Goal: Task Accomplishment & Management: Manage account settings

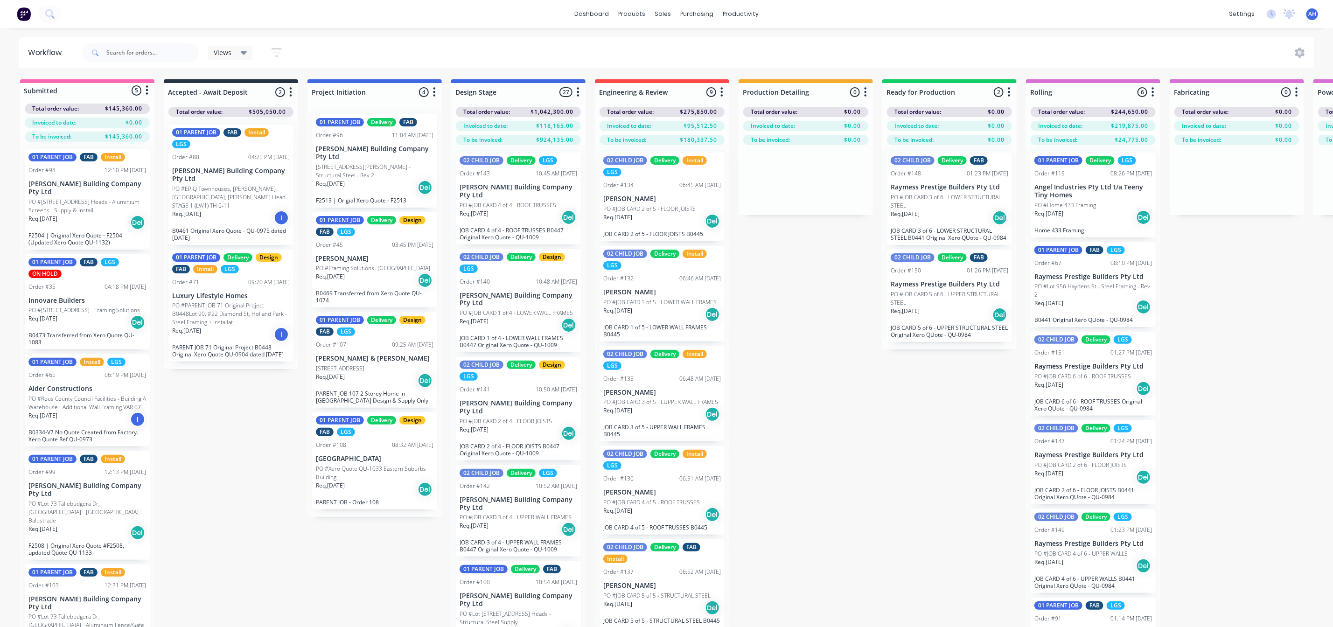
click at [230, 51] on span "Views" at bounding box center [223, 53] width 18 height 10
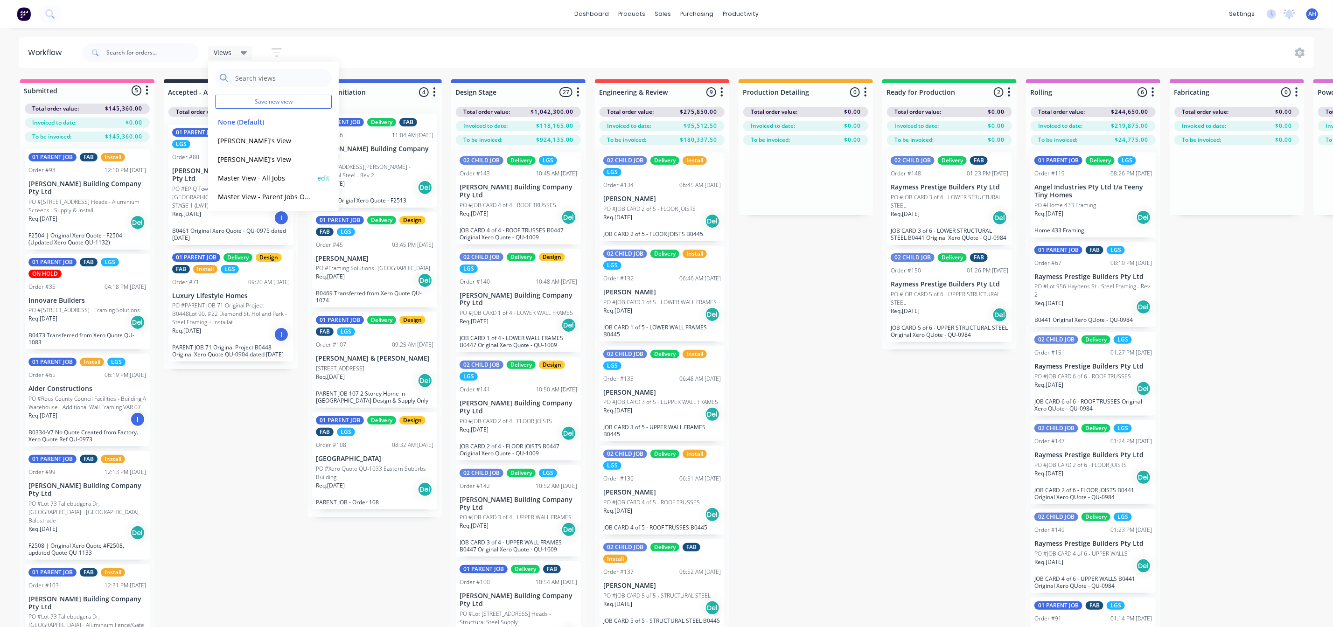
scroll to position [3, 0]
click at [261, 191] on button "Master View - Parent Jobs Only" at bounding box center [264, 194] width 99 height 11
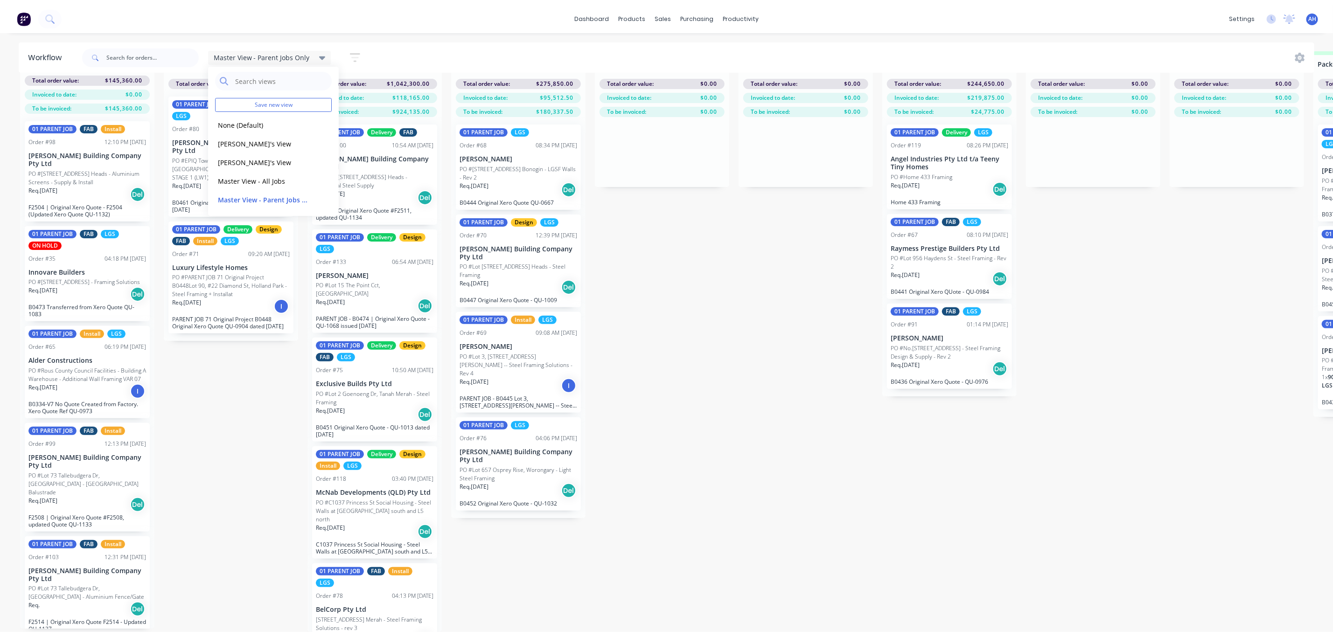
scroll to position [0, 0]
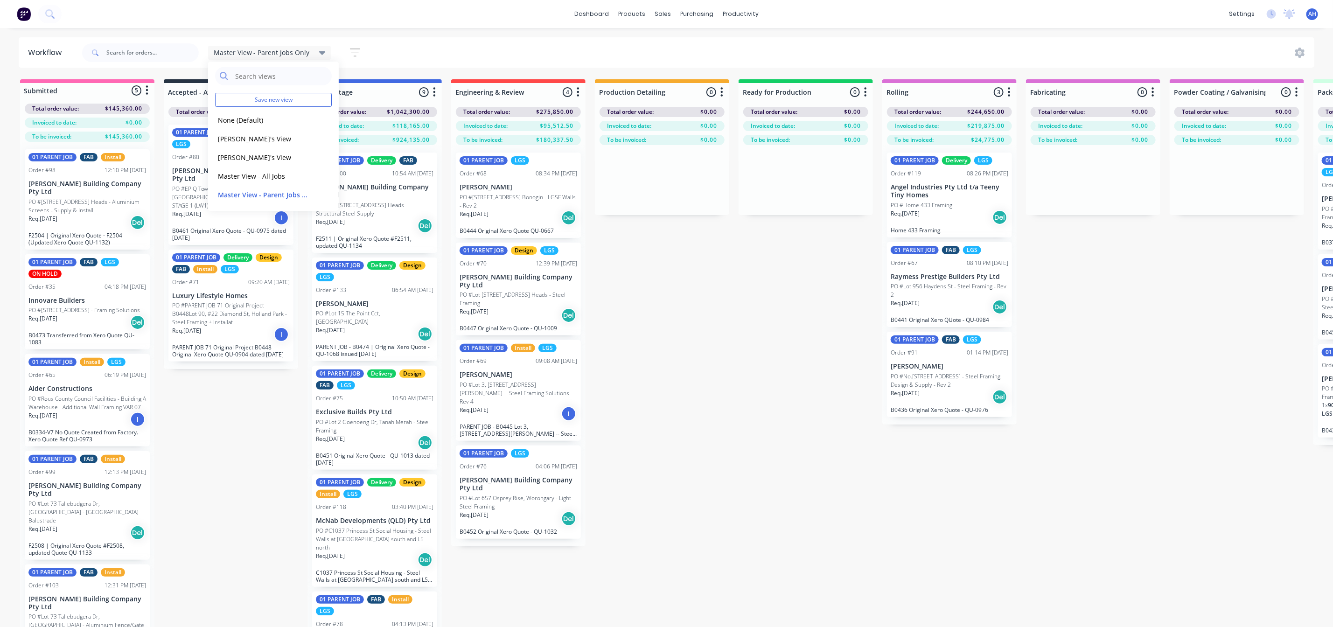
click at [104, 419] on div "Req. [DATE] I" at bounding box center [87, 419] width 118 height 16
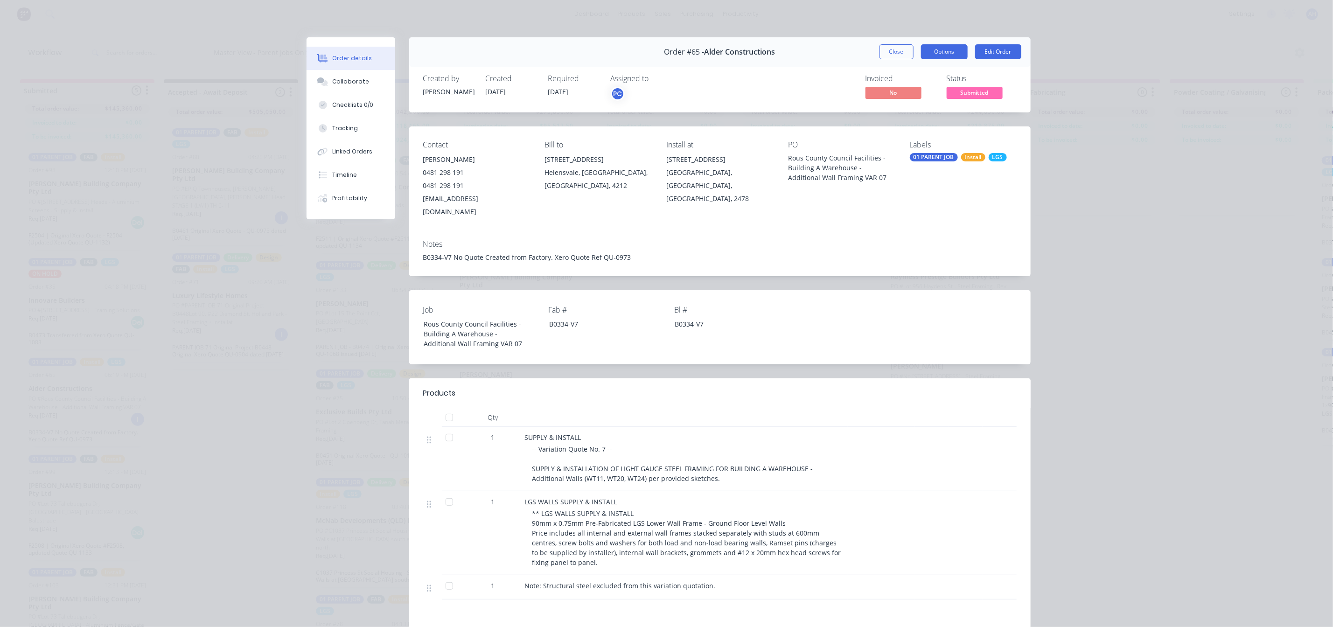
click at [935, 55] on button "Options" at bounding box center [944, 51] width 47 height 15
click at [889, 50] on button "Close" at bounding box center [896, 51] width 34 height 15
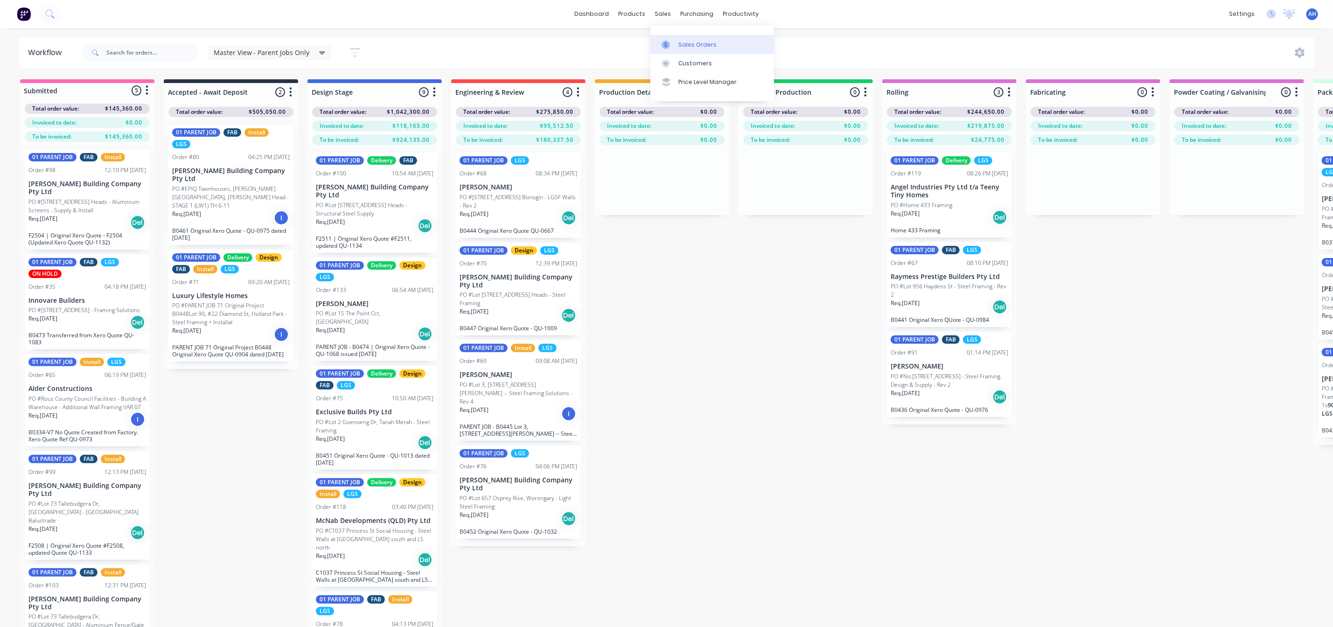
click at [695, 45] on div "Sales Orders" at bounding box center [697, 45] width 38 height 8
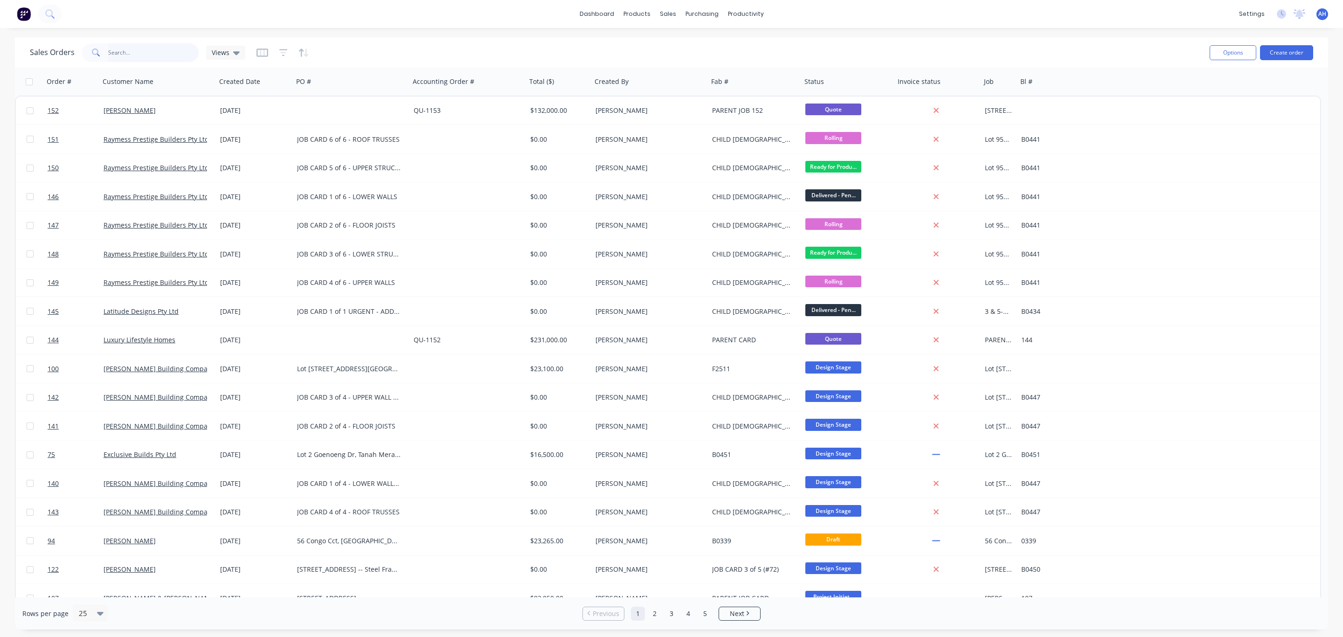
click at [125, 52] on input "text" at bounding box center [153, 52] width 91 height 19
type input "alder"
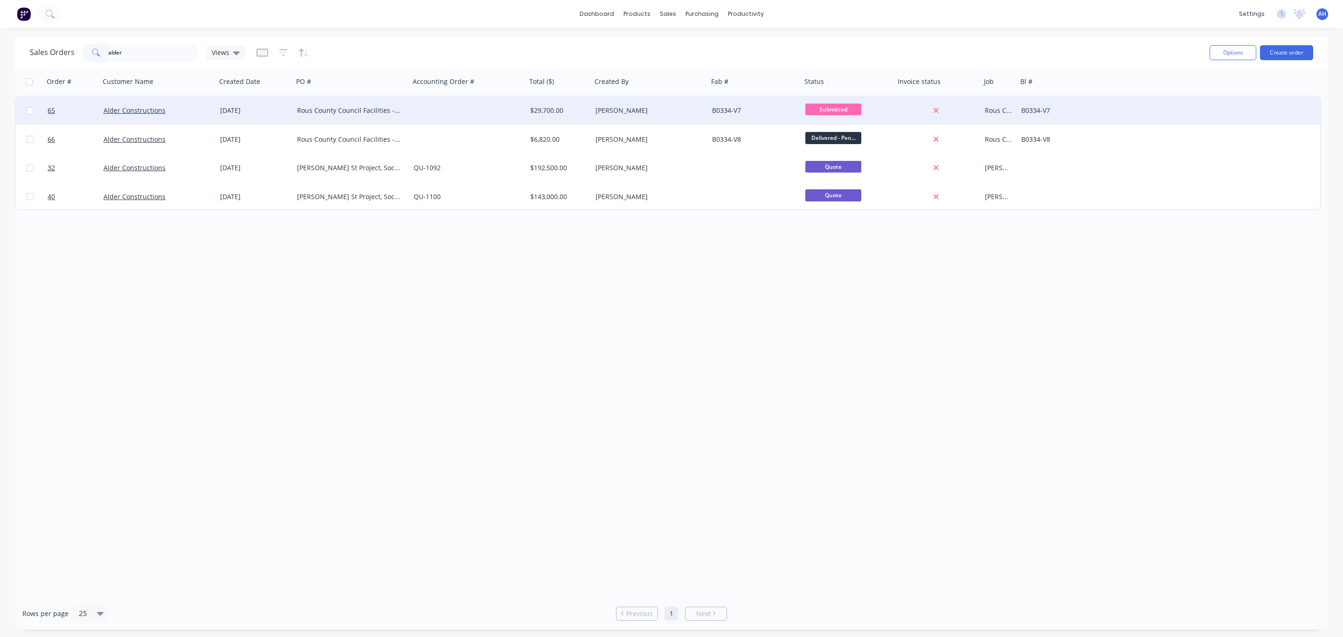
click at [306, 111] on div "Rous County Council Facilities - Building A Warehouse - Additional Wall Framing…" at bounding box center [349, 110] width 104 height 9
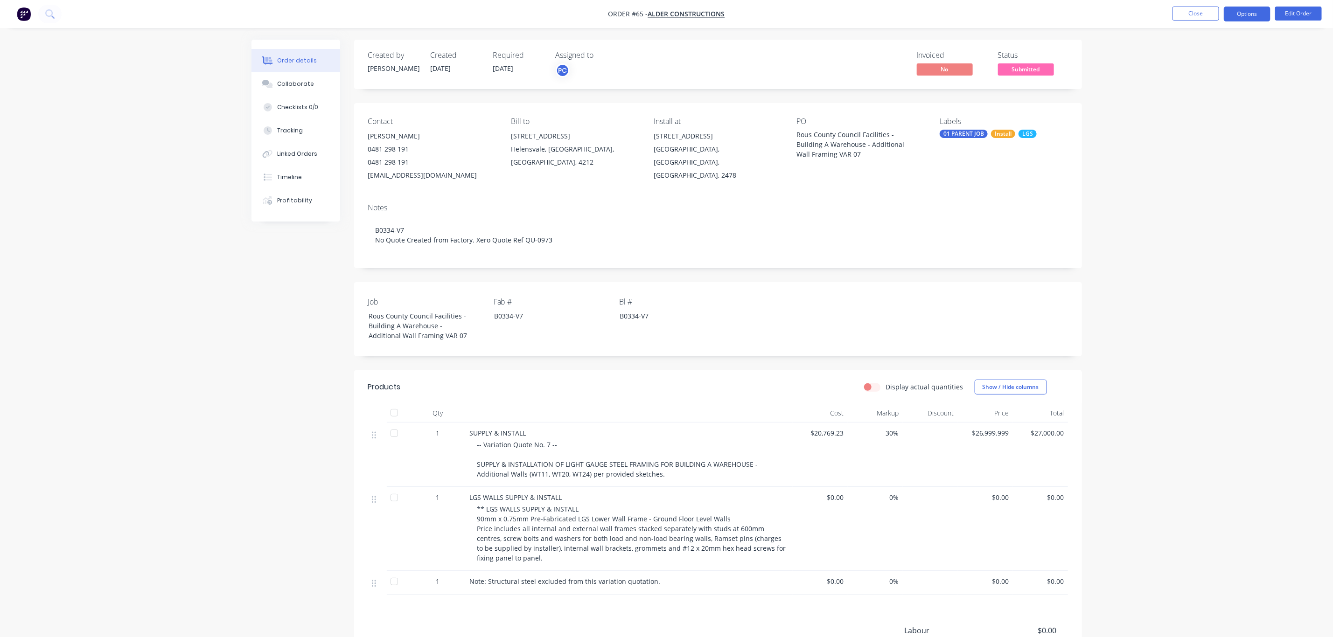
drag, startPoint x: 1247, startPoint y: 21, endPoint x: 1247, endPoint y: 13, distance: 8.4
click at [1247, 13] on button "Options" at bounding box center [1246, 14] width 47 height 15
click at [1216, 210] on div "Change customer" at bounding box center [1219, 206] width 86 height 14
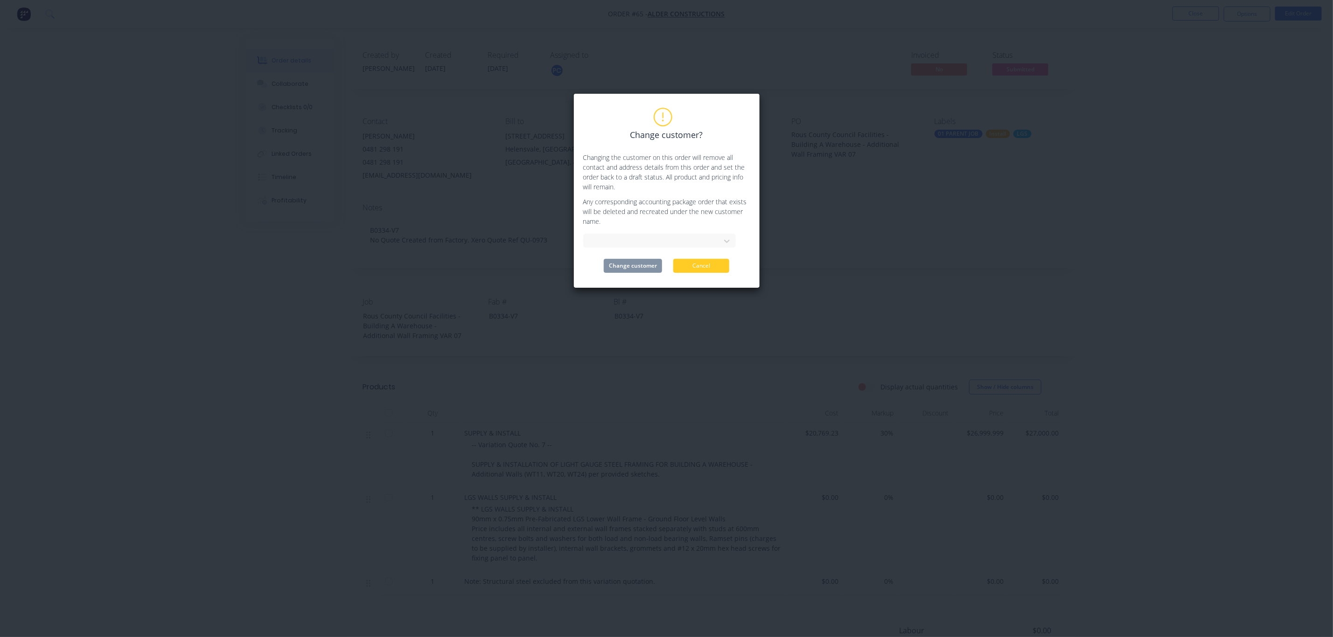
click at [707, 268] on button "Cancel" at bounding box center [701, 266] width 56 height 14
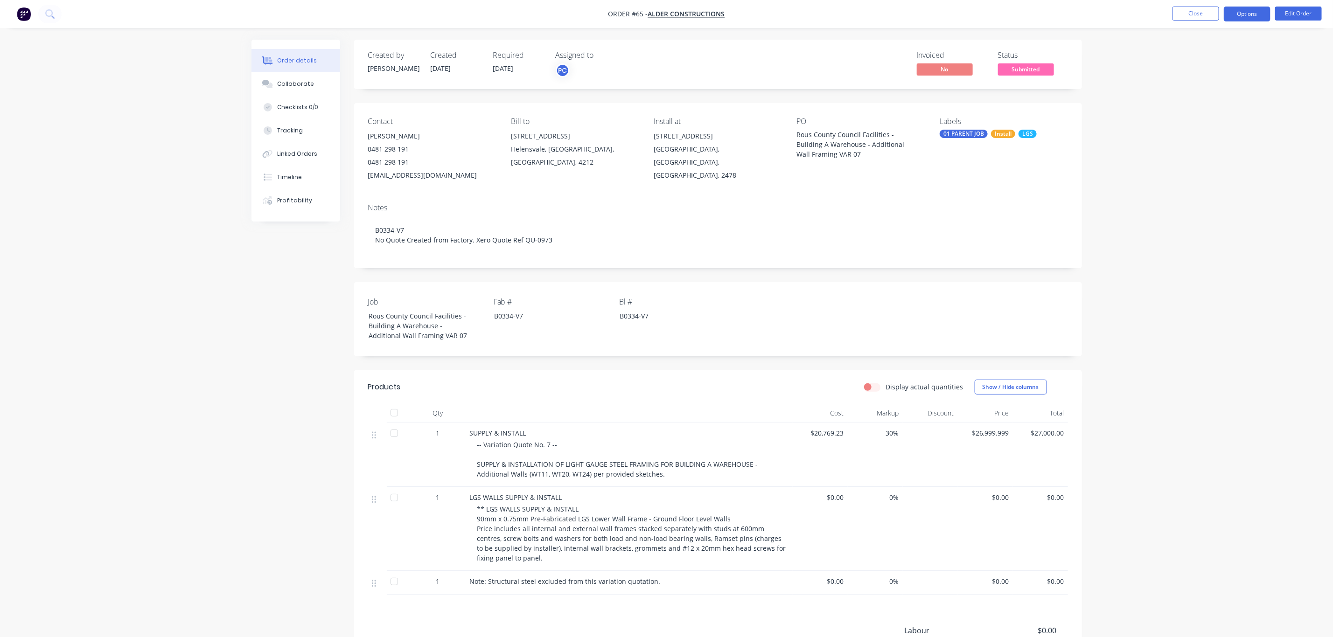
click at [1234, 11] on button "Options" at bounding box center [1246, 14] width 47 height 15
click at [1196, 223] on div "Duplicate" at bounding box center [1219, 225] width 86 height 14
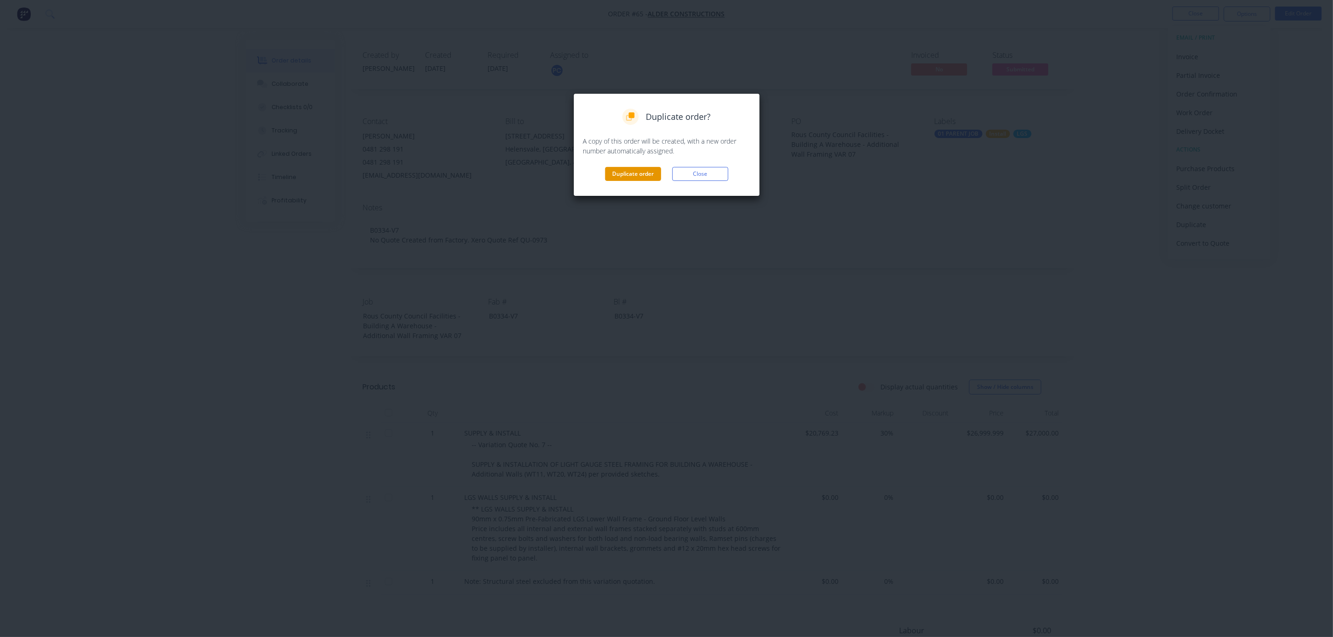
click at [611, 172] on button "Duplicate order" at bounding box center [633, 174] width 56 height 14
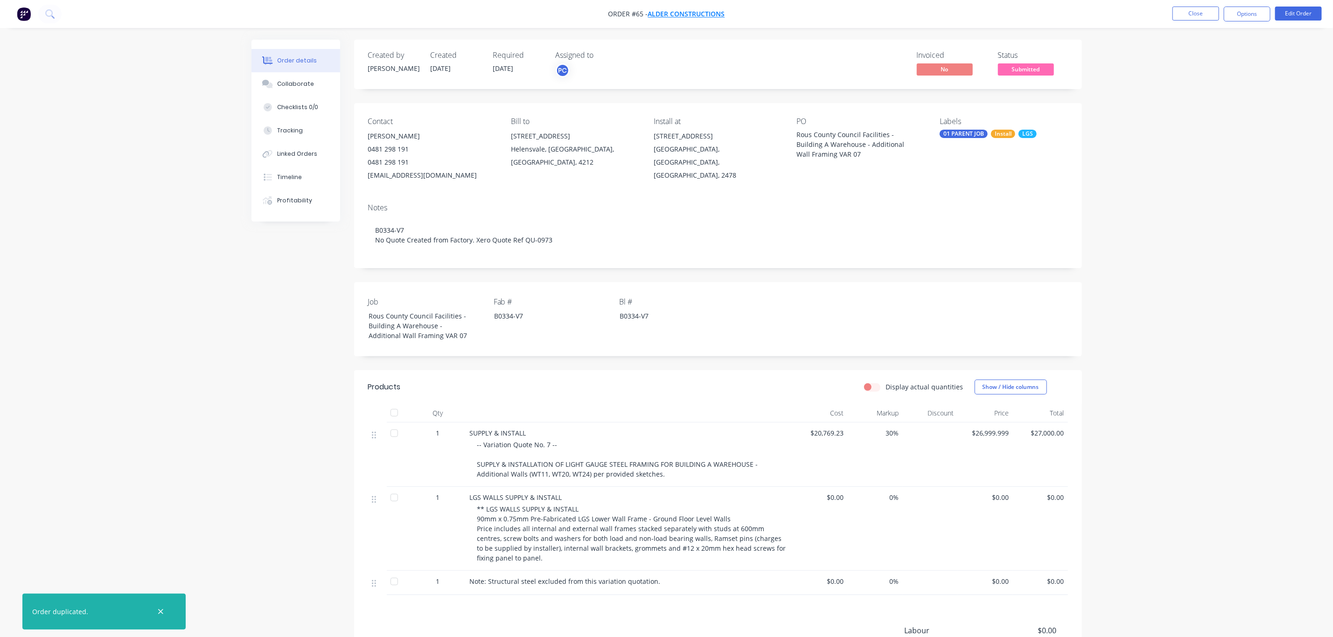
click at [678, 15] on span "Alder Constructions" at bounding box center [686, 14] width 77 height 9
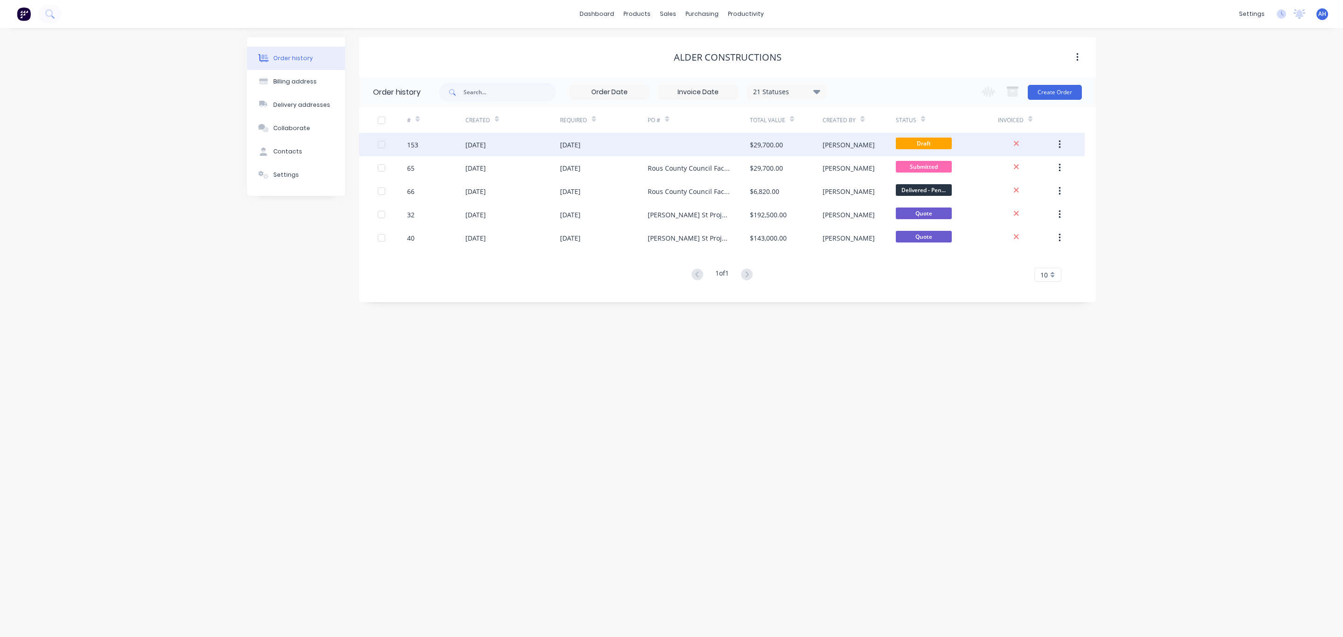
click at [580, 144] on div "[DATE]" at bounding box center [570, 145] width 21 height 10
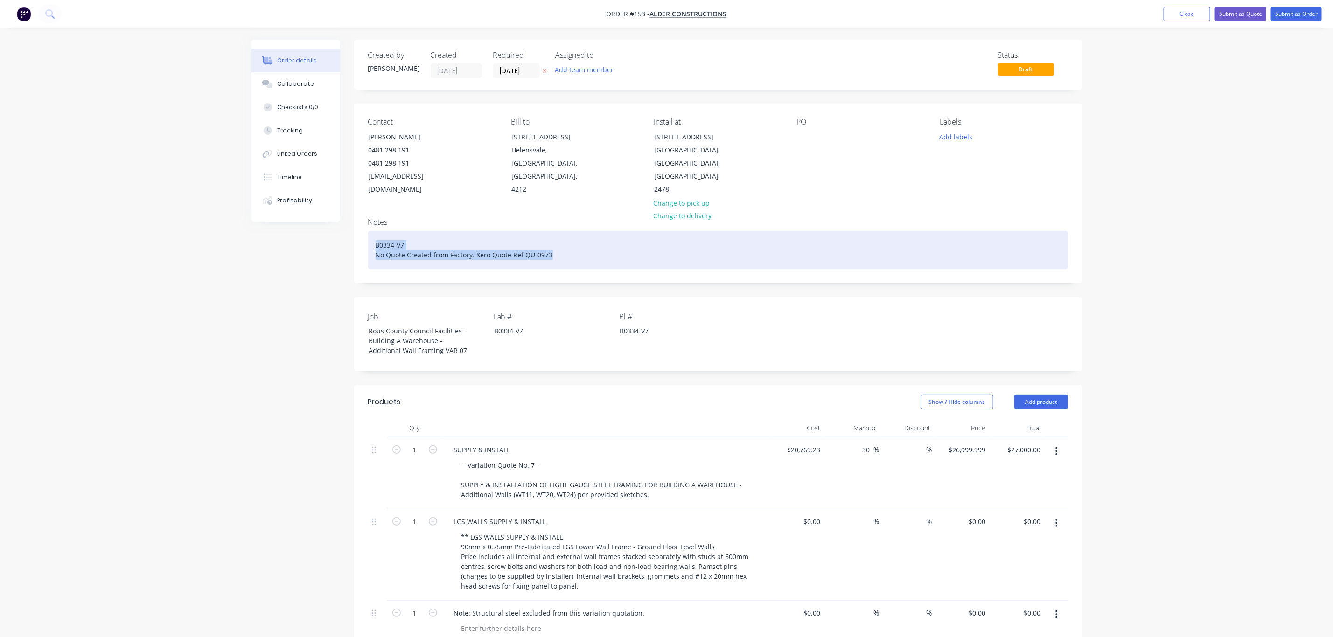
drag, startPoint x: 371, startPoint y: 232, endPoint x: 564, endPoint y: 243, distance: 193.4
click at [564, 243] on div "B0334-V7 No Quote Created from Factory. Xero Quote Ref QU-0973" at bounding box center [718, 250] width 700 height 38
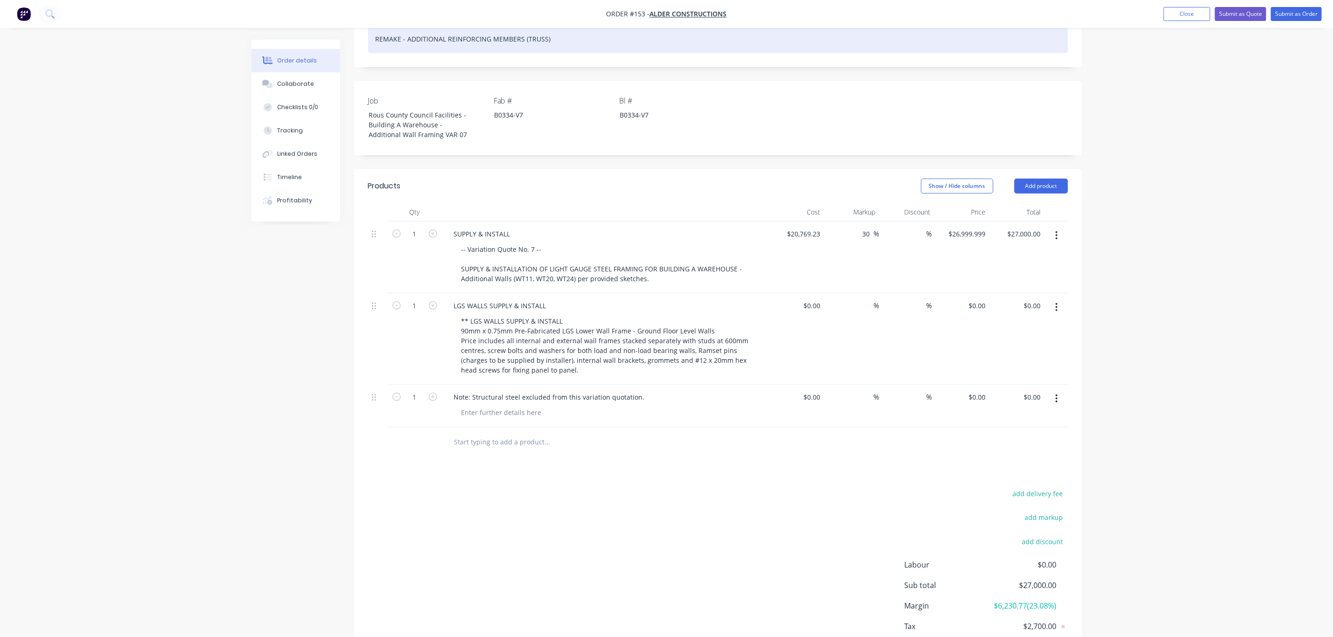
scroll to position [207, 0]
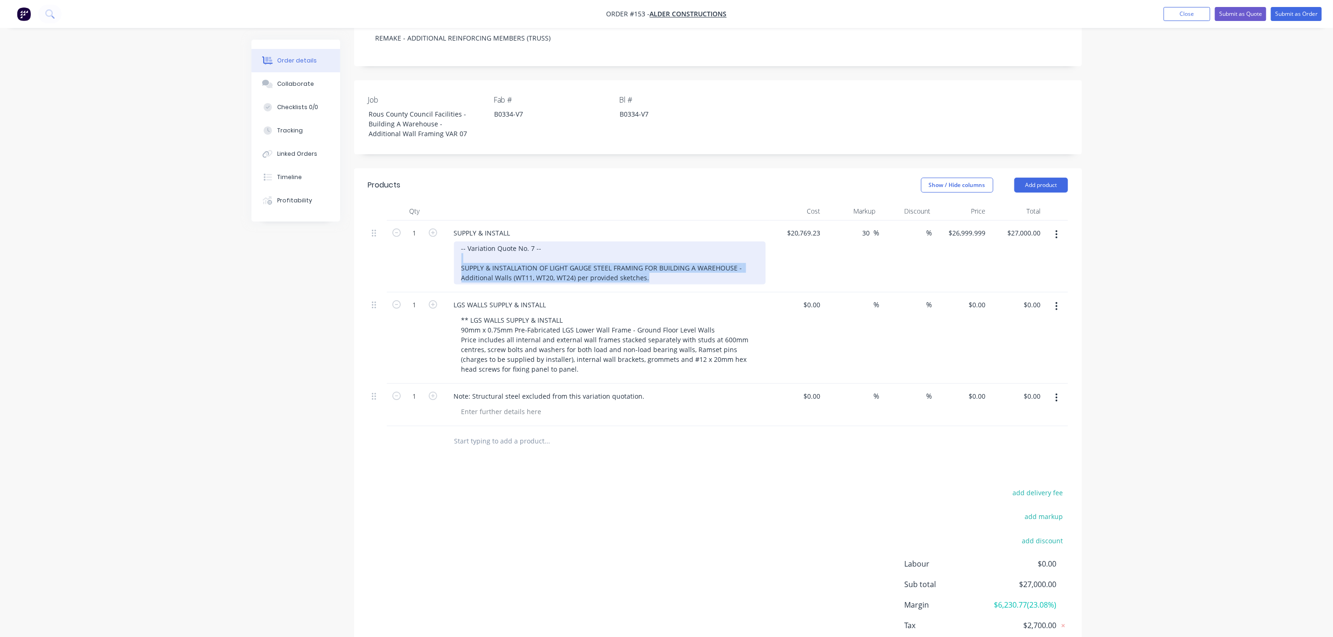
drag, startPoint x: 646, startPoint y: 266, endPoint x: 463, endPoint y: 235, distance: 185.9
click at [463, 242] on div "-- Variation Quote No. 7 -- SUPPLY & INSTALLATION OF LIGHT GAUGE STEEL FRAMING …" at bounding box center [610, 263] width 312 height 43
drag, startPoint x: 462, startPoint y: 235, endPoint x: 660, endPoint y: 280, distance: 202.9
click at [660, 280] on div "1 SUPPLY & INSTALL -- Variation Quote No. 7 -- SUPPLY & INSTALLATION OF LIGHT G…" at bounding box center [718, 324] width 700 height 206
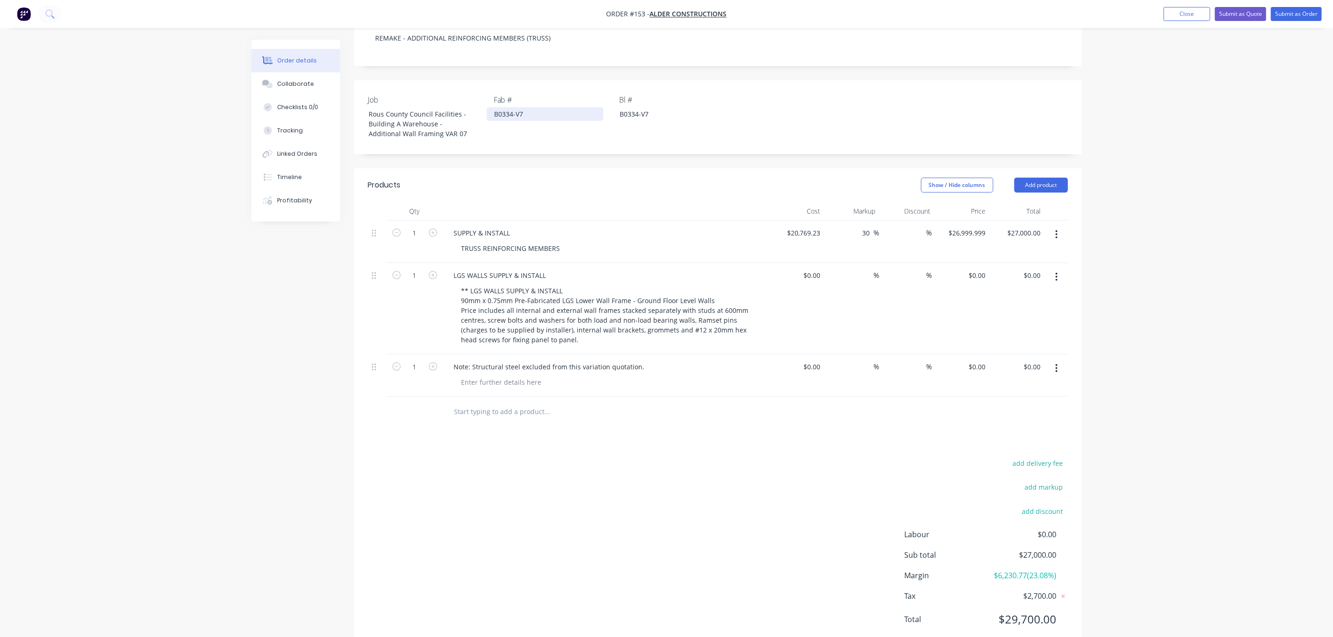
click at [523, 107] on div "B0334-V7" at bounding box center [545, 114] width 117 height 14
click at [662, 107] on div "B0334-V7" at bounding box center [670, 114] width 117 height 14
click at [1055, 363] on icon "button" at bounding box center [1056, 368] width 2 height 10
click at [1018, 442] on div "Delete" at bounding box center [1023, 449] width 72 height 14
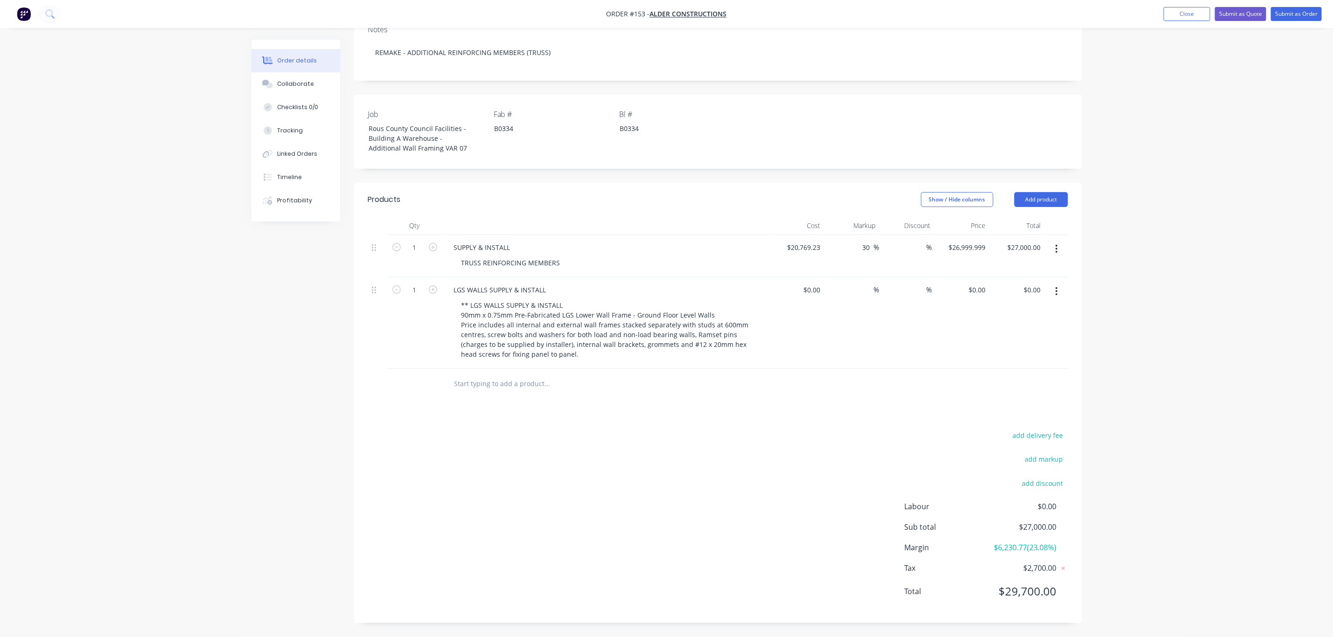
scroll to position [181, 0]
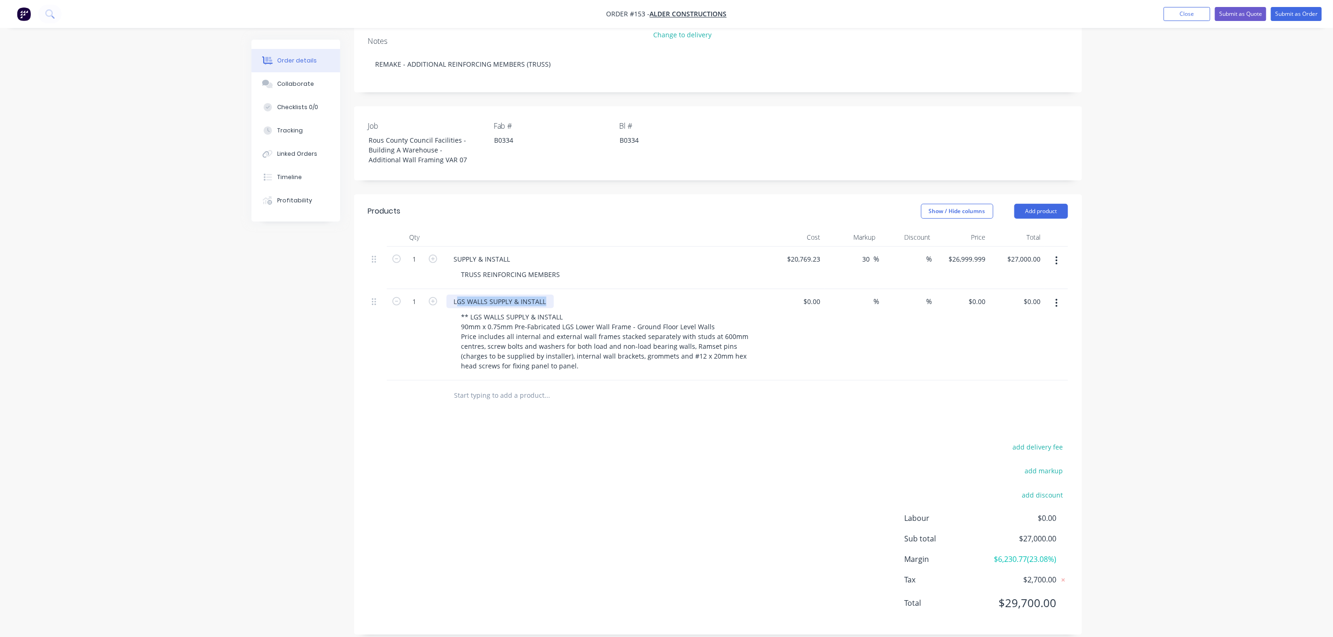
drag, startPoint x: 455, startPoint y: 288, endPoint x: 585, endPoint y: 290, distance: 129.7
click at [585, 295] on div "LGS WALLS SUPPLY & INSTALL" at bounding box center [605, 302] width 319 height 14
type input "4"
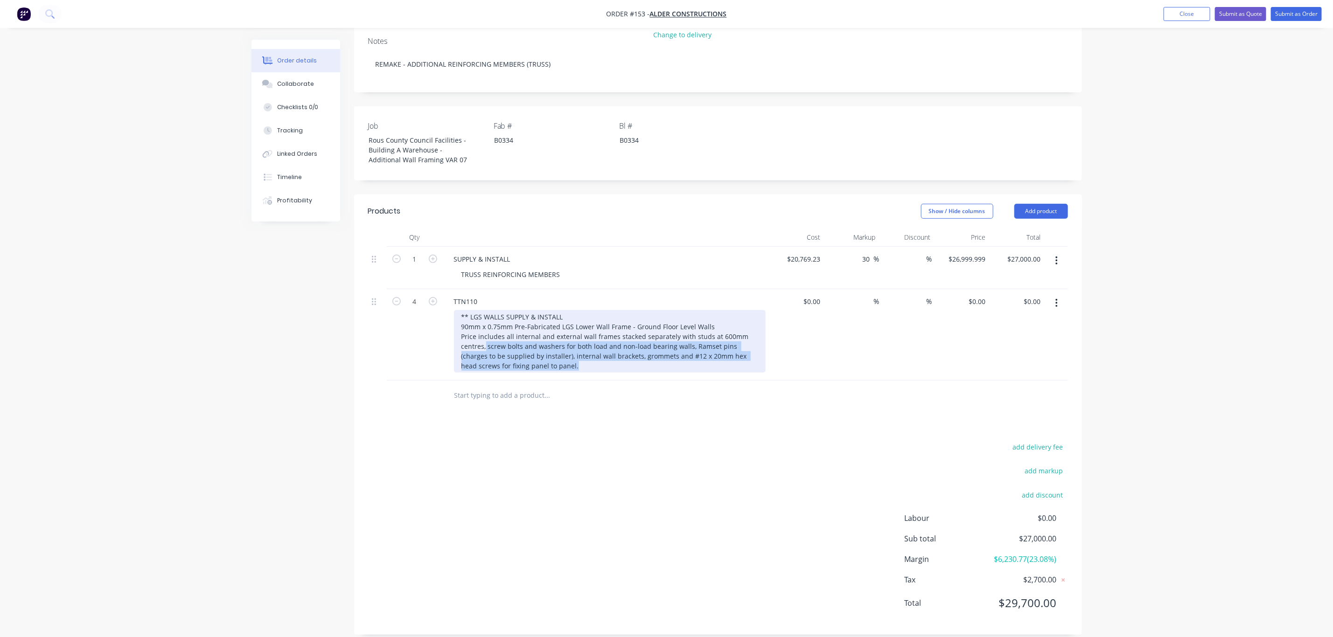
drag, startPoint x: 543, startPoint y: 353, endPoint x: 465, endPoint y: 311, distance: 88.7
click at [465, 311] on div "** LGS WALLS SUPPLY & INSTALL 90mm x 0.75mm Pre-Fabricated LGS Lower Wall Frame…" at bounding box center [610, 341] width 312 height 63
drag, startPoint x: 461, startPoint y: 306, endPoint x: 574, endPoint y: 381, distance: 136.2
click at [574, 381] on div "Qty Cost Markup Discount Price Total 1 SUPPLY & INSTALL TRUSS REINFORCING MEMBE…" at bounding box center [718, 319] width 728 height 183
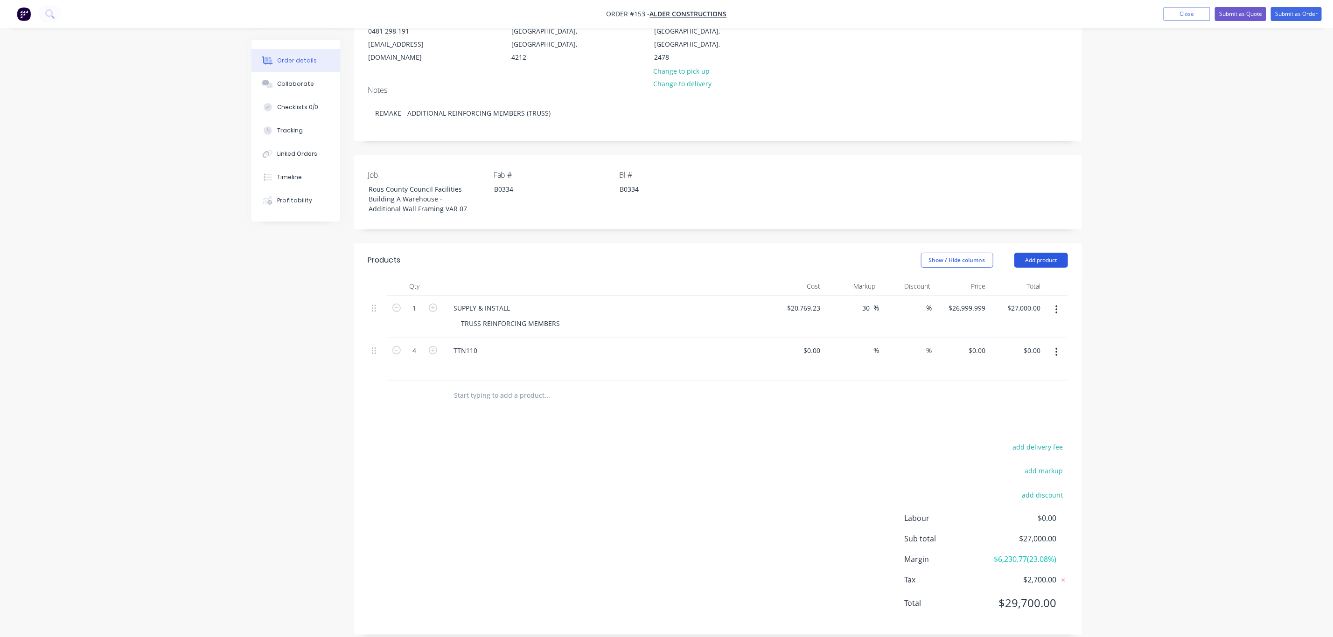
click at [1037, 253] on button "Add product" at bounding box center [1041, 260] width 54 height 15
click at [1022, 296] on div "Basic product" at bounding box center [1023, 303] width 72 height 14
click at [462, 386] on div at bounding box center [485, 393] width 78 height 14
type input "6"
click at [1046, 253] on button "Add product" at bounding box center [1041, 260] width 54 height 15
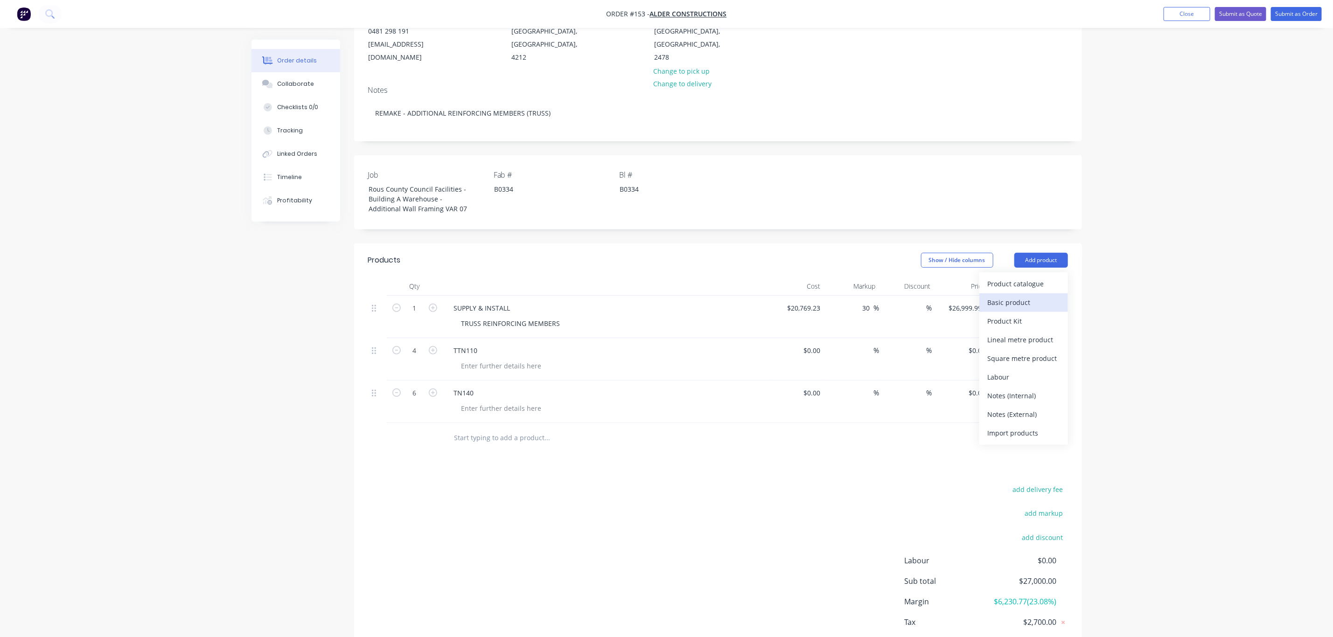
click at [1016, 296] on div "Basic product" at bounding box center [1023, 303] width 72 height 14
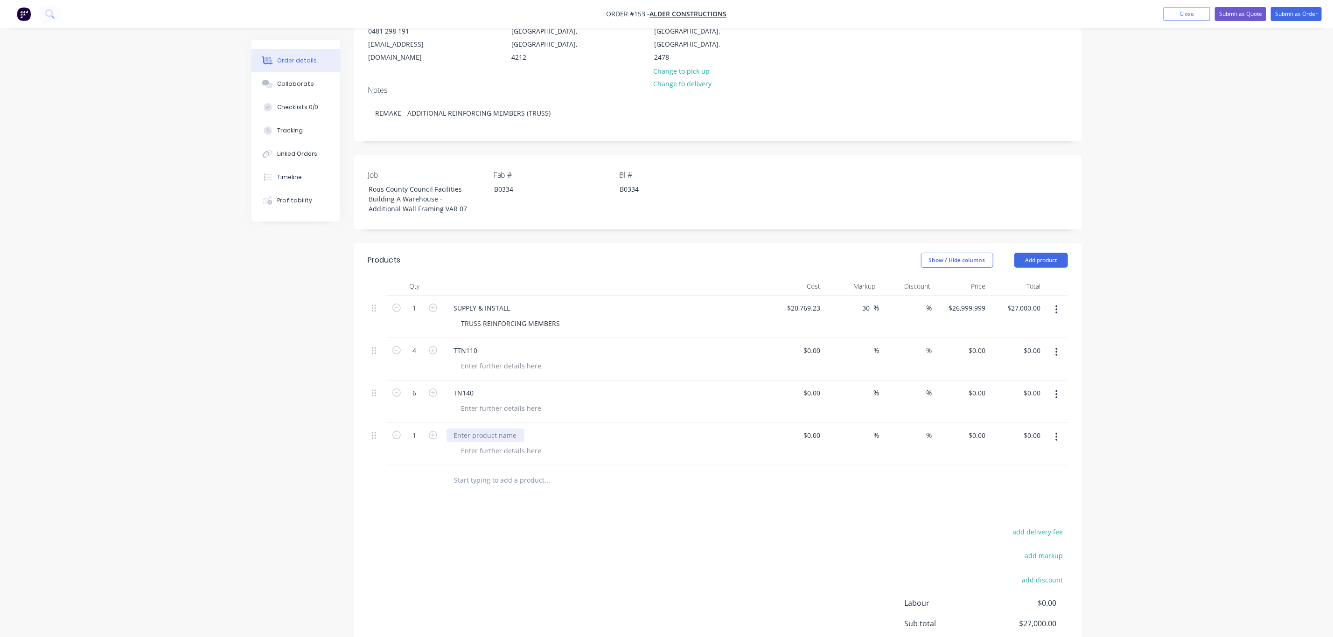
click at [463, 429] on div at bounding box center [485, 436] width 78 height 14
click at [1027, 253] on button "Add product" at bounding box center [1041, 260] width 54 height 15
click at [1002, 296] on div "Basic product" at bounding box center [1023, 303] width 72 height 14
click at [463, 471] on div at bounding box center [485, 478] width 78 height 14
type input "3"
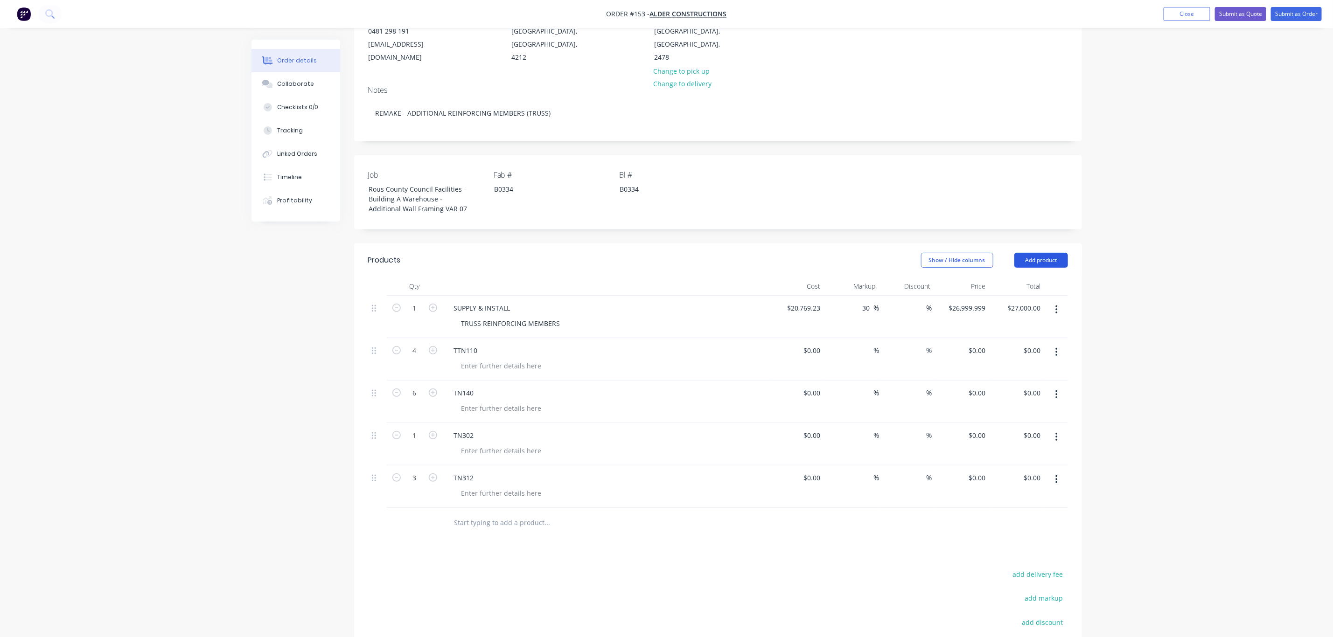
click at [1041, 253] on button "Add product" at bounding box center [1041, 260] width 54 height 15
click at [1017, 296] on div "Basic product" at bounding box center [1023, 303] width 72 height 14
click at [466, 514] on div at bounding box center [485, 521] width 78 height 14
click at [413, 315] on input "1" at bounding box center [415, 308] width 24 height 14
click at [1034, 253] on button "Add product" at bounding box center [1041, 260] width 54 height 15
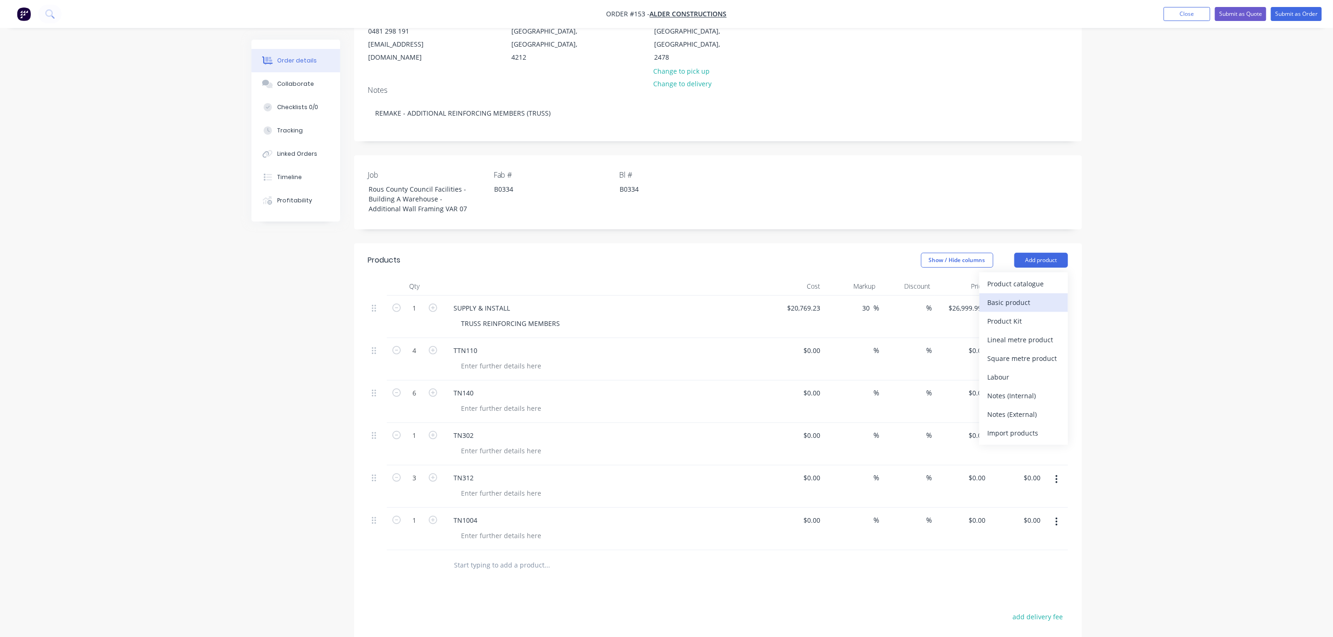
click at [1016, 293] on button "Basic product" at bounding box center [1023, 302] width 89 height 19
click at [1037, 253] on button "Add product" at bounding box center [1041, 260] width 54 height 15
click at [1023, 296] on div "Basic product" at bounding box center [1023, 303] width 72 height 14
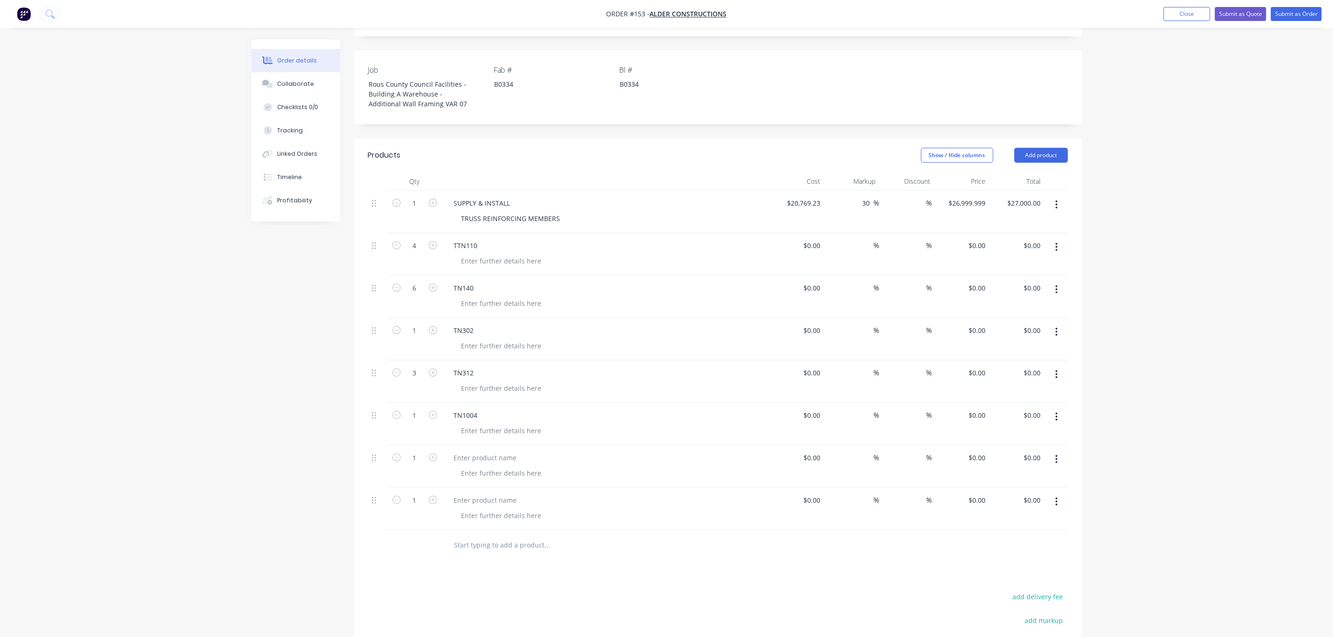
scroll to position [241, 0]
click at [480, 447] on div at bounding box center [485, 454] width 78 height 14
type input "5"
click at [494, 505] on div at bounding box center [501, 512] width 95 height 14
click at [483, 490] on div at bounding box center [485, 497] width 78 height 14
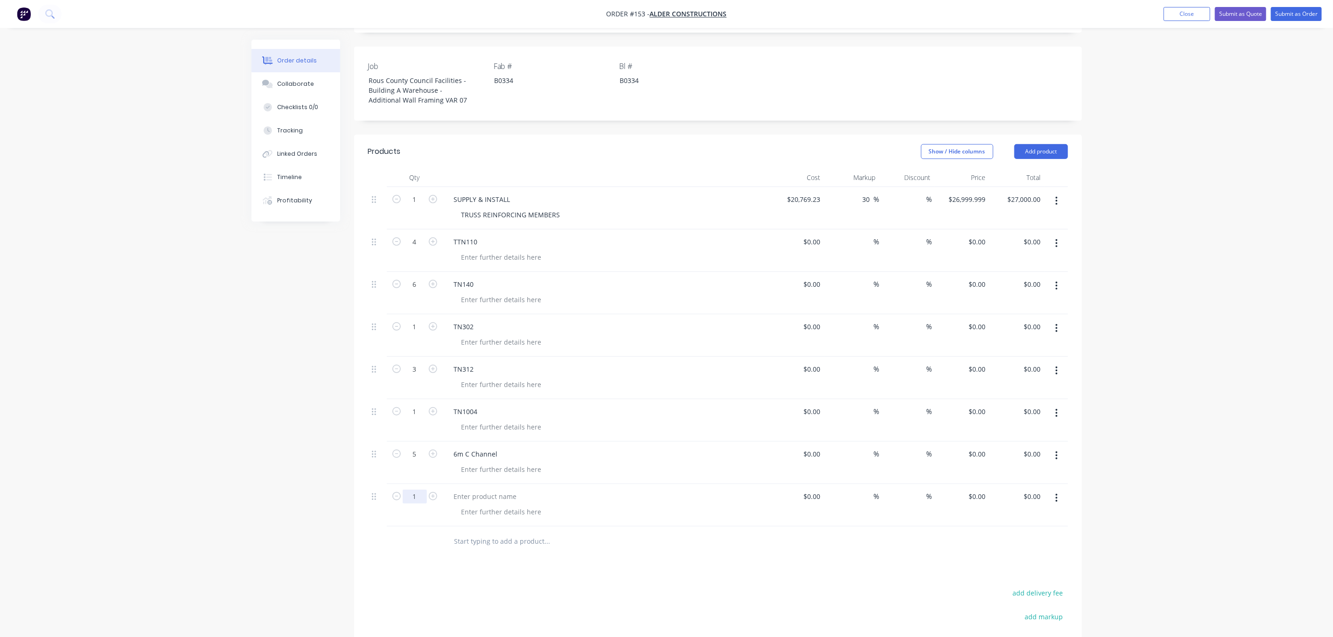
click at [420, 207] on input "1" at bounding box center [415, 200] width 24 height 14
type input "6"
click at [515, 562] on div "Products Show / Hide columns Add product Qty Cost Markup Discount Price Total 1…" at bounding box center [718, 458] width 728 height 646
drag, startPoint x: 508, startPoint y: 187, endPoint x: 445, endPoint y: 190, distance: 63.5
click at [445, 190] on div "SUPPLY & INSTALL TRUSS REINFORCING MEMBERS" at bounding box center [606, 208] width 327 height 42
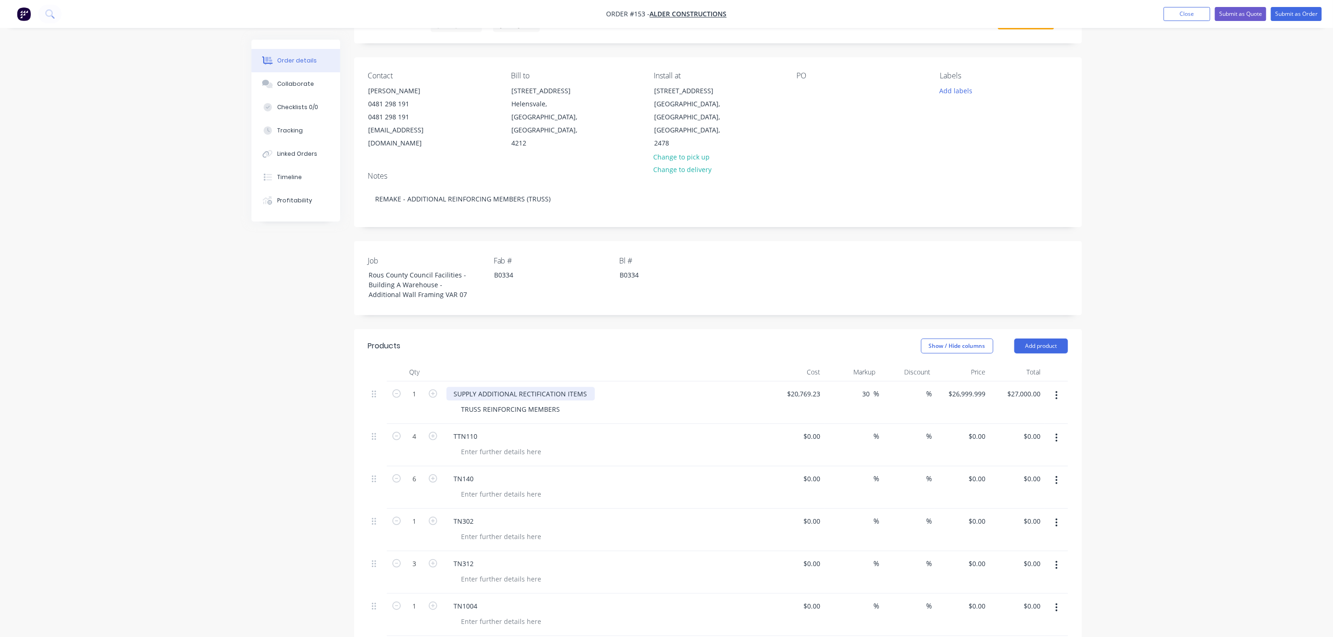
scroll to position [27, 0]
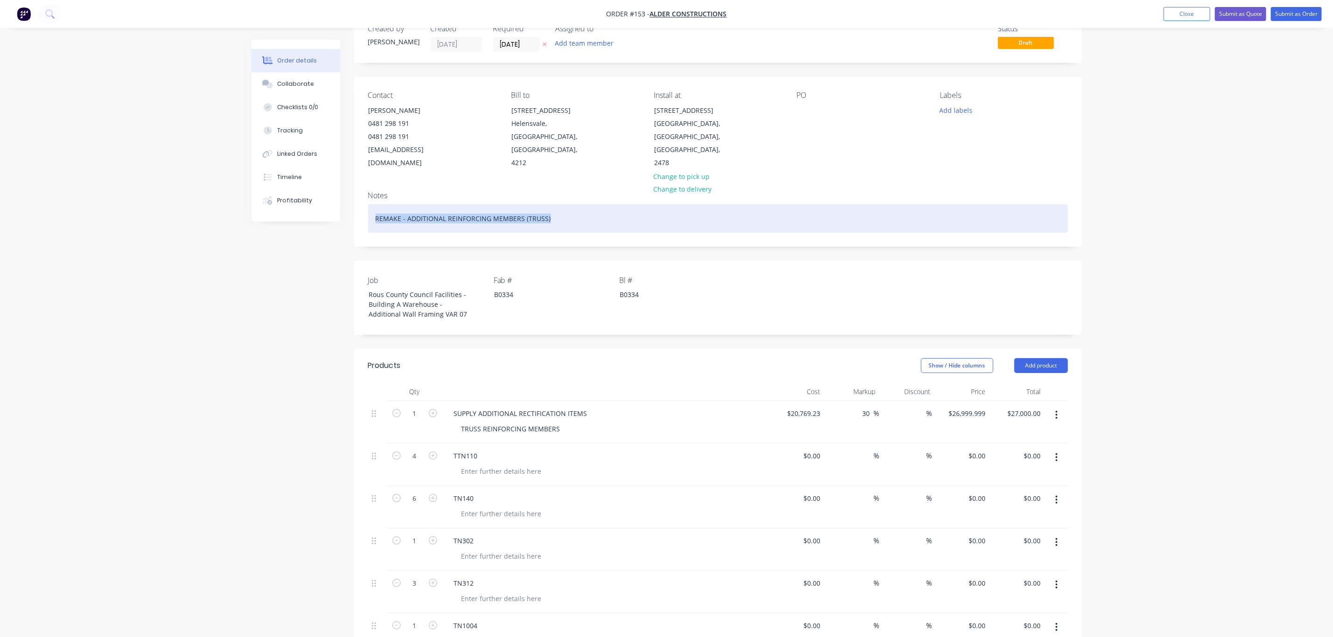
drag, startPoint x: 550, startPoint y: 206, endPoint x: 359, endPoint y: 215, distance: 191.4
click at [359, 215] on div "Notes REMAKE - ADDITIONAL REINFORCING MEMBERS (TRUSS)" at bounding box center [718, 215] width 728 height 63
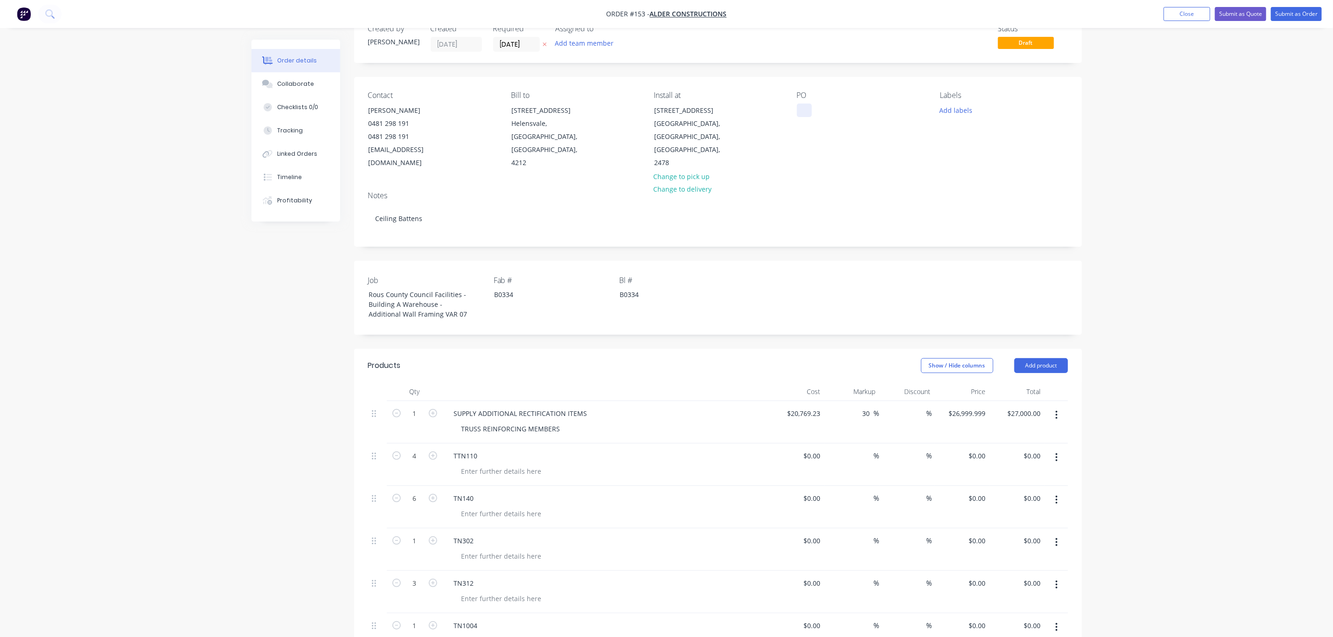
click at [809, 114] on div at bounding box center [804, 111] width 15 height 14
click at [805, 113] on div at bounding box center [804, 111] width 15 height 14
paste div
click at [519, 243] on div "Notes Ceiling Battens" at bounding box center [718, 215] width 728 height 63
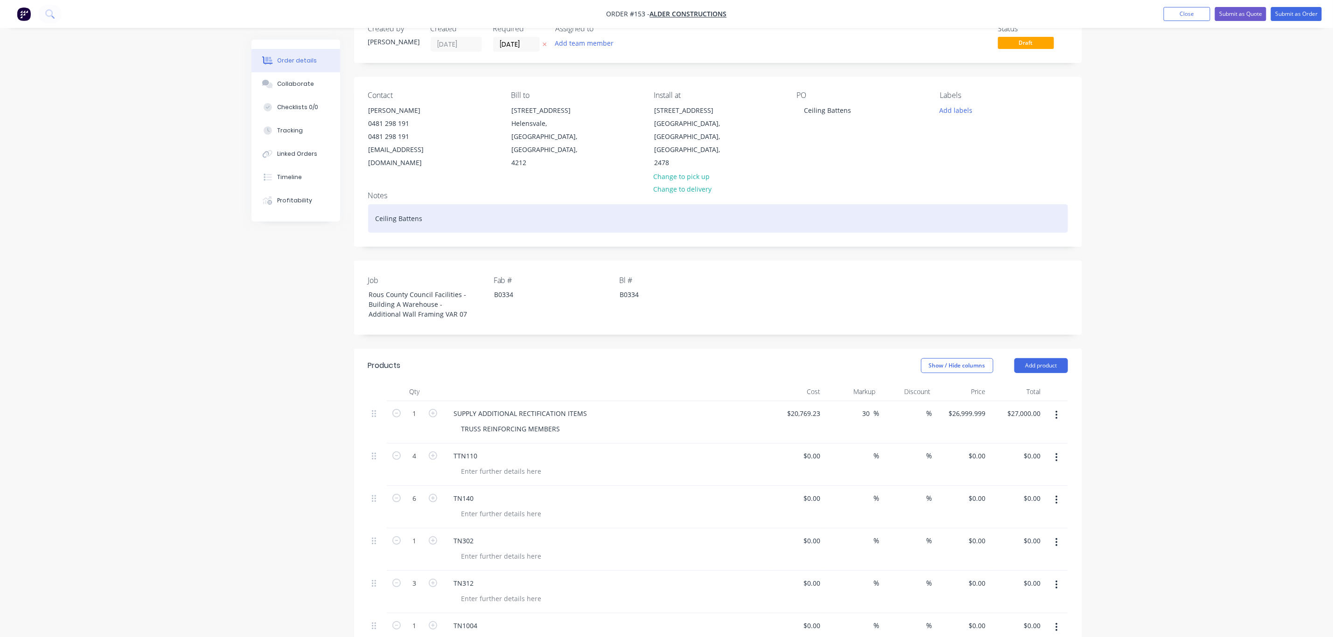
click at [450, 222] on div "Ceiling Battens" at bounding box center [718, 218] width 700 height 28
click at [430, 214] on div "Ceiling Battens" at bounding box center [718, 218] width 700 height 28
drag, startPoint x: 430, startPoint y: 214, endPoint x: 348, endPoint y: 210, distance: 82.2
click at [348, 210] on div "Order details Collaborate Checklists 0/0 Tracking Linked Orders Timeline Profit…" at bounding box center [666, 511] width 849 height 996
drag, startPoint x: 547, startPoint y: 206, endPoint x: 371, endPoint y: 206, distance: 175.8
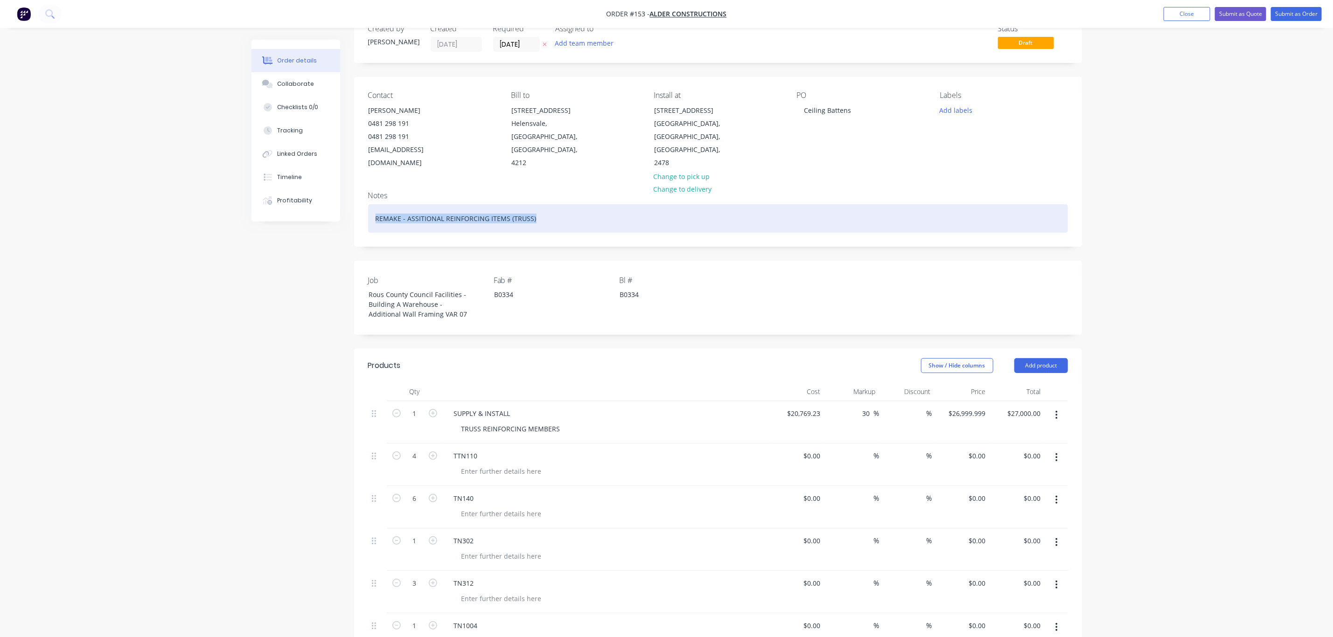
click at [371, 206] on div "REMAKE - ASSITIONAL REINFORCING ITEMS (TRUSS)" at bounding box center [718, 218] width 700 height 28
copy div "REMAKE - ASSITIONAL REINFORCING ITEMS (TRUSS)"
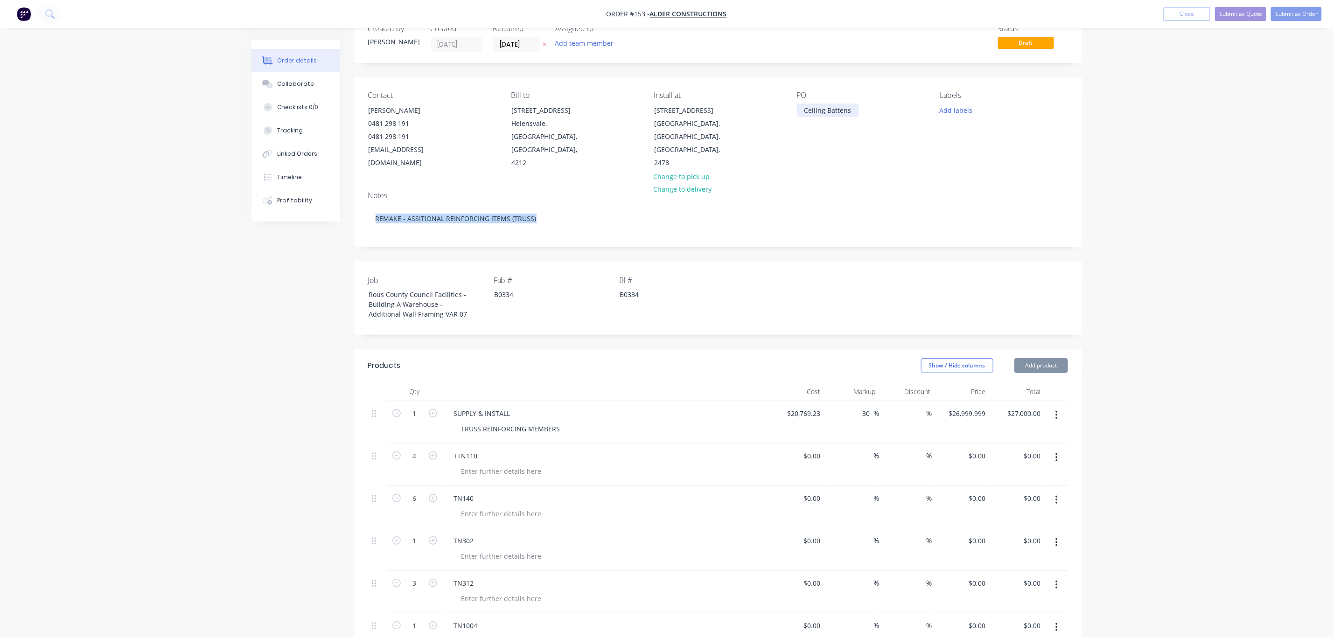
click at [833, 117] on div "Ceiling Battens" at bounding box center [828, 111] width 62 height 14
drag, startPoint x: 853, startPoint y: 118, endPoint x: 784, endPoint y: 123, distance: 69.2
click at [784, 123] on div "Contact [PERSON_NAME] [PHONE_NUMBER] [EMAIL_ADDRESS][DOMAIN_NAME] Bill to [STRE…" at bounding box center [718, 130] width 728 height 107
click at [951, 109] on button "Add labels" at bounding box center [955, 110] width 43 height 13
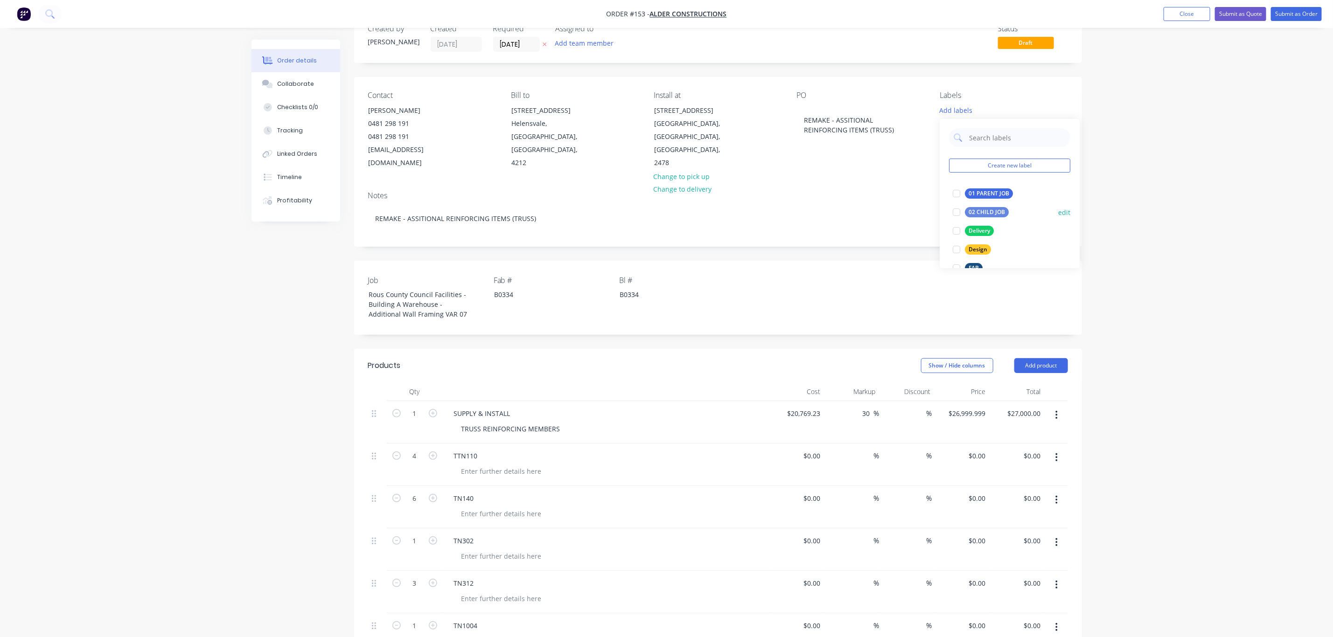
click at [965, 210] on div at bounding box center [956, 212] width 19 height 19
click at [974, 226] on div "Delivery" at bounding box center [979, 227] width 29 height 10
click at [973, 225] on div "LGS" at bounding box center [974, 226] width 18 height 10
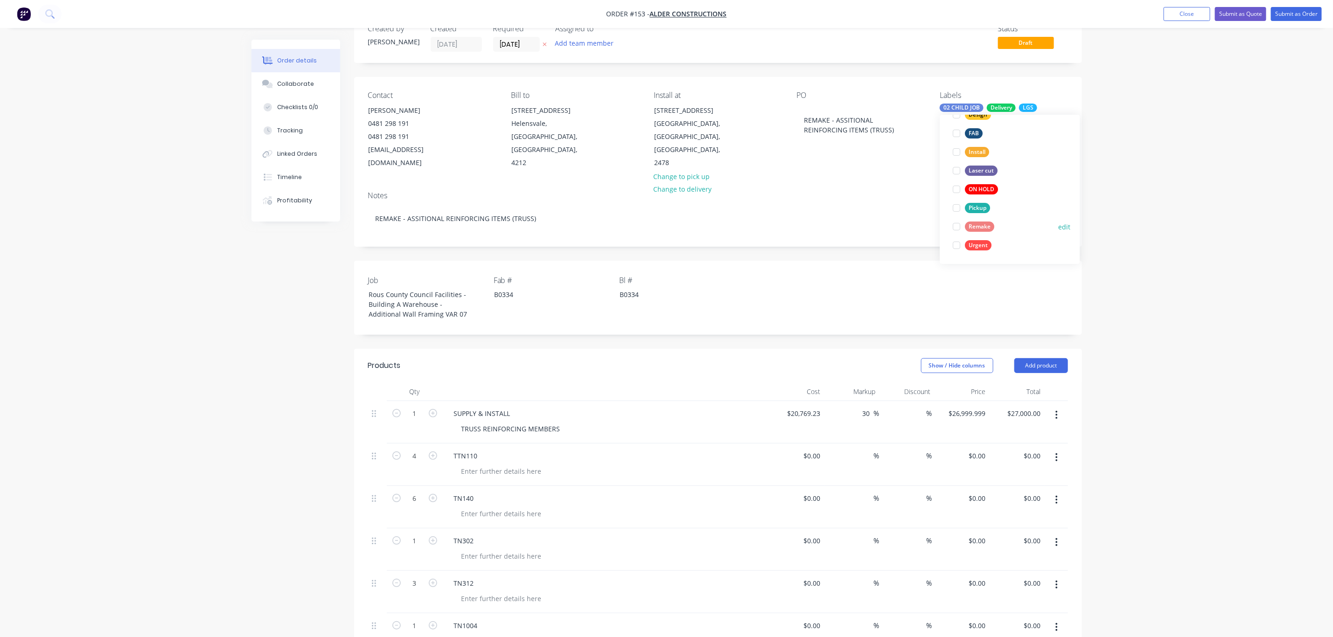
click at [971, 225] on div "Remake" at bounding box center [979, 227] width 29 height 10
click at [977, 255] on div "Urgent" at bounding box center [978, 257] width 27 height 10
click at [1198, 296] on div "Order details Collaborate Checklists 0/0 Tracking Linked Orders Timeline Profit…" at bounding box center [666, 491] width 1333 height 1036
click at [803, 111] on div "REMAKE - ASSITIONAL REINFORCING ITEMS (TRUSS)" at bounding box center [855, 120] width 117 height 33
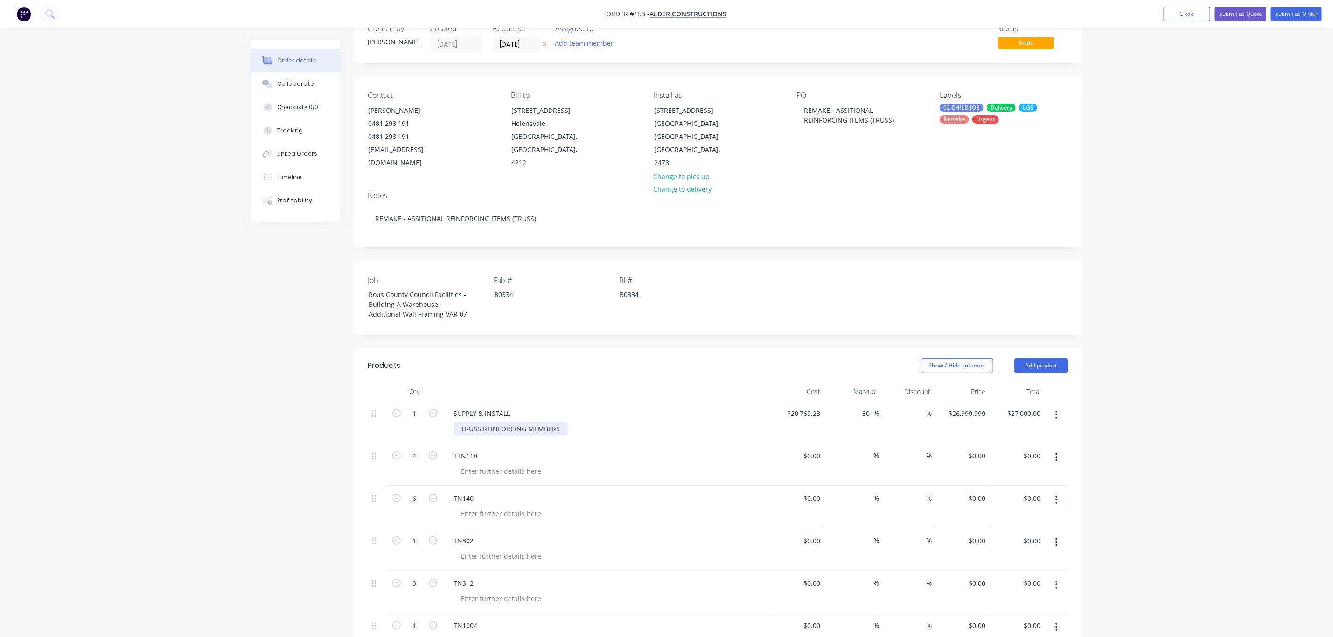
click at [553, 422] on div "TRUSS REINFORCING MEMBERS" at bounding box center [511, 429] width 114 height 14
type input "20769.23"
type input "$0.00"
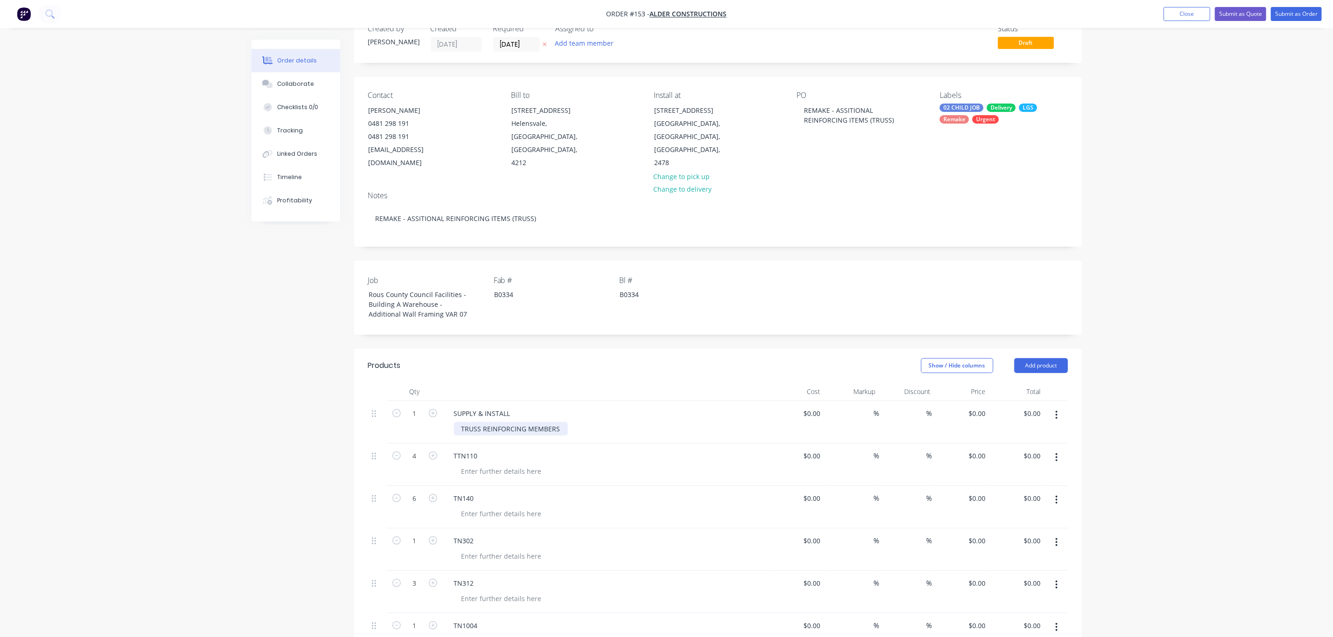
type input "0"
type input "$0.00"
type input "0.00"
type input "$0.00"
click at [587, 46] on button "Add team member" at bounding box center [584, 43] width 69 height 13
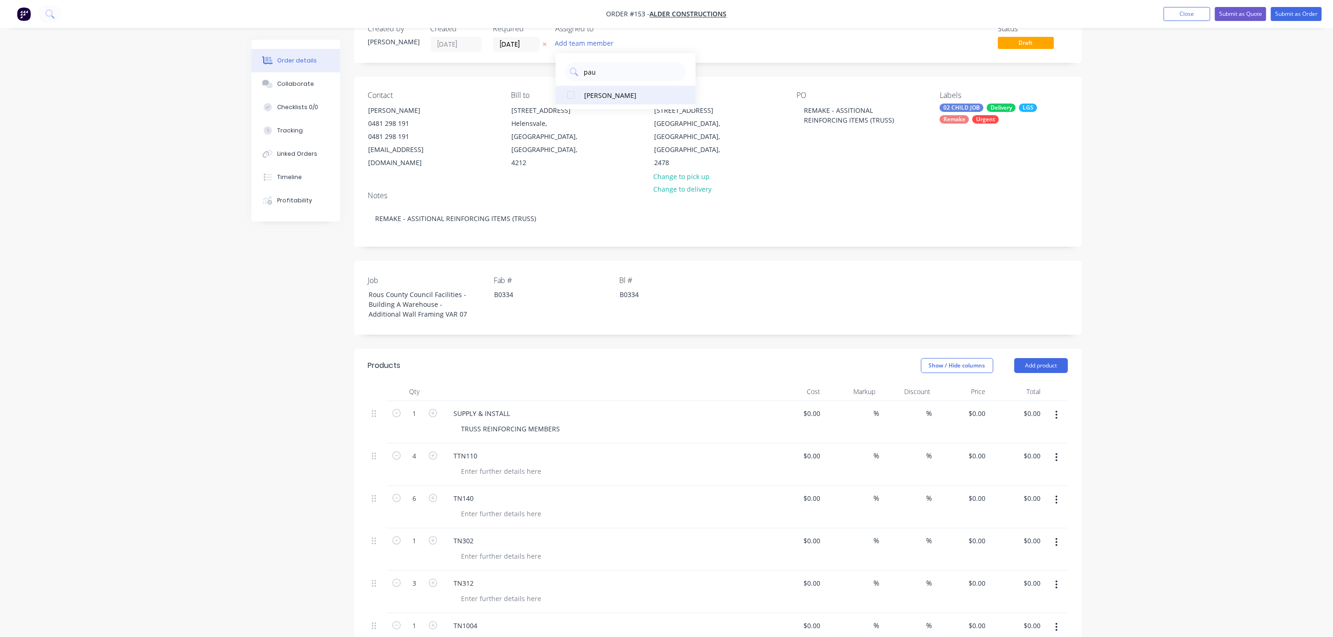
click at [594, 92] on div "[PERSON_NAME]" at bounding box center [630, 95] width 93 height 10
drag, startPoint x: 603, startPoint y: 75, endPoint x: 564, endPoint y: 77, distance: 38.8
click at [564, 77] on div "pau" at bounding box center [626, 69] width 140 height 23
drag, startPoint x: 606, startPoint y: 73, endPoint x: 576, endPoint y: 75, distance: 30.4
click at [576, 75] on div "mik" at bounding box center [625, 72] width 121 height 19
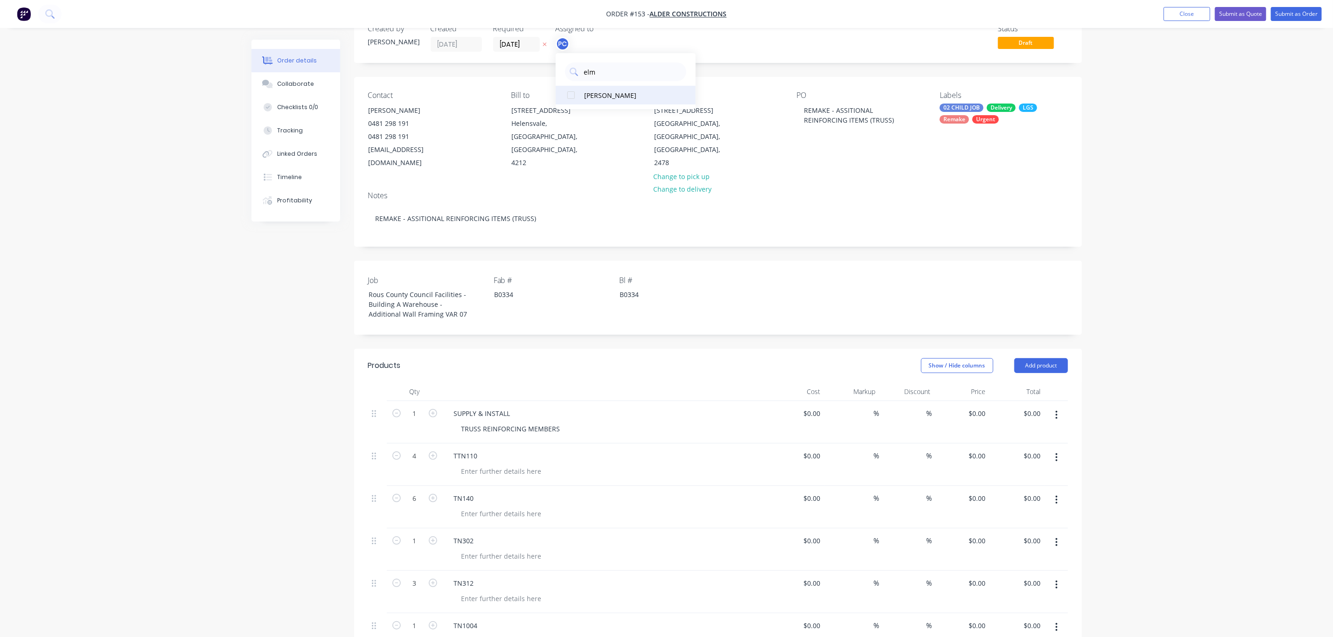
type input "elm"
click at [581, 91] on button "[PERSON_NAME]" at bounding box center [626, 95] width 140 height 19
click at [1159, 182] on div "Order details Collaborate Checklists 0/0 Tracking Linked Orders Timeline Profit…" at bounding box center [666, 491] width 1333 height 1036
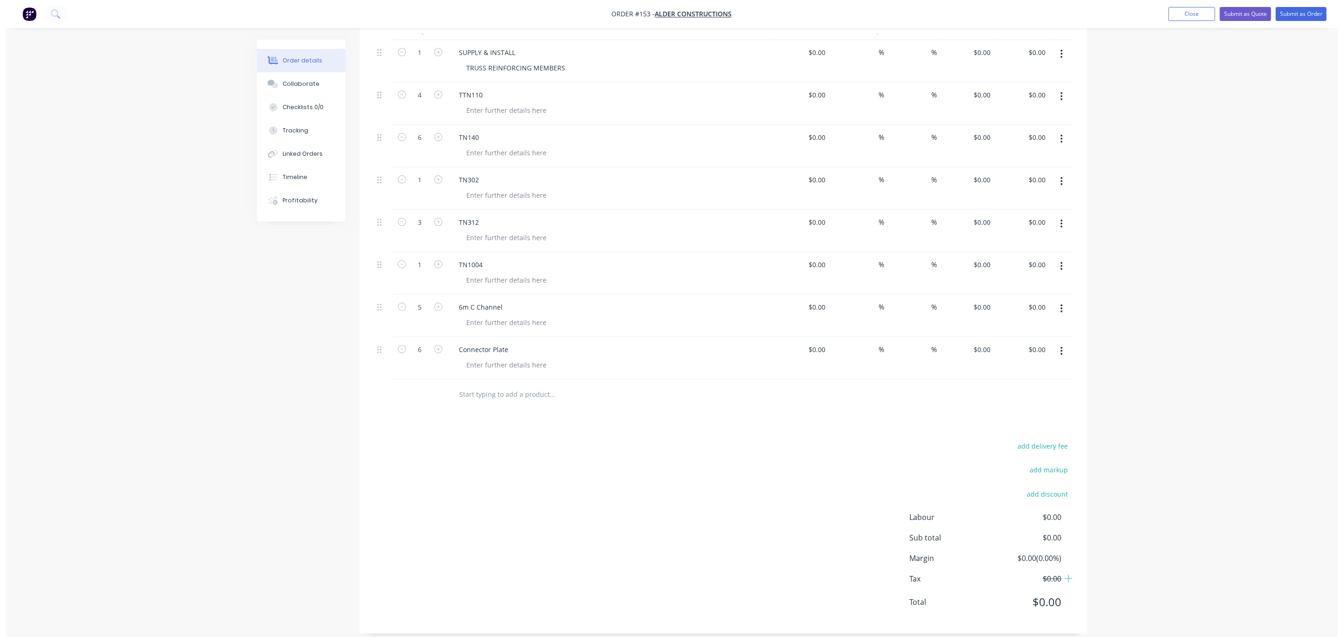
scroll to position [0, 0]
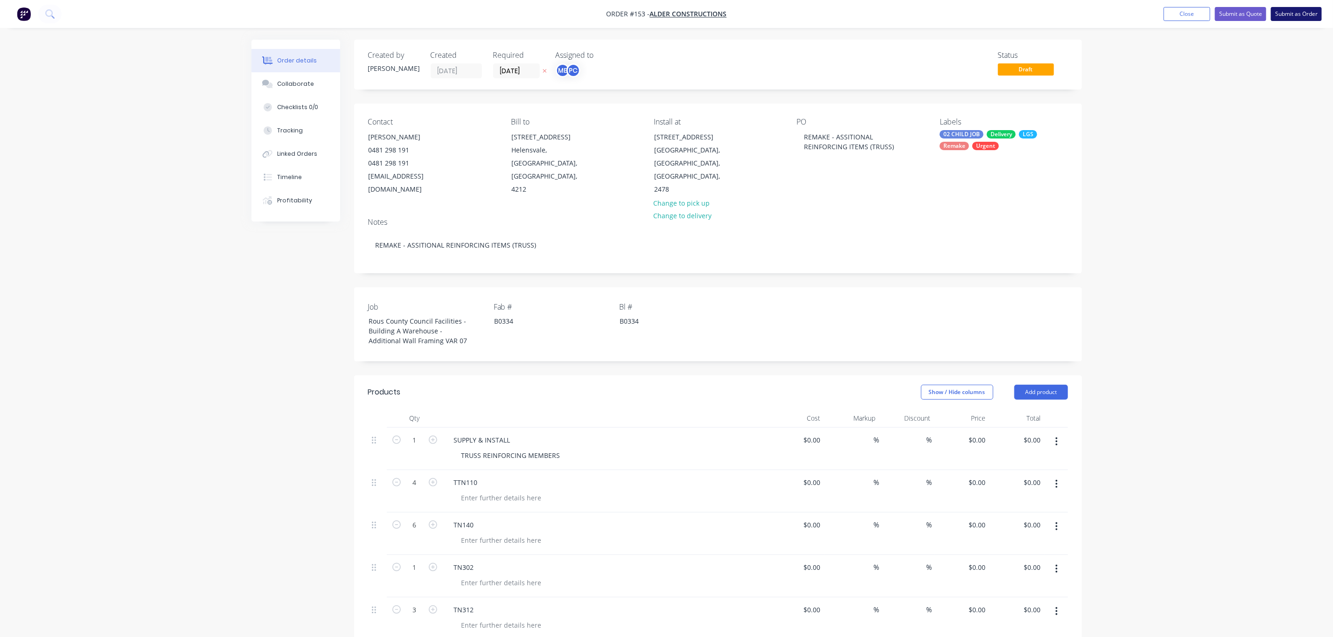
click at [1289, 13] on button "Submit as Order" at bounding box center [1296, 14] width 51 height 14
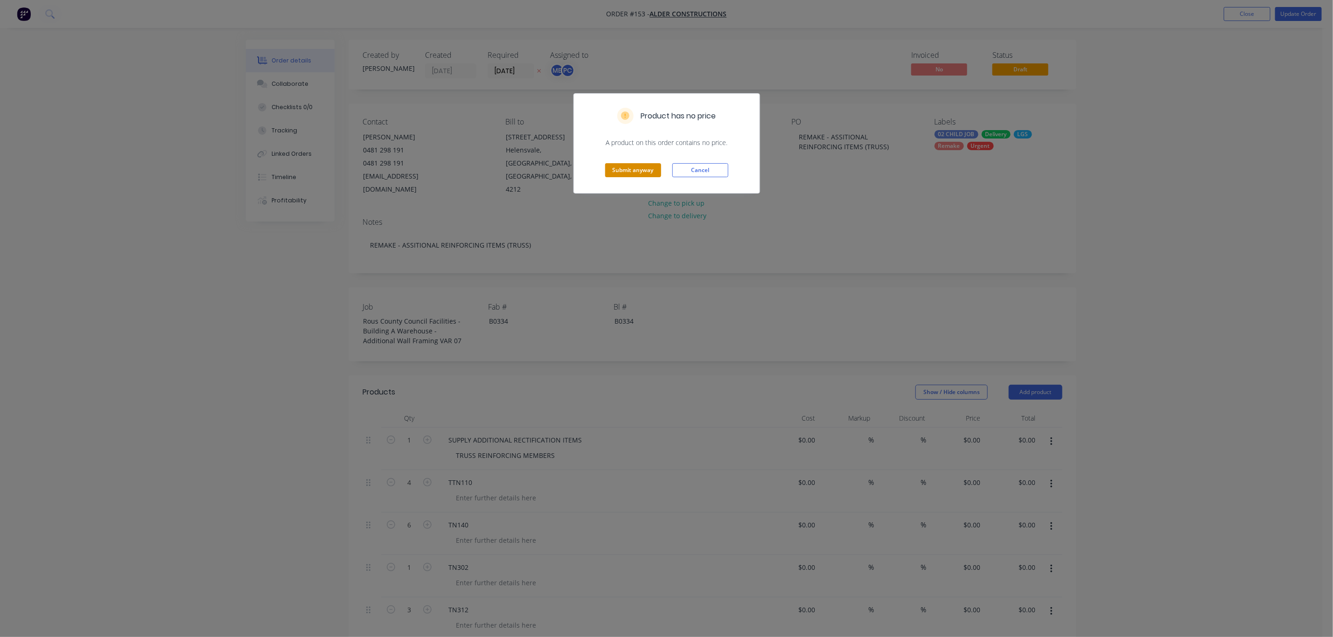
click at [634, 173] on button "Submit anyway" at bounding box center [633, 170] width 56 height 14
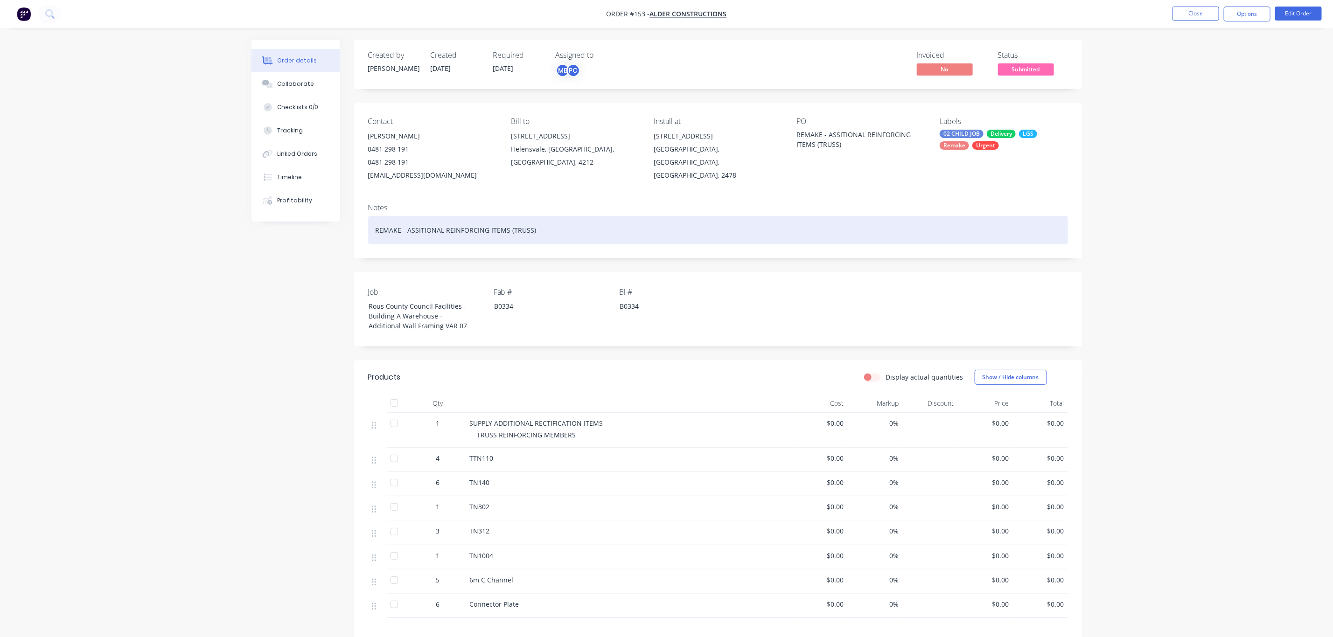
click at [411, 231] on div "REMAKE - ASSITIONAL REINFORCING ITEMS (TRUSS)" at bounding box center [718, 230] width 700 height 28
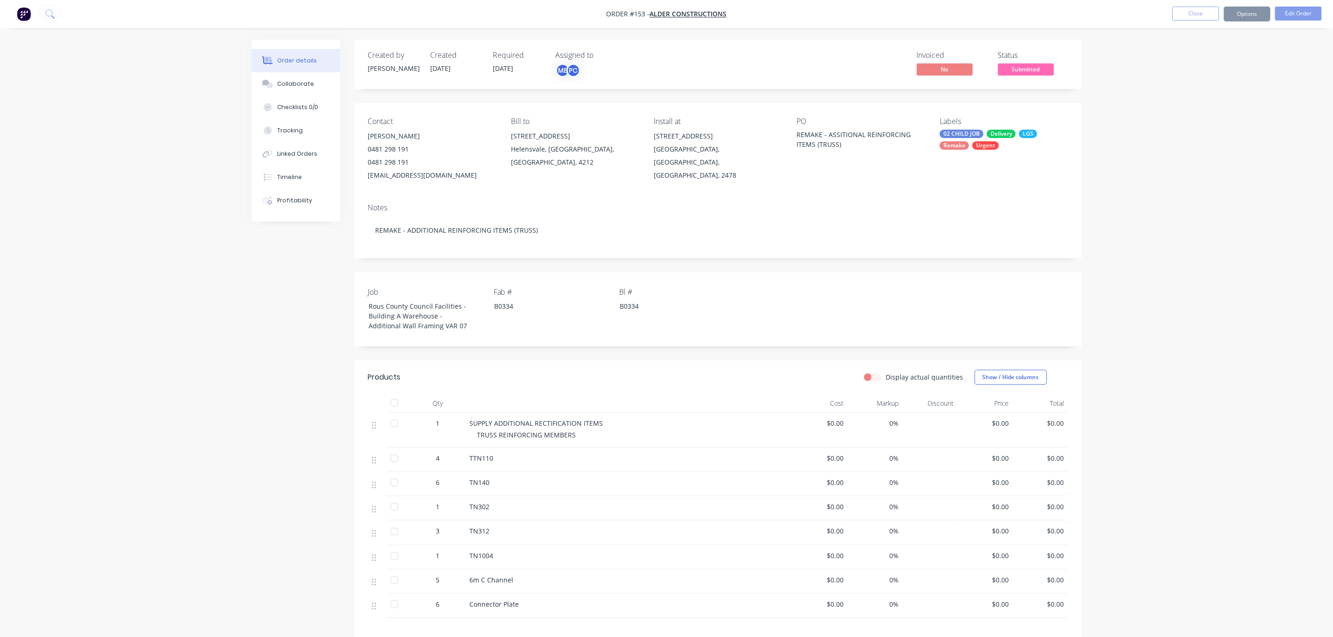
click at [977, 169] on div "Labels 02 CHILD JOB Delivery LGS Remake Urgent" at bounding box center [1003, 149] width 128 height 65
click at [1241, 262] on div "Order details Collaborate Checklists 0/0 Tracking Linked Orders Timeline Profit…" at bounding box center [666, 392] width 1333 height 784
click at [1302, 16] on button "Edit Order" at bounding box center [1298, 14] width 47 height 14
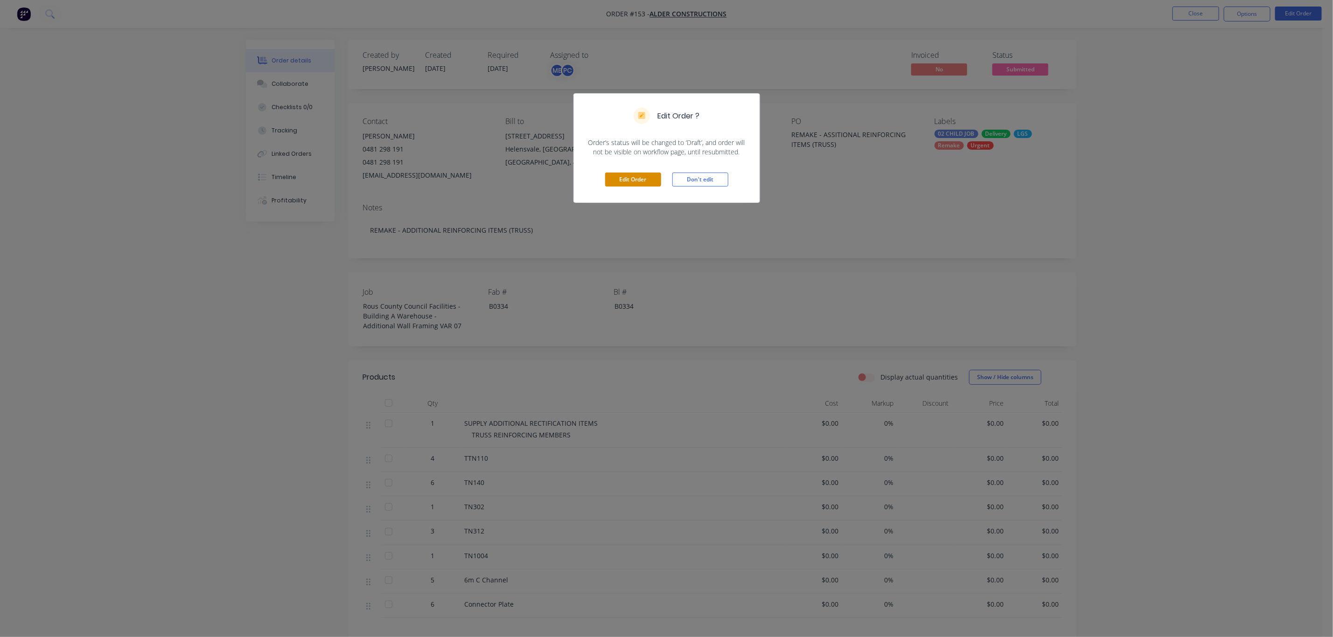
click at [648, 173] on button "Edit Order" at bounding box center [633, 180] width 56 height 14
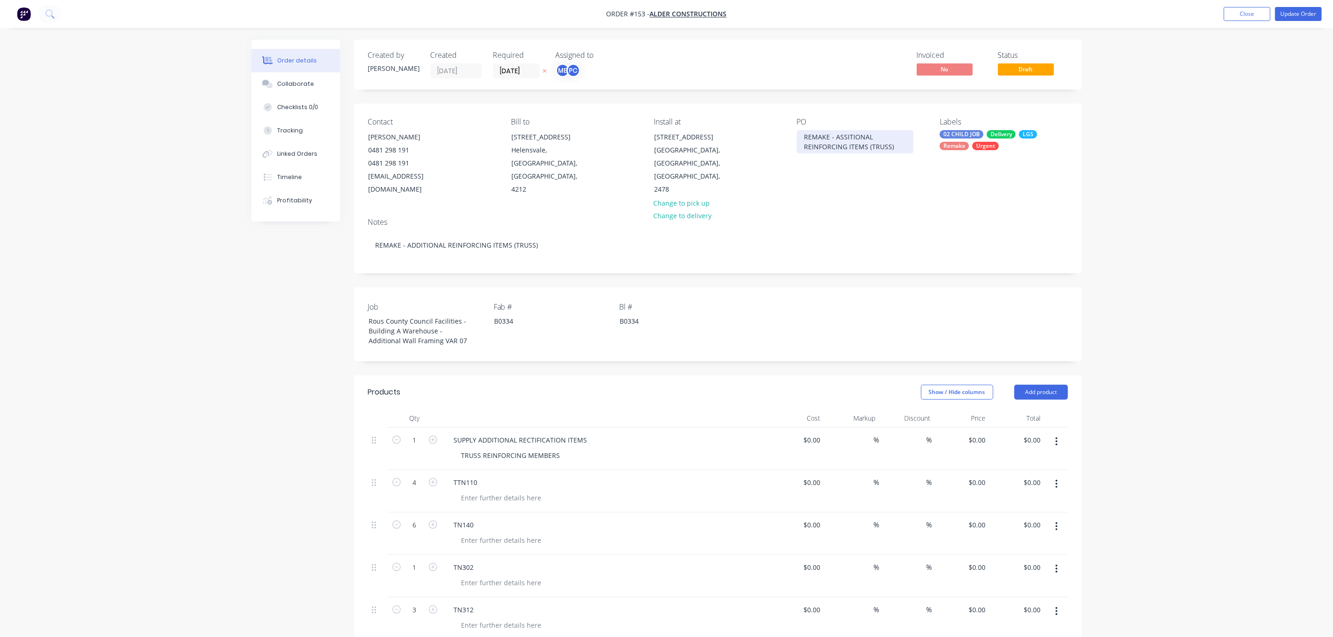
click at [841, 134] on div "REMAKE - ASSITIONAL REINFORCING ITEMS (TRUSS)" at bounding box center [855, 141] width 117 height 23
click at [1290, 17] on button "Update Order" at bounding box center [1298, 14] width 47 height 14
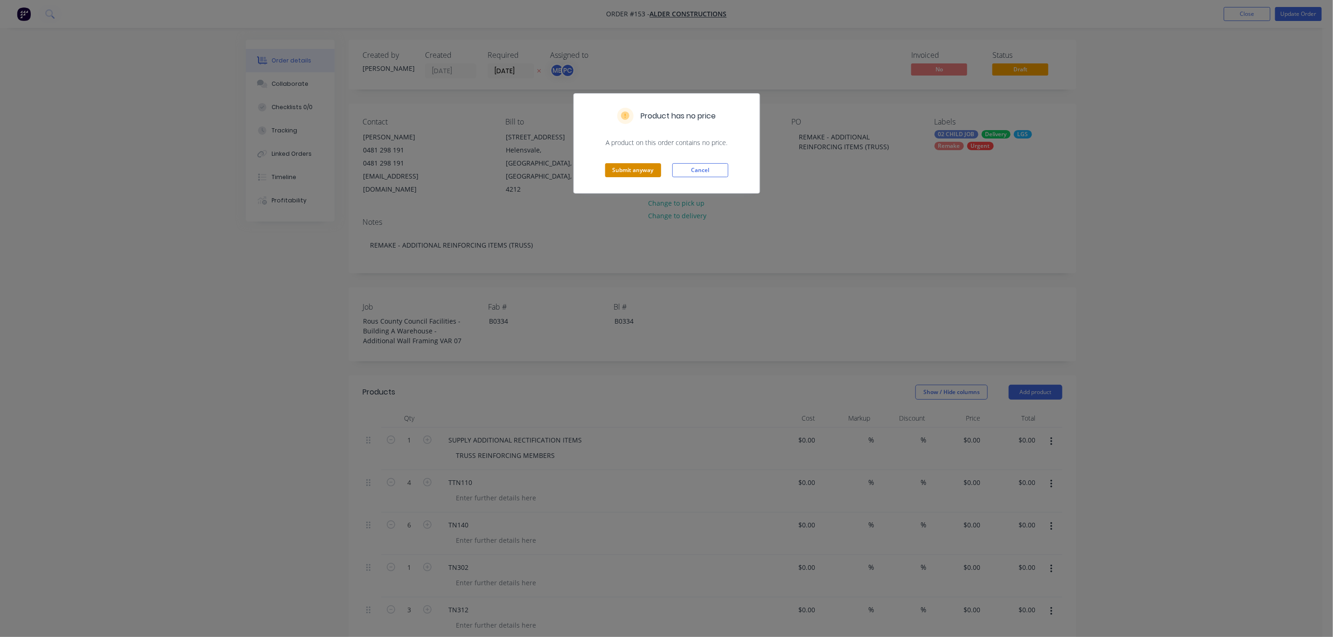
click at [643, 168] on button "Submit anyway" at bounding box center [633, 170] width 56 height 14
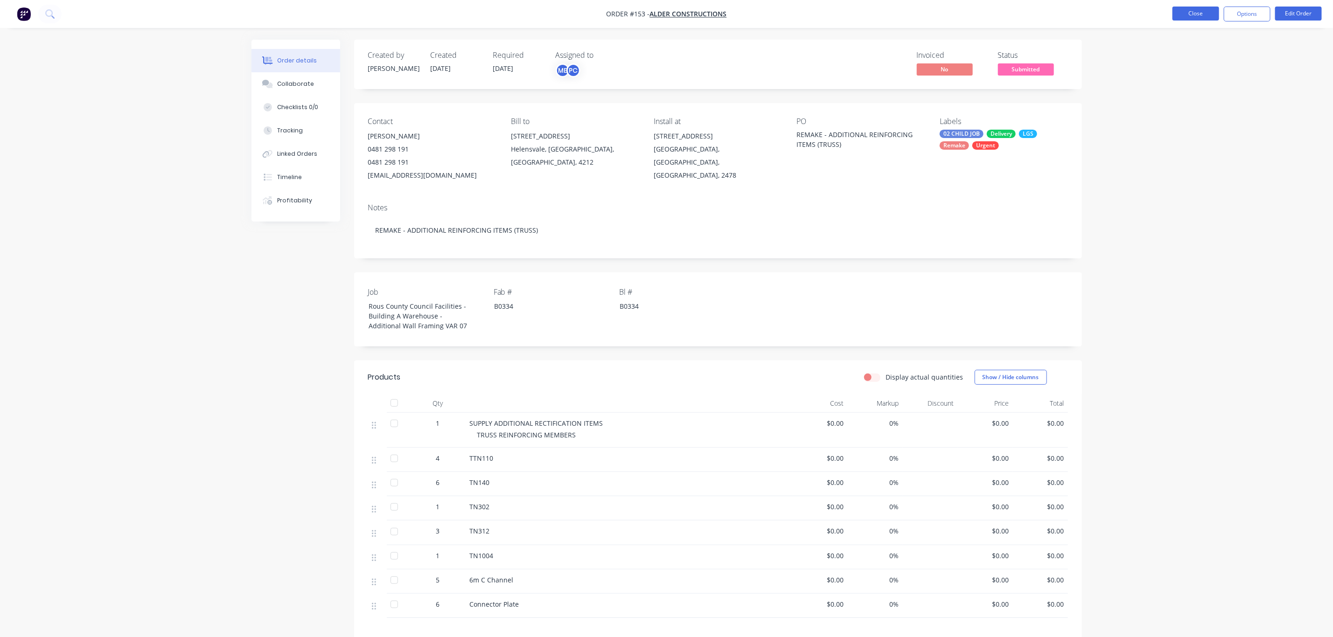
click at [1203, 11] on button "Close" at bounding box center [1195, 14] width 47 height 14
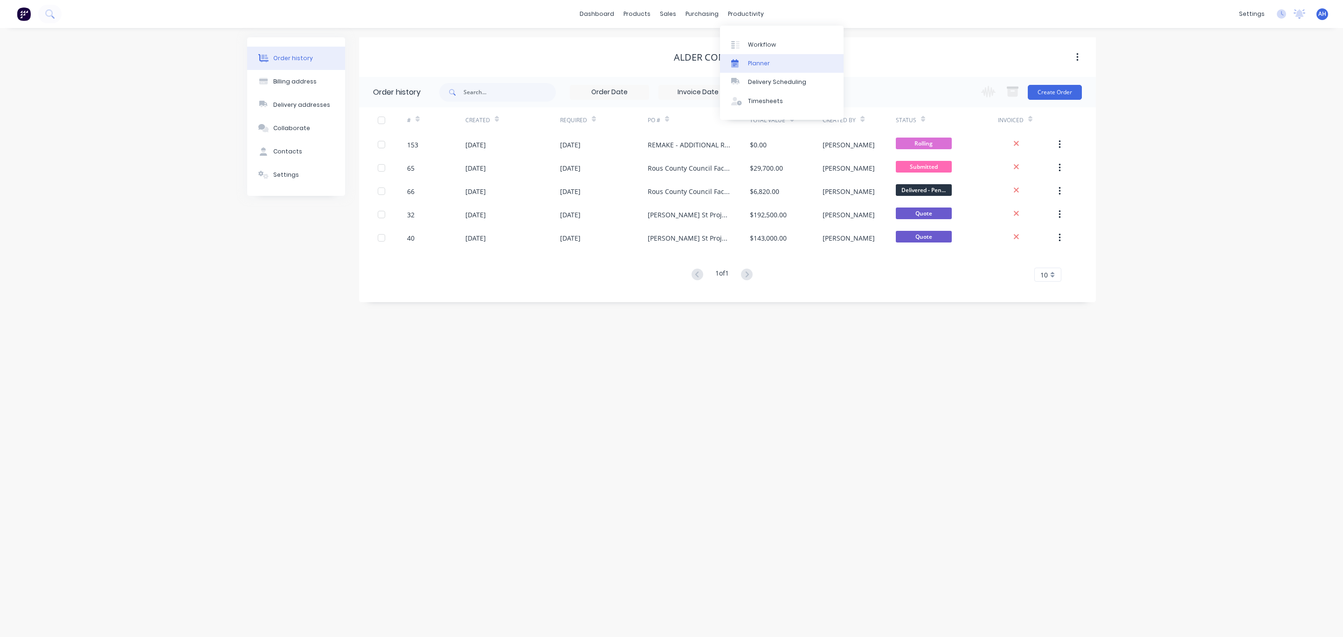
click at [770, 60] on link "Planner" at bounding box center [782, 63] width 124 height 19
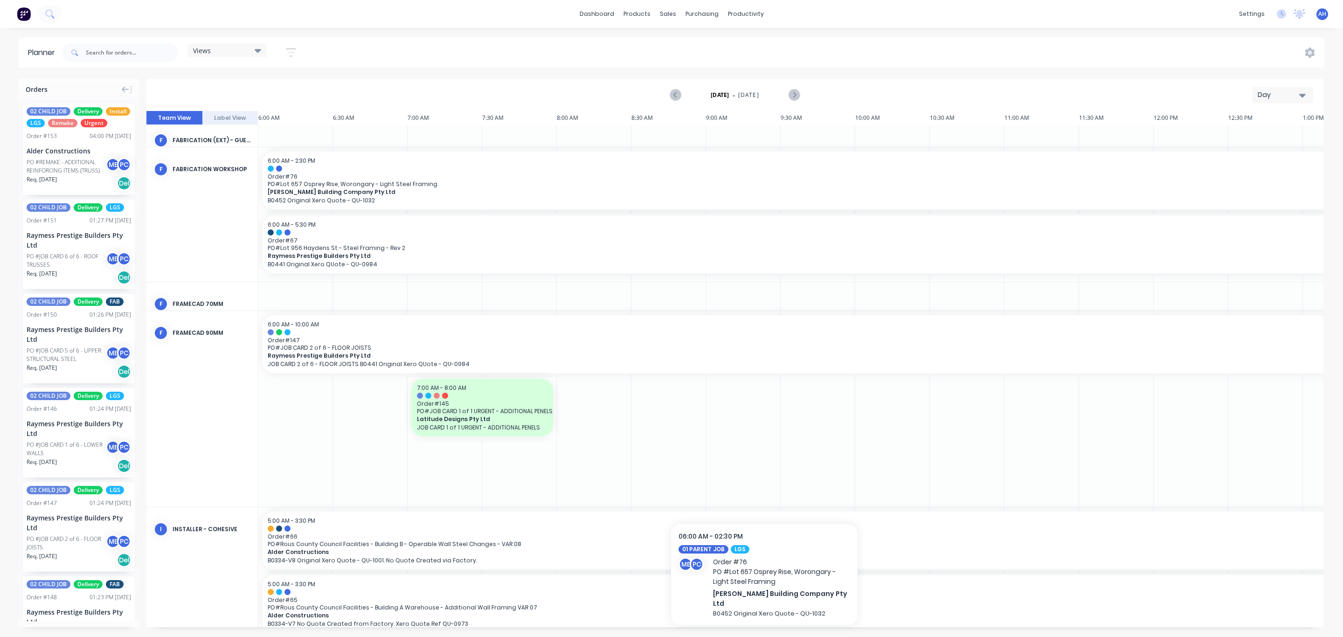
scroll to position [590, 0]
click at [238, 51] on div "Views" at bounding box center [227, 50] width 68 height 8
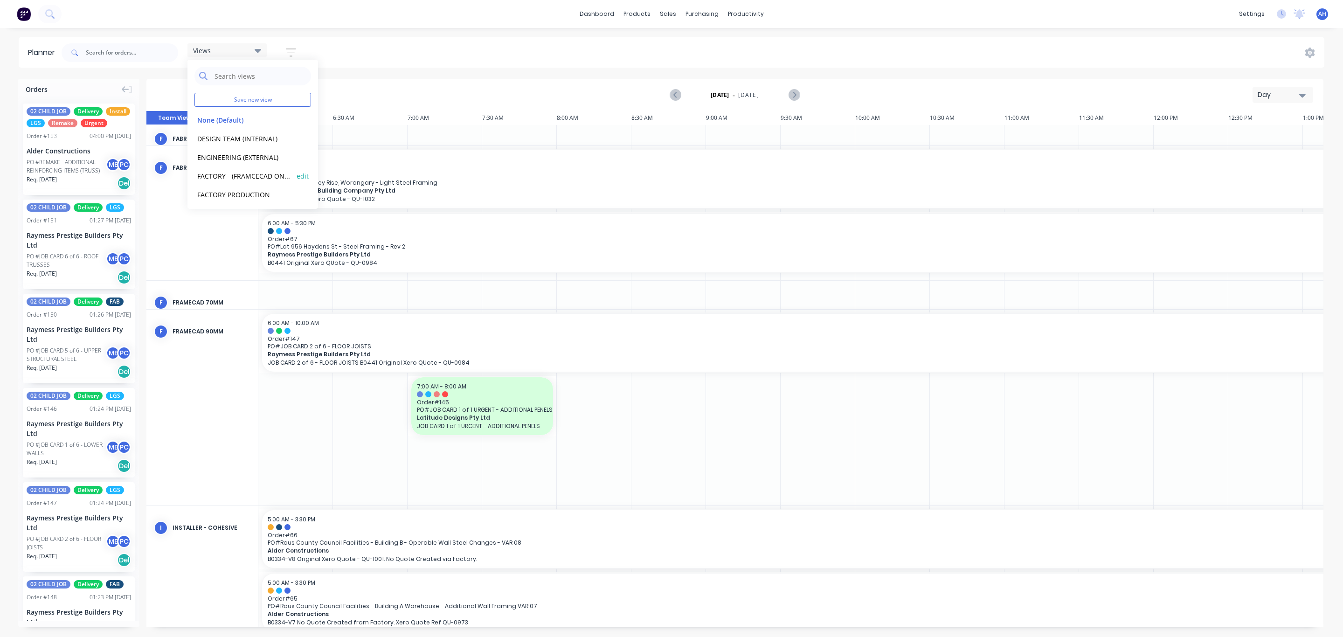
click at [248, 167] on div "FACTORY - (FRAMCECAD ONLY) edit" at bounding box center [253, 176] width 117 height 19
click at [248, 174] on button "FACTORY - (FRAMCECAD ONLY)" at bounding box center [244, 175] width 99 height 11
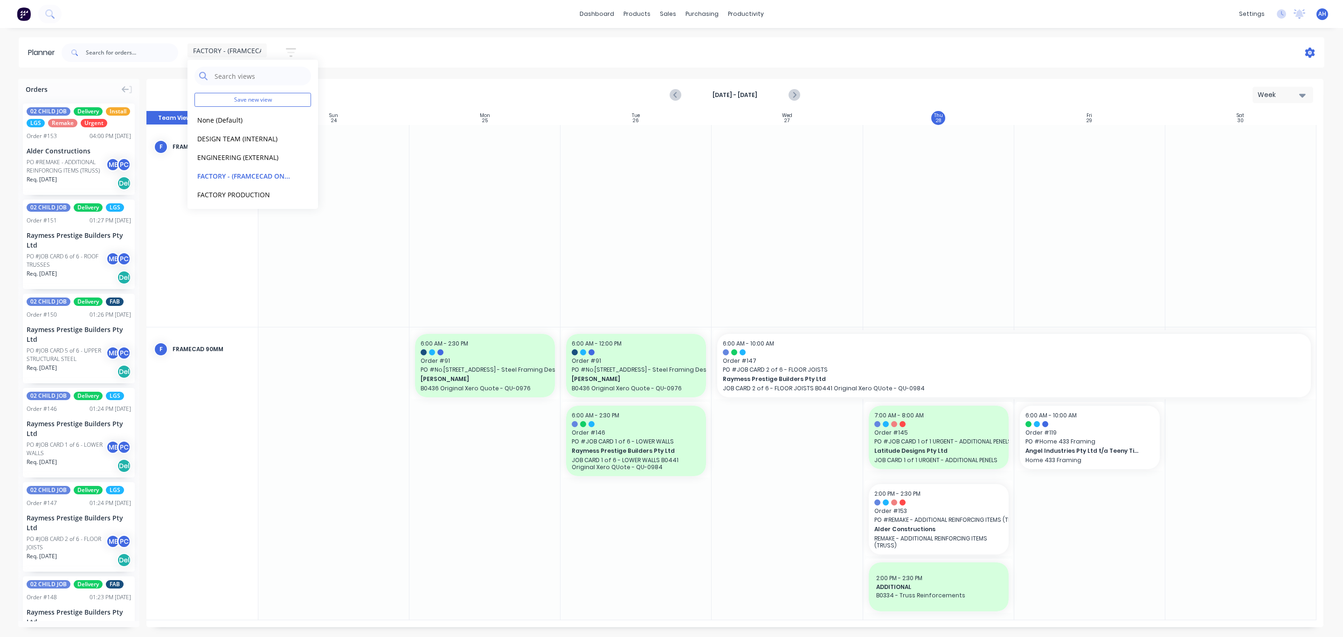
click at [1307, 48] on icon at bounding box center [1310, 53] width 10 height 10
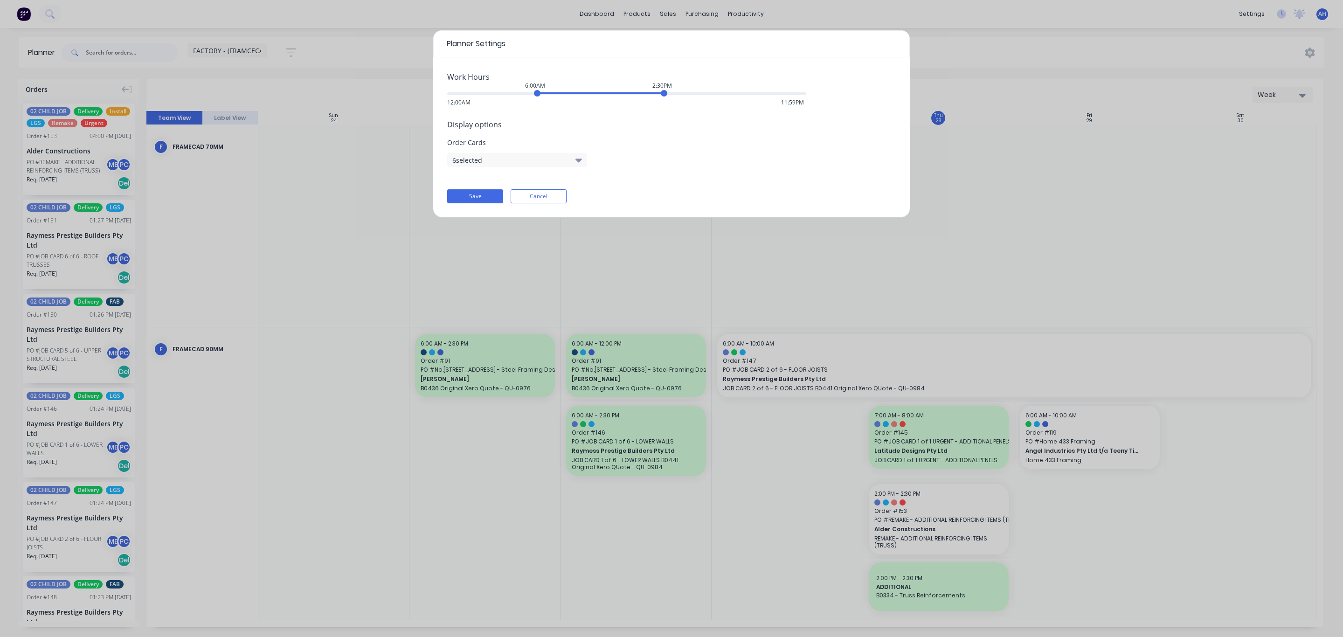
click at [560, 161] on button "6 selected" at bounding box center [517, 160] width 140 height 14
click at [503, 481] on div "Planner Settings Work Hours 6:00AM 2:30PM 12:00AM 11:59PM Display options Order…" at bounding box center [671, 318] width 1343 height 637
click at [537, 193] on button "Cancel" at bounding box center [539, 196] width 56 height 14
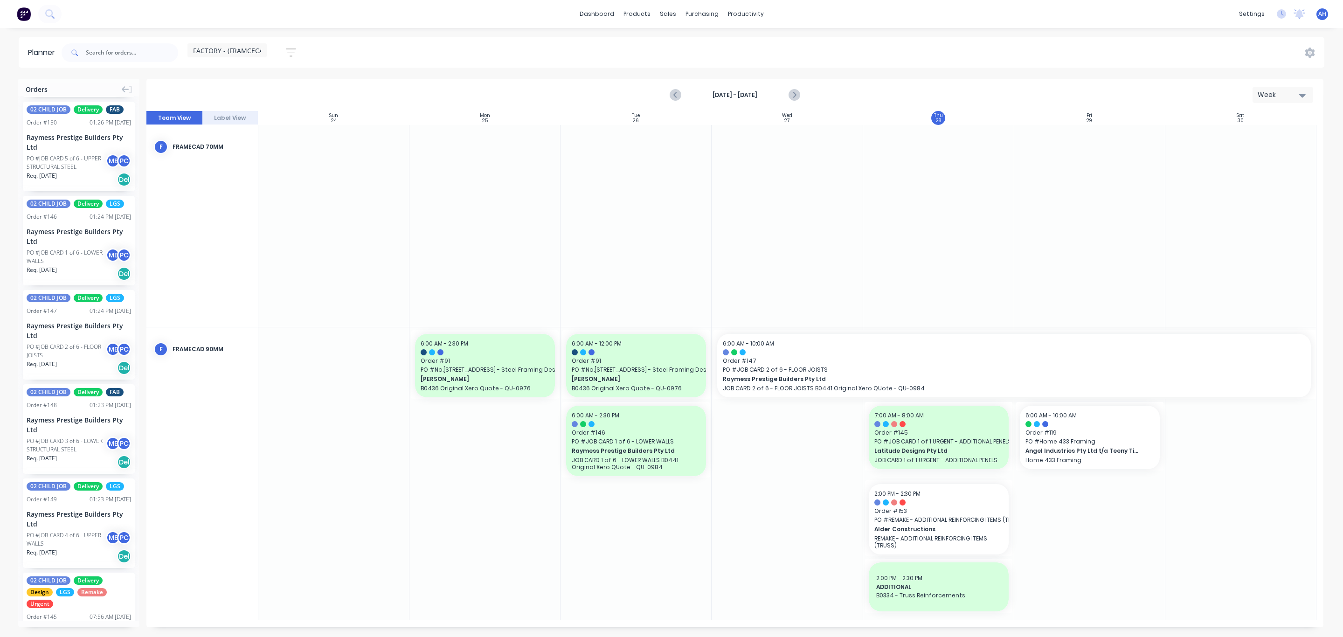
scroll to position [0, 0]
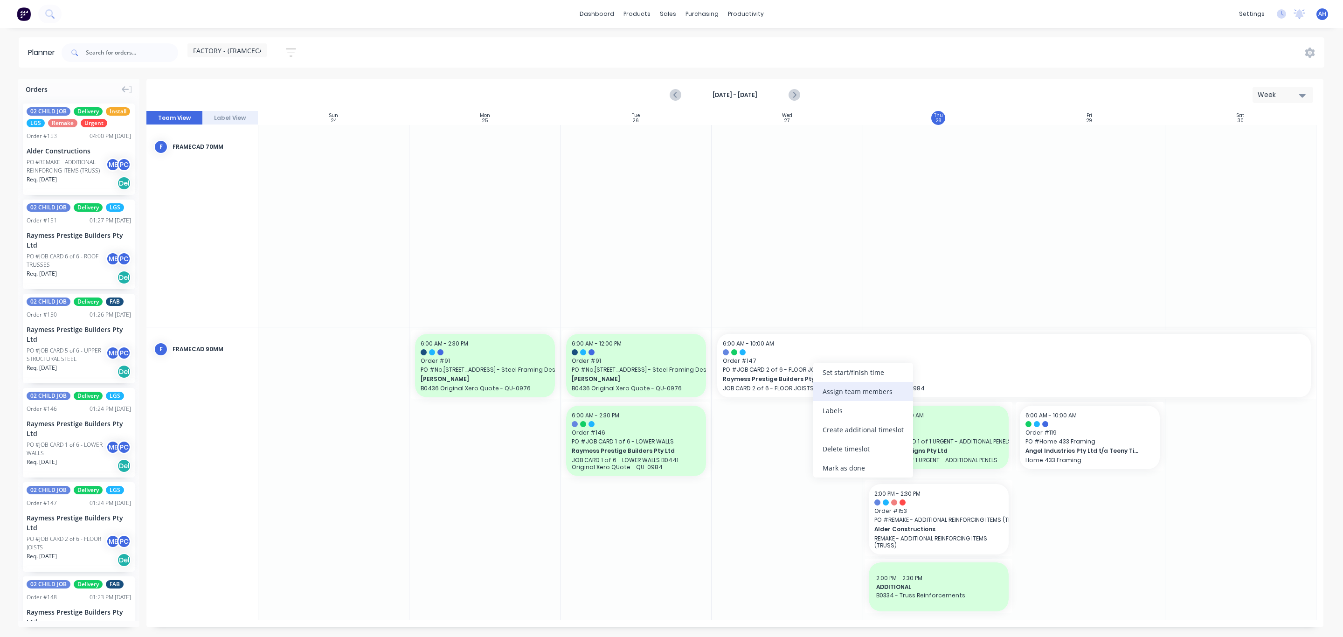
click at [847, 398] on div "Assign team members" at bounding box center [863, 391] width 100 height 19
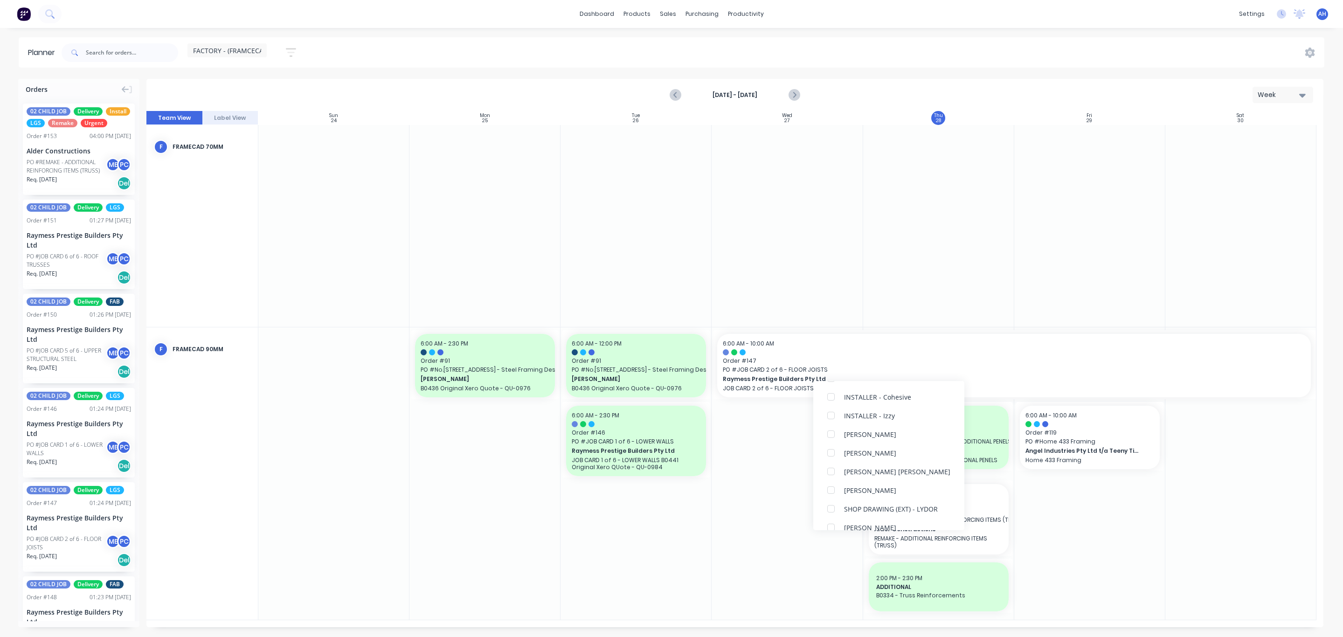
scroll to position [303, 0]
click at [611, 525] on div at bounding box center [636, 473] width 151 height 292
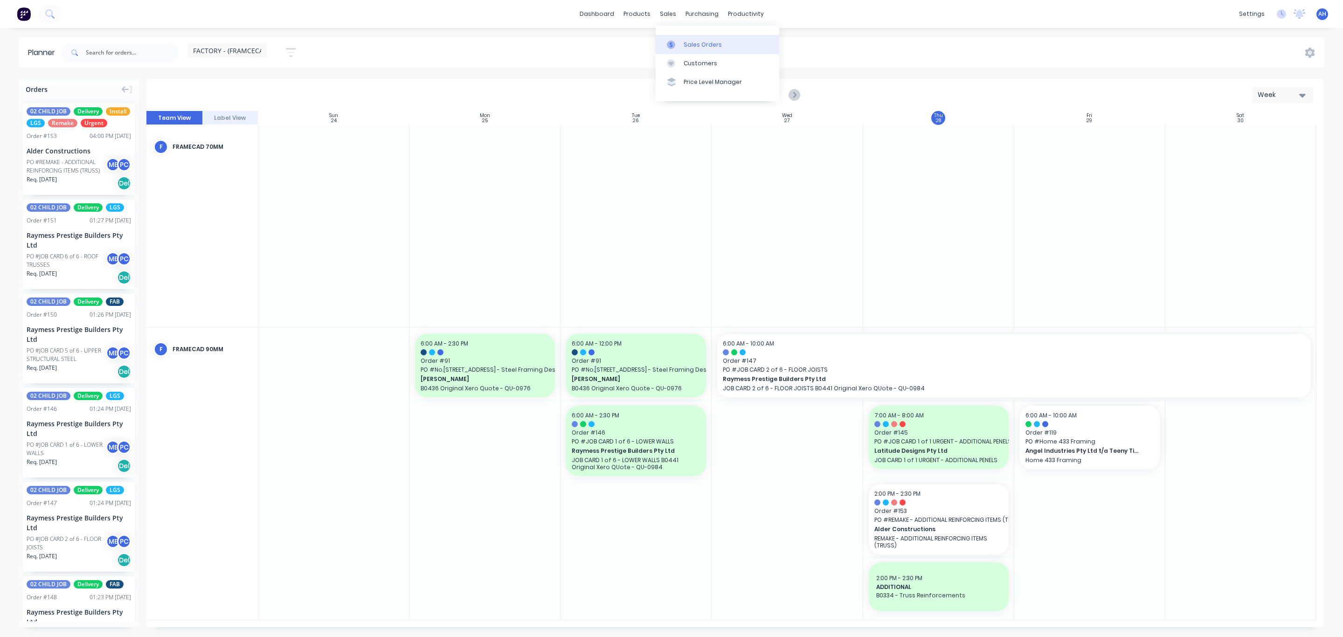
click at [681, 45] on link "Sales Orders" at bounding box center [718, 44] width 124 height 19
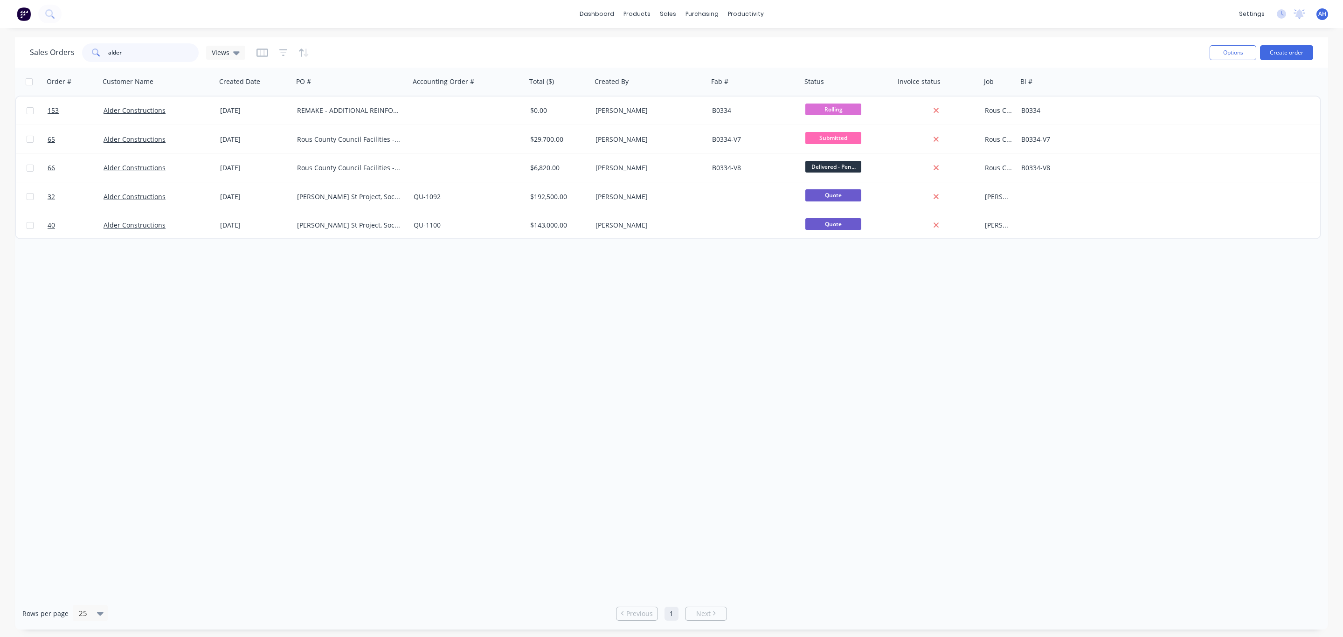
drag, startPoint x: 138, startPoint y: 49, endPoint x: 69, endPoint y: 58, distance: 69.1
click at [69, 58] on div "Sales Orders alder Views" at bounding box center [137, 52] width 215 height 19
type input "blackw"
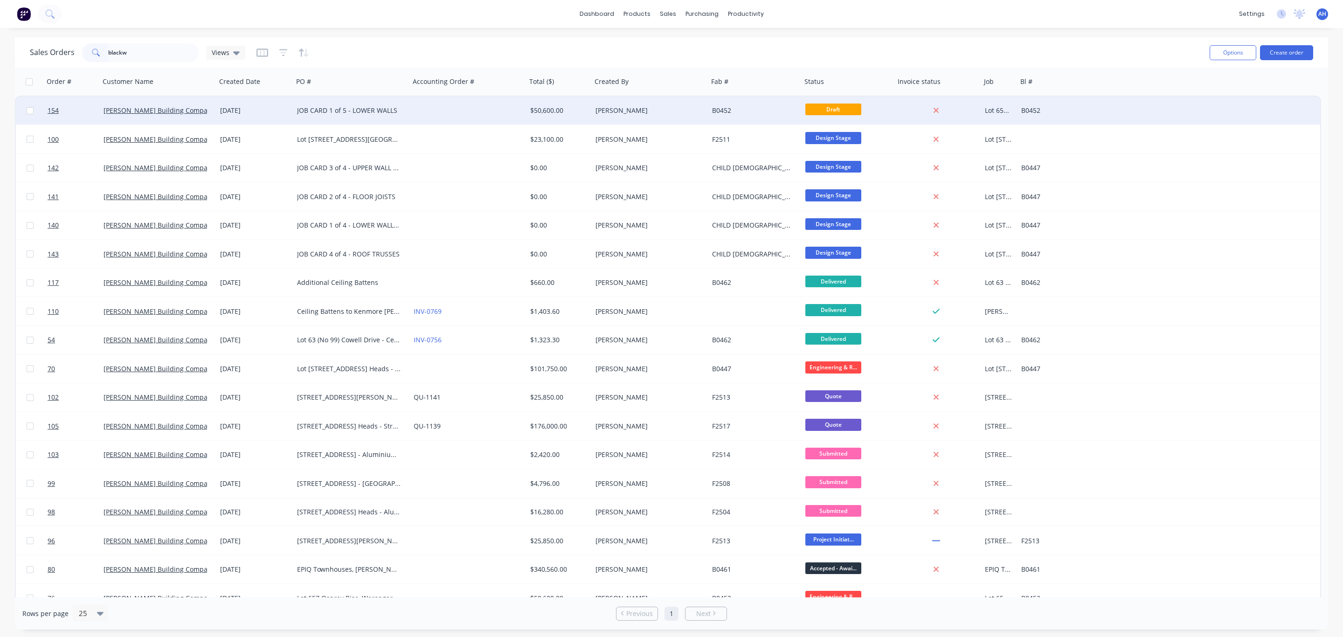
click at [494, 112] on div at bounding box center [468, 111] width 117 height 28
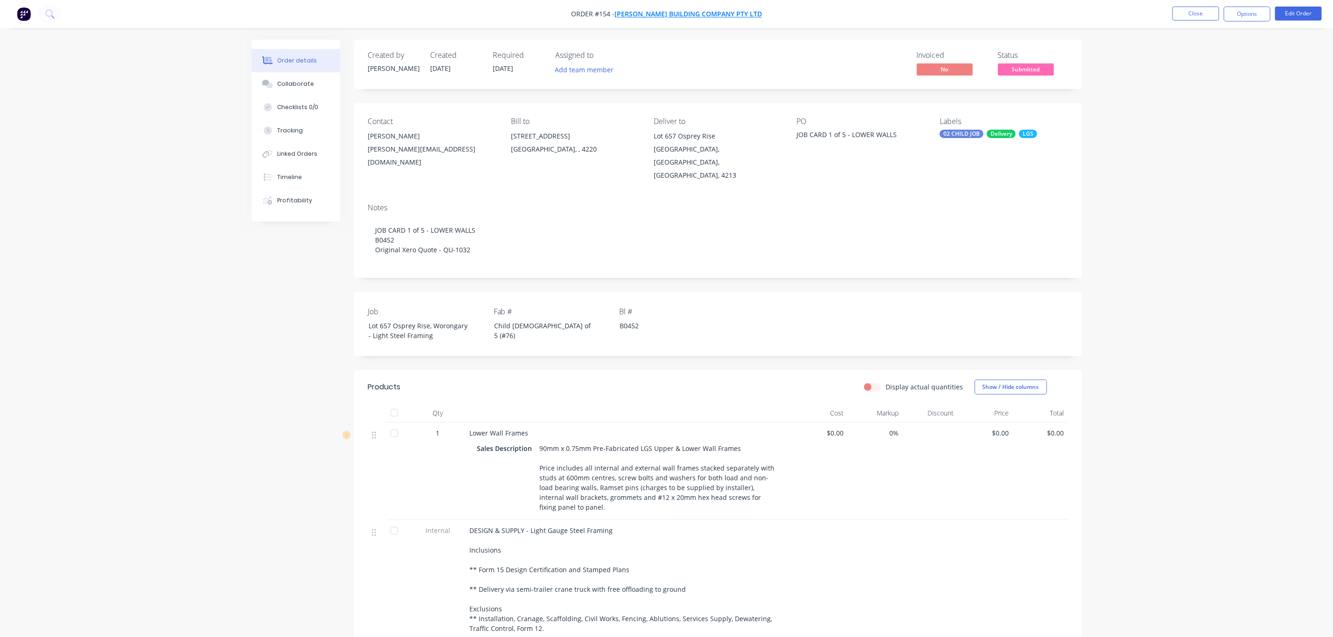
click at [669, 10] on span "[PERSON_NAME] Building Company Pty Ltd" at bounding box center [687, 14] width 147 height 9
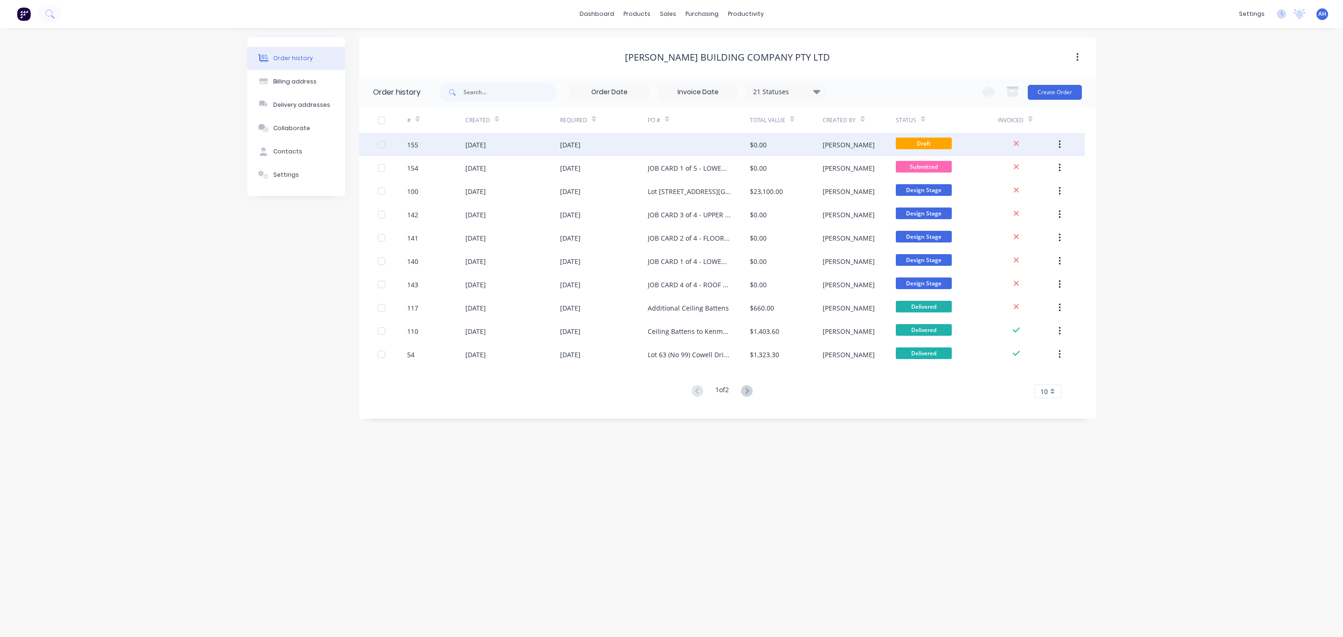
click at [570, 150] on div "[DATE]" at bounding box center [604, 144] width 88 height 23
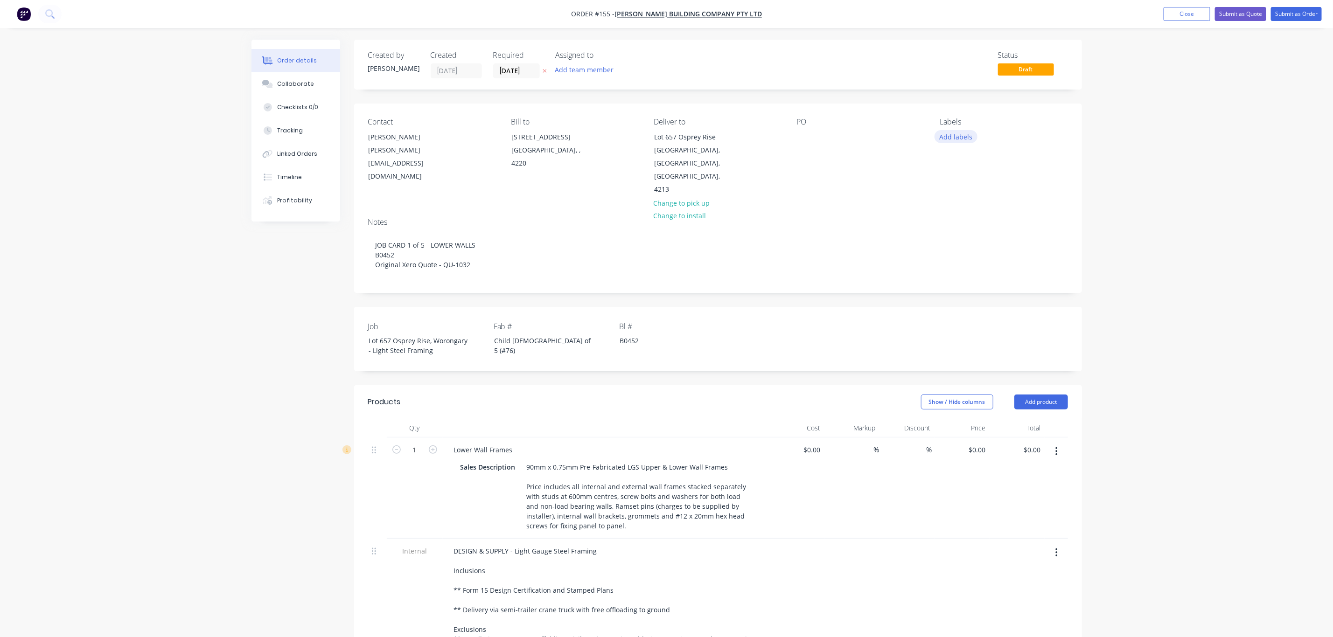
click at [938, 140] on button "Add labels" at bounding box center [955, 136] width 43 height 13
click at [973, 238] on div "02 CHILD JOB" at bounding box center [987, 239] width 44 height 10
click at [973, 250] on div "Delivery" at bounding box center [979, 253] width 29 height 10
click at [973, 242] on div "FAB" at bounding box center [974, 243] width 18 height 10
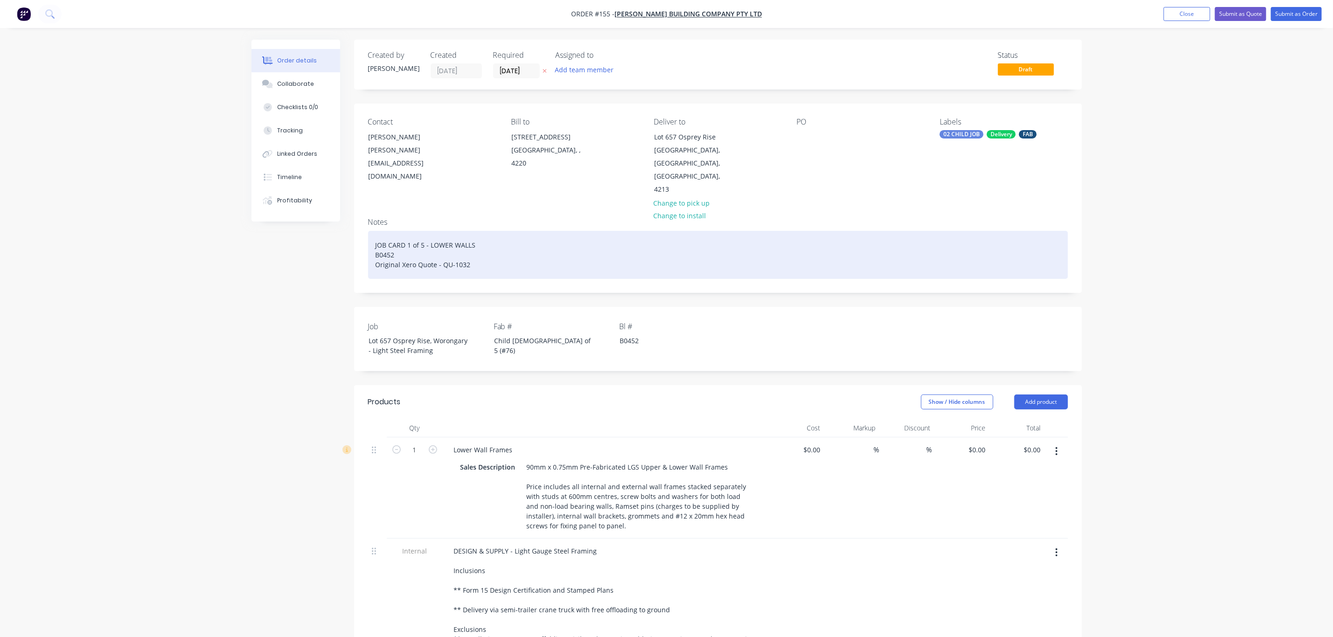
click at [409, 231] on div "JOB CARD 1 of 5 - LOWER WALLS B0452 Original Xero Quote - QU-1032" at bounding box center [718, 255] width 700 height 48
drag, startPoint x: 506, startPoint y: 220, endPoint x: 370, endPoint y: 224, distance: 135.8
click at [370, 231] on div "JOB CARD 2 of 5 - STRUCTURAL STEEL B0452 Original Xero Quote - QU-1032" at bounding box center [718, 255] width 700 height 48
copy div "JOB CARD 2 of 5 - STRUCTURAL STEEL"
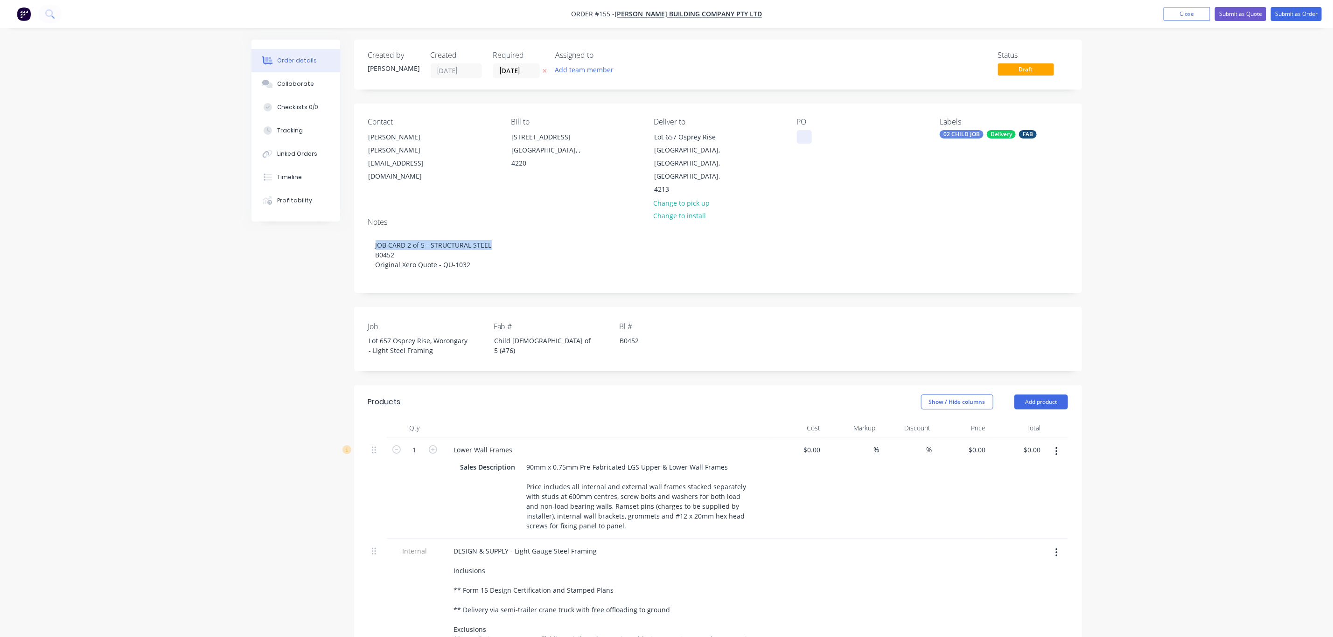
click at [802, 137] on div at bounding box center [804, 137] width 15 height 14
paste div
click at [511, 334] on div "Child [DEMOGRAPHIC_DATA] of 5 (#76)" at bounding box center [545, 345] width 117 height 23
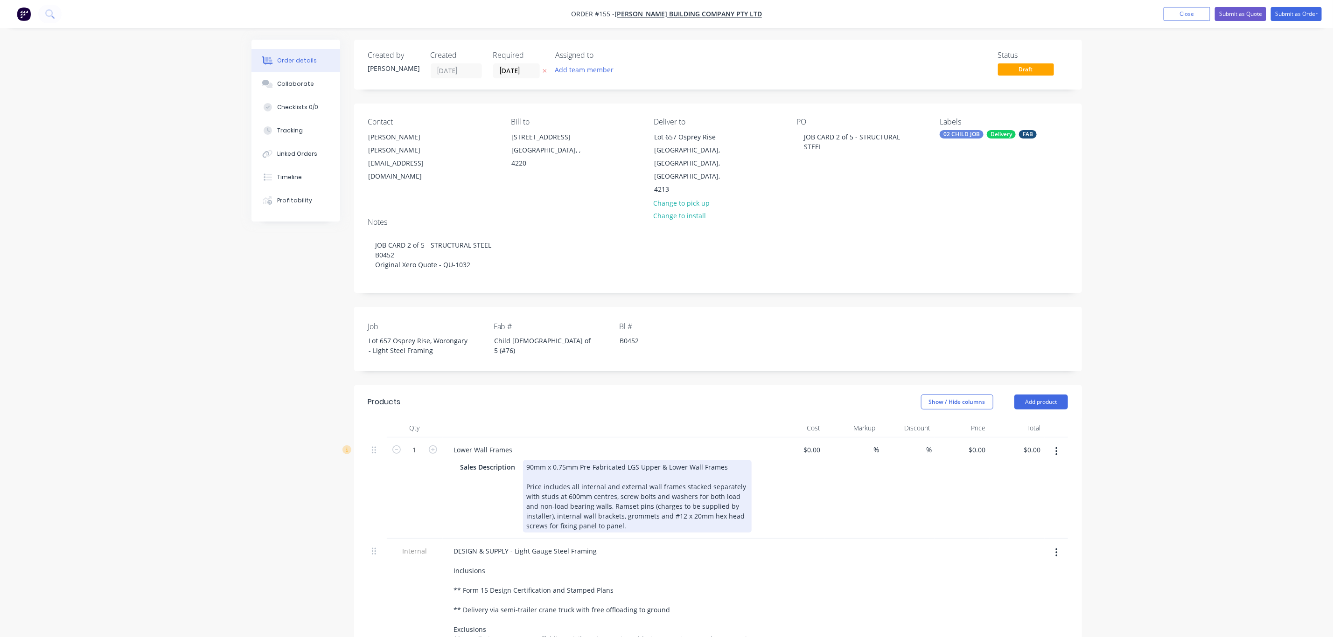
click at [558, 483] on div "90mm x 0.75mm Pre-Fabricated LGS Upper & Lower Wall Frames Price includes all i…" at bounding box center [637, 496] width 229 height 72
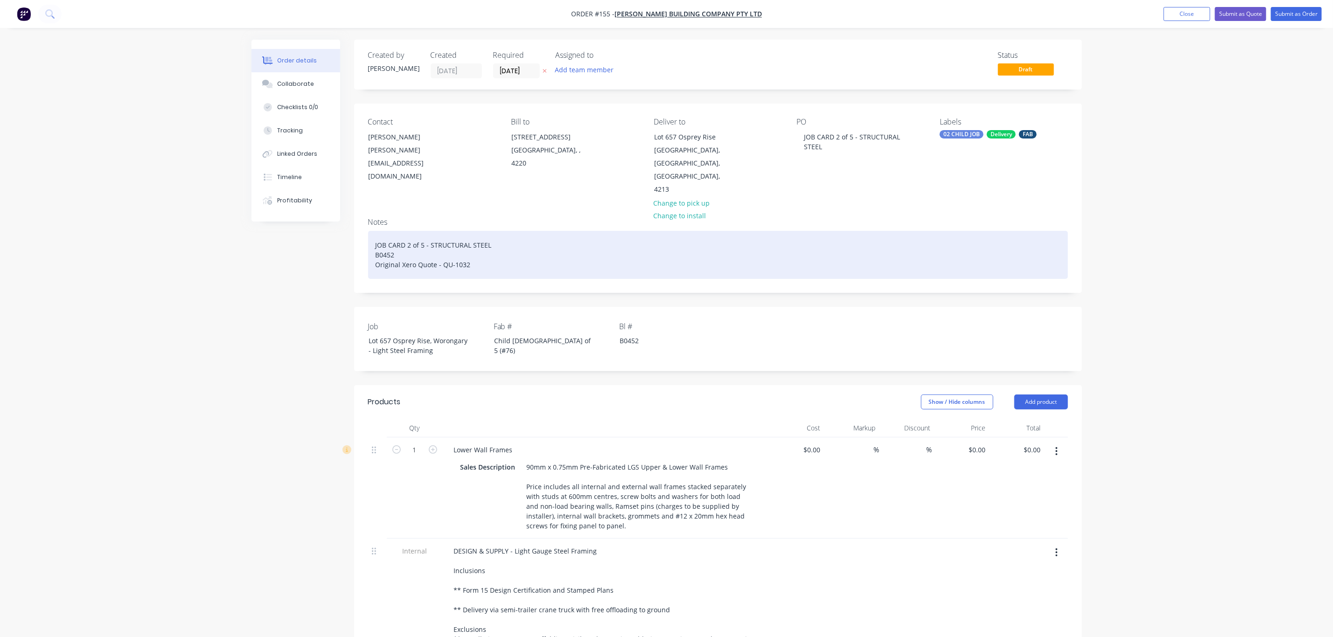
click at [407, 231] on div "JOB CARD 2 of 5 - STRUCTURAL STEEL B0452 Original Xero Quote - QU-1032" at bounding box center [718, 255] width 700 height 48
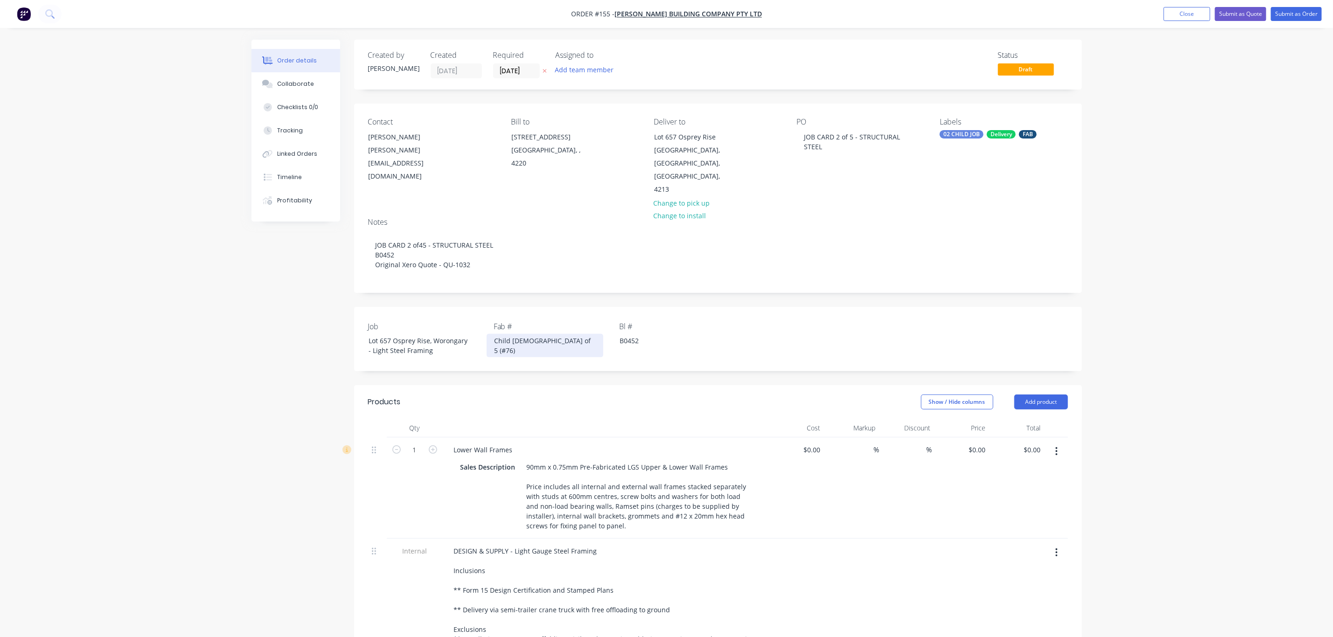
click at [523, 334] on div "Child [DEMOGRAPHIC_DATA] of 5 (#76)" at bounding box center [545, 345] width 117 height 23
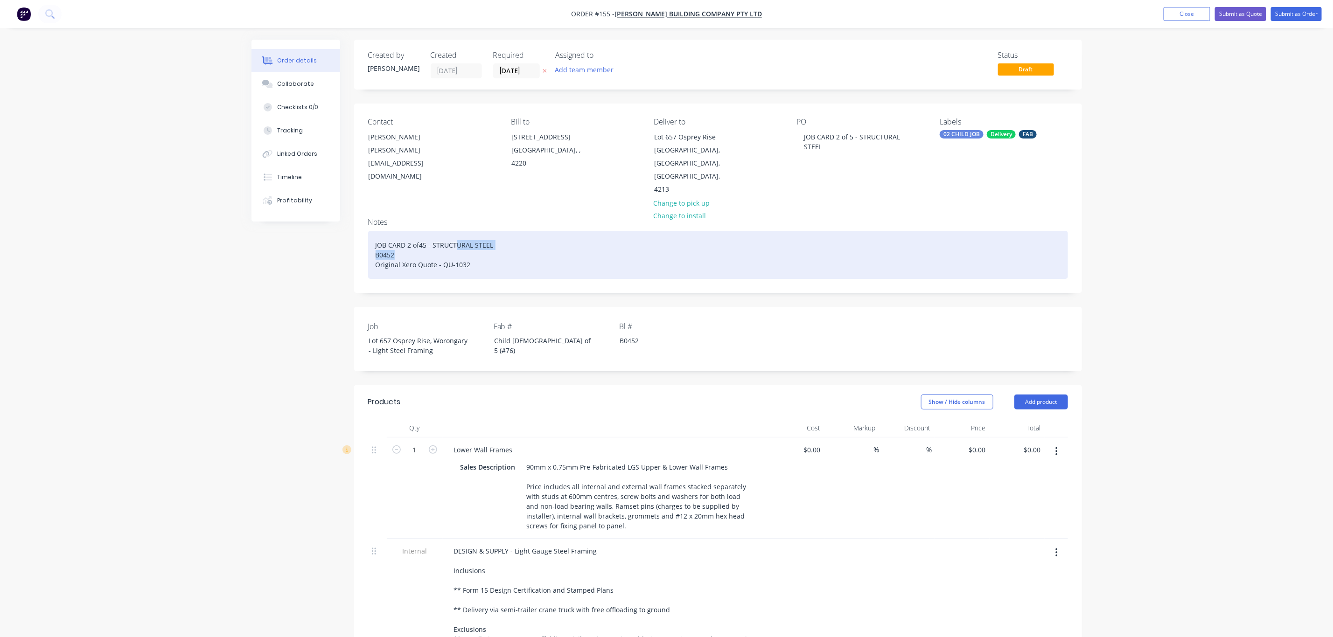
drag, startPoint x: 457, startPoint y: 219, endPoint x: 500, endPoint y: 227, distance: 43.7
click at [500, 231] on div "JOB CARD 2 of45 - STRUCTURAL STEEL B0452 Original Xero Quote - QU-1032" at bounding box center [718, 255] width 700 height 48
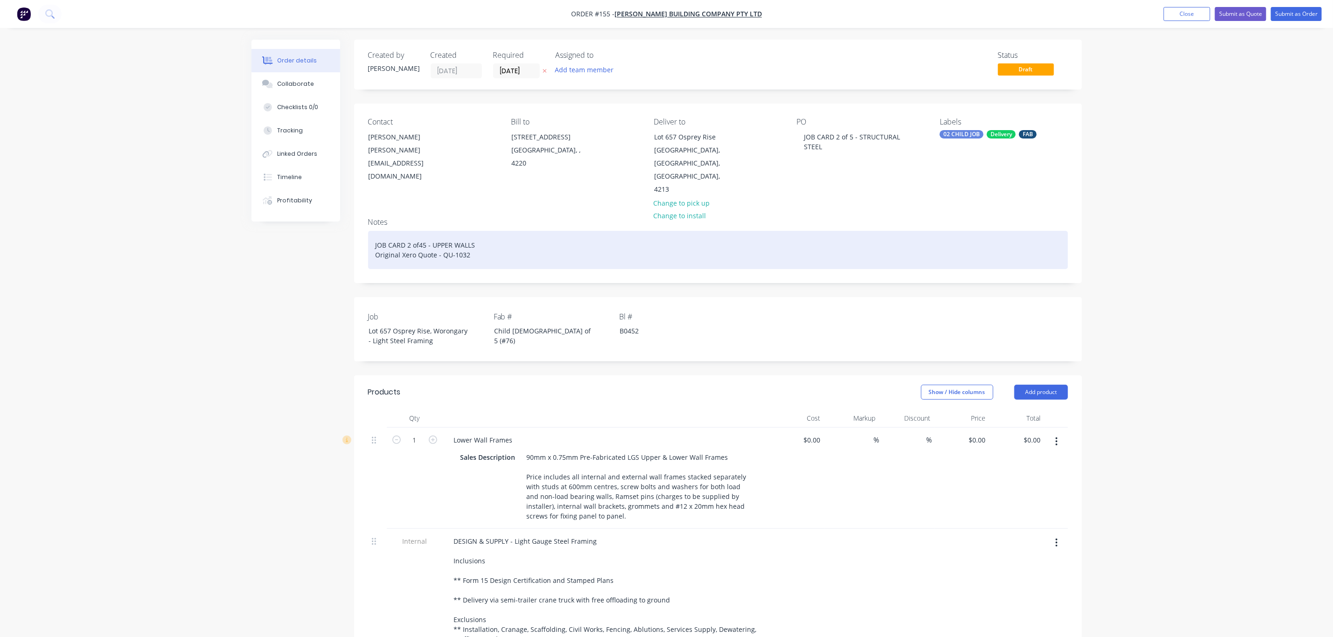
click at [417, 231] on div "JOB CARD 2 of45 - UPPER WALLS Original Xero Quote - QU-1032" at bounding box center [718, 250] width 700 height 38
drag, startPoint x: 485, startPoint y: 217, endPoint x: 364, endPoint y: 215, distance: 120.8
click at [364, 215] on div "Notes JOB CARD 2 of 4 - UPPER WALLS Original Xero Quote - QU-1032" at bounding box center [718, 246] width 728 height 72
copy div "JOB CARD 2 of 4 - UPPER WALLS"
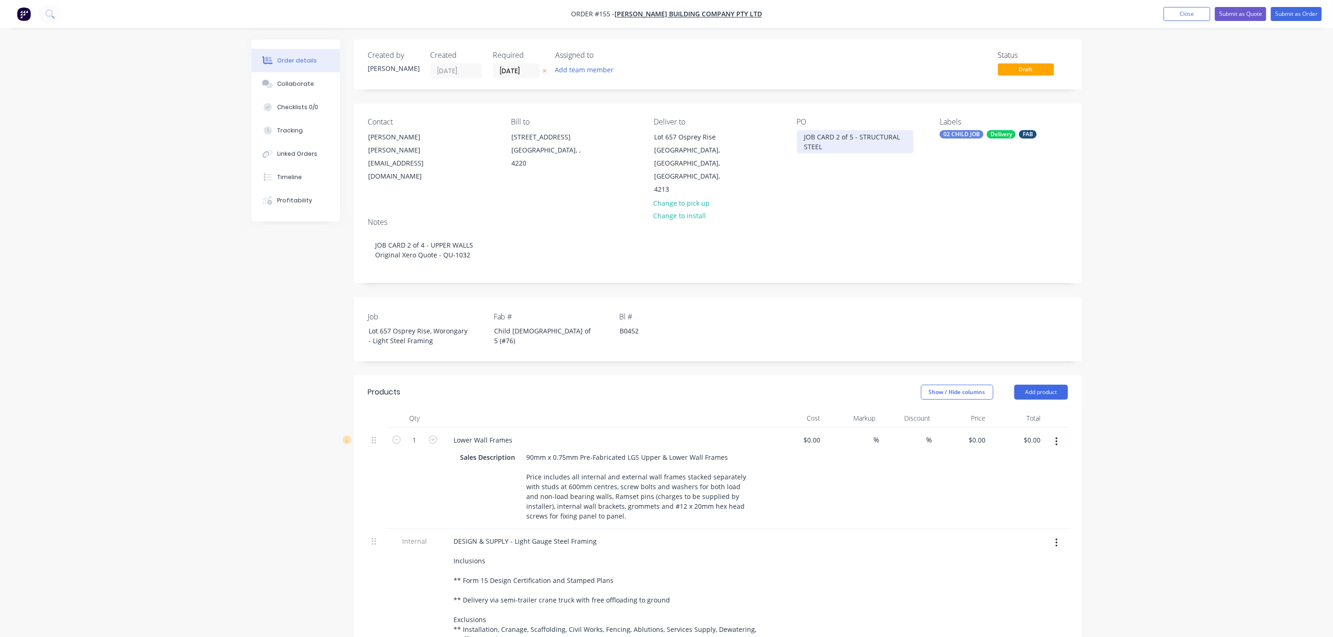
click at [833, 153] on div "JOB CARD 2 of 5 - STRUCTURAL STEEL" at bounding box center [855, 141] width 117 height 23
drag, startPoint x: 833, startPoint y: 153, endPoint x: 793, endPoint y: 131, distance: 44.9
click at [793, 131] on div "Contact [PERSON_NAME] [PERSON_NAME][EMAIL_ADDRESS][DOMAIN_NAME] Bill to [STREET…" at bounding box center [718, 157] width 728 height 107
click at [1026, 133] on div "FAB" at bounding box center [1028, 134] width 18 height 8
click at [961, 253] on div at bounding box center [956, 253] width 19 height 19
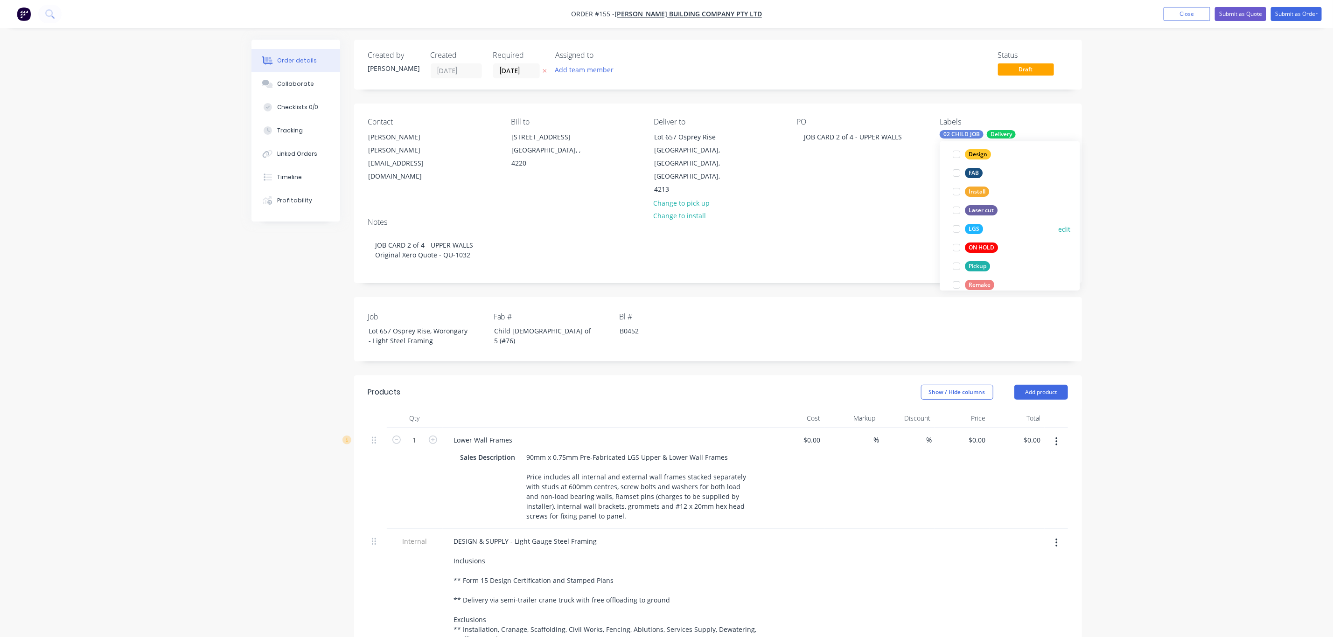
click at [968, 228] on div "LGS" at bounding box center [974, 229] width 18 height 10
click at [1159, 238] on div "Order details Collaborate Checklists 0/0 Tracking Linked Orders Timeline Profit…" at bounding box center [666, 462] width 1333 height 924
click at [524, 324] on div "Child [DEMOGRAPHIC_DATA] of 5 (#76)" at bounding box center [545, 335] width 117 height 23
click at [455, 433] on div "Lower Wall Frames" at bounding box center [483, 440] width 74 height 14
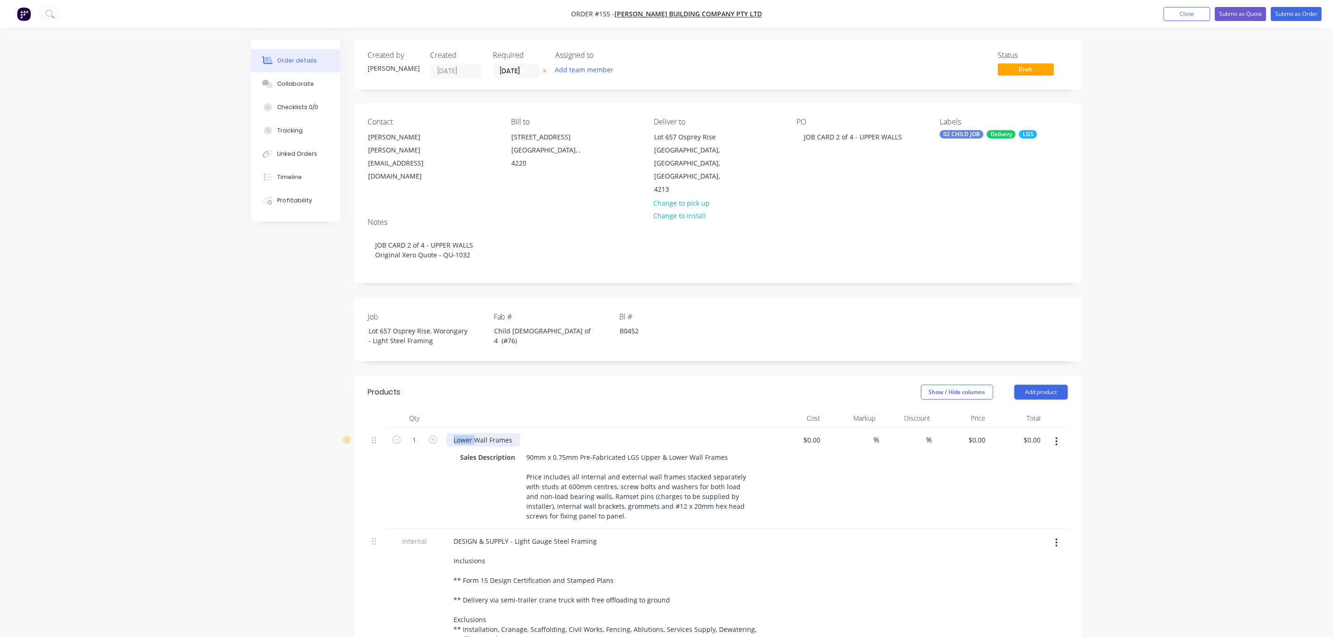
click at [455, 433] on div "Lower Wall Frames" at bounding box center [483, 440] width 74 height 14
click at [1098, 448] on div "Order details Collaborate Checklists 0/0 Tracking Linked Orders Timeline Profit…" at bounding box center [666, 462] width 1333 height 924
click at [1302, 14] on button "Submit as Order" at bounding box center [1296, 14] width 51 height 14
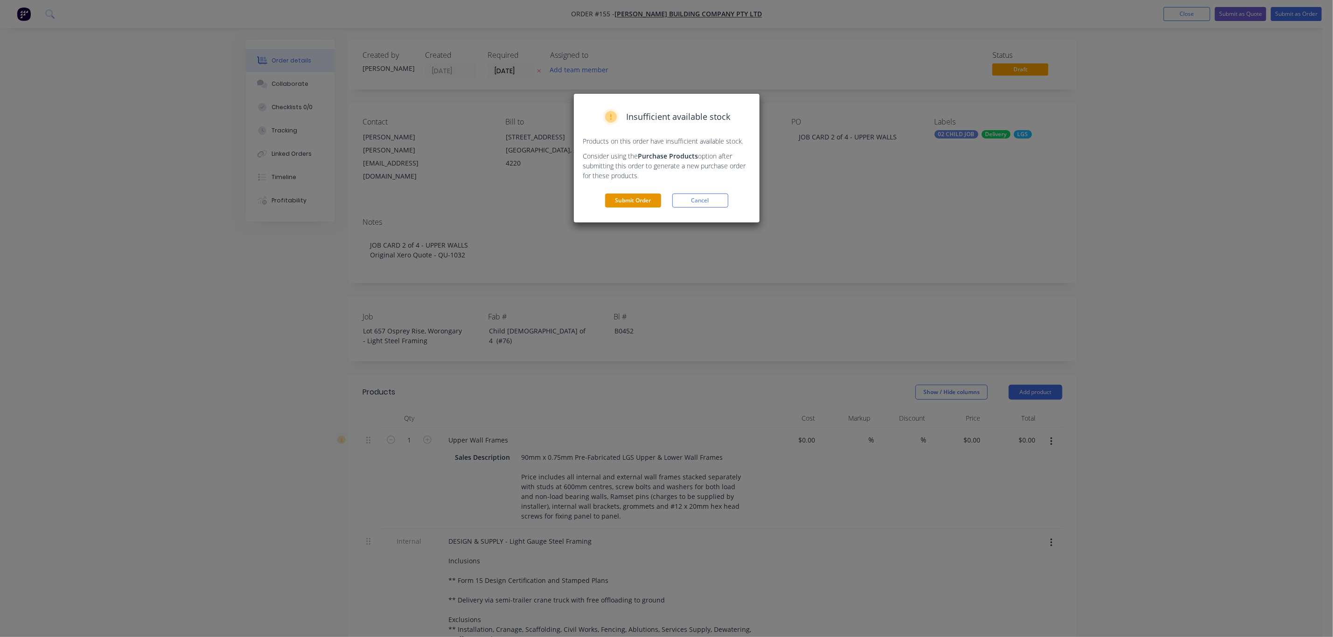
click at [609, 198] on button "Submit Order" at bounding box center [633, 201] width 56 height 14
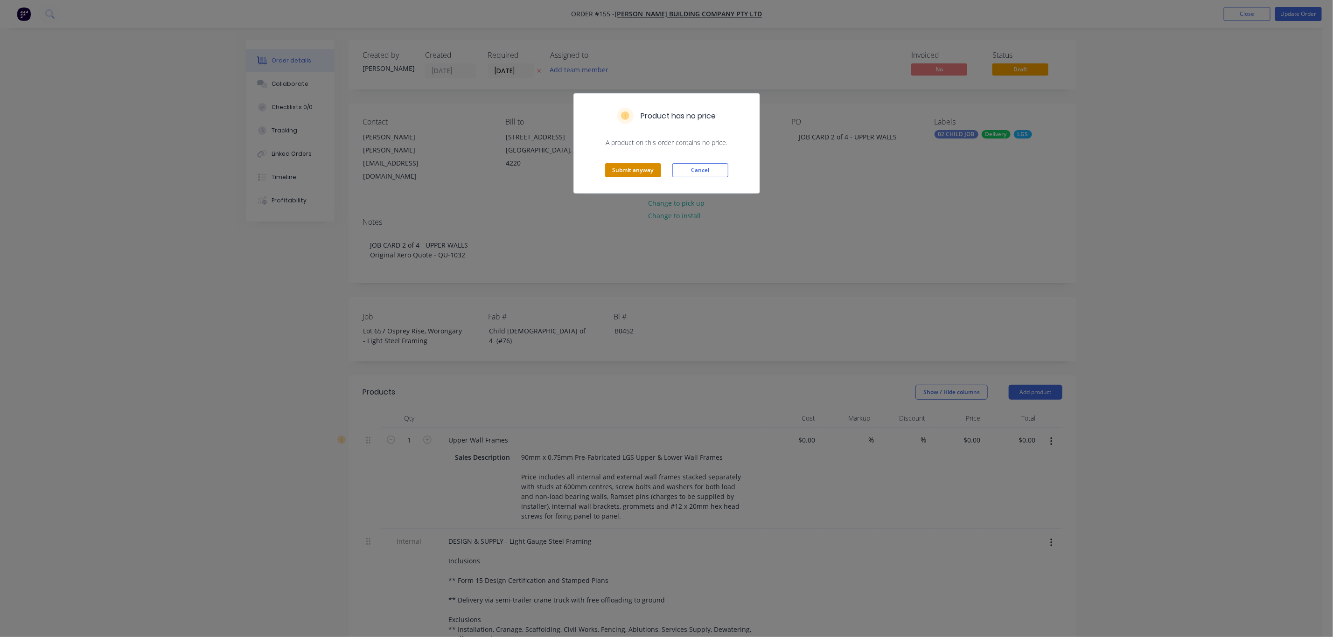
click at [629, 167] on button "Submit anyway" at bounding box center [633, 170] width 56 height 14
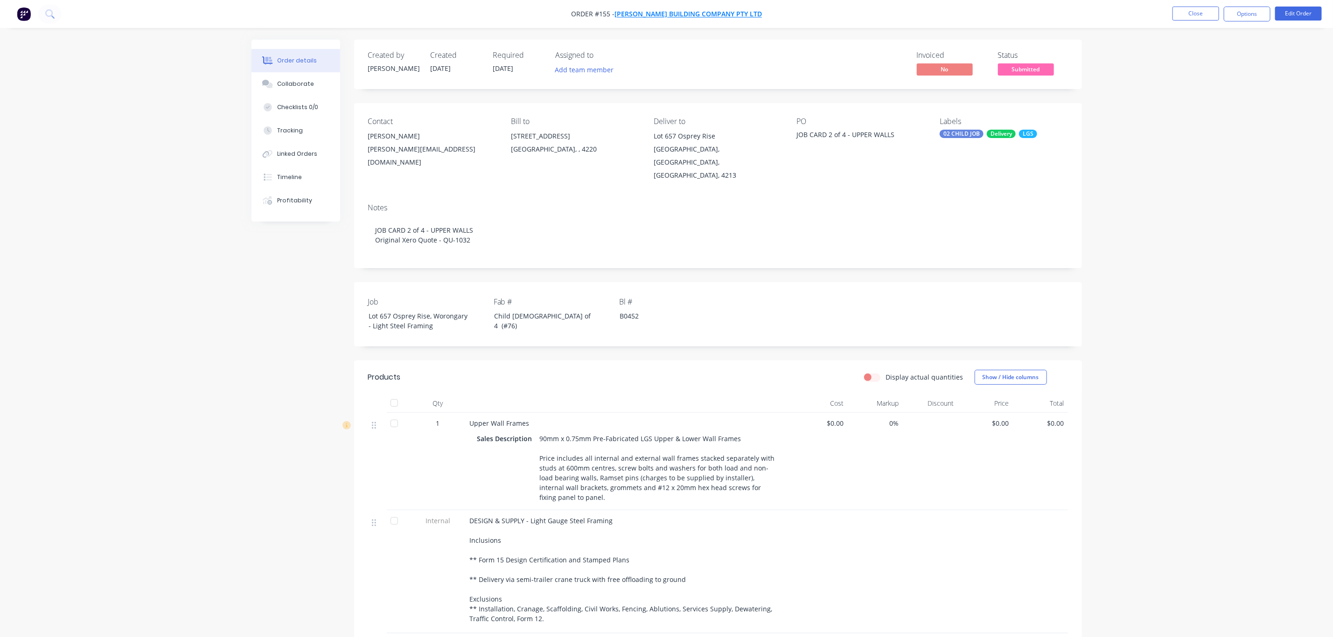
click at [653, 14] on span "[PERSON_NAME] Building Company Pty Ltd" at bounding box center [687, 14] width 147 height 9
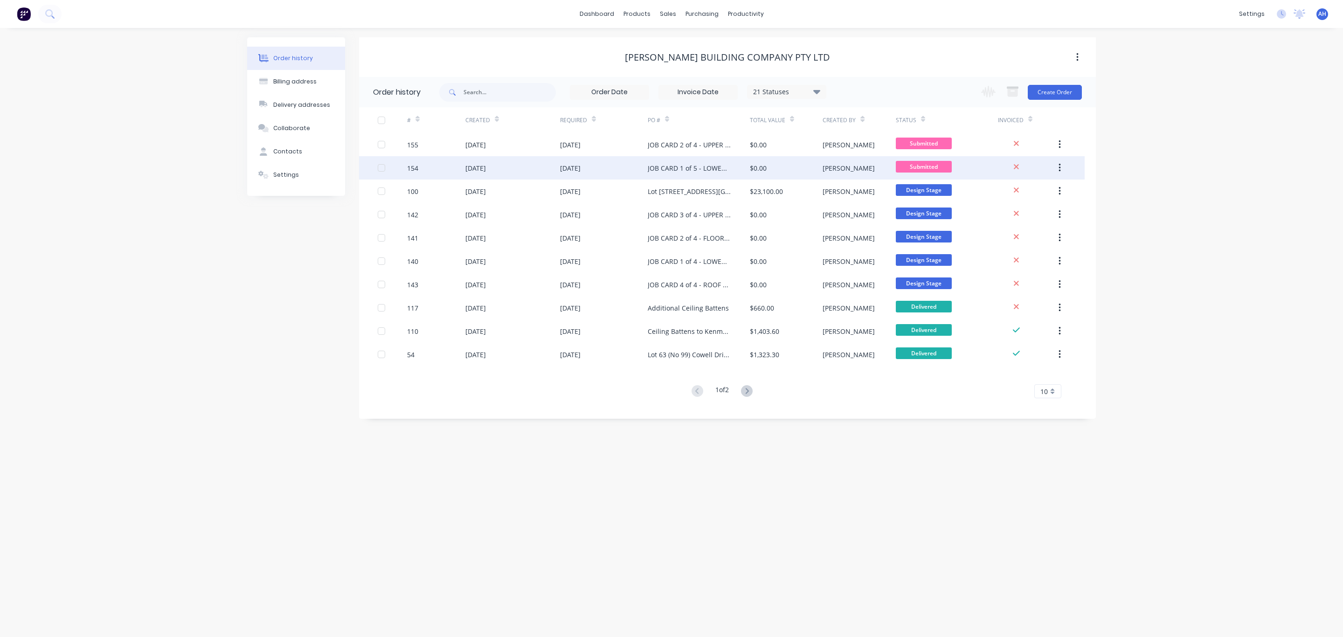
click at [529, 168] on div "[DATE]" at bounding box center [513, 167] width 95 height 23
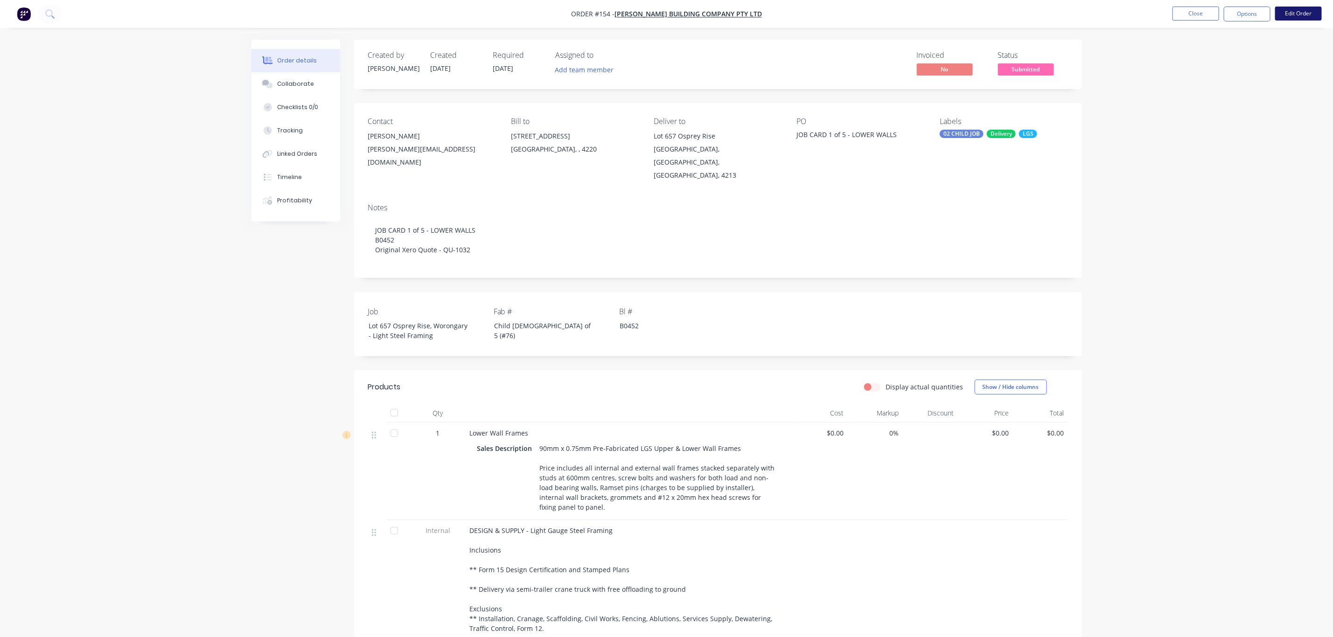
click at [1293, 10] on button "Edit Order" at bounding box center [1298, 14] width 47 height 14
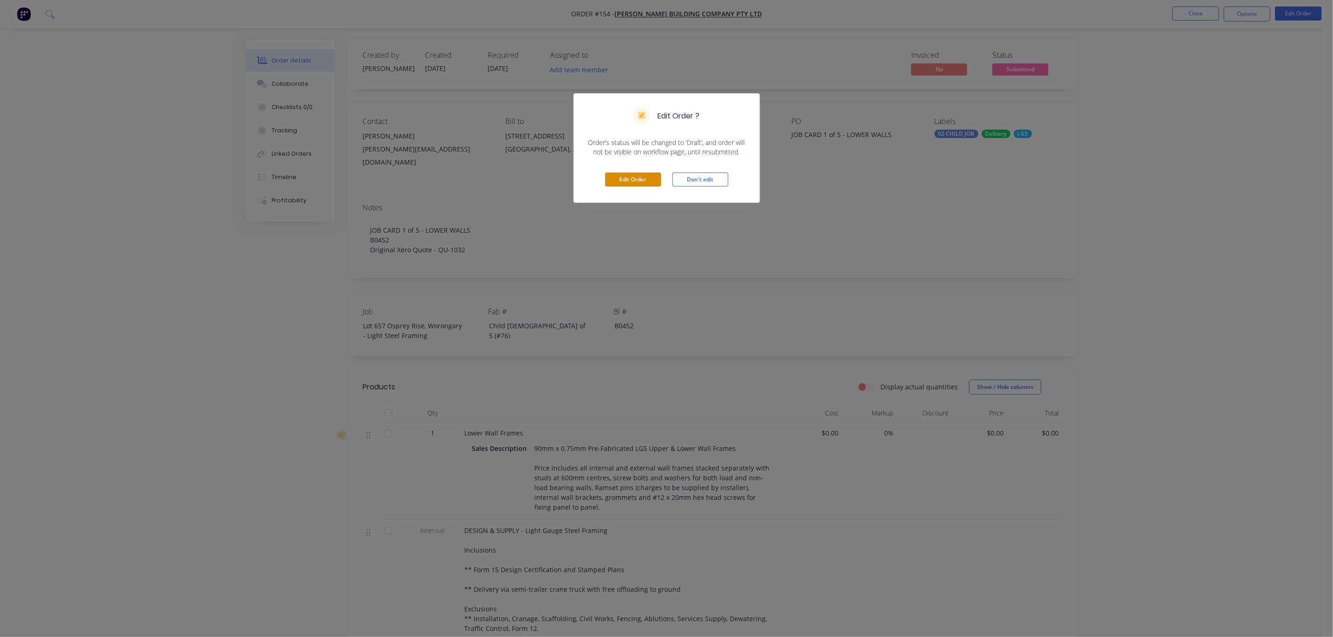
click at [634, 178] on button "Edit Order" at bounding box center [633, 180] width 56 height 14
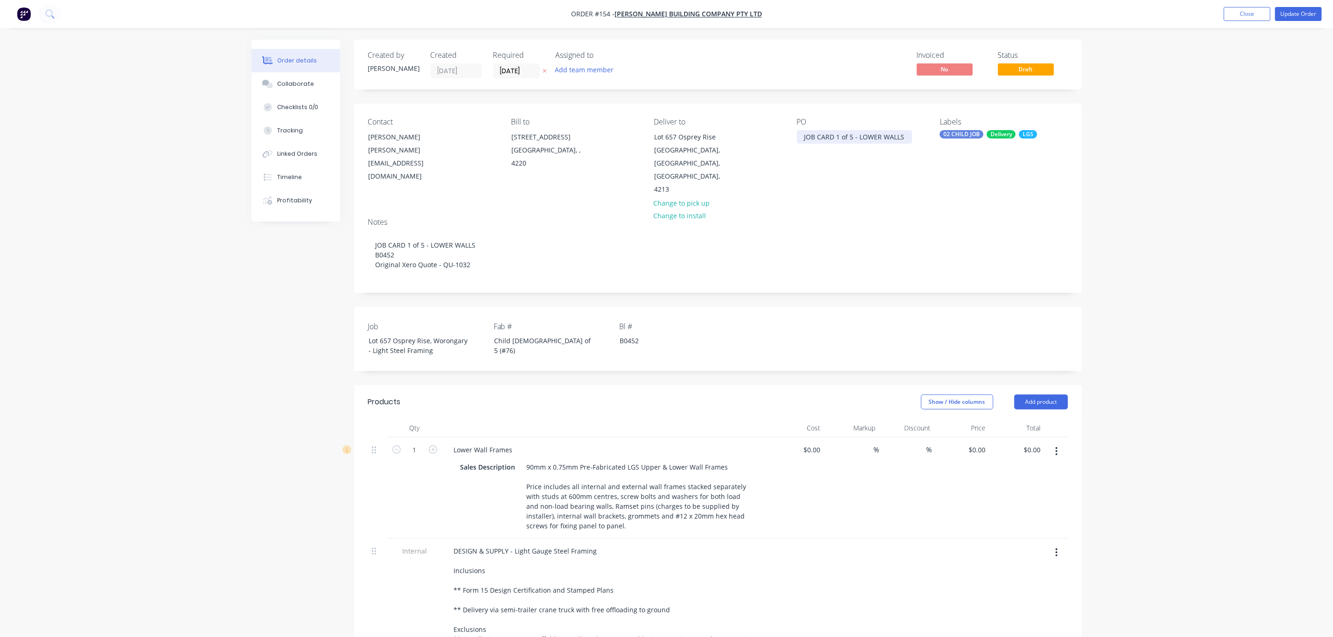
click at [849, 136] on div "JOB CARD 1 of 5 - LOWER WALLS" at bounding box center [854, 137] width 115 height 14
click at [525, 334] on div "Child [DEMOGRAPHIC_DATA] of 5 (#76)" at bounding box center [545, 345] width 117 height 23
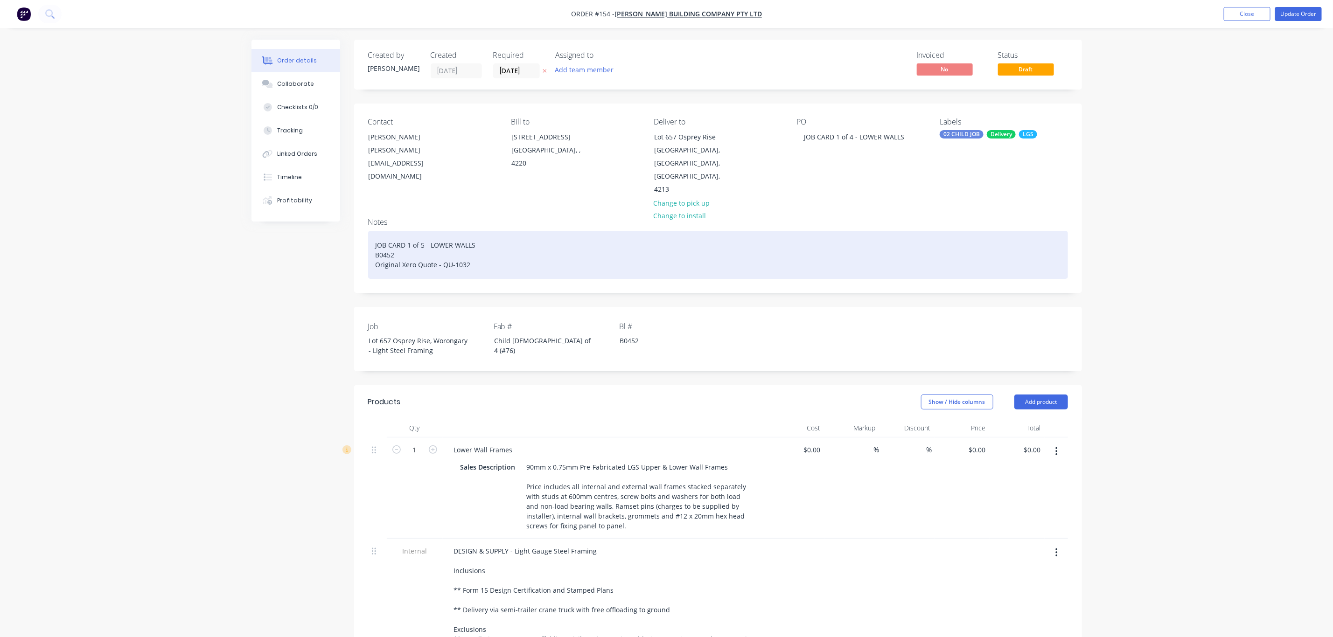
click at [420, 231] on div "JOB CARD 1 of 5 - LOWER WALLS B0452 Original Xero Quote - QU-1032" at bounding box center [718, 255] width 700 height 48
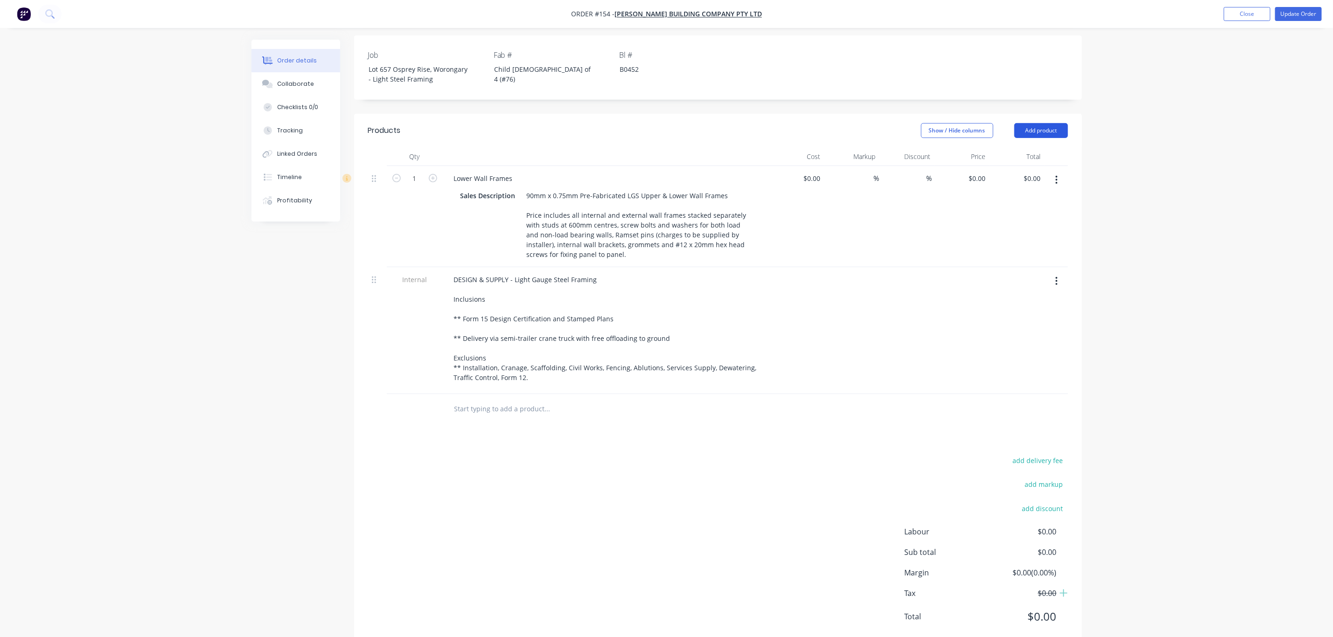
click at [1025, 123] on button "Add product" at bounding box center [1041, 130] width 54 height 15
click at [1001, 259] on div "Notes (Internal)" at bounding box center [1023, 266] width 72 height 14
click at [503, 400] on div at bounding box center [479, 407] width 67 height 14
drag, startPoint x: 560, startPoint y: 378, endPoint x: 438, endPoint y: 389, distance: 121.7
click at [438, 394] on div "Internal NOTE: FLOOR SYSTEM BY OTHERS" at bounding box center [718, 408] width 700 height 29
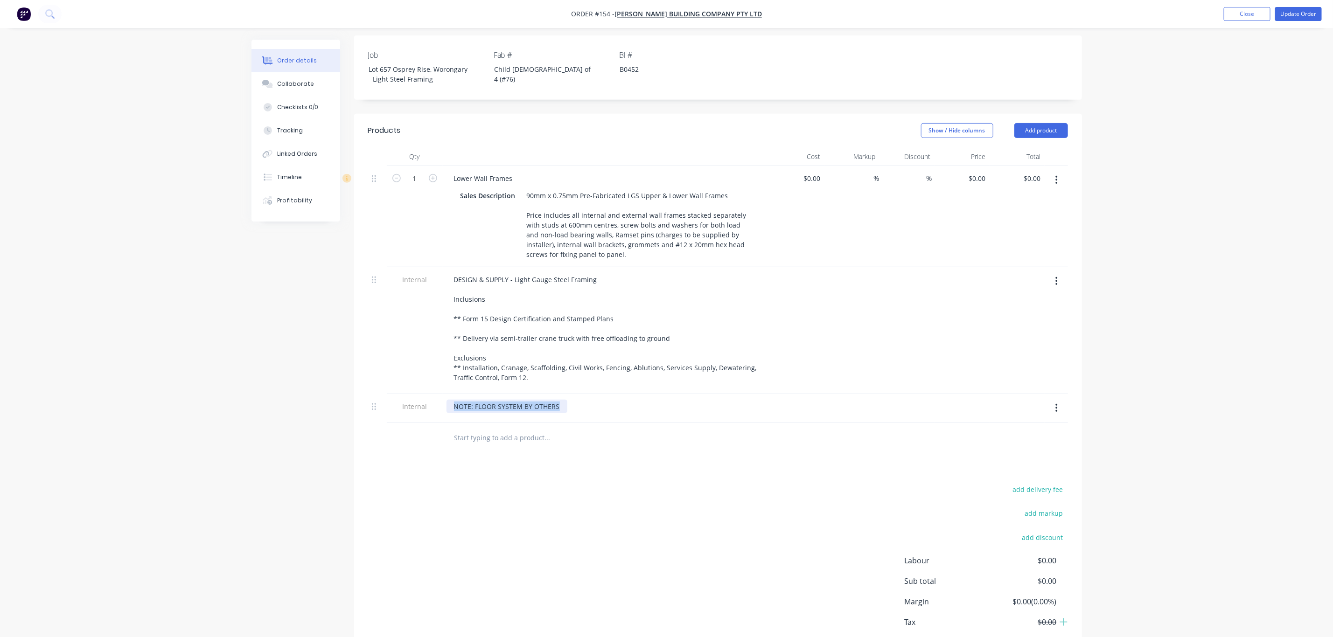
copy div "NOTE: FLOOR SYSTEM BY OTHERS"
click at [547, 483] on div "add delivery fee add markup add discount Labour $0.00 Sub total $0.00 Margin $0…" at bounding box center [718, 573] width 700 height 180
click at [1291, 17] on button "Update Order" at bounding box center [1298, 14] width 47 height 14
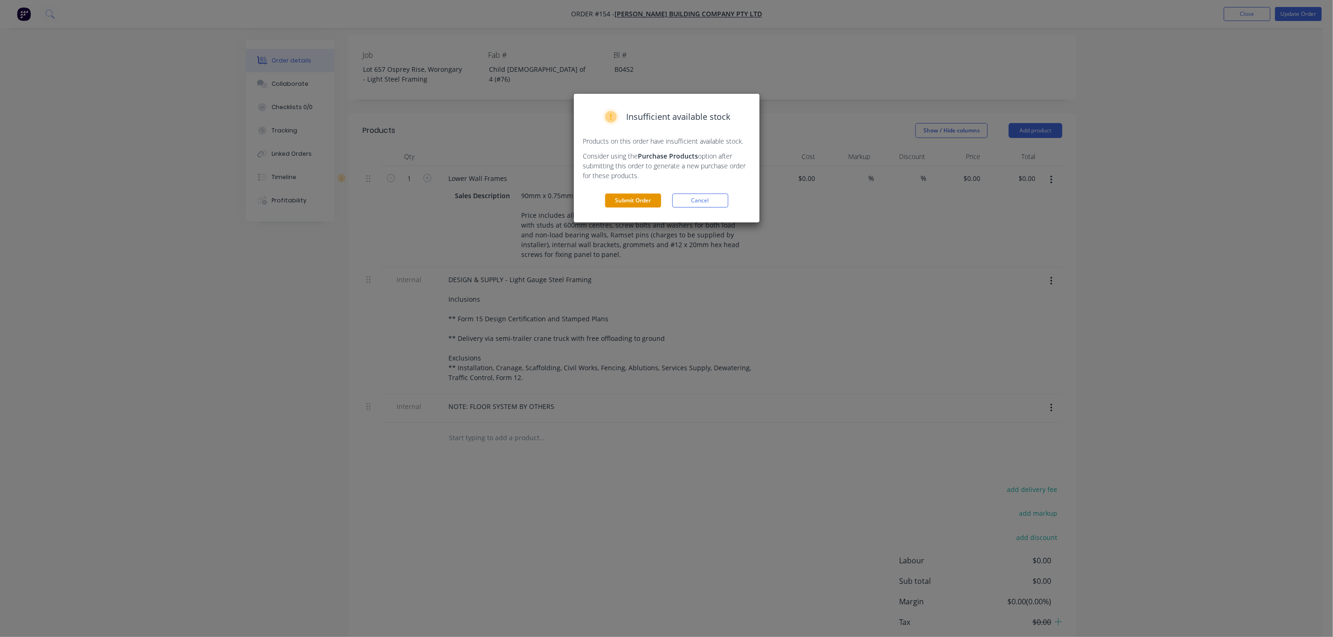
click at [624, 196] on button "Submit Order" at bounding box center [633, 201] width 56 height 14
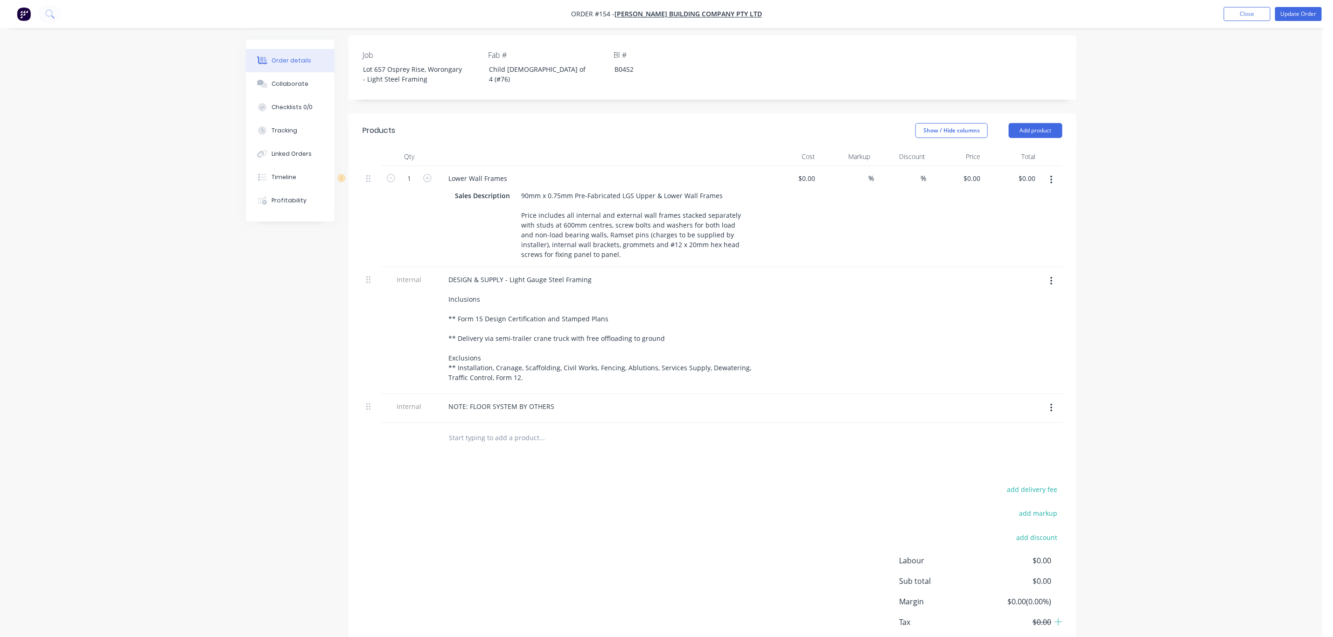
scroll to position [0, 0]
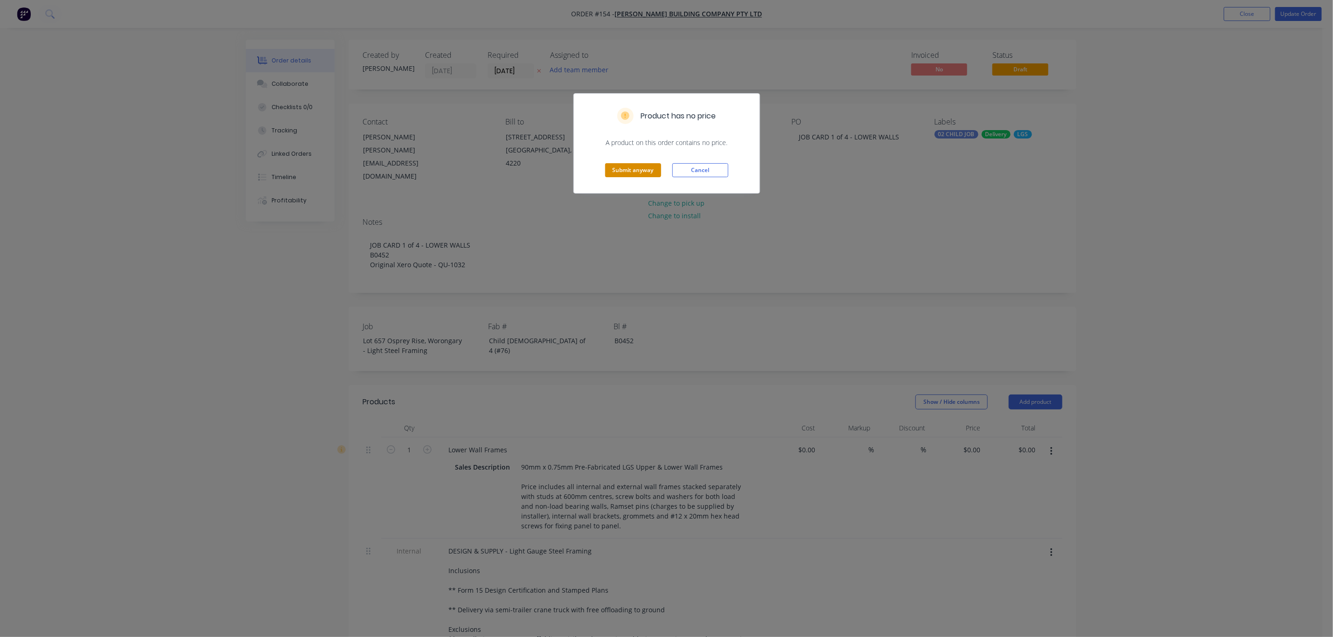
click at [630, 171] on button "Submit anyway" at bounding box center [633, 170] width 56 height 14
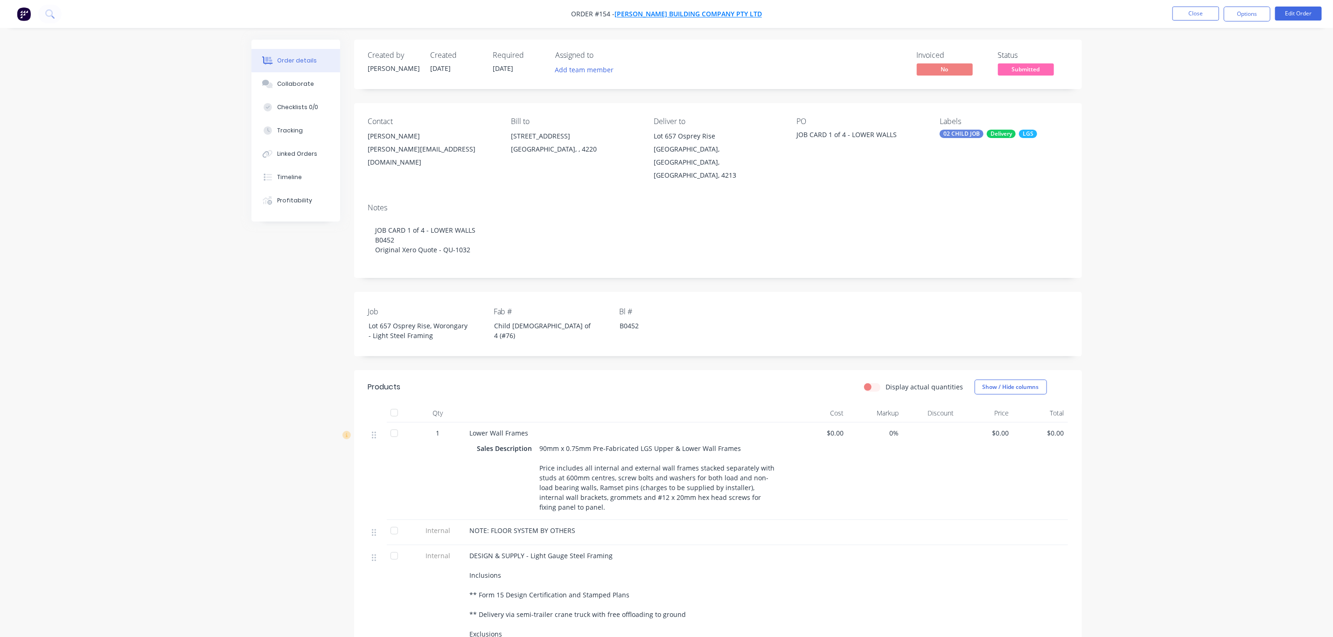
click at [665, 17] on span "[PERSON_NAME] Building Company Pty Ltd" at bounding box center [687, 14] width 147 height 9
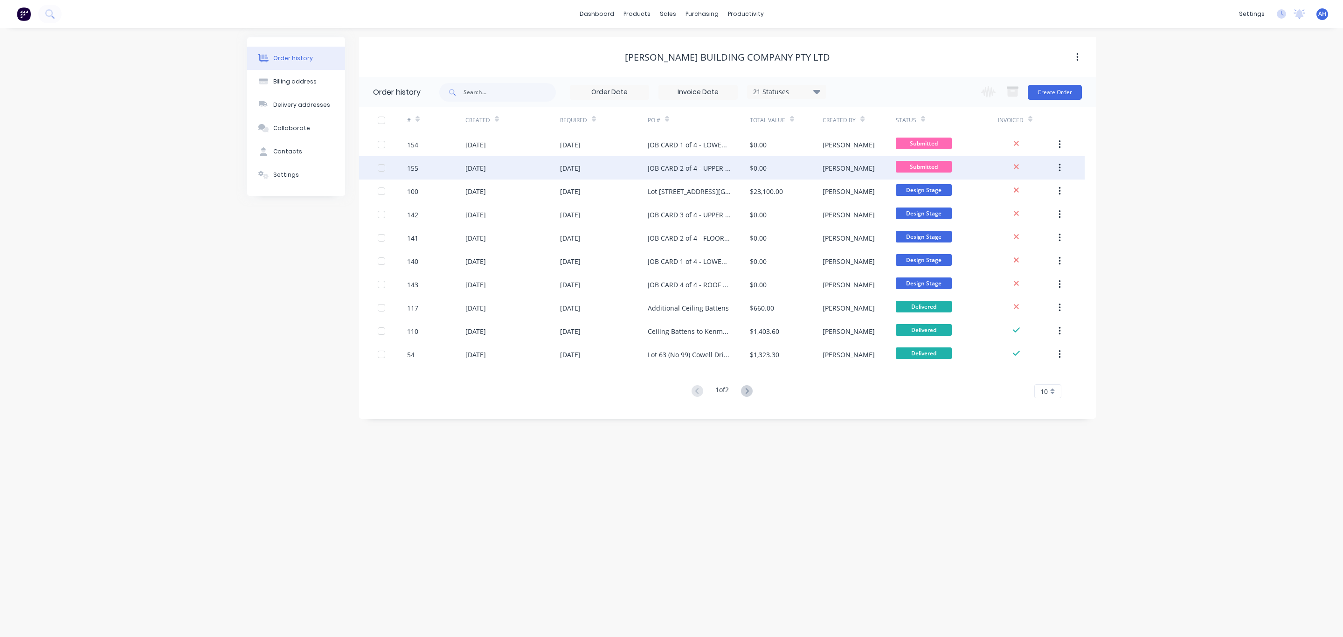
click at [571, 170] on div "[DATE]" at bounding box center [570, 168] width 21 height 10
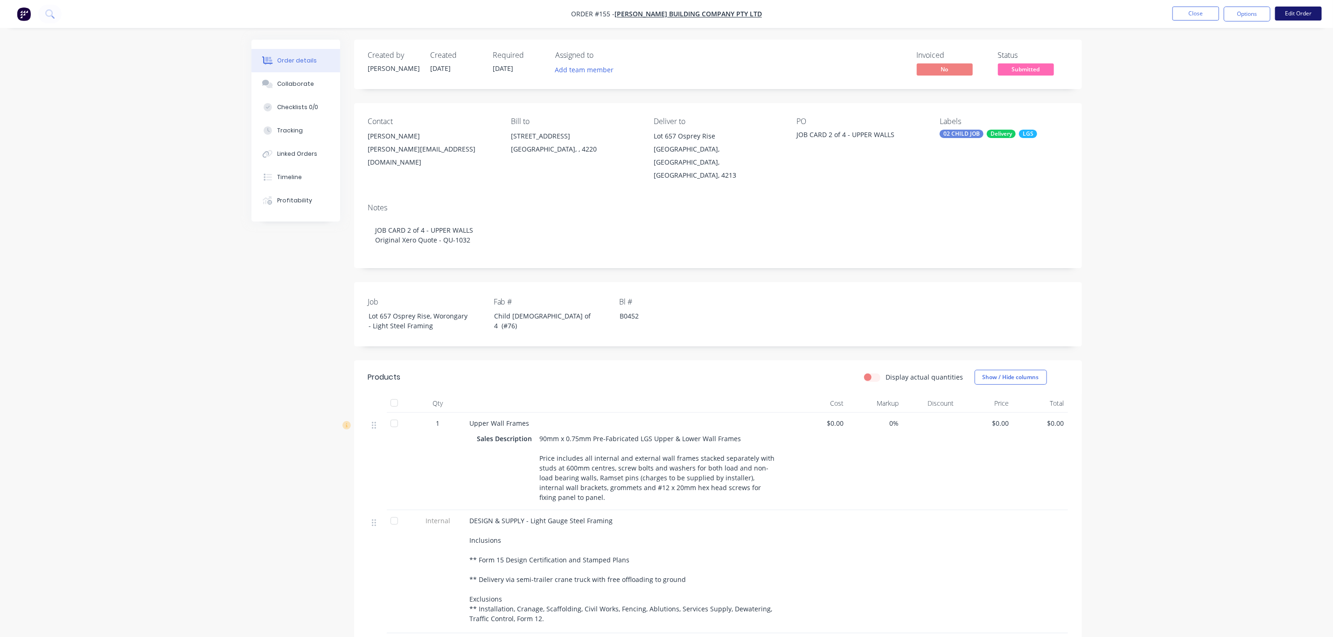
click at [1310, 14] on button "Edit Order" at bounding box center [1298, 14] width 47 height 14
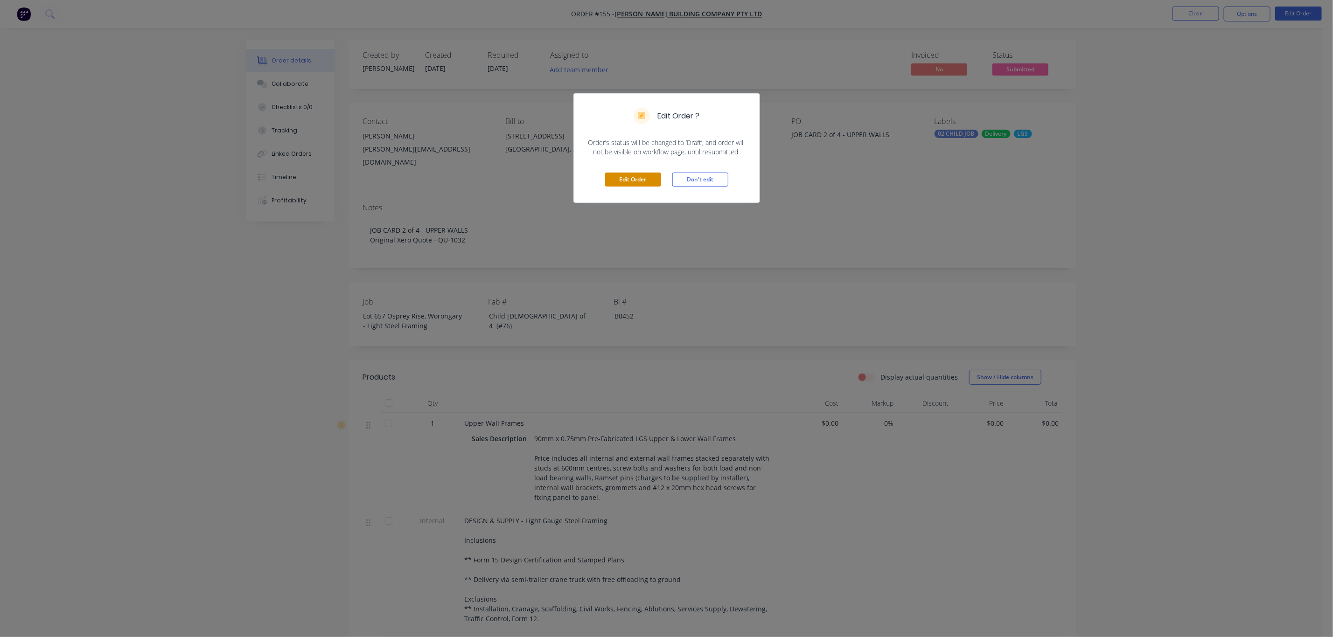
click at [639, 181] on button "Edit Order" at bounding box center [633, 180] width 56 height 14
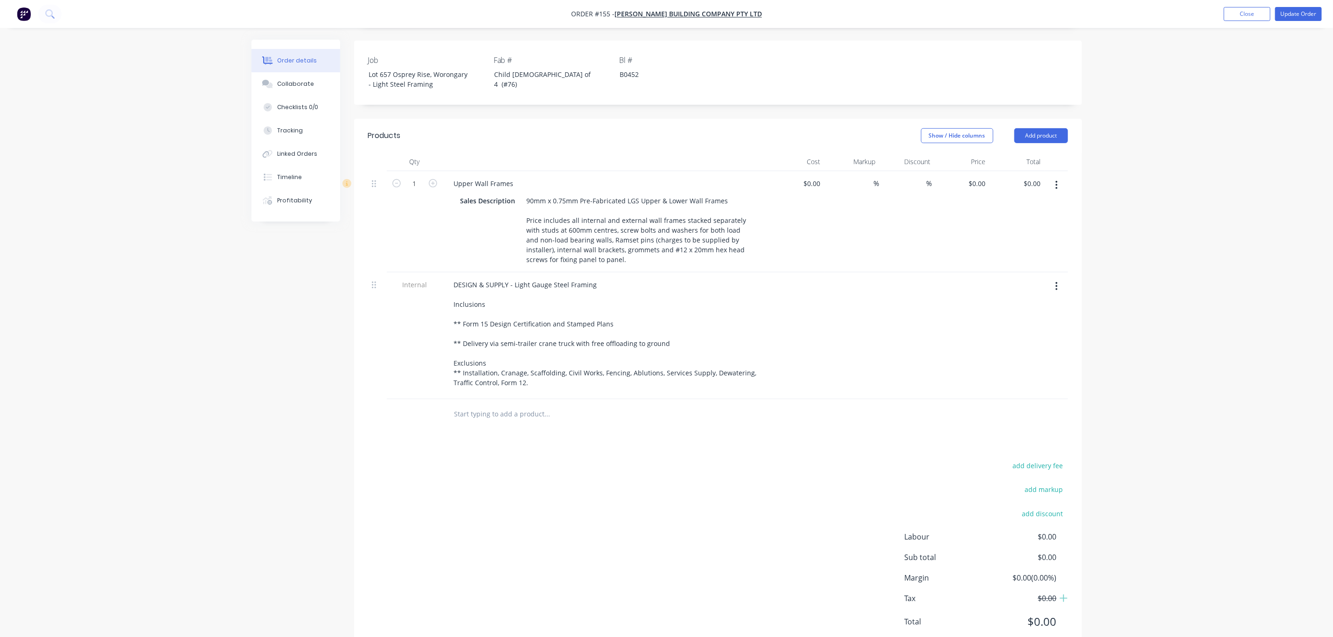
scroll to position [257, 0]
click at [1040, 127] on button "Add product" at bounding box center [1041, 134] width 54 height 15
click at [1007, 264] on div "Notes (Internal)" at bounding box center [1023, 271] width 72 height 14
click at [488, 404] on div at bounding box center [479, 411] width 67 height 14
paste div
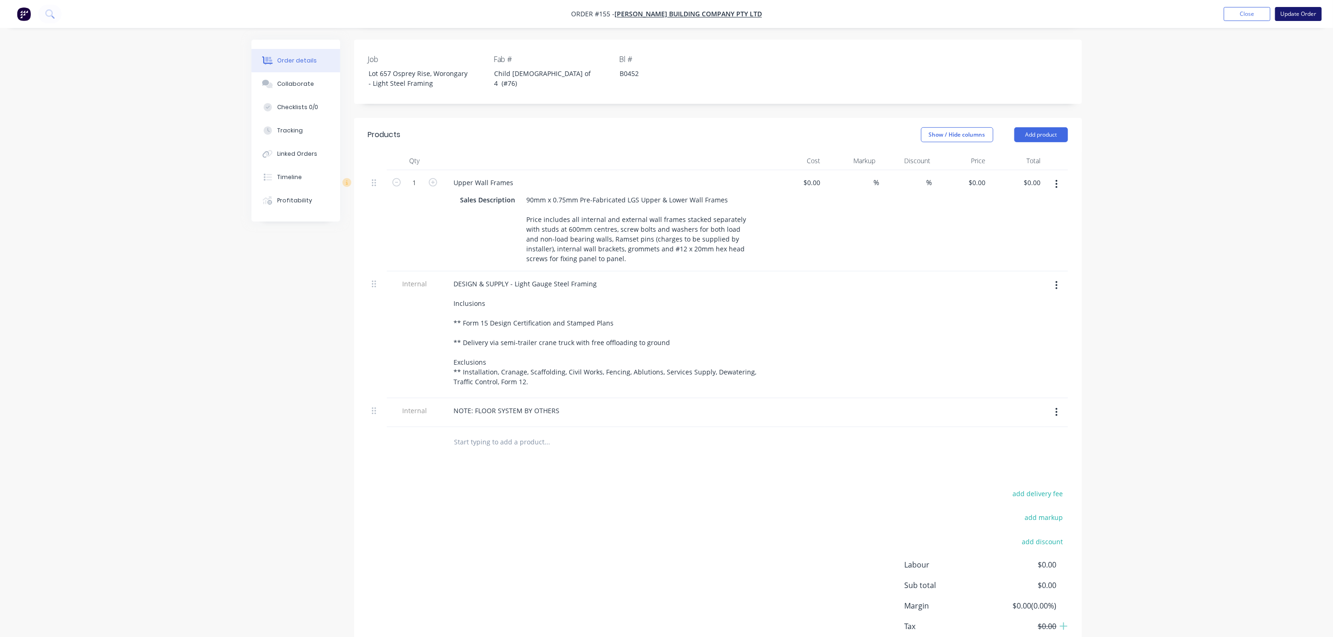
click at [1301, 18] on button "Update Order" at bounding box center [1298, 14] width 47 height 14
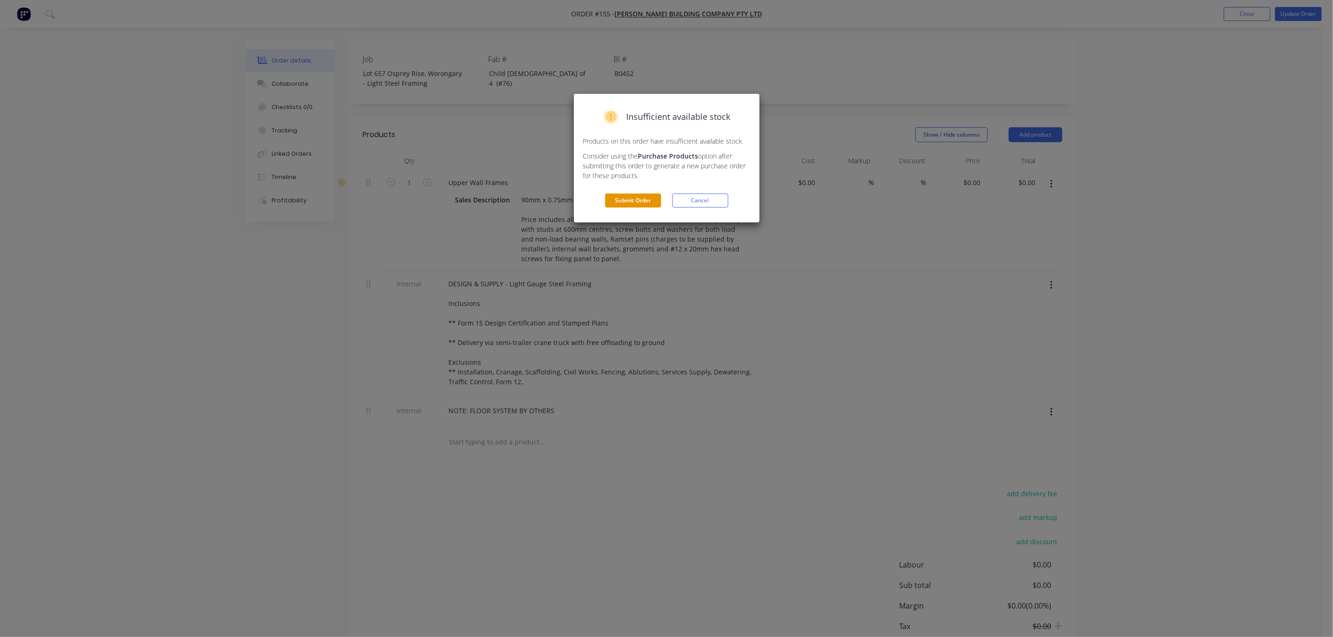
click at [635, 195] on button "Submit Order" at bounding box center [633, 201] width 56 height 14
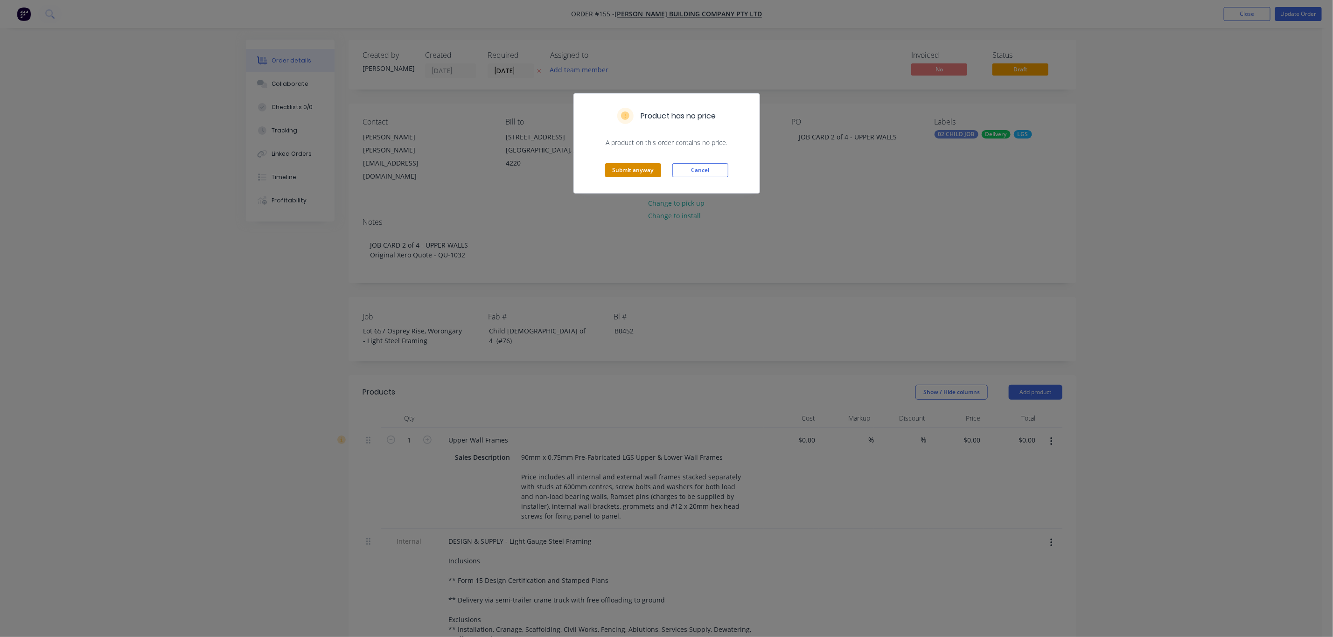
click at [621, 167] on button "Submit anyway" at bounding box center [633, 170] width 56 height 14
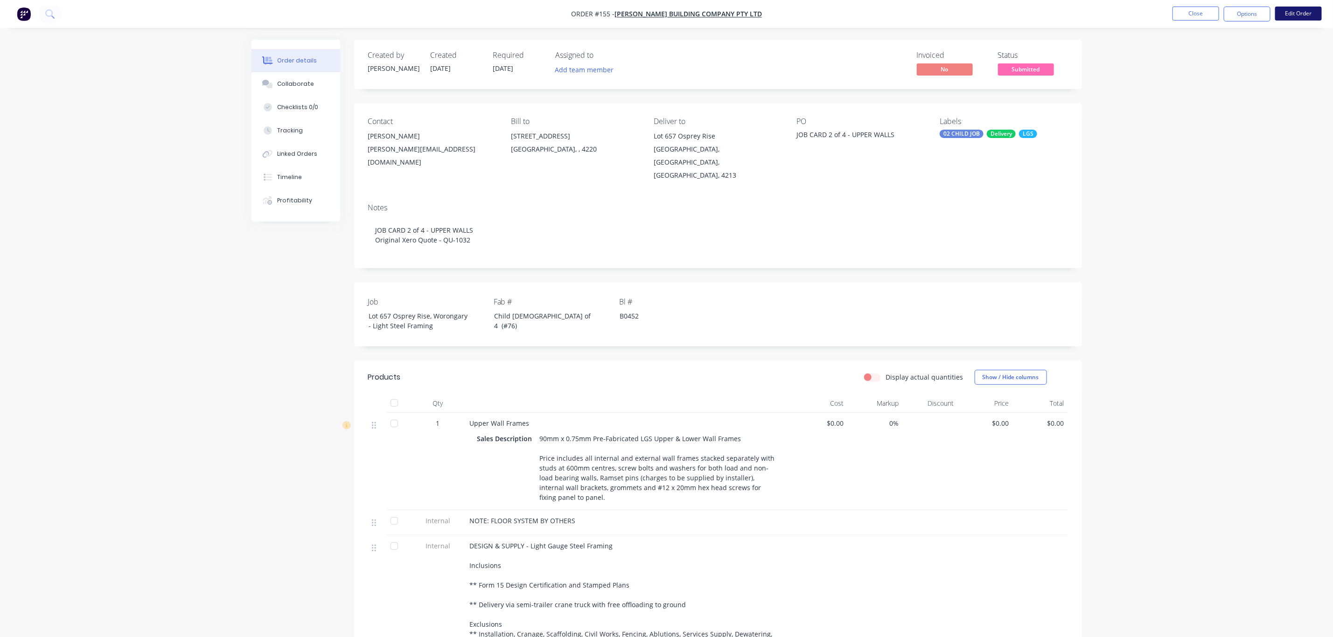
click at [1305, 13] on button "Edit Order" at bounding box center [1298, 14] width 47 height 14
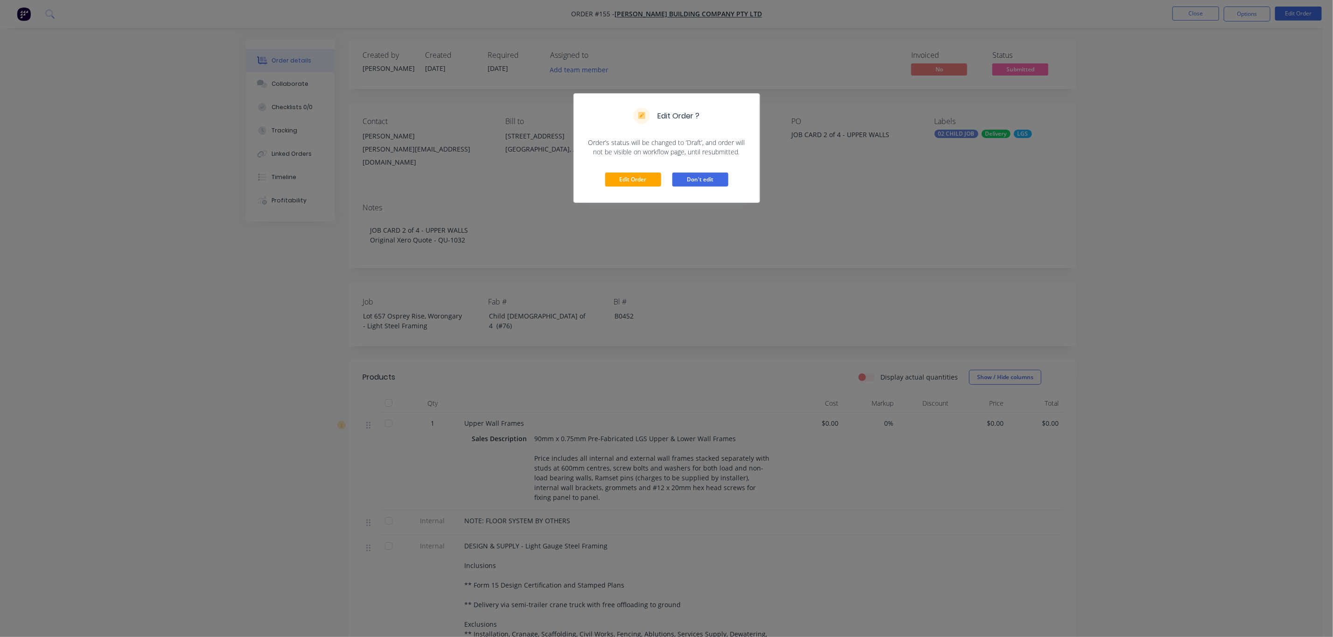
click at [686, 181] on button "Don't edit" at bounding box center [700, 180] width 56 height 14
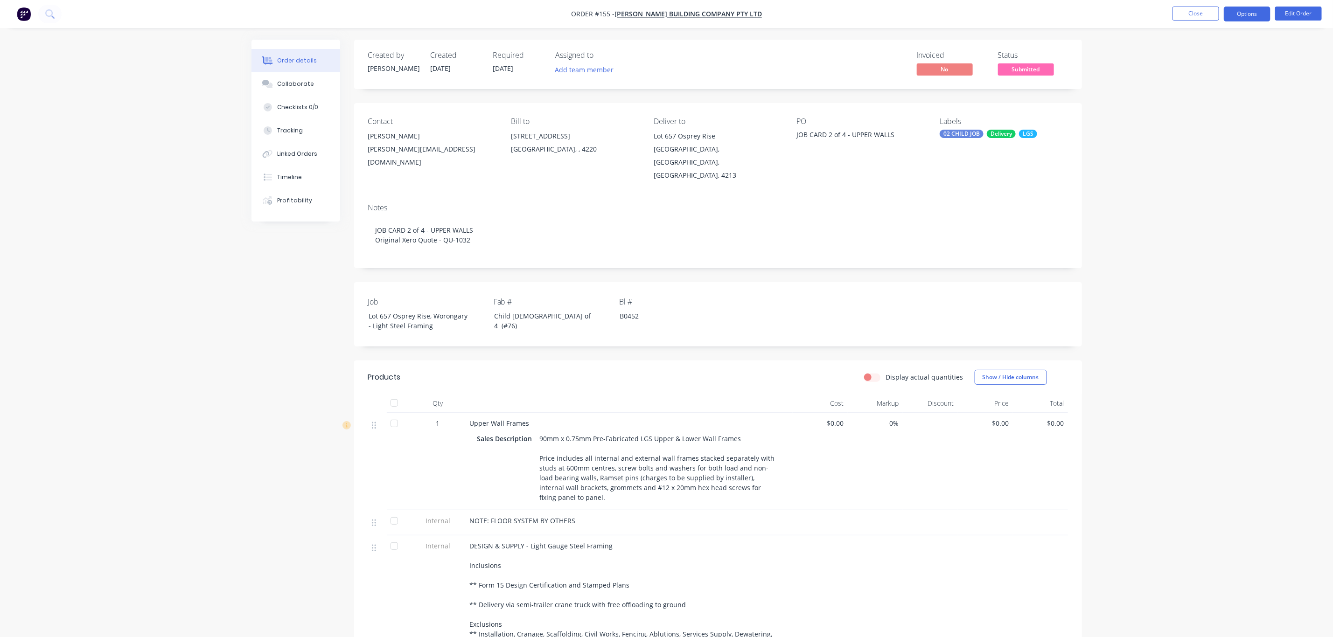
click at [1235, 12] on button "Options" at bounding box center [1246, 14] width 47 height 15
click at [1205, 221] on div "Duplicate" at bounding box center [1219, 225] width 86 height 14
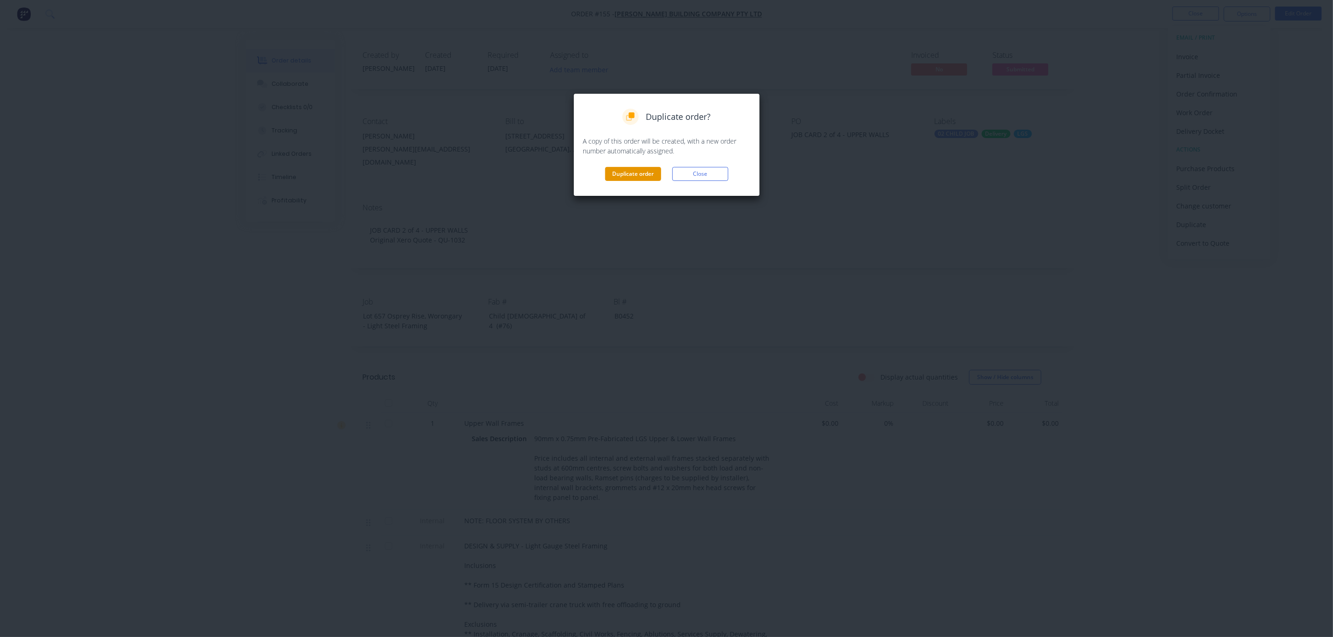
click at [637, 167] on button "Duplicate order" at bounding box center [633, 174] width 56 height 14
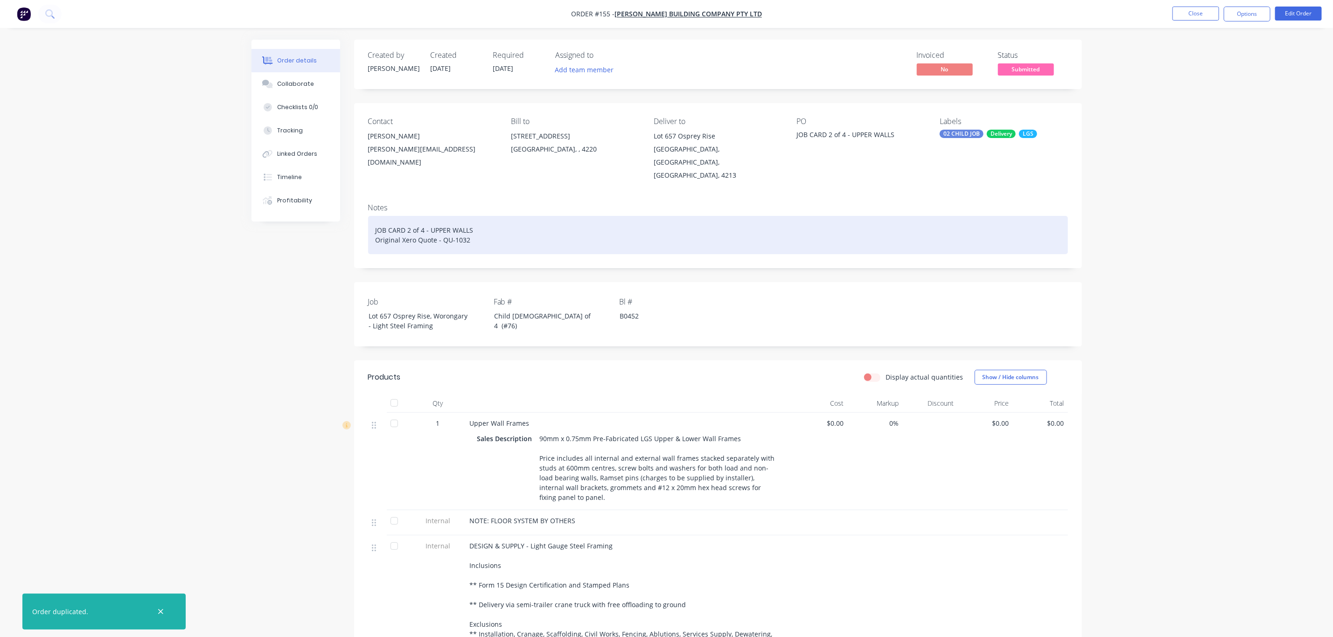
click at [407, 216] on div "JOB CARD 2 of 4 - UPPER WALLS Original Xero Quote - QU-1032" at bounding box center [718, 235] width 700 height 38
drag, startPoint x: 476, startPoint y: 206, endPoint x: 363, endPoint y: 203, distance: 112.9
click at [363, 203] on div "Notes JOB CARD 3 of 4 - ROOF TRUSES Original Xero Quote - QU-1032" at bounding box center [718, 232] width 728 height 72
copy div "JOB CARD 3 of 4 - ROOF TRUSES"
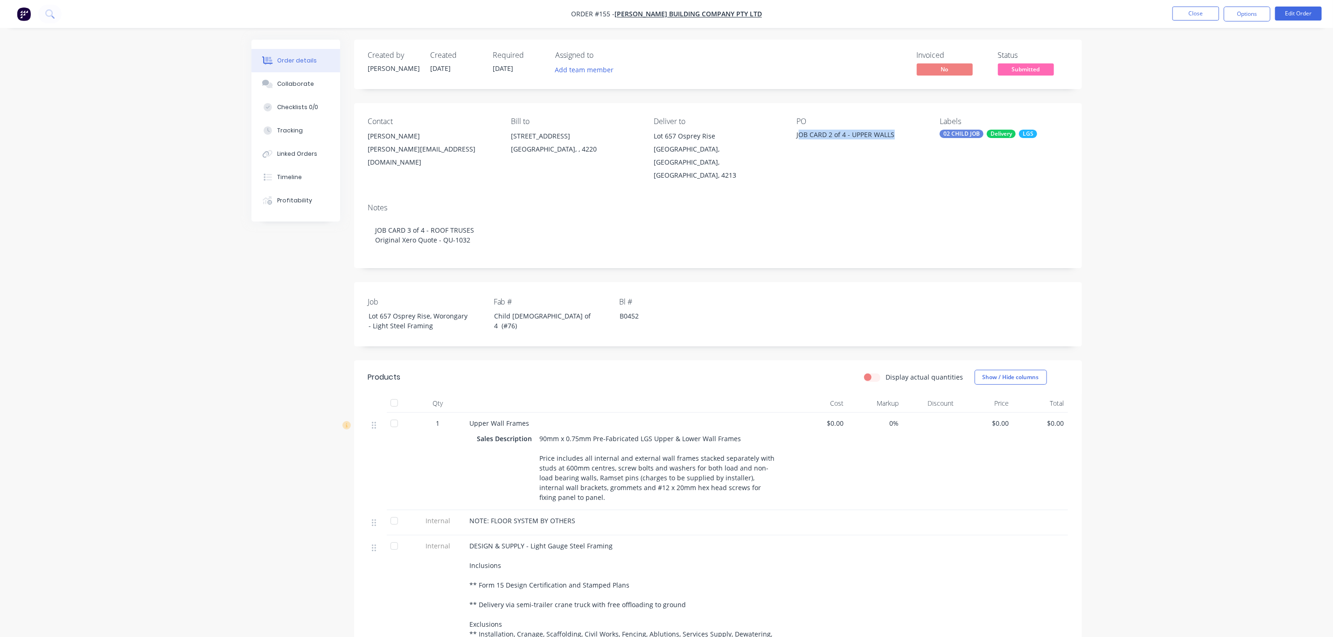
drag, startPoint x: 799, startPoint y: 135, endPoint x: 909, endPoint y: 137, distance: 109.6
click at [909, 137] on div "JOB CARD 2 of 4 - UPPER WALLS" at bounding box center [855, 136] width 117 height 13
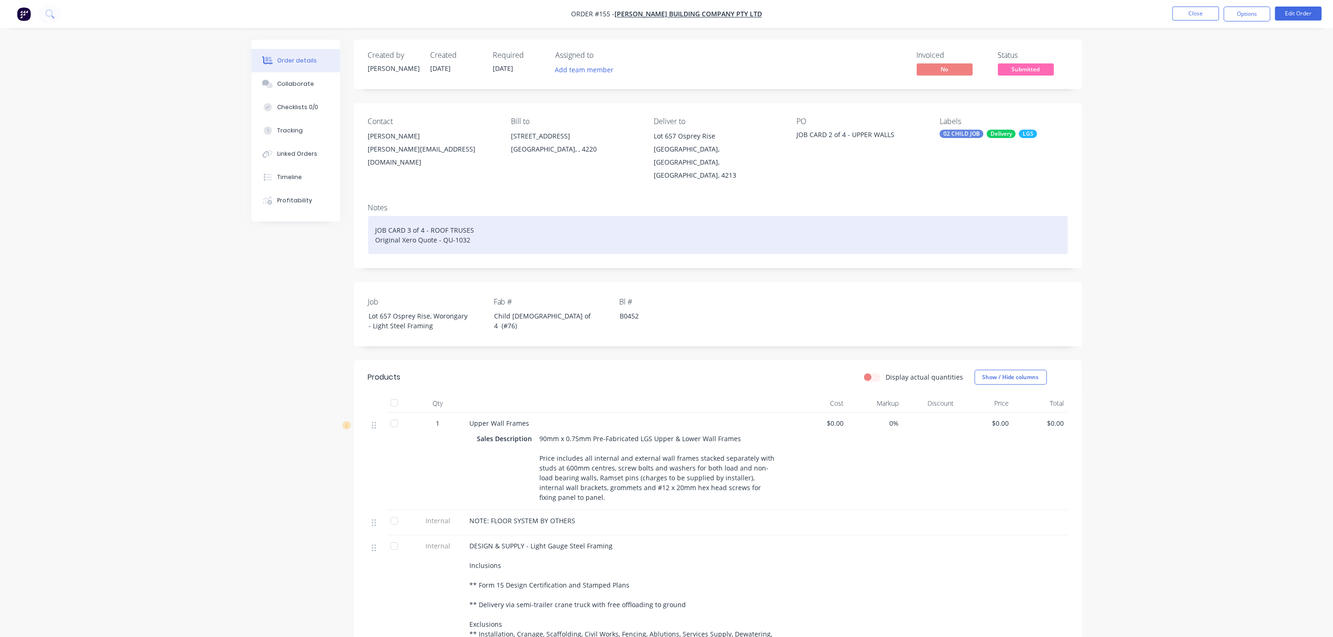
click at [409, 216] on div "JOB CARD 3 of 4 - ROOF TRUSES Original Xero Quote - QU-1032" at bounding box center [718, 235] width 700 height 38
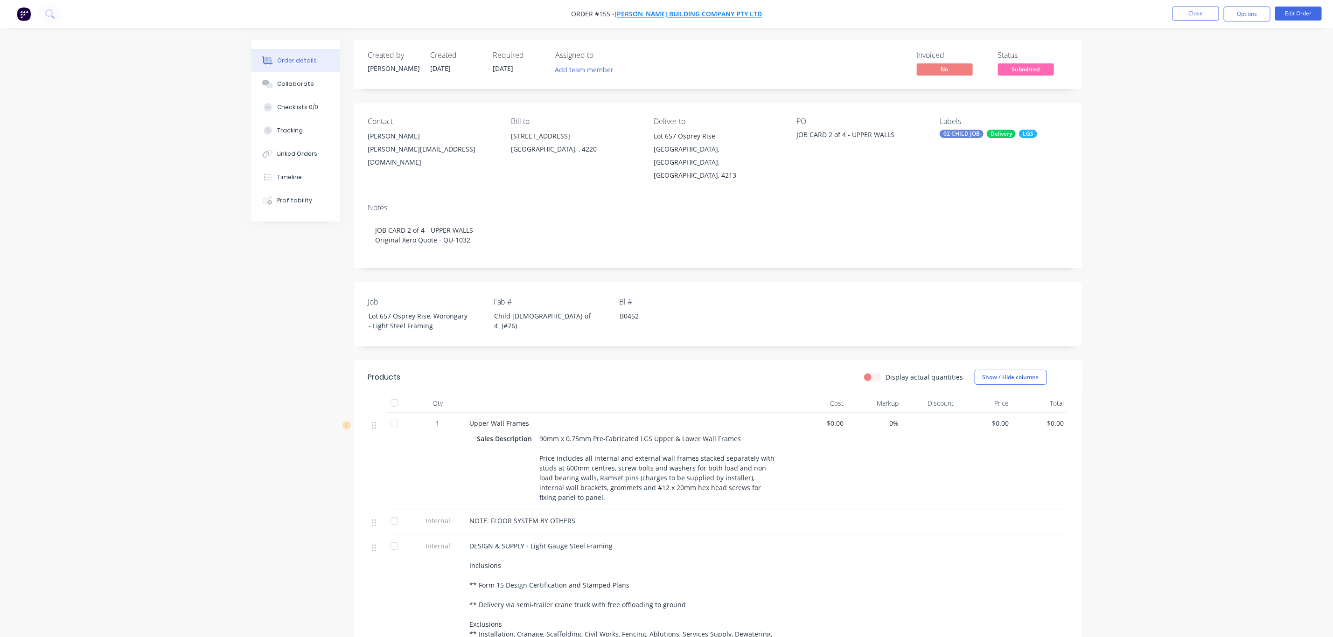
click at [673, 13] on span "[PERSON_NAME] Building Company Pty Ltd" at bounding box center [687, 14] width 147 height 9
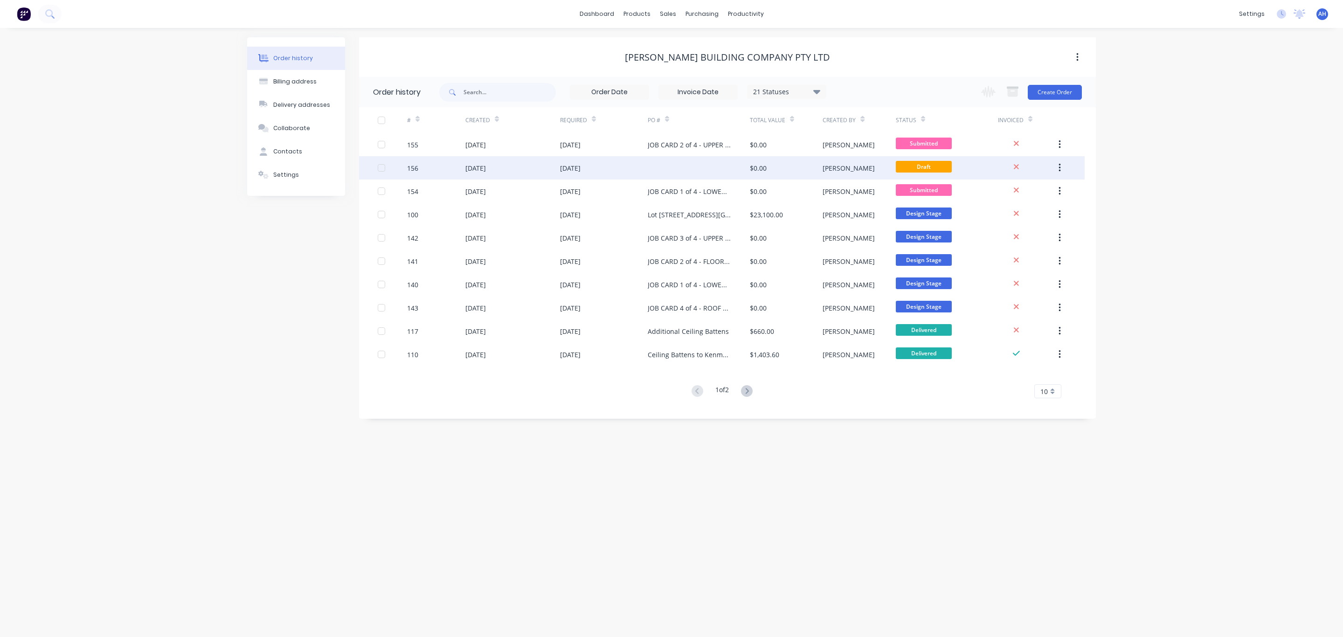
click at [754, 159] on div "$0.00" at bounding box center [786, 167] width 73 height 23
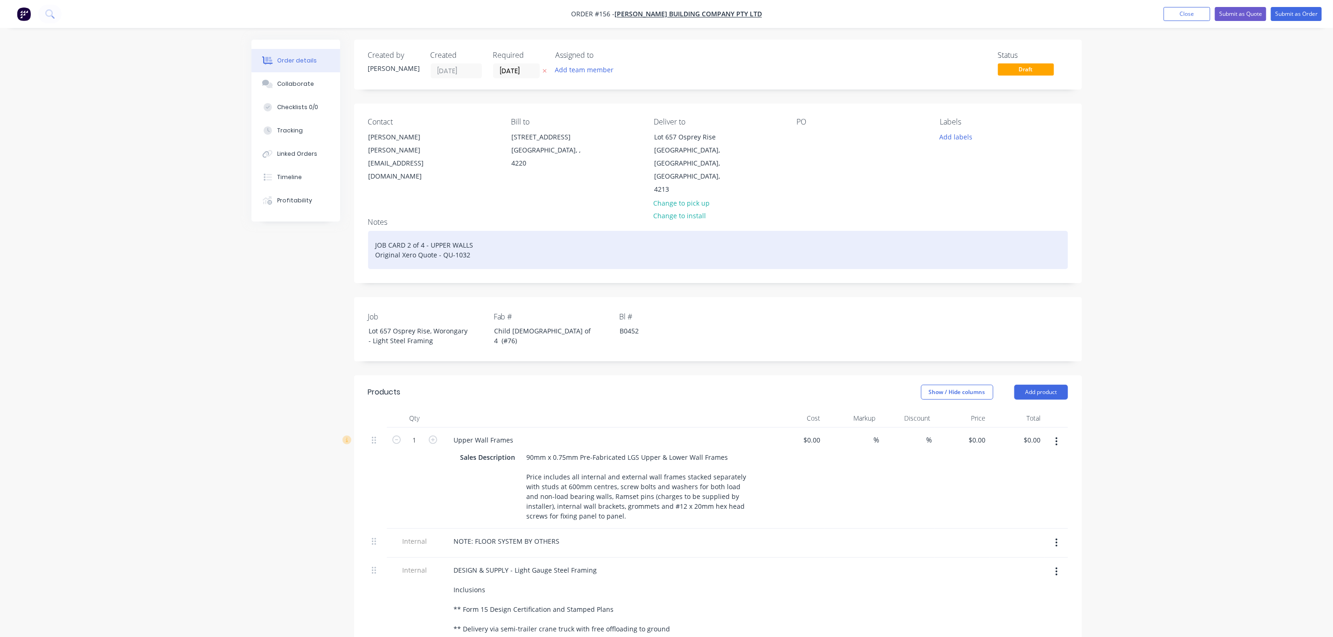
click at [408, 231] on div "JOB CARD 2 of 4 - UPPER WALLS Original Xero Quote - QU-1032" at bounding box center [718, 250] width 700 height 38
drag, startPoint x: 481, startPoint y: 217, endPoint x: 371, endPoint y: 217, distance: 110.5
click at [371, 231] on div "JOB CARD 3 of 4 - ROOF TRUSSES Original Xero Quote - QU-1032" at bounding box center [718, 250] width 700 height 38
copy div "JOB CARD 3 of 4 - ROOF TRUSSES"
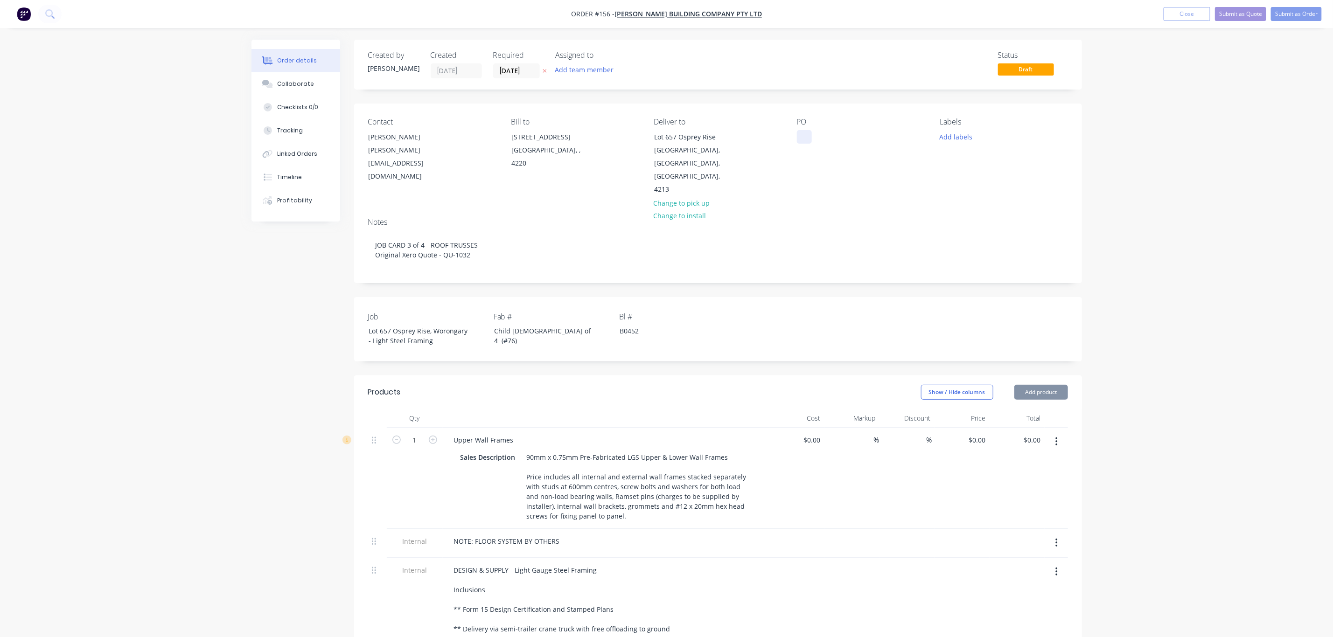
click at [802, 140] on div at bounding box center [804, 137] width 15 height 14
paste div
click at [965, 139] on button "Add labels" at bounding box center [955, 136] width 43 height 13
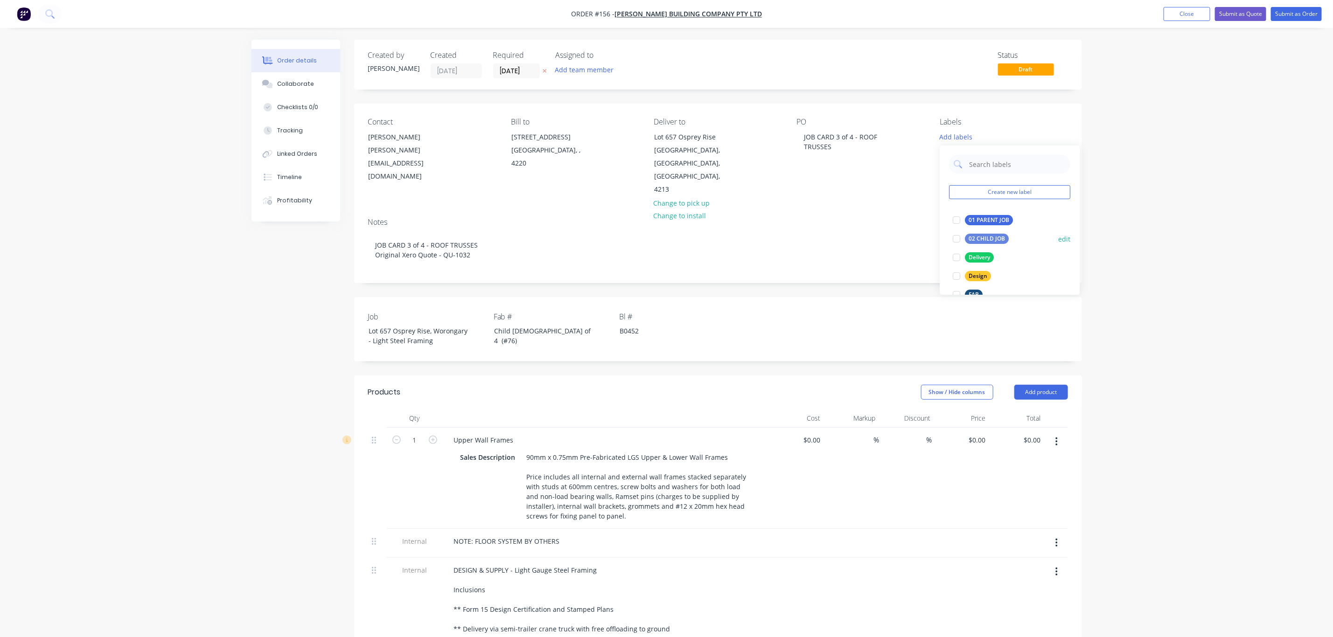
click at [981, 239] on div "02 CHILD JOB" at bounding box center [987, 239] width 44 height 10
click at [981, 250] on div "Delivery" at bounding box center [979, 253] width 29 height 10
click at [974, 264] on div "LGS" at bounding box center [974, 268] width 18 height 10
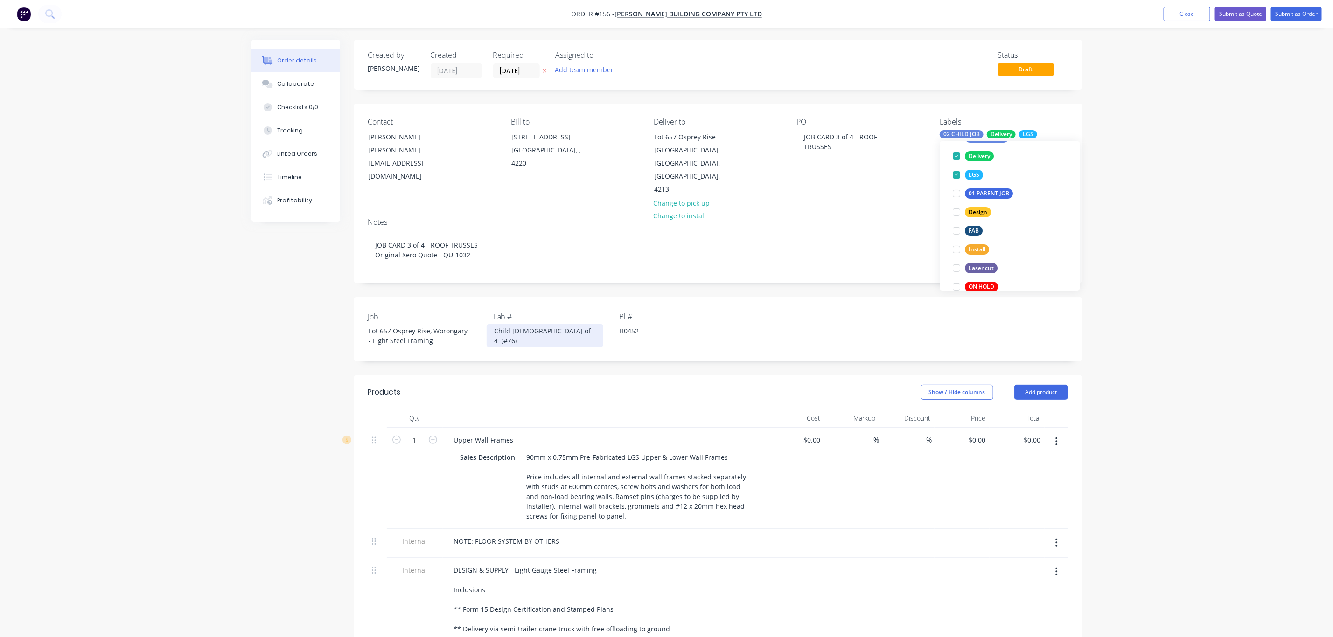
click at [512, 324] on div "Child [DEMOGRAPHIC_DATA] of 4 (#76)" at bounding box center [545, 335] width 117 height 23
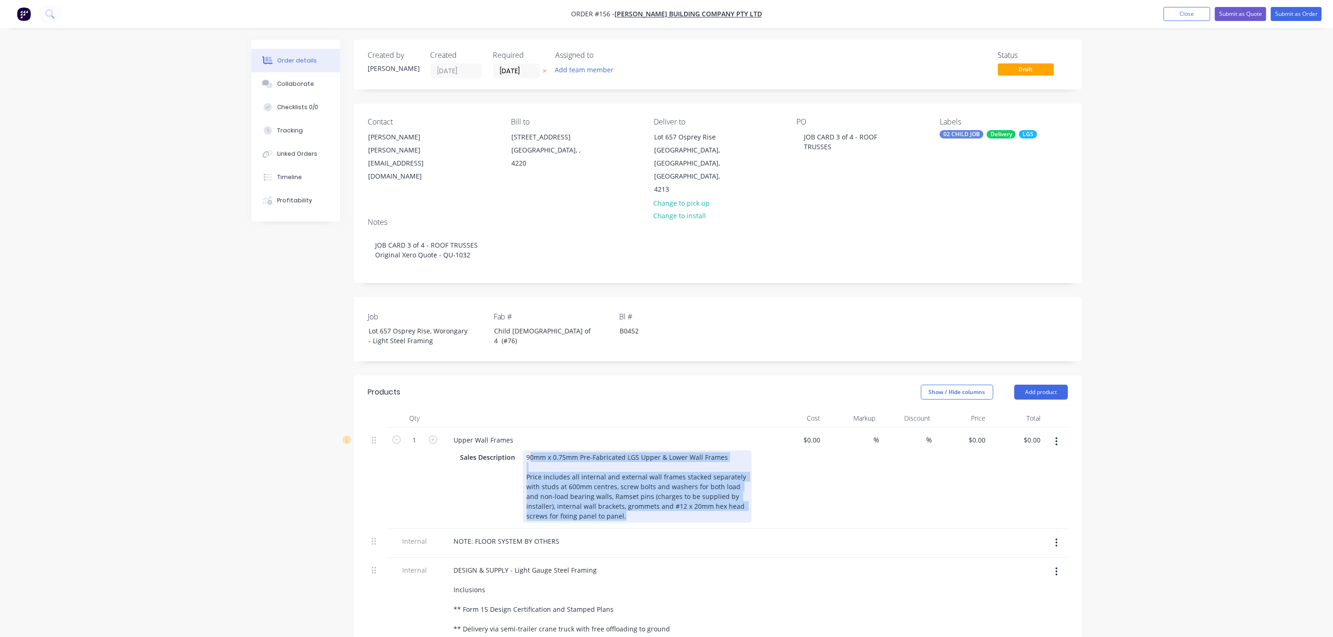
drag, startPoint x: 597, startPoint y: 490, endPoint x: 528, endPoint y: 432, distance: 89.7
click at [528, 451] on div "90mm x 0.75mm Pre-Fabricated LGS Upper & Lower Wall Frames Price includes all i…" at bounding box center [637, 487] width 229 height 72
paste div
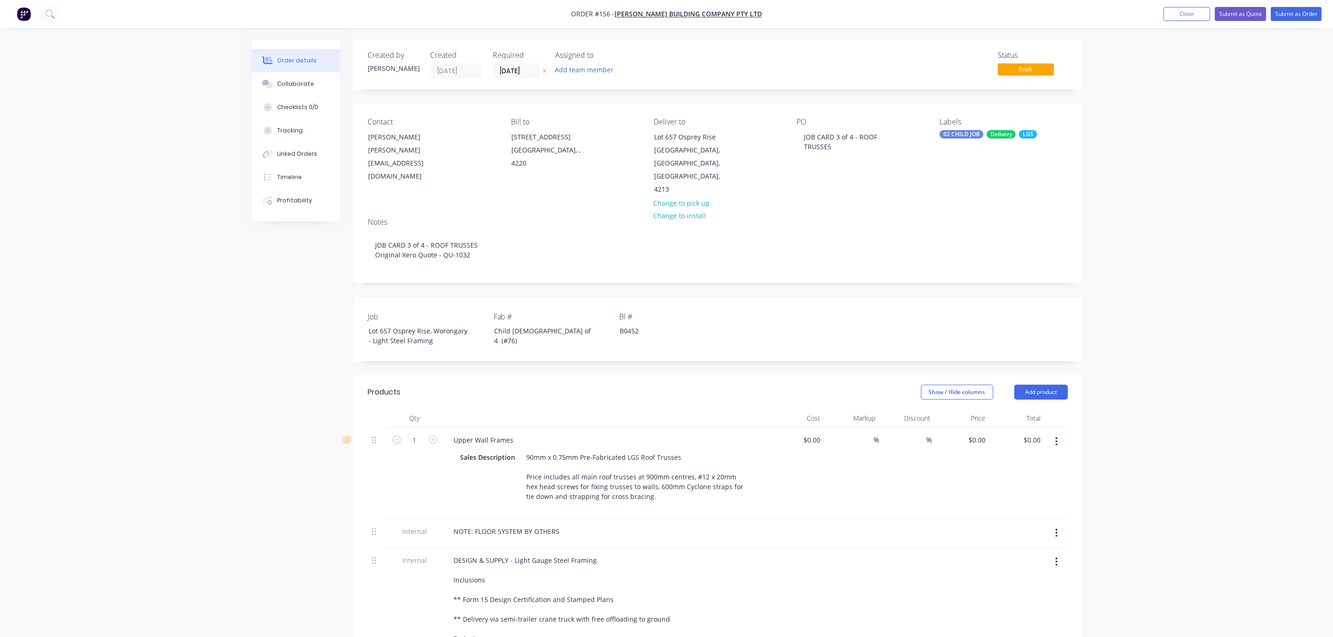
click at [1062, 433] on button "button" at bounding box center [1056, 441] width 22 height 17
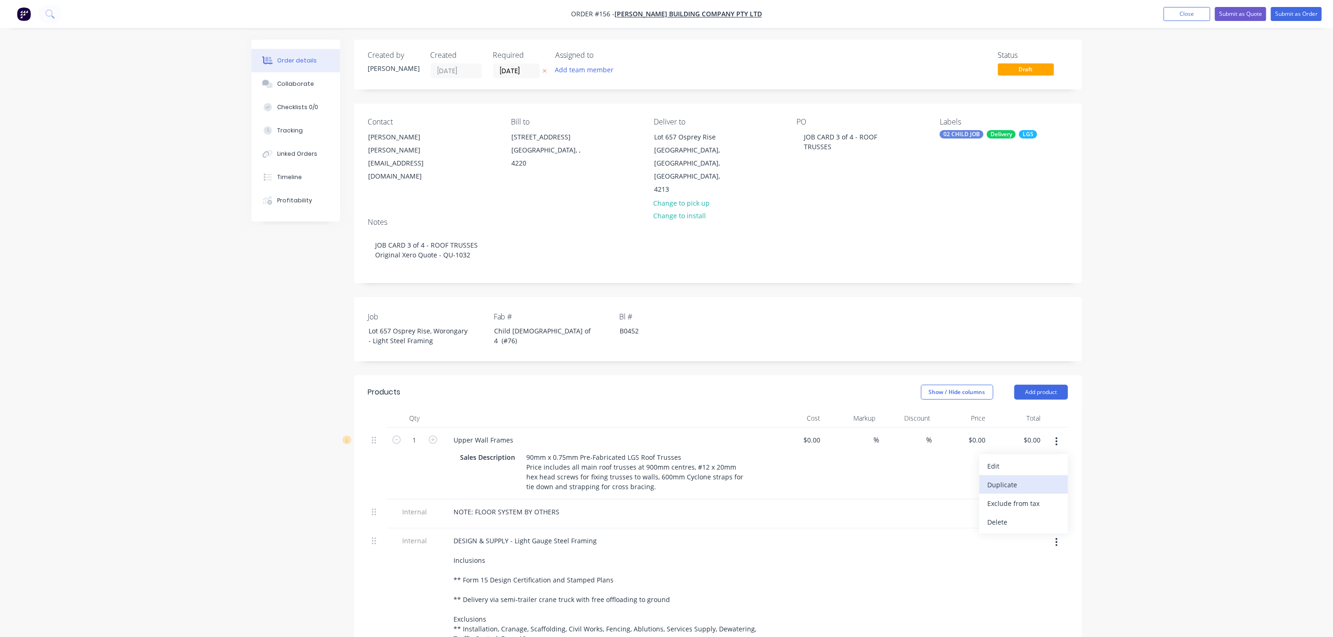
click at [1027, 475] on button "Duplicate" at bounding box center [1023, 484] width 89 height 19
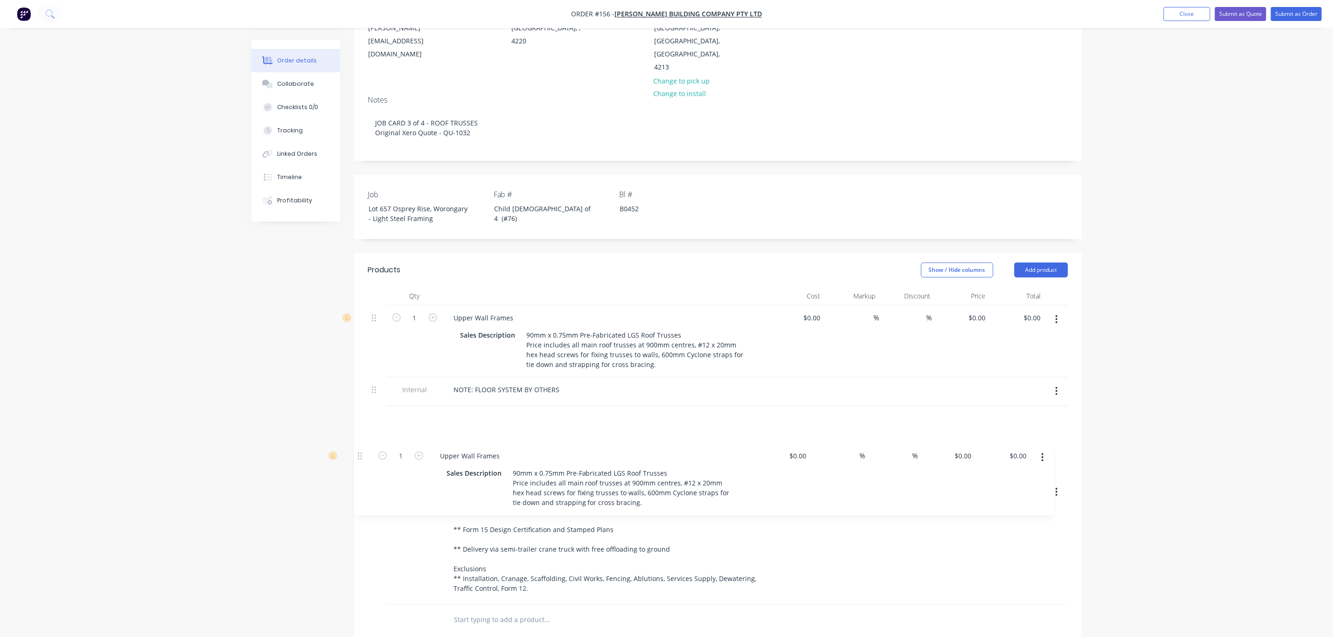
scroll to position [124, 0]
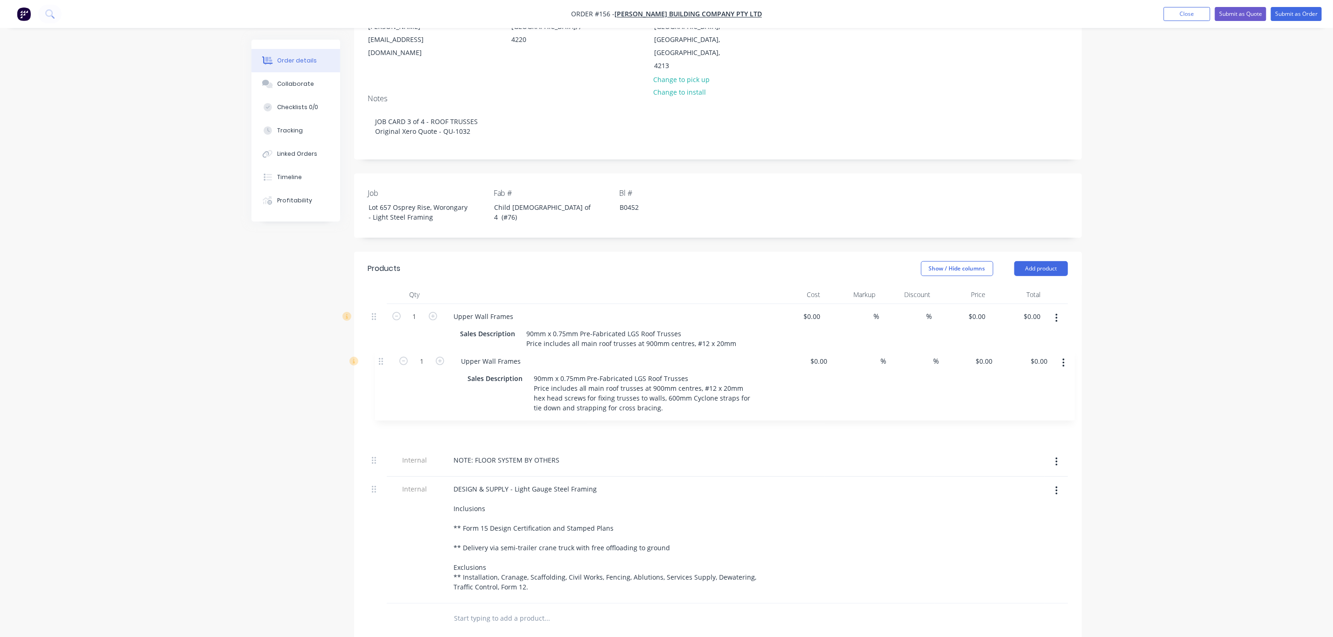
drag, startPoint x: 375, startPoint y: 532, endPoint x: 378, endPoint y: 346, distance: 185.7
click at [378, 346] on div "1 Upper Wall Frames Sales Description 90mm x 0.75mm Pre-Fabricated LGS Roof Tru…" at bounding box center [718, 453] width 700 height 299
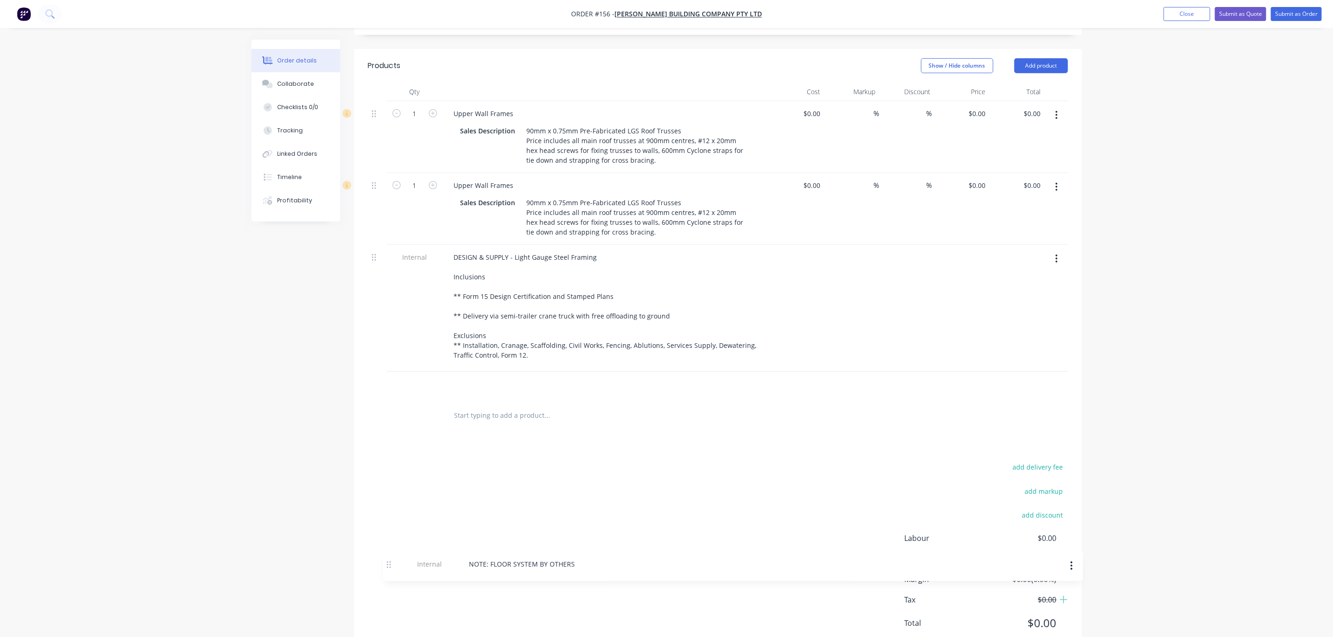
scroll to position [331, 0]
drag, startPoint x: 374, startPoint y: 435, endPoint x: 378, endPoint y: 381, distance: 54.3
click at [378, 381] on div "Qty Cost Markup Discount Price Total 1 Upper Wall Frames Sales Description 90mm…" at bounding box center [718, 252] width 728 height 348
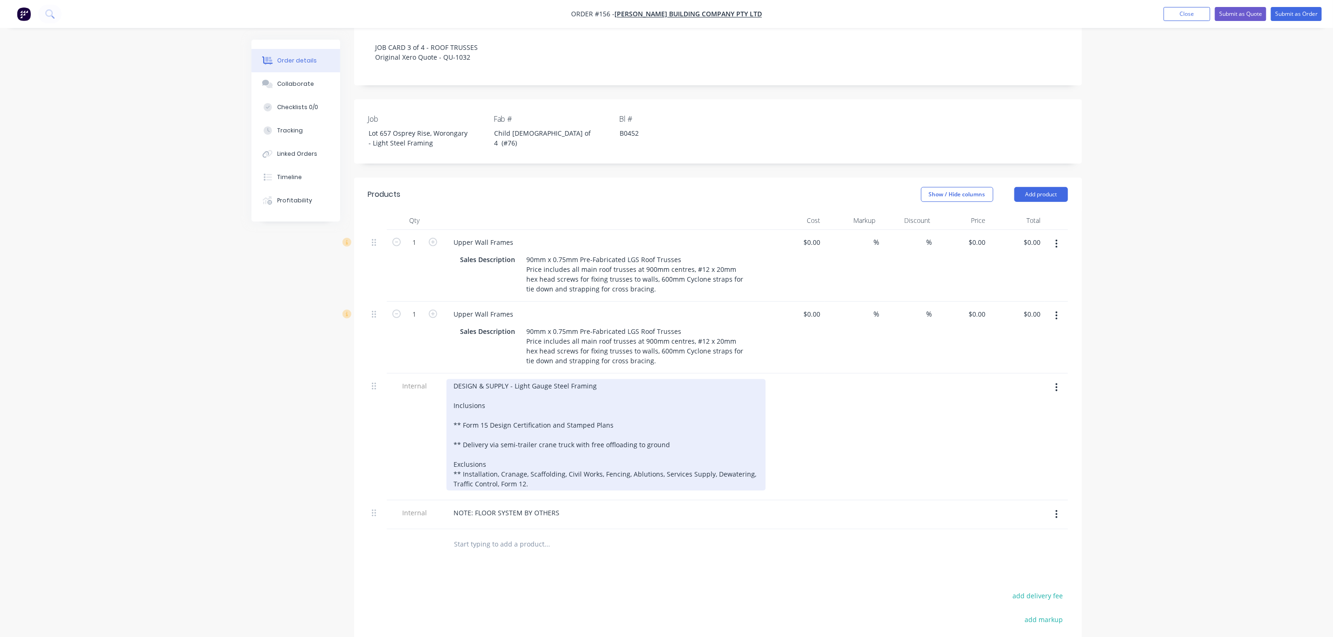
scroll to position [192, 0]
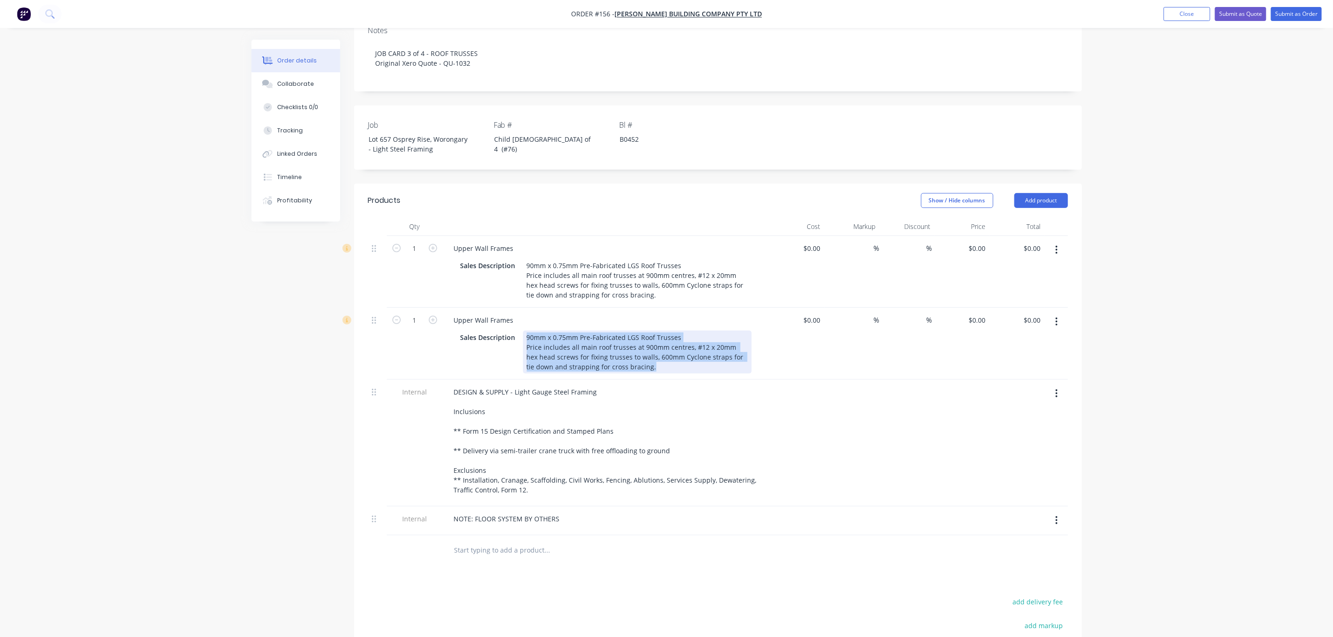
drag, startPoint x: 651, startPoint y: 343, endPoint x: 522, endPoint y: 306, distance: 133.7
click at [523, 331] on div "90mm x 0.75mm Pre-Fabricated LGS Roof Trusses Price includes all main roof trus…" at bounding box center [637, 352] width 229 height 43
paste div
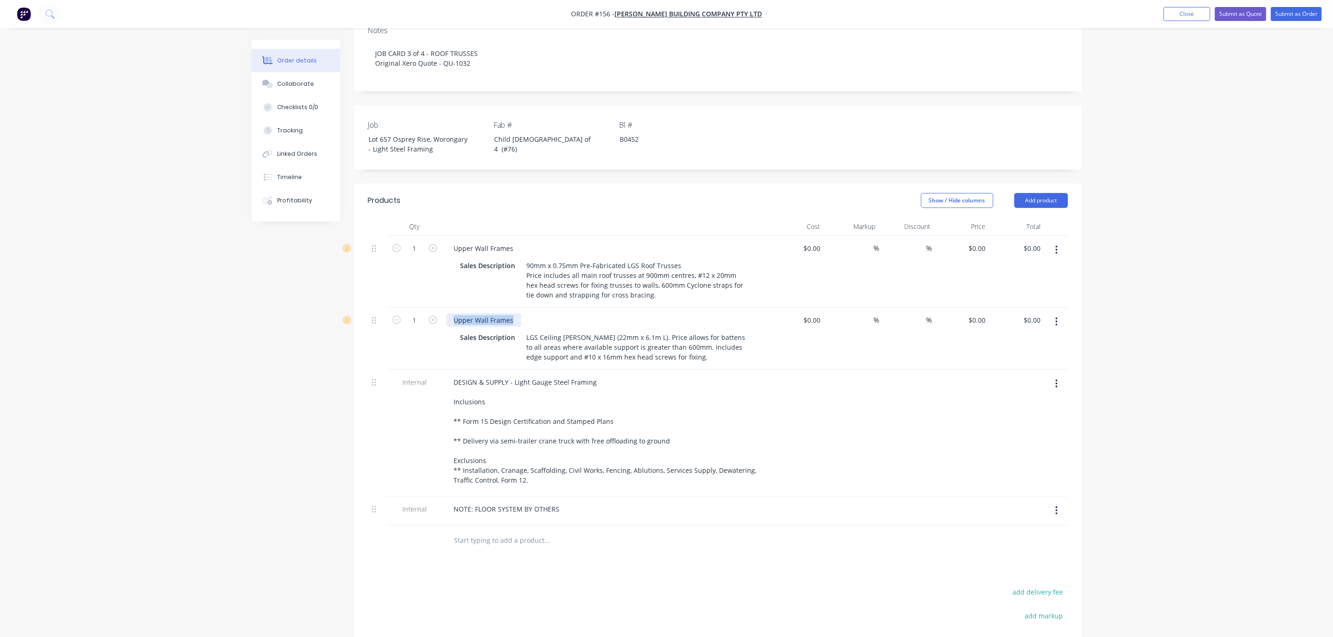
drag, startPoint x: 511, startPoint y: 294, endPoint x: 438, endPoint y: 298, distance: 73.3
click at [438, 308] on div "1 Upper Wall Frames Sales Description LGS Ceiling [PERSON_NAME] (22mm x 6.1m L)…" at bounding box center [718, 339] width 700 height 62
click at [1103, 418] on div "Order details Collaborate Checklists 0/0 Tracking Linked Orders Timeline Profit…" at bounding box center [666, 301] width 1333 height 986
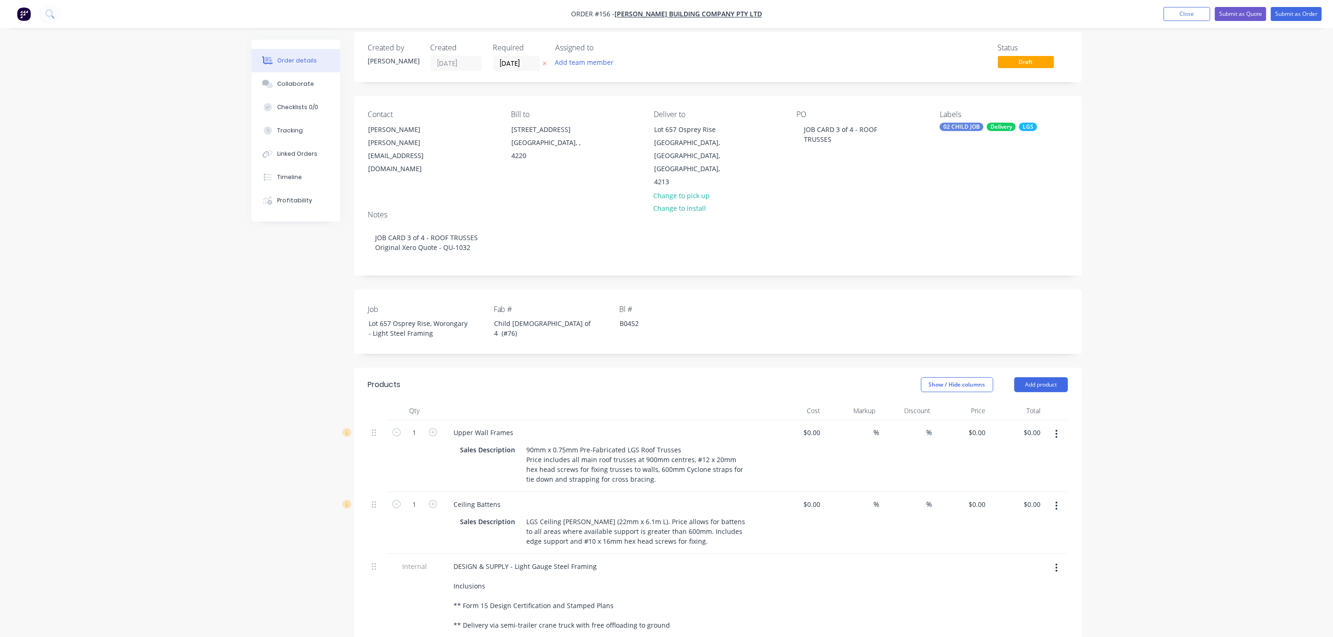
scroll to position [0, 0]
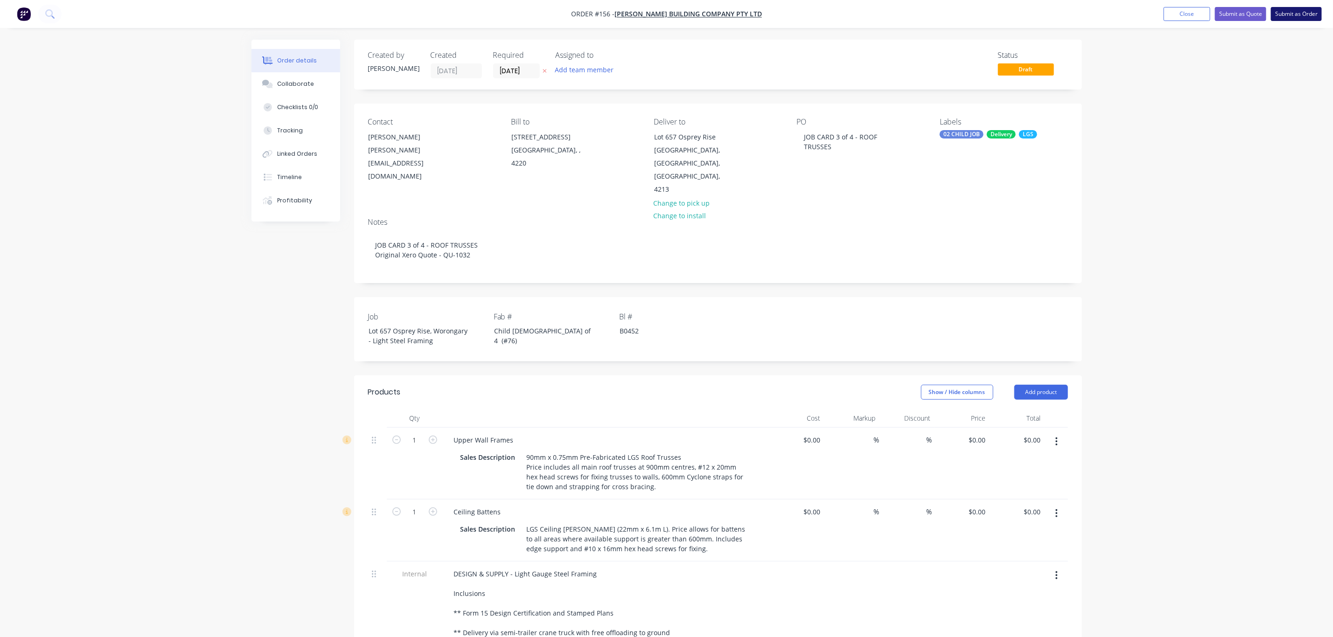
click at [1299, 14] on button "Submit as Order" at bounding box center [1296, 14] width 51 height 14
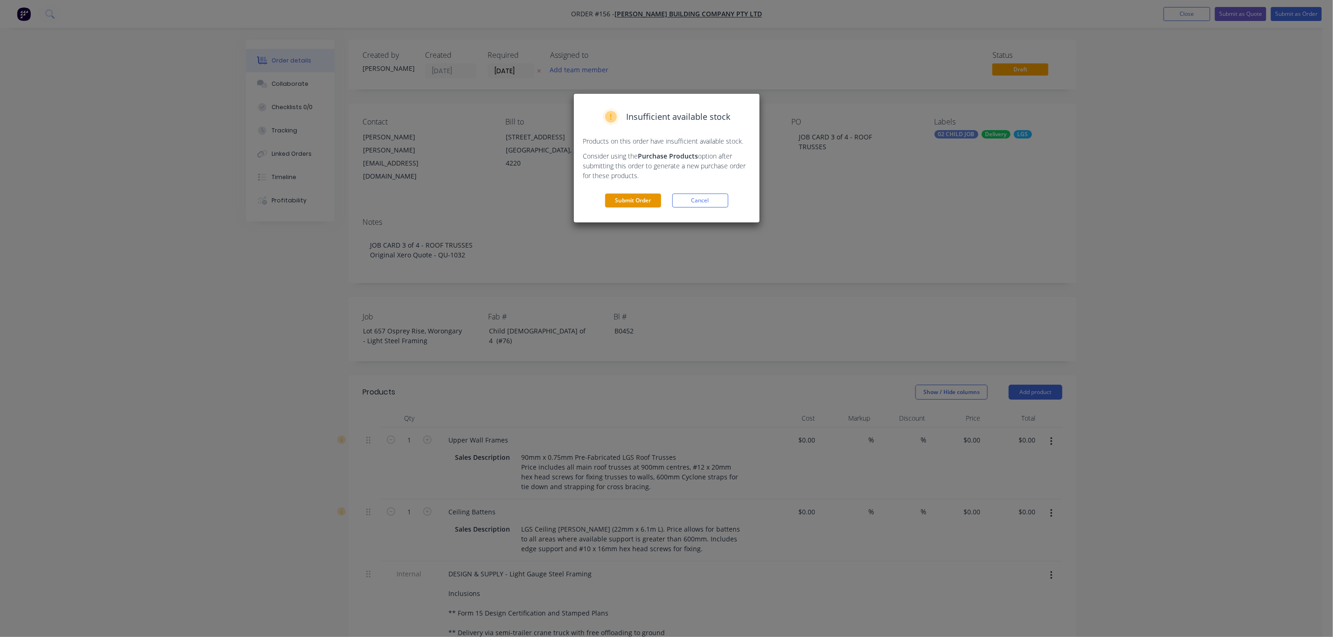
click at [642, 201] on button "Submit Order" at bounding box center [633, 201] width 56 height 14
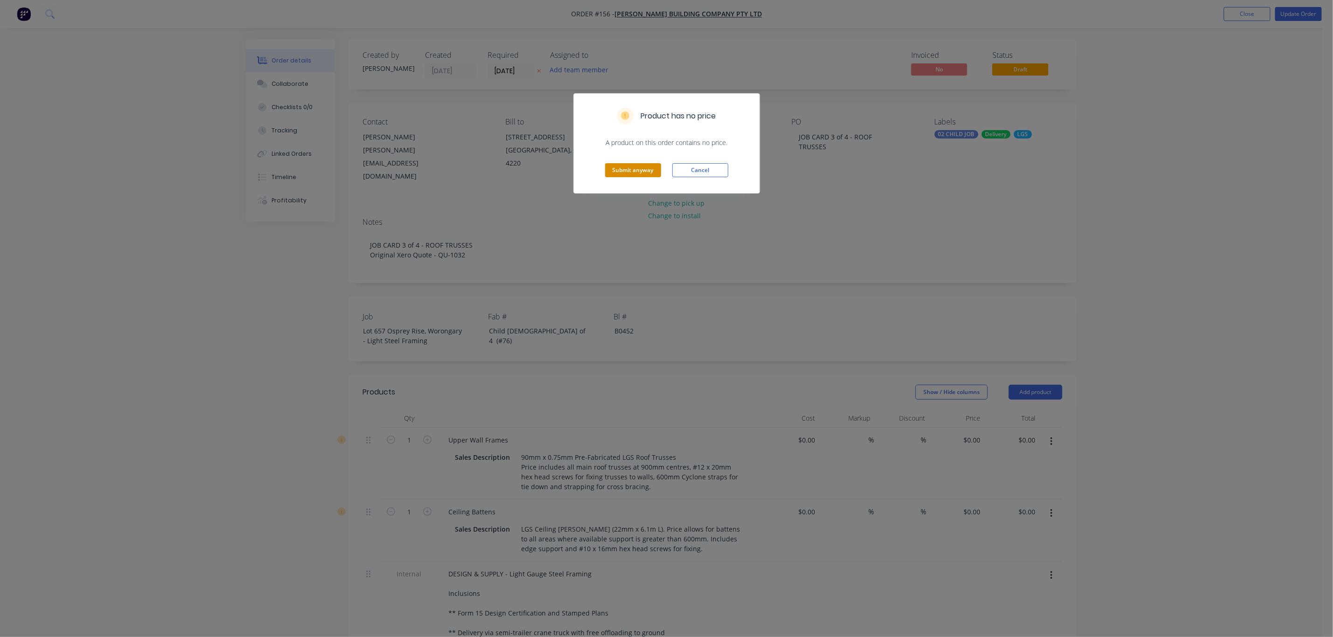
click at [639, 170] on button "Submit anyway" at bounding box center [633, 170] width 56 height 14
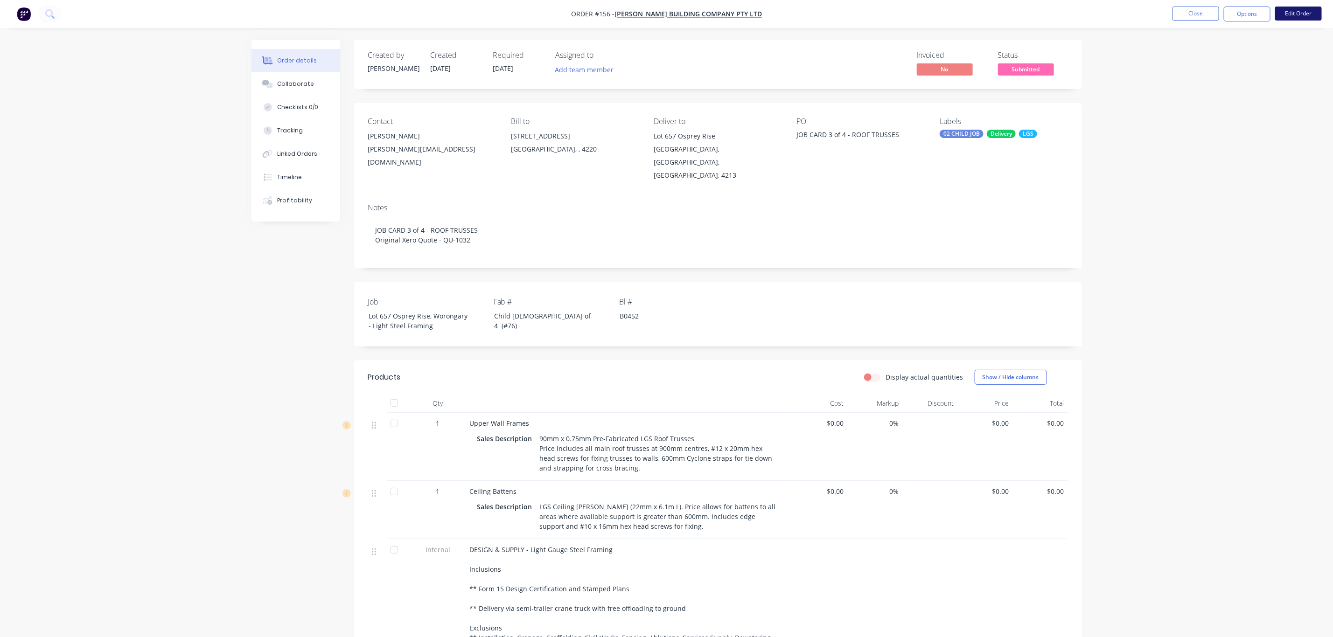
click at [1302, 14] on button "Edit Order" at bounding box center [1298, 14] width 47 height 14
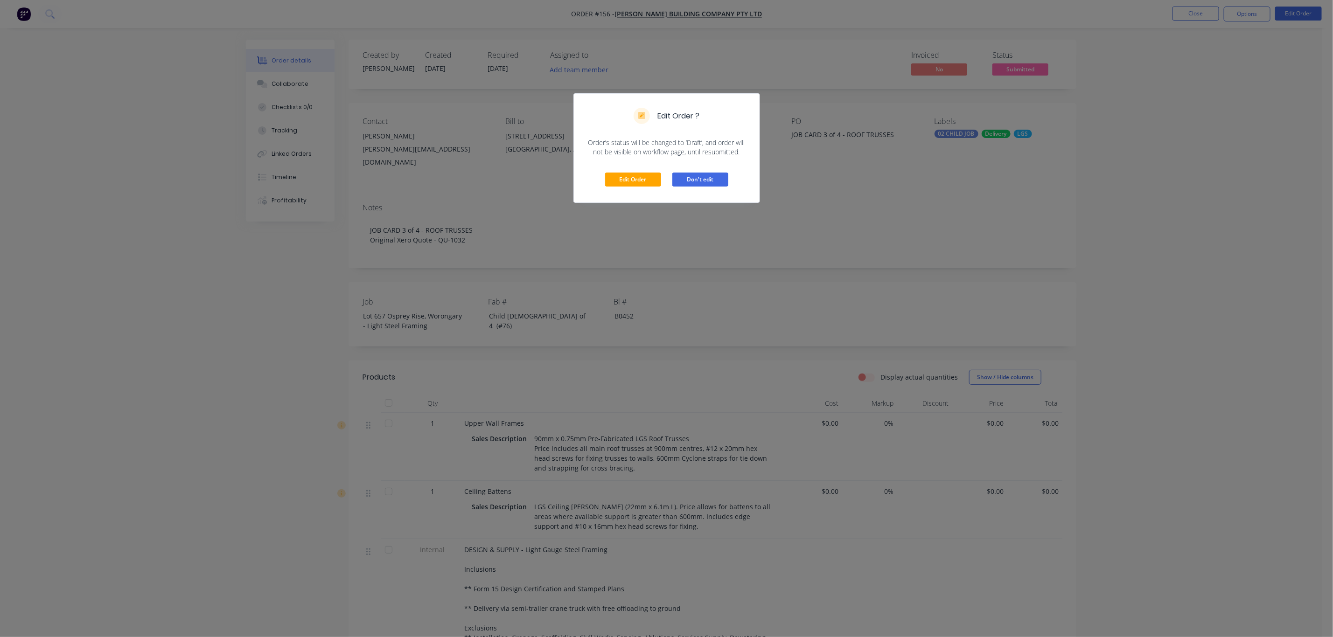
click at [703, 178] on button "Don't edit" at bounding box center [700, 180] width 56 height 14
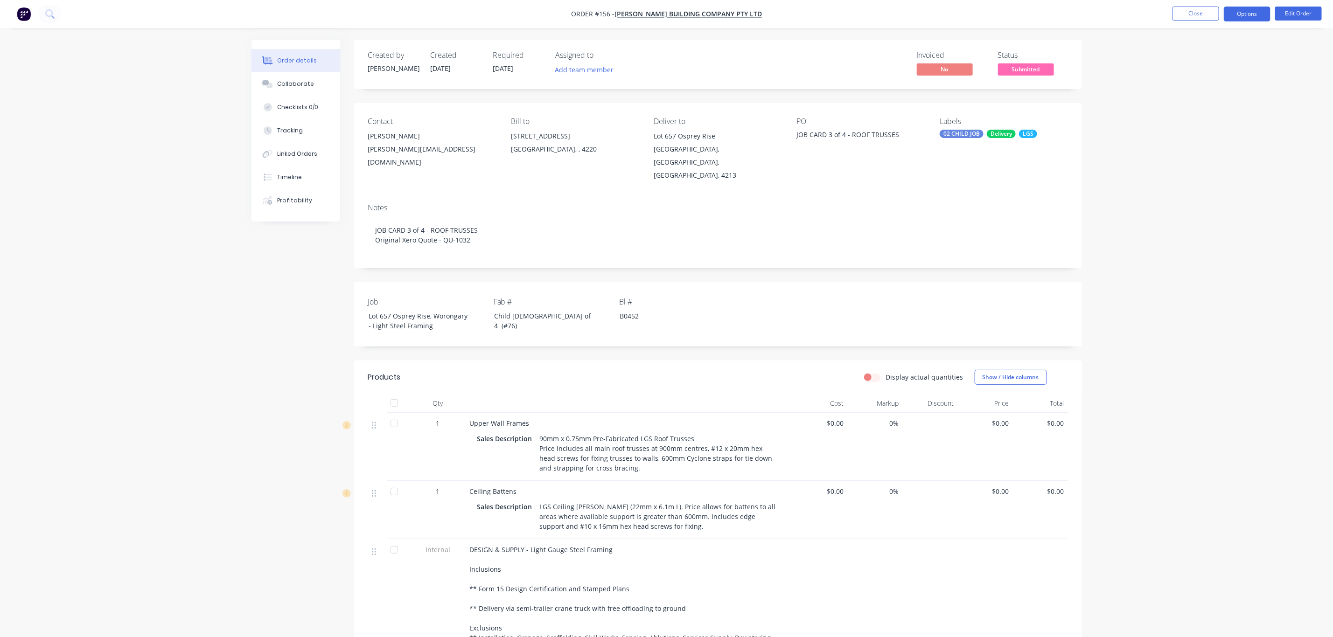
click at [1236, 13] on button "Options" at bounding box center [1246, 14] width 47 height 15
click at [1208, 225] on div "Duplicate" at bounding box center [1219, 225] width 86 height 14
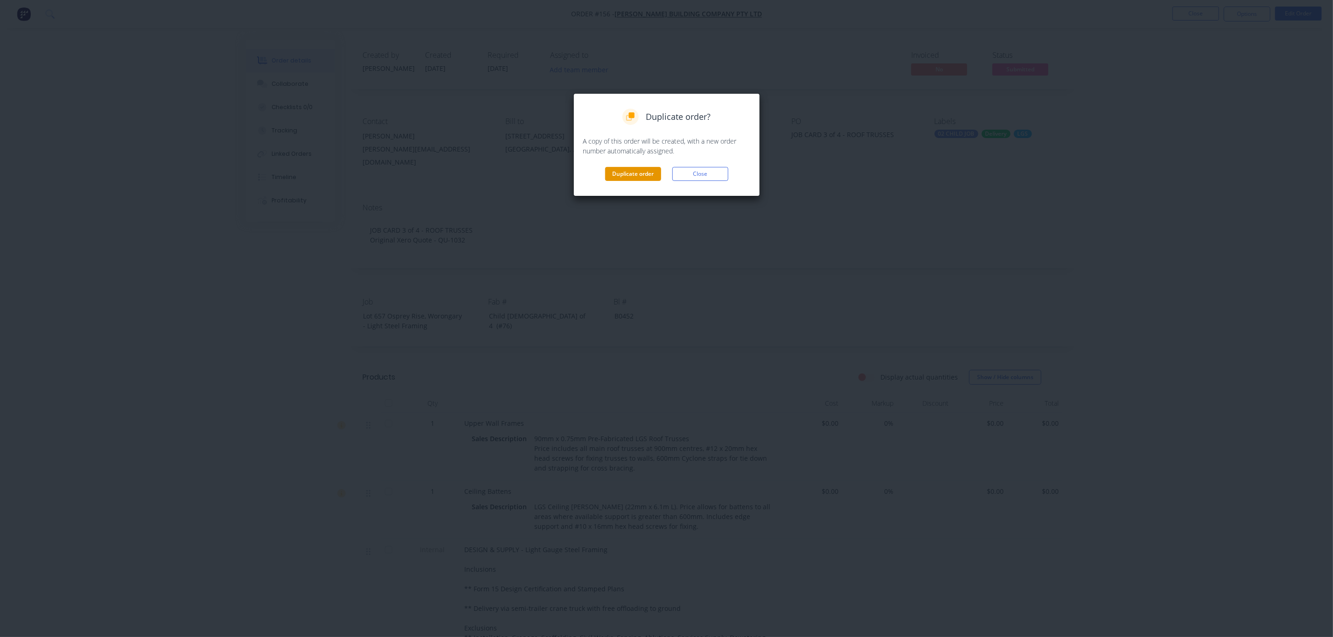
click at [642, 174] on button "Duplicate order" at bounding box center [633, 174] width 56 height 14
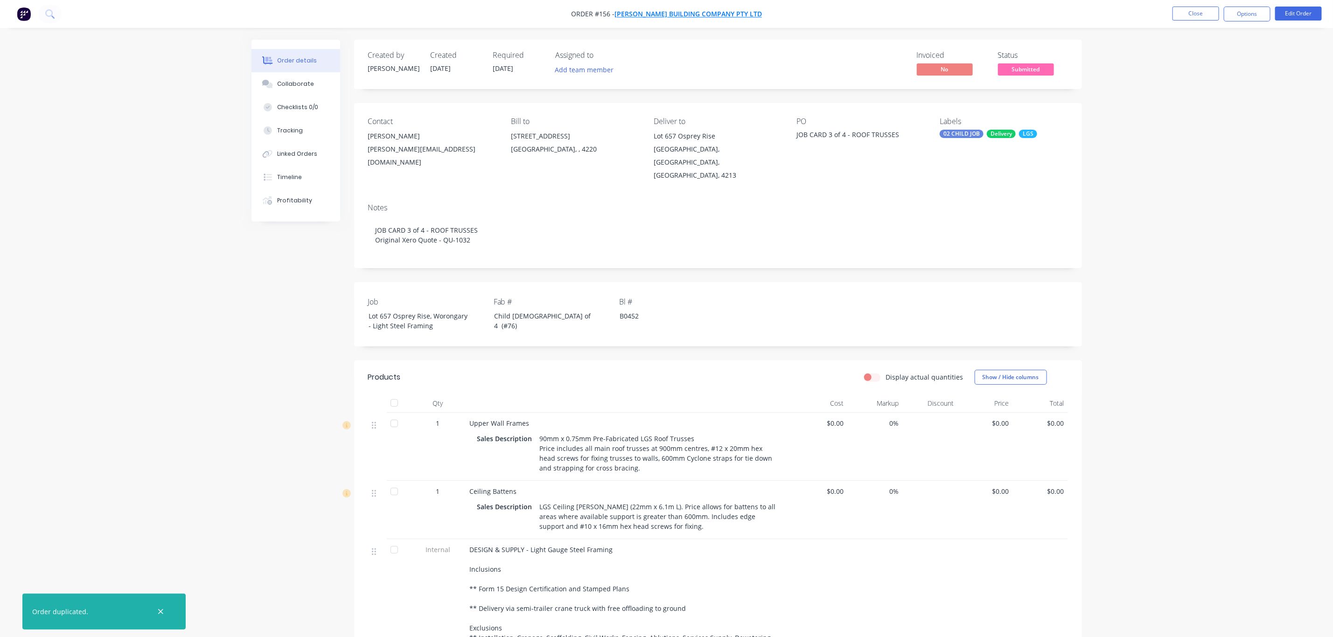
click at [655, 13] on span "[PERSON_NAME] Building Company Pty Ltd" at bounding box center [687, 14] width 147 height 9
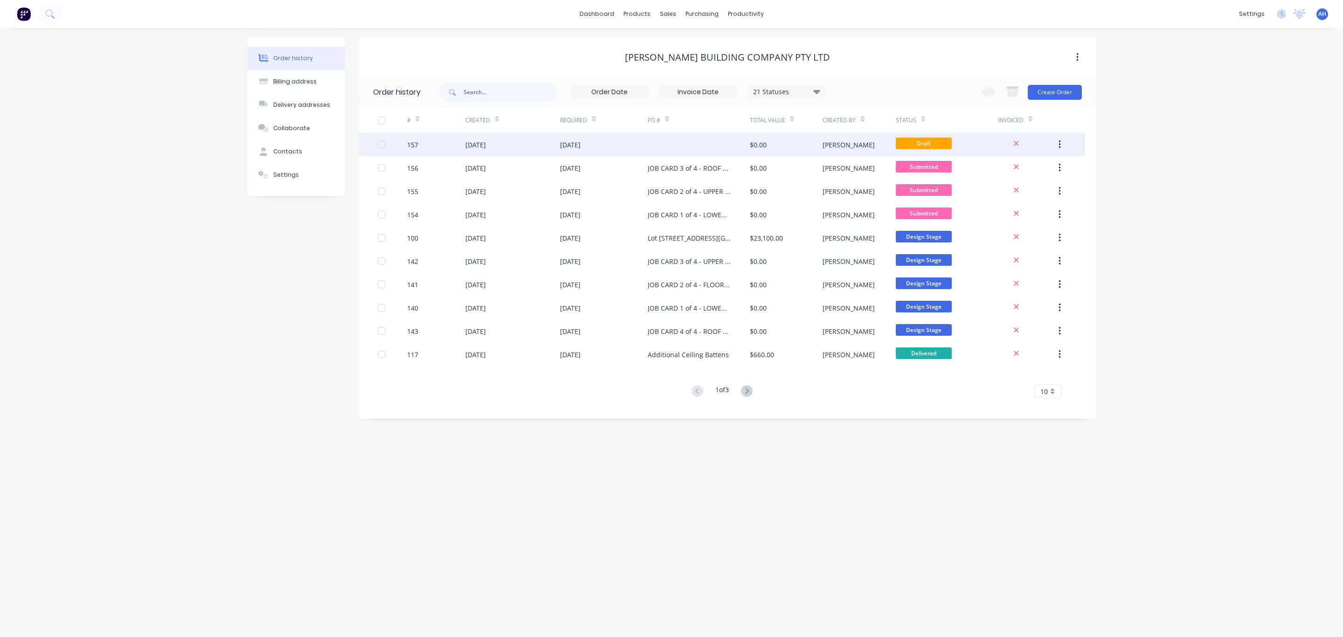
click at [560, 144] on div "[DATE]" at bounding box center [570, 145] width 21 height 10
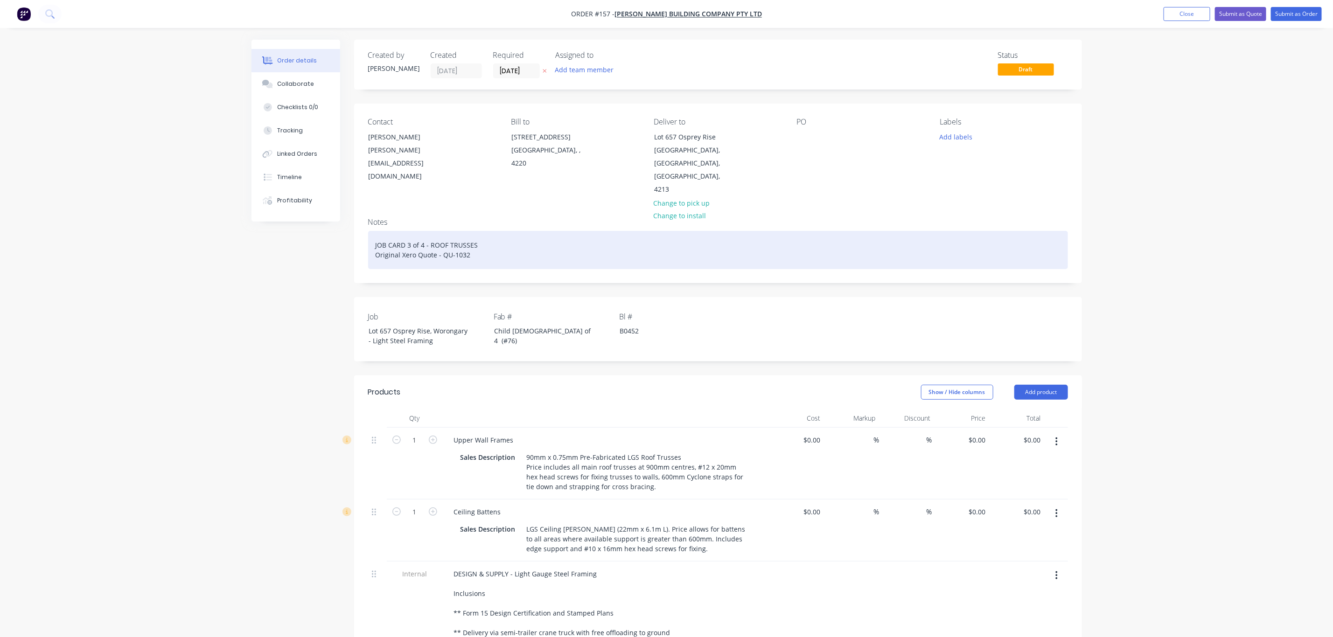
click at [408, 231] on div "JOB CARD 3 of 4 - ROOF TRUSSES Original Xero Quote - QU-1032" at bounding box center [718, 250] width 700 height 38
drag, startPoint x: 476, startPoint y: 217, endPoint x: 431, endPoint y: 218, distance: 45.3
click at [431, 231] on div "JOB CARD 4 of 4 - ROOF TRUSSES Original Xero Quote - QU-1032" at bounding box center [718, 250] width 700 height 38
drag, startPoint x: 497, startPoint y: 216, endPoint x: 383, endPoint y: 217, distance: 113.4
drag, startPoint x: 383, startPoint y: 217, endPoint x: 461, endPoint y: 207, distance: 78.1
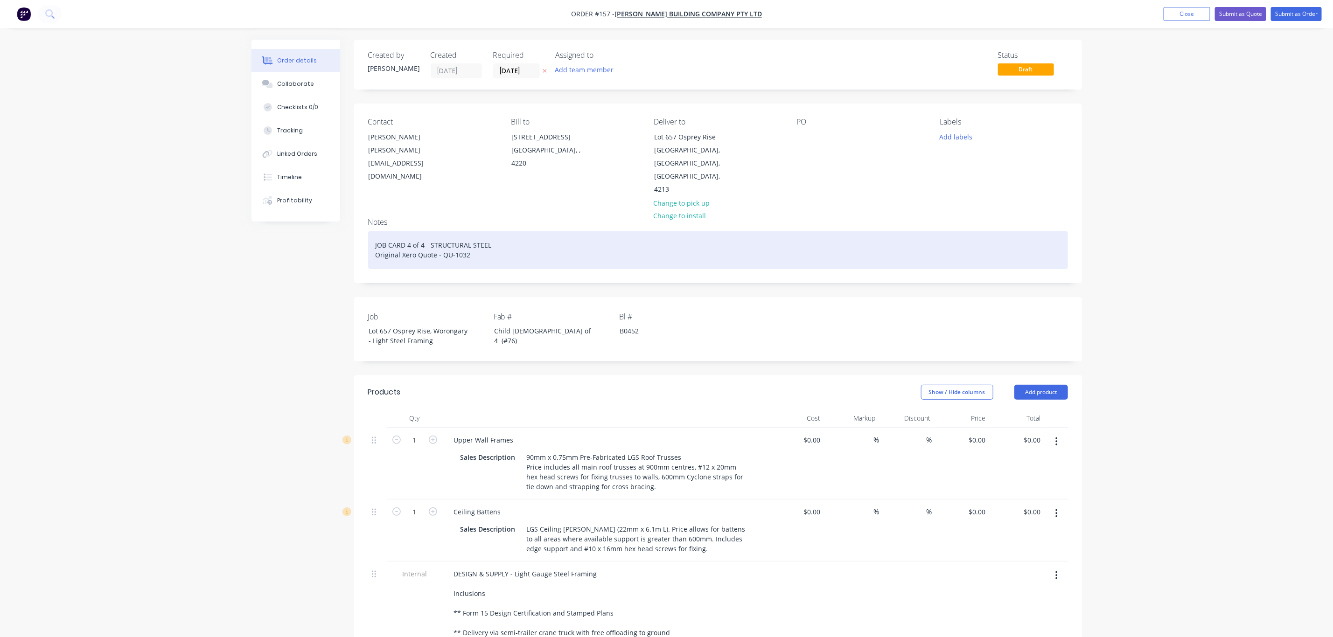
click at [461, 231] on div "JOB CARD 4 of 4 - STRUCTURAL STEEL Original Xero Quote - QU-1032" at bounding box center [718, 250] width 700 height 38
drag, startPoint x: 495, startPoint y: 220, endPoint x: 374, endPoint y: 220, distance: 121.7
click at [374, 231] on div "JOB CARD 4 of 4 - STRUCTURAL STEEL Original Xero Quote - QU-1032" at bounding box center [718, 250] width 700 height 38
copy div "JOB CARD 4 of 4 - STRUCTURAL STEEL"
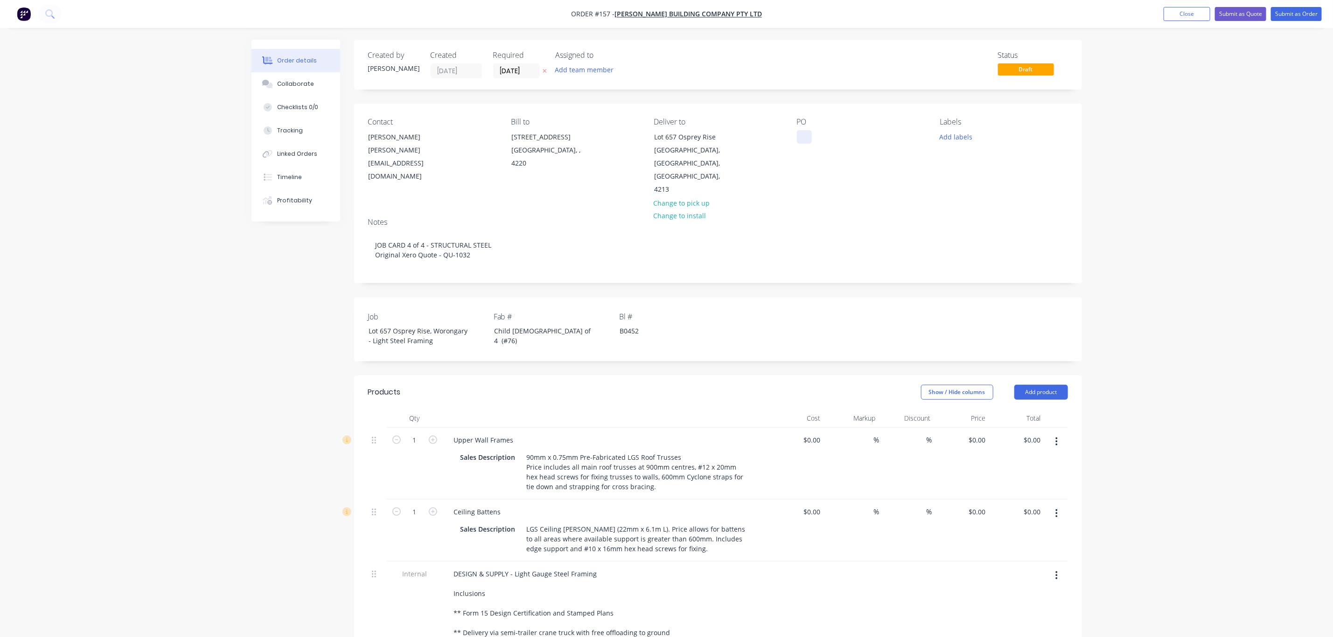
click at [802, 133] on div at bounding box center [804, 137] width 15 height 14
paste div
click at [514, 324] on div "Child [DEMOGRAPHIC_DATA] of 4 (#76)" at bounding box center [545, 335] width 117 height 23
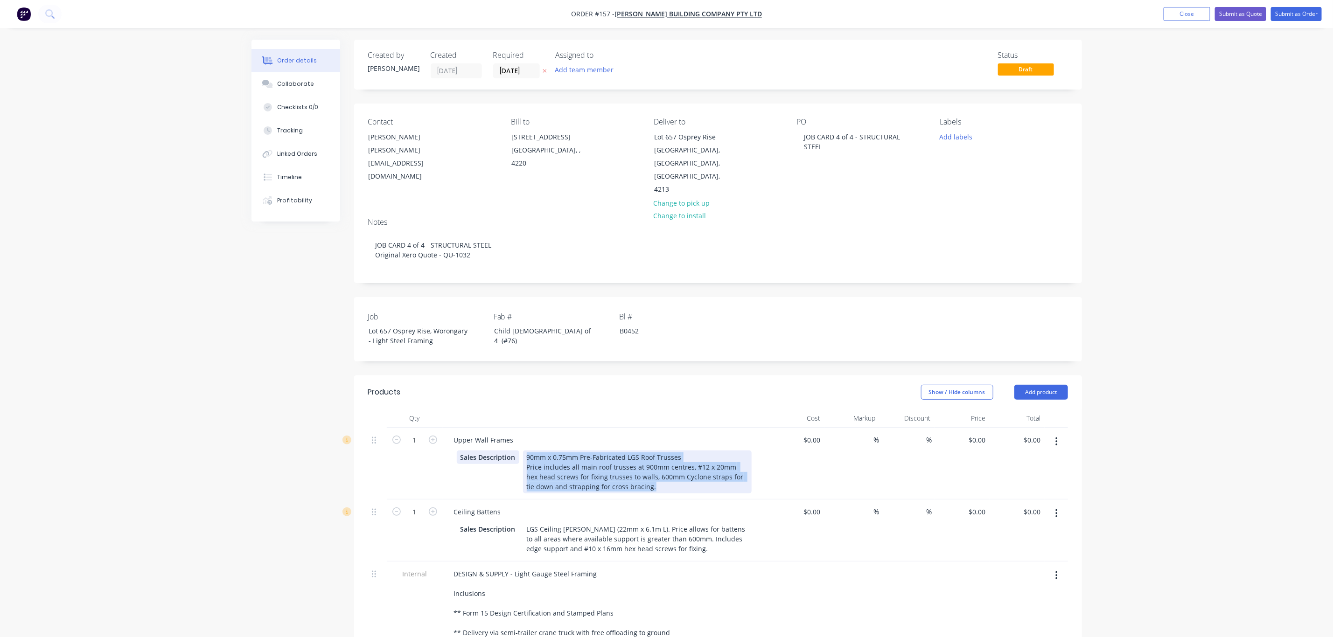
drag, startPoint x: 656, startPoint y: 465, endPoint x: 494, endPoint y: 427, distance: 166.8
click at [494, 451] on div "Sales Description 90mm x 0.75mm Pre-Fabricated LGS Roof Trusses Price includes …" at bounding box center [604, 472] width 295 height 43
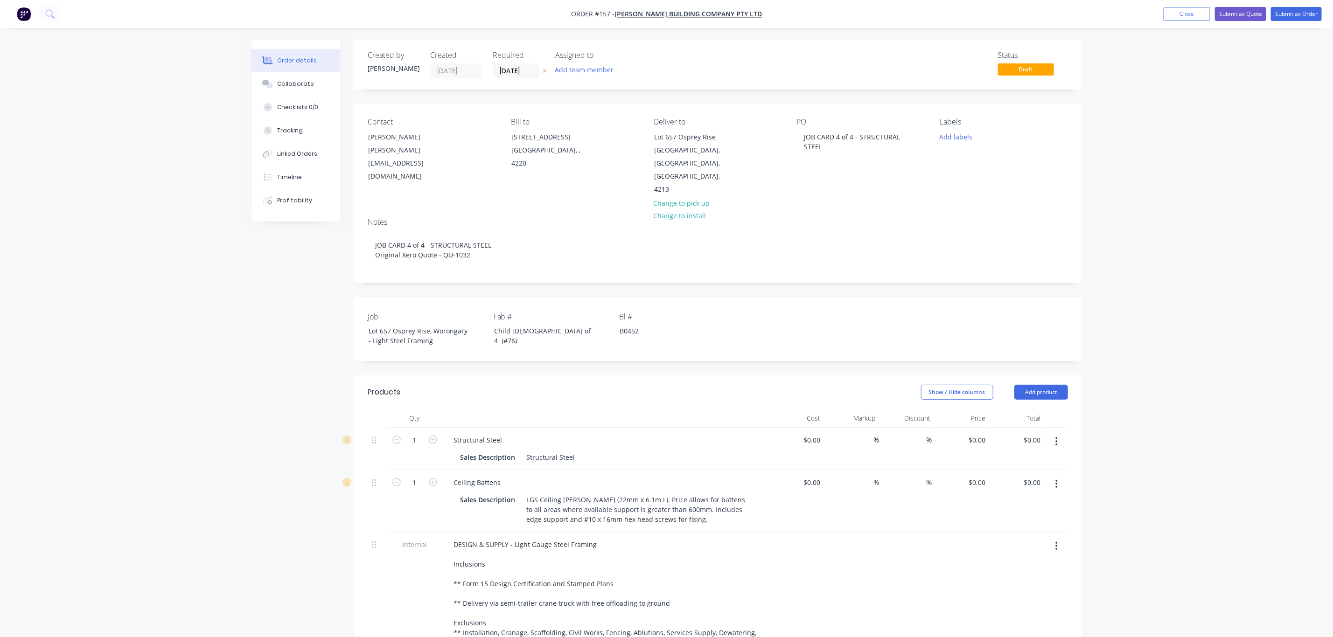
click at [1057, 476] on button "button" at bounding box center [1056, 484] width 22 height 17
click at [1012, 558] on div "Delete" at bounding box center [1023, 565] width 72 height 14
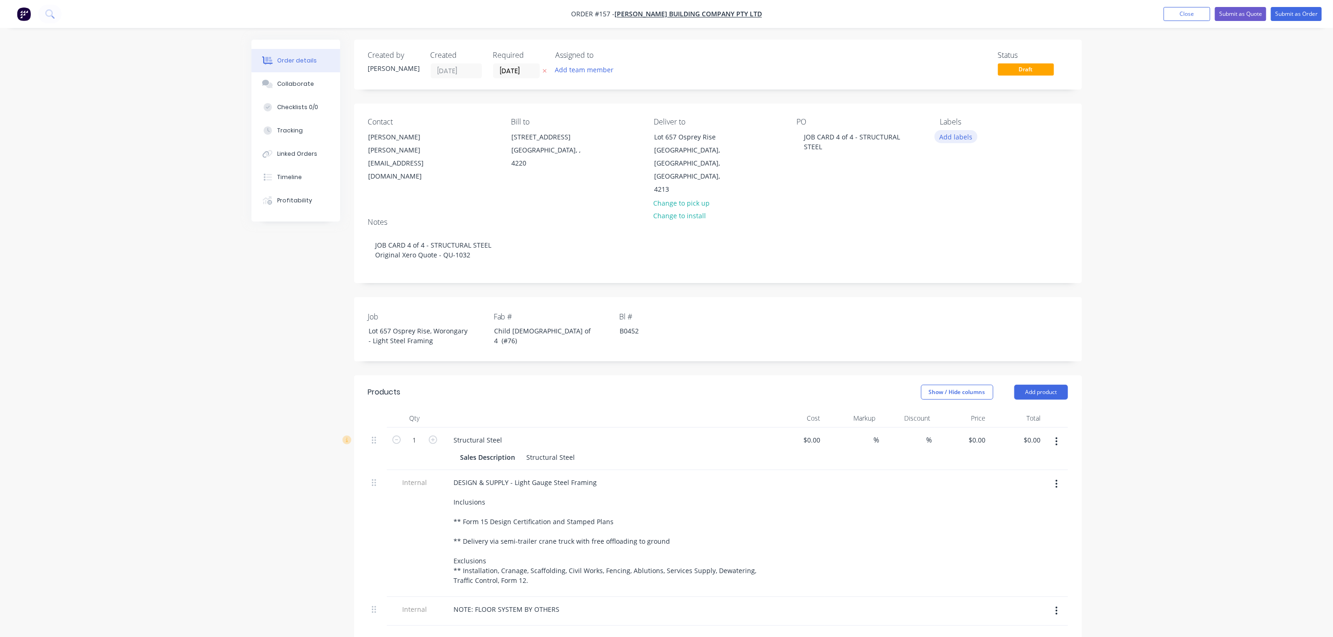
click at [966, 140] on button "Add labels" at bounding box center [955, 136] width 43 height 13
click at [974, 238] on div "02 CHILD JOB" at bounding box center [987, 239] width 44 height 10
click at [974, 250] on div "Delivery" at bounding box center [979, 253] width 29 height 10
click at [973, 218] on div "FAB" at bounding box center [974, 217] width 18 height 10
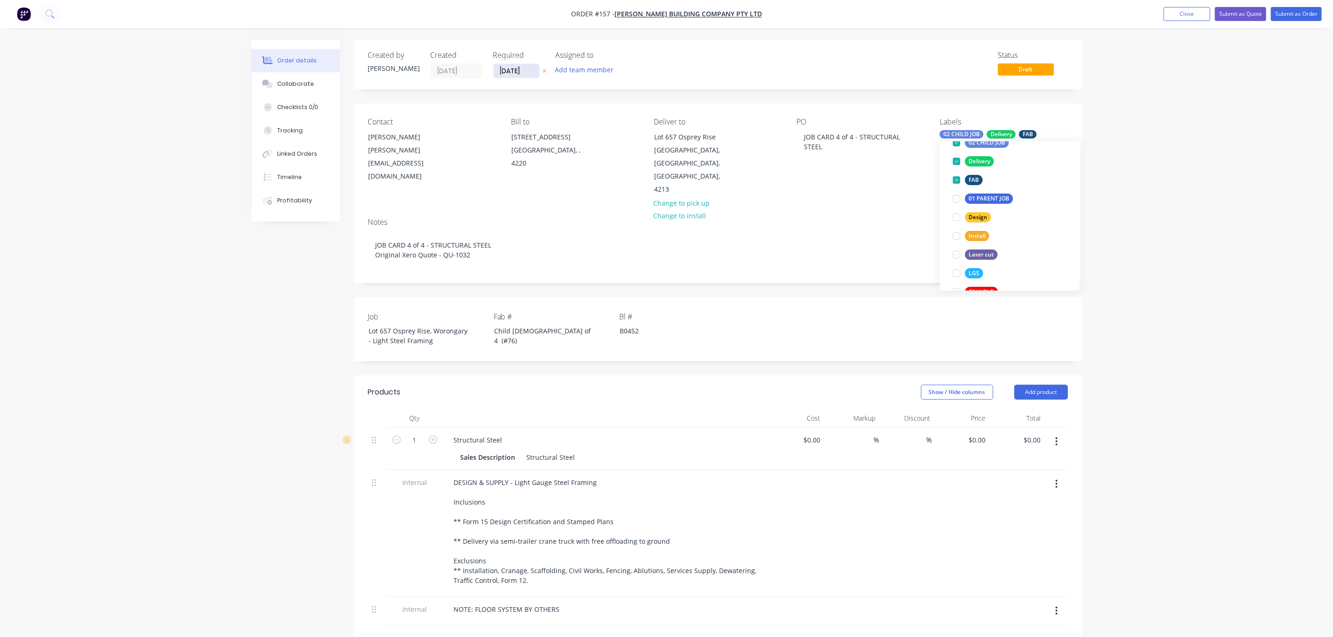
click at [525, 73] on input "[DATE]" at bounding box center [516, 71] width 46 height 14
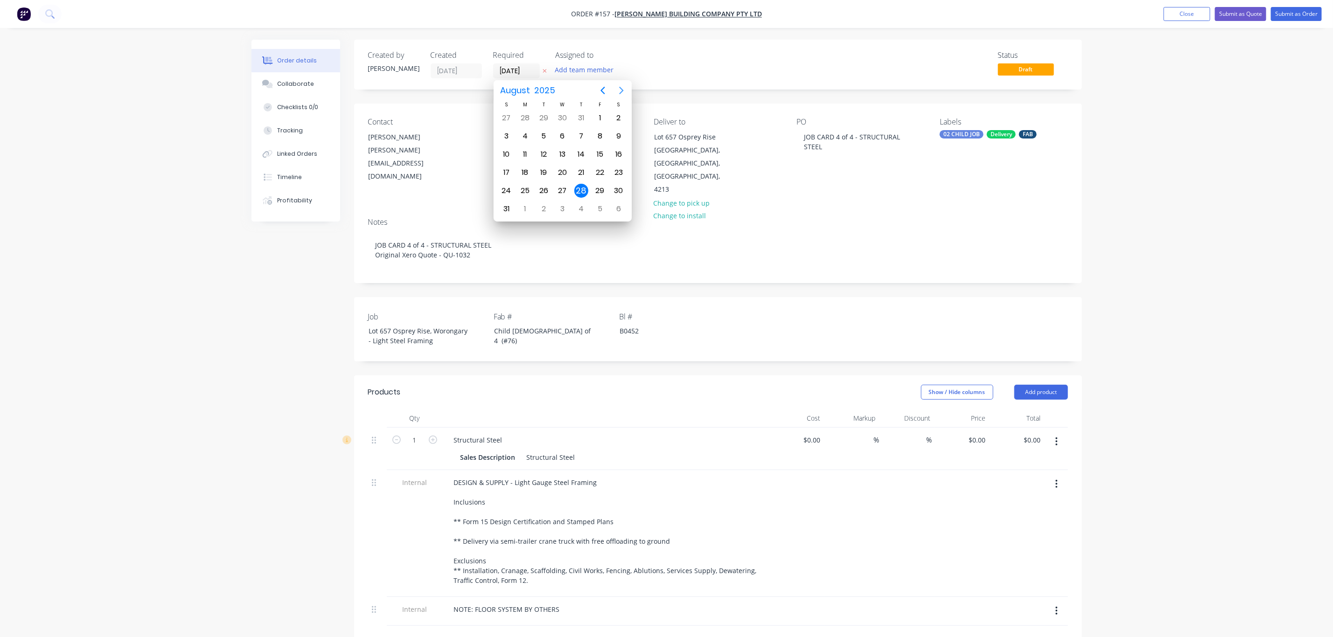
click at [619, 91] on icon "Next page" at bounding box center [621, 90] width 11 height 11
click at [546, 139] on div "9" at bounding box center [544, 136] width 14 height 14
type input "[DATE]"
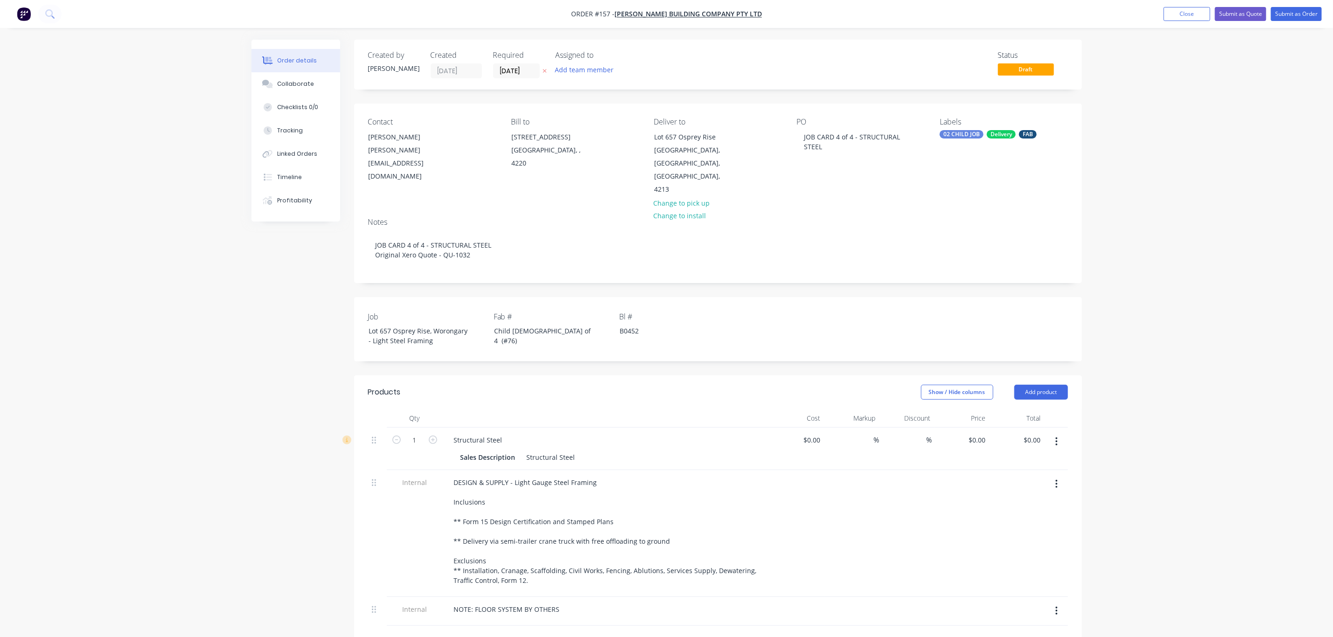
click at [1175, 203] on div "Order details Collaborate Checklists 0/0 Tracking Linked Orders Timeline Profit…" at bounding box center [666, 447] width 1333 height 894
click at [1295, 14] on button "Submit as Order" at bounding box center [1296, 14] width 51 height 14
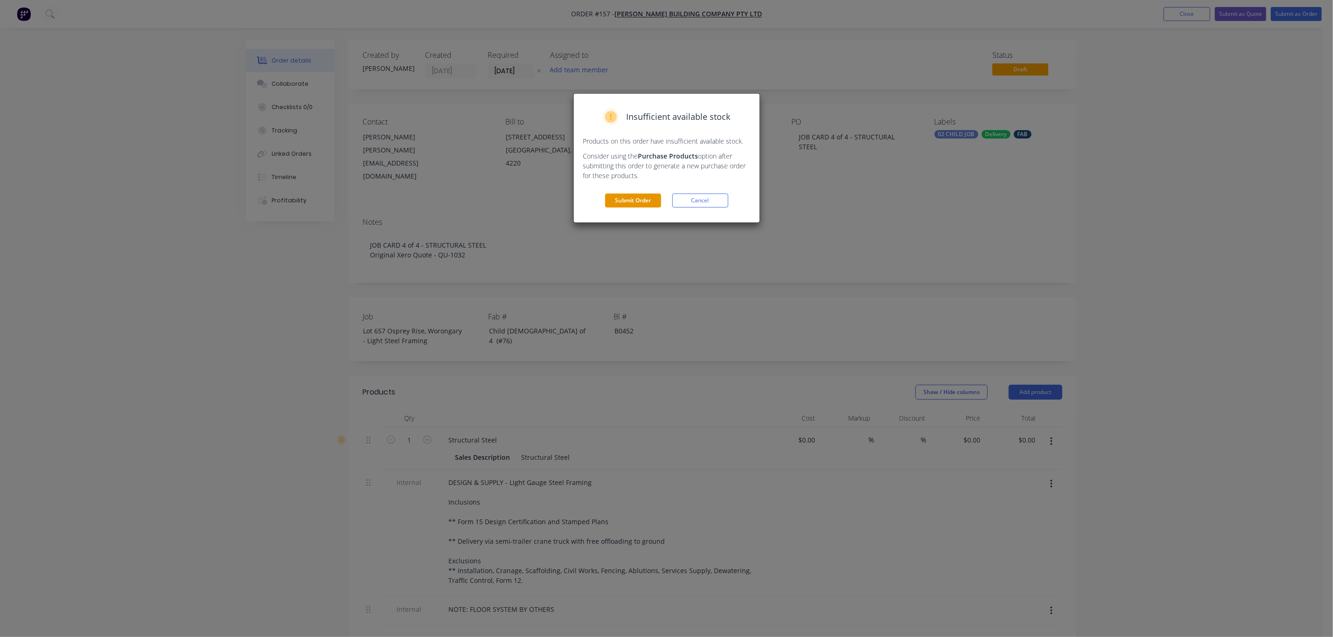
click at [625, 198] on button "Submit Order" at bounding box center [633, 201] width 56 height 14
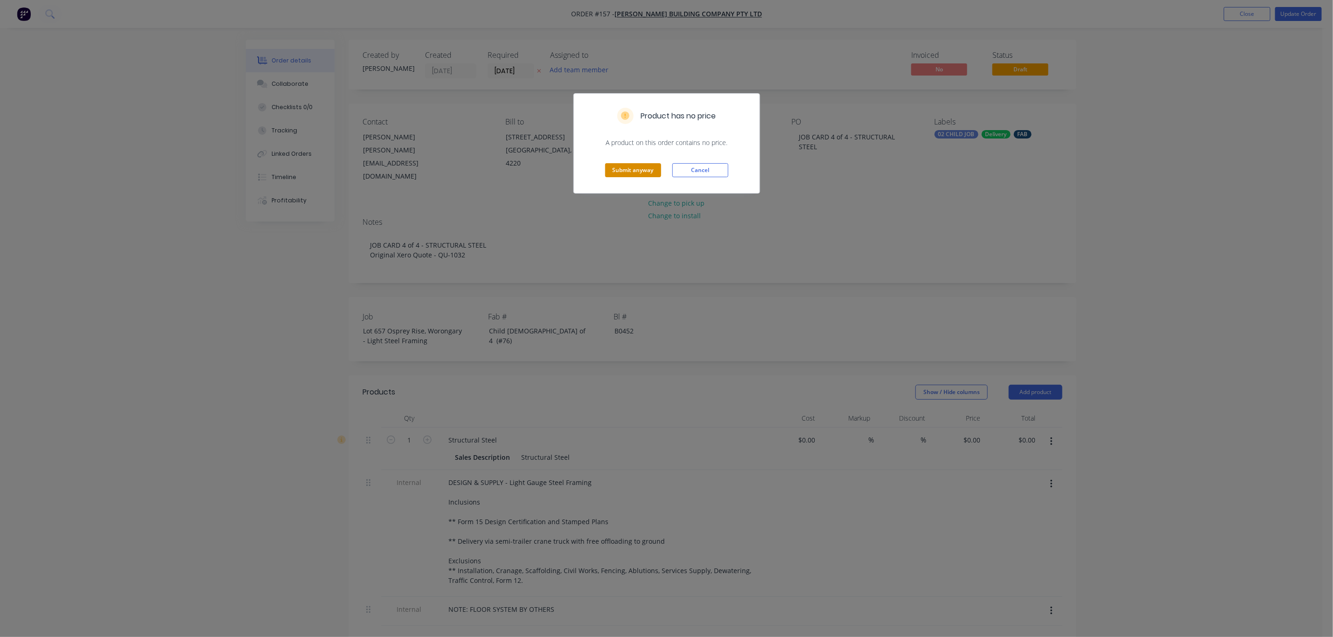
click at [651, 171] on button "Submit anyway" at bounding box center [633, 170] width 56 height 14
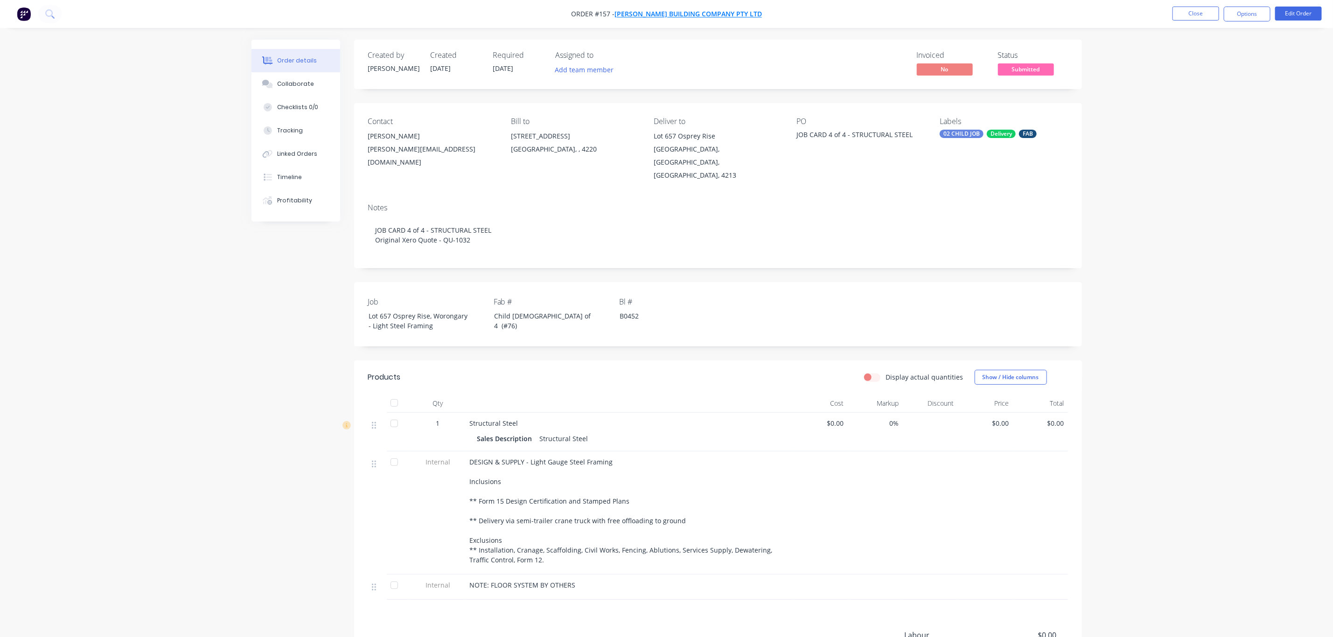
click at [695, 11] on span "[PERSON_NAME] Building Company Pty Ltd" at bounding box center [687, 14] width 147 height 9
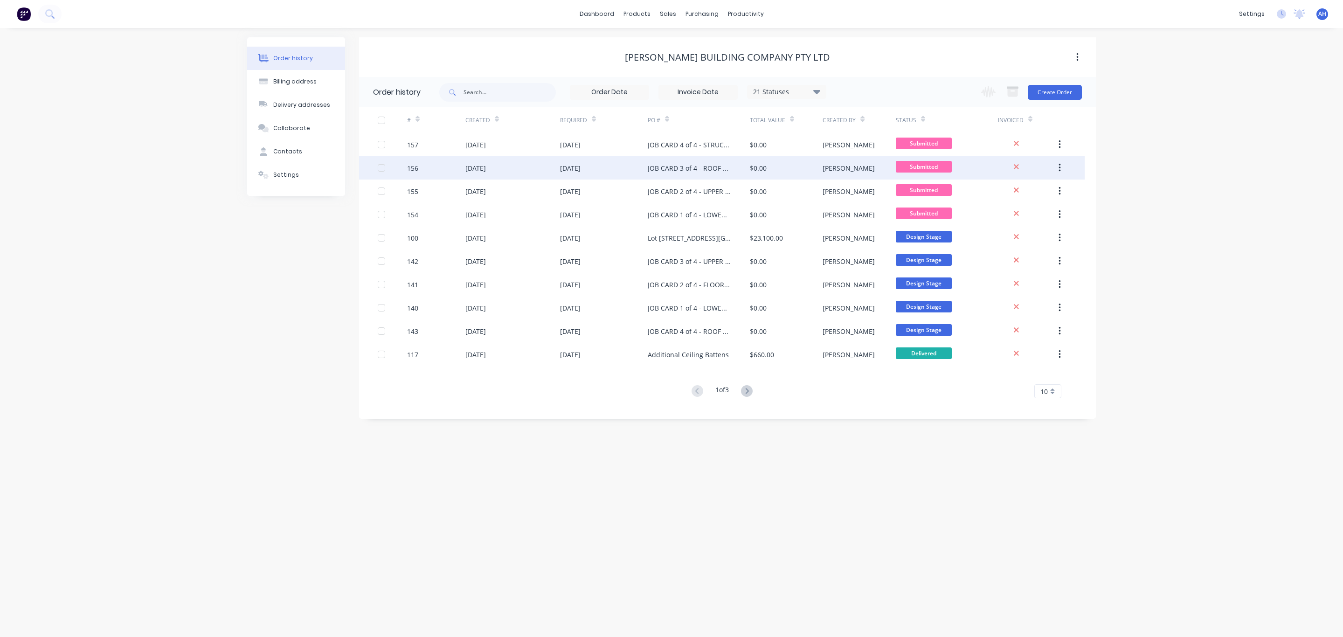
click at [578, 171] on div "[DATE]" at bounding box center [570, 168] width 21 height 10
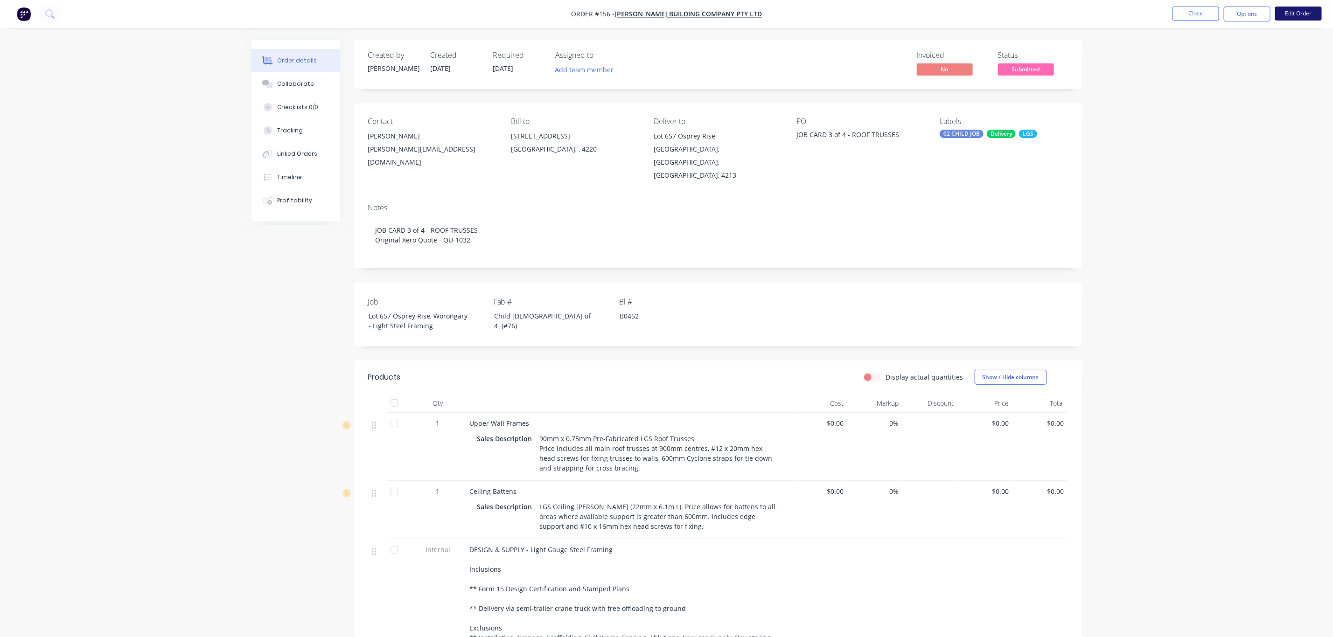
click at [1291, 13] on button "Edit Order" at bounding box center [1298, 14] width 47 height 14
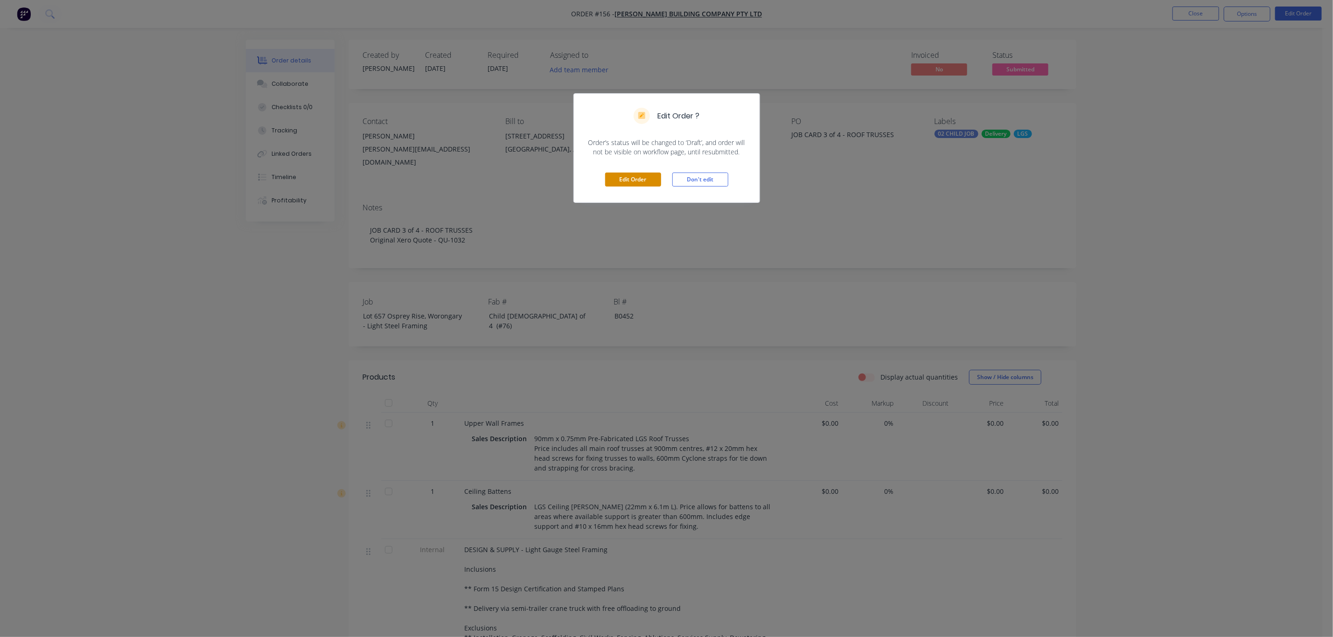
click at [626, 175] on button "Edit Order" at bounding box center [633, 180] width 56 height 14
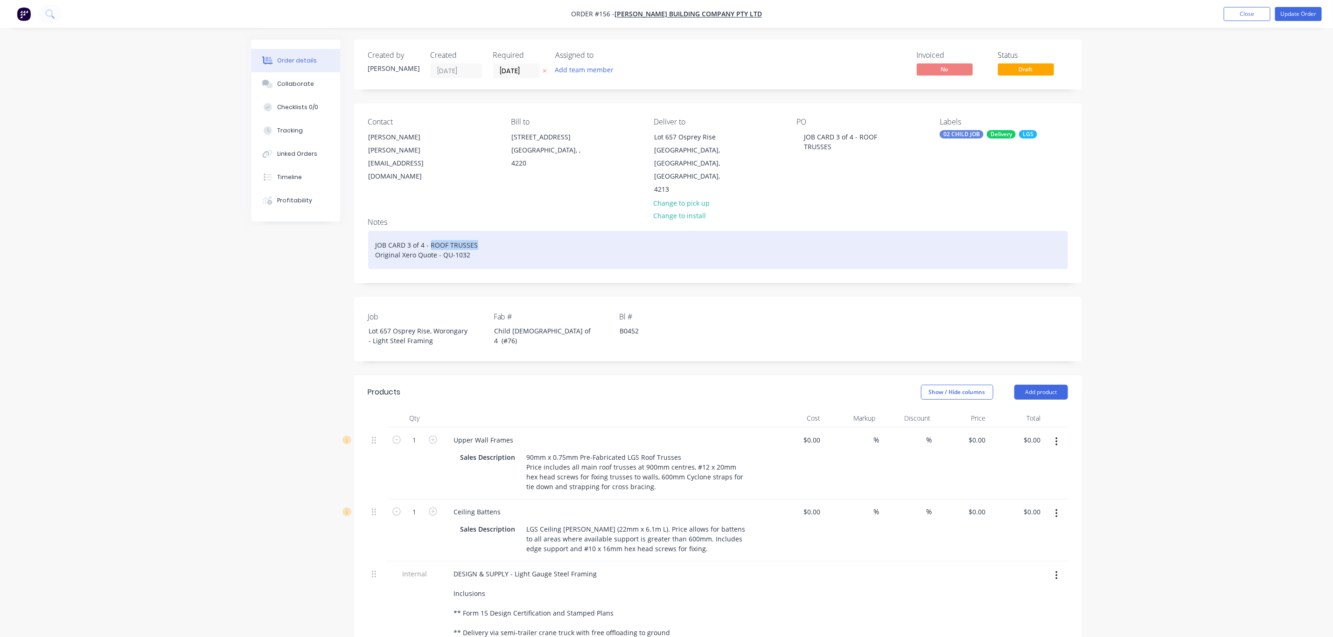
drag, startPoint x: 478, startPoint y: 219, endPoint x: 431, endPoint y: 223, distance: 46.8
click at [431, 231] on div "JOB CARD 3 of 4 - ROOF TRUSSES Original Xero Quote - QU-1032" at bounding box center [718, 250] width 700 height 38
drag, startPoint x: 507, startPoint y: 216, endPoint x: 365, endPoint y: 215, distance: 141.8
click at [365, 215] on div "Notes JOB CARD 4 of 4 - STRUCTURAL STEEL Original Xero Quote - QU-1032" at bounding box center [718, 246] width 728 height 72
copy div "JOB CARD 4 of 4 - STRUCTURAL STEEL"
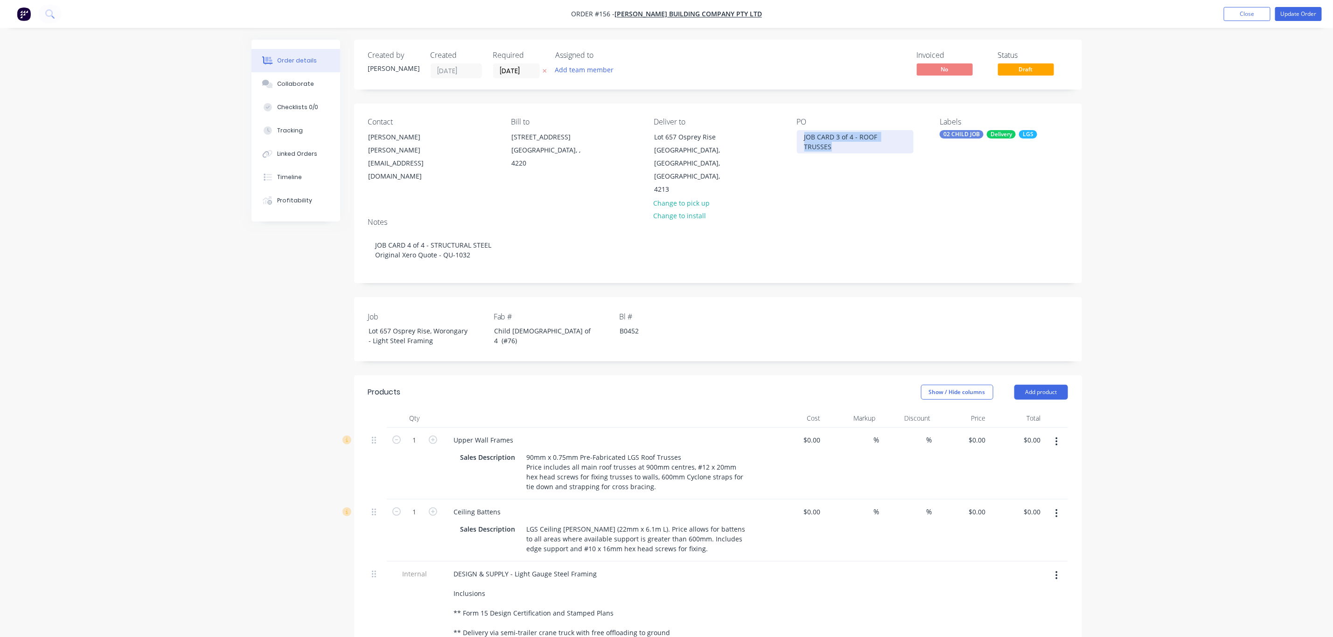
drag, startPoint x: 803, startPoint y: 139, endPoint x: 910, endPoint y: 144, distance: 107.0
click at [910, 144] on div "PO JOB CARD 3 of 4 - ROOF TRUSSES" at bounding box center [861, 157] width 128 height 79
paste div
click at [511, 324] on div "Child [DEMOGRAPHIC_DATA] of 4 (#76)" at bounding box center [545, 335] width 117 height 23
click at [484, 433] on div "Upper Wall Frames" at bounding box center [483, 440] width 75 height 14
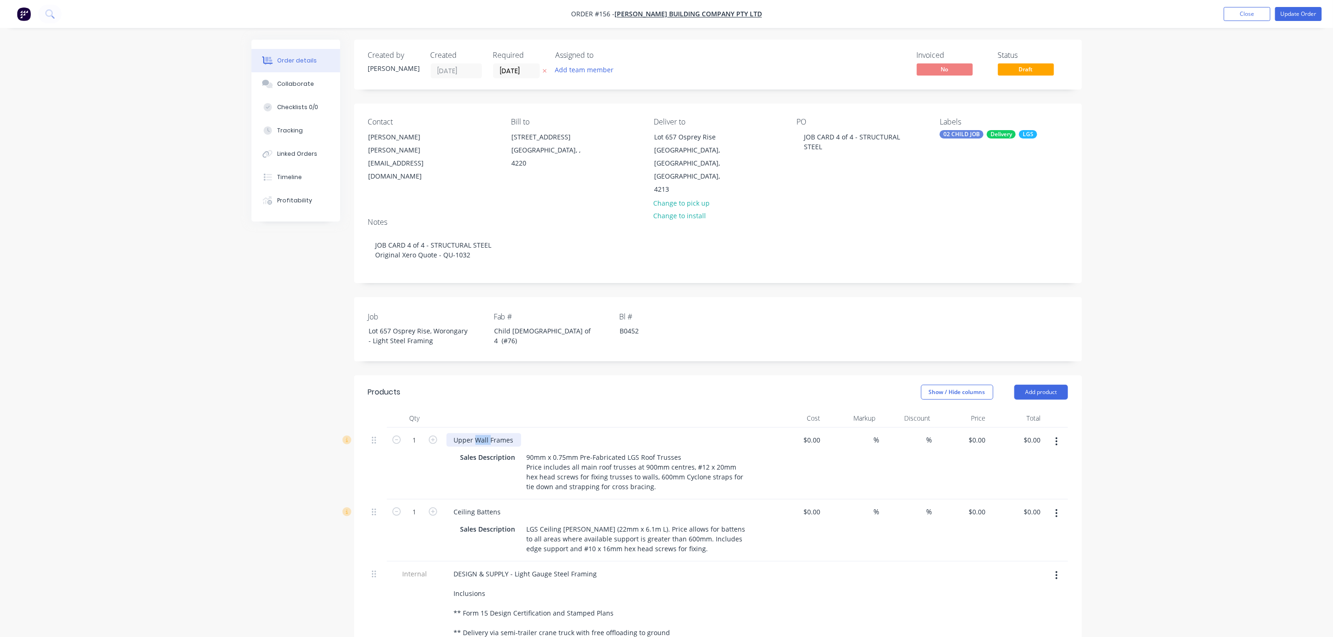
click at [484, 433] on div "Upper Wall Frames" at bounding box center [483, 440] width 75 height 14
drag, startPoint x: 507, startPoint y: 413, endPoint x: 408, endPoint y: 420, distance: 99.6
click at [408, 428] on div "1 Upper Wall Frames Sales Description 90mm x 0.75mm Pre-Fabricated LGS Roof Tru…" at bounding box center [718, 464] width 700 height 72
click at [495, 433] on div "Structural s" at bounding box center [471, 440] width 51 height 14
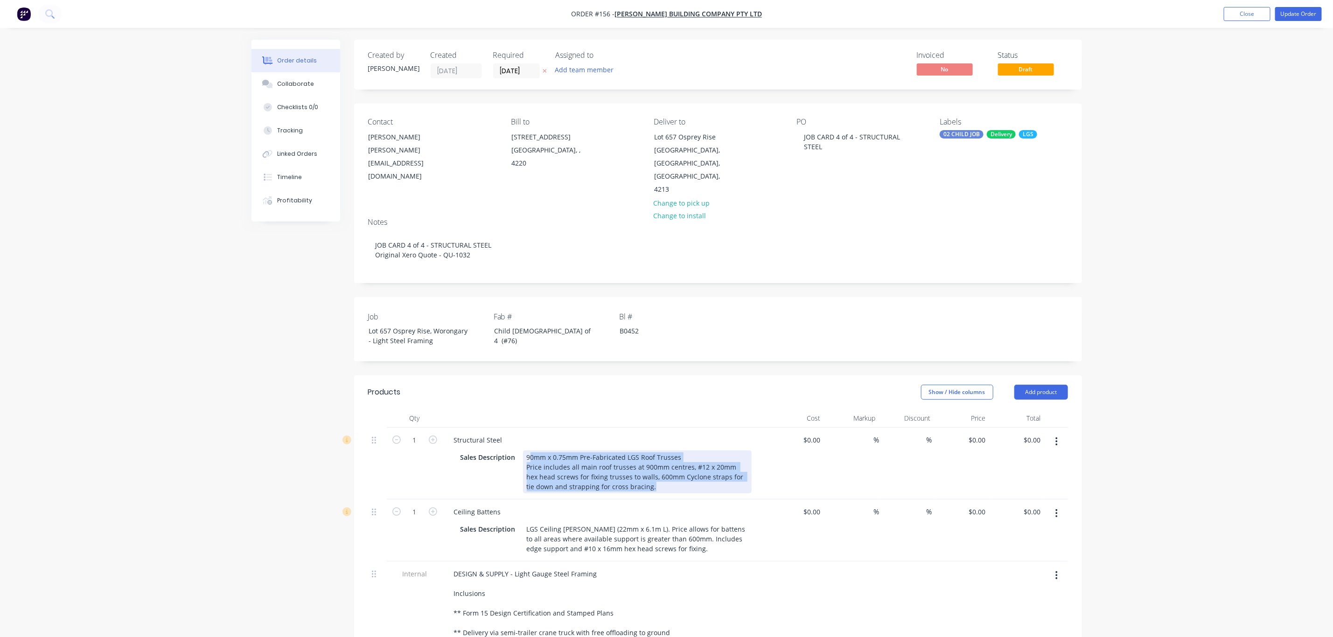
drag, startPoint x: 529, startPoint y: 435, endPoint x: 653, endPoint y: 458, distance: 125.7
click at [653, 458] on div "90mm x 0.75mm Pre-Fabricated LGS Roof Trusses Price includes all main roof trus…" at bounding box center [637, 472] width 229 height 43
drag, startPoint x: 651, startPoint y: 459, endPoint x: 511, endPoint y: 431, distance: 142.7
click at [511, 451] on div "Sales Description 90mm x 0.75mm Pre-Fabricated LGS Roof Trusses Price includes …" at bounding box center [604, 472] width 295 height 43
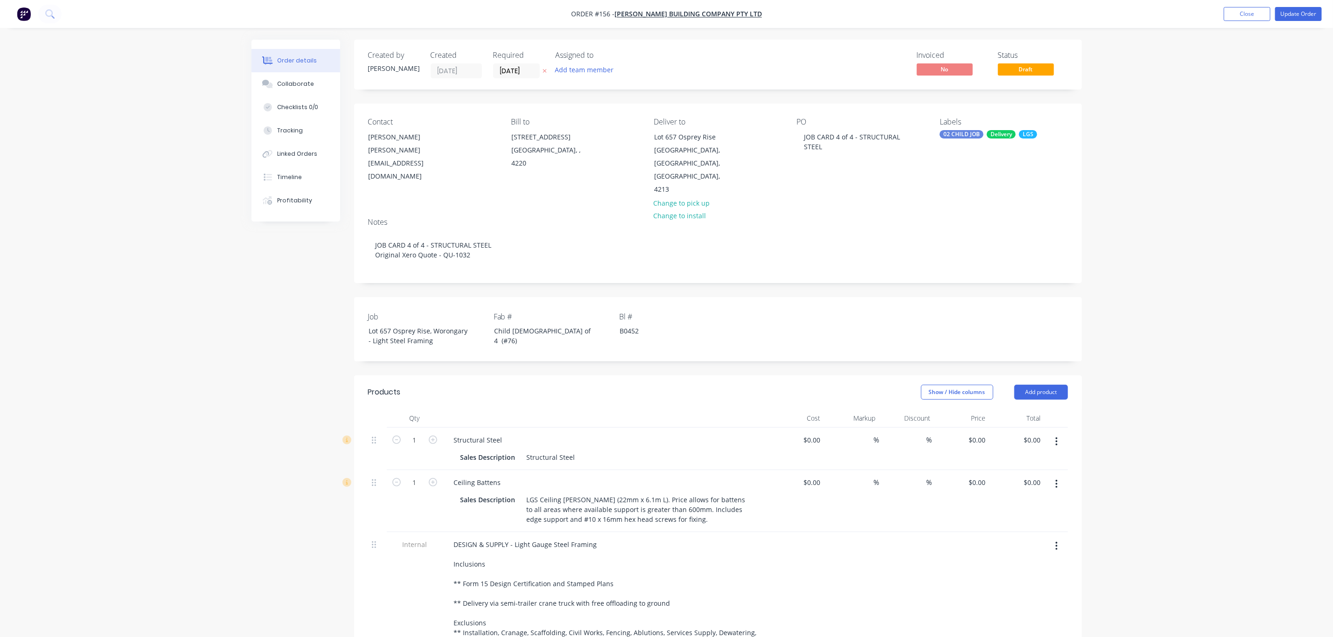
click at [1060, 476] on button "button" at bounding box center [1056, 484] width 22 height 17
click at [1191, 210] on div "Order details Collaborate Checklists 0/0 Tracking Linked Orders Timeline Profit…" at bounding box center [666, 478] width 1333 height 956
click at [1233, 13] on button "Close" at bounding box center [1246, 14] width 47 height 14
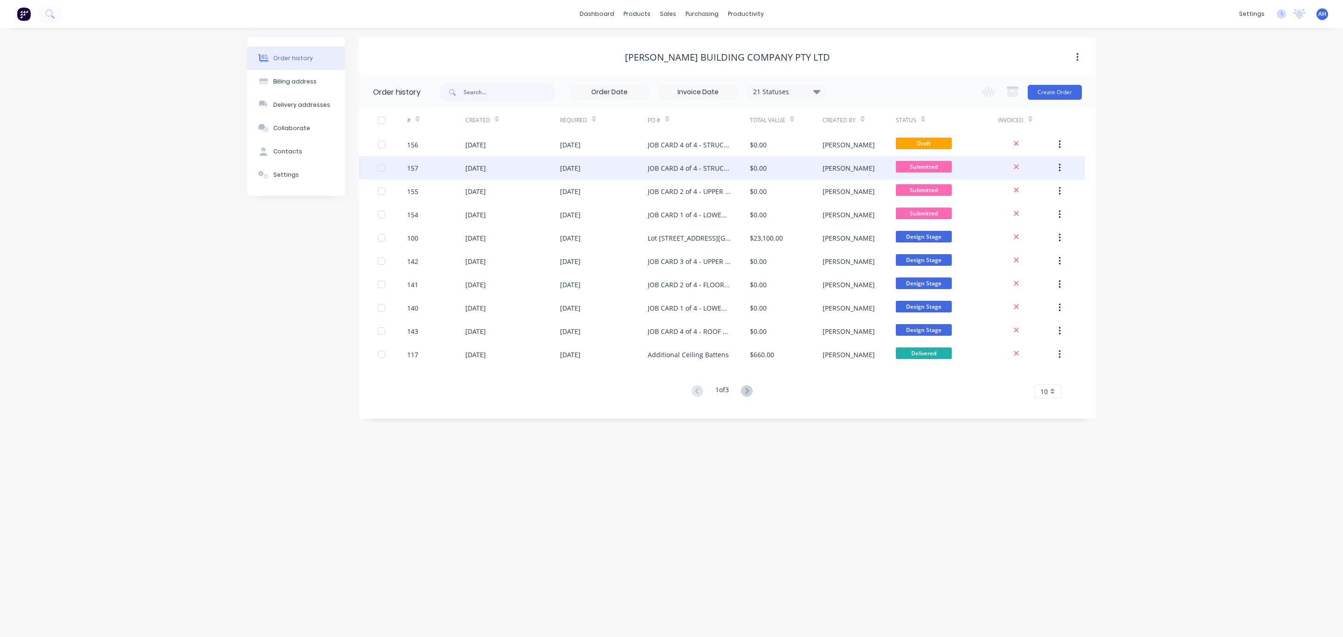
click at [701, 164] on div "JOB CARD 4 of 4 - STRUCTURAL STEEL" at bounding box center [689, 168] width 83 height 10
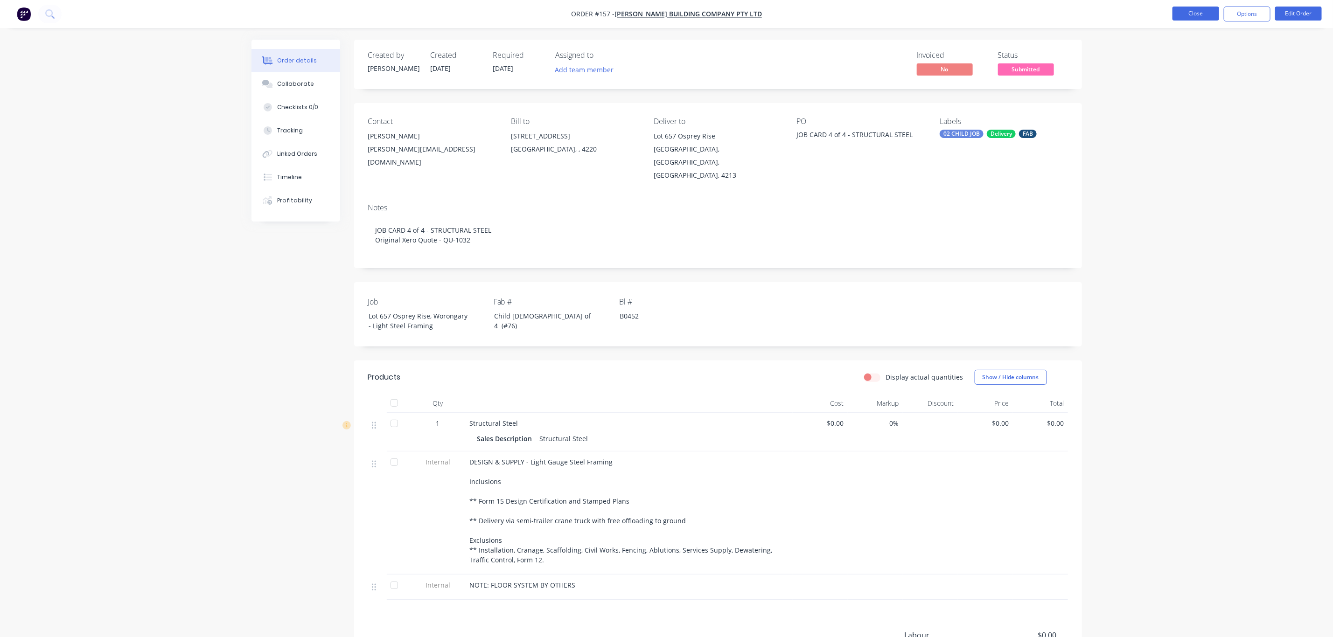
click at [1192, 16] on button "Close" at bounding box center [1195, 14] width 47 height 14
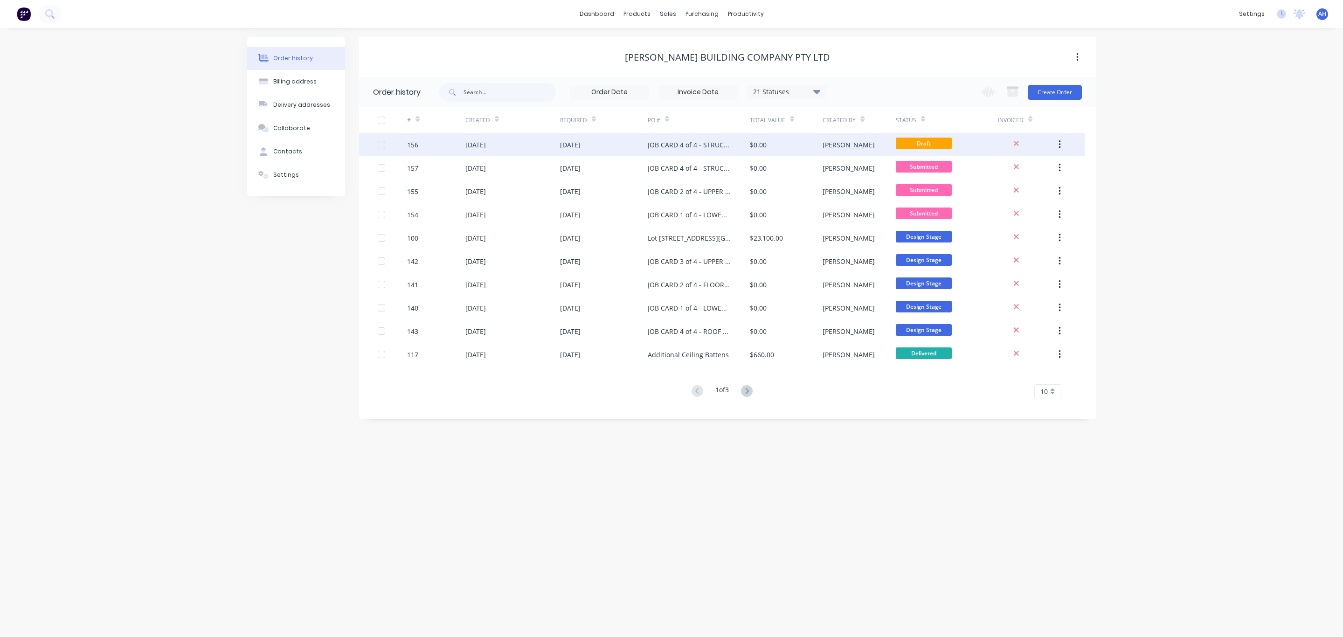
click at [735, 142] on div "JOB CARD 4 of 4 - STRUCTURAL STEEL" at bounding box center [699, 144] width 102 height 23
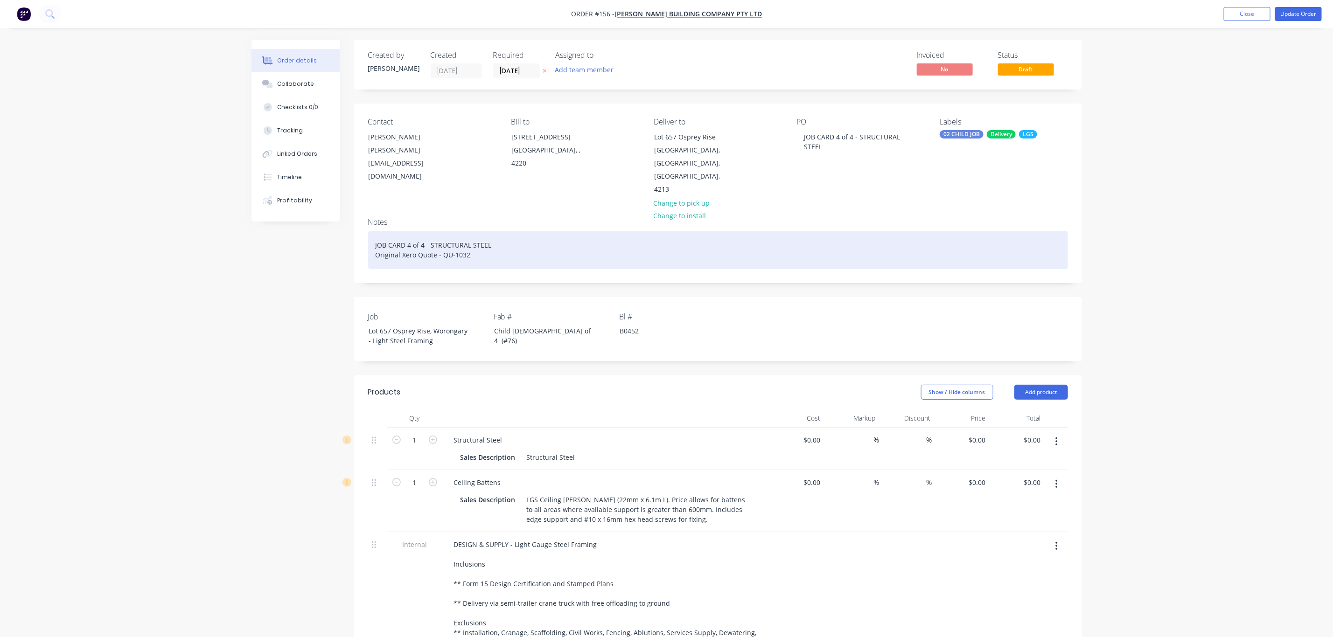
click at [407, 231] on div "JOB CARD 4 of 4 - STRUCTURAL STEEL Original Xero Quote - QU-1032" at bounding box center [718, 250] width 700 height 38
drag, startPoint x: 486, startPoint y: 217, endPoint x: 369, endPoint y: 222, distance: 116.7
click at [369, 231] on div "JOB CARD 3 of 4 - ROOF TRUSSES Original Xero Quote - QU-1032" at bounding box center [718, 250] width 700 height 38
copy div "JOB CARD 3 of 4 - ROOF TRUSSES"
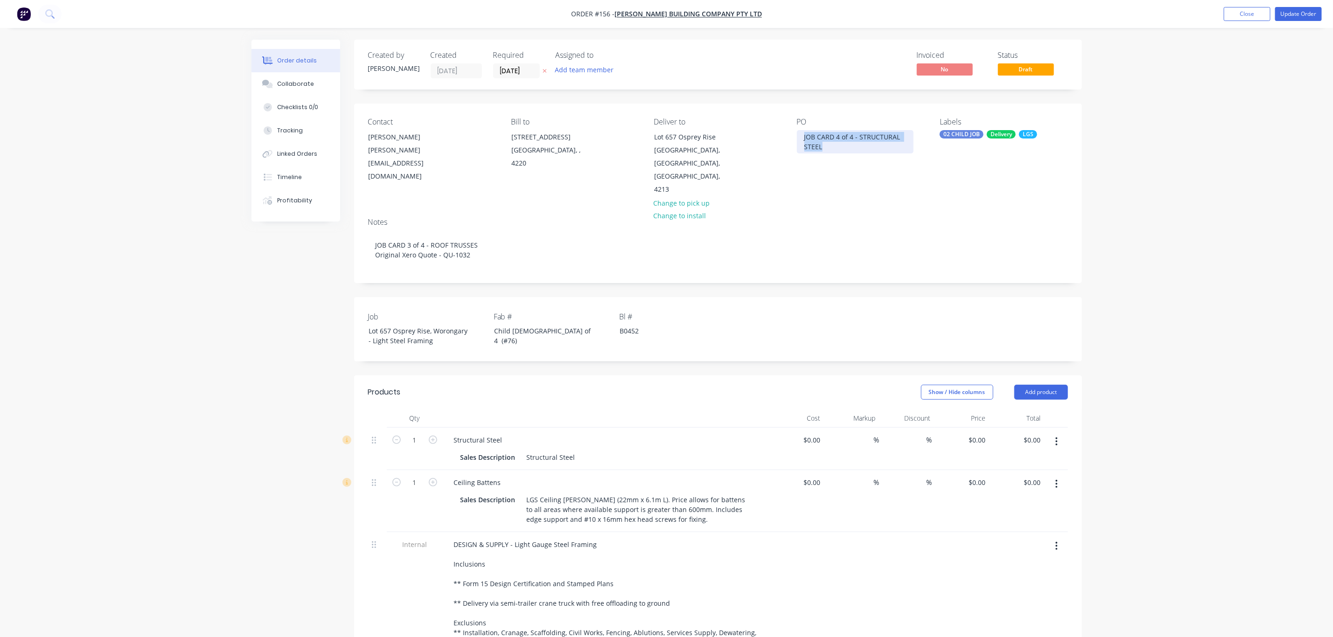
drag, startPoint x: 828, startPoint y: 147, endPoint x: 795, endPoint y: 138, distance: 35.0
click at [795, 138] on div "Contact [PERSON_NAME] [PERSON_NAME][EMAIL_ADDRESS][DOMAIN_NAME] Bill to [STREET…" at bounding box center [718, 157] width 728 height 107
click at [1057, 476] on button "button" at bounding box center [1056, 484] width 22 height 17
click at [1022, 558] on div "Delete" at bounding box center [1023, 565] width 72 height 14
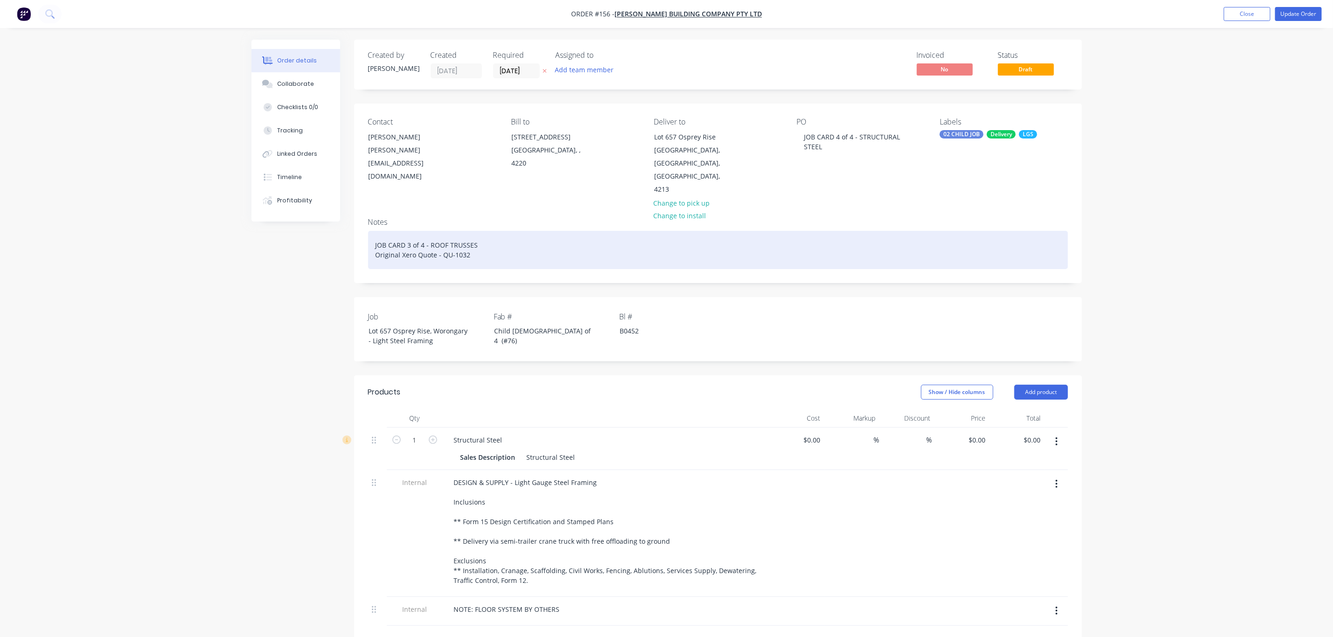
click at [413, 231] on div "JOB CARD 3 of 4 - ROOF TRUSSES Original Xero Quote - QU-1032" at bounding box center [718, 250] width 700 height 38
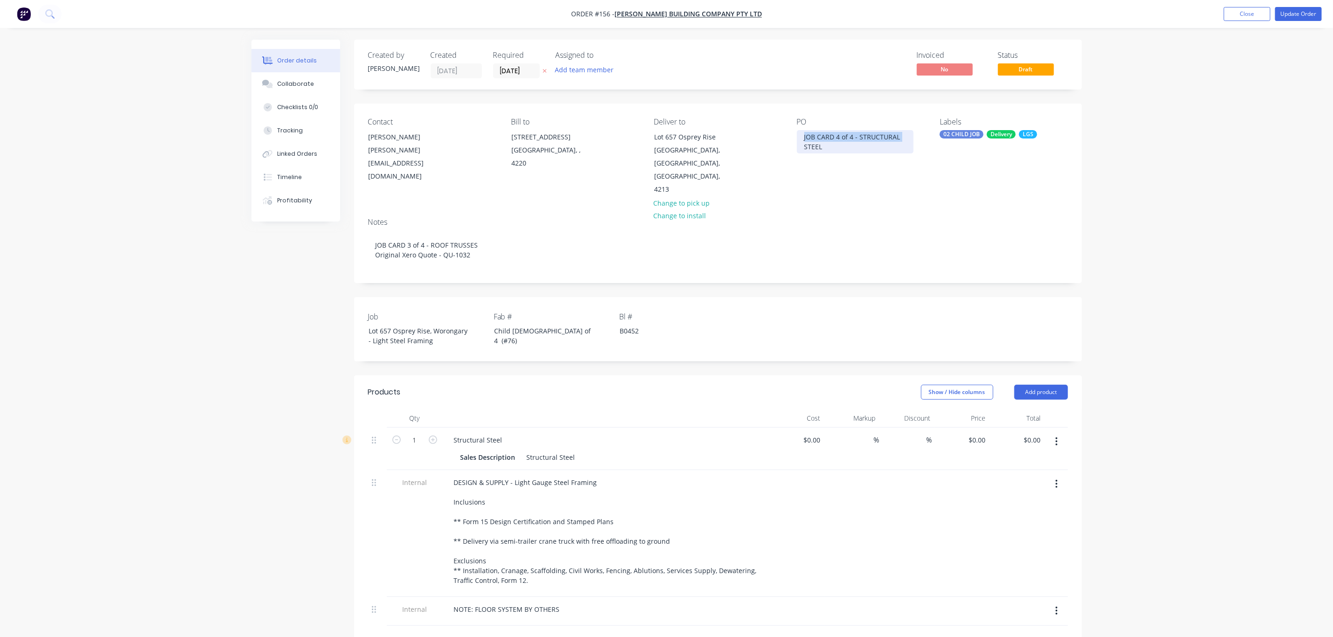
drag, startPoint x: 900, startPoint y: 136, endPoint x: 800, endPoint y: 138, distance: 99.4
click at [800, 138] on div "JOB CARD 4 of 4 - STRUCTURAL STEEL" at bounding box center [855, 141] width 117 height 23
copy div "JOB CARD 4 of 4 - STRUCTURAL"
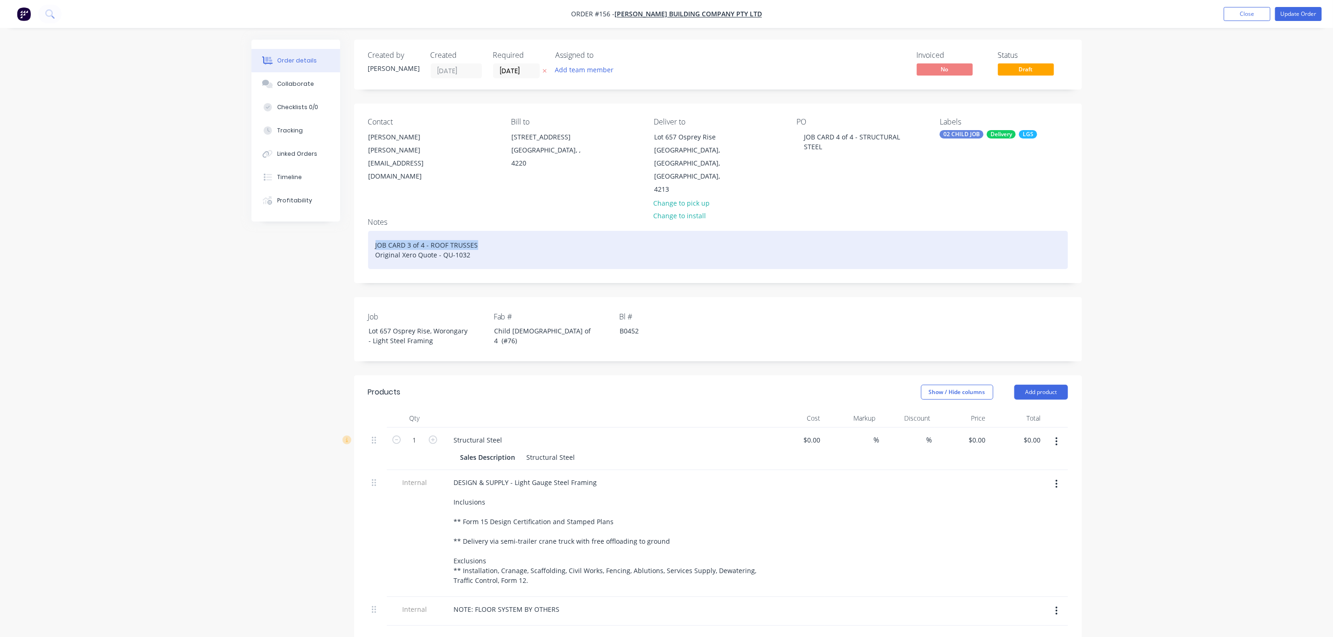
drag, startPoint x: 481, startPoint y: 217, endPoint x: 374, endPoint y: 221, distance: 107.4
click at [374, 231] on div "JOB CARD 3 of 4 - ROOF TRUSSES Original Xero Quote - QU-1032" at bounding box center [718, 250] width 700 height 38
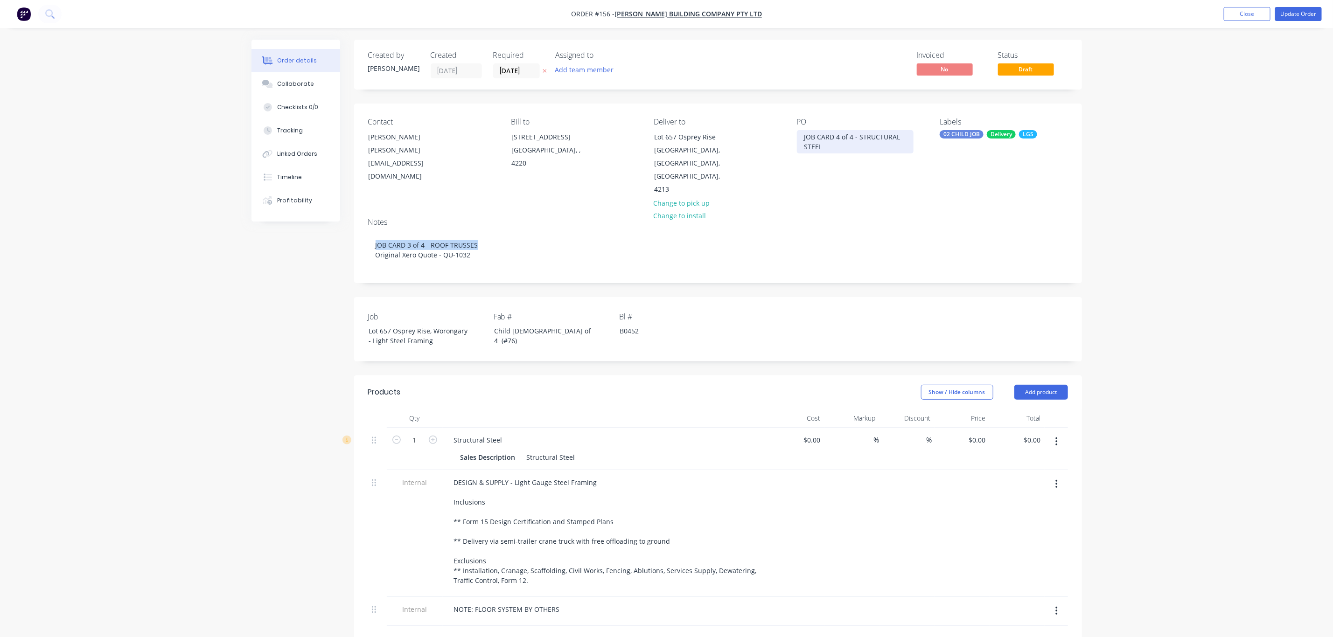
click at [835, 138] on div "JOB CARD 4 of 4 - STRUCTURAL STEEL" at bounding box center [855, 141] width 117 height 23
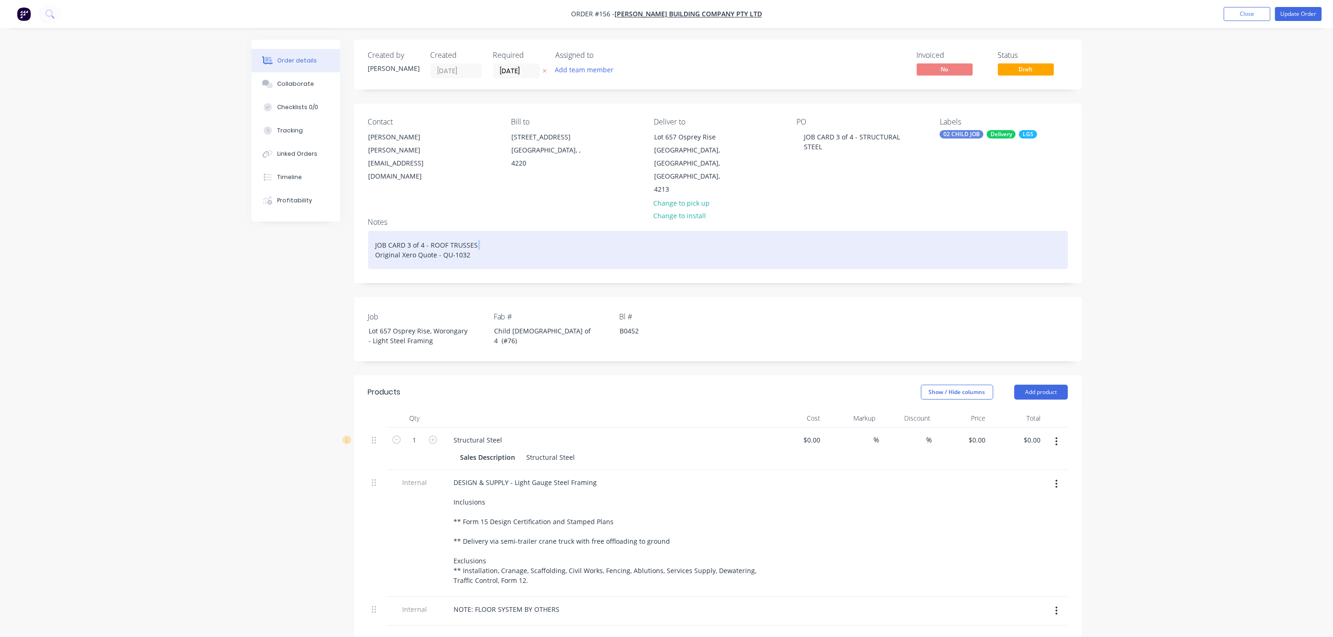
drag, startPoint x: 487, startPoint y: 220, endPoint x: 368, endPoint y: 224, distance: 118.6
click at [368, 231] on div "JOB CARD 3 of 4 - ROOF TRUSSES Original Xero Quote - QU-1032" at bounding box center [718, 250] width 700 height 38
drag, startPoint x: 372, startPoint y: 217, endPoint x: 493, endPoint y: 220, distance: 120.8
click at [493, 231] on div "JOB CARD 3 of 4 - ROOF TRUSSES Original Xero Quote - QU-1032" at bounding box center [718, 250] width 700 height 38
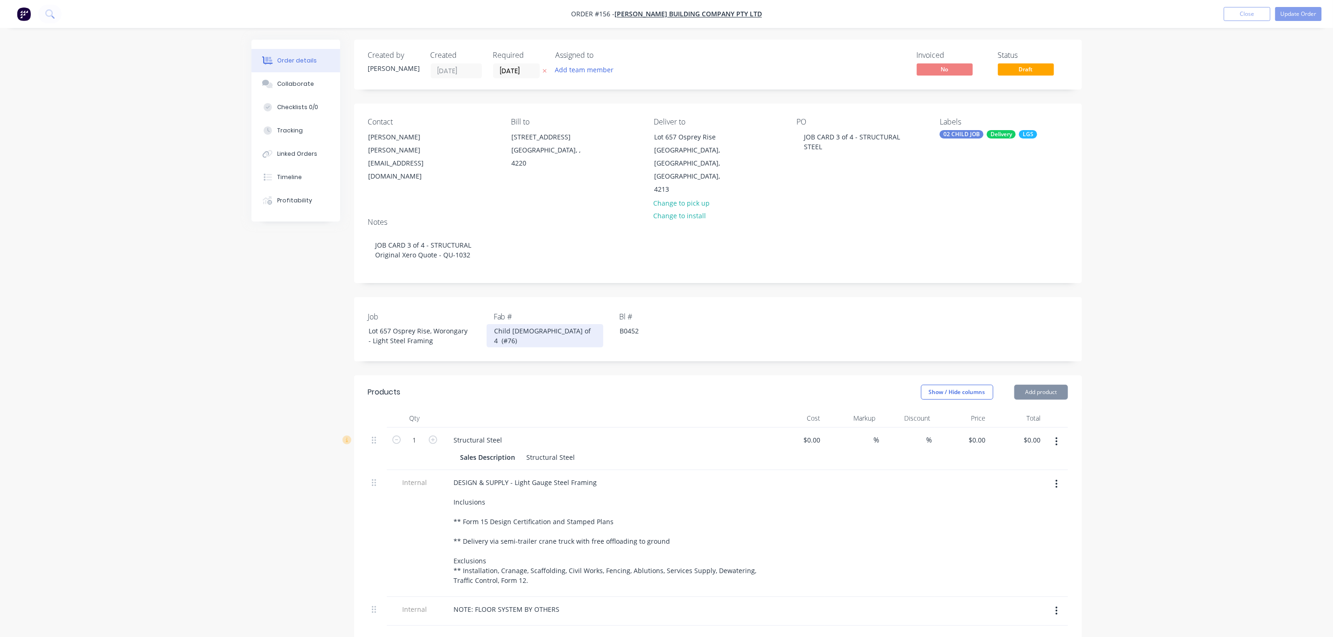
click at [514, 324] on div "Child [DEMOGRAPHIC_DATA] of 4 (#76)" at bounding box center [545, 335] width 117 height 23
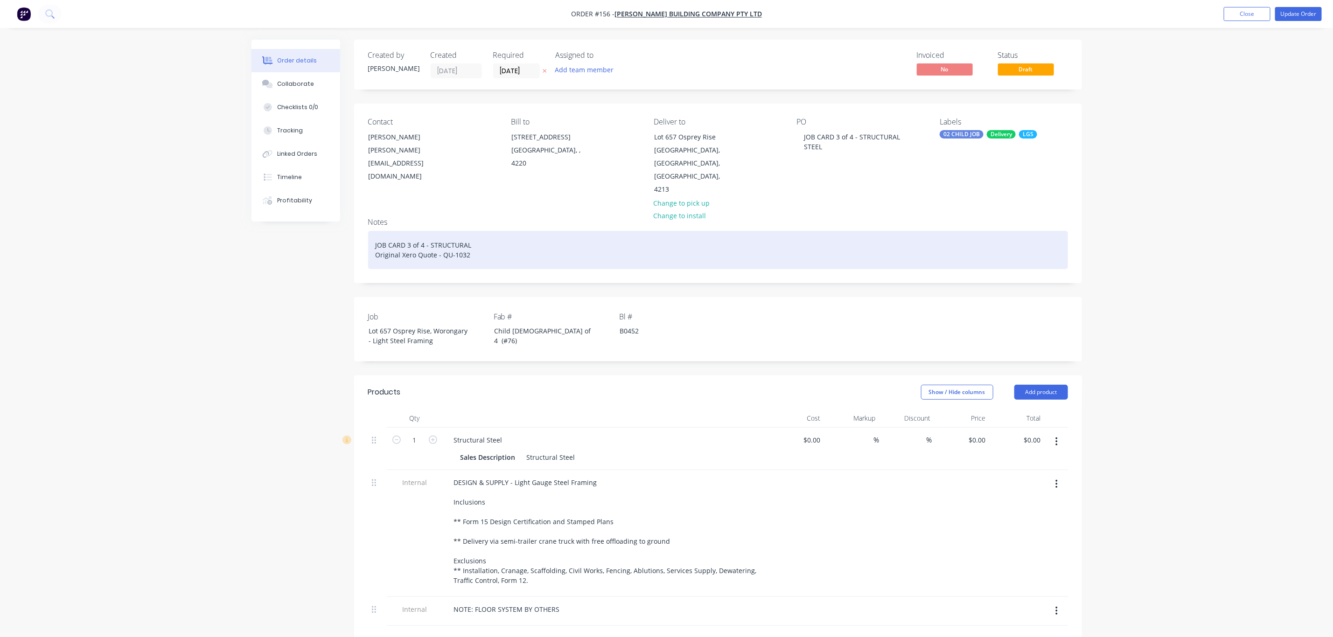
click at [467, 231] on div "JOB CARD 3 of 4 - STRUCTURAL Original Xero Quote - QU-1032" at bounding box center [718, 250] width 700 height 38
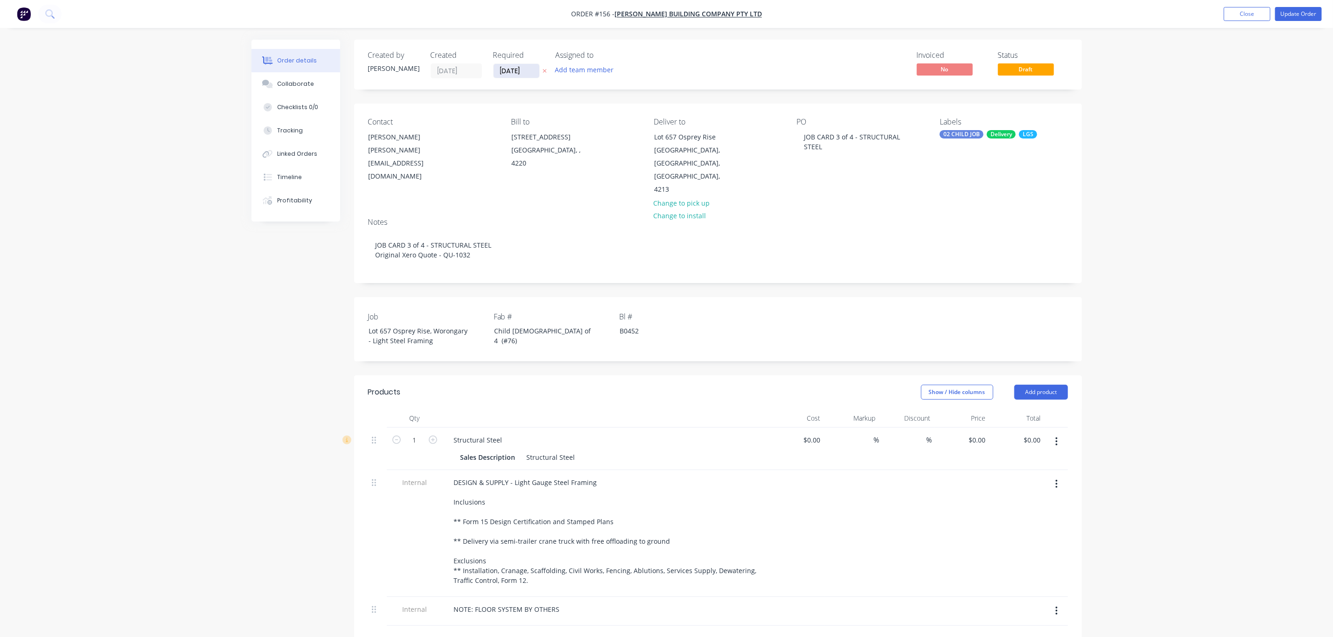
click at [506, 72] on input "[DATE]" at bounding box center [516, 71] width 46 height 14
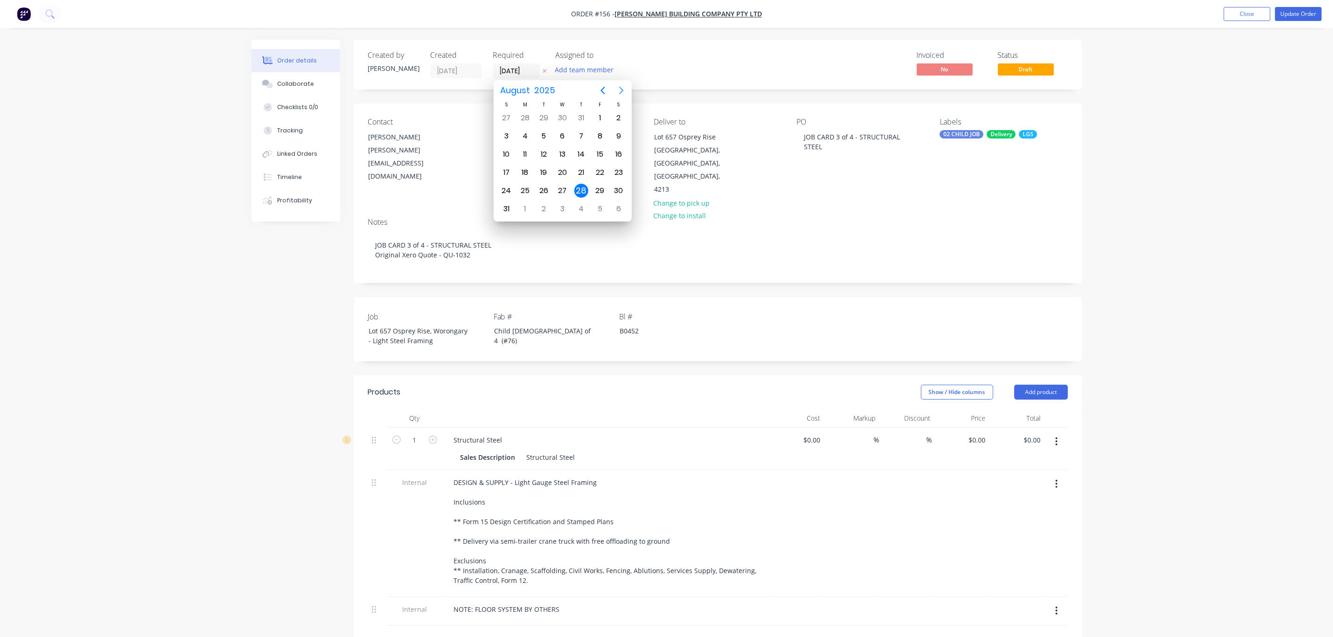
click at [620, 90] on icon "Next page" at bounding box center [621, 90] width 11 height 11
click at [522, 135] on div "8" at bounding box center [525, 136] width 14 height 14
type input "[DATE]"
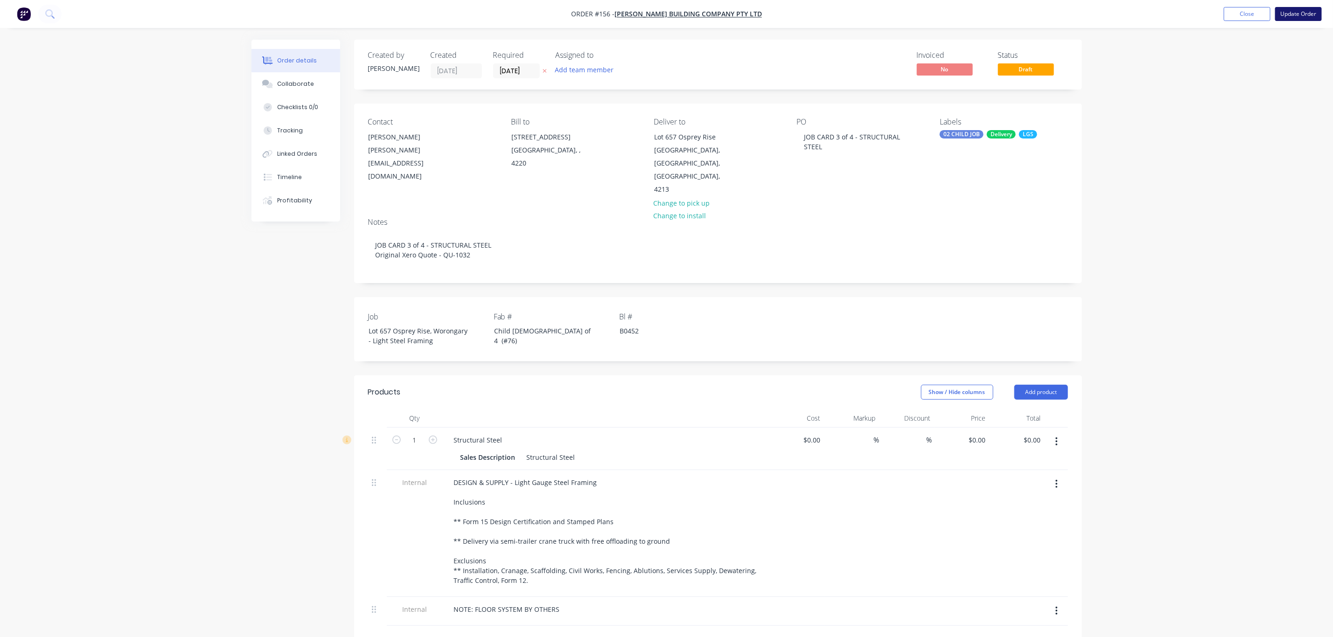
click at [1293, 14] on button "Update Order" at bounding box center [1298, 14] width 47 height 14
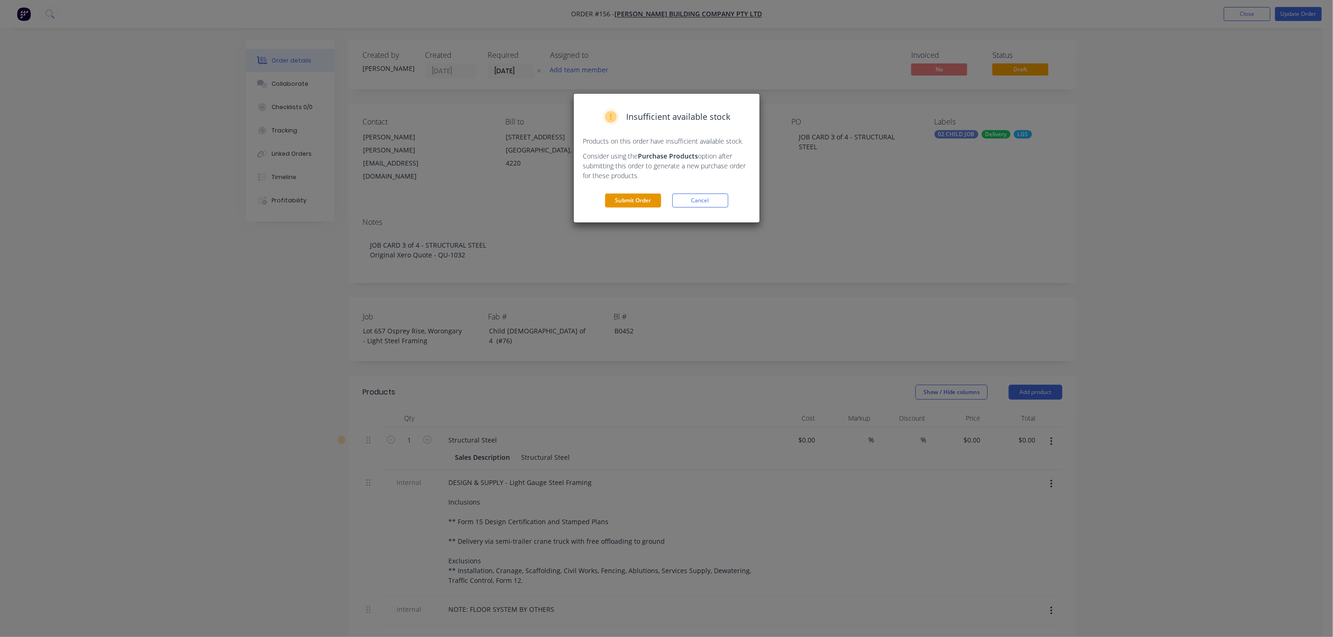
click at [632, 195] on button "Submit Order" at bounding box center [633, 201] width 56 height 14
click at [622, 168] on button "Submit anyway" at bounding box center [633, 170] width 56 height 14
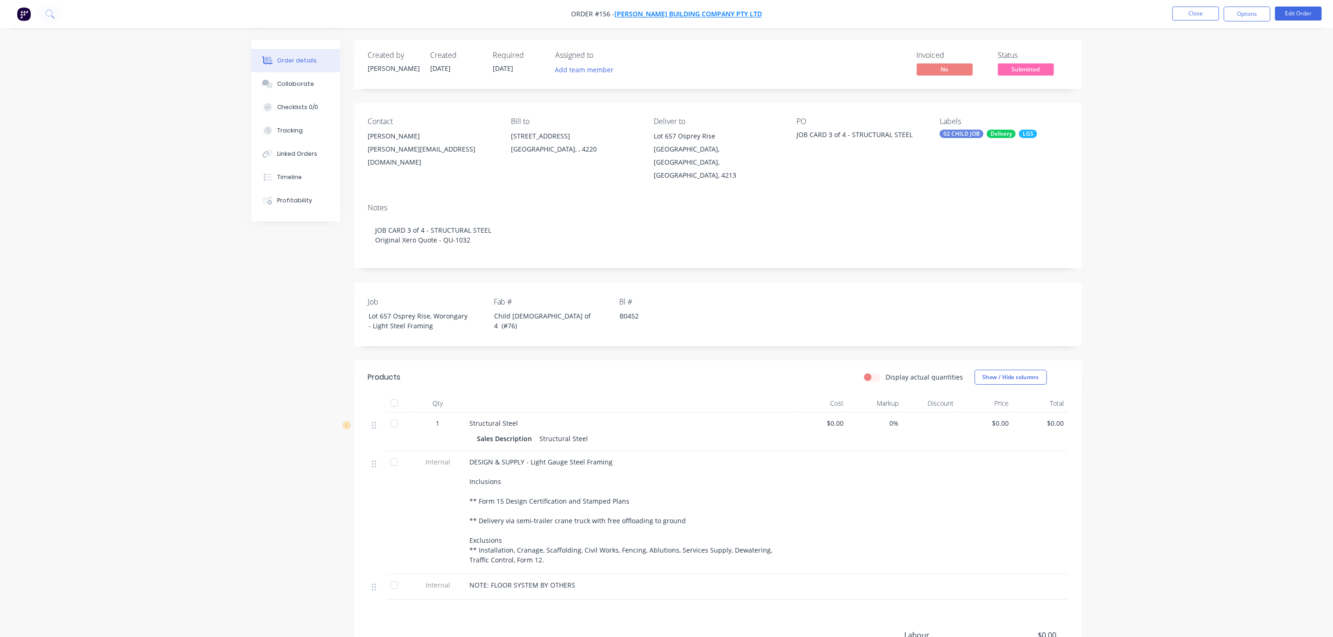
click at [702, 17] on span "[PERSON_NAME] Building Company Pty Ltd" at bounding box center [687, 14] width 147 height 9
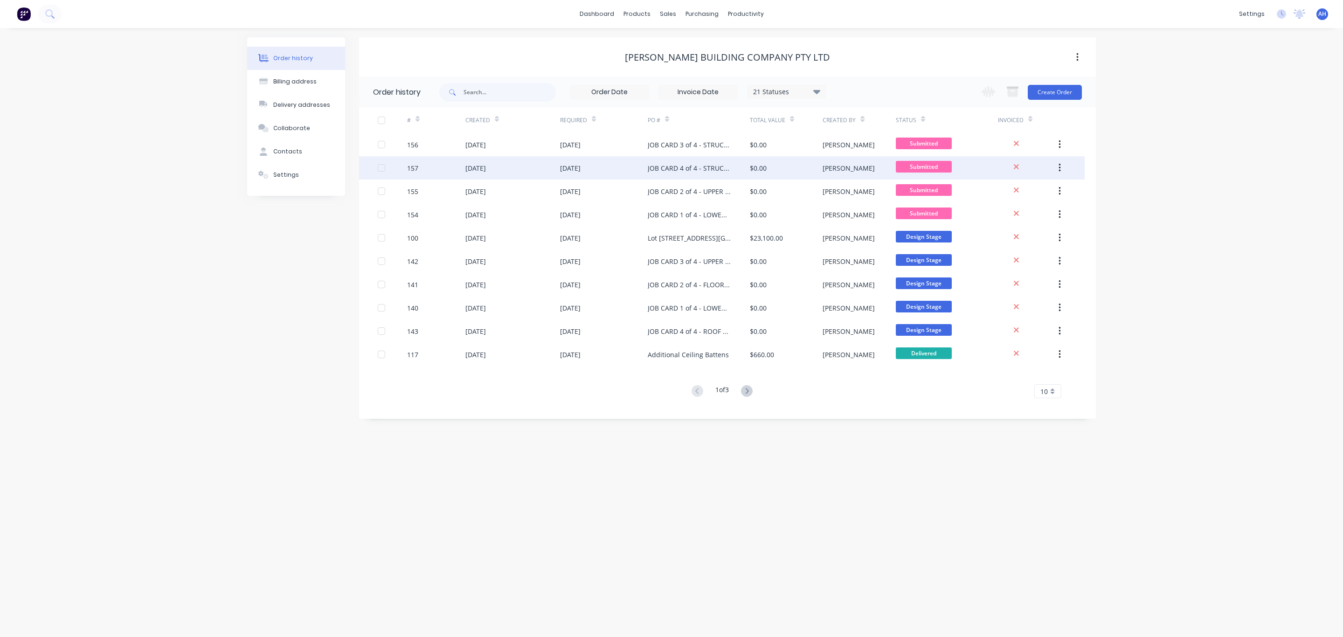
click at [686, 168] on div "JOB CARD 4 of 4 - STRUCTURAL STEEL" at bounding box center [689, 168] width 83 height 10
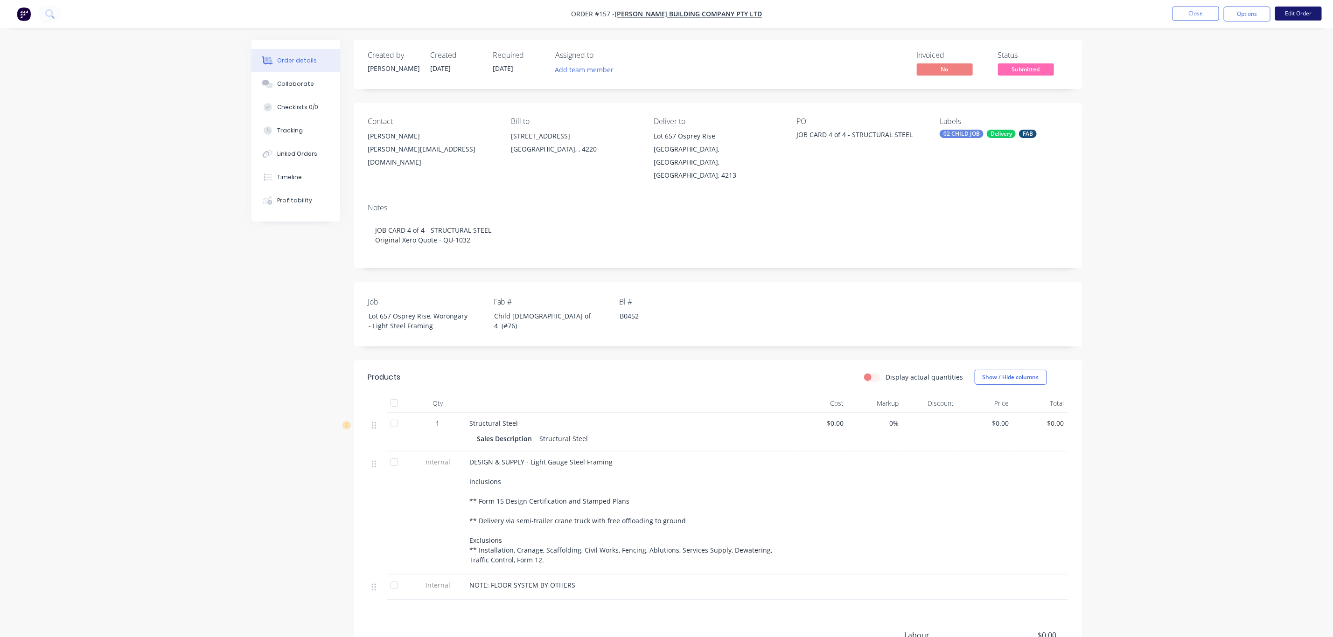
click at [1299, 11] on button "Edit Order" at bounding box center [1298, 14] width 47 height 14
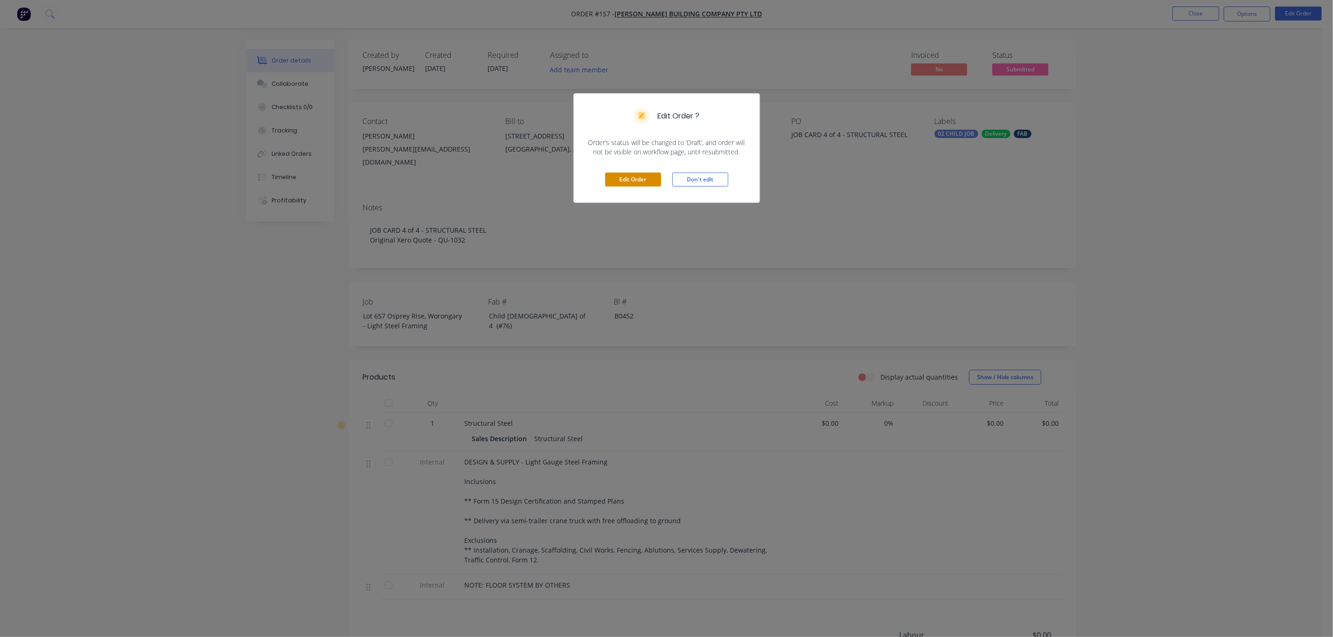
click at [620, 182] on button "Edit Order" at bounding box center [633, 180] width 56 height 14
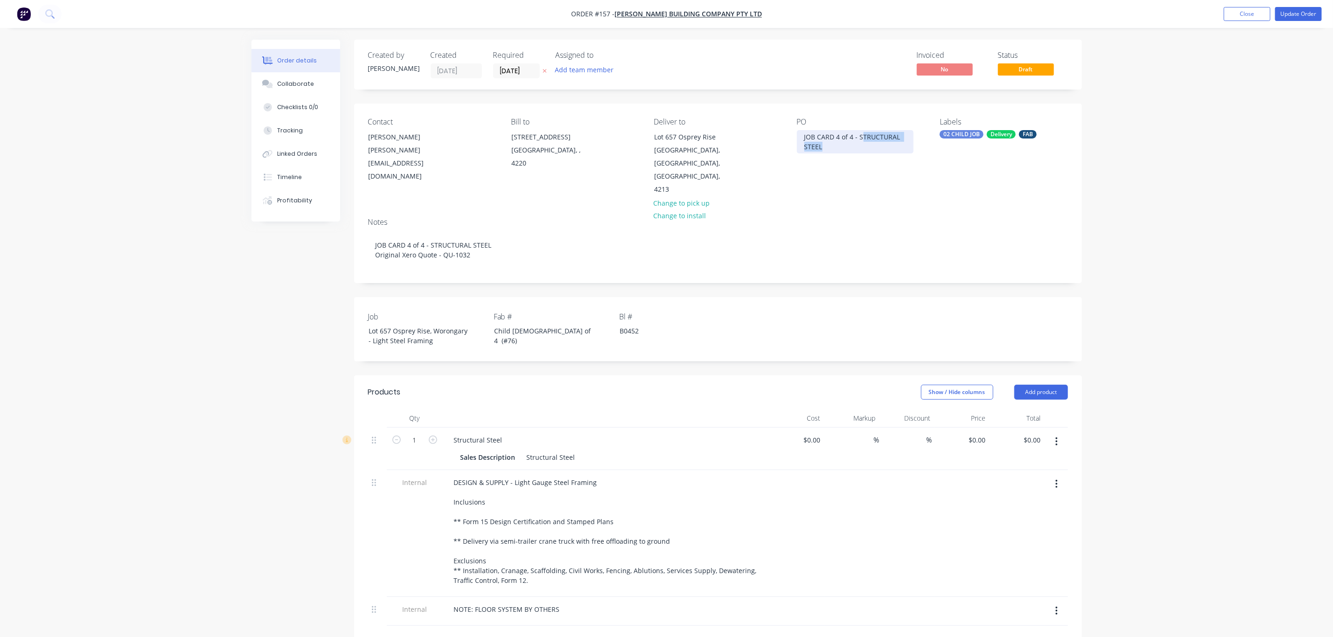
drag, startPoint x: 860, startPoint y: 137, endPoint x: 915, endPoint y: 168, distance: 63.5
click at [915, 168] on div "PO JOB CARD 4 of 4 - STRUCTURAL STEEL" at bounding box center [861, 157] width 128 height 79
drag, startPoint x: 907, startPoint y: 140, endPoint x: 791, endPoint y: 143, distance: 116.2
click at [791, 143] on div "Contact [PERSON_NAME] [PERSON_NAME][EMAIL_ADDRESS][DOMAIN_NAME] Bill to [STREET…" at bounding box center [718, 157] width 728 height 107
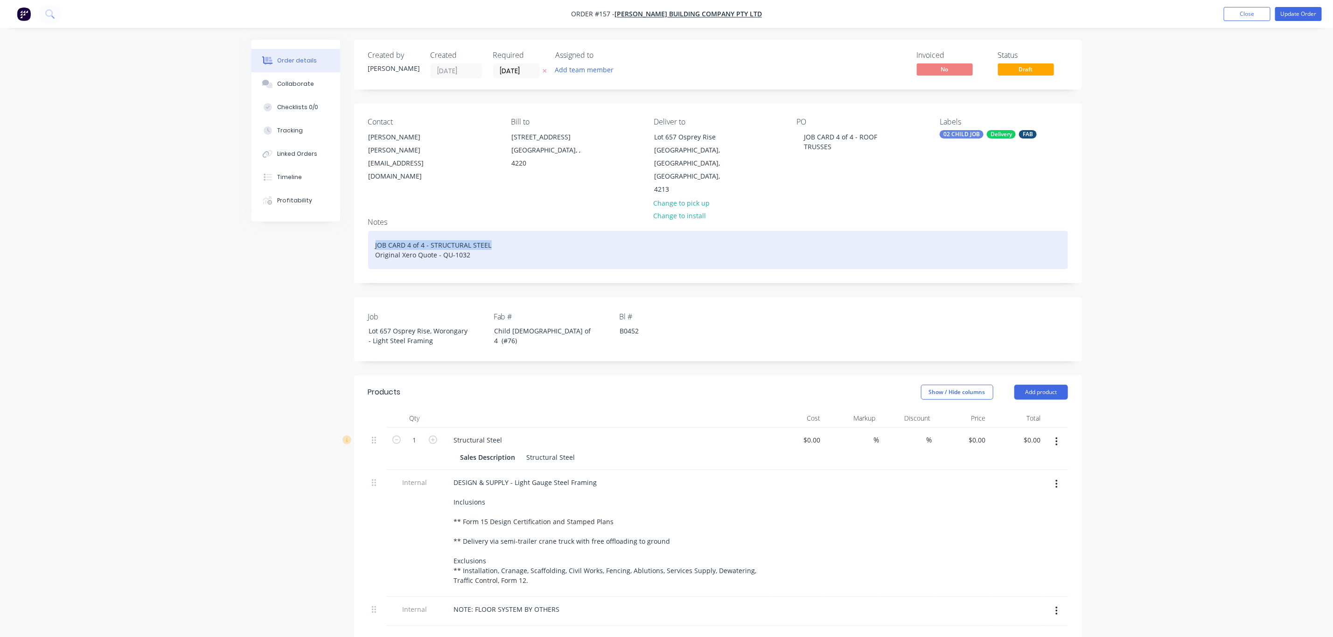
drag, startPoint x: 497, startPoint y: 215, endPoint x: 371, endPoint y: 219, distance: 126.0
click at [371, 231] on div "JOB CARD 4 of 4 - STRUCTURAL STEEL Original Xero Quote - QU-1032" at bounding box center [718, 250] width 700 height 38
paste div
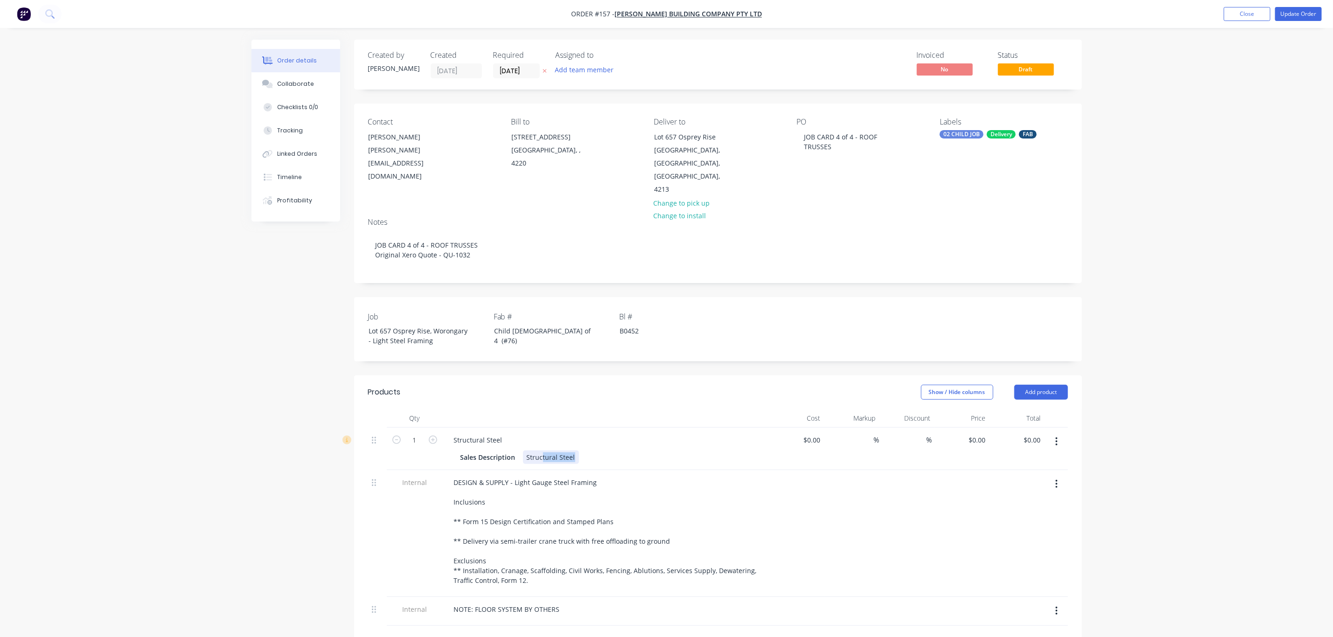
drag, startPoint x: 577, startPoint y: 431, endPoint x: 526, endPoint y: 431, distance: 50.8
click at [526, 451] on div "Sales Description Structural Steel" at bounding box center [604, 458] width 295 height 14
drag, startPoint x: 526, startPoint y: 431, endPoint x: 616, endPoint y: 439, distance: 89.9
click at [616, 439] on div "Structural Steel Sales Description Structural Steel" at bounding box center [606, 449] width 327 height 42
paste div
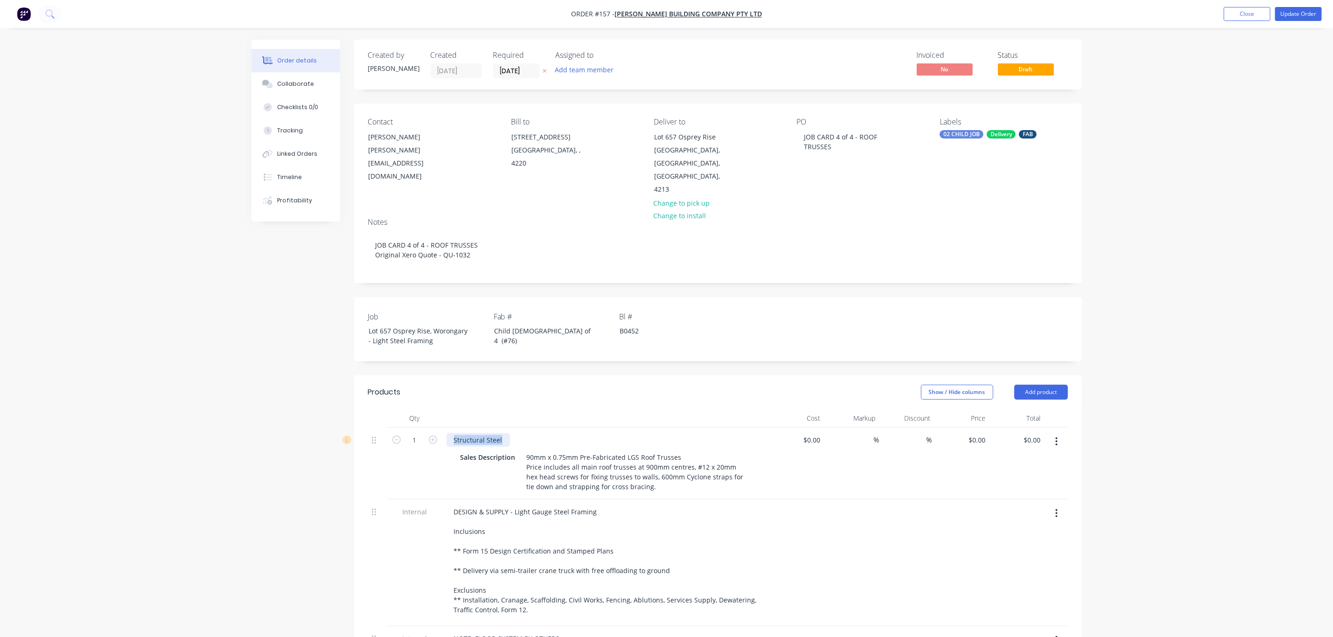
drag, startPoint x: 500, startPoint y: 413, endPoint x: 440, endPoint y: 414, distance: 60.2
click at [440, 428] on div "1 Structural Steel Sales Description 90mm x 0.75mm Pre-Fabricated LGS Roof Trus…" at bounding box center [718, 464] width 700 height 72
click at [1034, 385] on button "Add product" at bounding box center [1041, 392] width 54 height 15
click at [1015, 425] on button "Basic product" at bounding box center [1023, 434] width 89 height 19
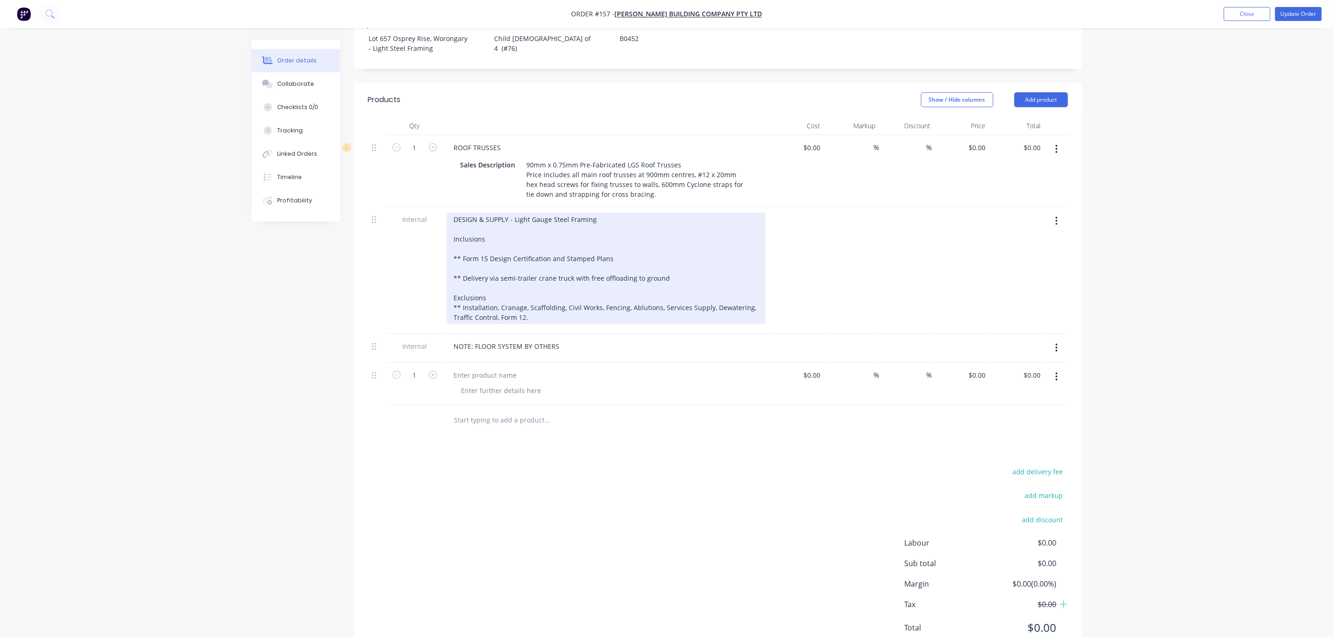
scroll to position [295, 0]
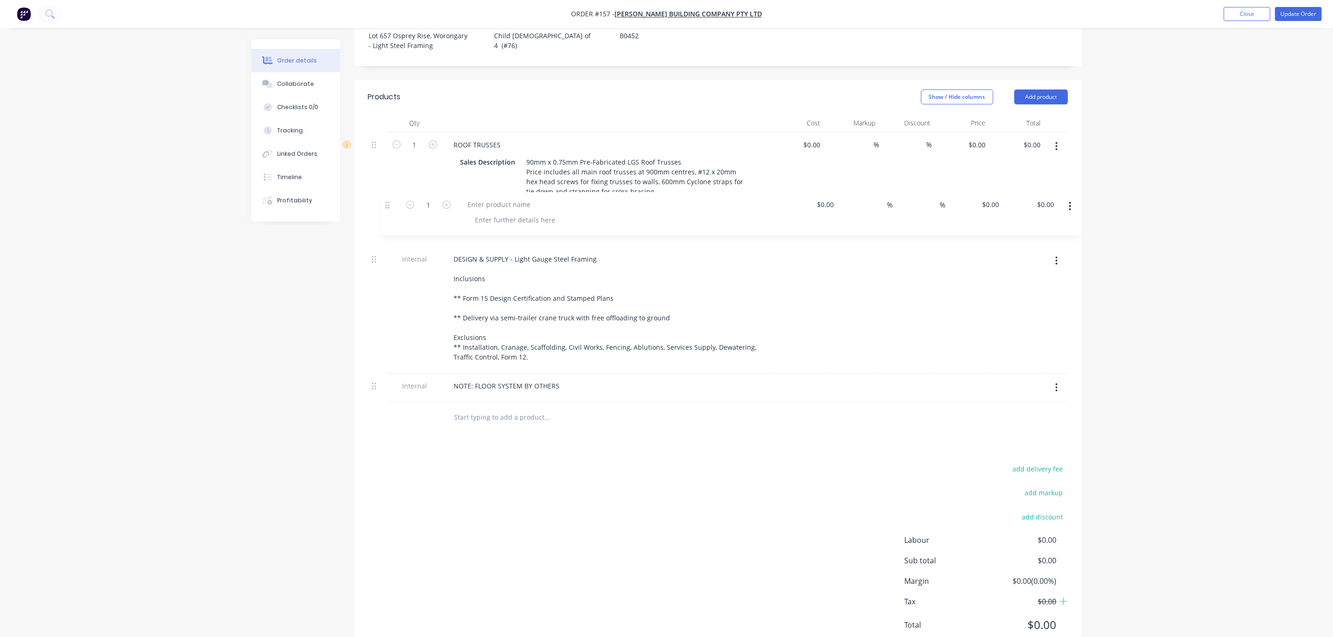
drag, startPoint x: 374, startPoint y: 350, endPoint x: 392, endPoint y: 195, distance: 156.3
click at [392, 195] on div "1 ROOF TRUSSES Sales Description 90mm x 0.75mm Pre-Fabricated LGS Roof Trusses …" at bounding box center [718, 267] width 700 height 270
click at [472, 225] on div at bounding box center [501, 232] width 95 height 14
paste div
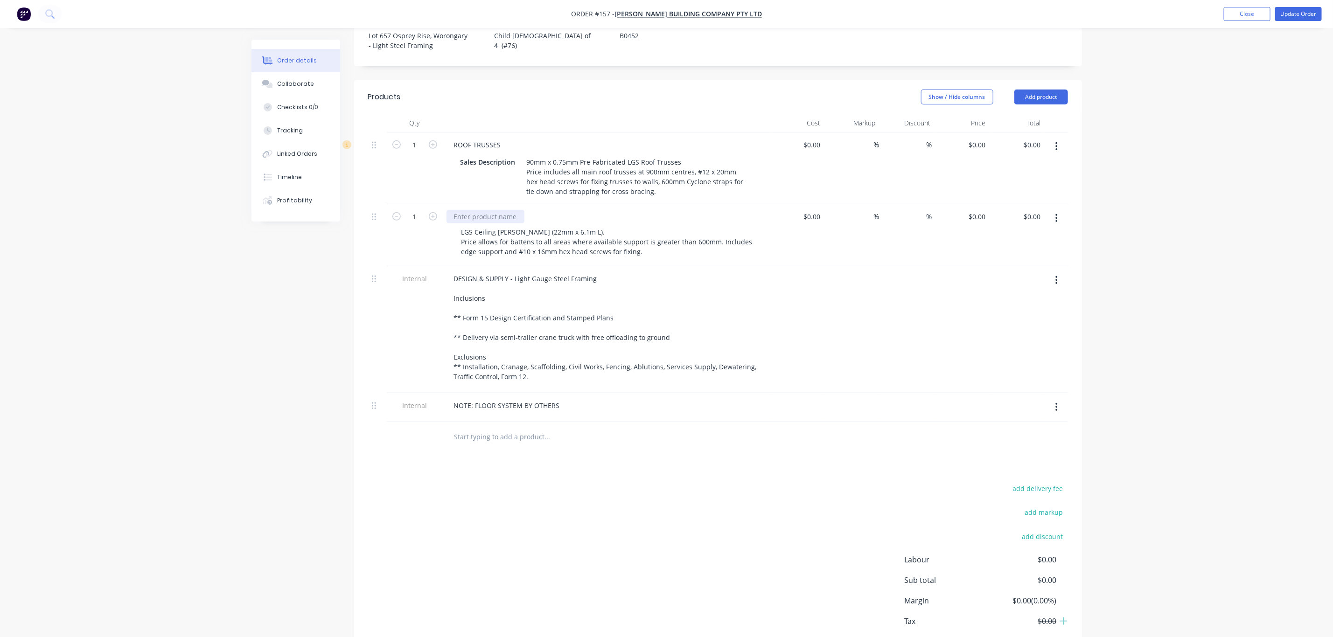
click at [465, 210] on div at bounding box center [485, 217] width 78 height 14
click at [1127, 313] on div "Order details Collaborate Checklists 0/0 Tracking Linked Orders Timeline Profit…" at bounding box center [666, 198] width 1333 height 986
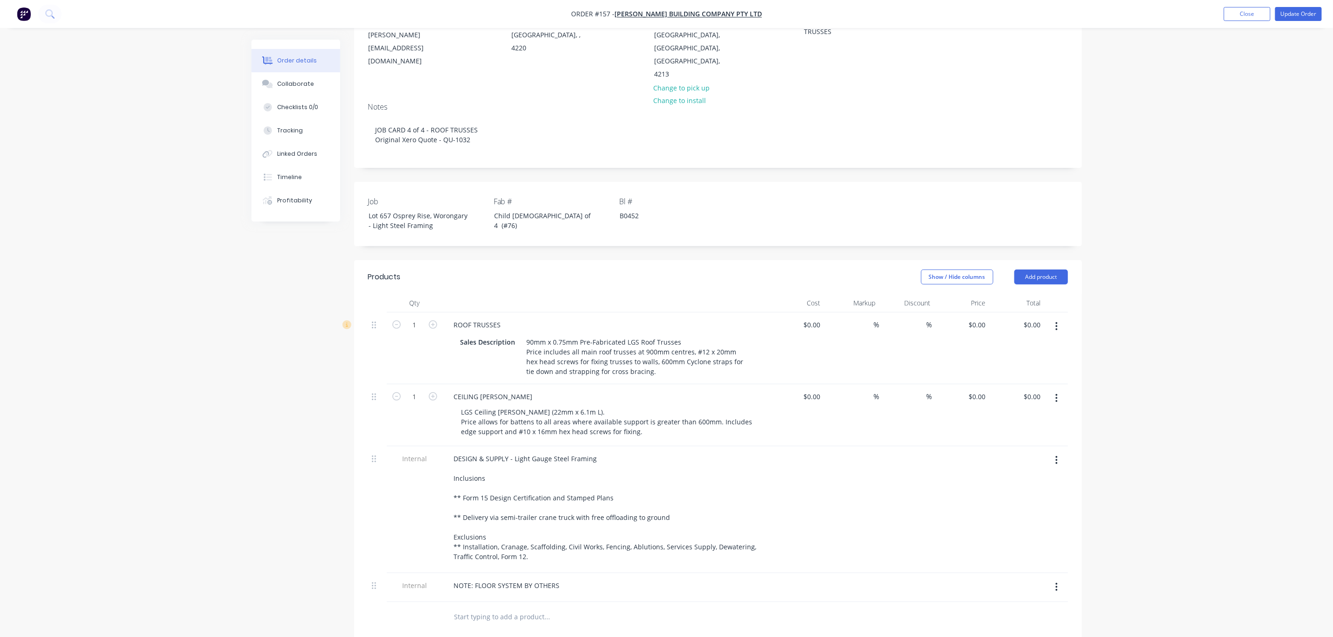
scroll to position [0, 0]
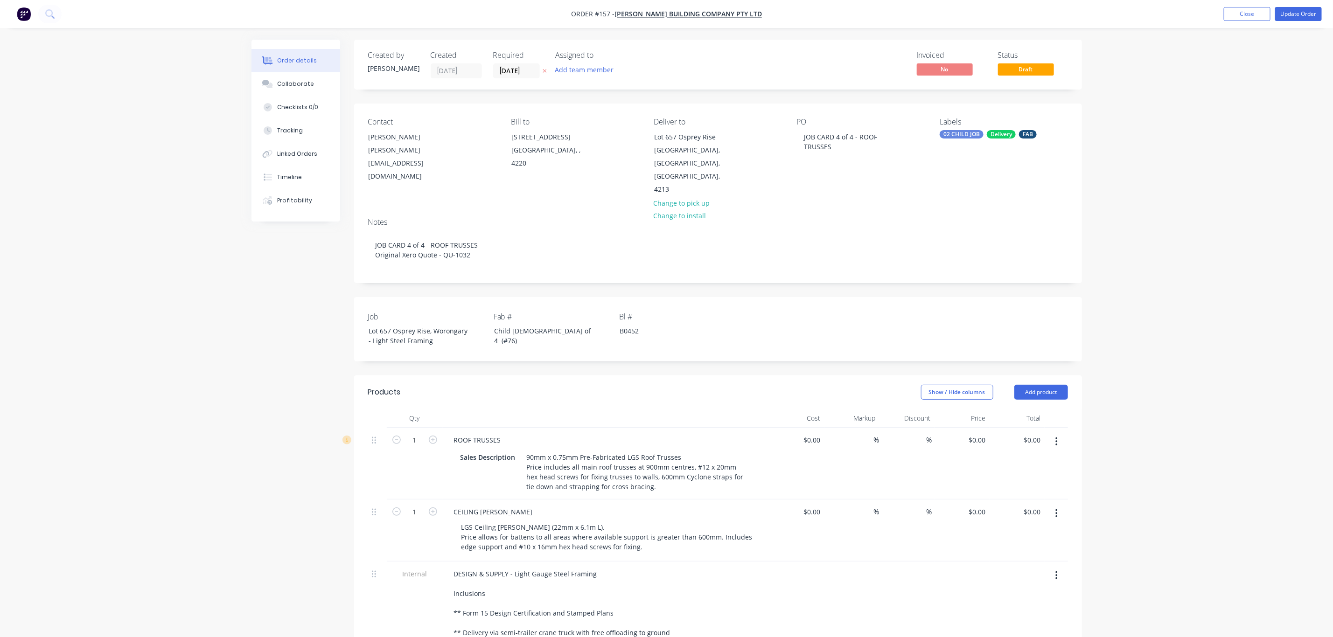
click at [1028, 136] on div "FAB" at bounding box center [1028, 134] width 18 height 8
click at [966, 210] on div "FAB" at bounding box center [974, 211] width 18 height 10
click at [966, 267] on div "LGS" at bounding box center [974, 266] width 18 height 10
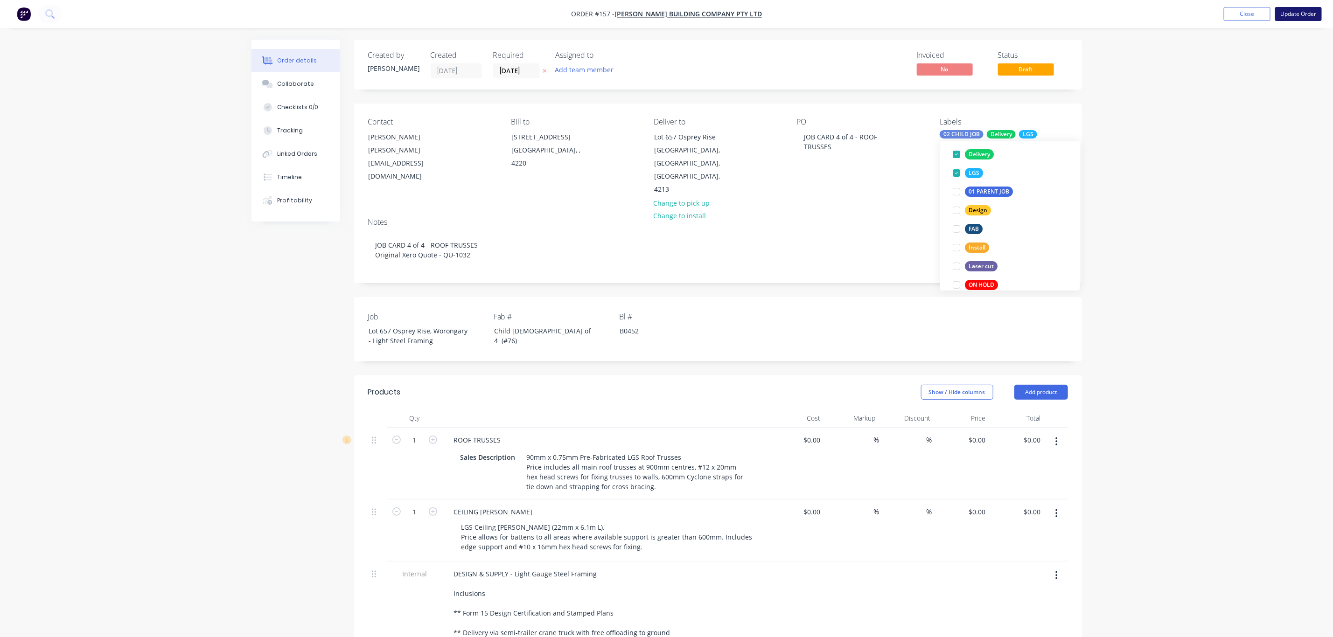
click at [1297, 13] on button "Update Order" at bounding box center [1298, 14] width 47 height 14
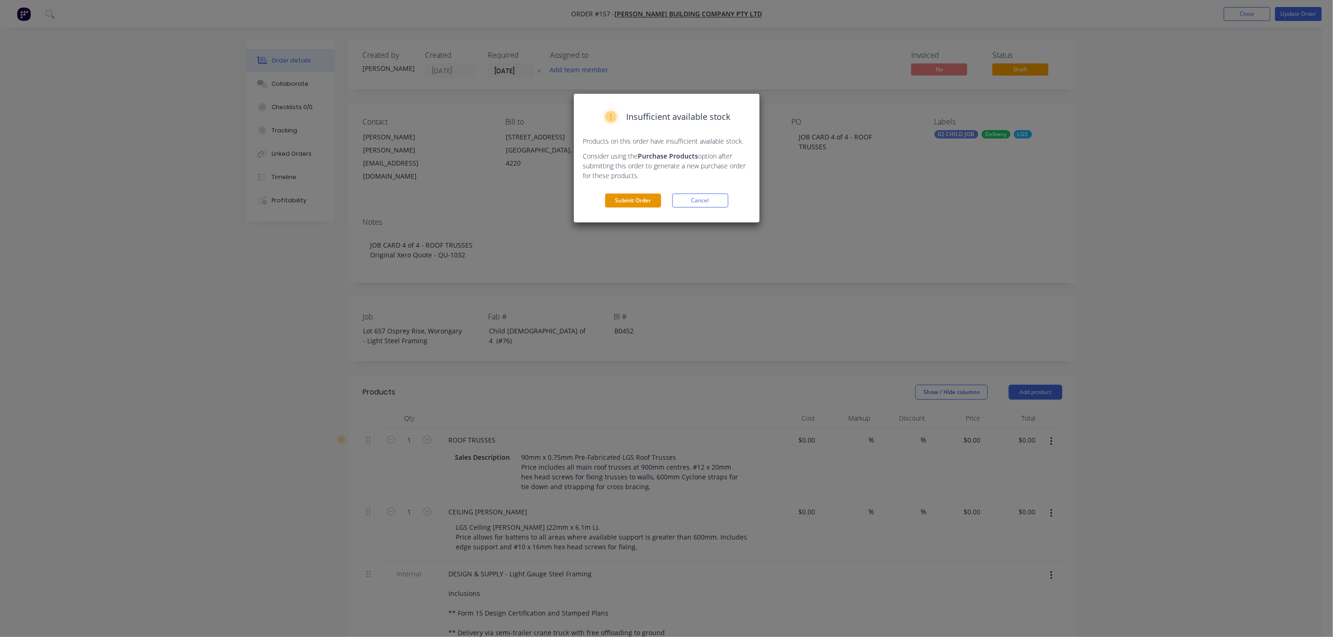
click at [625, 203] on button "Submit Order" at bounding box center [633, 201] width 56 height 14
click at [641, 174] on button "Submit anyway" at bounding box center [633, 170] width 56 height 14
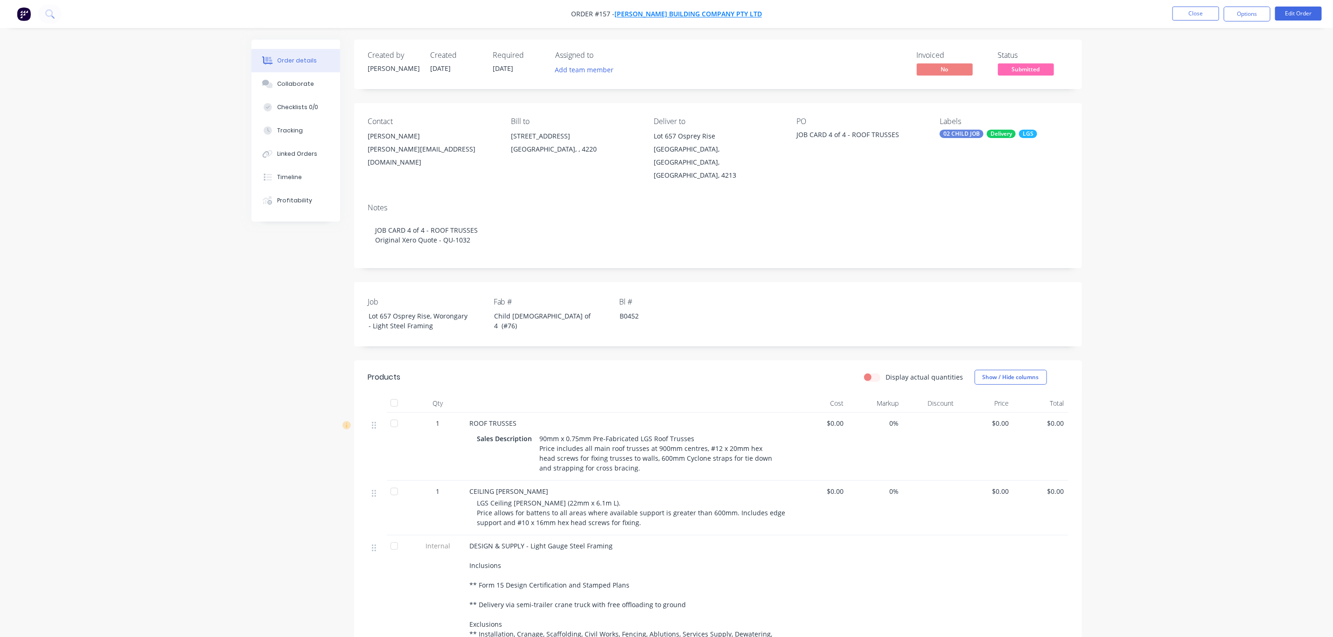
click at [718, 14] on span "[PERSON_NAME] Building Company Pty Ltd" at bounding box center [687, 14] width 147 height 9
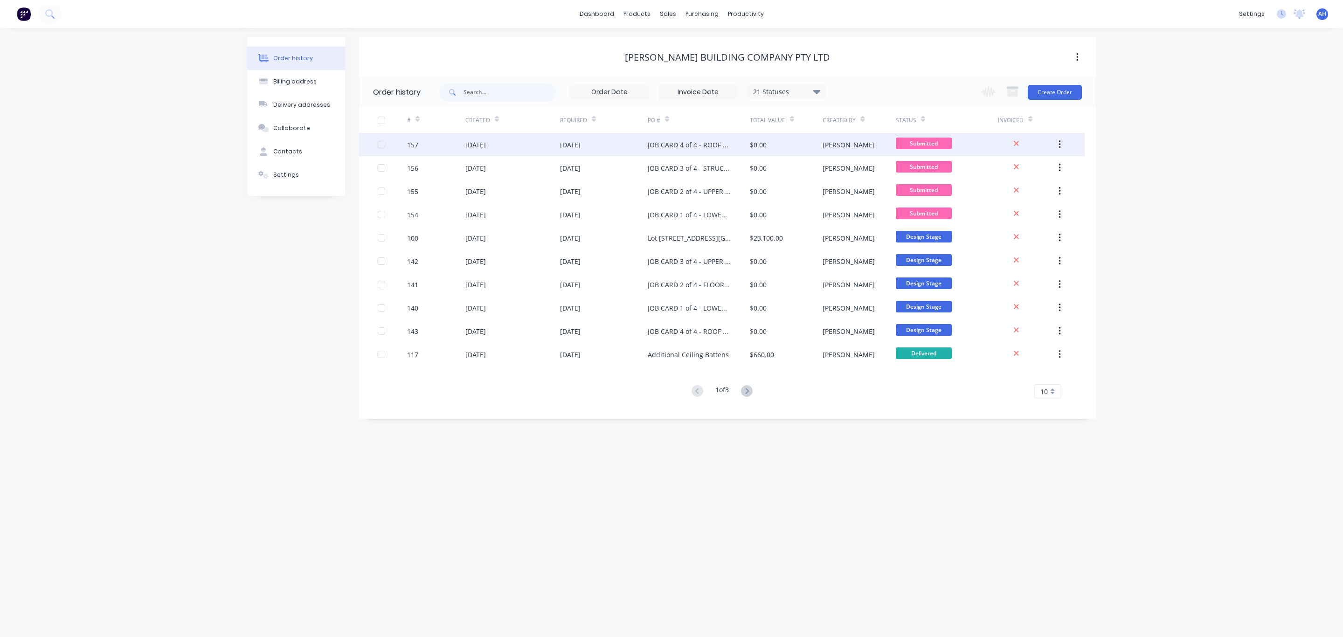
click at [574, 147] on div "[DATE]" at bounding box center [570, 145] width 21 height 10
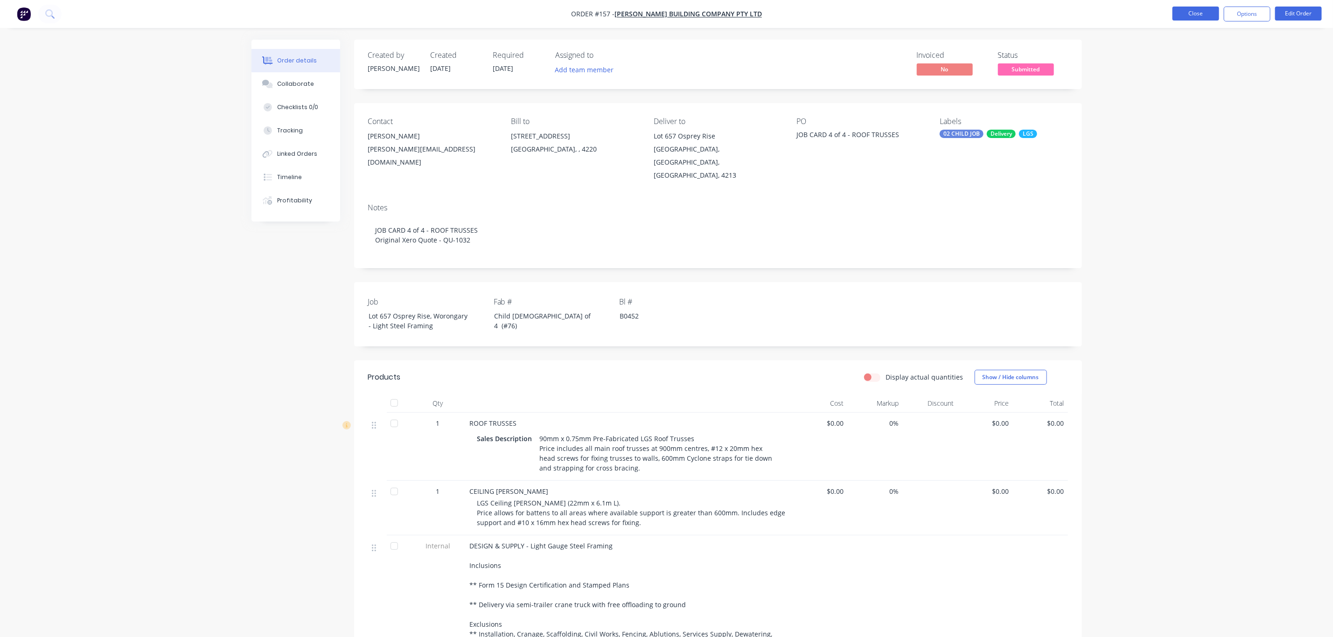
click at [1194, 12] on button "Close" at bounding box center [1195, 14] width 47 height 14
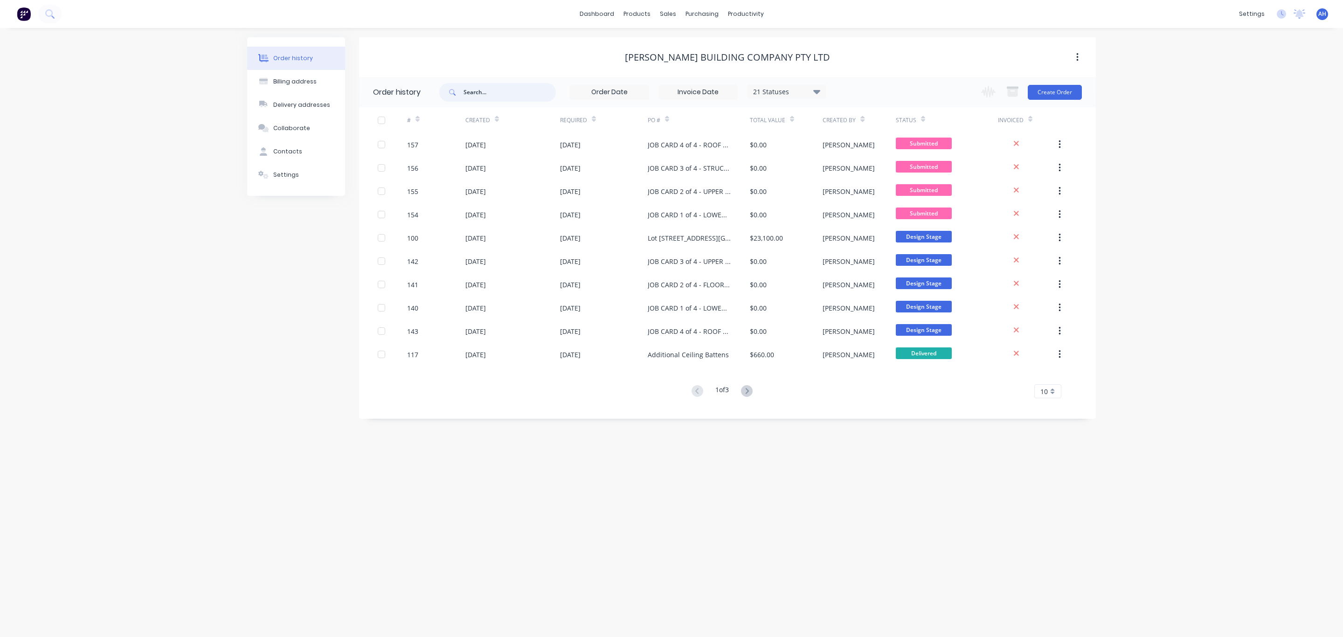
click at [504, 94] on input "text" at bounding box center [510, 92] width 92 height 19
type input "osp"
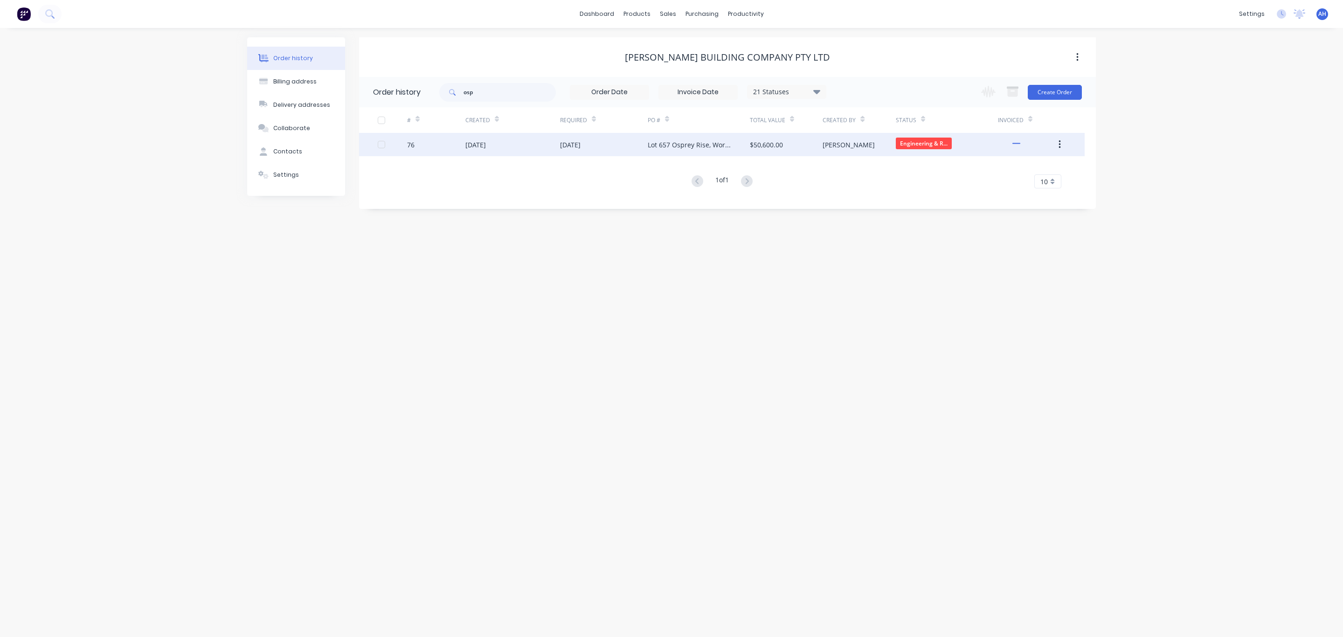
click at [577, 146] on div "[DATE]" at bounding box center [570, 145] width 21 height 10
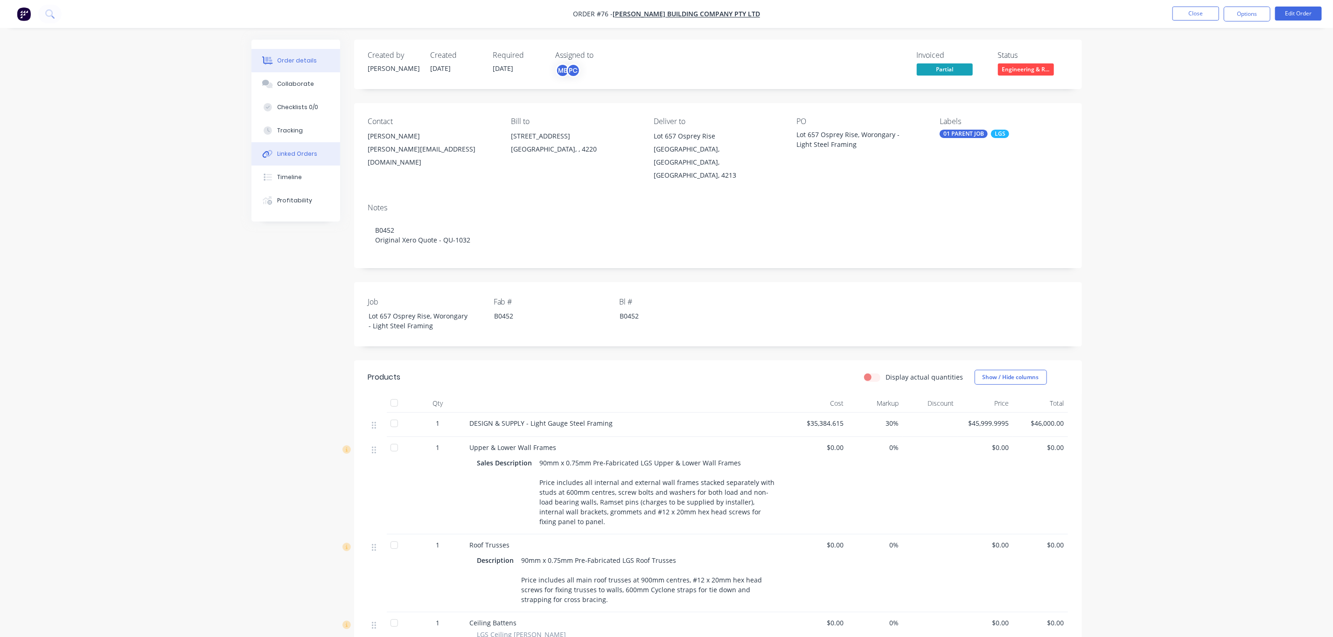
click at [300, 151] on div "Linked Orders" at bounding box center [297, 154] width 40 height 8
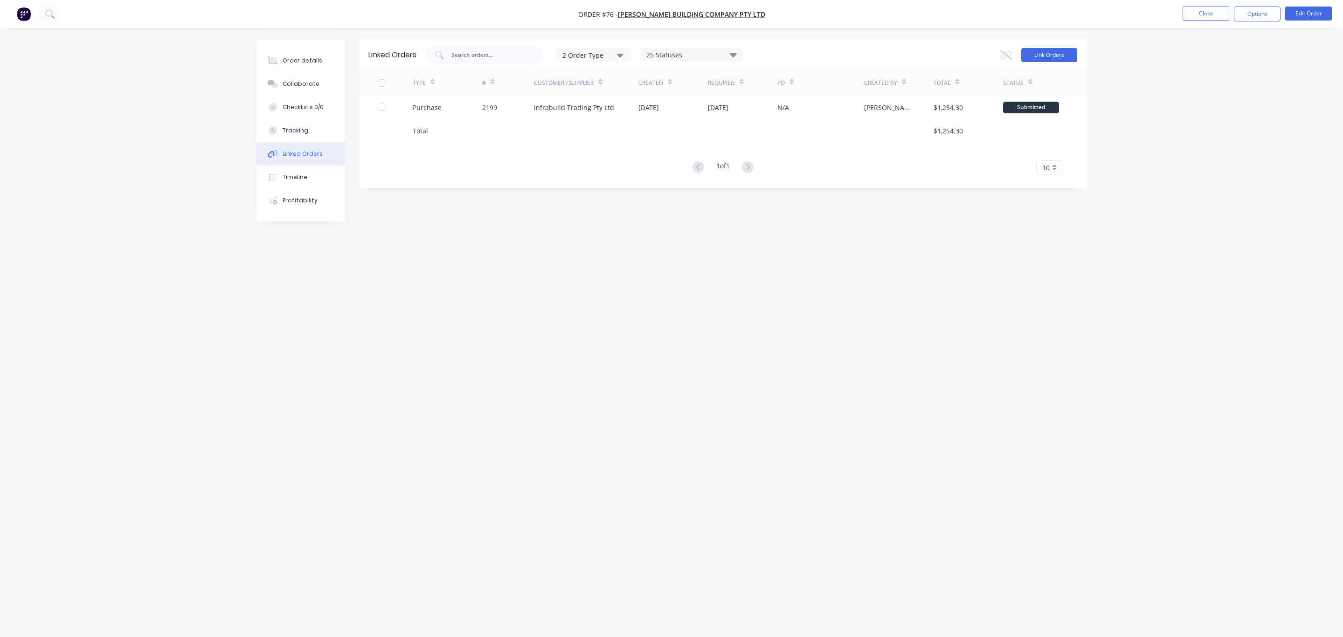
click at [1046, 49] on button "Link Orders" at bounding box center [1050, 55] width 56 height 14
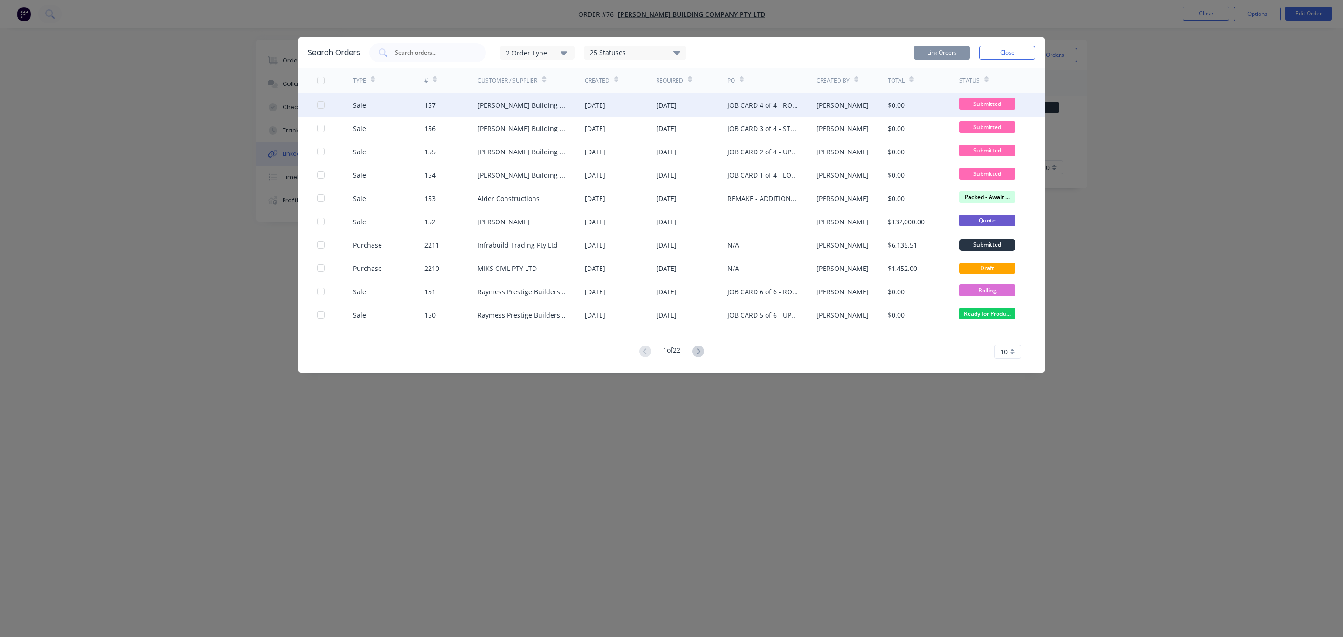
click at [319, 110] on div at bounding box center [335, 104] width 36 height 23
click at [319, 104] on div at bounding box center [321, 105] width 19 height 19
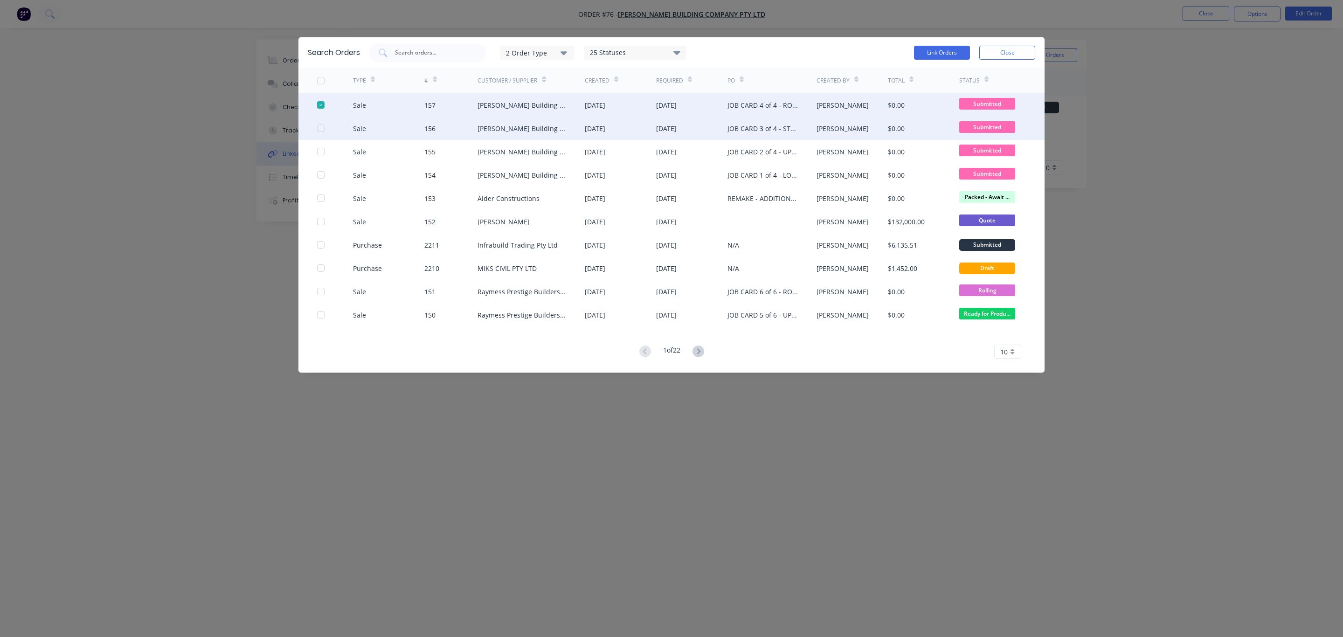
click at [325, 127] on div at bounding box center [335, 128] width 36 height 23
click at [320, 127] on div at bounding box center [321, 128] width 19 height 19
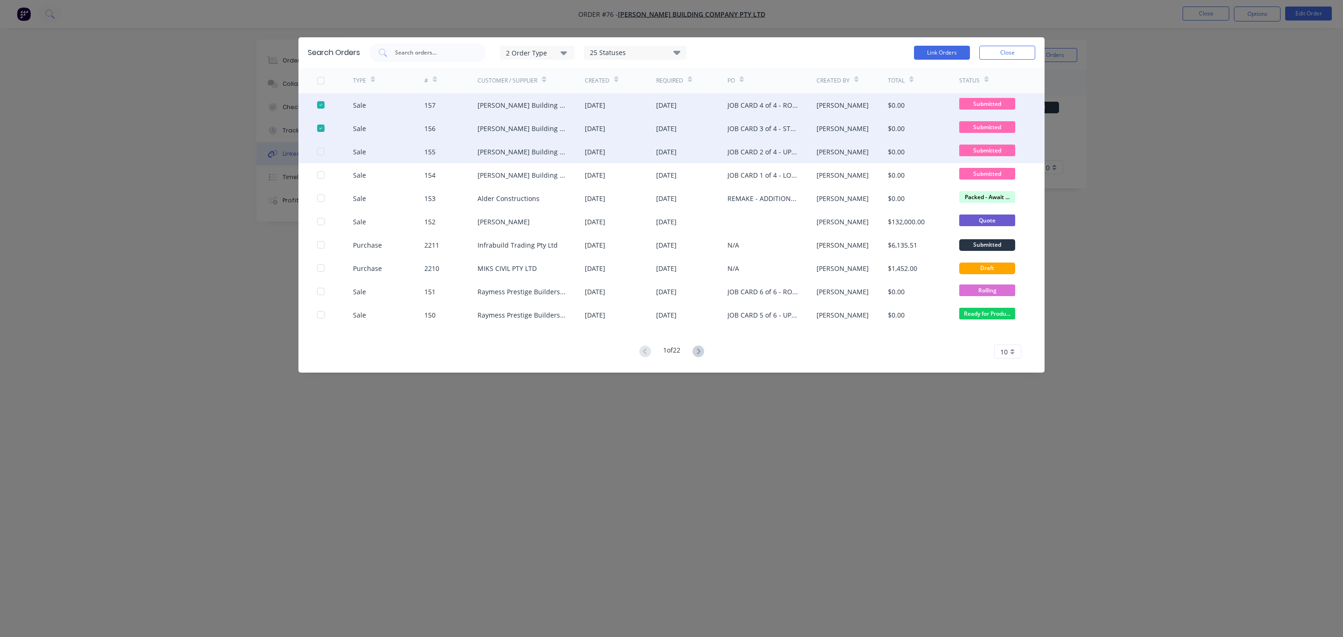
click at [319, 153] on div at bounding box center [321, 151] width 19 height 19
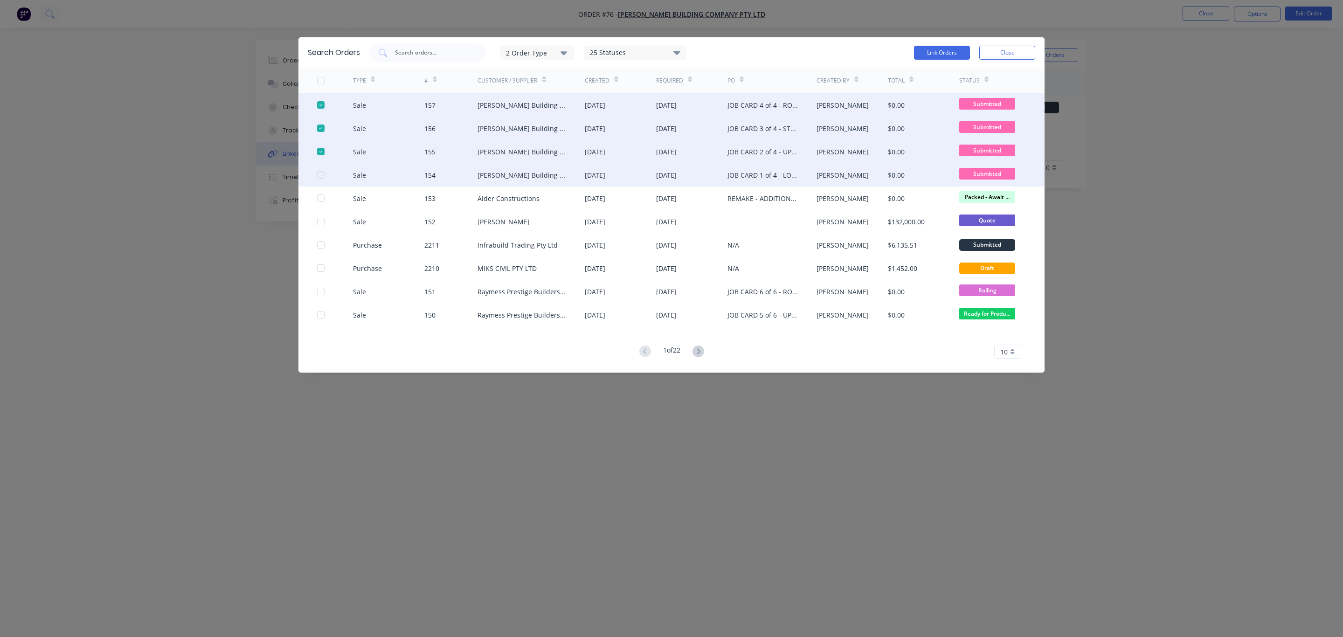
click at [320, 174] on div at bounding box center [321, 175] width 19 height 19
click at [932, 48] on button "Link Orders" at bounding box center [942, 53] width 56 height 14
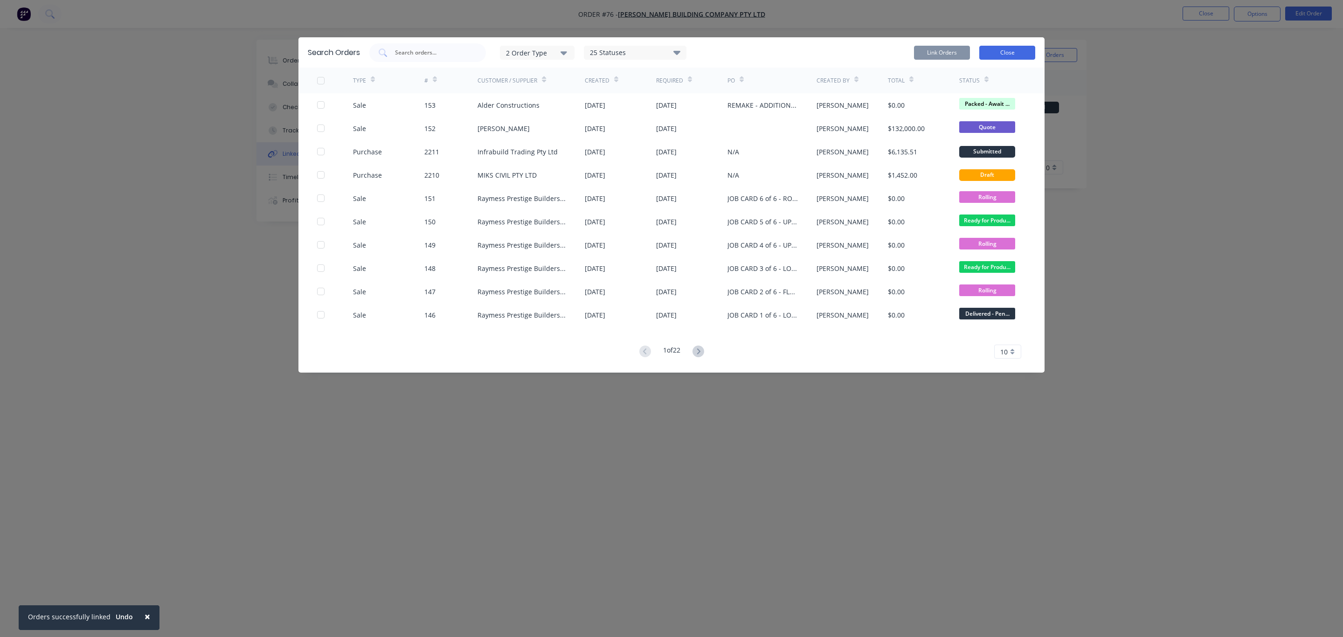
click at [1005, 52] on button "Close" at bounding box center [1008, 53] width 56 height 14
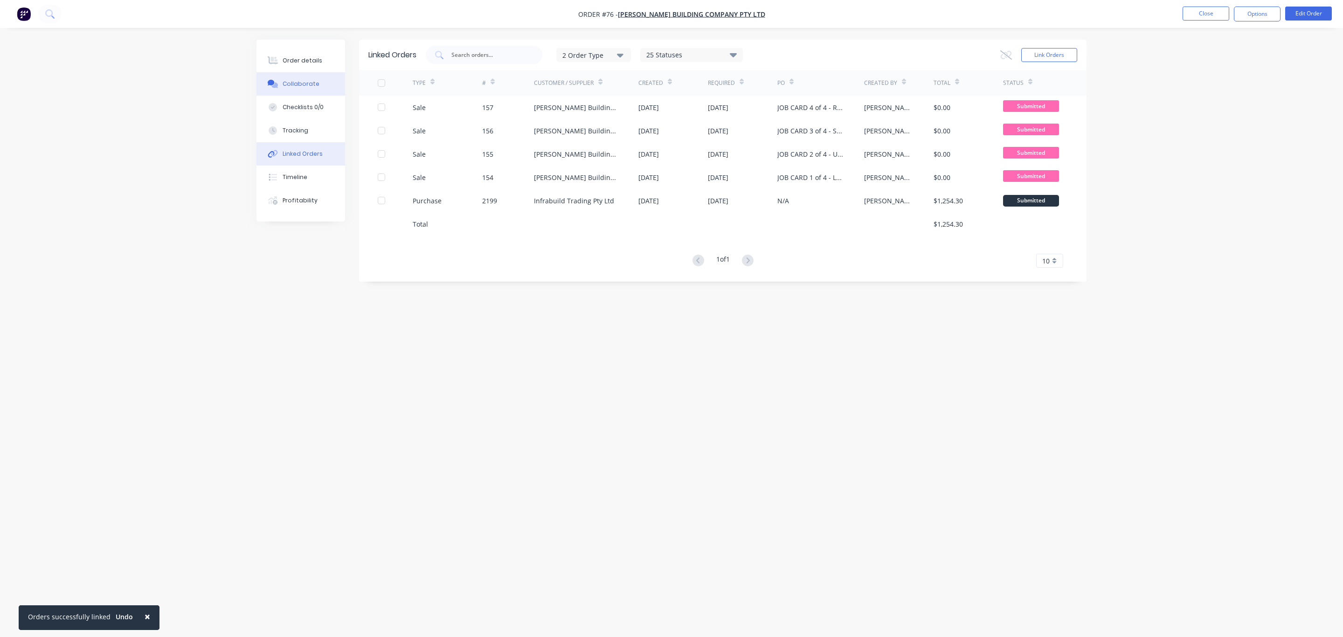
click at [297, 80] on div "Collaborate" at bounding box center [301, 84] width 37 height 8
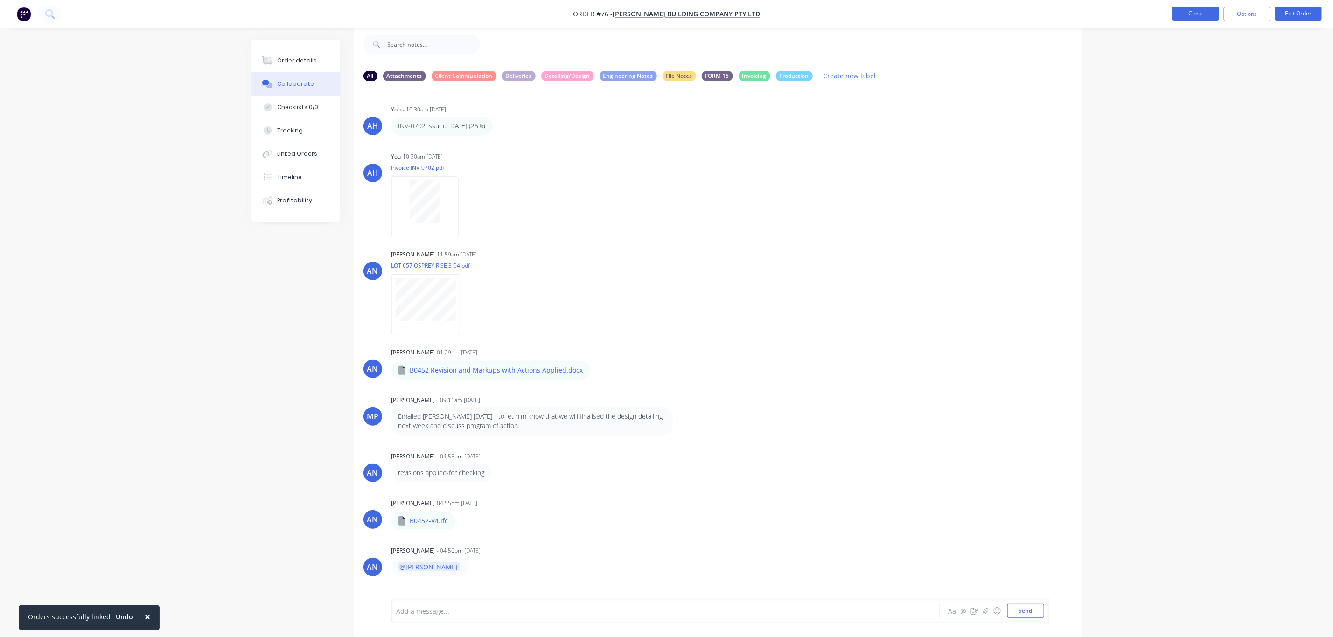
click at [1203, 13] on button "Close" at bounding box center [1195, 14] width 47 height 14
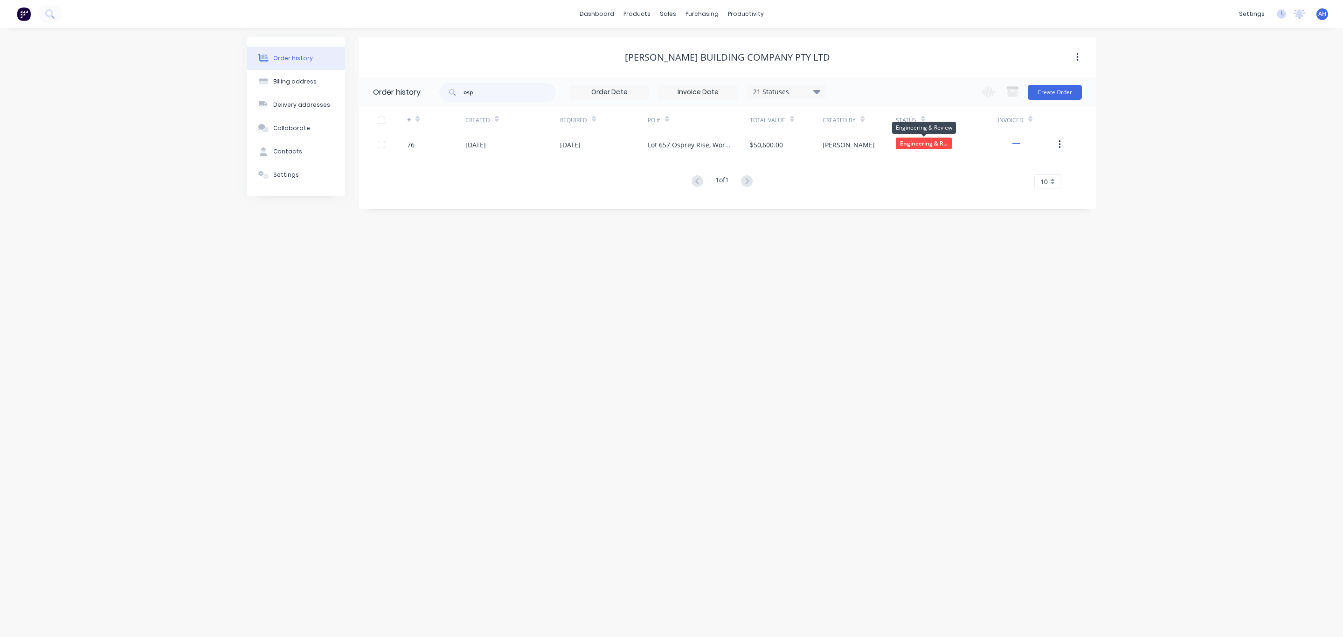
drag, startPoint x: 931, startPoint y: 143, endPoint x: 911, endPoint y: 120, distance: 29.8
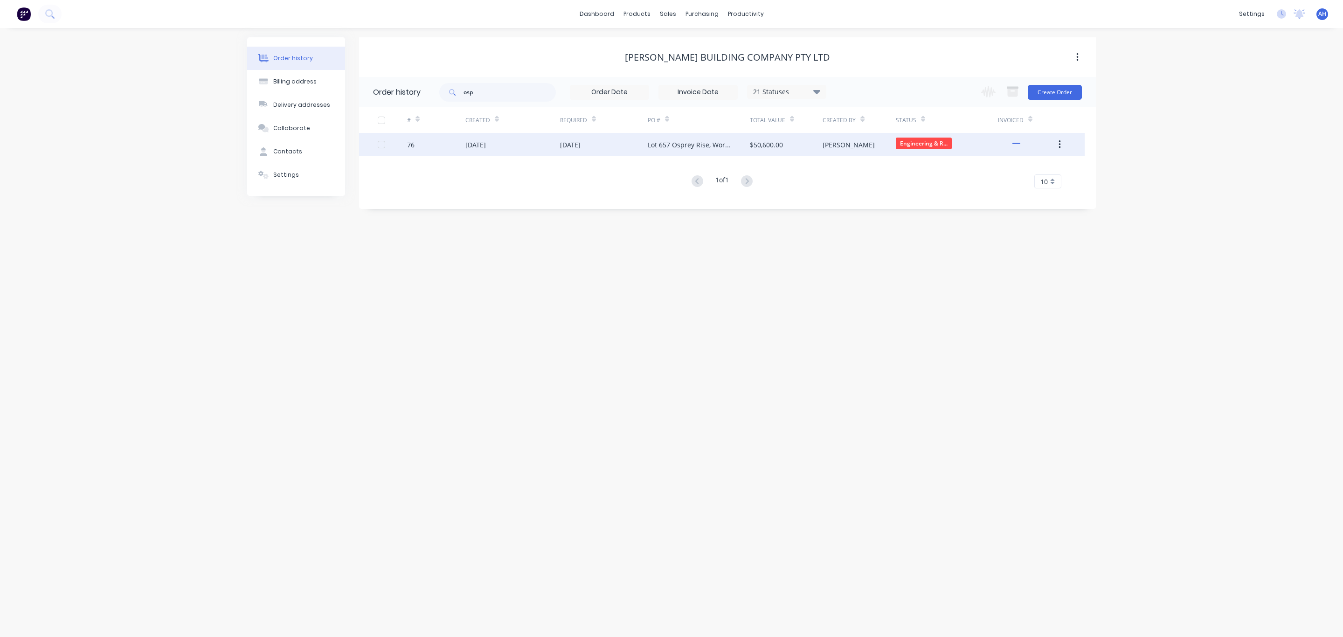
drag, startPoint x: 911, startPoint y: 120, endPoint x: 895, endPoint y: 139, distance: 24.8
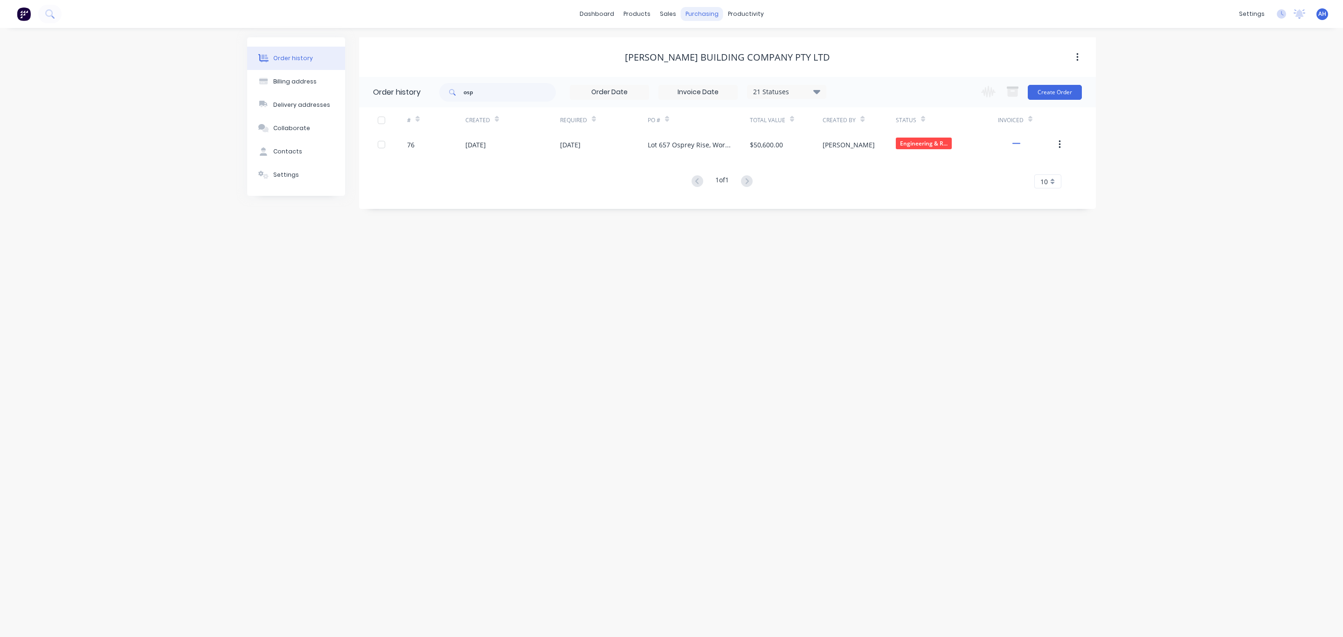
drag, startPoint x: 895, startPoint y: 139, endPoint x: 707, endPoint y: 13, distance: 226.5
click at [707, 13] on div "purchasing" at bounding box center [702, 14] width 42 height 14
click at [712, 63] on div "Customers" at bounding box center [701, 63] width 34 height 8
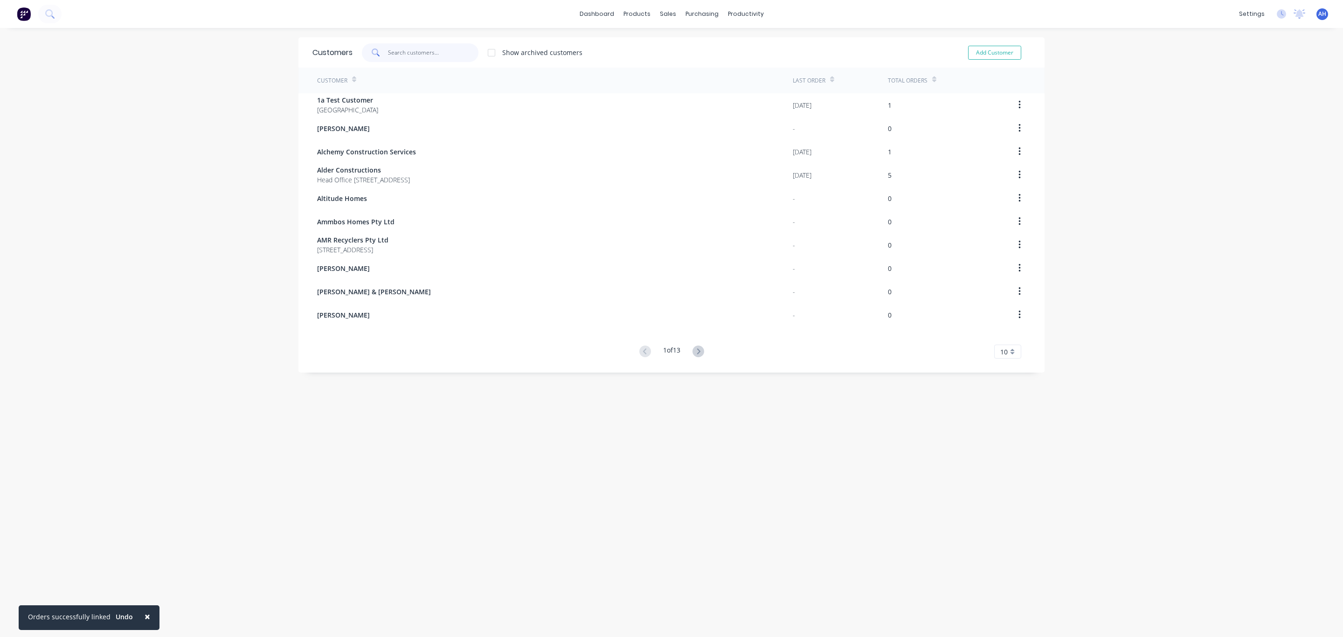
click at [438, 48] on input "text" at bounding box center [433, 52] width 91 height 19
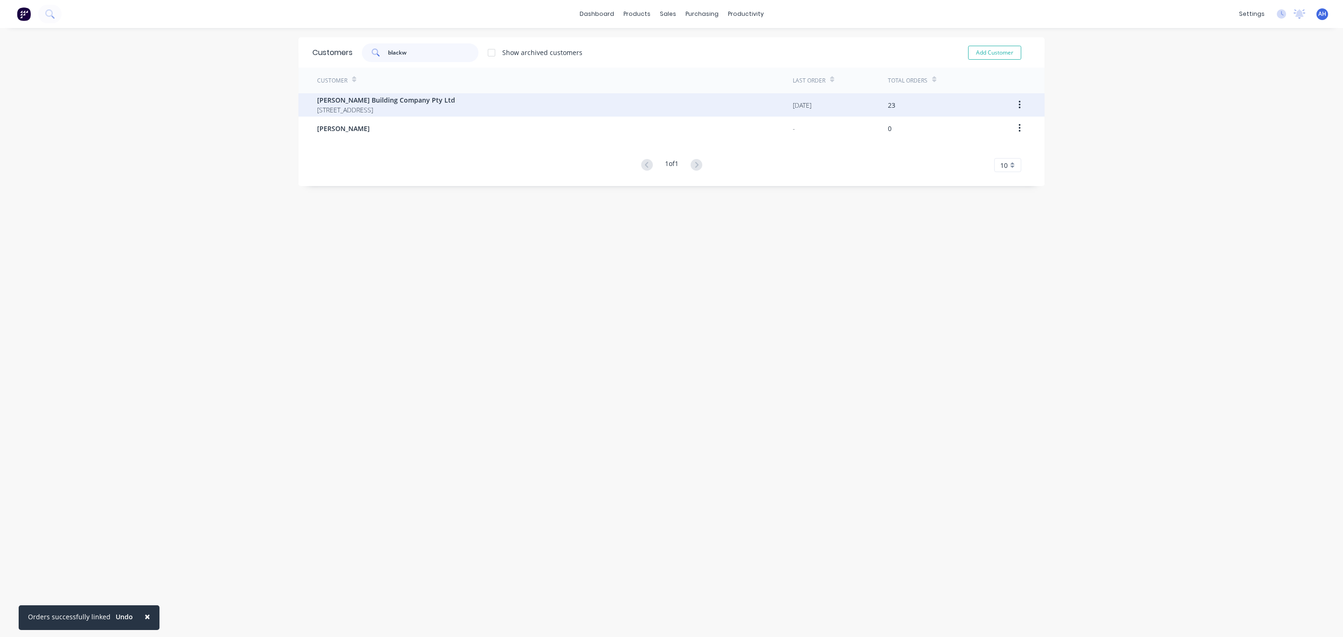
type input "blackw"
click at [330, 98] on span "[PERSON_NAME] Building Company Pty Ltd" at bounding box center [386, 100] width 138 height 10
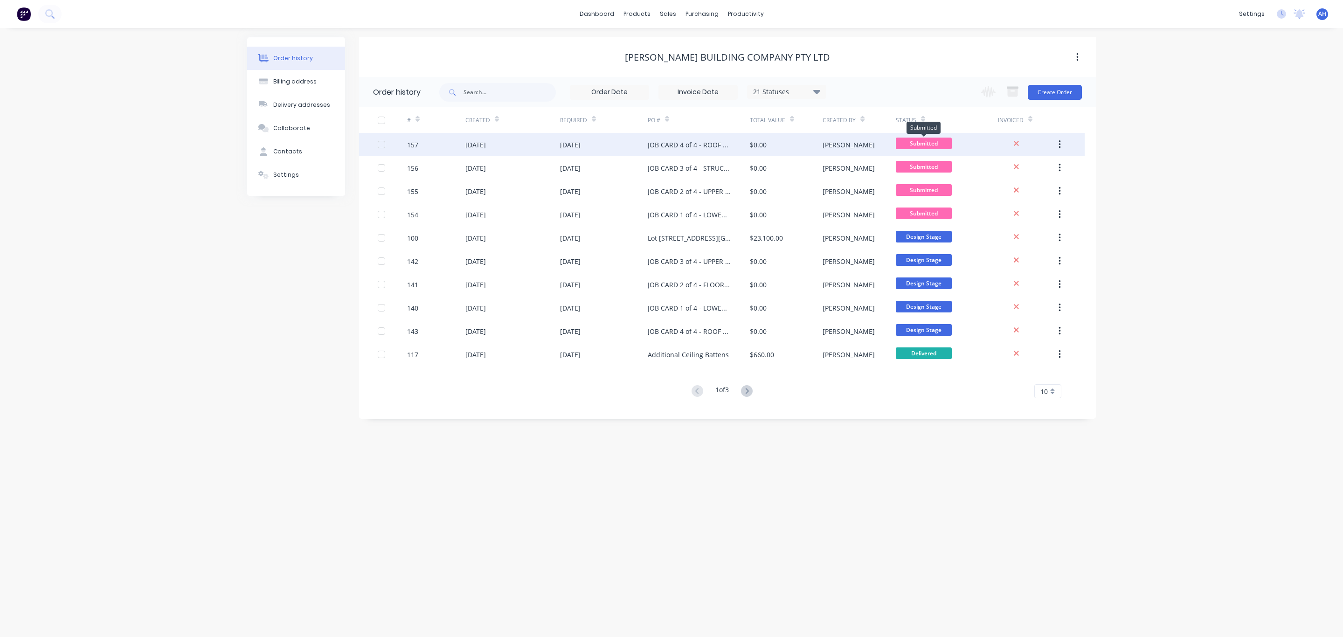
click at [920, 141] on span "Submitted" at bounding box center [924, 144] width 56 height 12
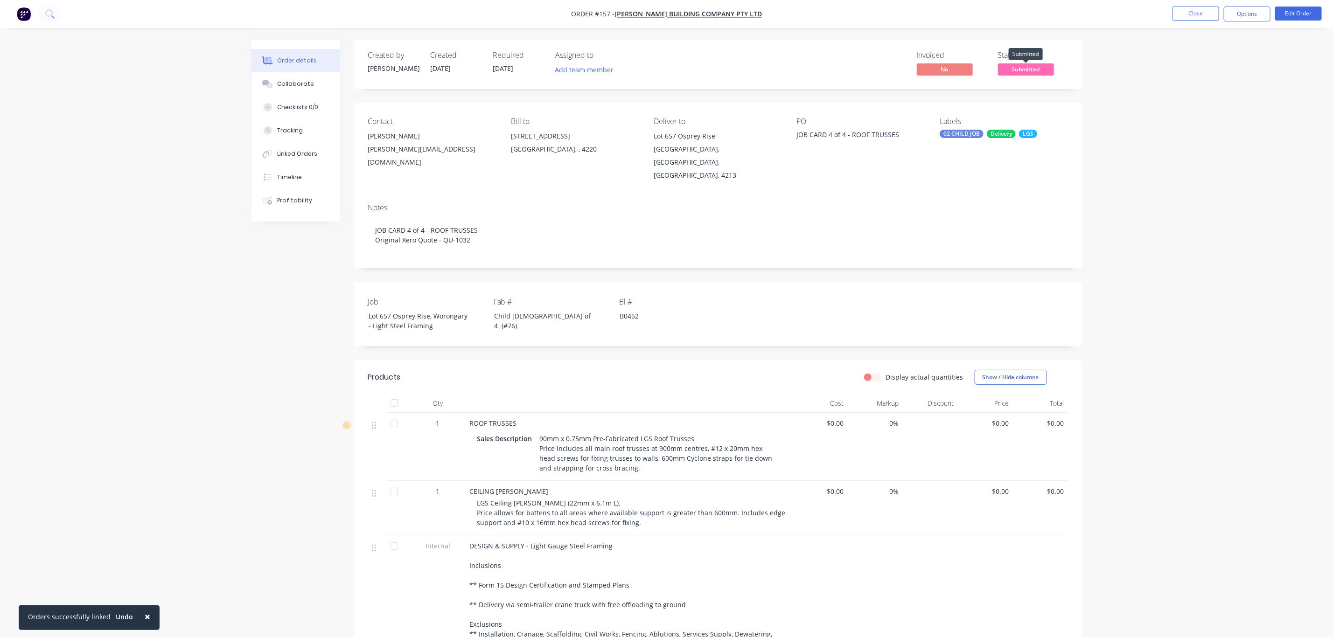
click at [1027, 69] on span "Submitted" at bounding box center [1026, 69] width 56 height 12
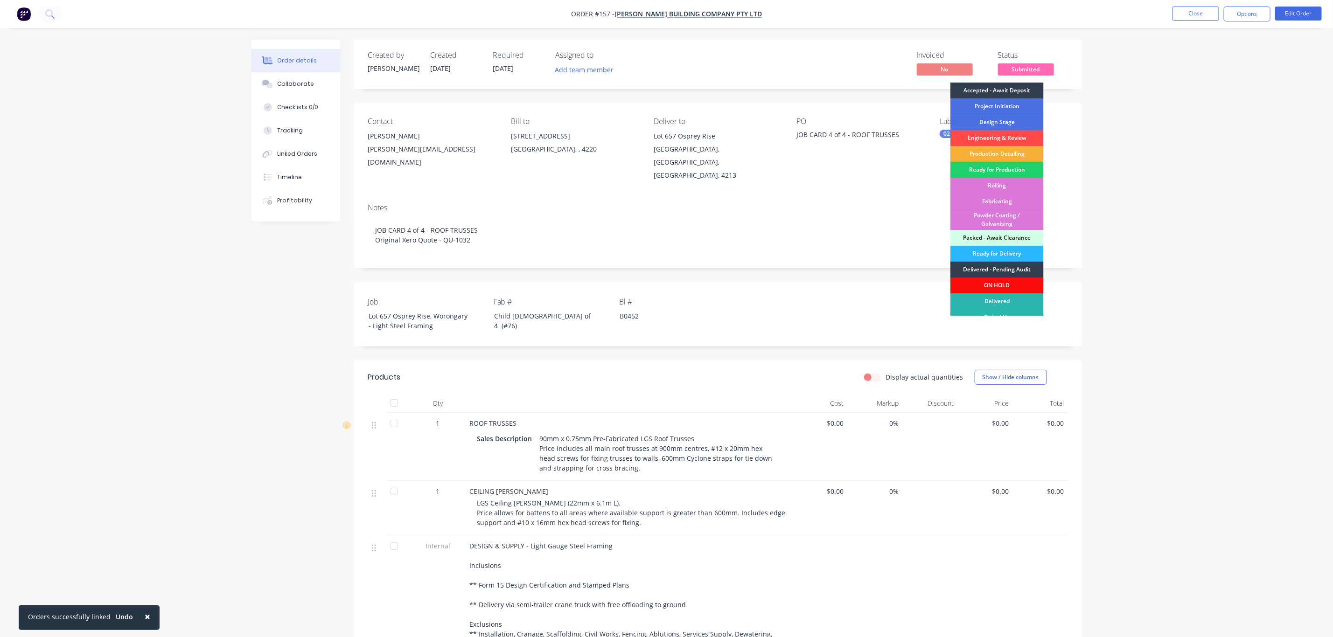
click at [990, 136] on div "Engineering & Review" at bounding box center [996, 138] width 93 height 16
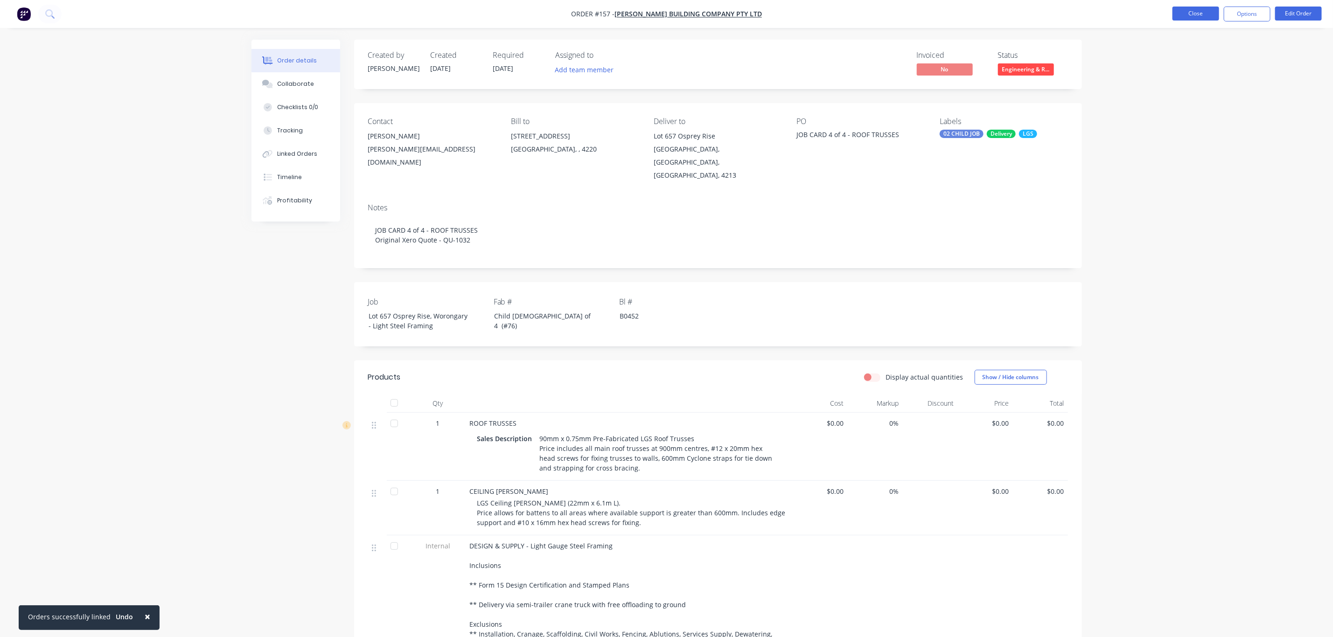
click at [1206, 12] on button "Close" at bounding box center [1195, 14] width 47 height 14
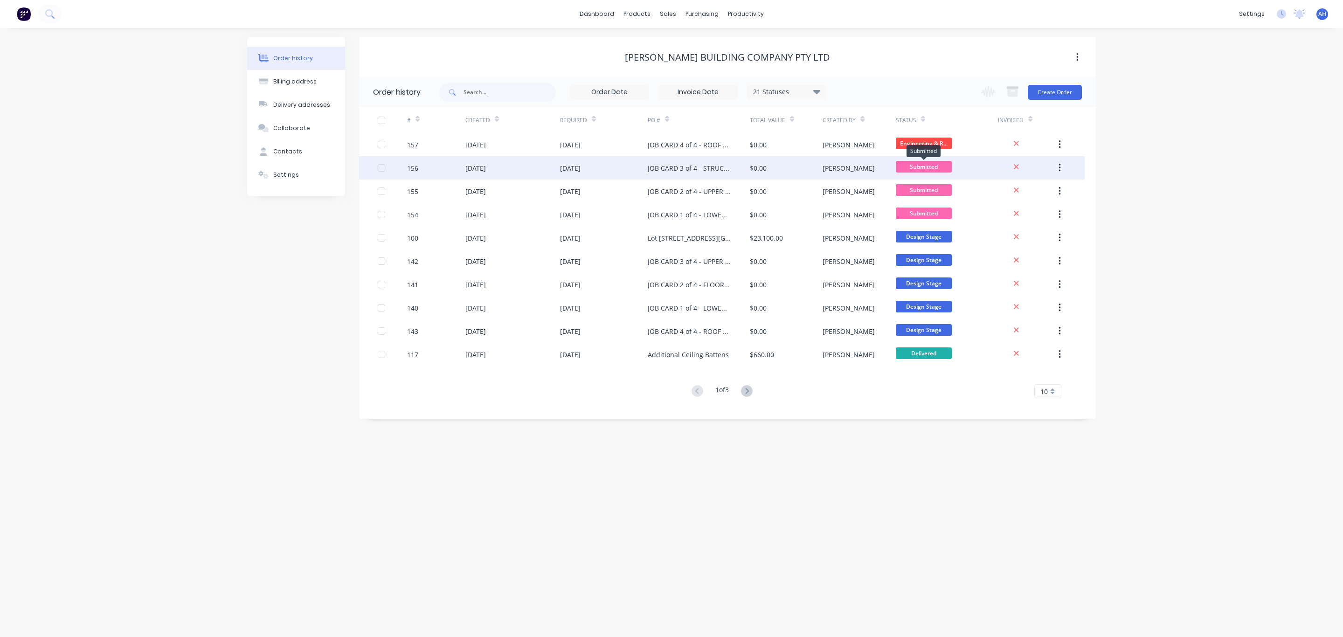
click at [924, 161] on span "Submitted" at bounding box center [924, 167] width 56 height 12
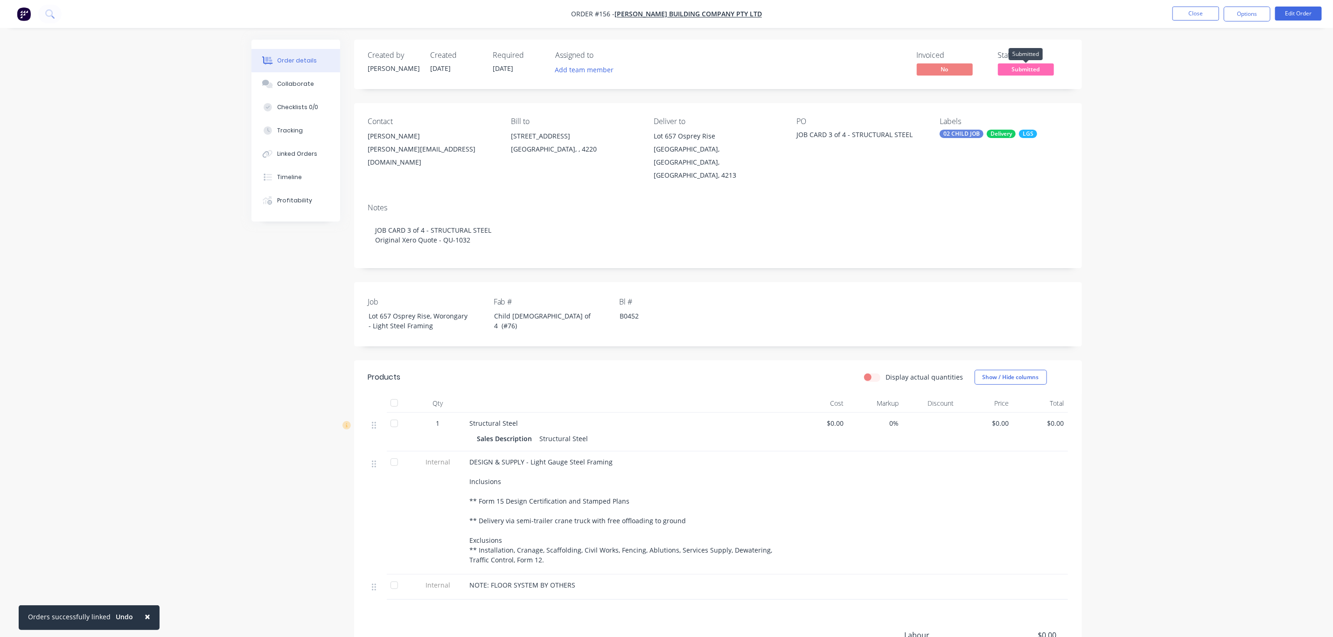
click at [1022, 71] on span "Submitted" at bounding box center [1026, 69] width 56 height 12
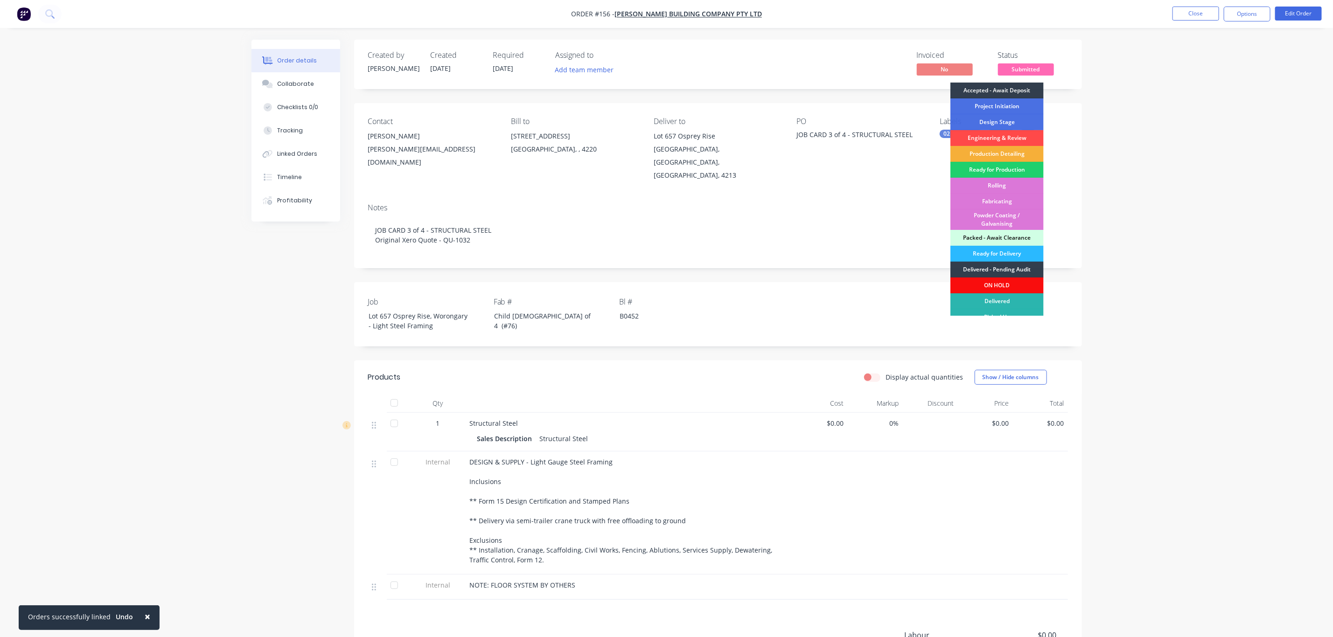
click at [1020, 140] on div "Engineering & Review" at bounding box center [996, 138] width 93 height 16
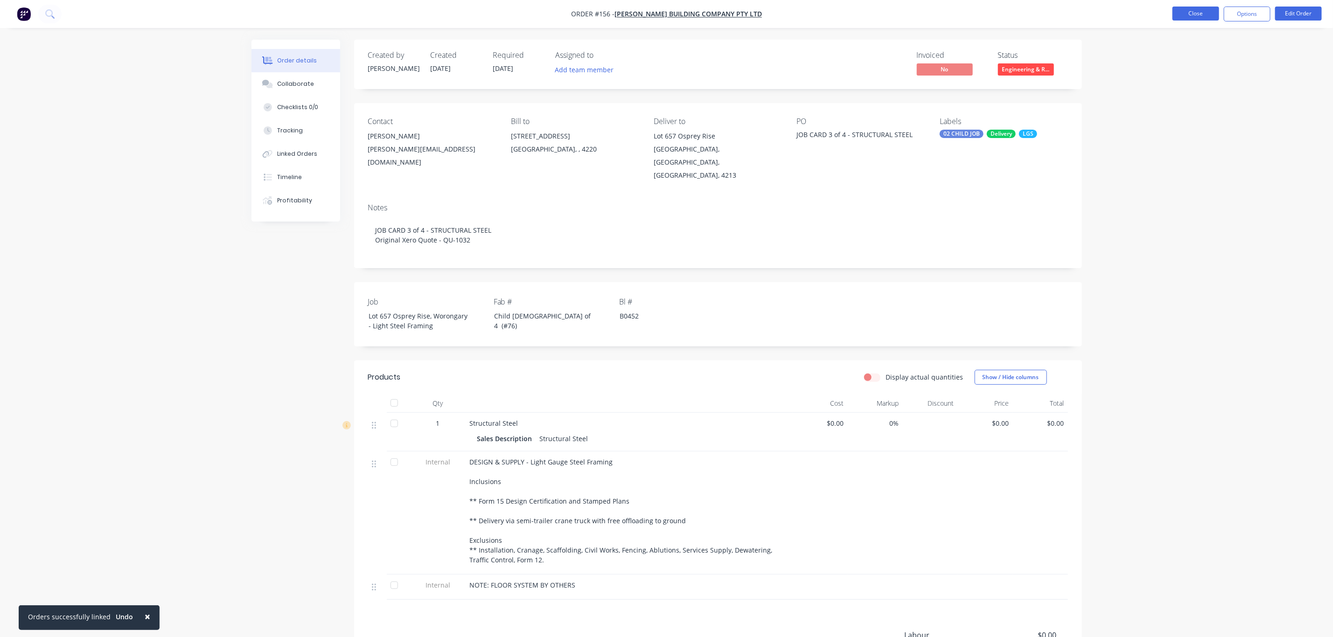
click at [1206, 16] on button "Close" at bounding box center [1195, 14] width 47 height 14
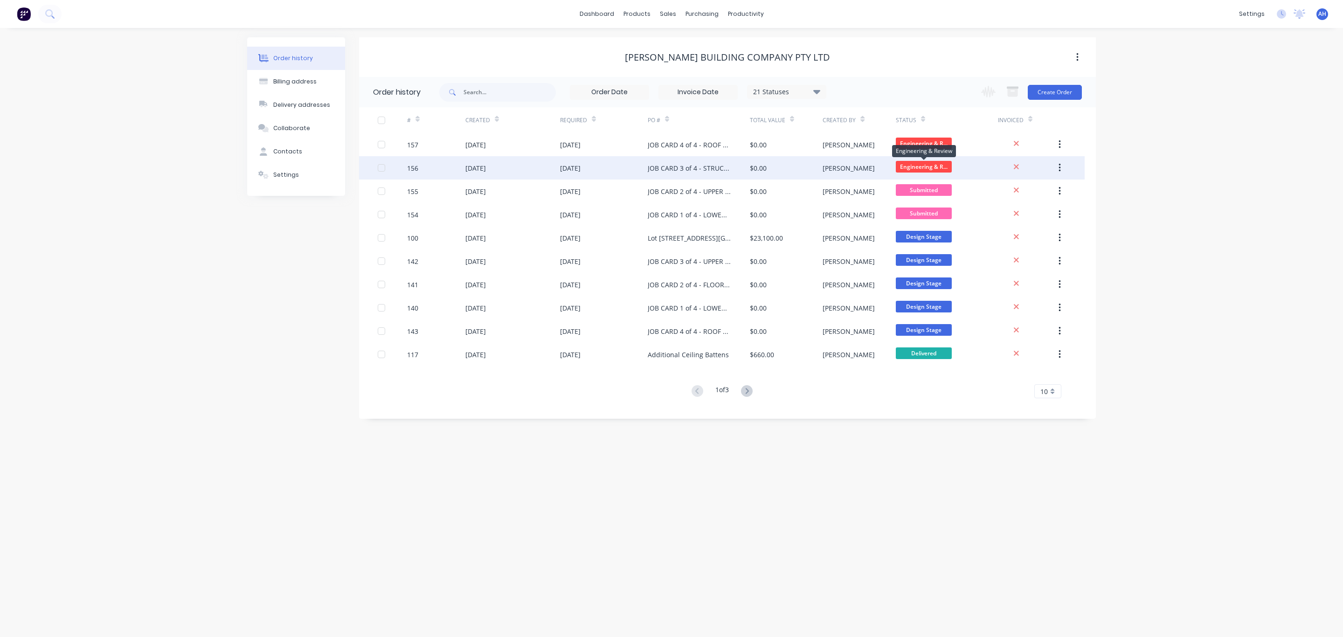
click at [928, 165] on span "Engineering & R..." at bounding box center [924, 167] width 56 height 12
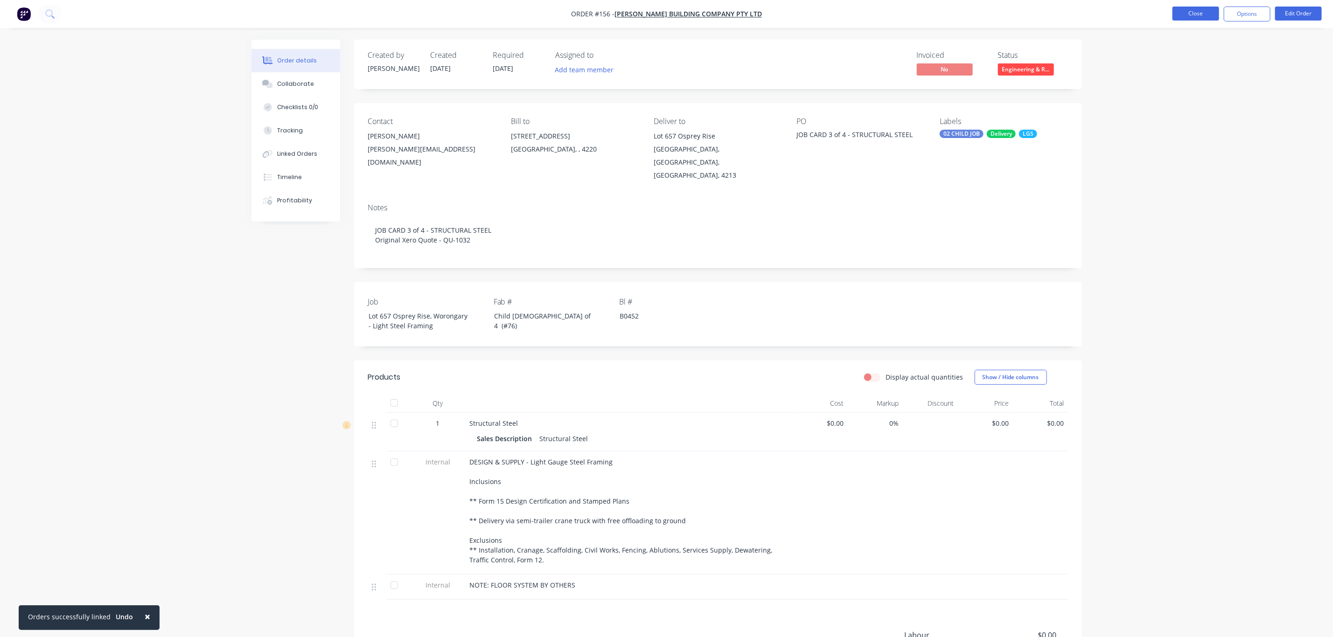
click at [1185, 10] on button "Close" at bounding box center [1195, 14] width 47 height 14
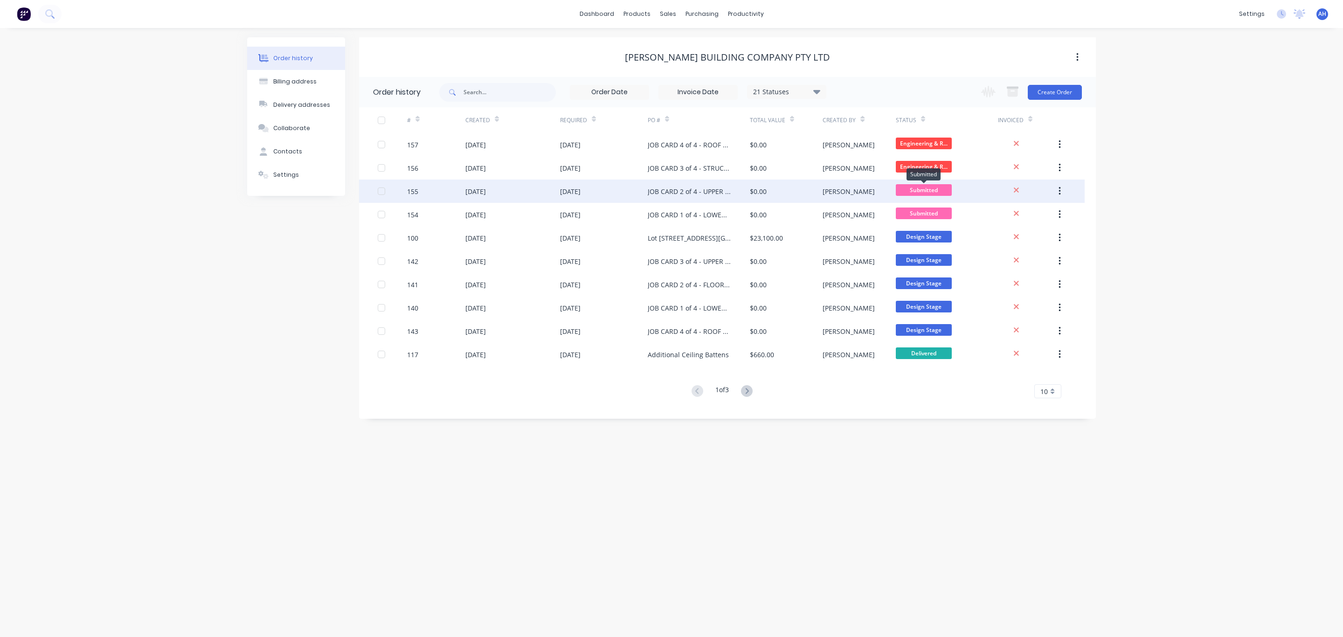
click at [927, 192] on span "Submitted" at bounding box center [924, 190] width 56 height 12
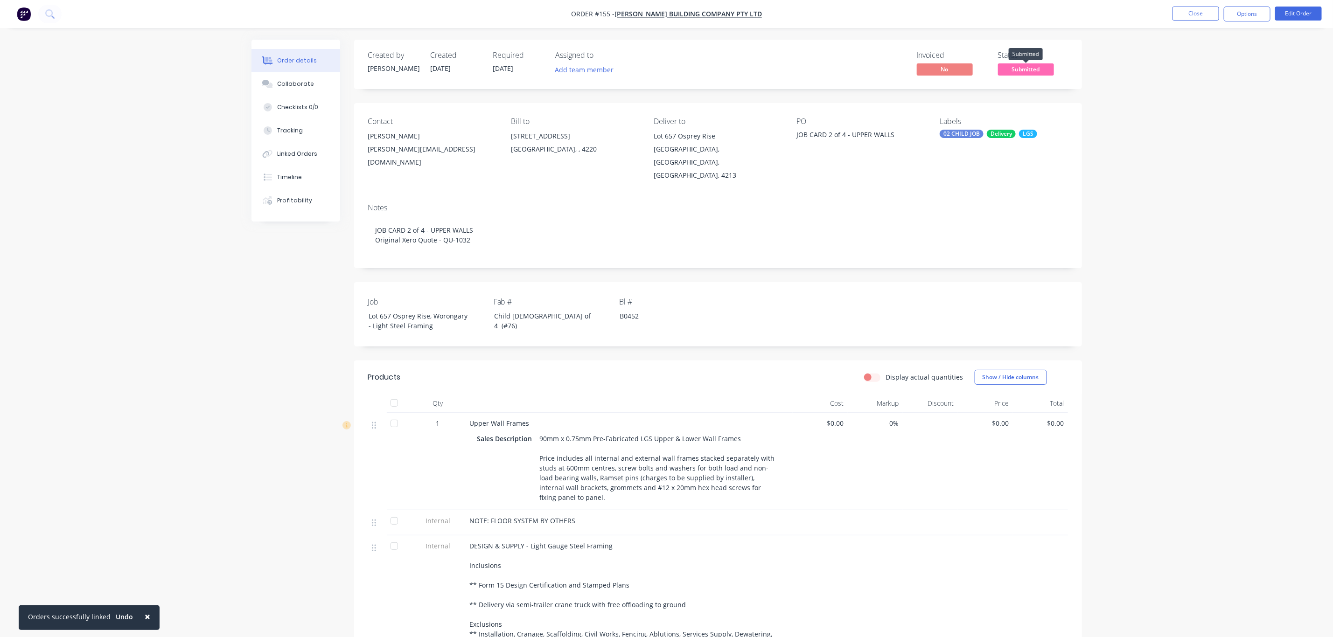
click at [1020, 66] on span "Submitted" at bounding box center [1026, 69] width 56 height 12
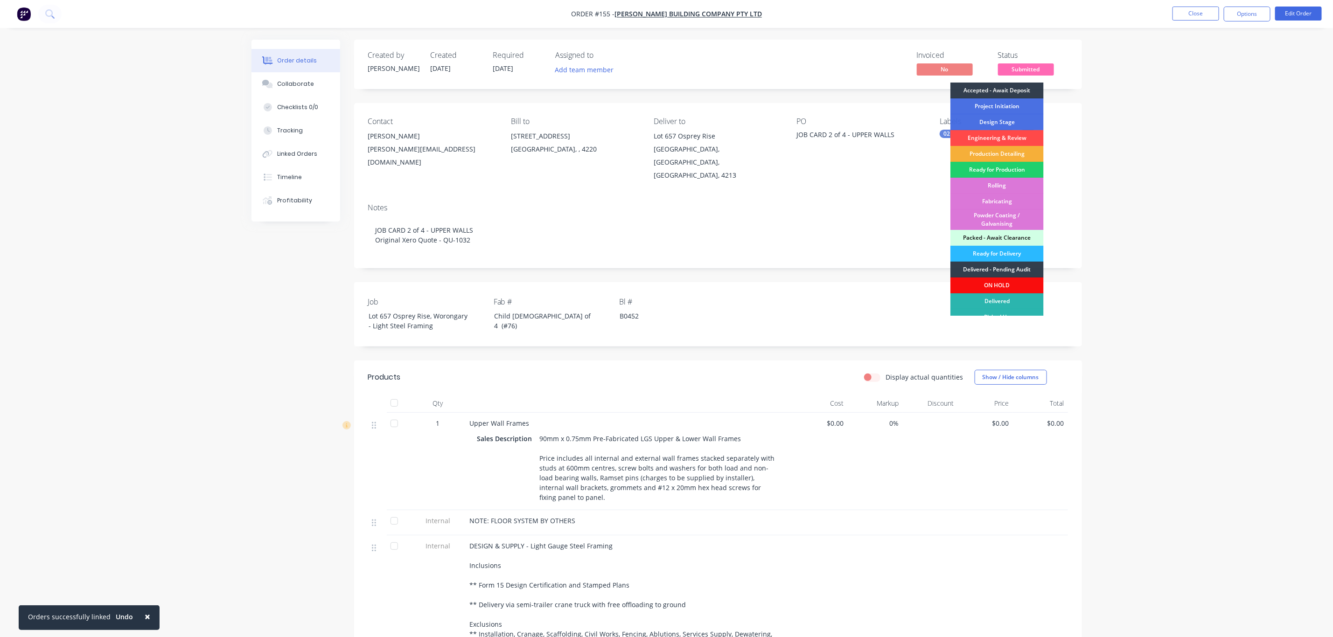
click at [1021, 134] on div "Engineering & Review" at bounding box center [996, 138] width 93 height 16
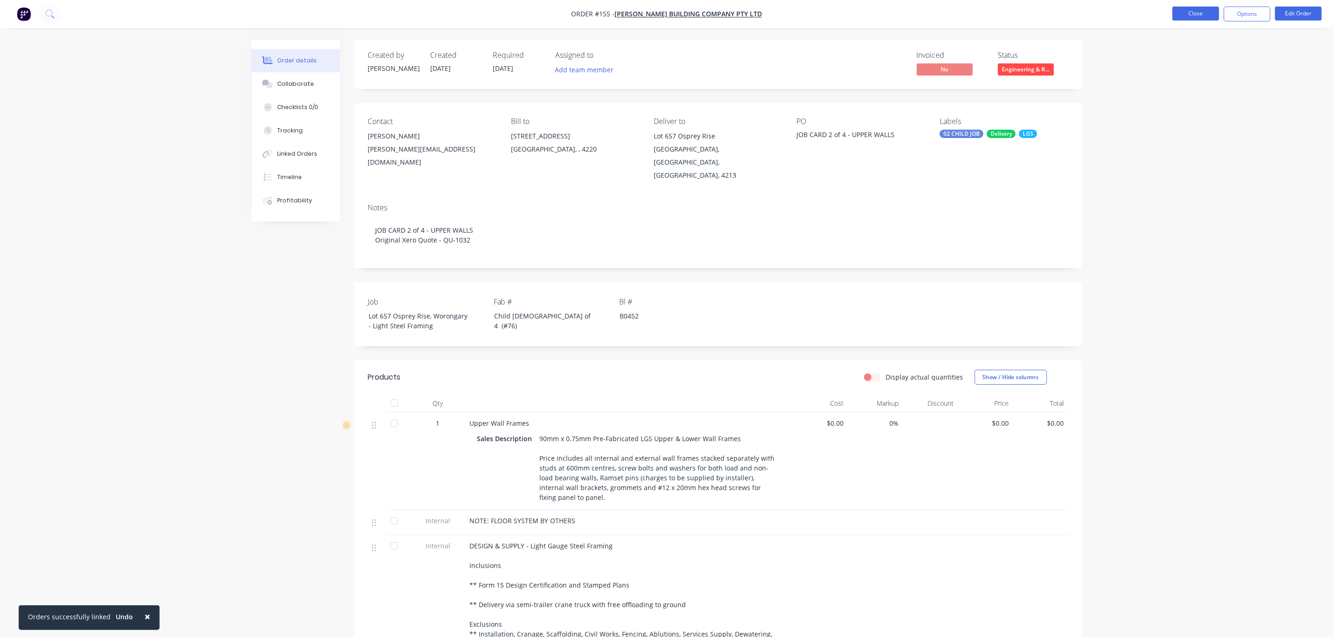
click at [1203, 14] on button "Close" at bounding box center [1195, 14] width 47 height 14
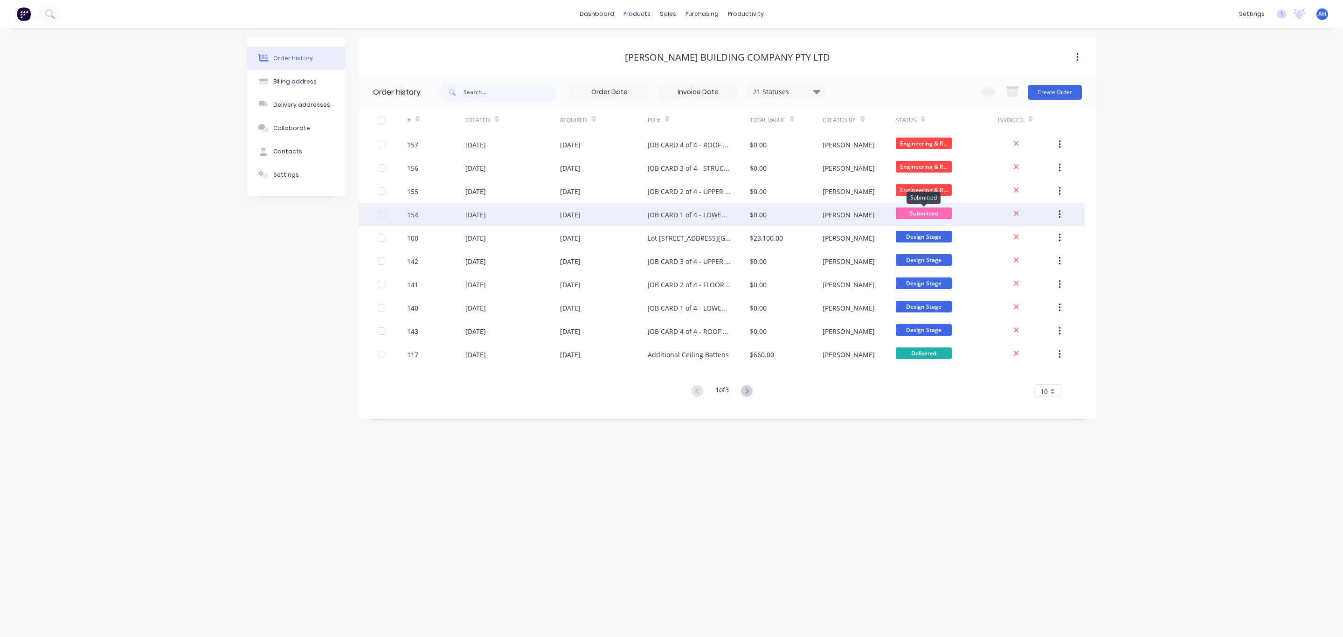
click at [923, 213] on span "Submitted" at bounding box center [924, 214] width 56 height 12
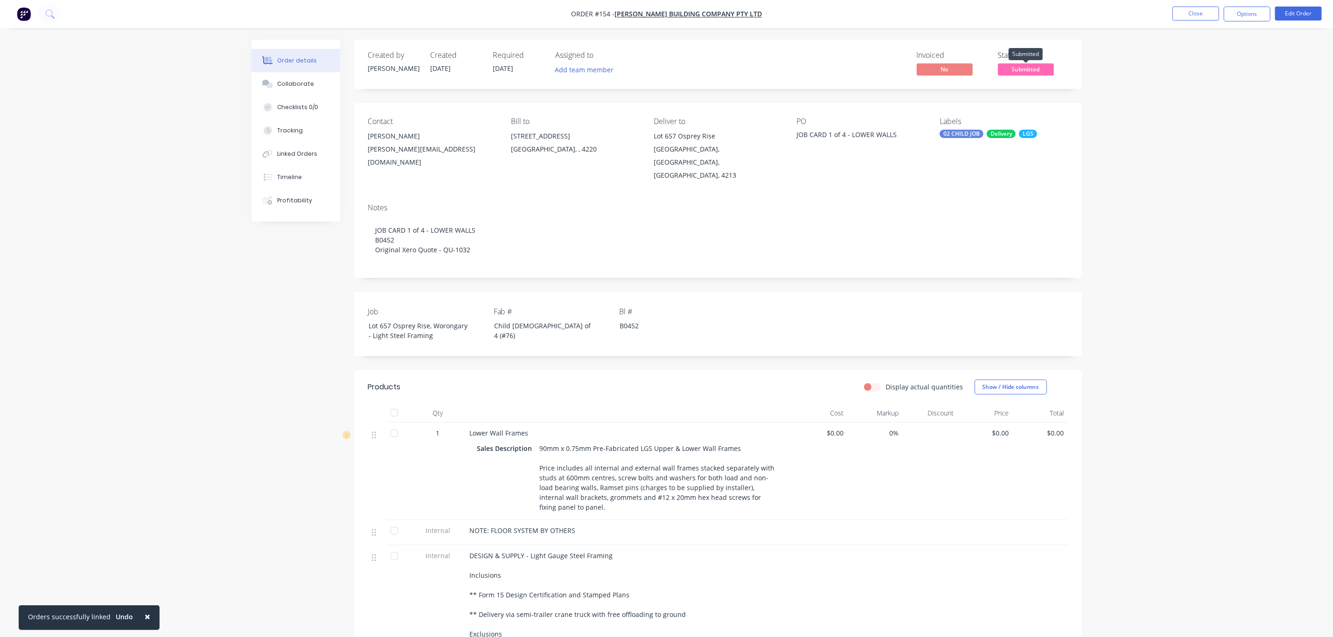
click at [1016, 63] on span "Submitted" at bounding box center [1026, 69] width 56 height 12
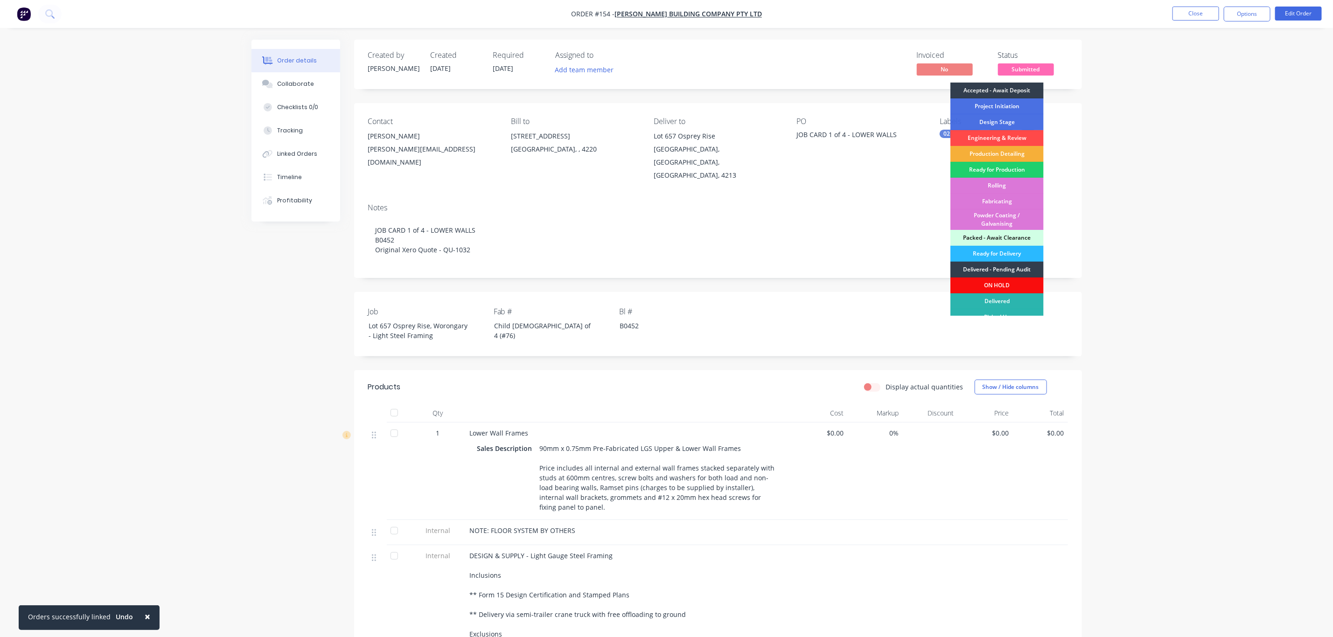
click at [1013, 136] on div "Engineering & Review" at bounding box center [996, 138] width 93 height 16
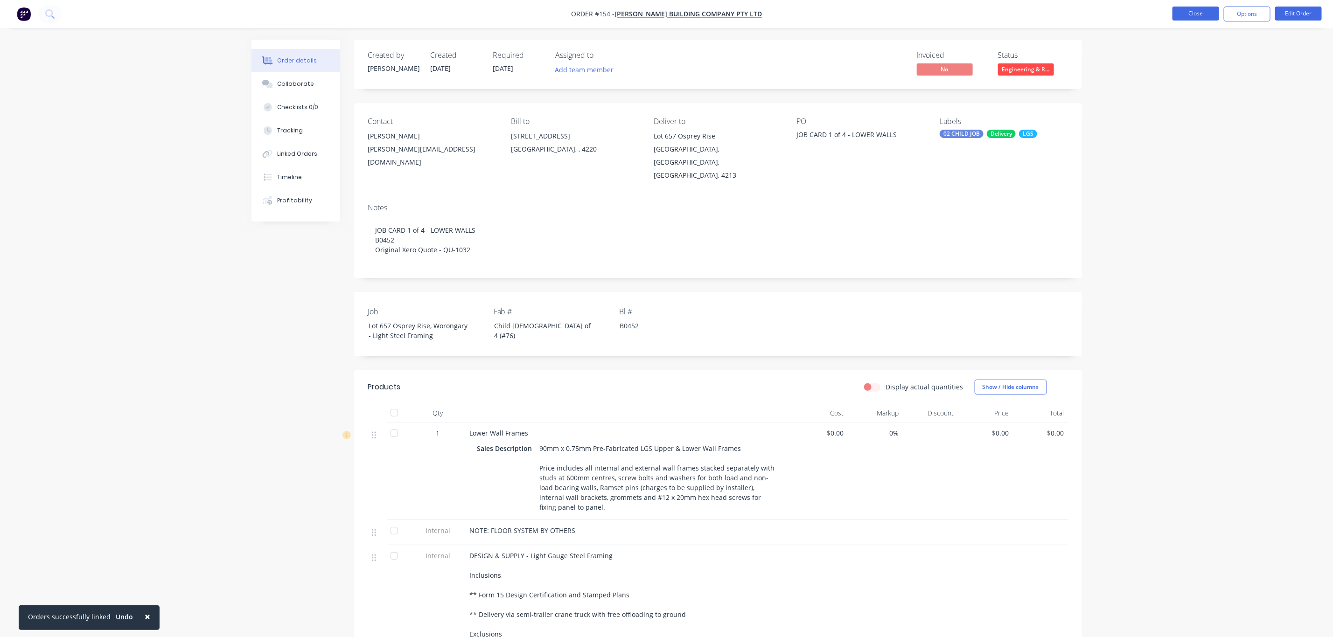
click at [1206, 11] on button "Close" at bounding box center [1195, 14] width 47 height 14
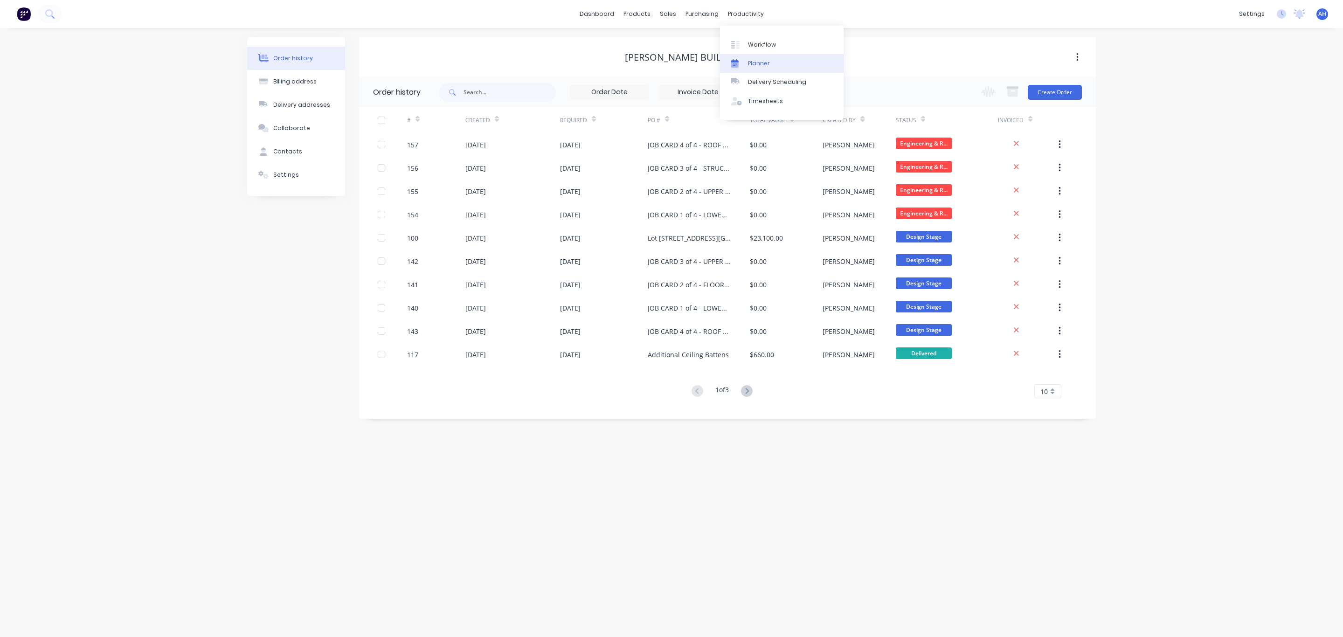
click at [758, 69] on link "Planner" at bounding box center [782, 63] width 124 height 19
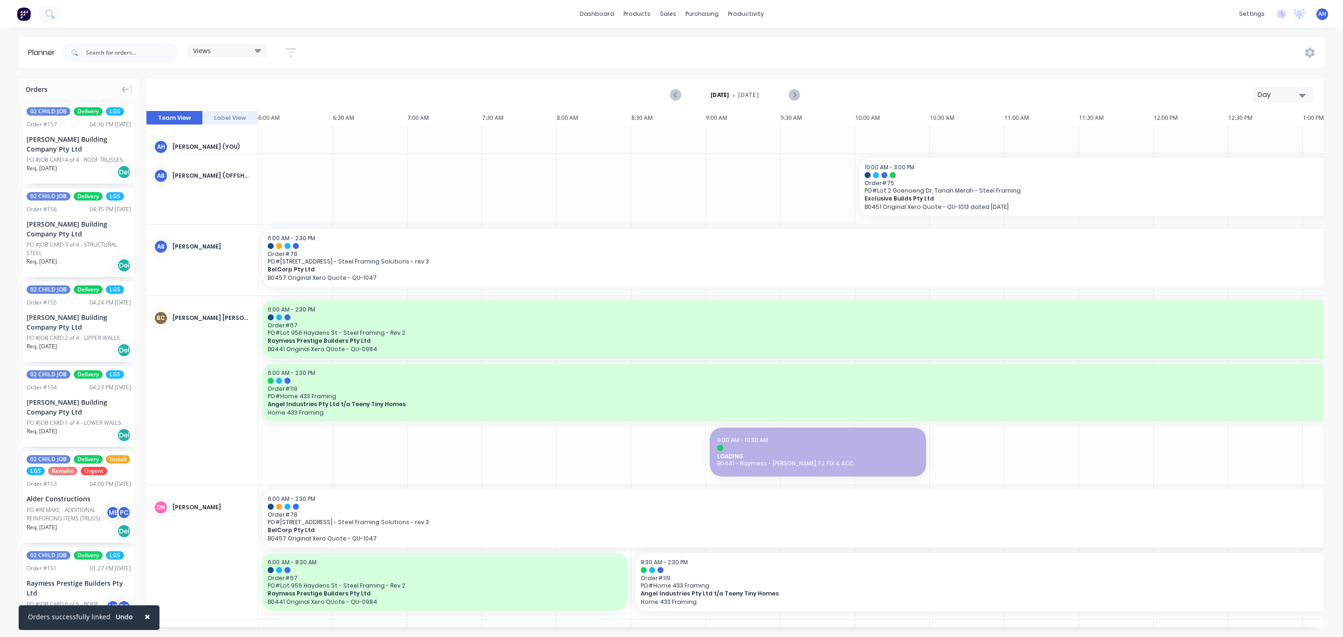
scroll to position [0, 206]
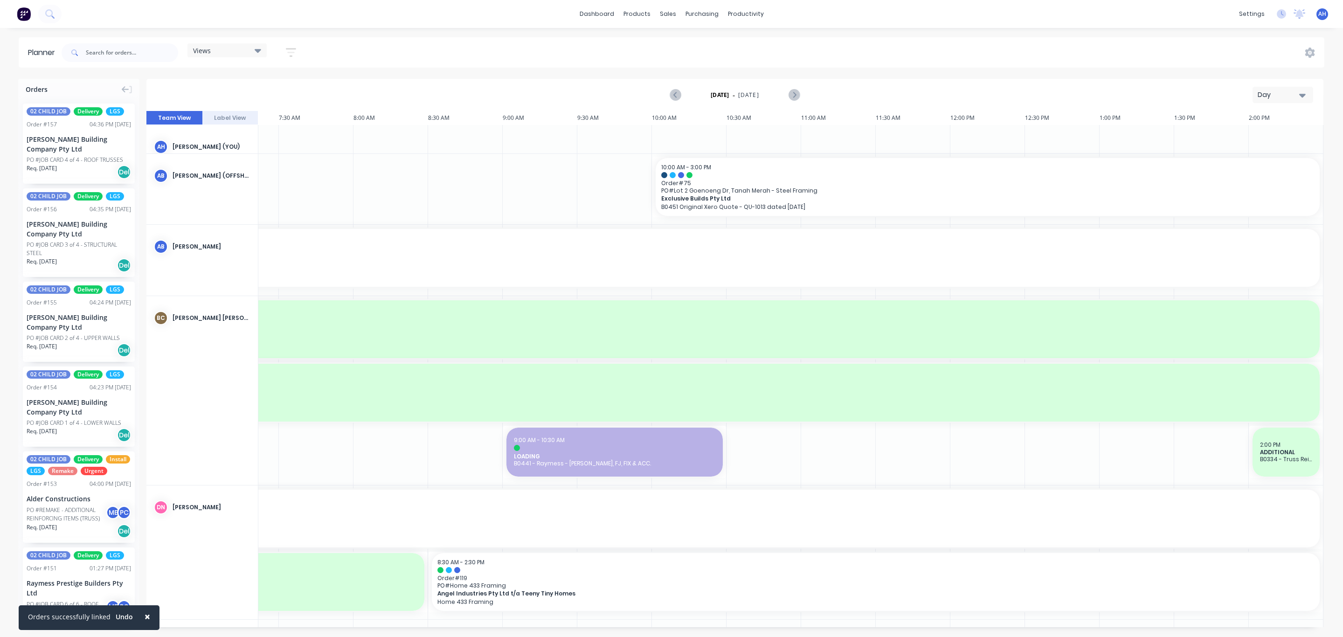
click at [235, 45] on div "Views" at bounding box center [227, 50] width 79 height 14
click at [249, 195] on button "FACTORY PRODUCTION" at bounding box center [244, 194] width 99 height 11
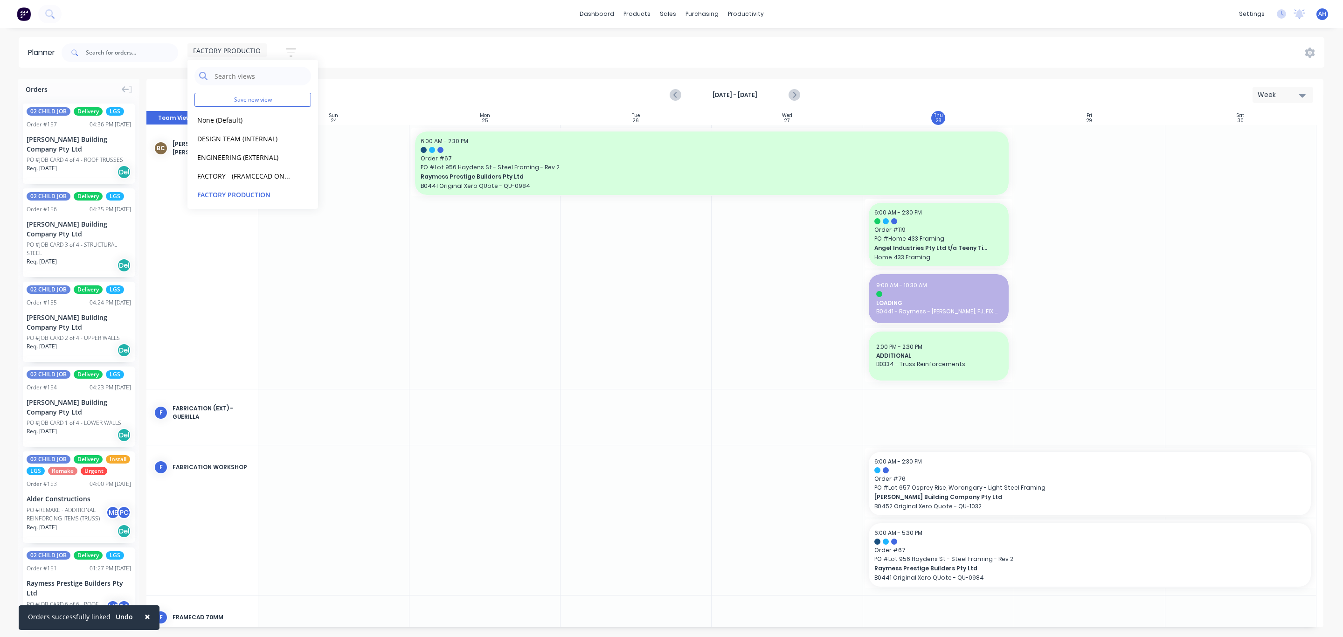
click at [1228, 212] on div at bounding box center [1241, 257] width 151 height 264
click at [796, 96] on icon "Next page" at bounding box center [793, 95] width 11 height 11
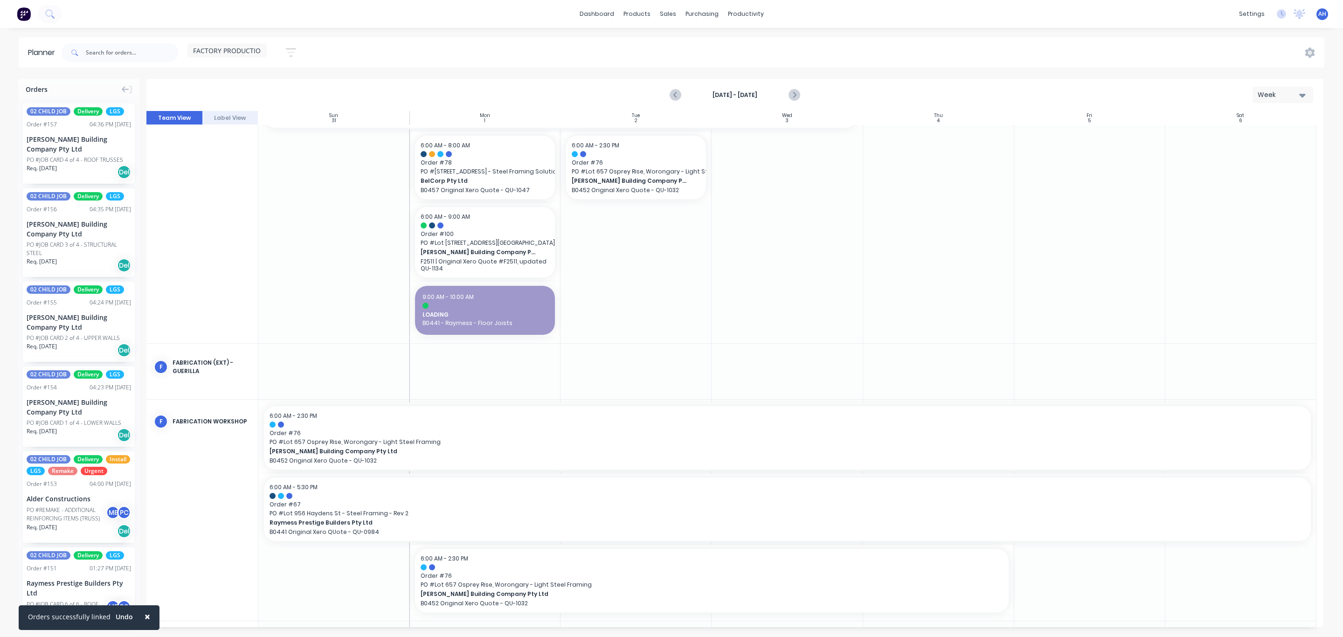
scroll to position [80, 0]
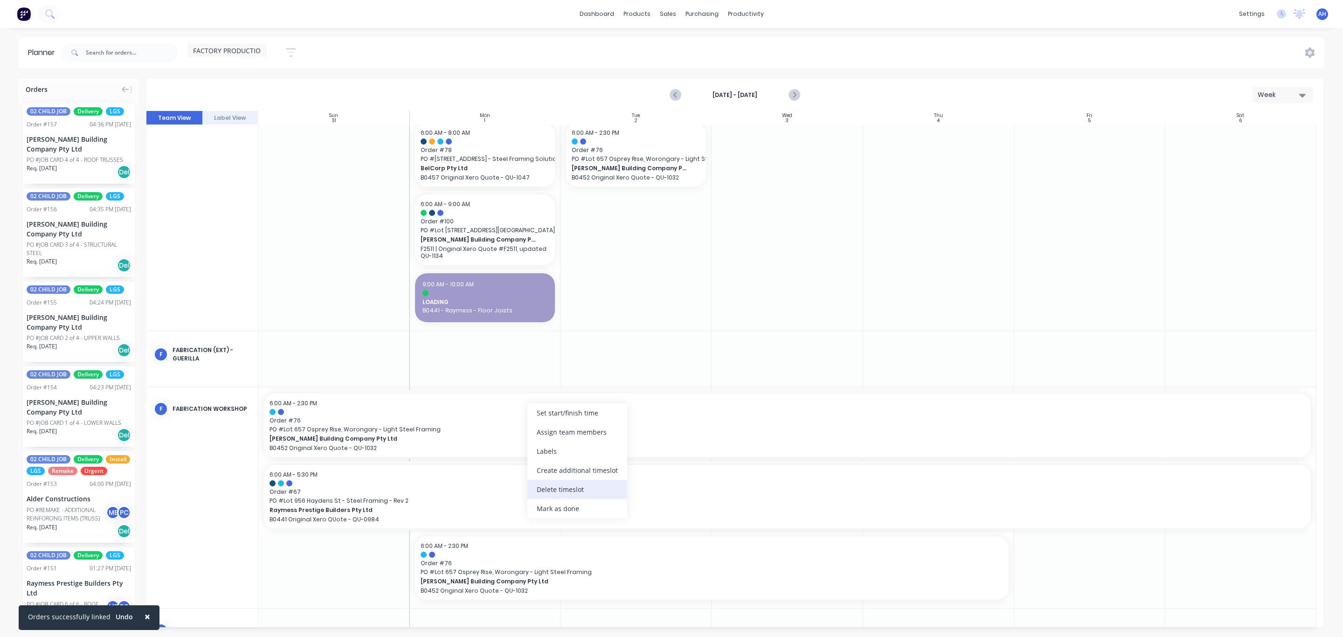
click at [570, 493] on div "Delete timeslot" at bounding box center [578, 489] width 100 height 19
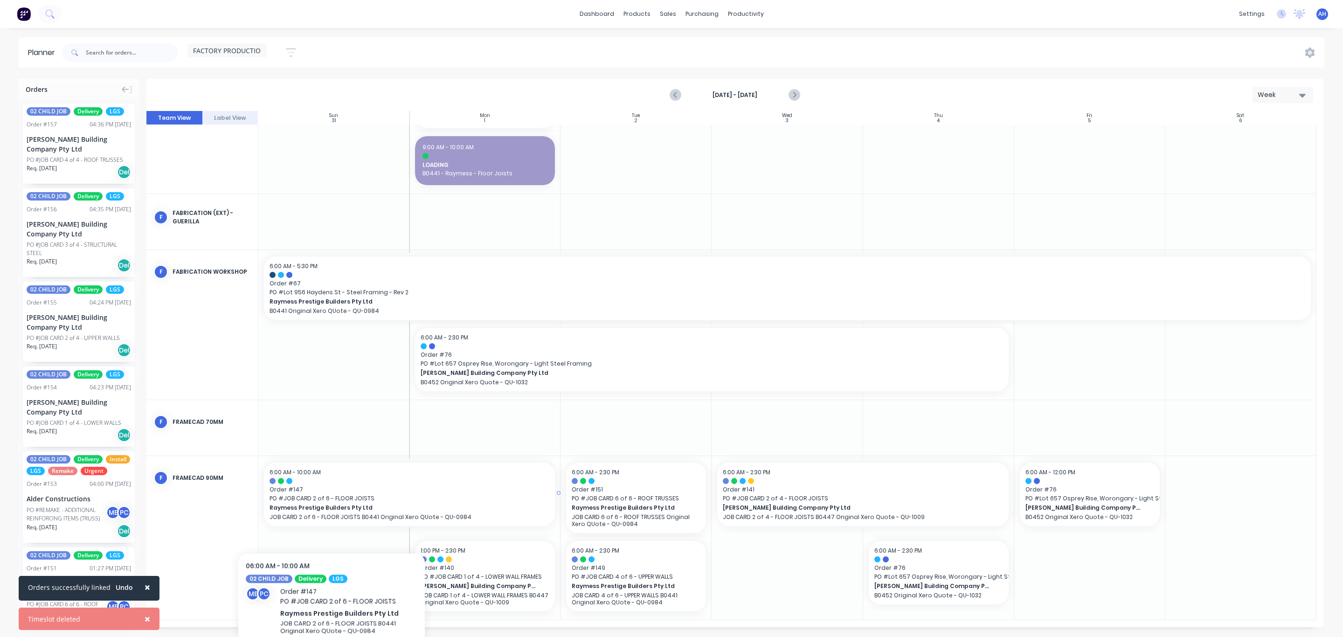
scroll to position [209, 0]
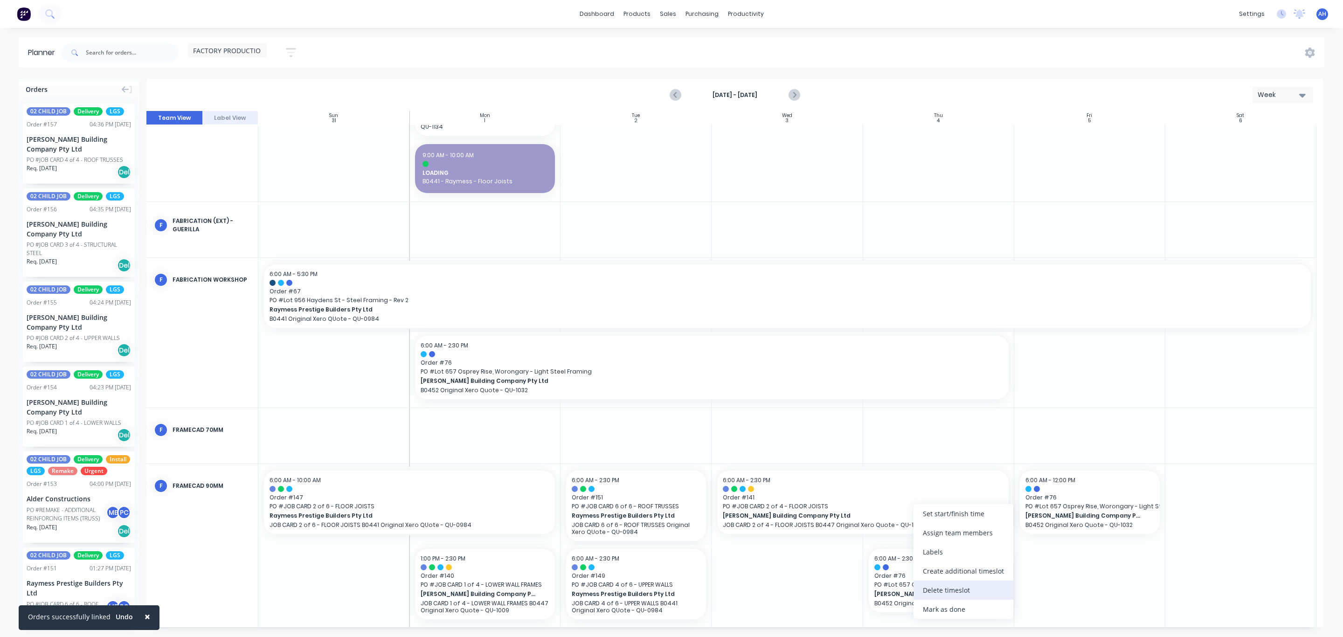
click at [966, 591] on div "Delete timeslot" at bounding box center [964, 590] width 100 height 19
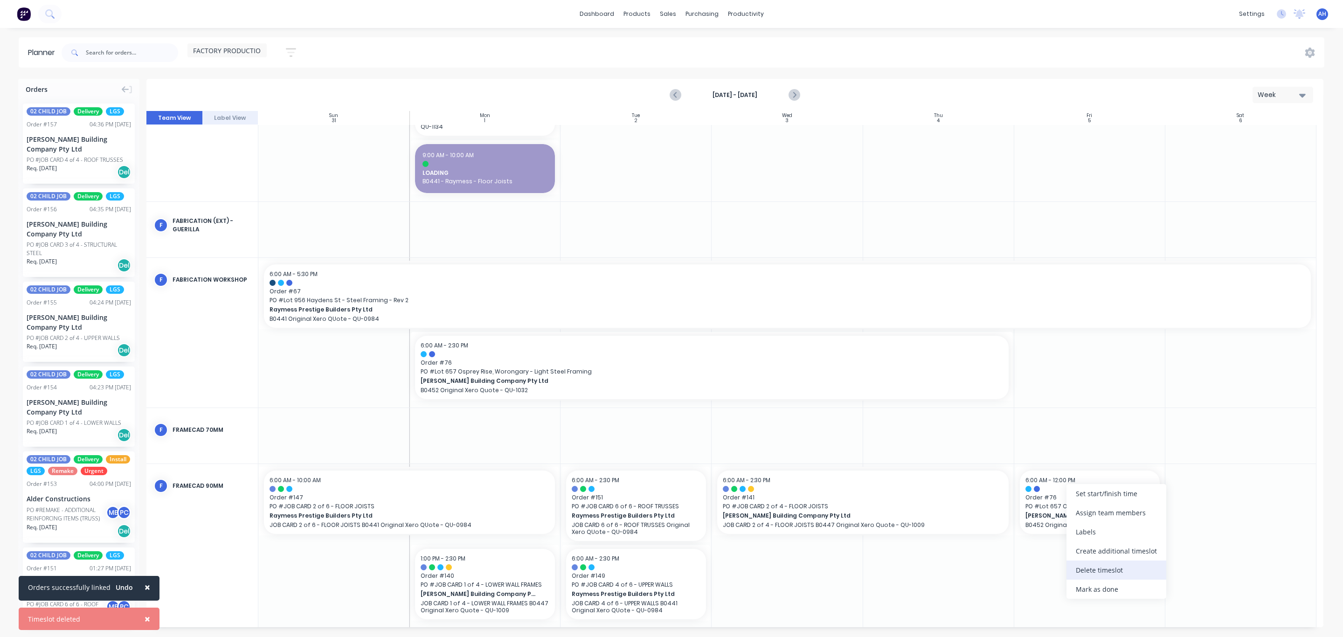
click at [1110, 574] on div "Delete timeslot" at bounding box center [1117, 570] width 100 height 19
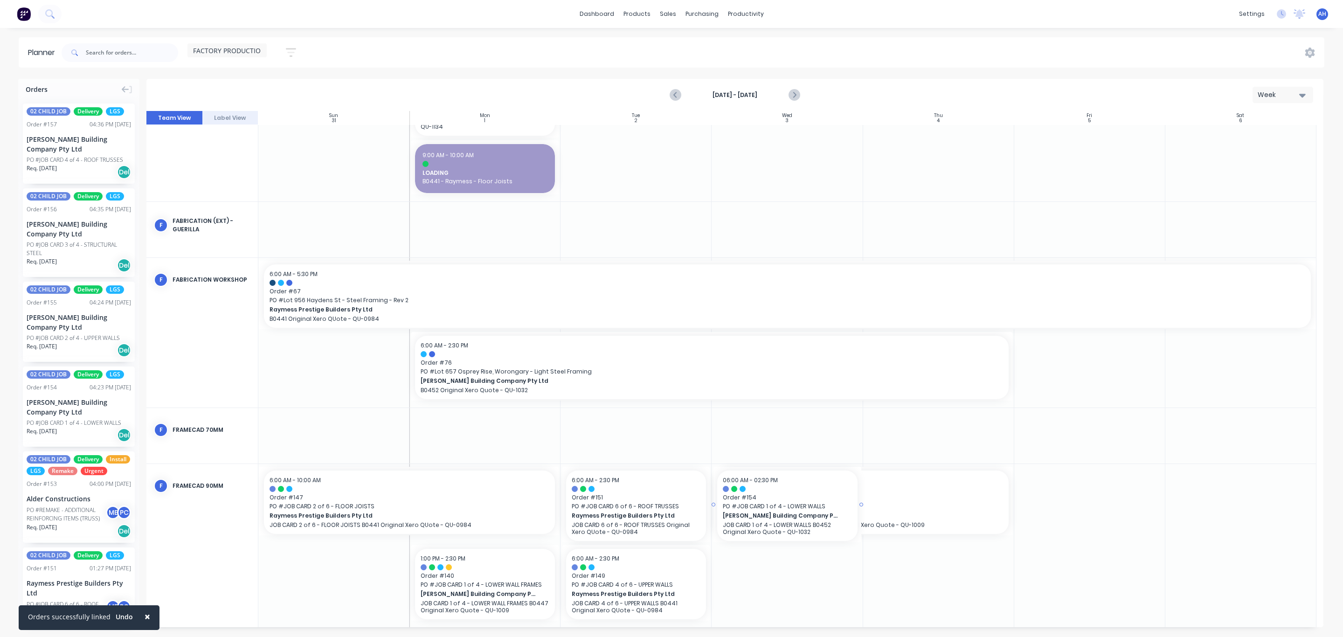
drag, startPoint x: 73, startPoint y: 408, endPoint x: 756, endPoint y: 589, distance: 707.0
drag, startPoint x: 79, startPoint y: 334, endPoint x: 943, endPoint y: 540, distance: 888.5
drag, startPoint x: 1009, startPoint y: 504, endPoint x: 1058, endPoint y: 491, distance: 50.7
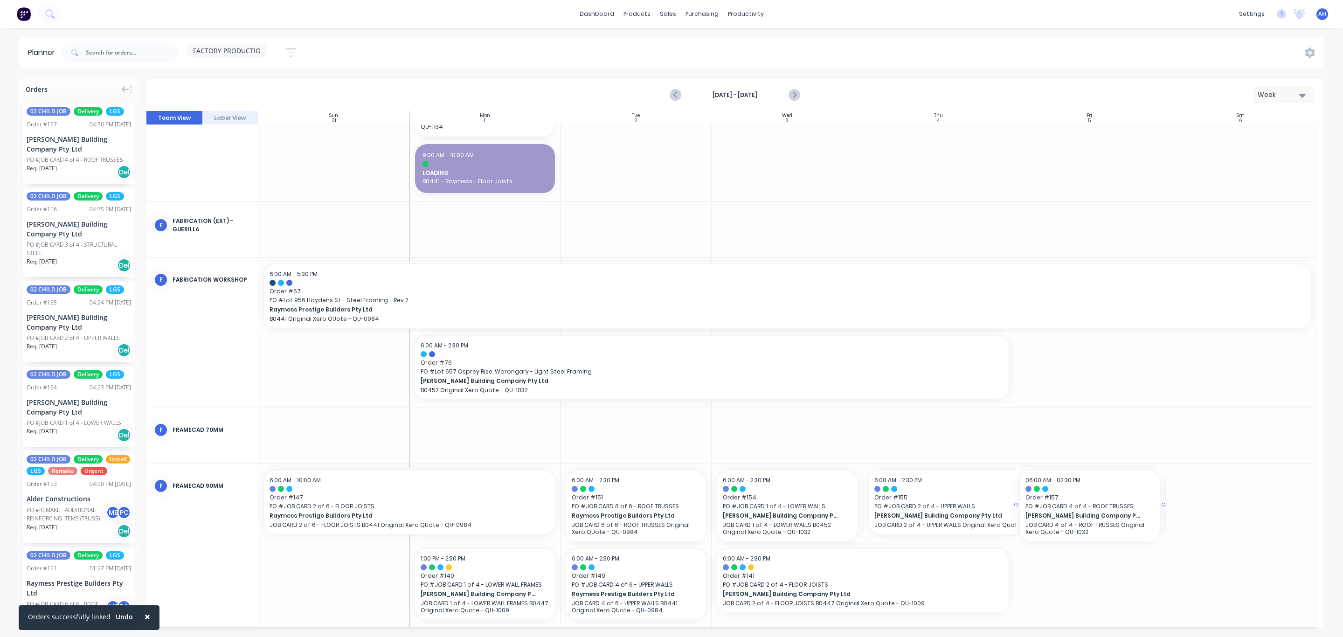
drag, startPoint x: 84, startPoint y: 136, endPoint x: 1081, endPoint y: 588, distance: 1094.1
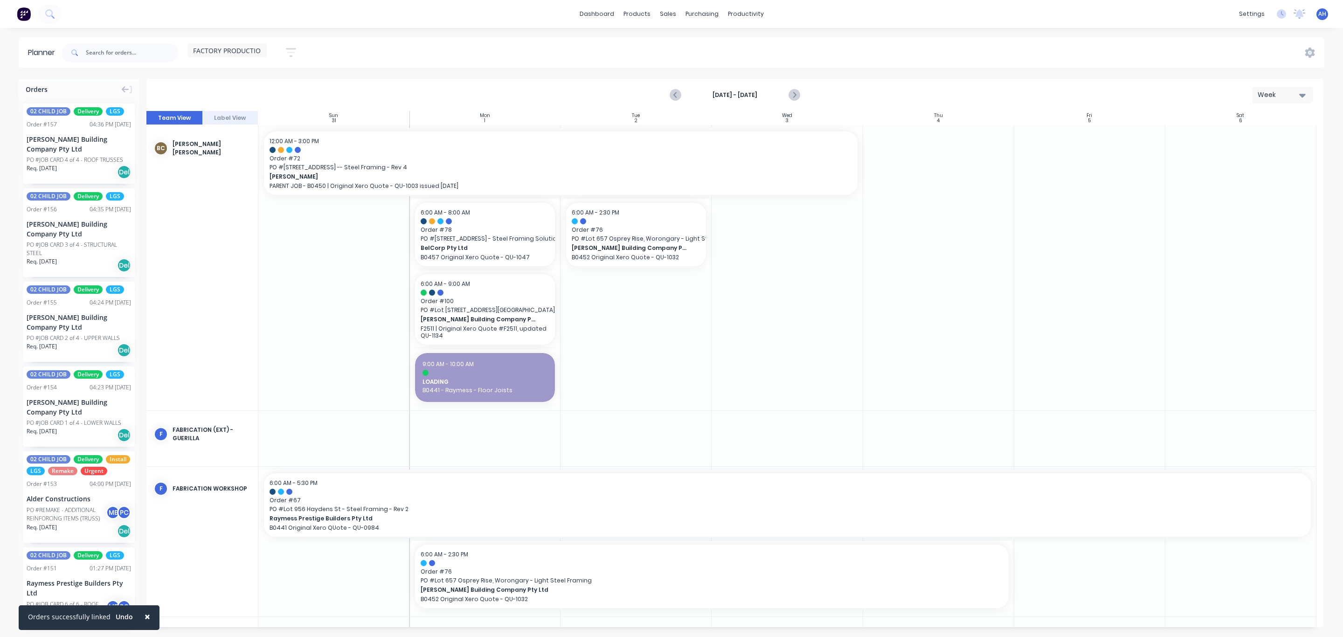
scroll to position [217, 0]
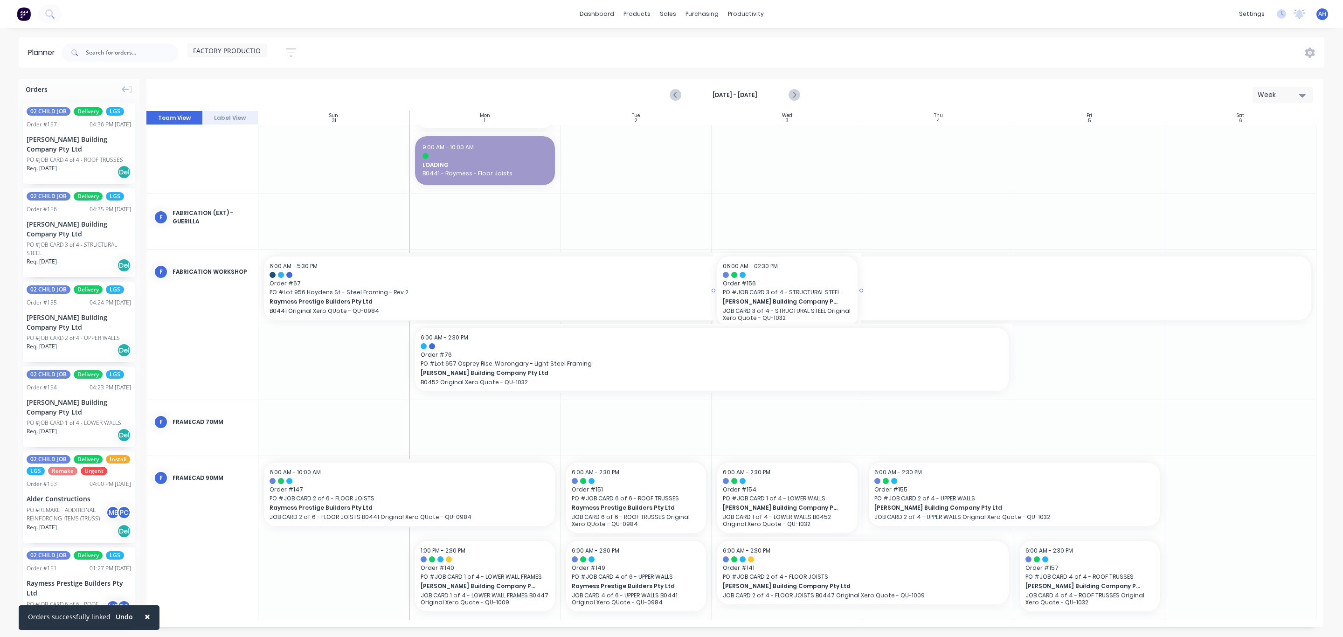
drag, startPoint x: 73, startPoint y: 241, endPoint x: 726, endPoint y: 297, distance: 655.9
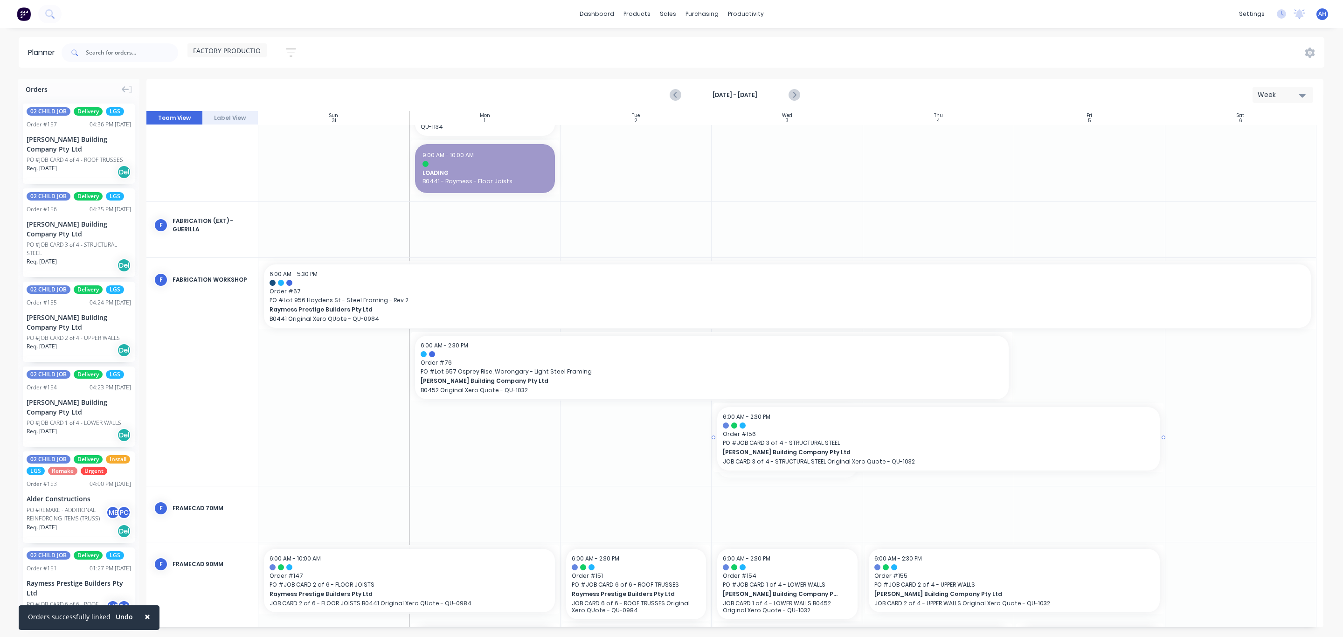
drag, startPoint x: 858, startPoint y: 439, endPoint x: 1061, endPoint y: 403, distance: 205.7
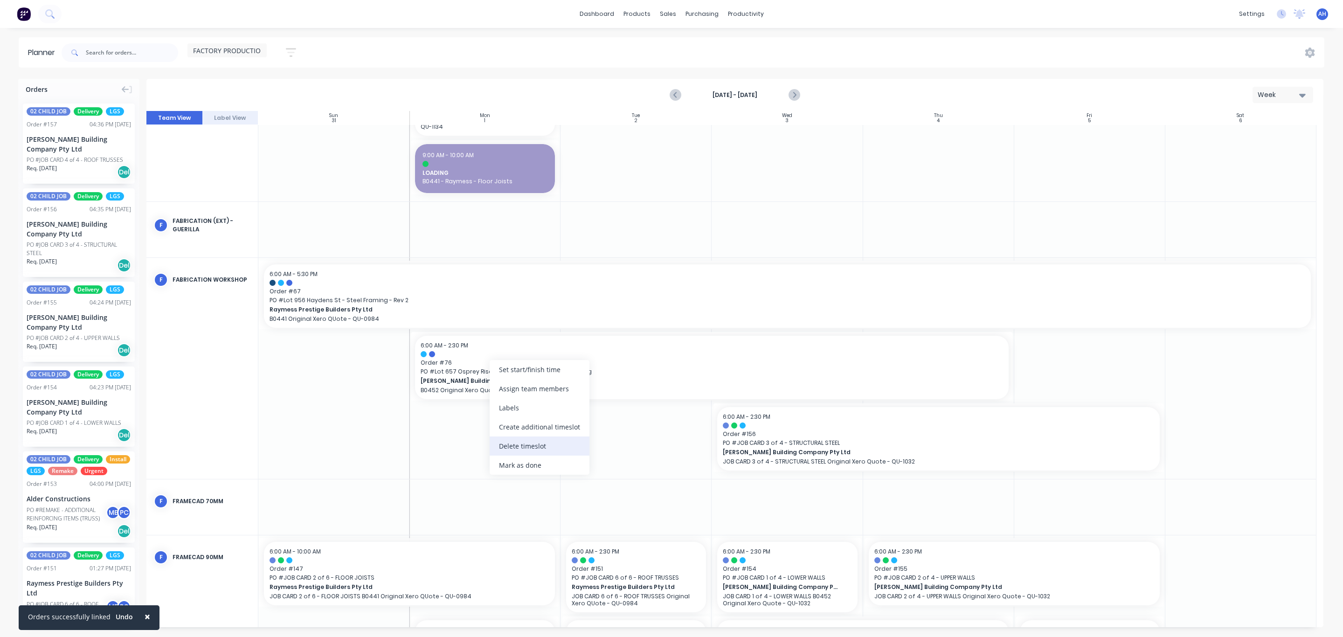
click at [536, 441] on div "Delete timeslot" at bounding box center [540, 446] width 100 height 19
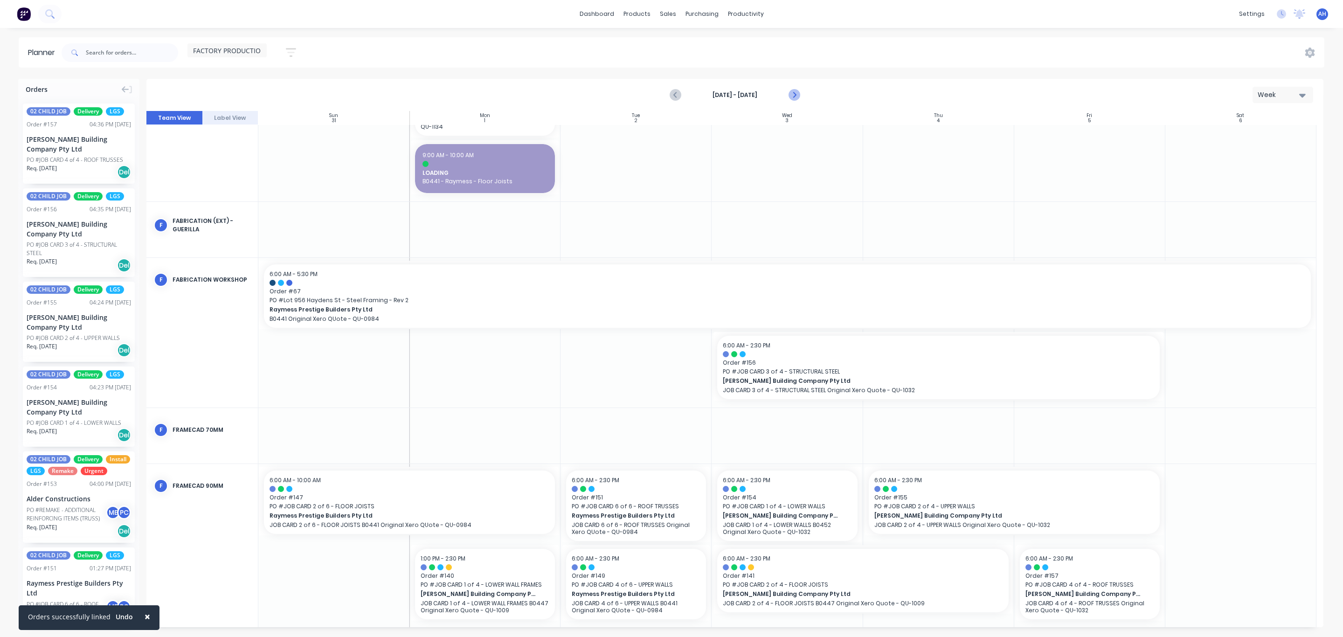
click at [791, 93] on icon "Next page" at bounding box center [793, 95] width 11 height 11
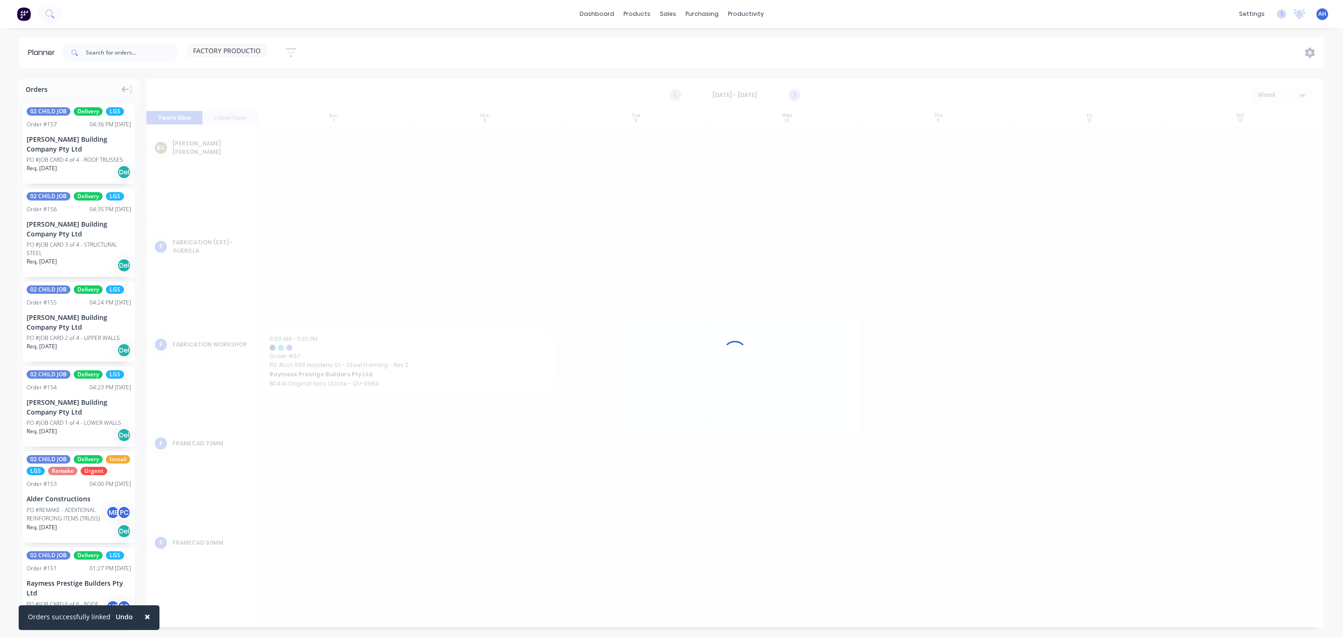
scroll to position [0, 0]
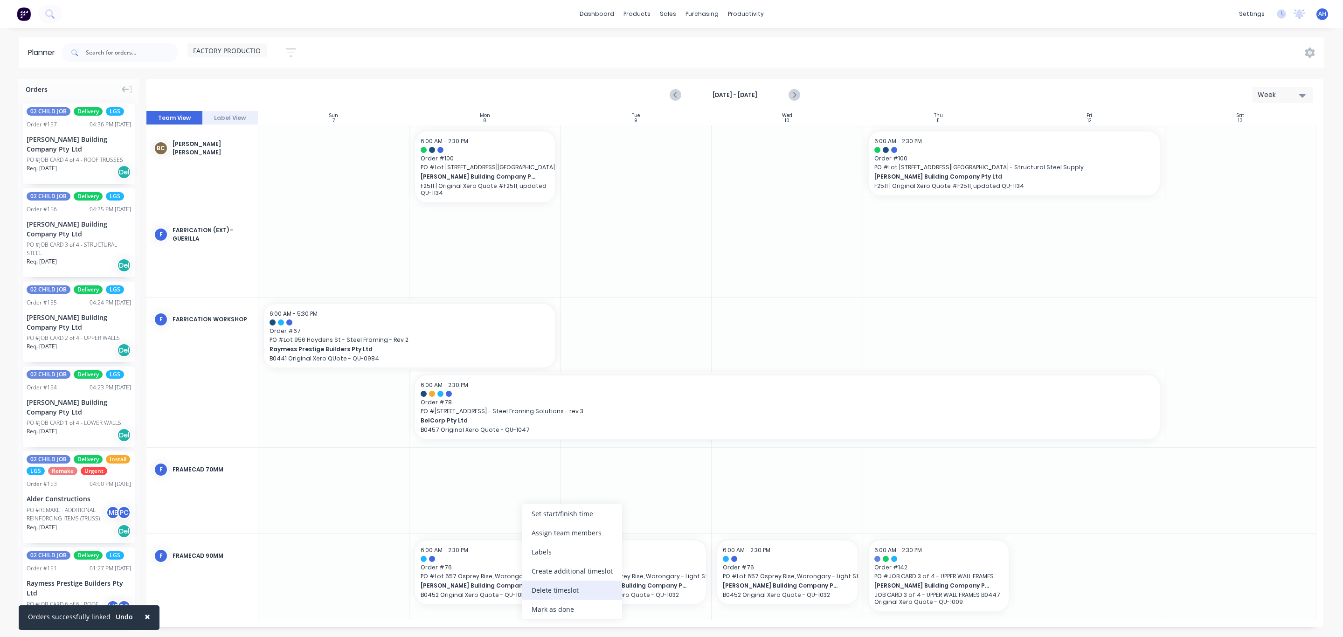
click at [562, 589] on div "Delete timeslot" at bounding box center [572, 590] width 100 height 19
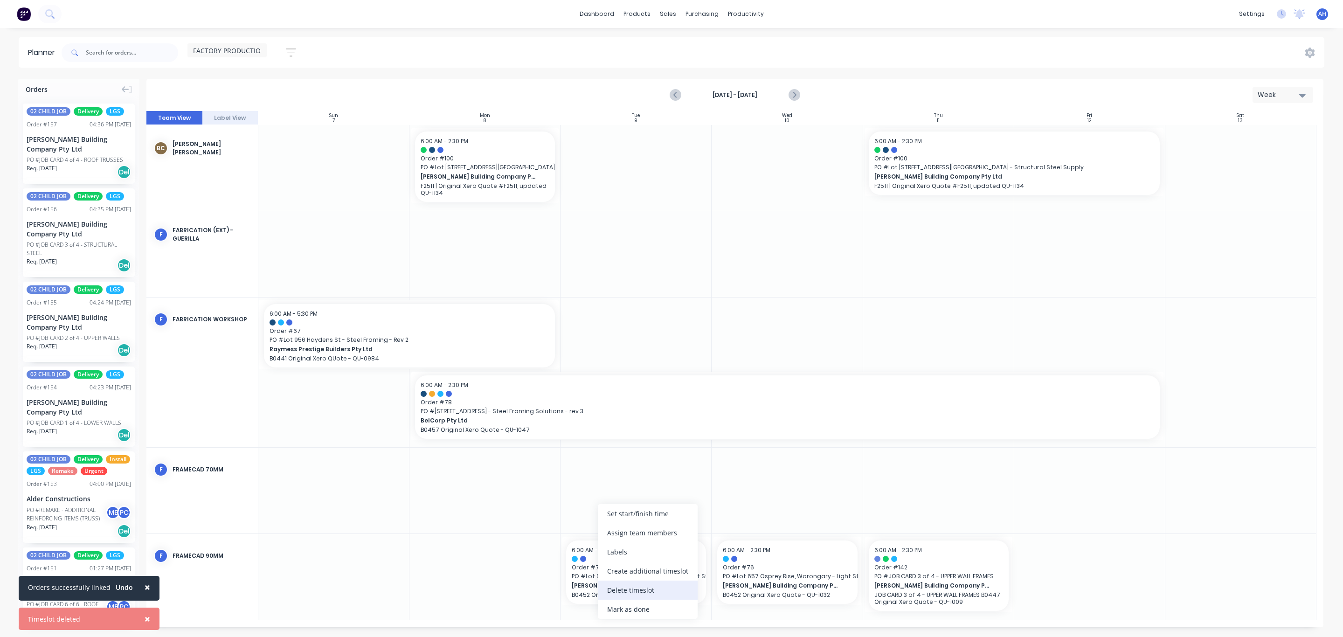
click at [634, 592] on div "Delete timeslot" at bounding box center [648, 590] width 100 height 19
click at [806, 591] on div "Delete timeslot" at bounding box center [815, 590] width 100 height 19
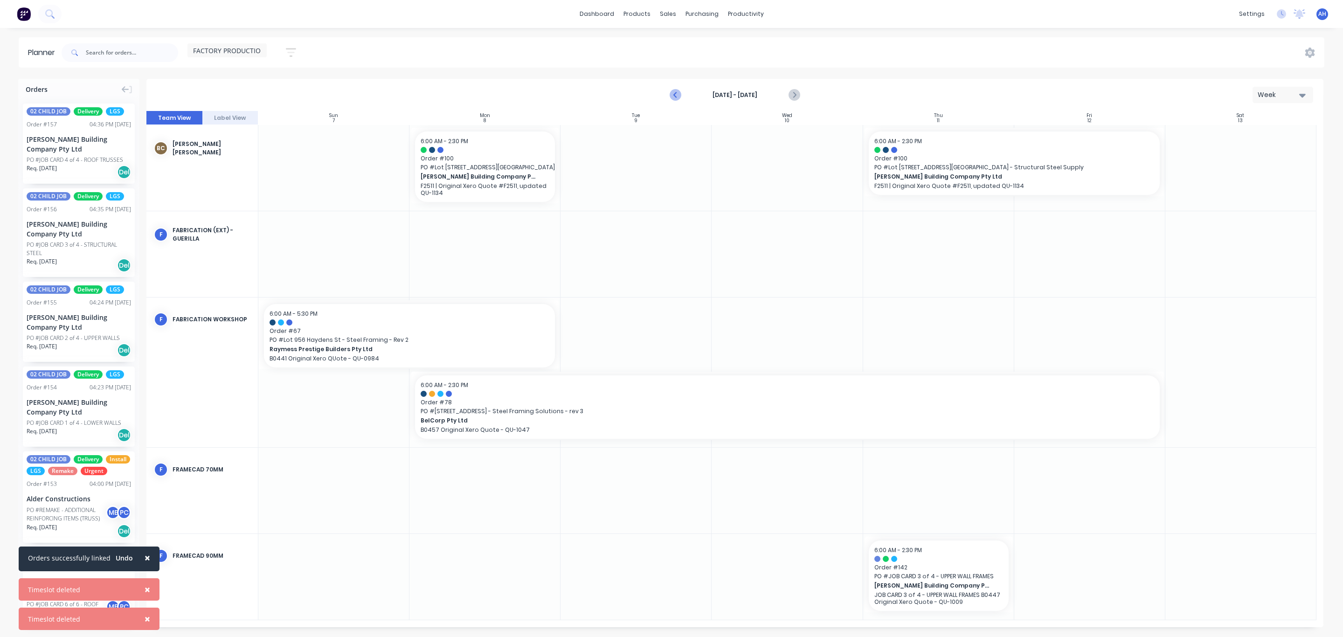
click at [675, 97] on icon "Previous page" at bounding box center [675, 95] width 11 height 11
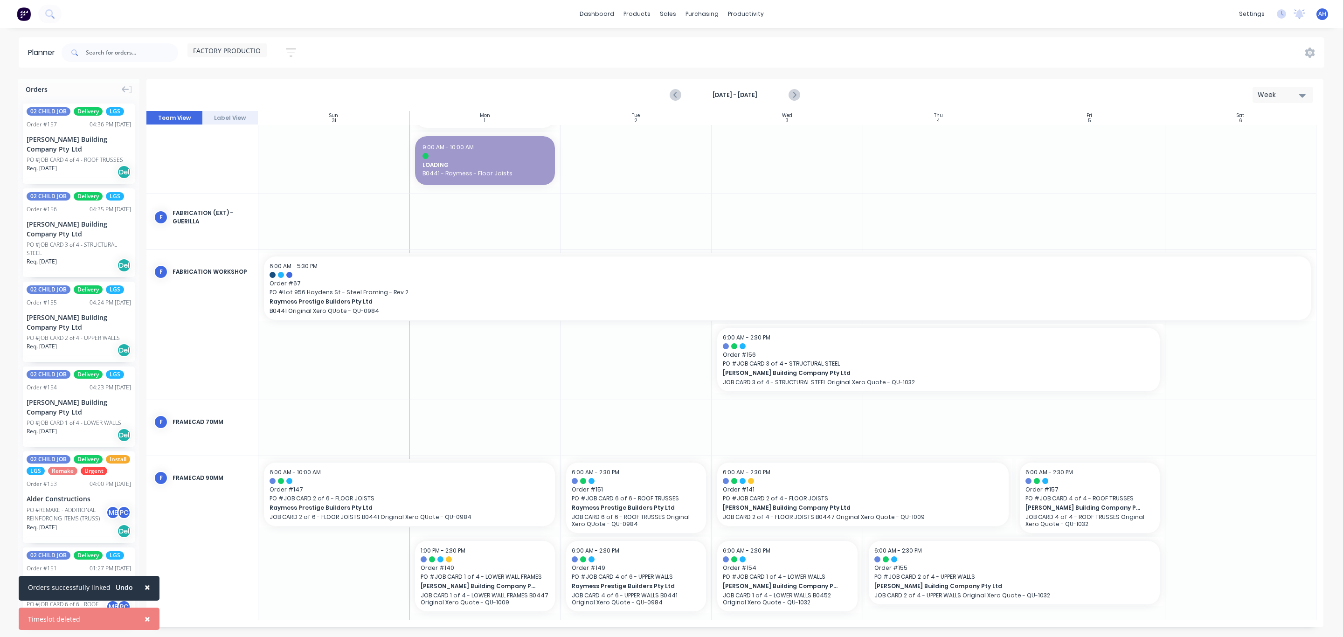
scroll to position [209, 0]
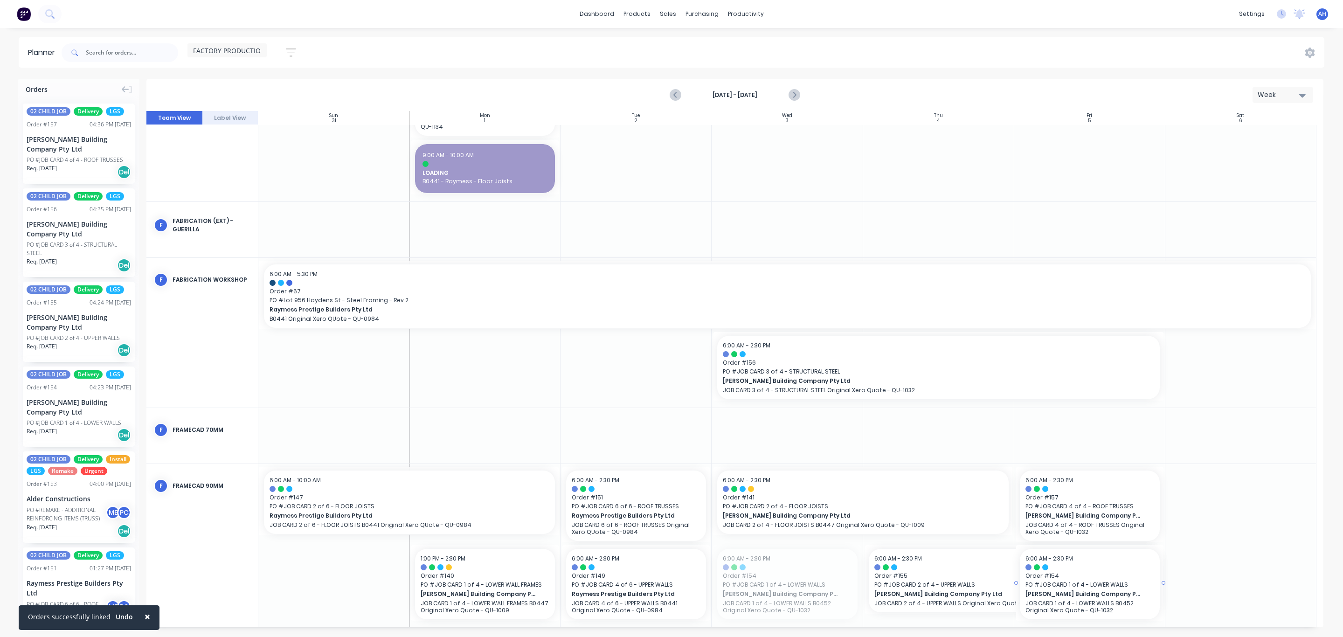
drag, startPoint x: 816, startPoint y: 591, endPoint x: 1079, endPoint y: 490, distance: 281.7
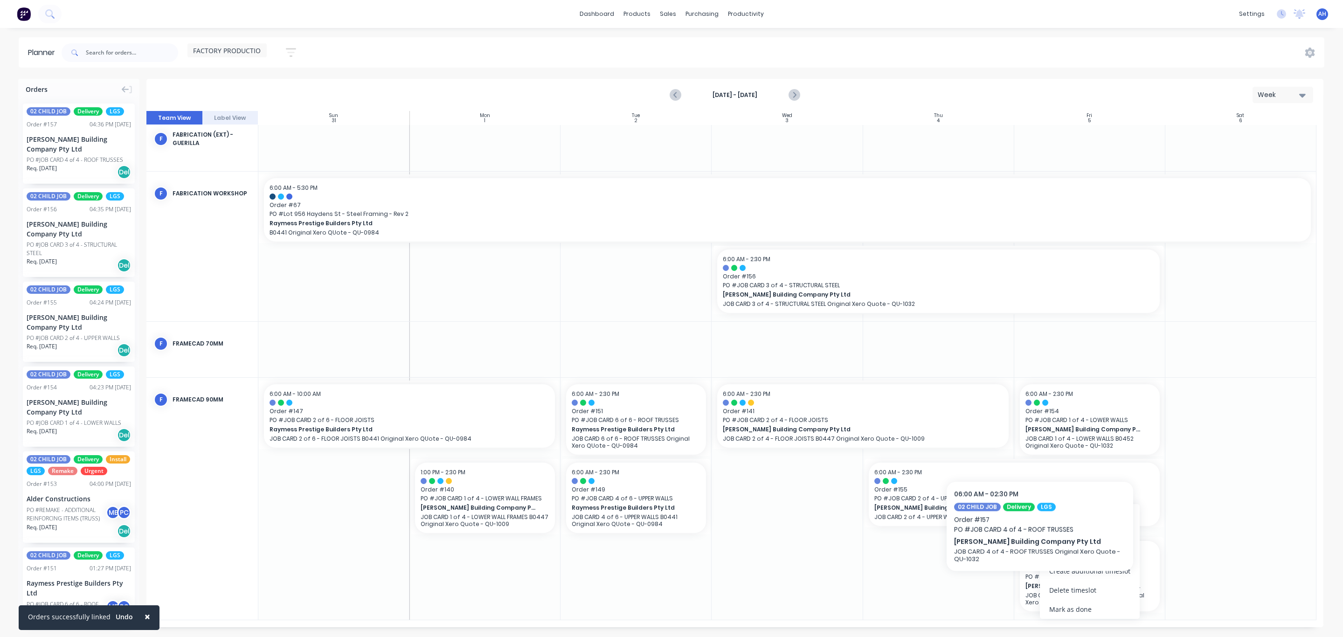
scroll to position [287, 0]
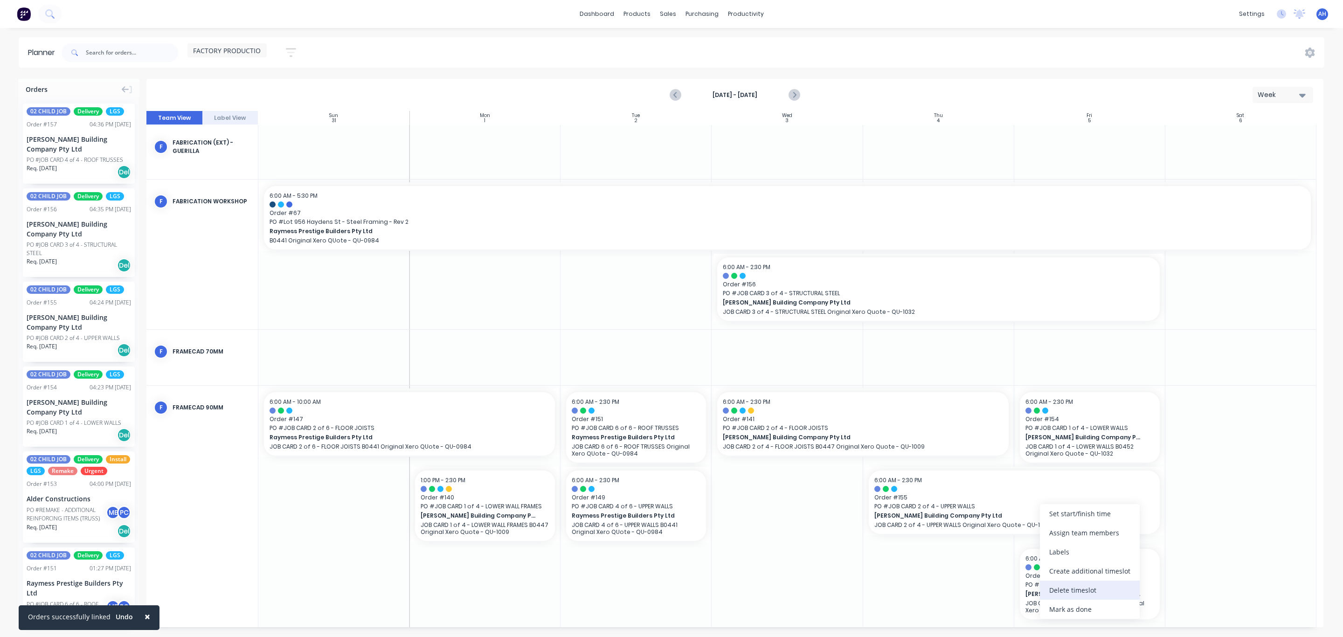
click at [1068, 592] on div "Delete timeslot" at bounding box center [1090, 590] width 100 height 19
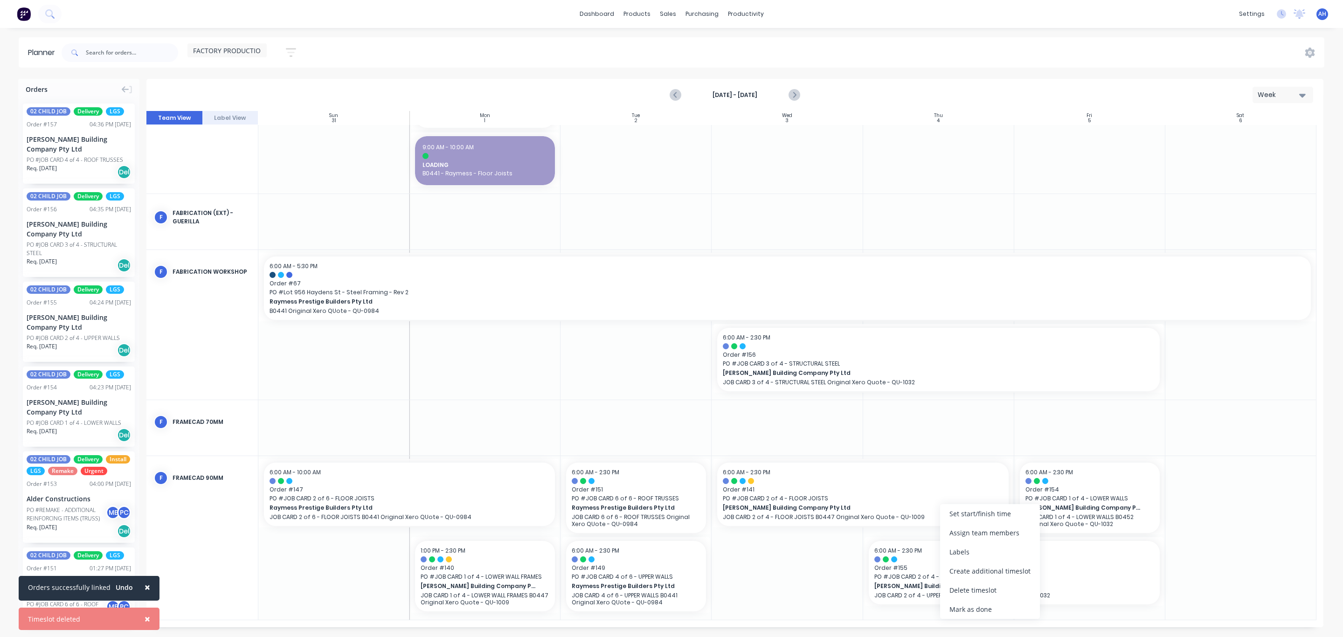
scroll to position [209, 0]
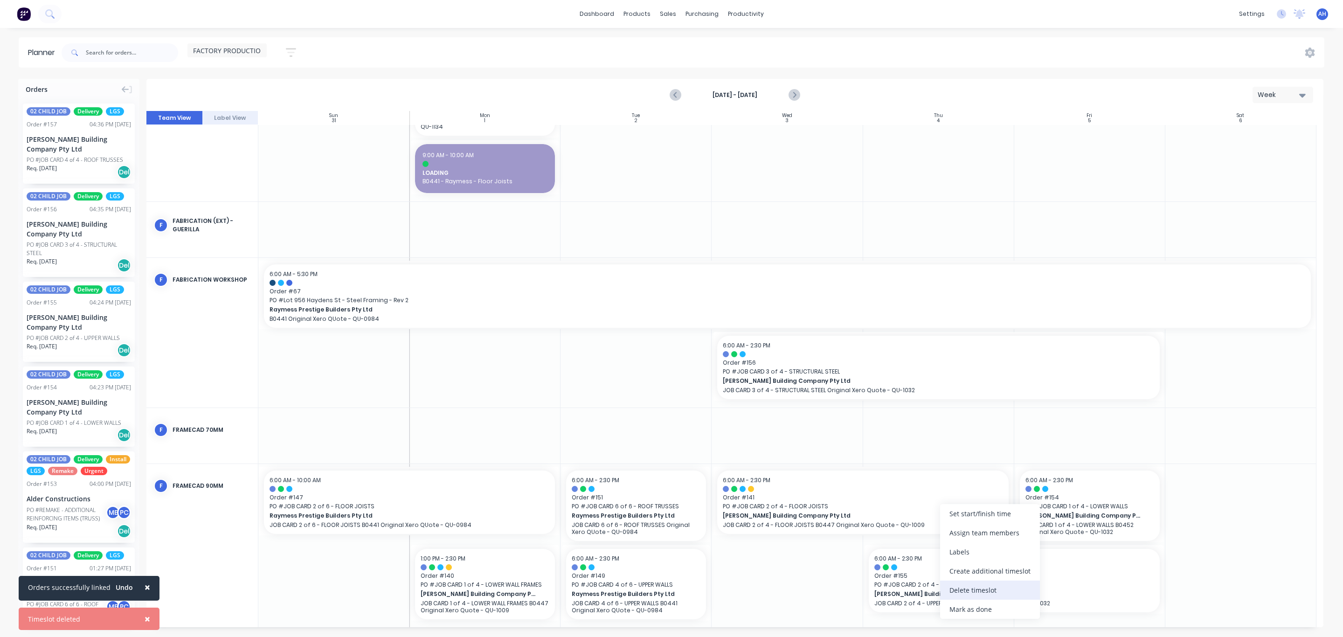
click at [978, 592] on div "Delete timeslot" at bounding box center [990, 590] width 100 height 19
click at [793, 95] on icon "Next page" at bounding box center [793, 95] width 11 height 11
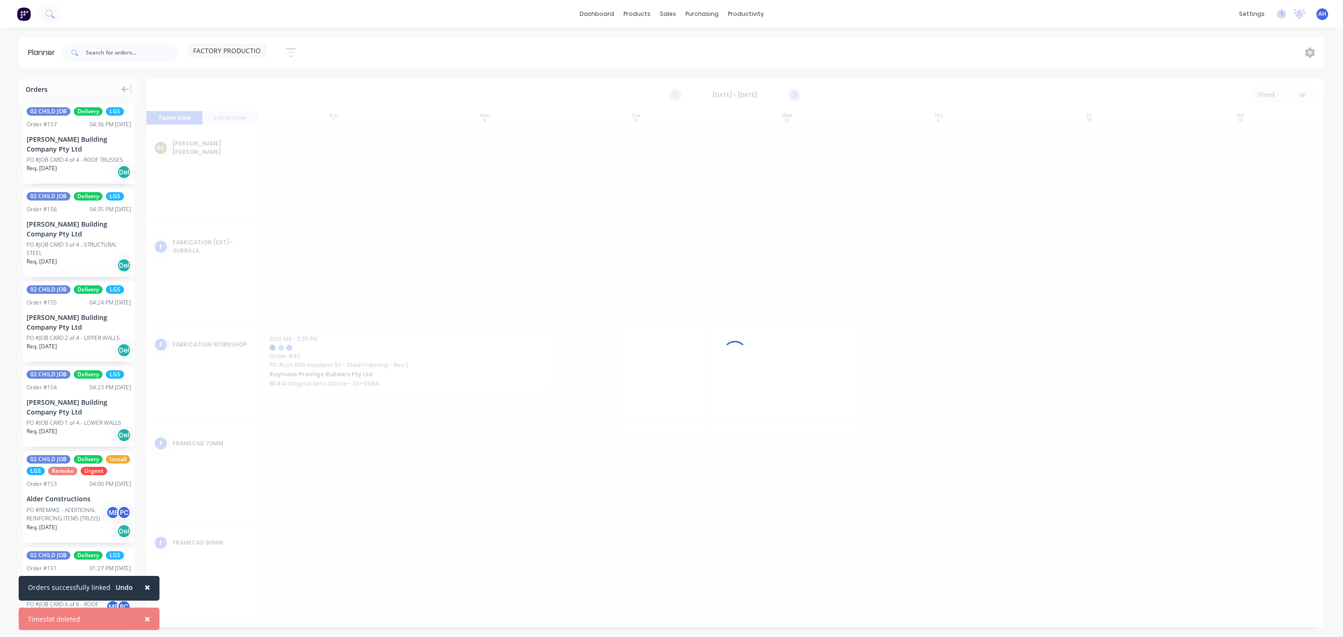
scroll to position [0, 0]
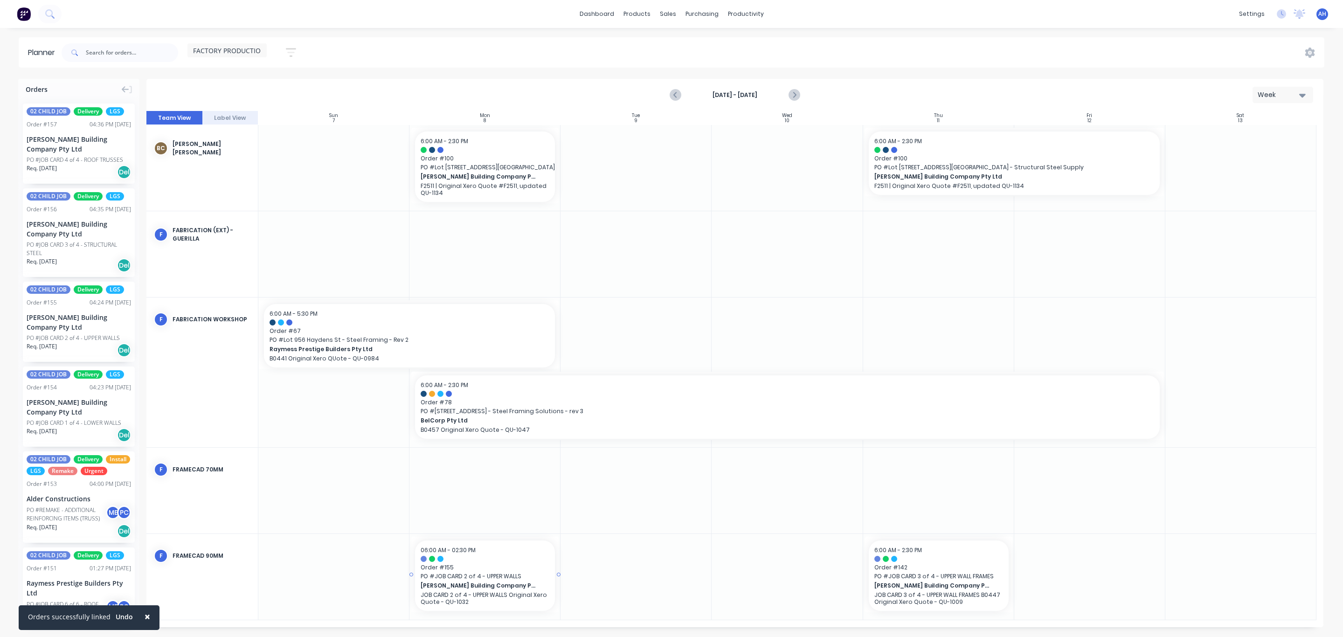
drag, startPoint x: 83, startPoint y: 329, endPoint x: 420, endPoint y: 571, distance: 414.8
drag, startPoint x: 557, startPoint y: 573, endPoint x: 595, endPoint y: 567, distance: 38.3
drag, startPoint x: 80, startPoint y: 151, endPoint x: 723, endPoint y: 577, distance: 771.4
drag, startPoint x: 711, startPoint y: 576, endPoint x: 619, endPoint y: 574, distance: 92.4
drag, startPoint x: 712, startPoint y: 574, endPoint x: 630, endPoint y: 579, distance: 82.7
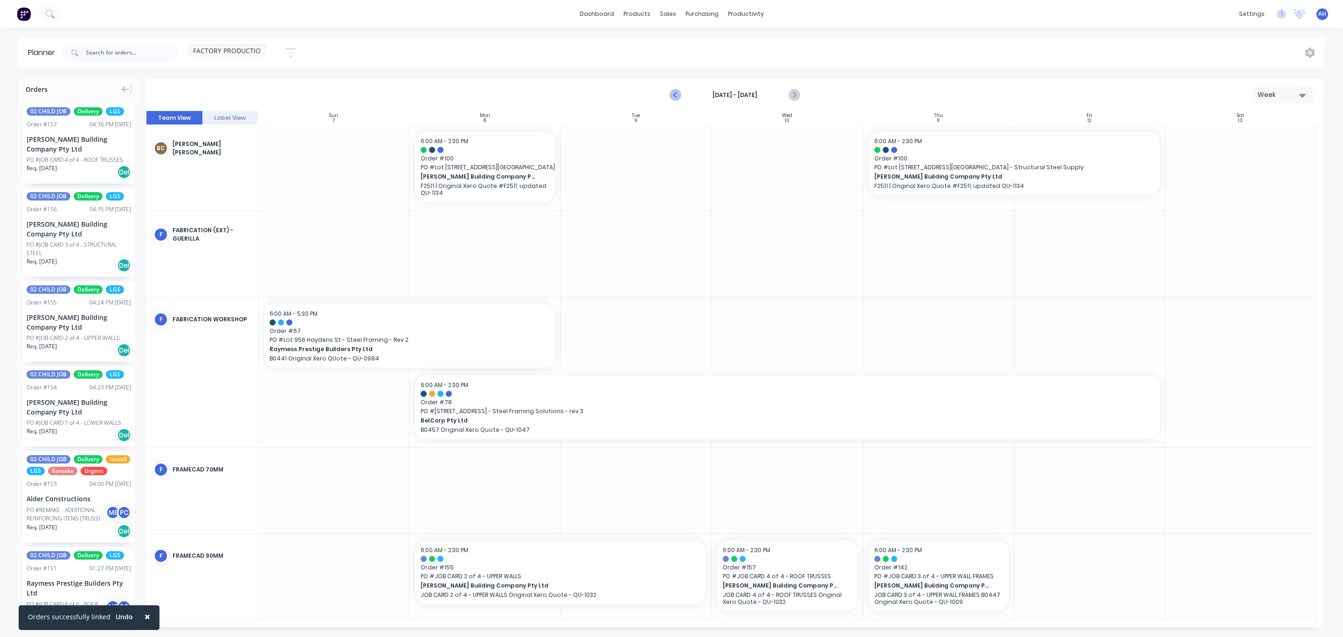
click at [676, 91] on icon "Previous page" at bounding box center [675, 95] width 11 height 11
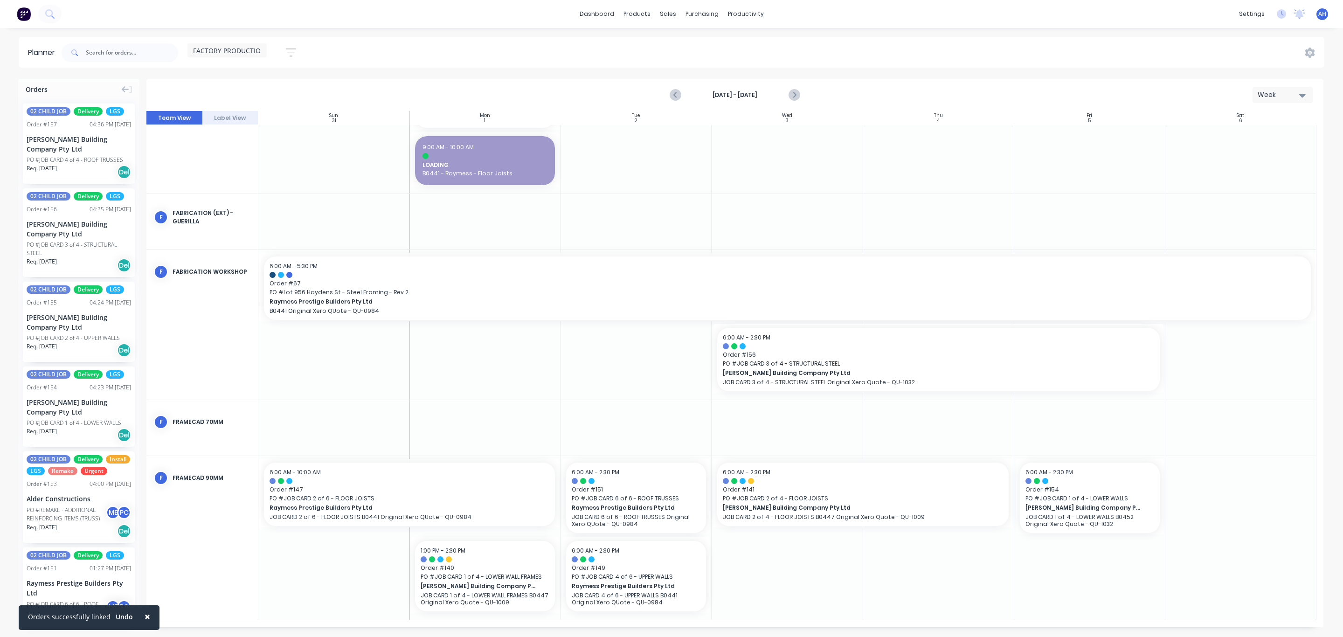
scroll to position [217, 0]
click at [798, 98] on icon "Next page" at bounding box center [793, 95] width 11 height 11
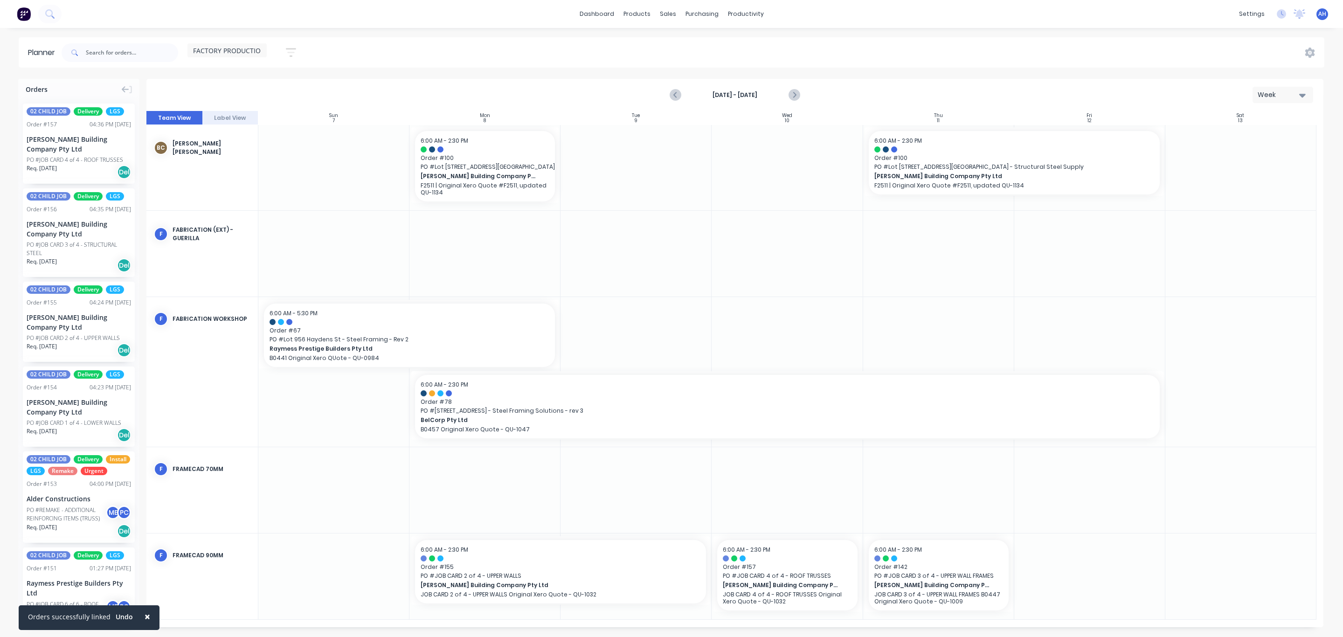
scroll to position [0, 0]
click at [746, 585] on span "[PERSON_NAME] Building Company Pty Ltd" at bounding box center [781, 586] width 116 height 8
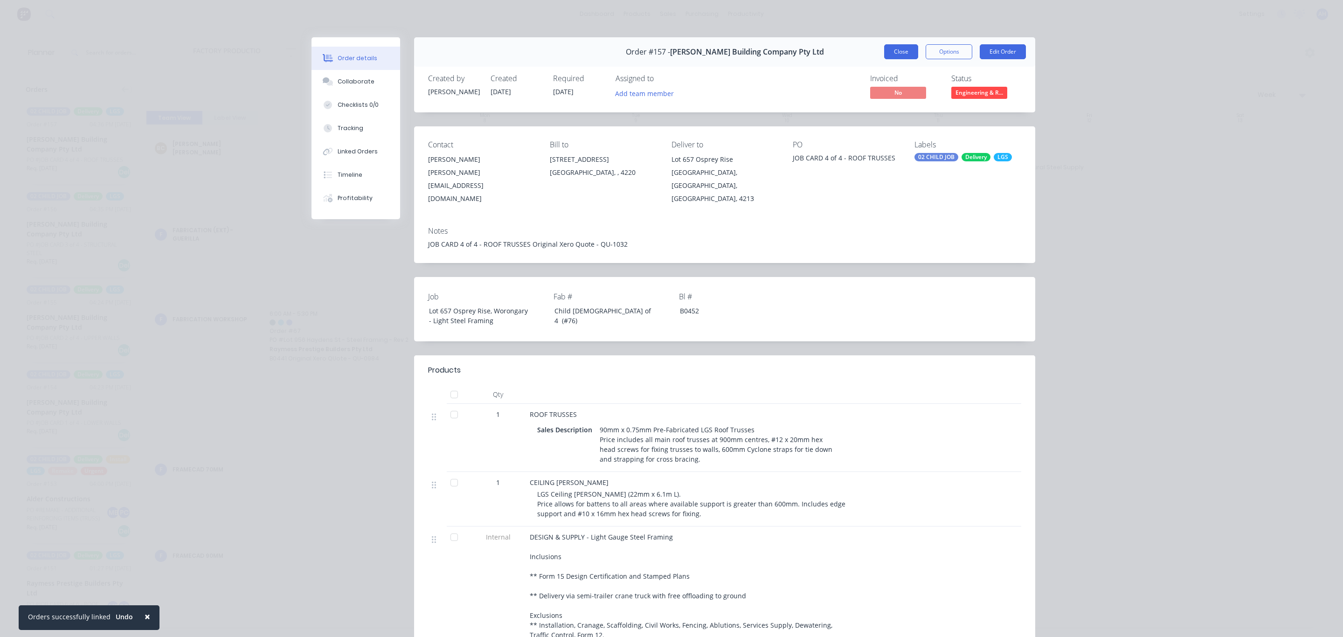
click at [901, 53] on button "Close" at bounding box center [901, 51] width 34 height 15
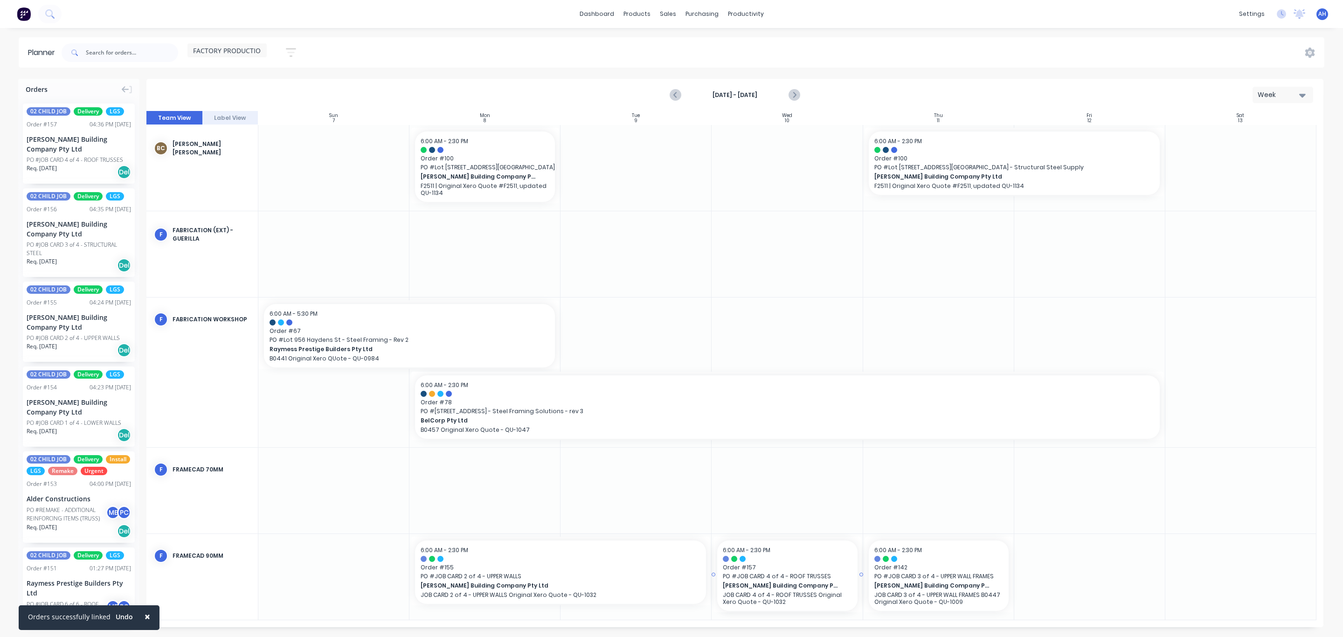
drag, startPoint x: 712, startPoint y: 573, endPoint x: 616, endPoint y: 574, distance: 96.1
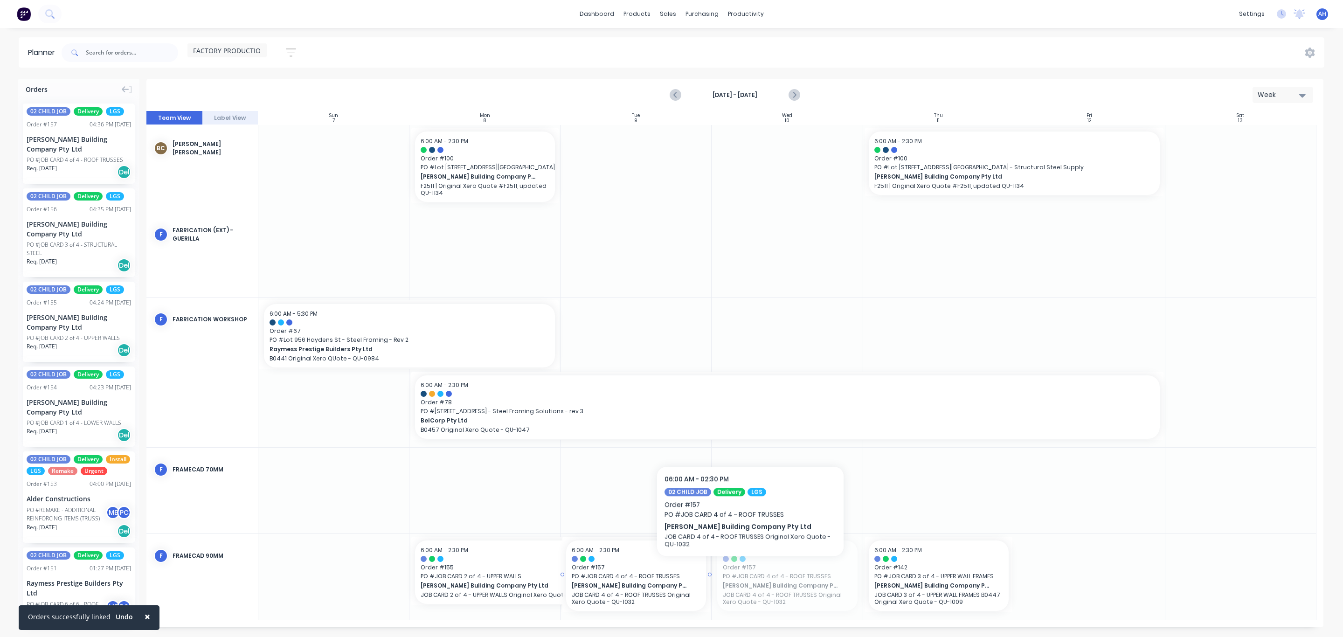
drag, startPoint x: 766, startPoint y: 571, endPoint x: 646, endPoint y: 570, distance: 120.4
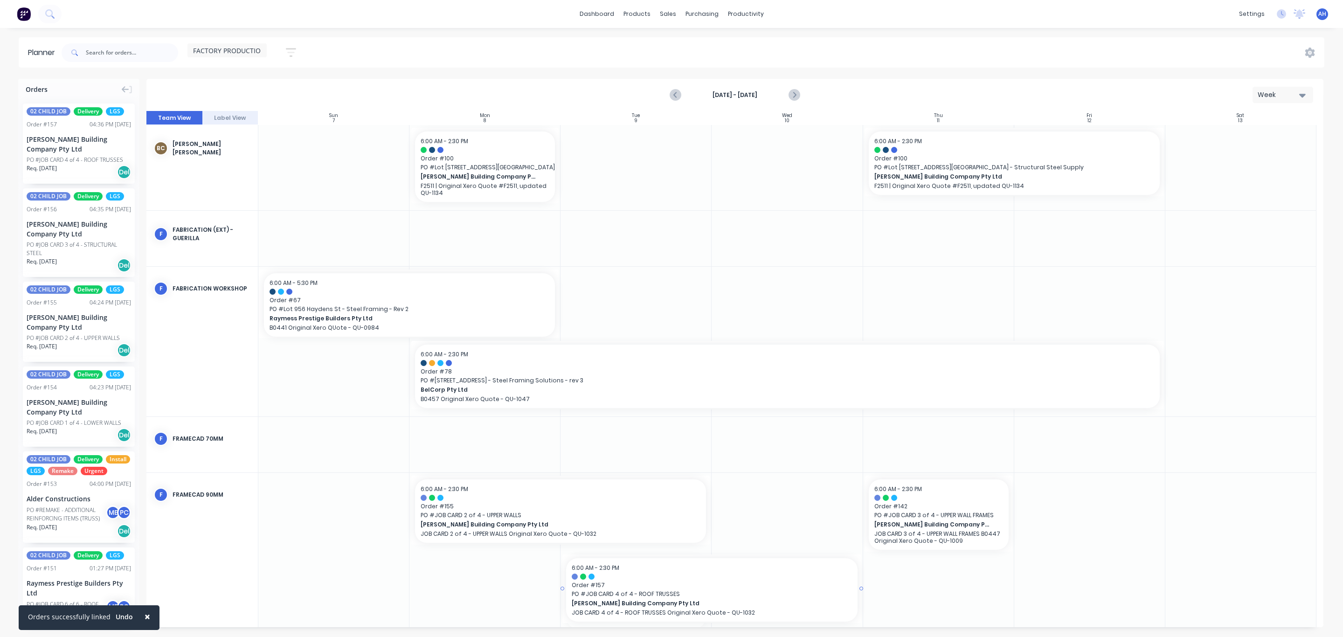
drag, startPoint x: 709, startPoint y: 593, endPoint x: 769, endPoint y: 584, distance: 60.0
click at [758, 80] on div "Delivery Scheduling" at bounding box center [777, 82] width 58 height 8
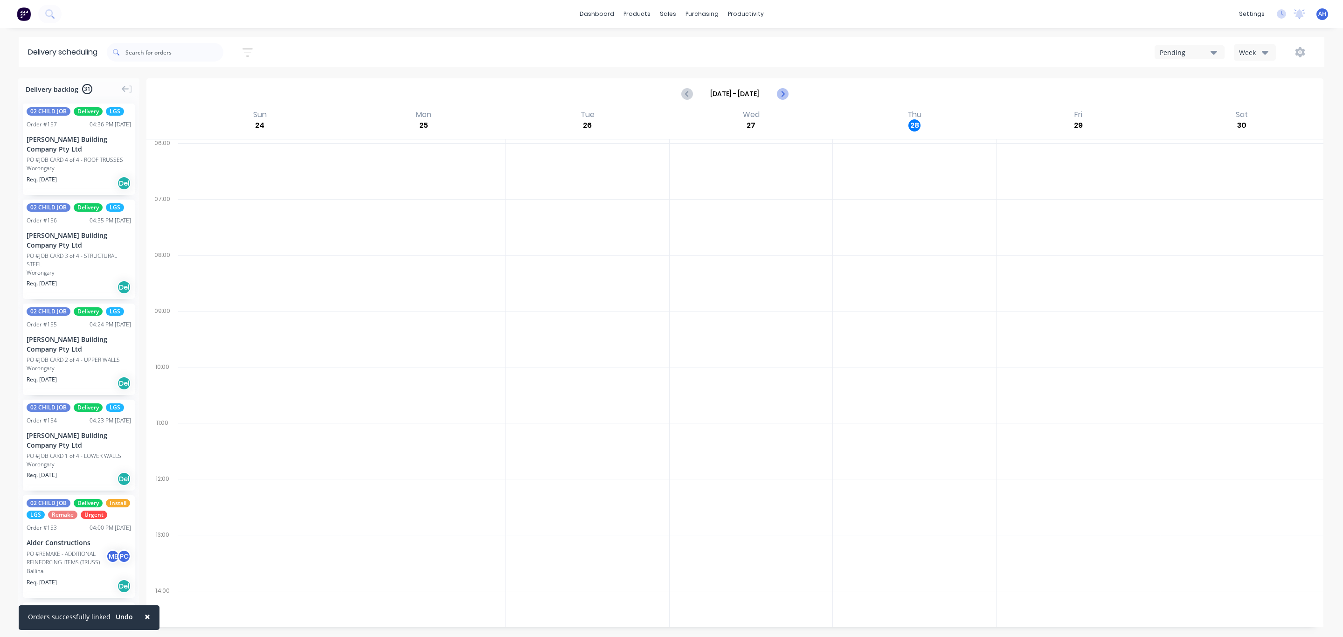
click at [785, 94] on icon "Next page" at bounding box center [782, 93] width 11 height 11
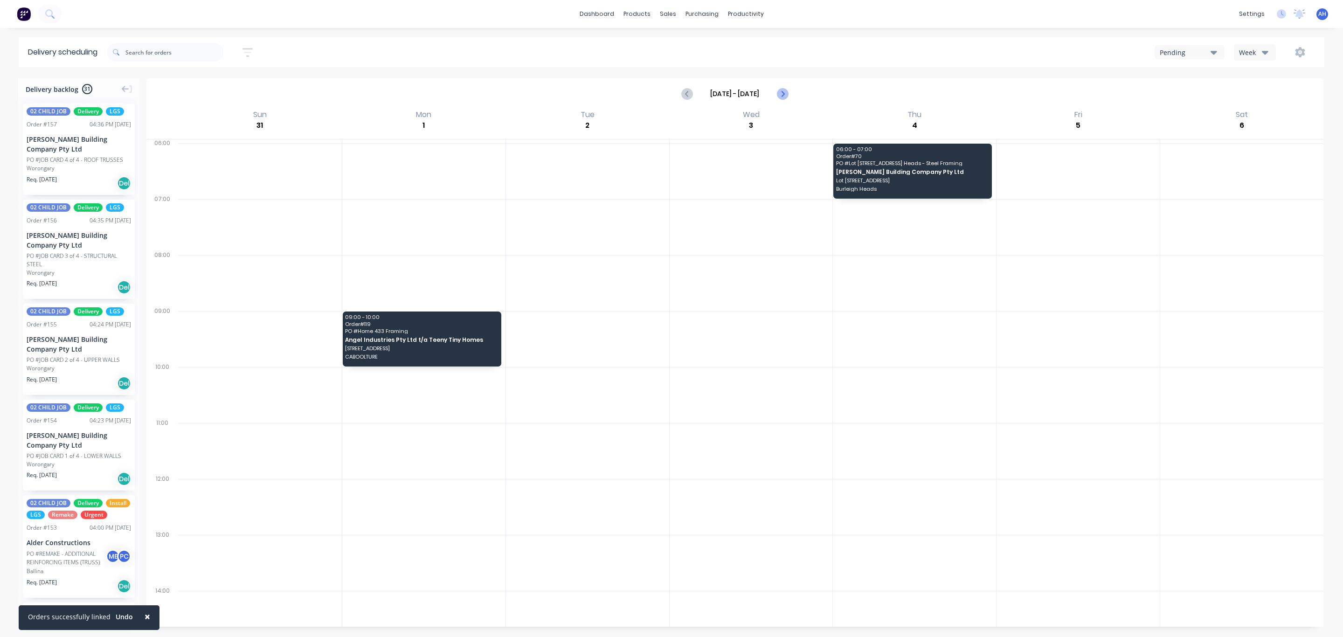
click at [780, 100] on button "Next page" at bounding box center [782, 93] width 19 height 19
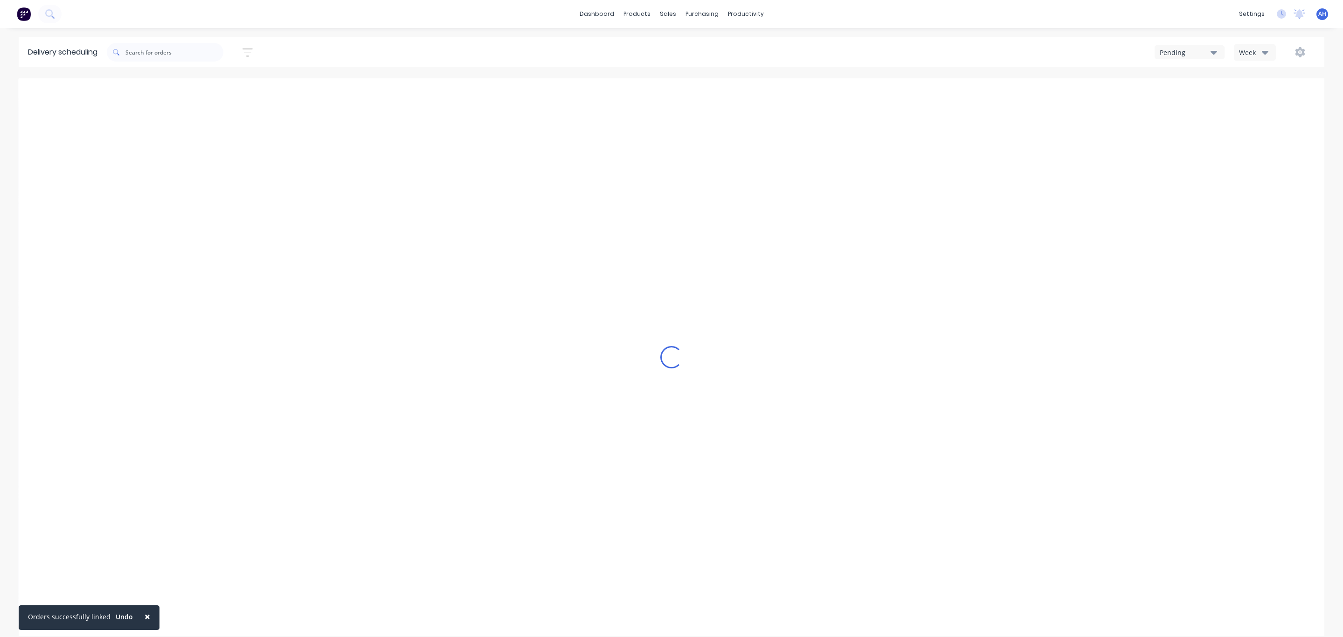
type input "[DATE] - [DATE]"
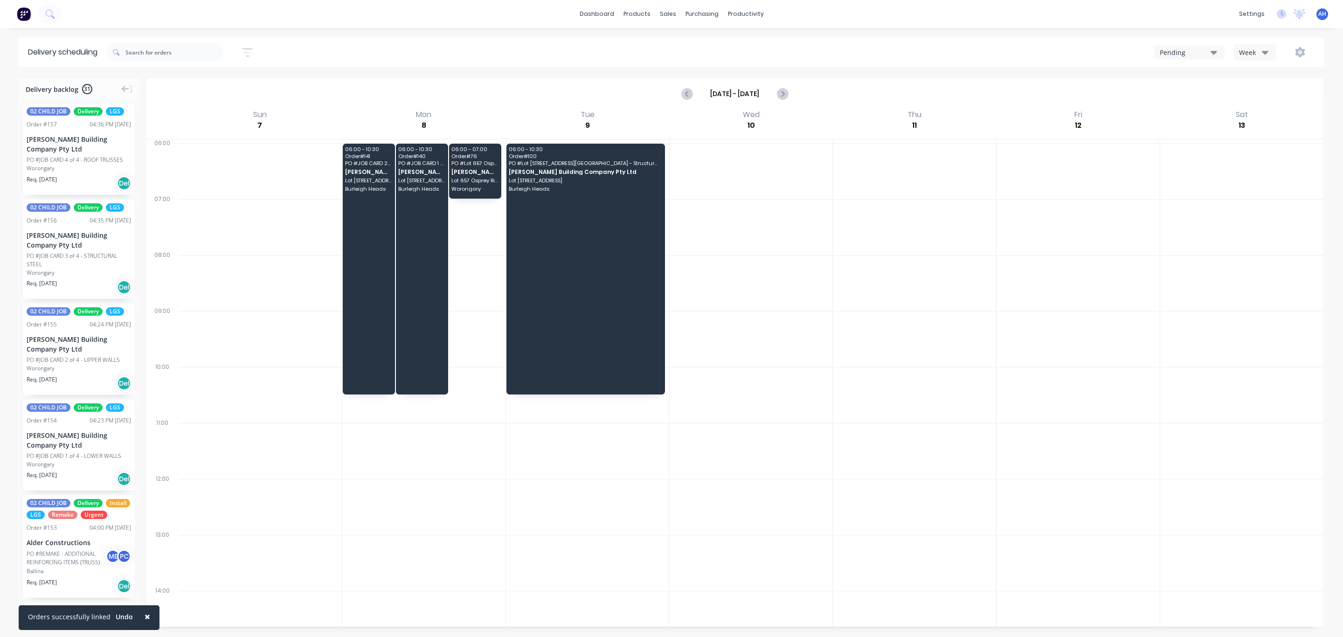
click at [59, 237] on div "[PERSON_NAME] Building Company Pty Ltd" at bounding box center [79, 240] width 104 height 20
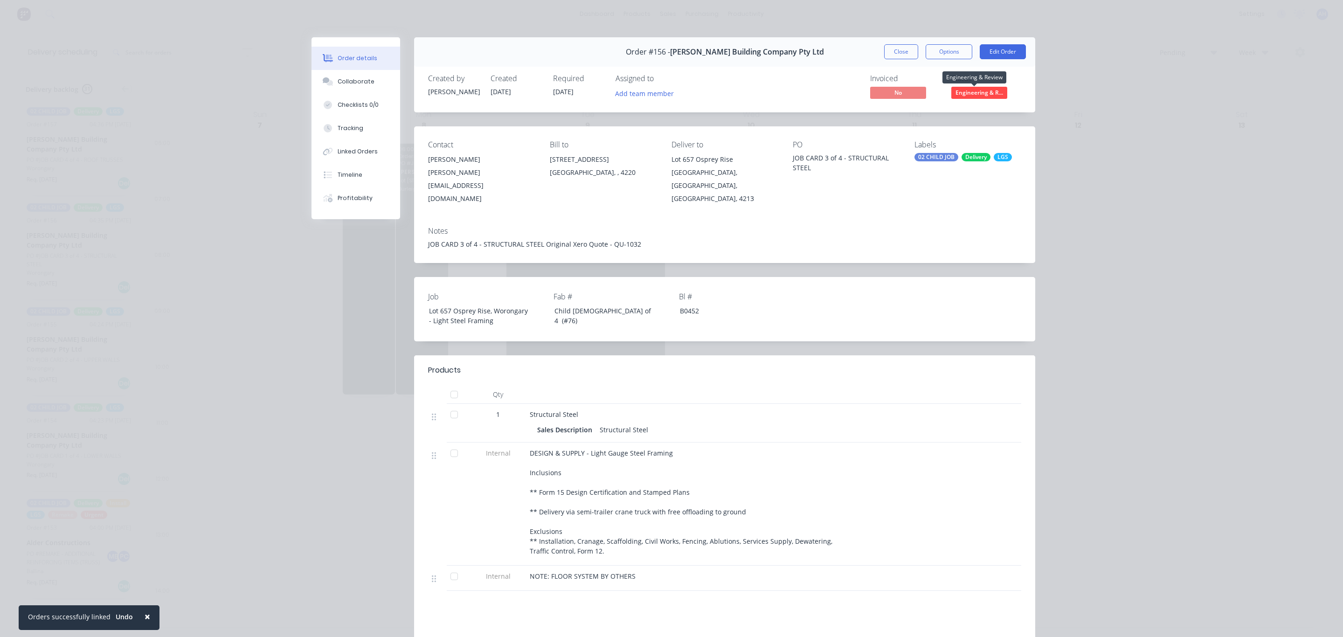
click at [968, 94] on span "Engineering & R..." at bounding box center [980, 93] width 56 height 12
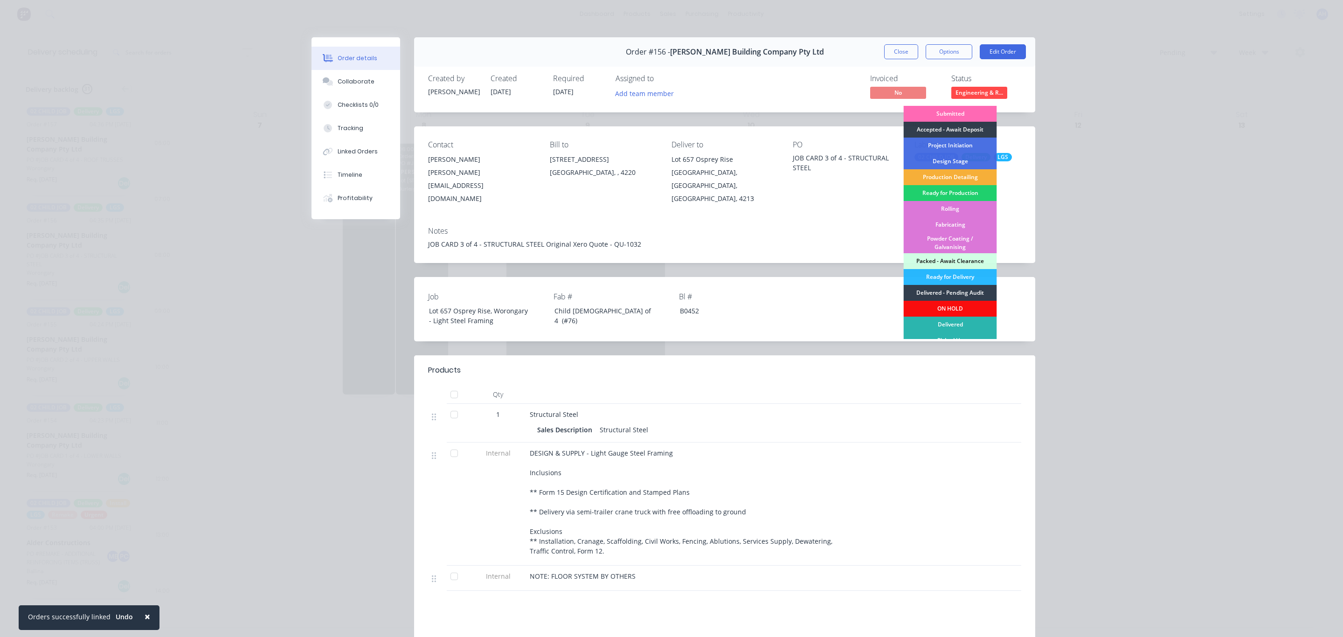
click at [961, 112] on div "Submitted" at bounding box center [950, 114] width 93 height 16
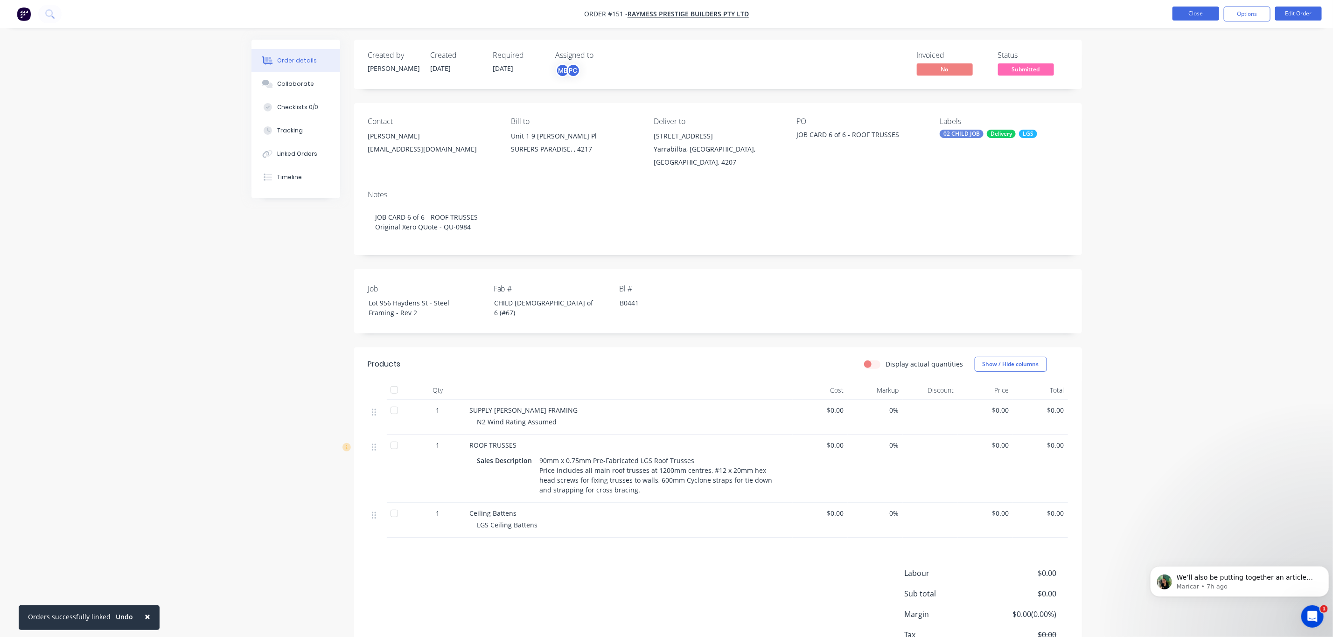
click at [1190, 20] on button "Close" at bounding box center [1195, 14] width 47 height 14
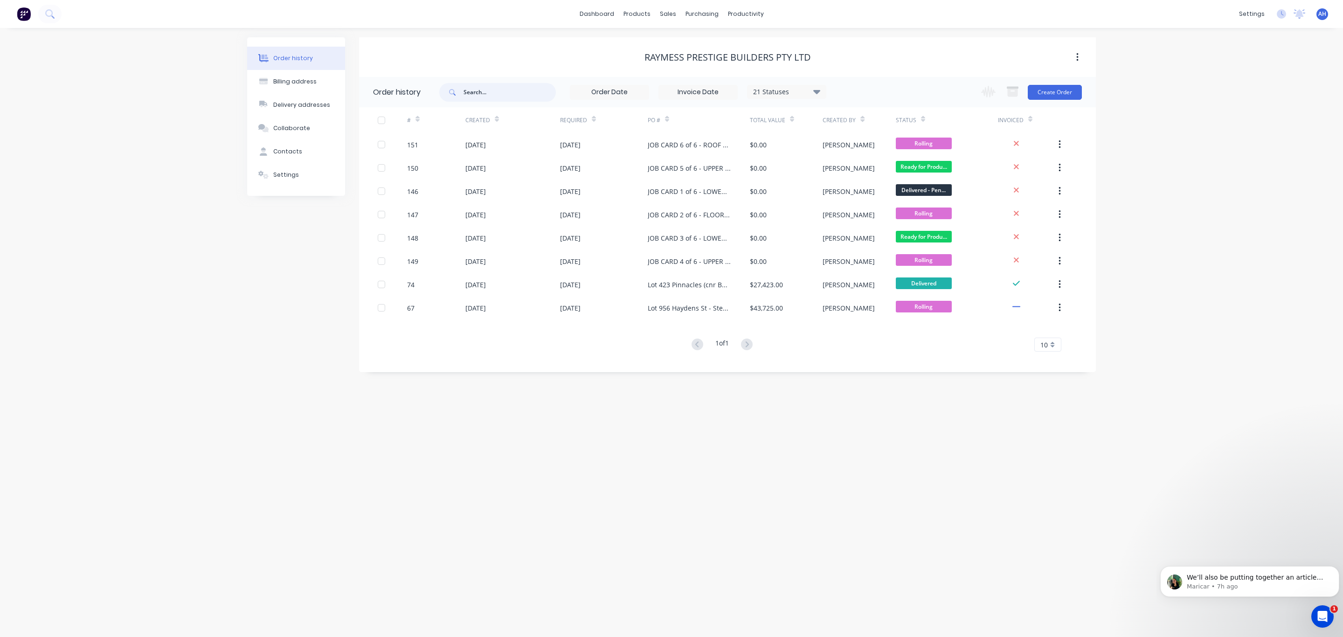
click at [509, 91] on input "text" at bounding box center [510, 92] width 92 height 19
click at [680, 43] on div at bounding box center [674, 45] width 14 height 8
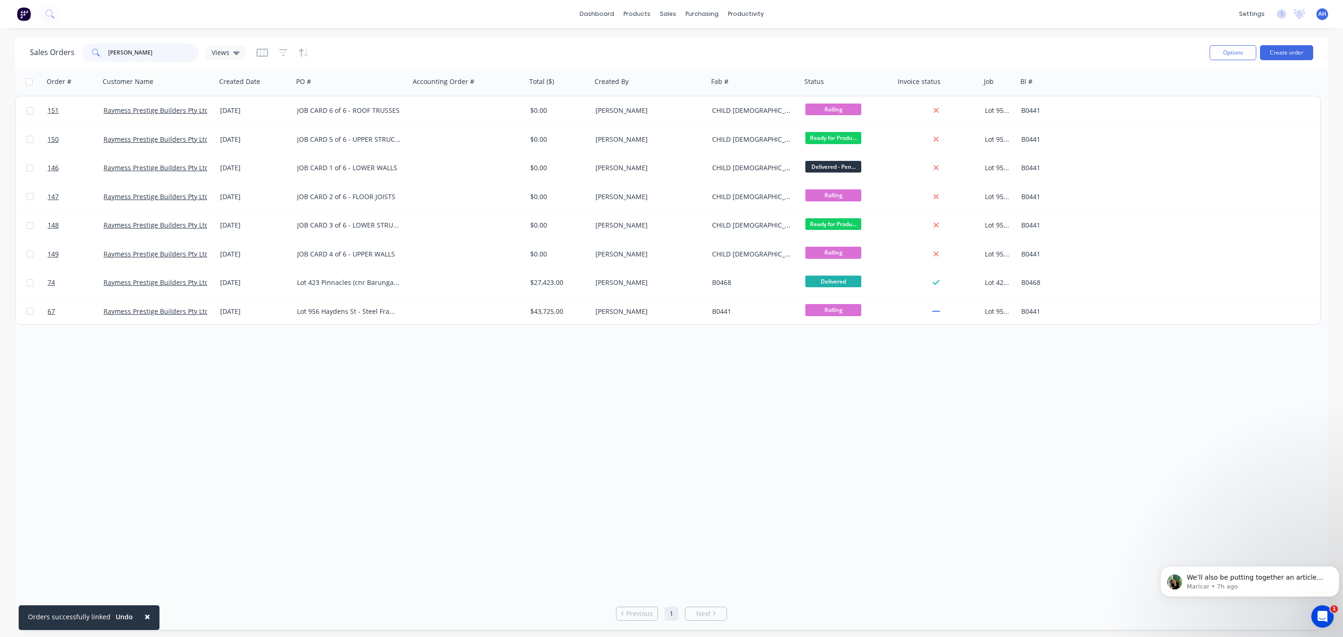
drag, startPoint x: 147, startPoint y: 51, endPoint x: 47, endPoint y: 63, distance: 101.5
click at [47, 63] on div "Sales Orders rayme Views" at bounding box center [616, 52] width 1173 height 23
type input "alder"
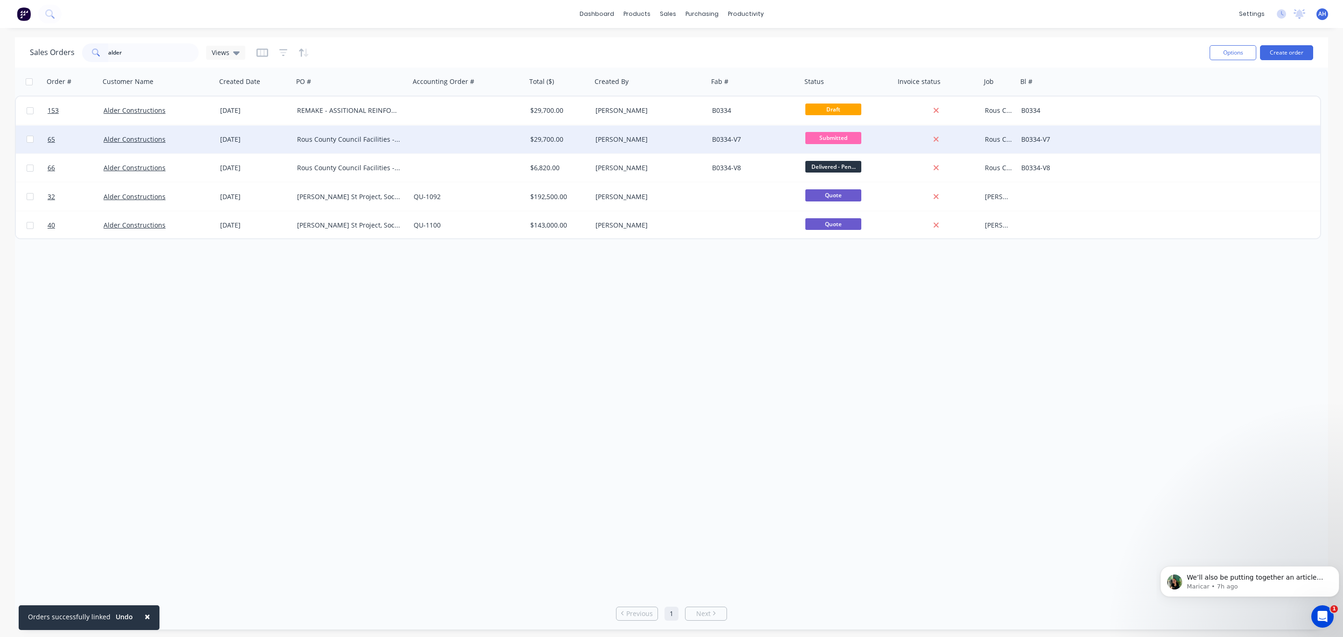
click at [326, 140] on div "Rous County Council Facilities - Building A Warehouse - Additional Wall Framing…" at bounding box center [349, 139] width 104 height 9
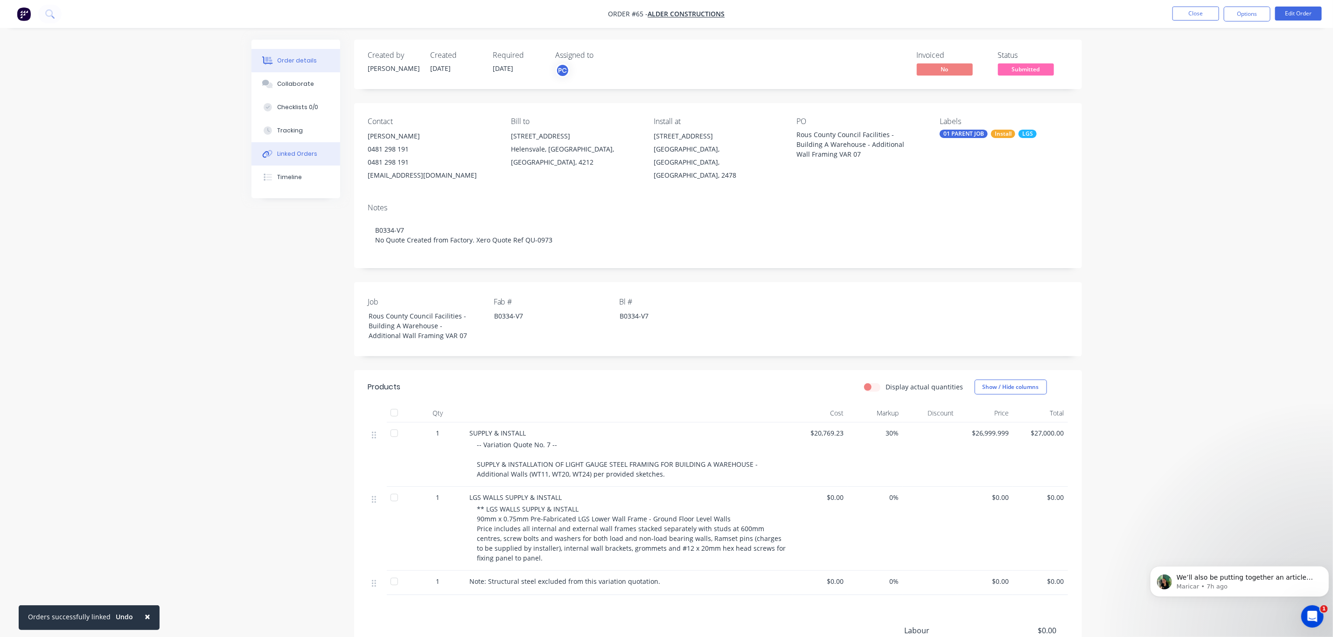
click at [296, 152] on div "Linked Orders" at bounding box center [297, 154] width 40 height 8
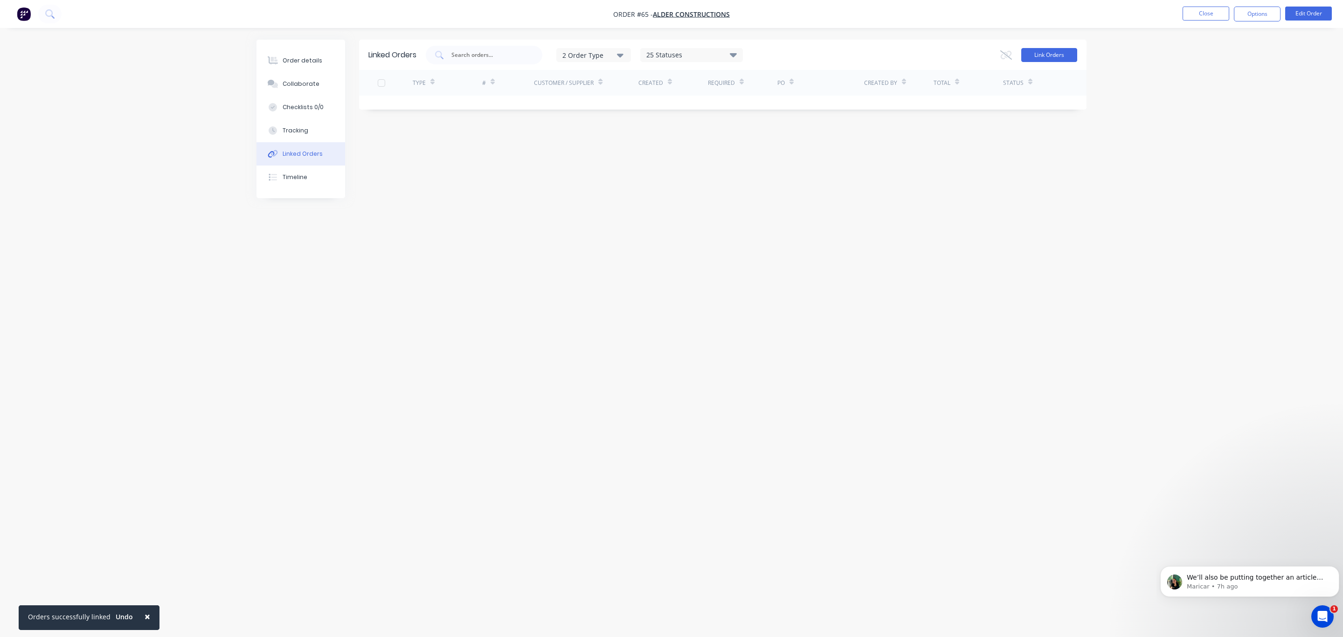
click at [1051, 49] on button "Link Orders" at bounding box center [1050, 55] width 56 height 14
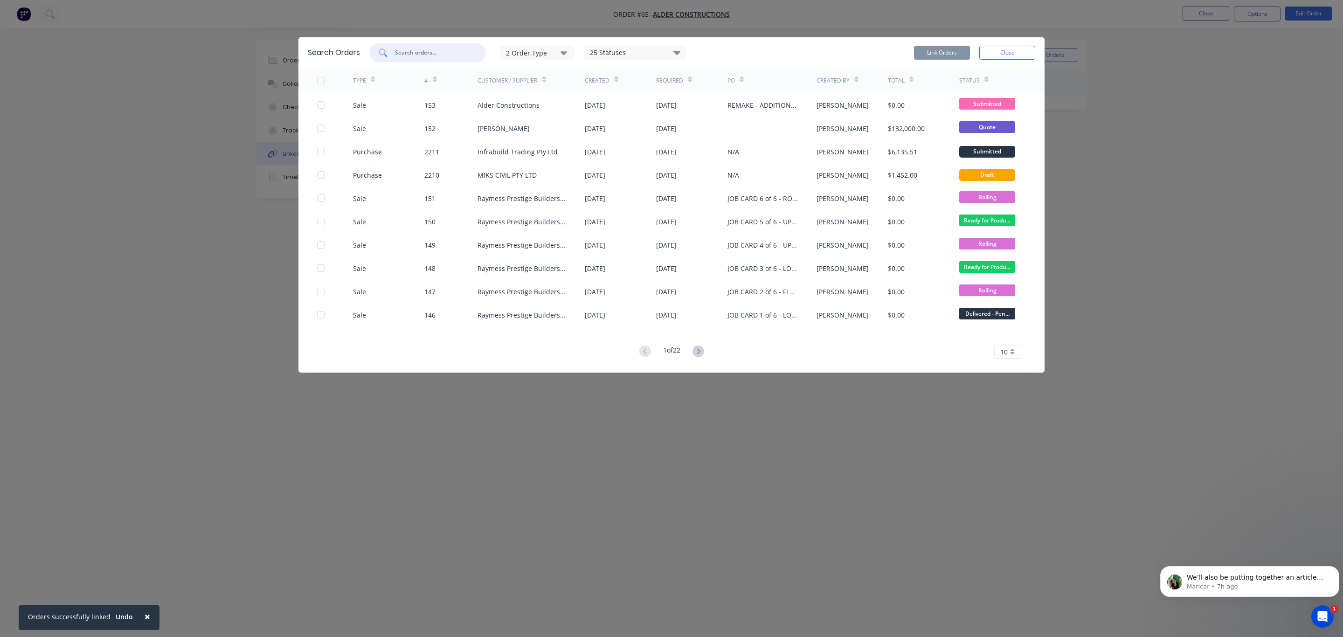
click at [452, 50] on input "text" at bounding box center [432, 52] width 77 height 9
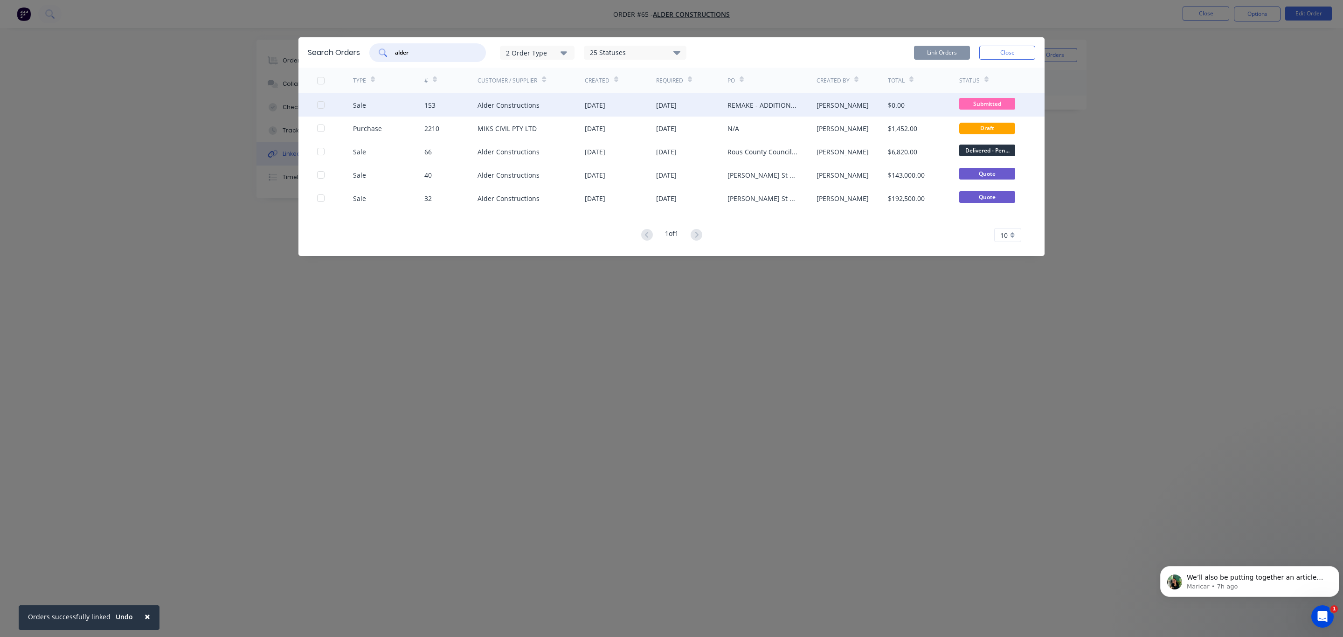
click at [320, 103] on div at bounding box center [321, 105] width 19 height 19
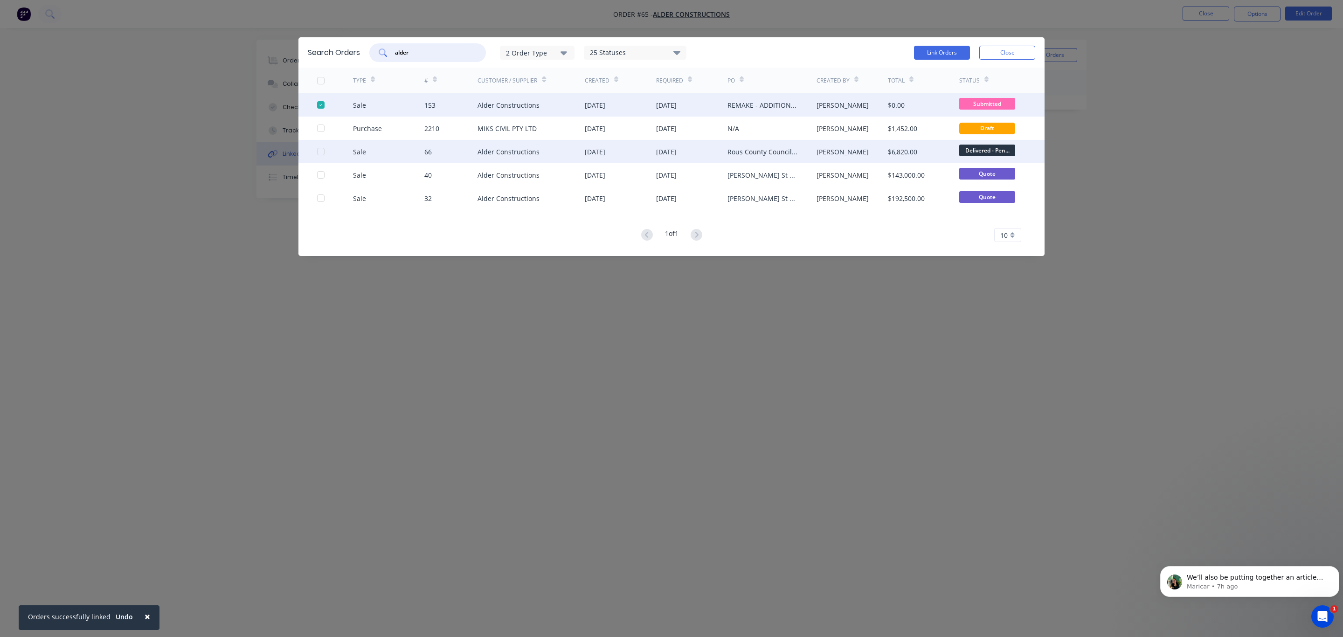
type input "alder"
click at [325, 149] on div at bounding box center [335, 151] width 36 height 23
click at [319, 154] on div at bounding box center [321, 151] width 19 height 19
click at [948, 51] on button "Link Orders" at bounding box center [942, 53] width 56 height 14
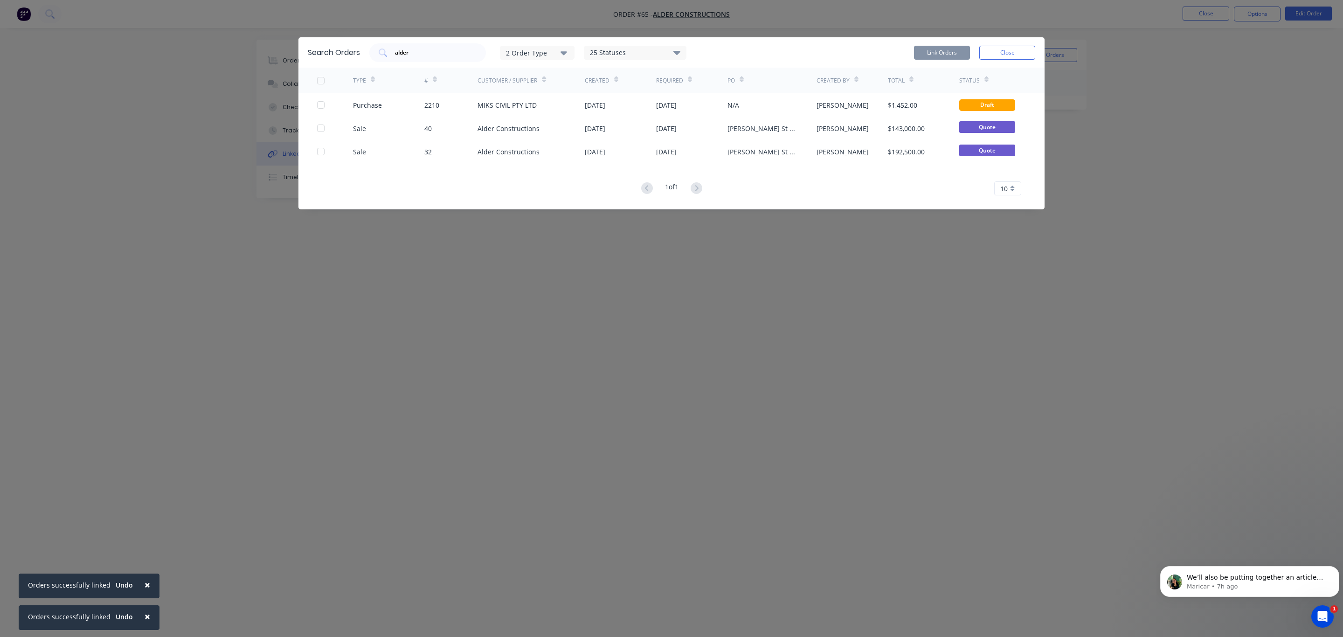
click at [903, 281] on div "Search Orders alder 2 Order Type 25 Statuses Sales Order Status All Archived Dr…" at bounding box center [671, 318] width 1343 height 637
click at [1008, 51] on button "Close" at bounding box center [1008, 53] width 56 height 14
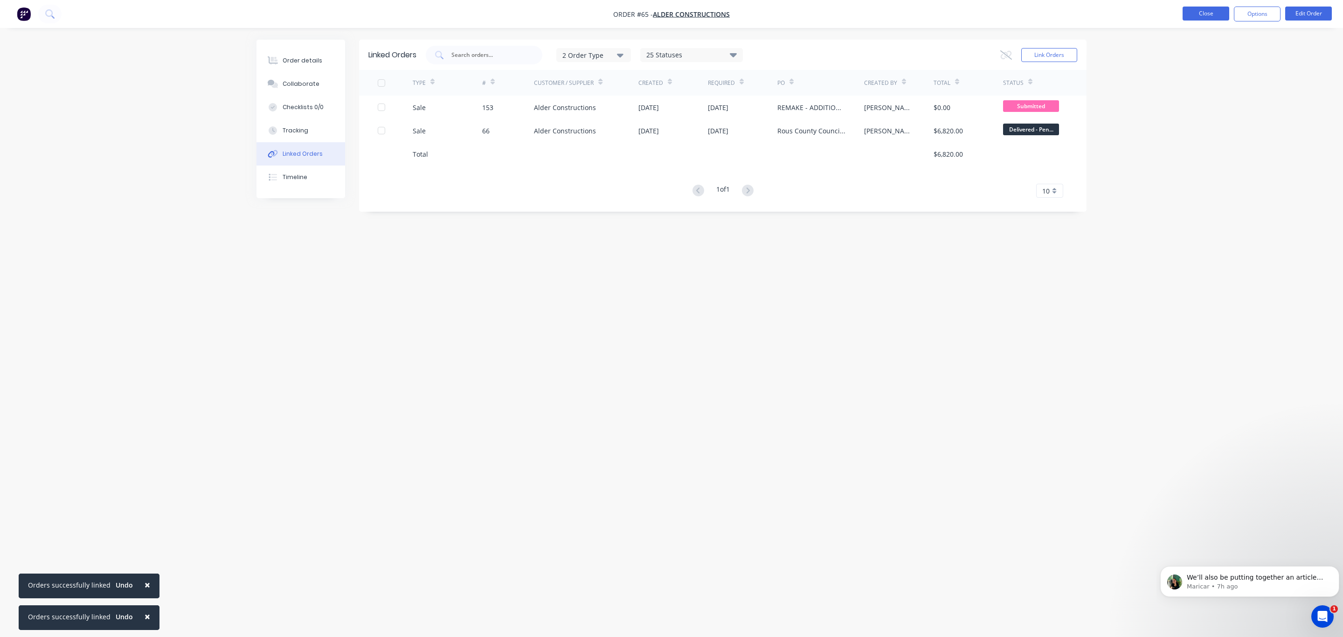
click at [1208, 7] on button "Close" at bounding box center [1206, 14] width 47 height 14
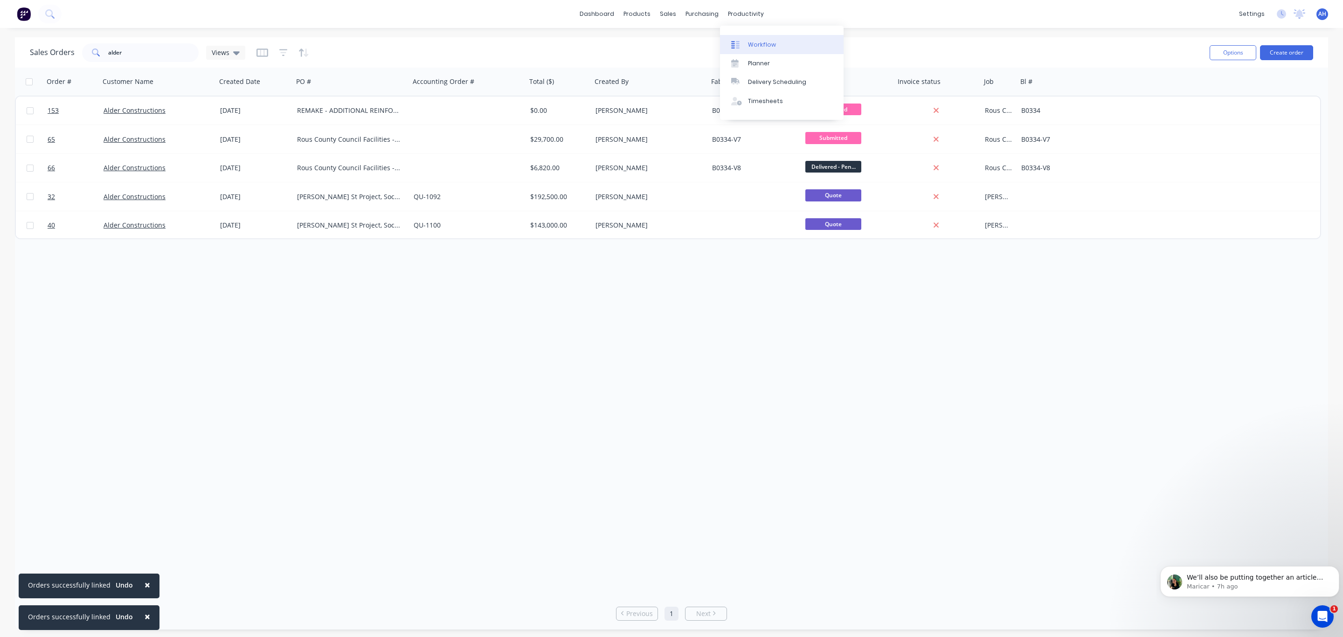
click at [746, 45] on link "Workflow" at bounding box center [782, 44] width 124 height 19
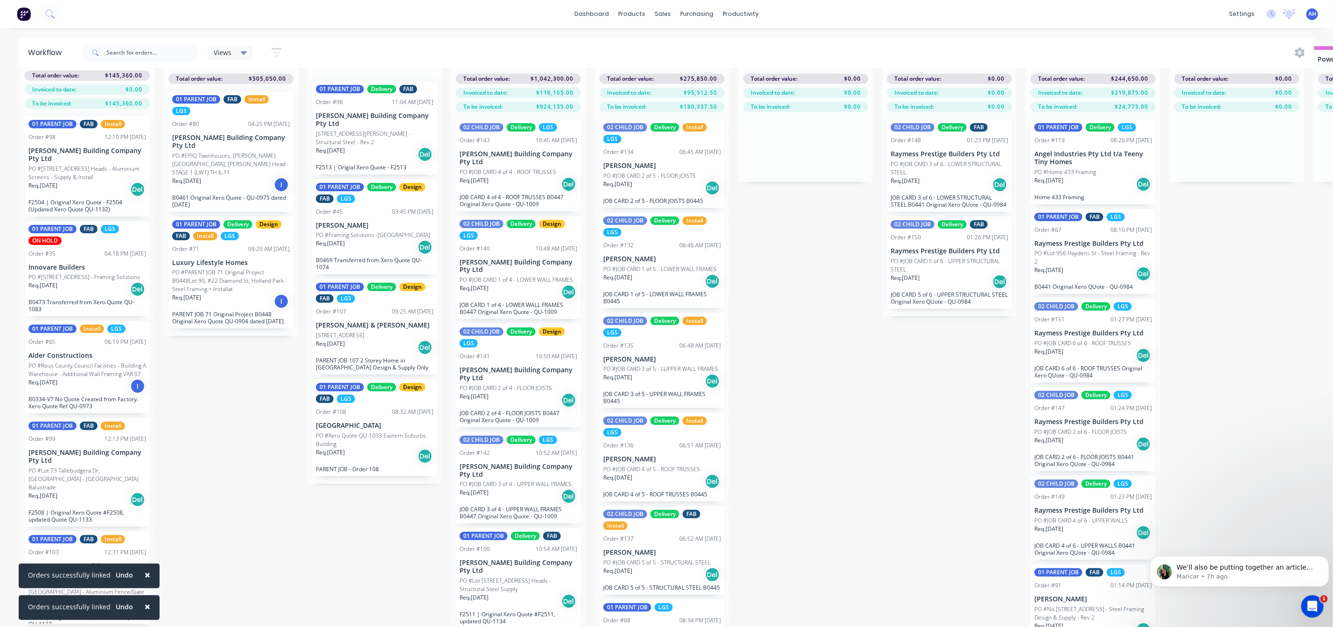
scroll to position [121, 0]
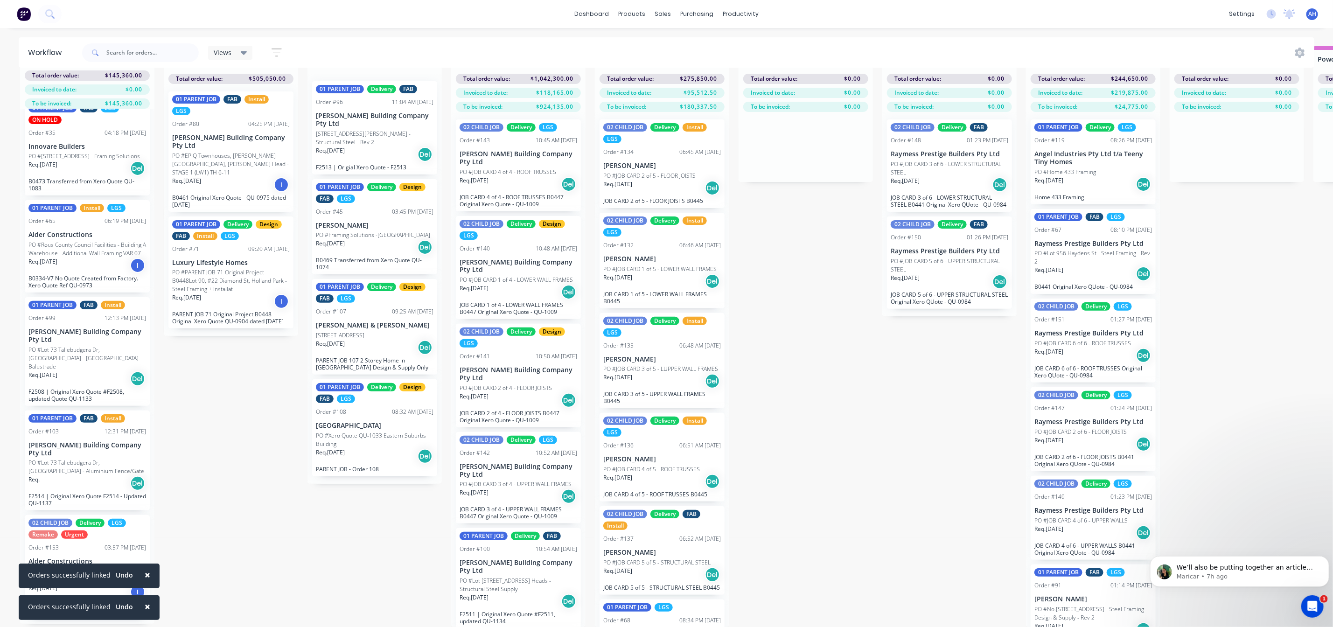
click at [78, 537] on div "02 CHILD JOB Delivery LGS Remake Urgent Order #153 03:57 PM 28/08/25 Alder Cons…" at bounding box center [87, 567] width 125 height 104
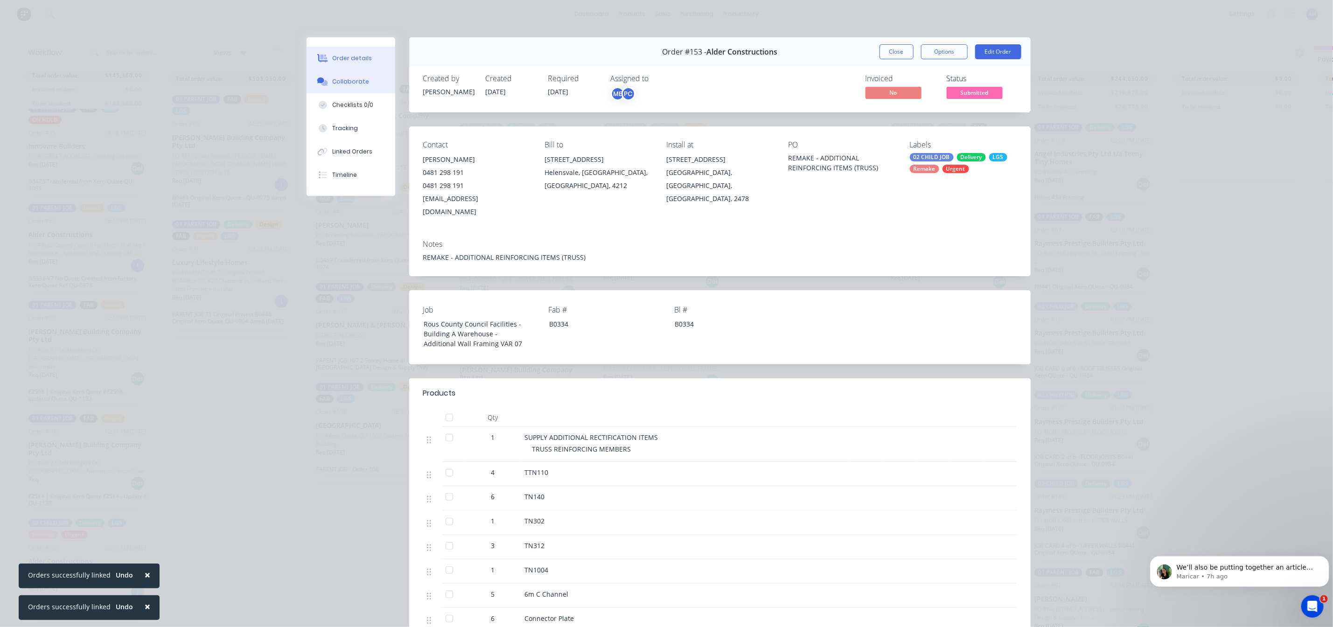
click at [341, 82] on div "Collaborate" at bounding box center [350, 81] width 37 height 8
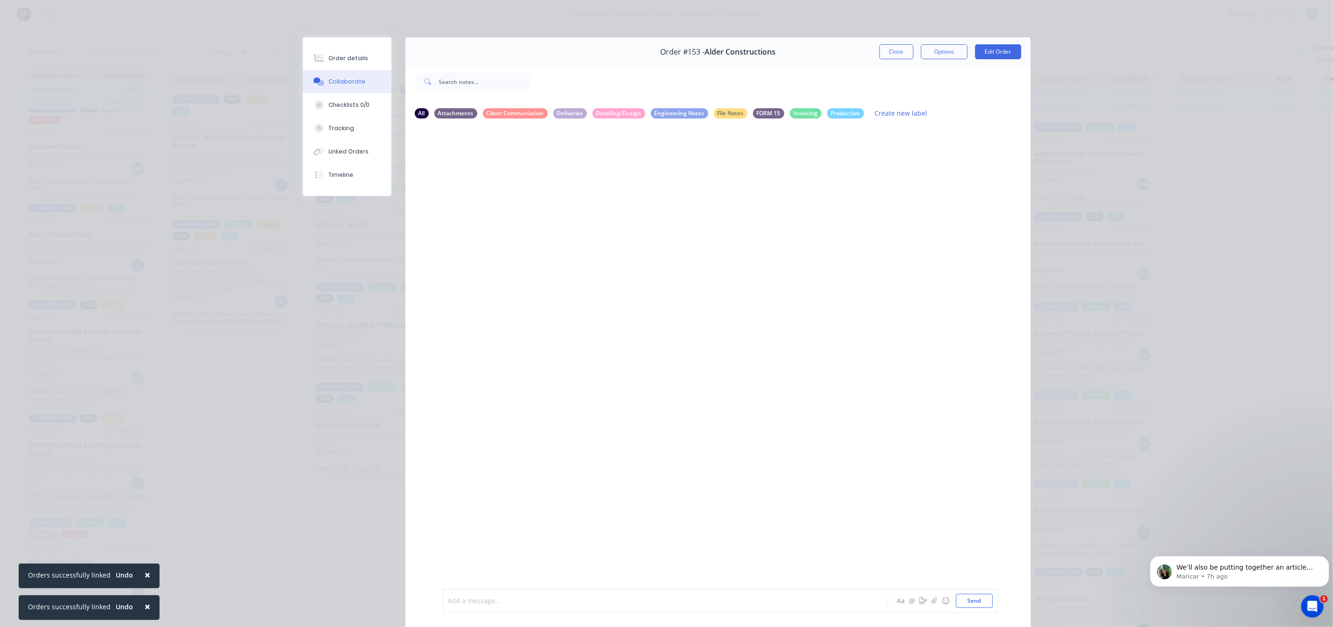
click at [498, 602] on div at bounding box center [652, 601] width 408 height 10
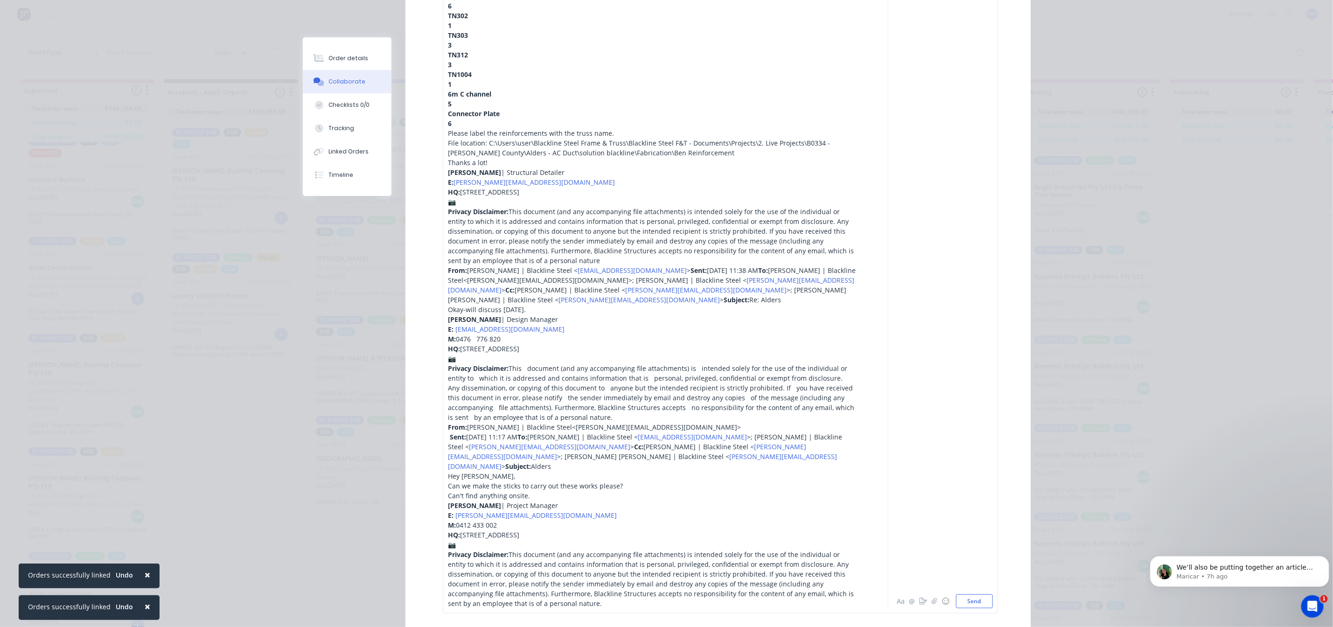
scroll to position [529, 0]
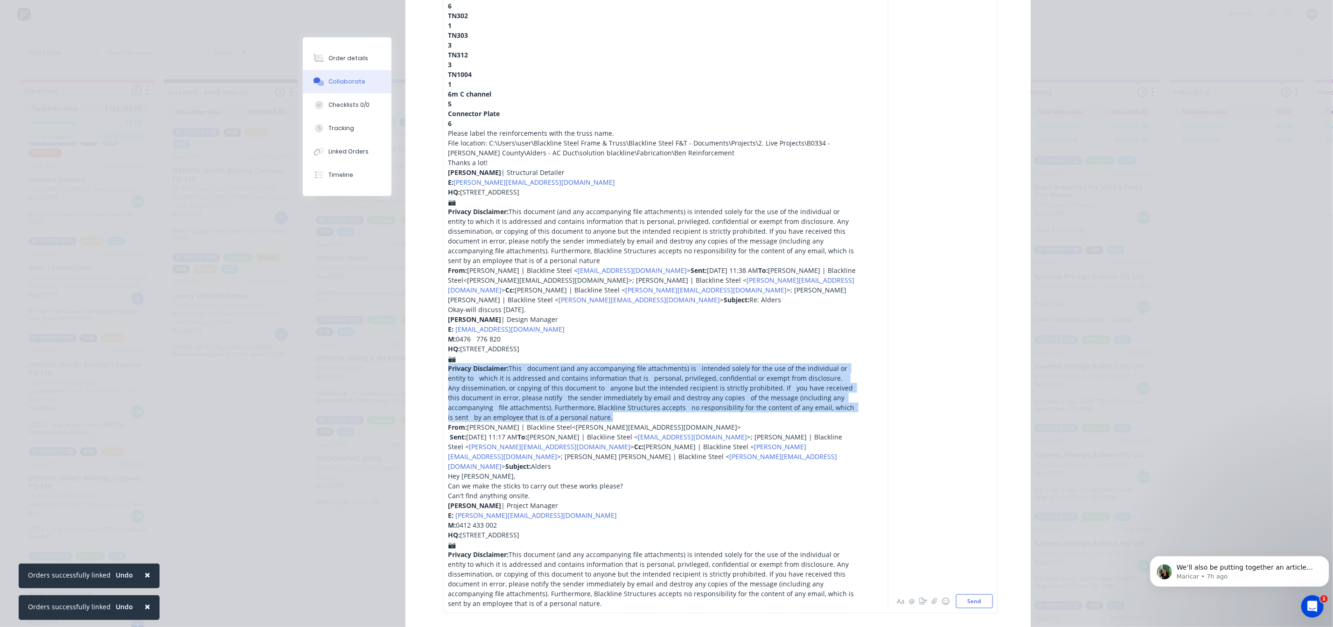
drag, startPoint x: 616, startPoint y: 396, endPoint x: 430, endPoint y: 348, distance: 192.8
click at [430, 348] on div "From: Lilo Cabrera | Blackline Steel < L.Cabrera@blacklinesteel.com.au > Sent: …" at bounding box center [717, 235] width 625 height 783
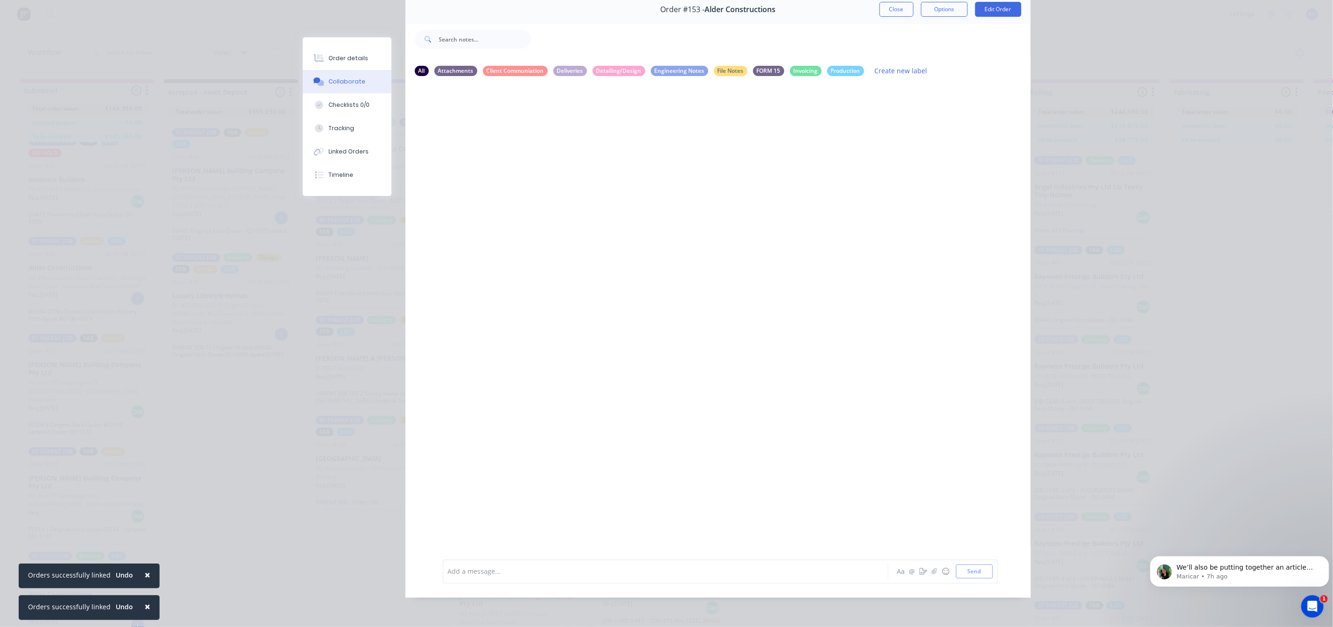
scroll to position [54, 0]
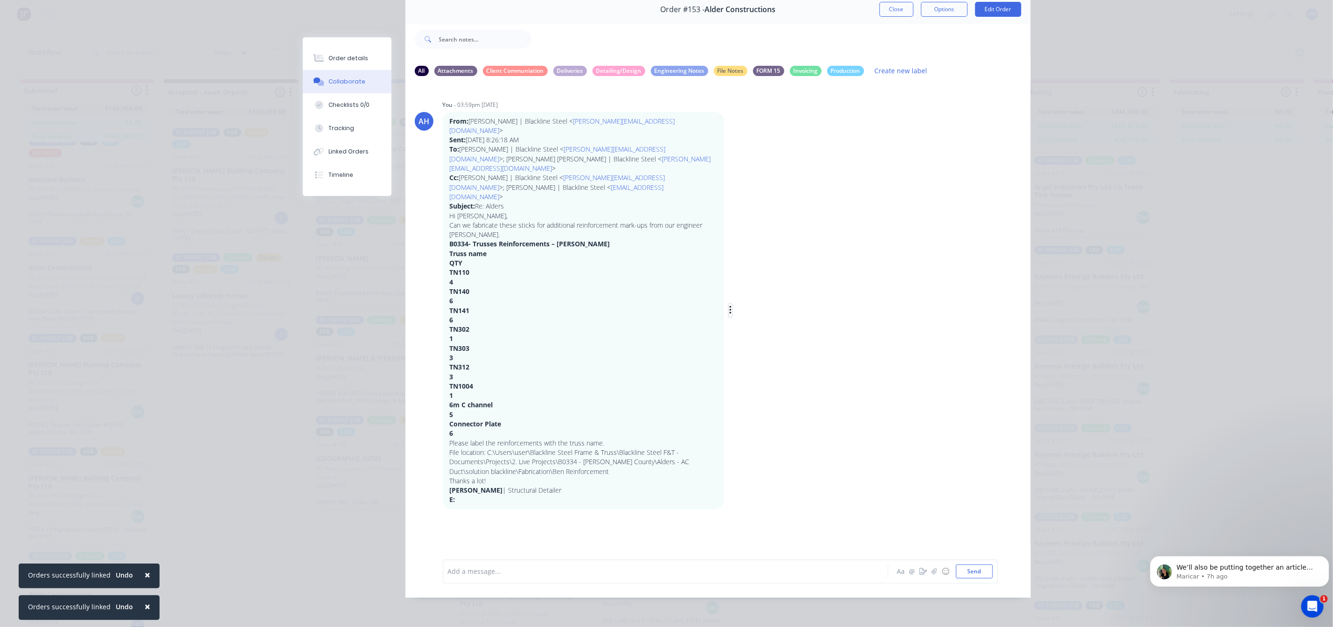
click at [729, 306] on icon "button" at bounding box center [730, 310] width 2 height 8
click at [747, 320] on button "Edit" at bounding box center [764, 327] width 59 height 15
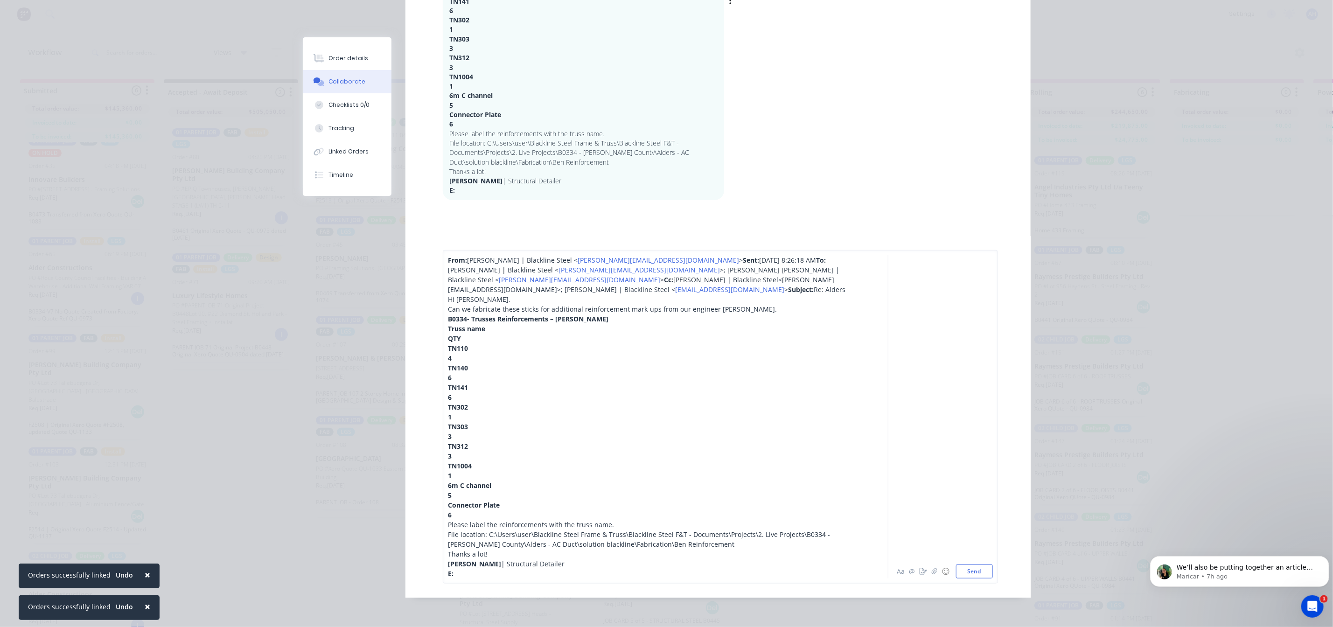
scroll to position [391, 0]
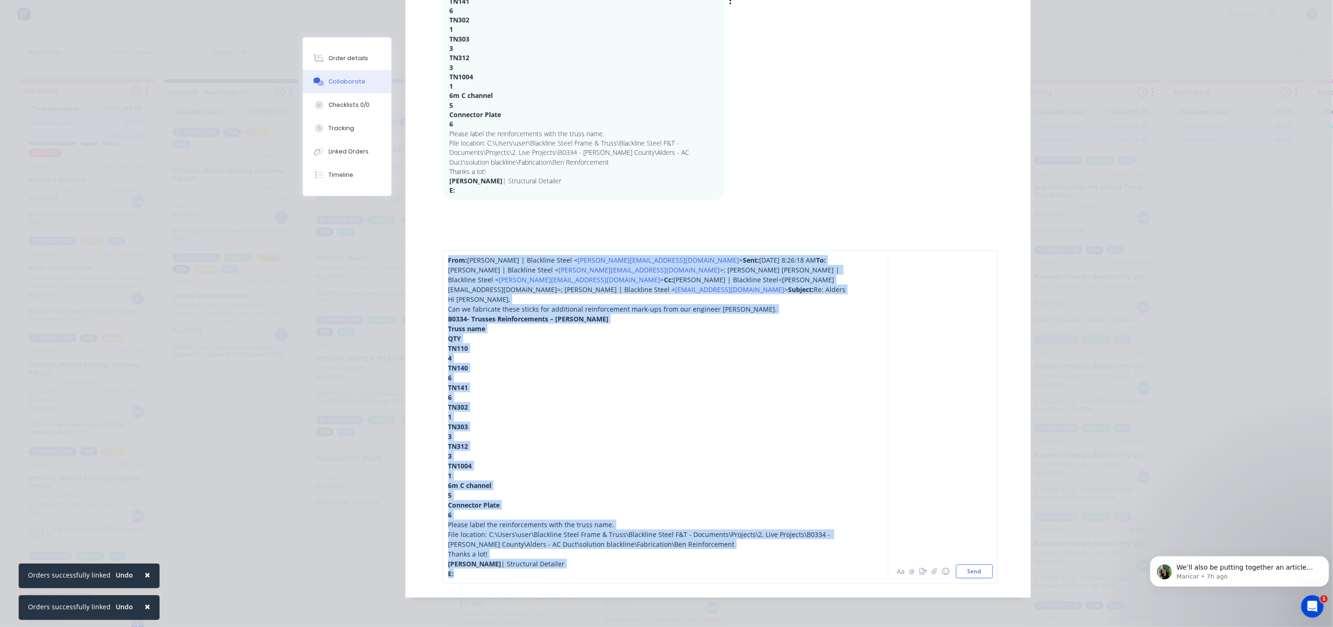
drag, startPoint x: 468, startPoint y: 575, endPoint x: 382, endPoint y: 199, distance: 386.0
click at [382, 199] on div "Order #153 - Alder Constructions Close Options Edit Order All Attachments Clien…" at bounding box center [667, 142] width 728 height 912
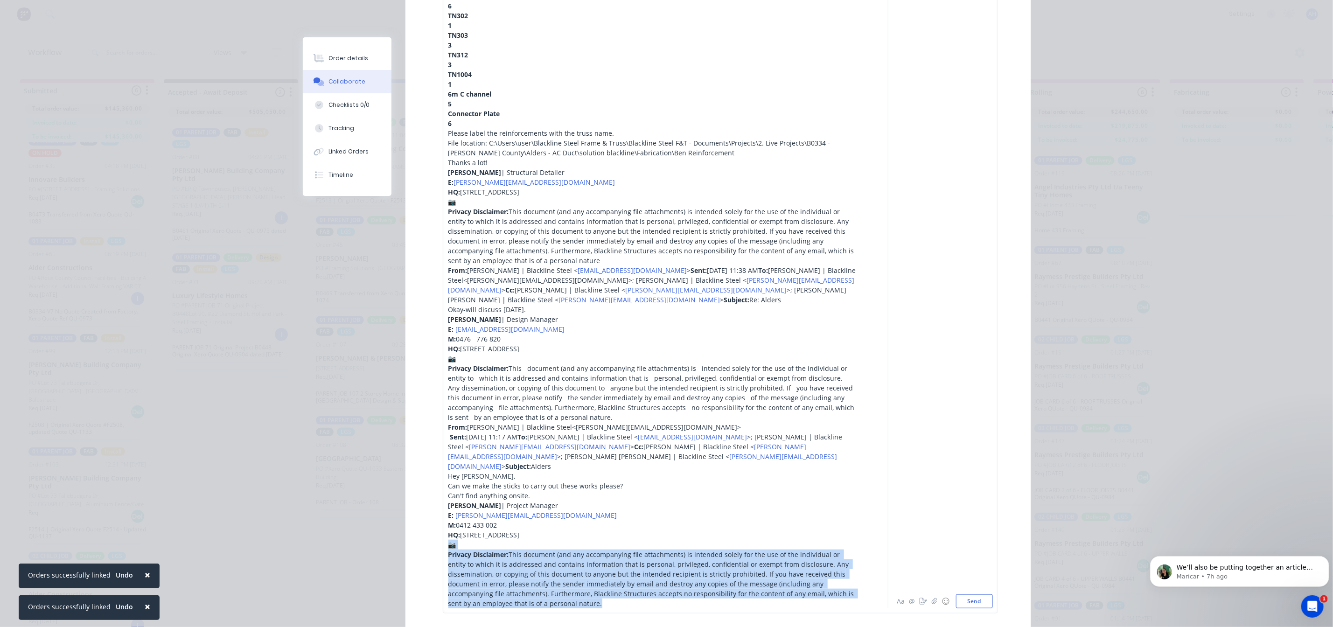
drag, startPoint x: 598, startPoint y: 605, endPoint x: 444, endPoint y: 546, distance: 165.0
click at [448, 546] on div "From: Lilo Cabrera | Blackline Steel < L.Cabrera@blacklinesteel.com.au > Sent: …" at bounding box center [652, 235] width 408 height 744
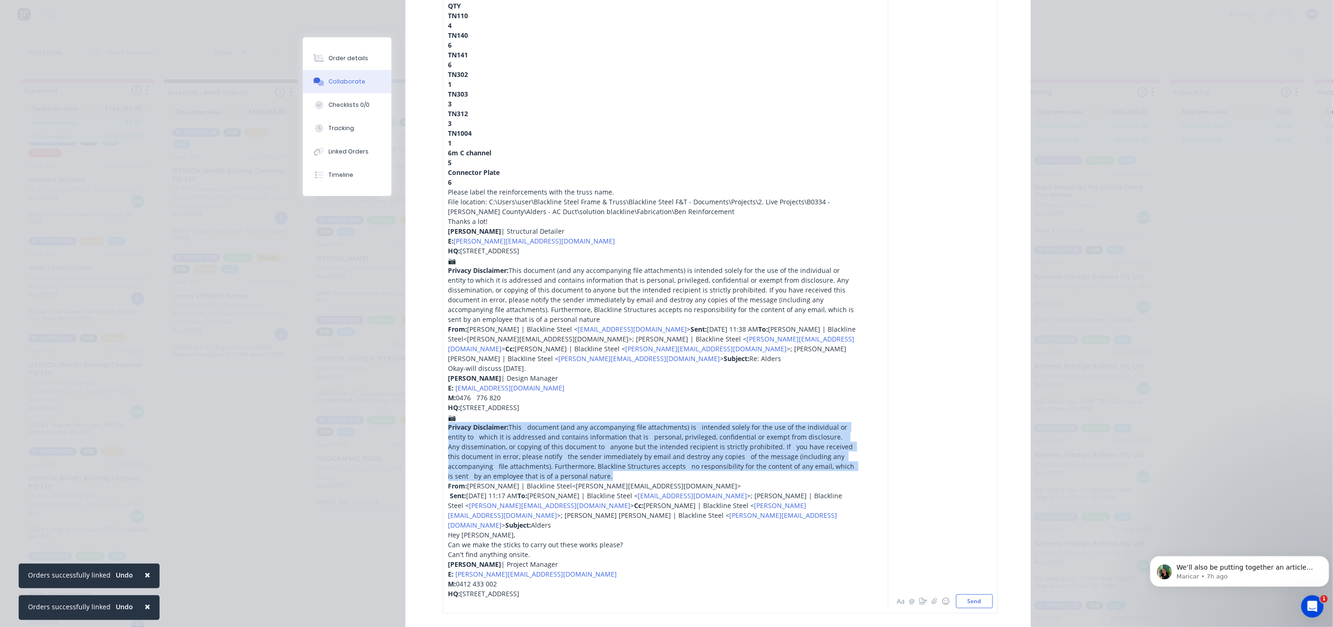
drag, startPoint x: 611, startPoint y: 455, endPoint x: 438, endPoint y: 406, distance: 179.3
click at [443, 406] on div "From: Lilo Cabrera | Blackline Steel < L.Cabrera@blacklinesteel.com.au > Sent: …" at bounding box center [720, 265] width 555 height 696
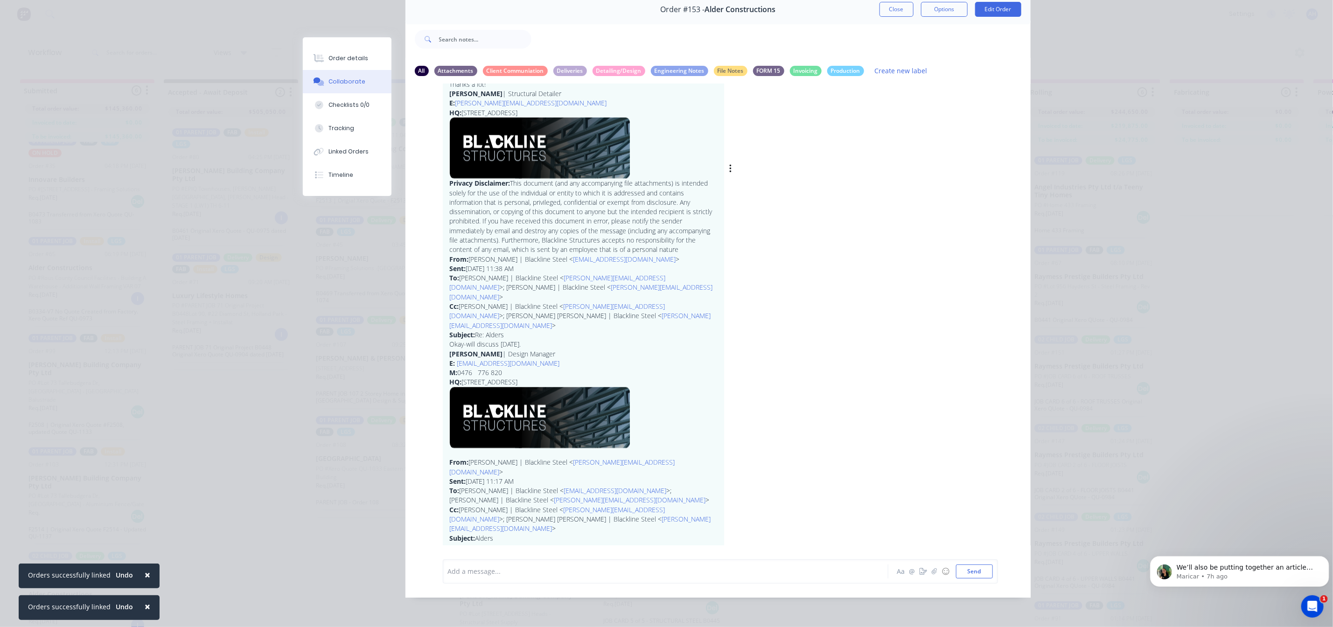
scroll to position [44, 0]
click at [0, 0] on icon "button" at bounding box center [0, 0] width 0 height 0
click at [0, 0] on button "Edit" at bounding box center [0, 0] width 0 height 0
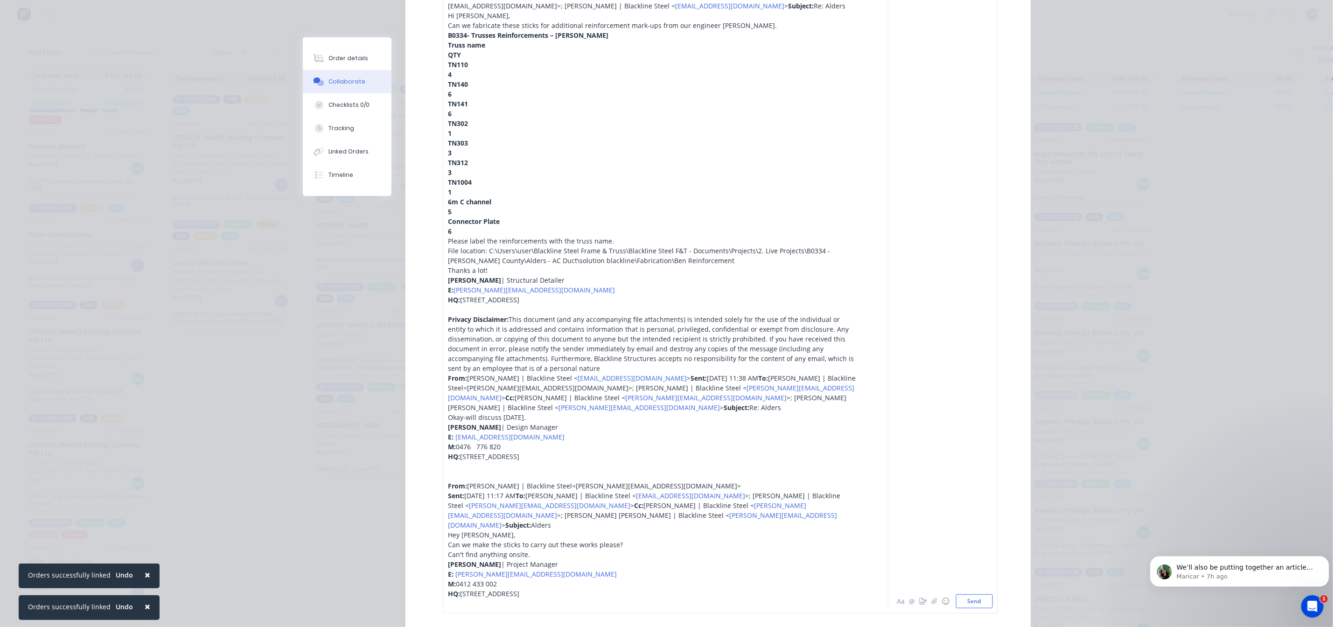
scroll to position [254, 0]
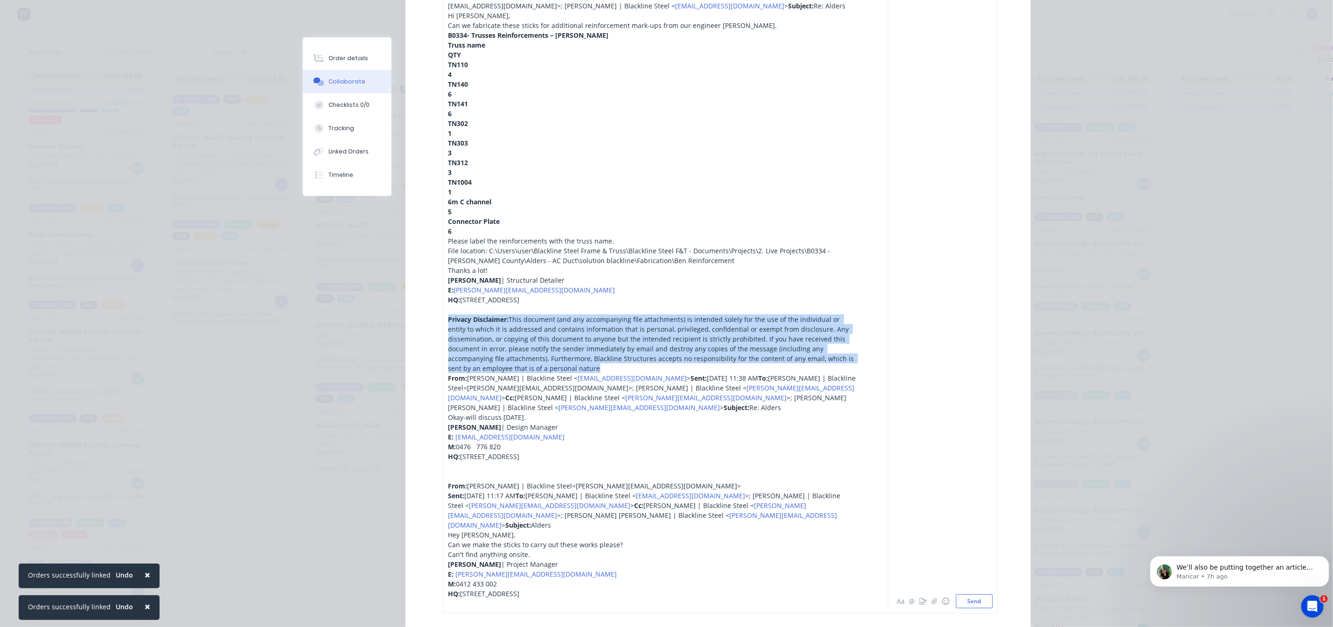
drag, startPoint x: 583, startPoint y: 315, endPoint x: 440, endPoint y: 269, distance: 150.0
click at [443, 269] on div "From: Lilo Cabrera | Blackline Steel < L.Cabrera@blacklinesteel.com.au > Sent: …" at bounding box center [720, 289] width 555 height 647
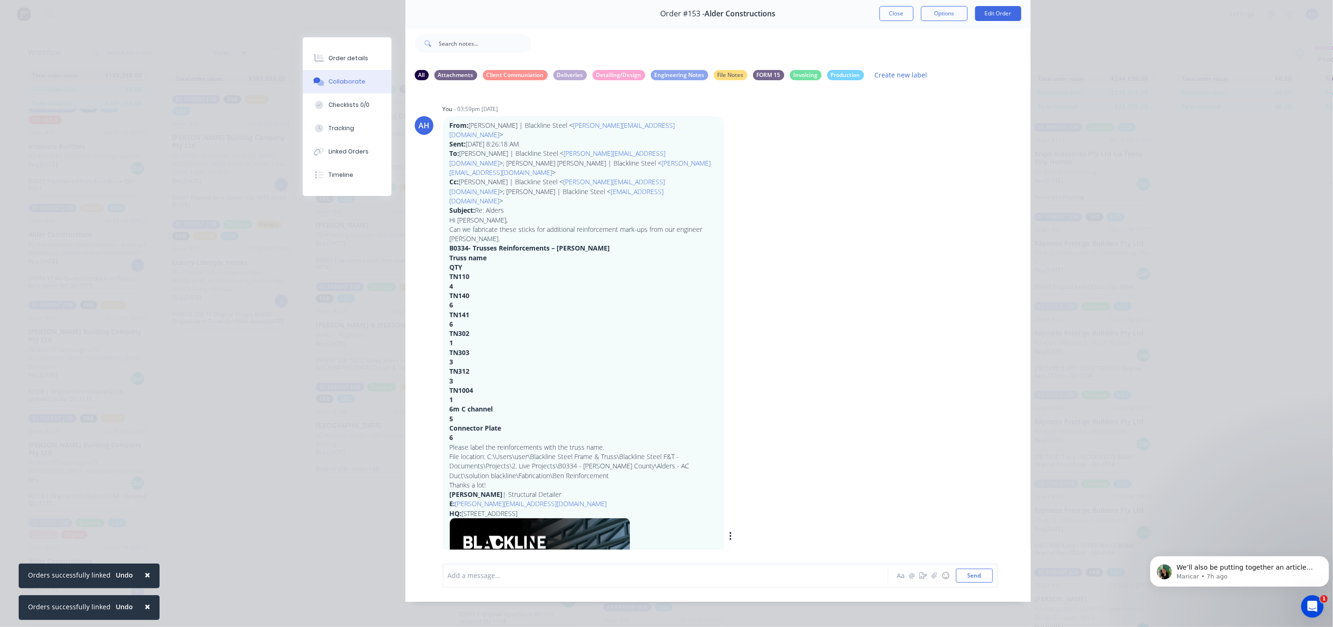
scroll to position [331, 0]
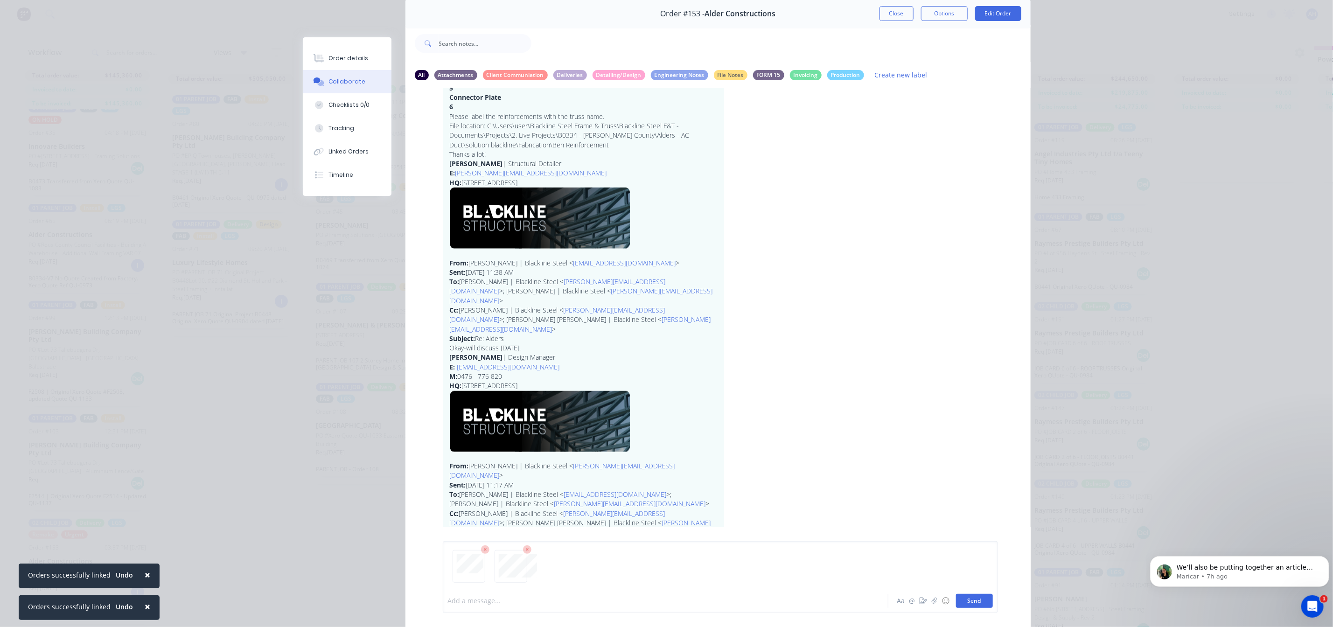
click at [975, 601] on button "Send" at bounding box center [974, 601] width 37 height 14
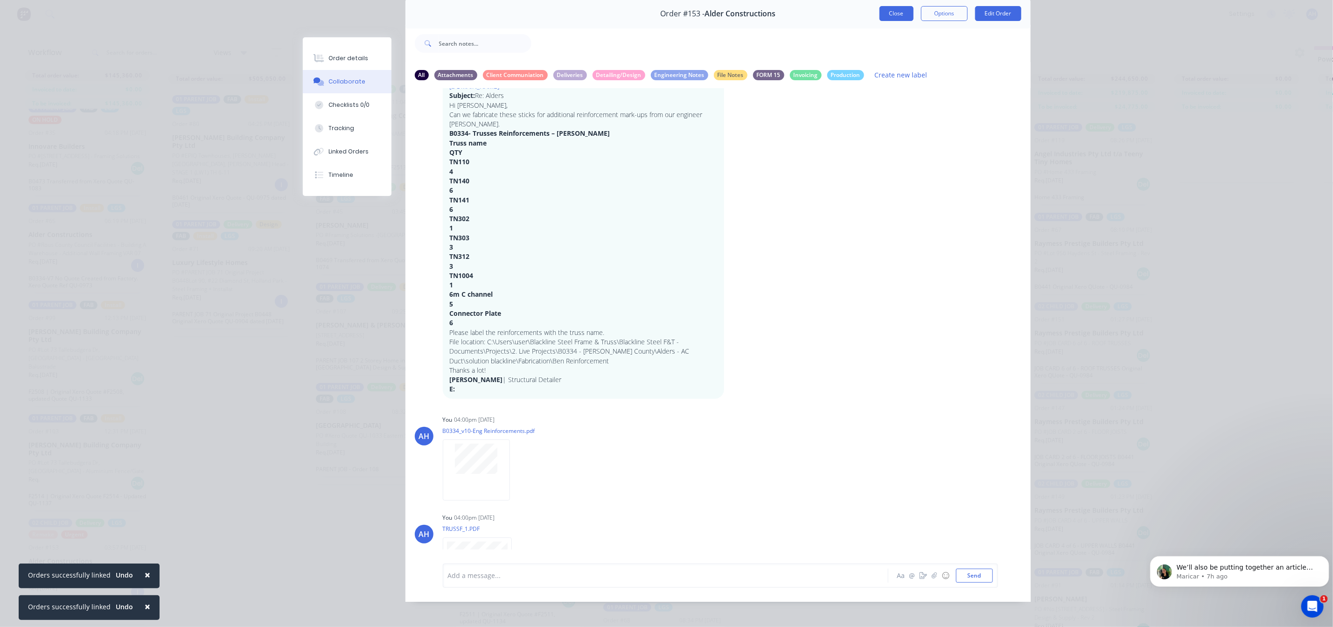
scroll to position [129, 0]
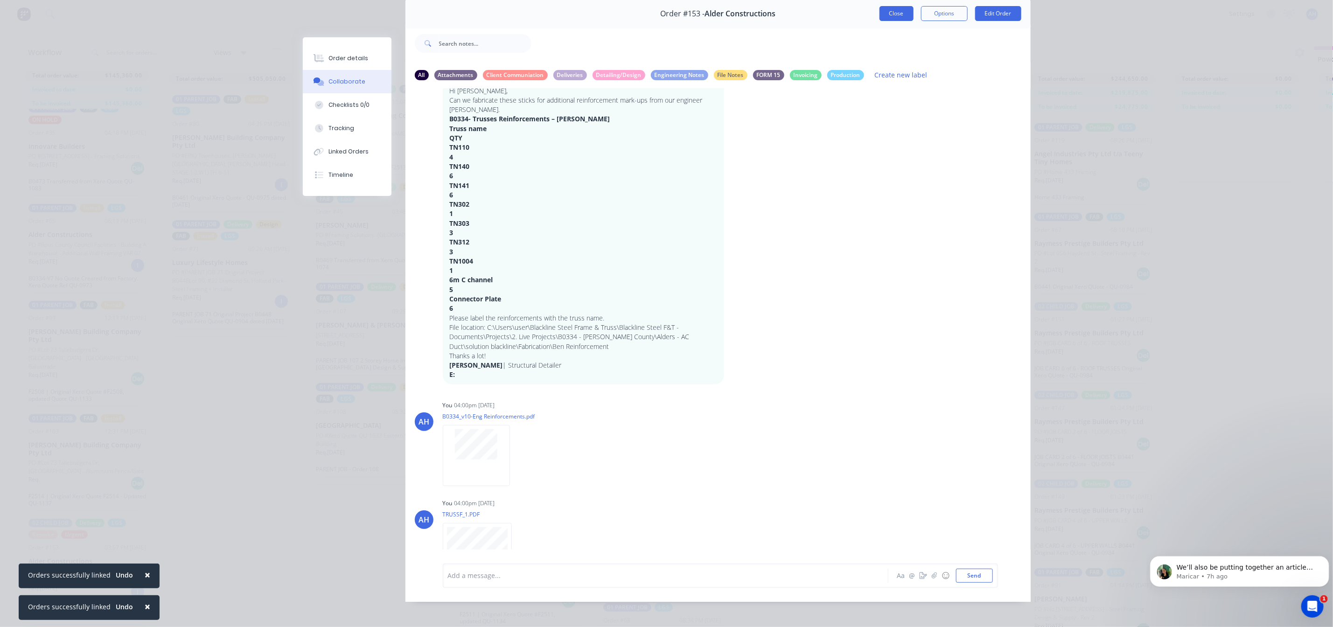
click at [893, 16] on button "Close" at bounding box center [896, 13] width 34 height 15
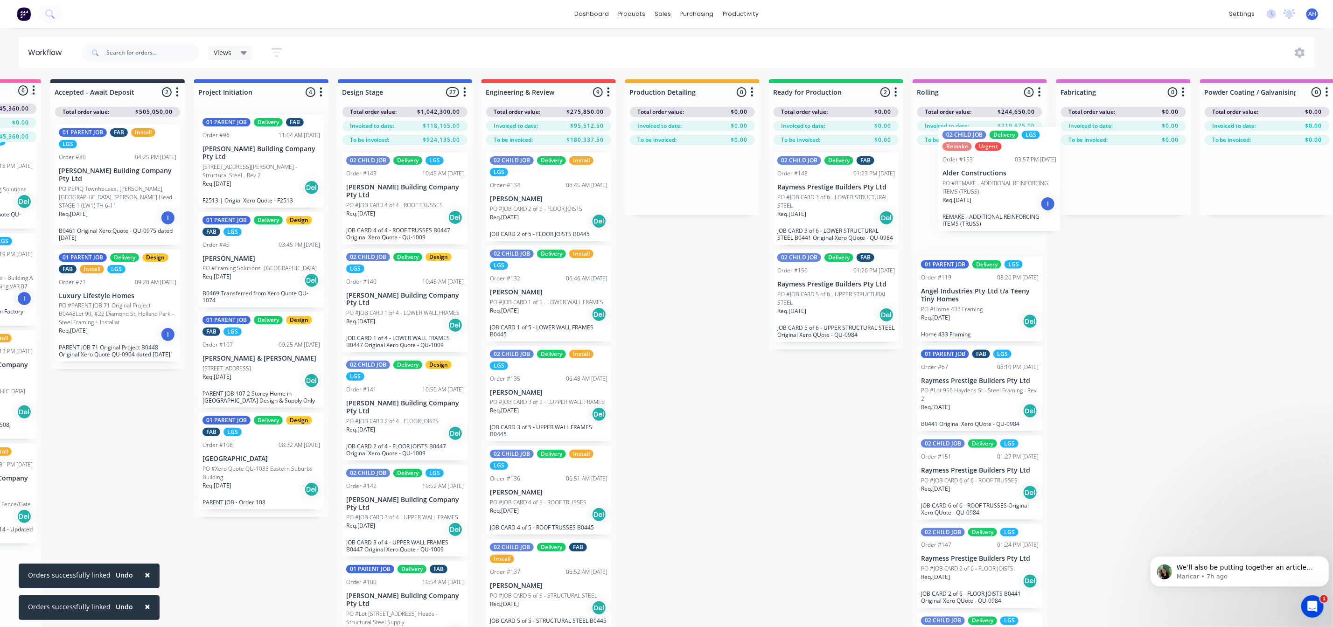
scroll to position [0, 117]
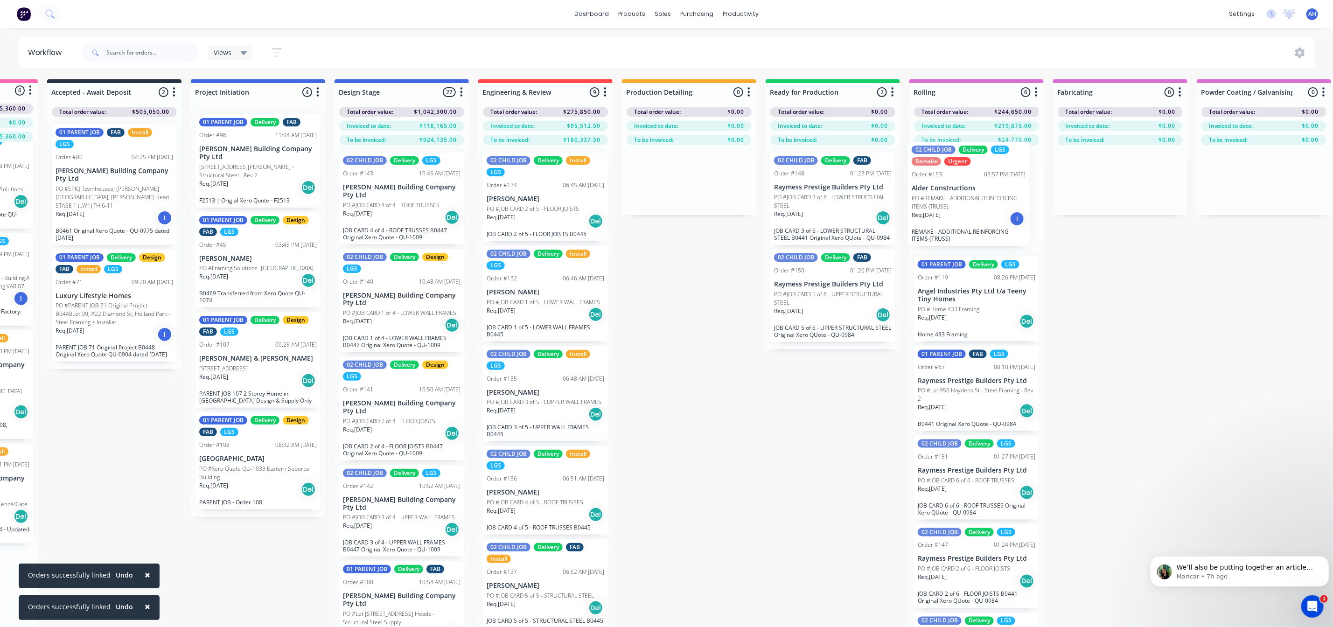
drag, startPoint x: 56, startPoint y: 548, endPoint x: 954, endPoint y: 174, distance: 972.5
click at [954, 174] on div "Submitted 6 Status colour #FF69B4 hex #FF69B4 Save Cancel Summaries Total order…" at bounding box center [992, 369] width 2232 height 581
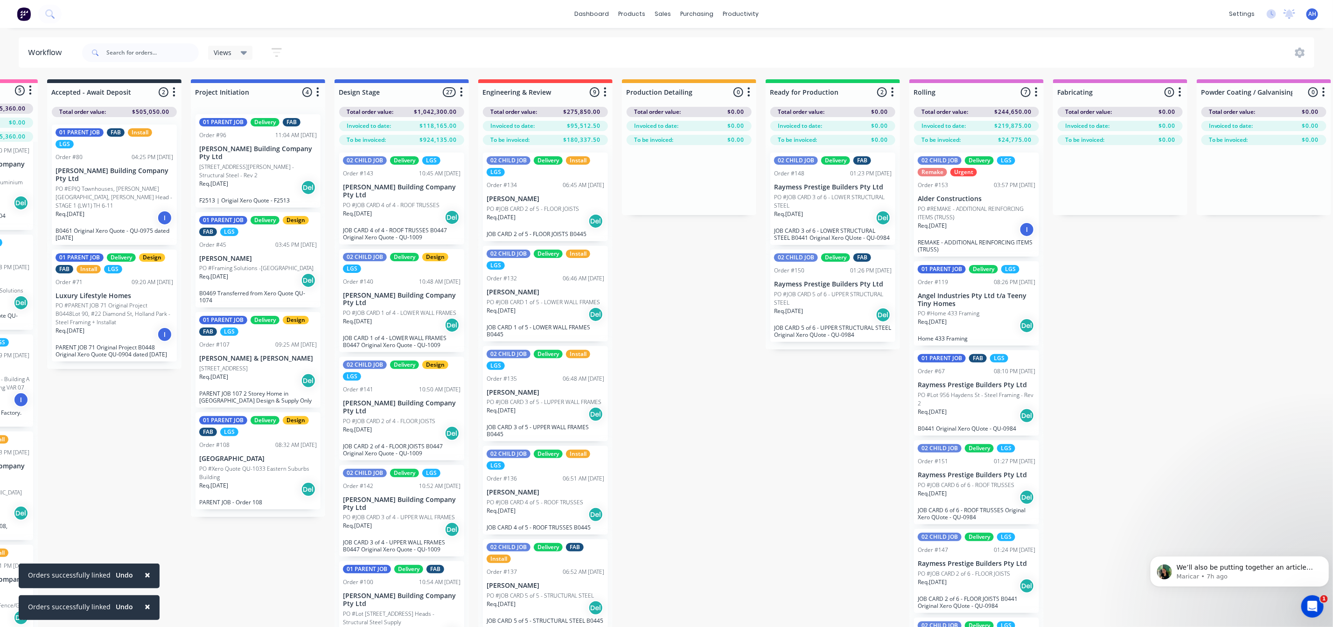
scroll to position [13, 0]
click at [1015, 230] on div "Req. 28/08/25 I" at bounding box center [976, 230] width 118 height 16
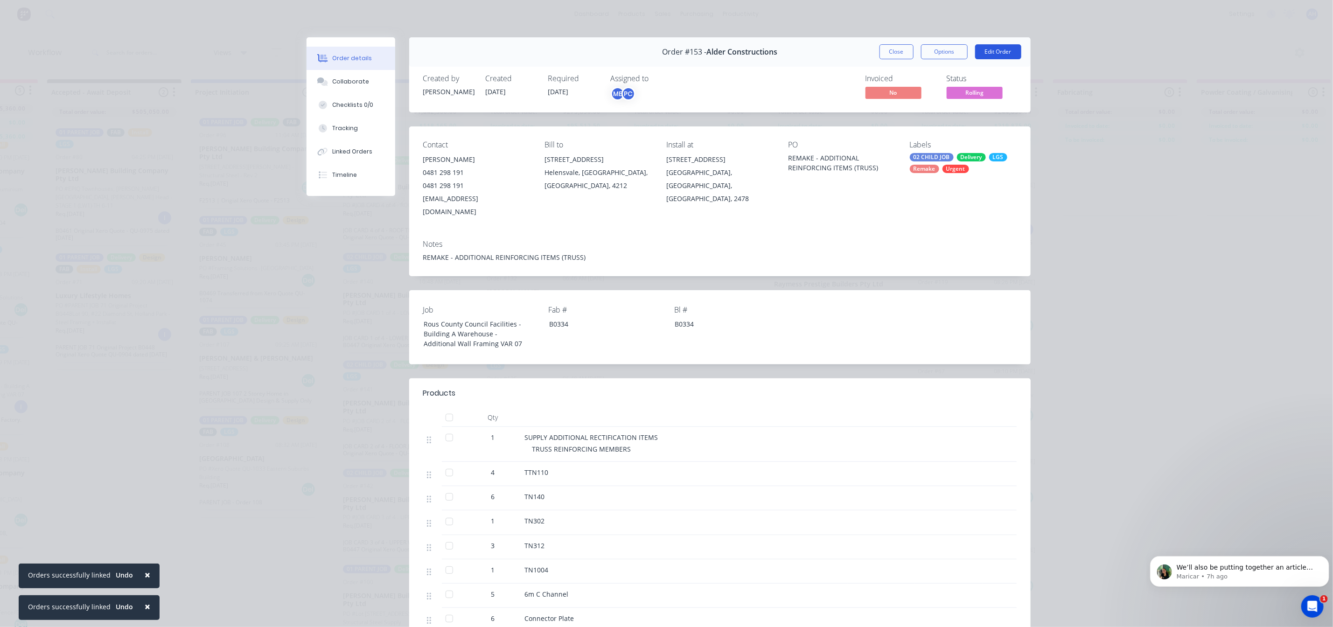
click at [994, 55] on button "Edit Order" at bounding box center [998, 51] width 46 height 15
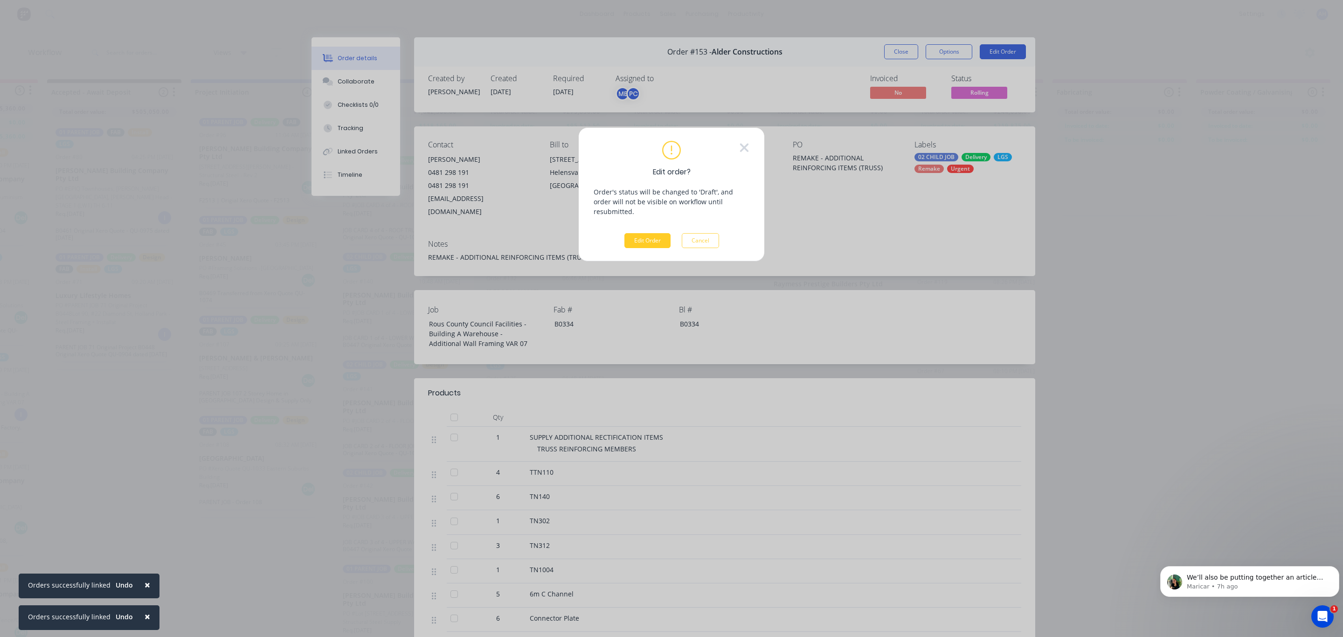
click at [637, 233] on button "Edit Order" at bounding box center [648, 240] width 46 height 15
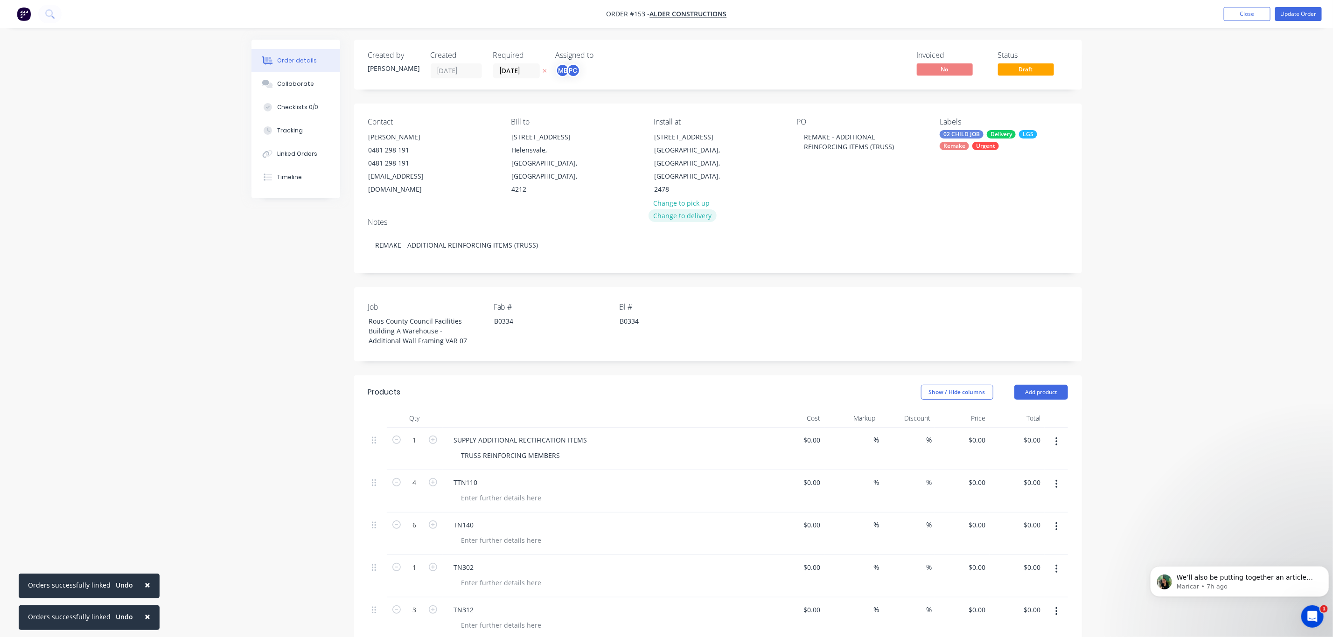
click at [686, 209] on button "Change to delivery" at bounding box center [682, 215] width 68 height 13
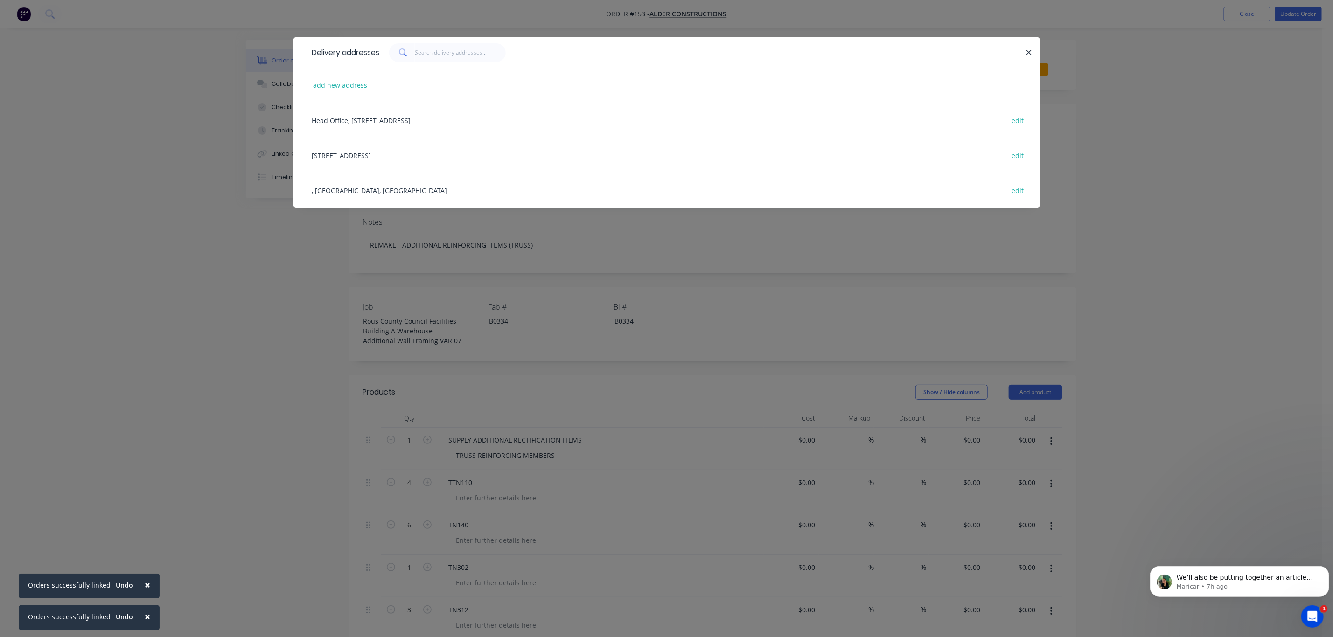
click at [383, 150] on div "57 Gallans Rd, Ballina, New South Wales, Australia, 2478 edit" at bounding box center [666, 155] width 718 height 35
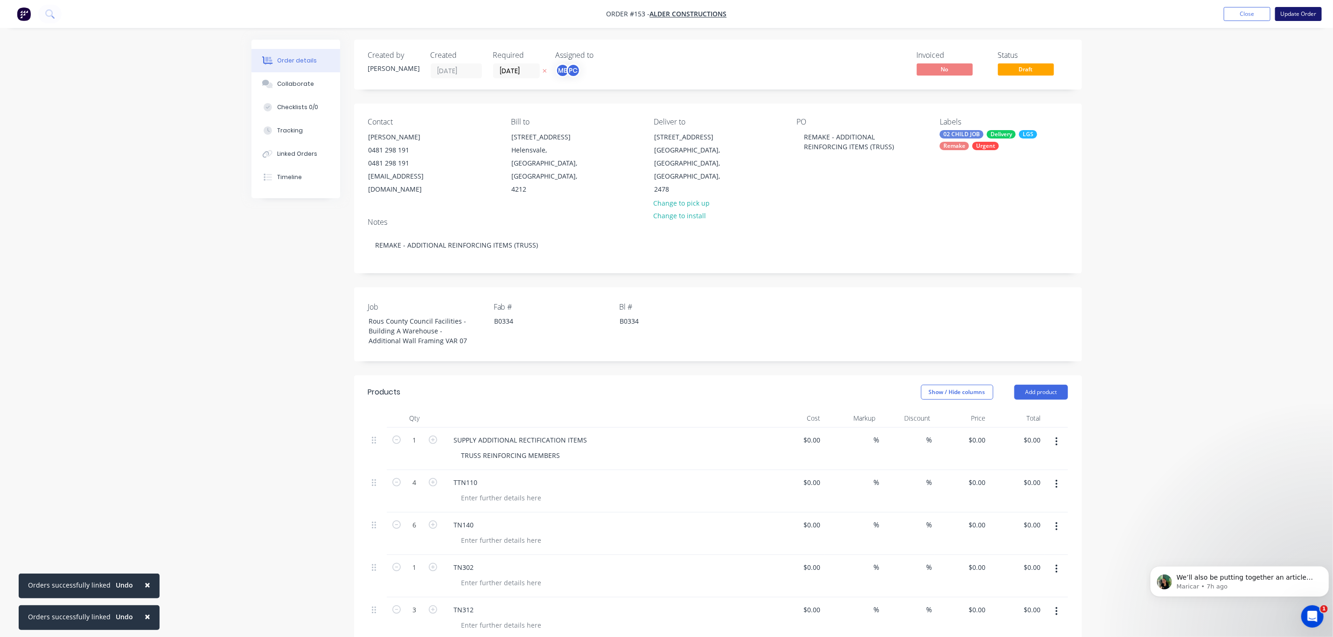
click at [1299, 10] on button "Update Order" at bounding box center [1298, 14] width 47 height 14
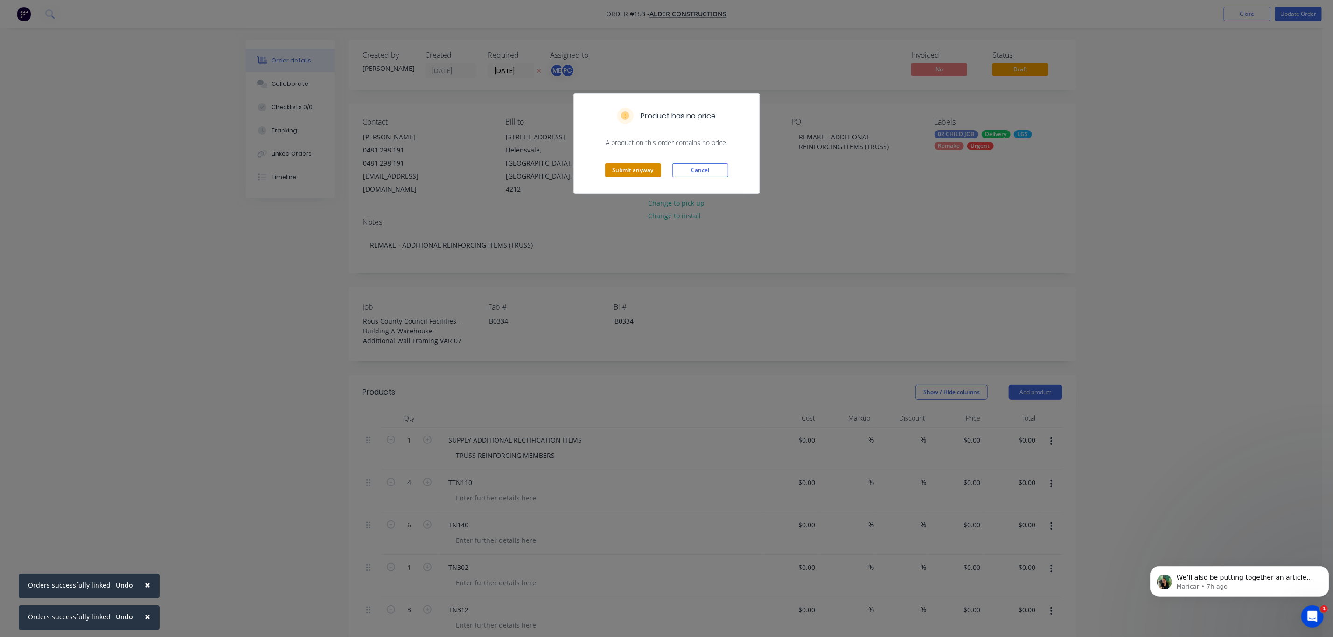
click at [651, 172] on button "Submit anyway" at bounding box center [633, 170] width 56 height 14
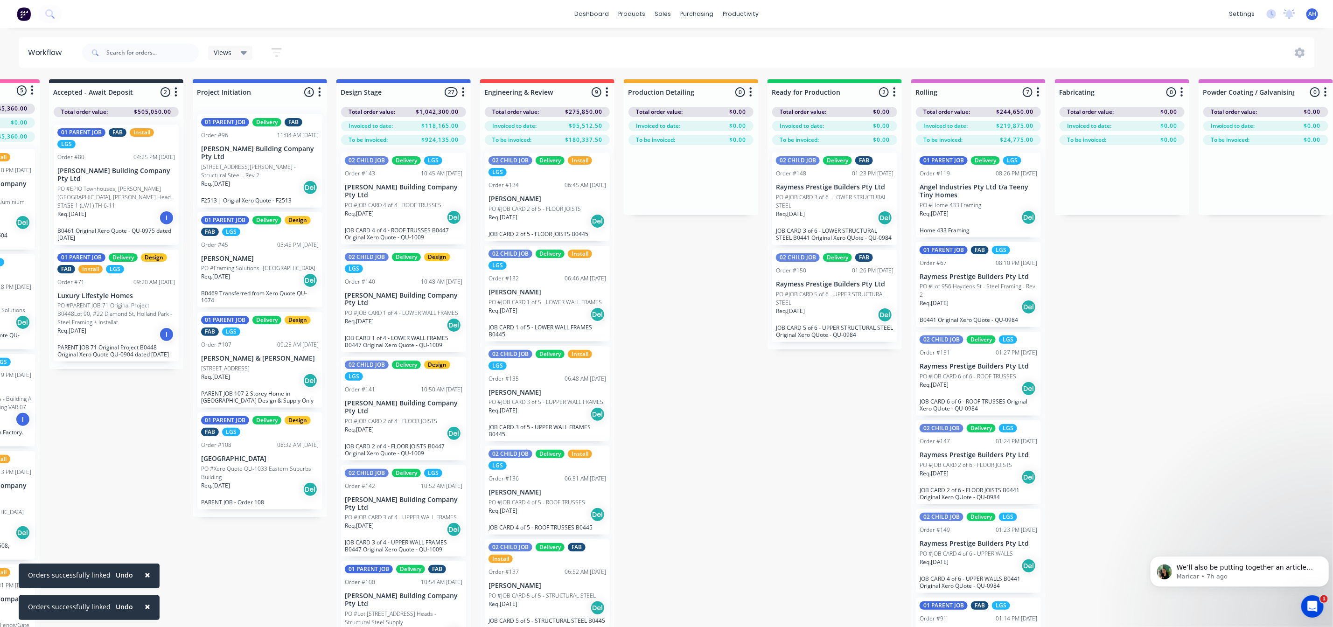
scroll to position [127, 0]
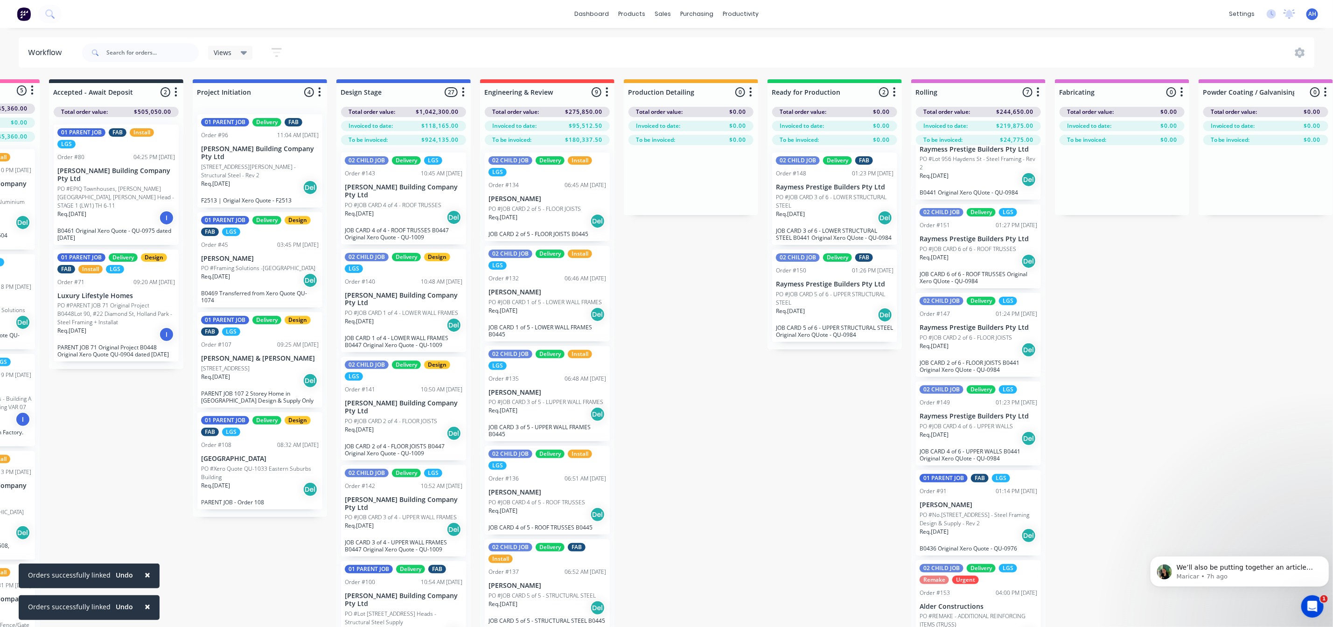
click at [969, 607] on p "Alder Constructions" at bounding box center [978, 607] width 118 height 8
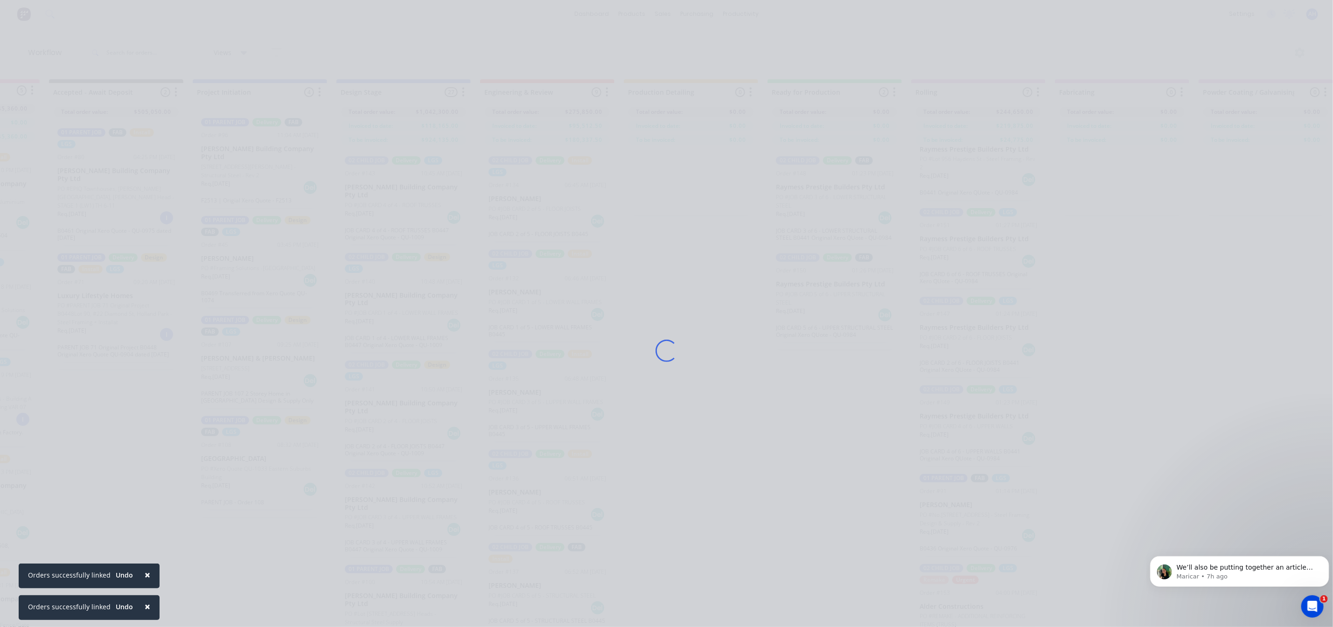
click at [969, 607] on div "Loading..." at bounding box center [666, 350] width 746 height 627
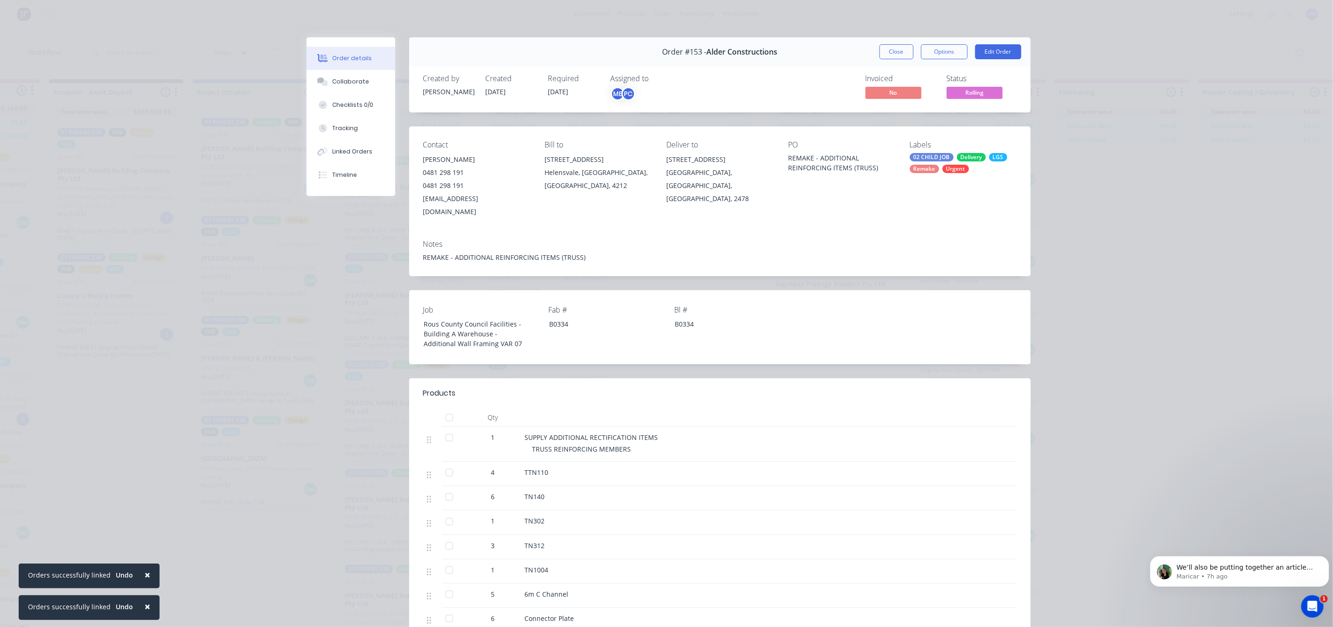
click at [956, 171] on div "Urgent" at bounding box center [955, 169] width 27 height 8
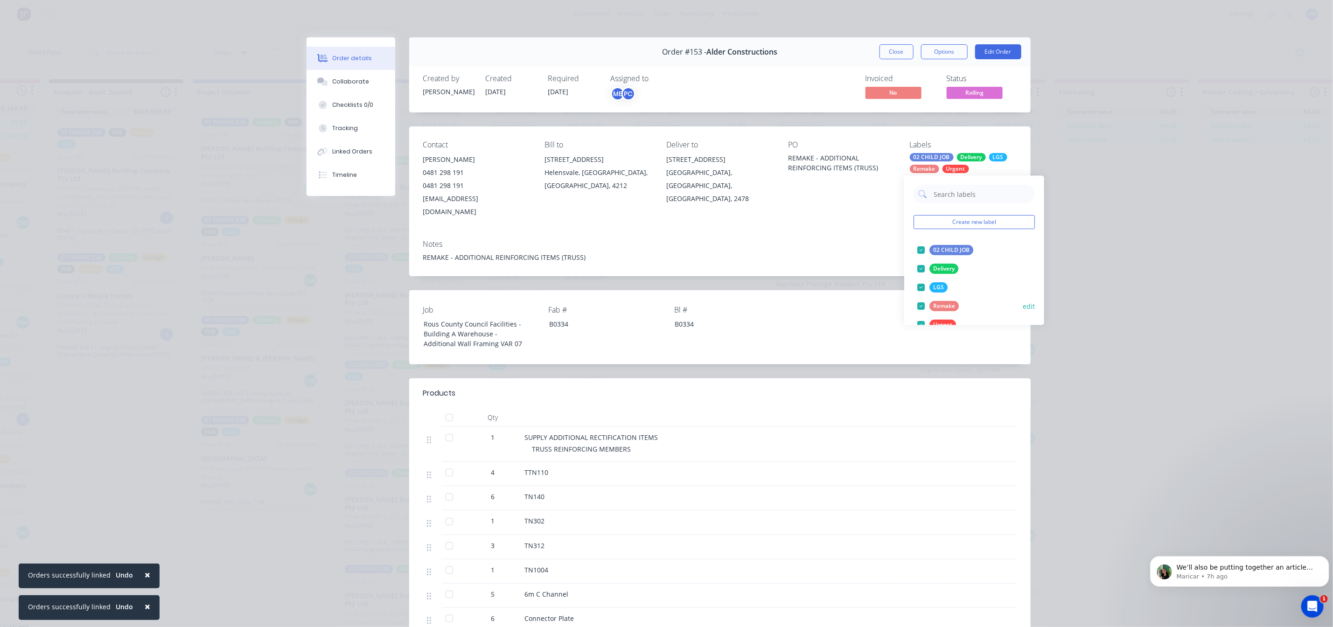
scroll to position [108, 0]
click at [939, 291] on div "Install" at bounding box center [941, 291] width 24 height 10
click at [1151, 268] on div "Order details Collaborate Checklists 0/0 Tracking Linked Orders Timeline Order …" at bounding box center [666, 313] width 1333 height 627
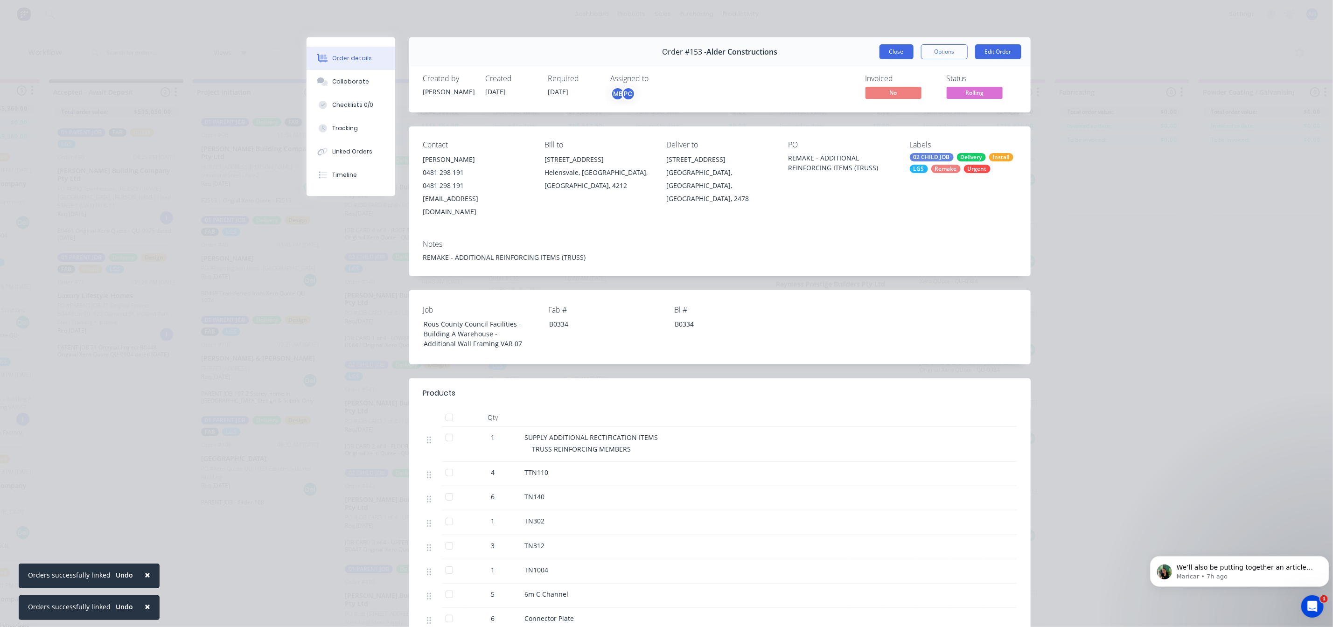
click at [902, 53] on button "Close" at bounding box center [896, 51] width 34 height 15
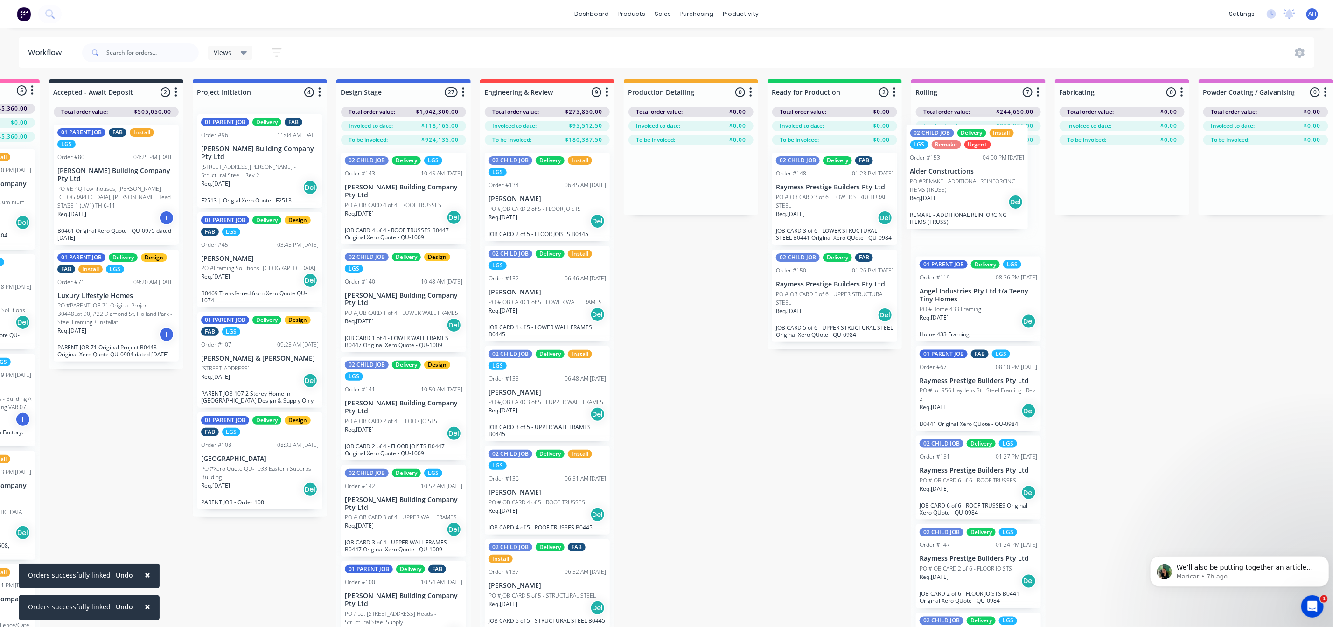
drag, startPoint x: 937, startPoint y: 613, endPoint x: 927, endPoint y: 185, distance: 428.3
click at [927, 185] on div "01 PARENT JOB Delivery LGS Order #119 08:26 PM 26/08/25 Angel Industries Pty Lt…" at bounding box center [978, 402] width 134 height 515
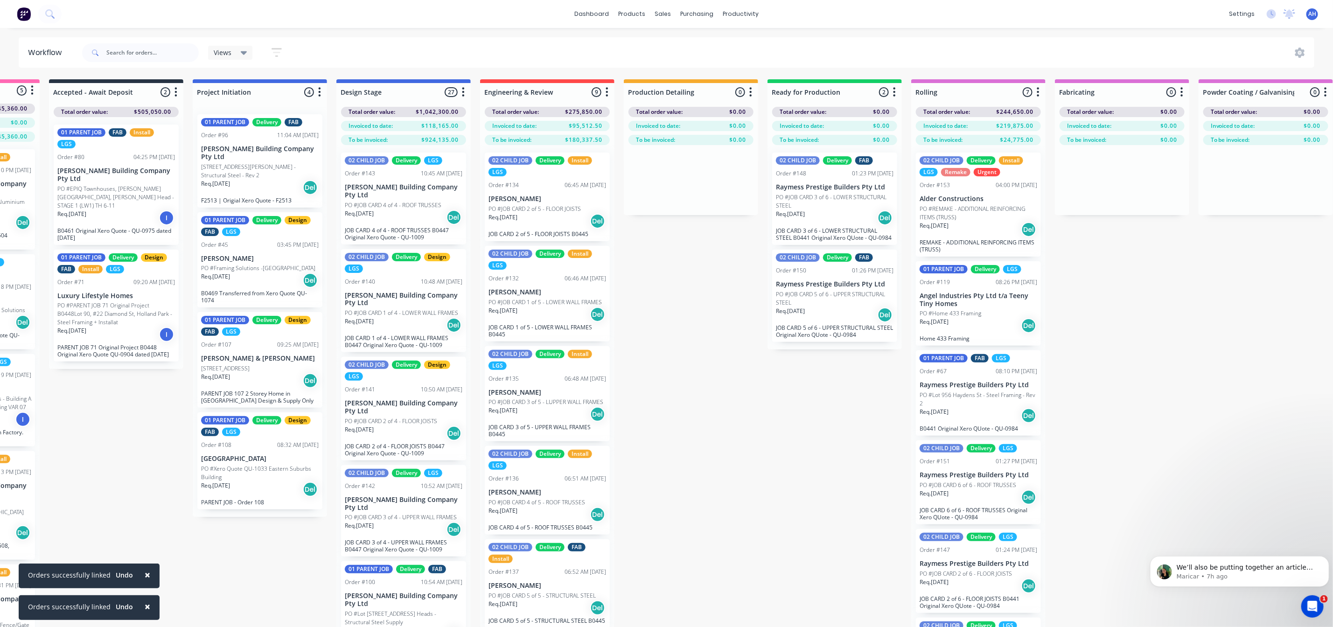
click at [958, 220] on p "PO #REMAKE - ADDITIONAL REINFORCING ITEMS (TRUSS)" at bounding box center [978, 213] width 118 height 17
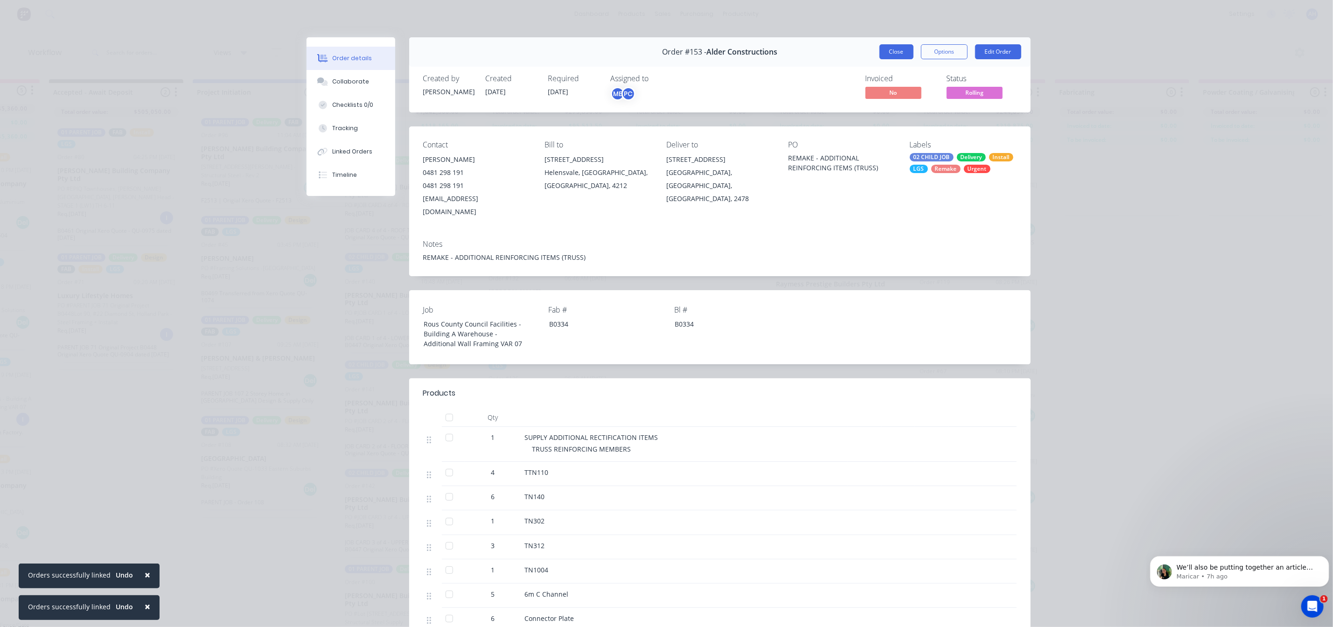
click at [887, 53] on button "Close" at bounding box center [896, 51] width 34 height 15
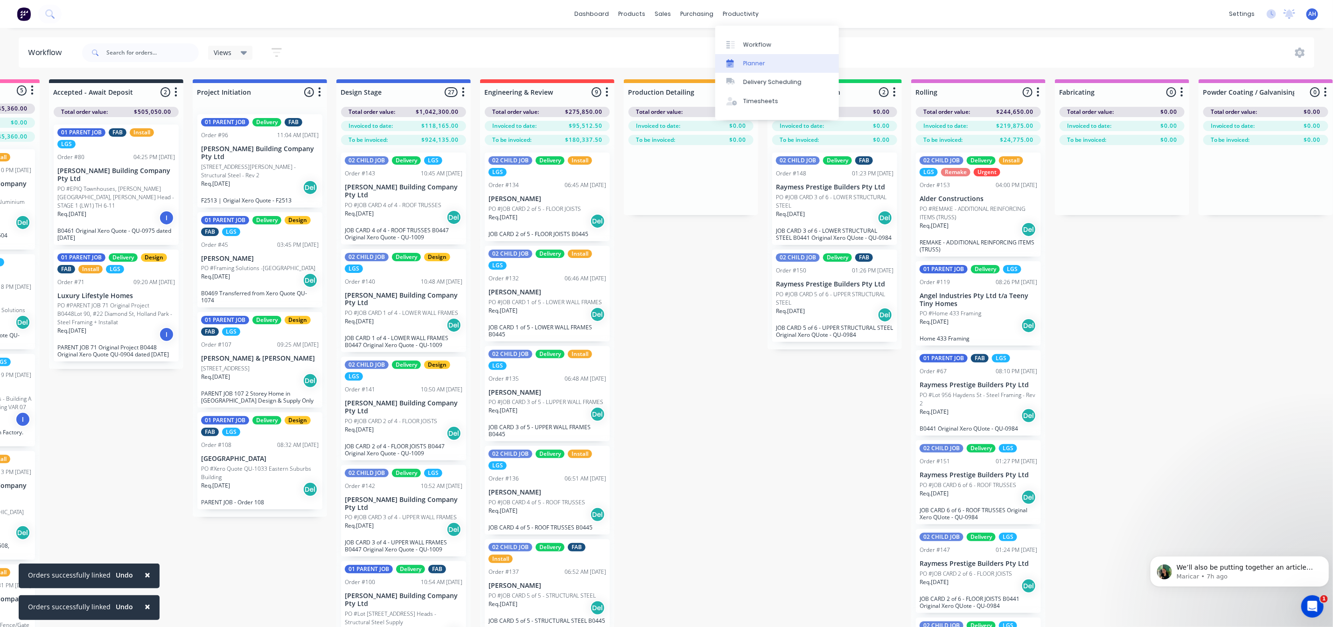
click at [753, 64] on div "Planner" at bounding box center [754, 63] width 22 height 8
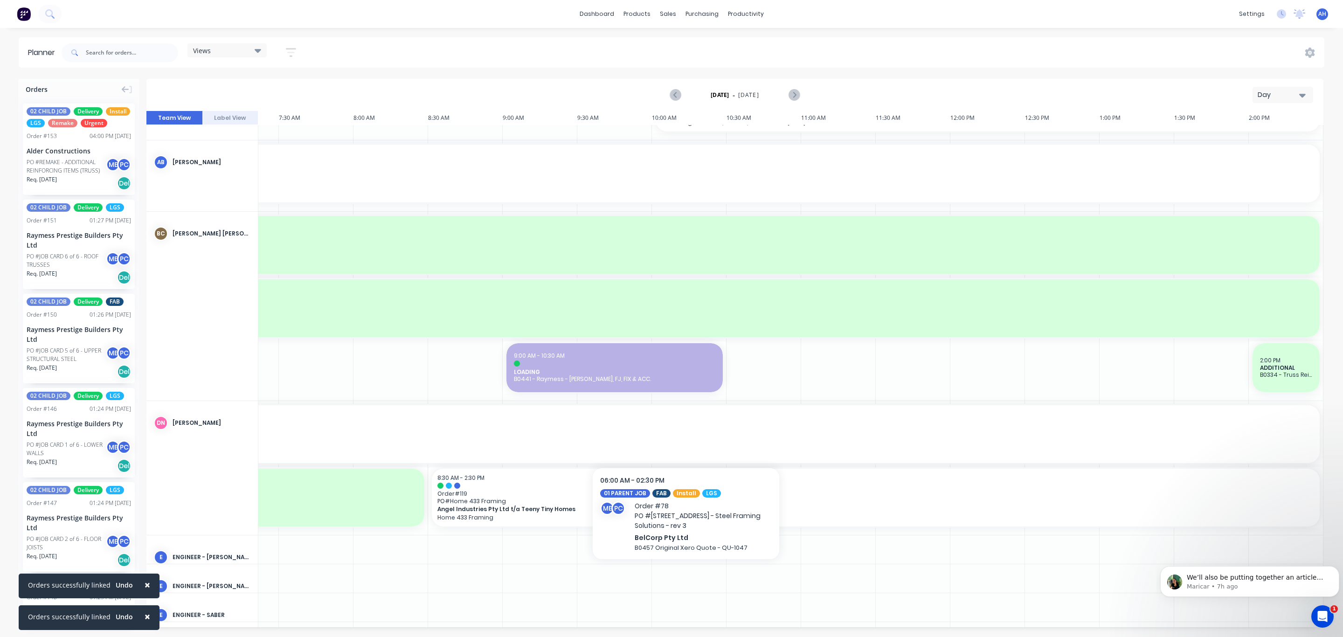
scroll to position [86, 206]
click at [237, 49] on div "Views" at bounding box center [227, 50] width 68 height 8
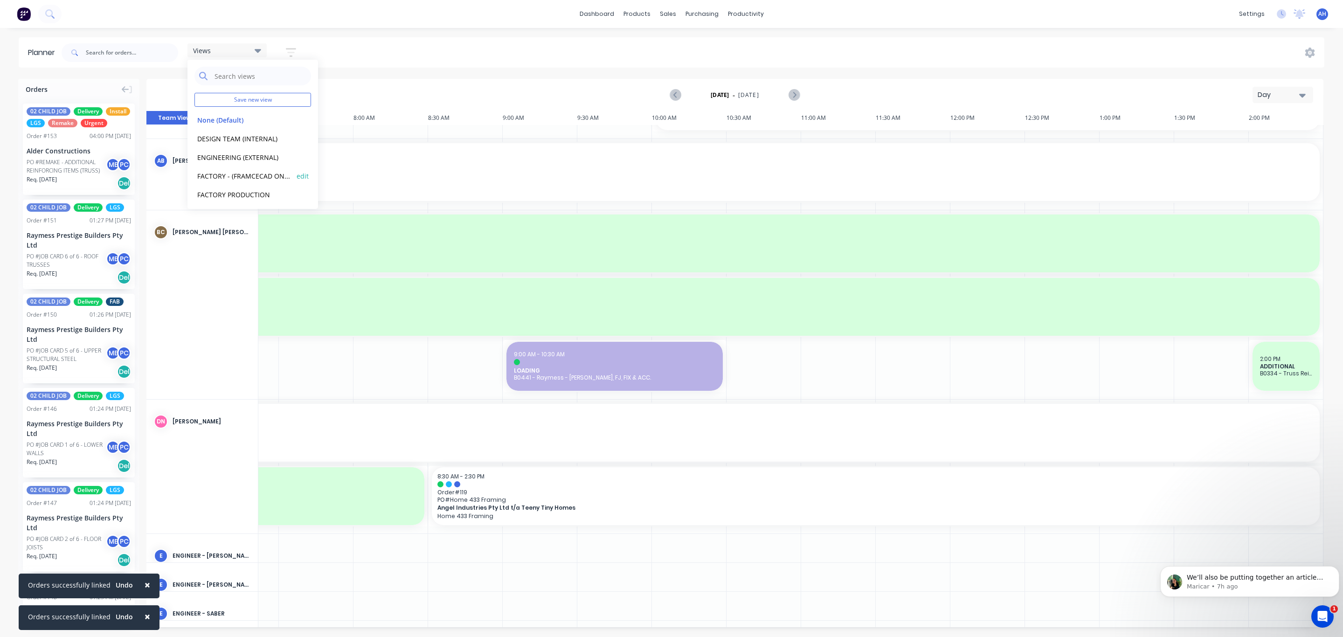
click at [258, 178] on button "FACTORY - (FRAMCECAD ONLY)" at bounding box center [244, 175] width 99 height 11
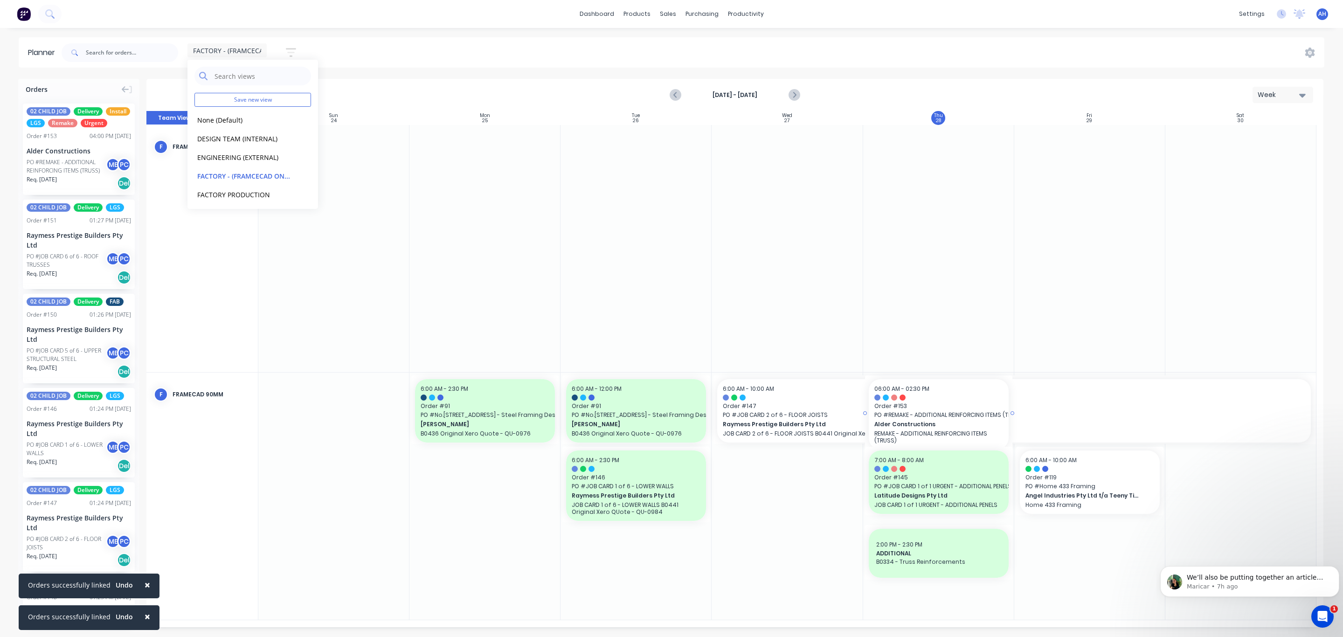
drag, startPoint x: 66, startPoint y: 141, endPoint x: 925, endPoint y: 546, distance: 950.0
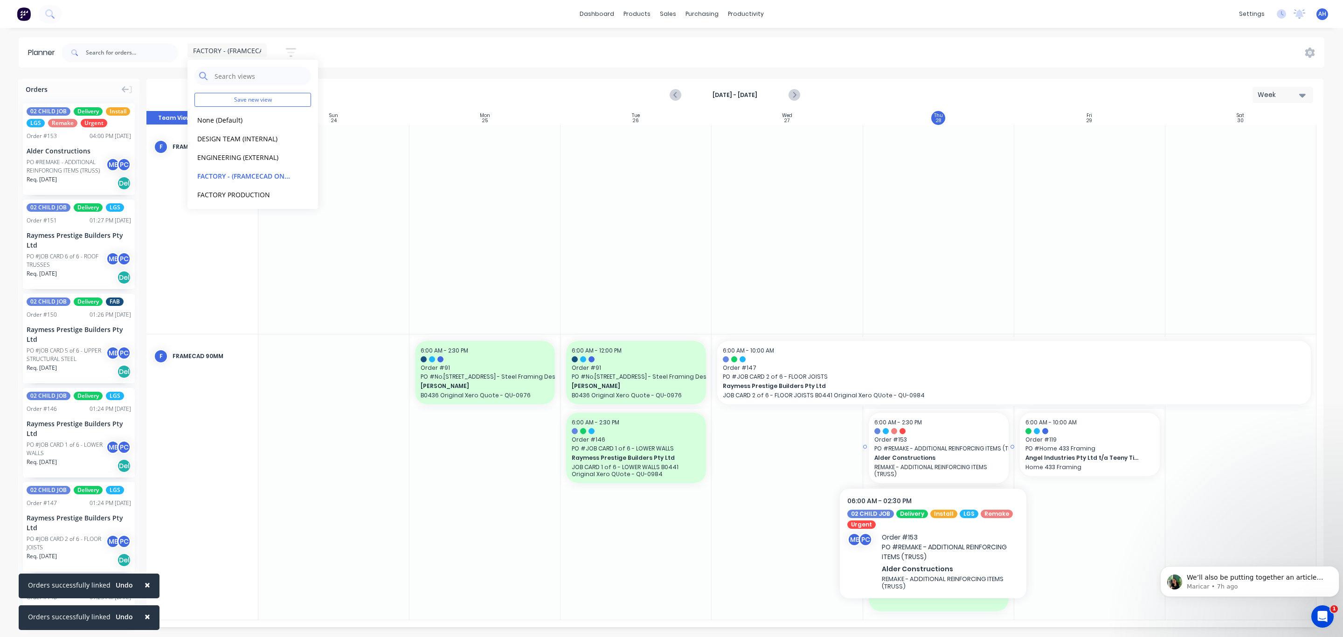
click at [933, 448] on span "PO # REMAKE - ADDITIONAL REINFORCING ITEMS (TRUSS)" at bounding box center [939, 449] width 129 height 8
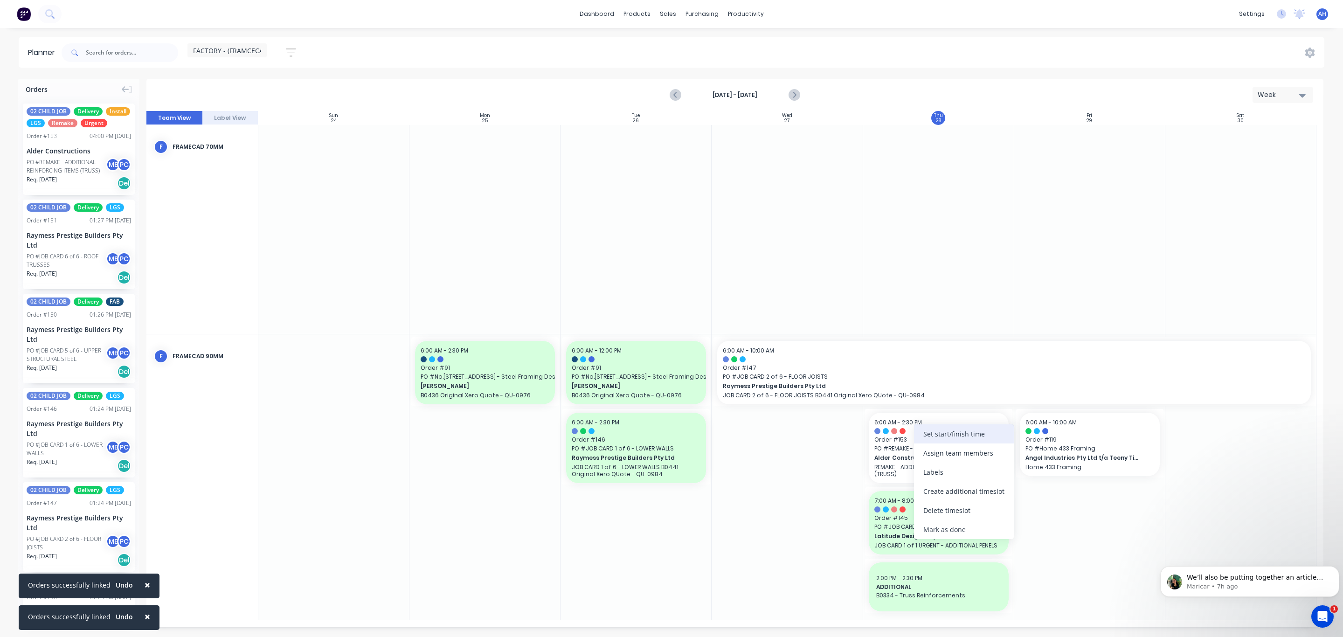
click at [924, 435] on div "Set start/finish time" at bounding box center [964, 433] width 100 height 19
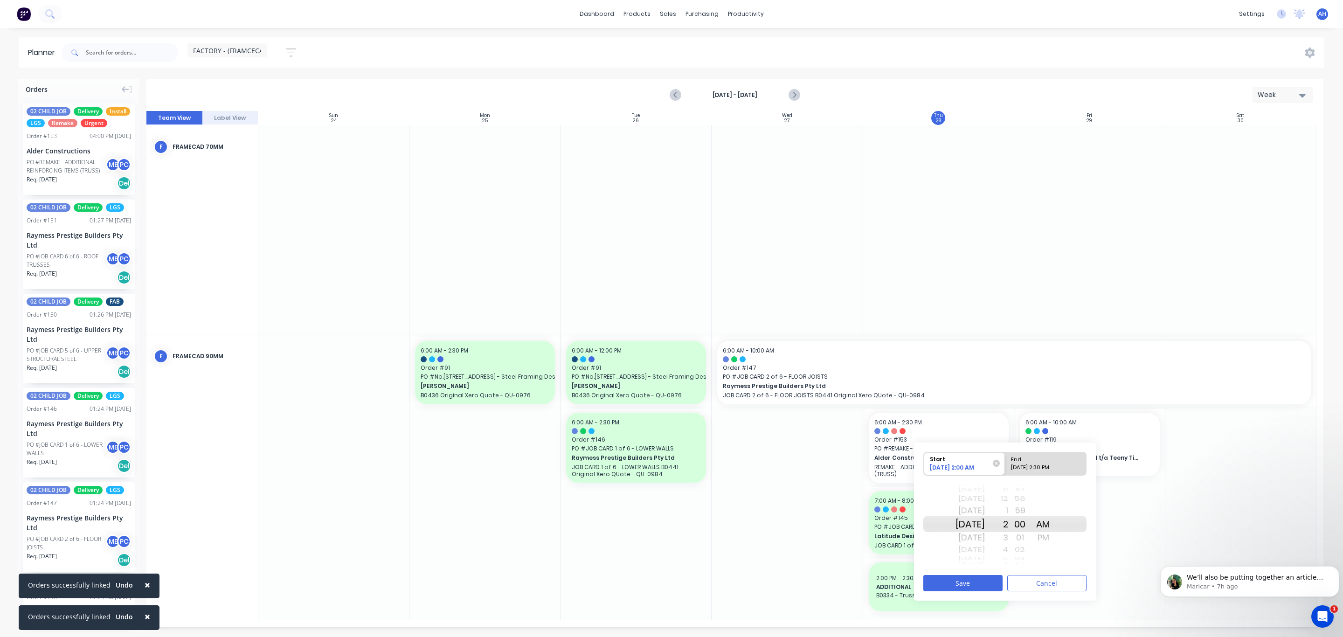
click at [1055, 536] on div "PM" at bounding box center [1043, 537] width 23 height 15
click at [970, 583] on button "Save" at bounding box center [963, 583] width 79 height 16
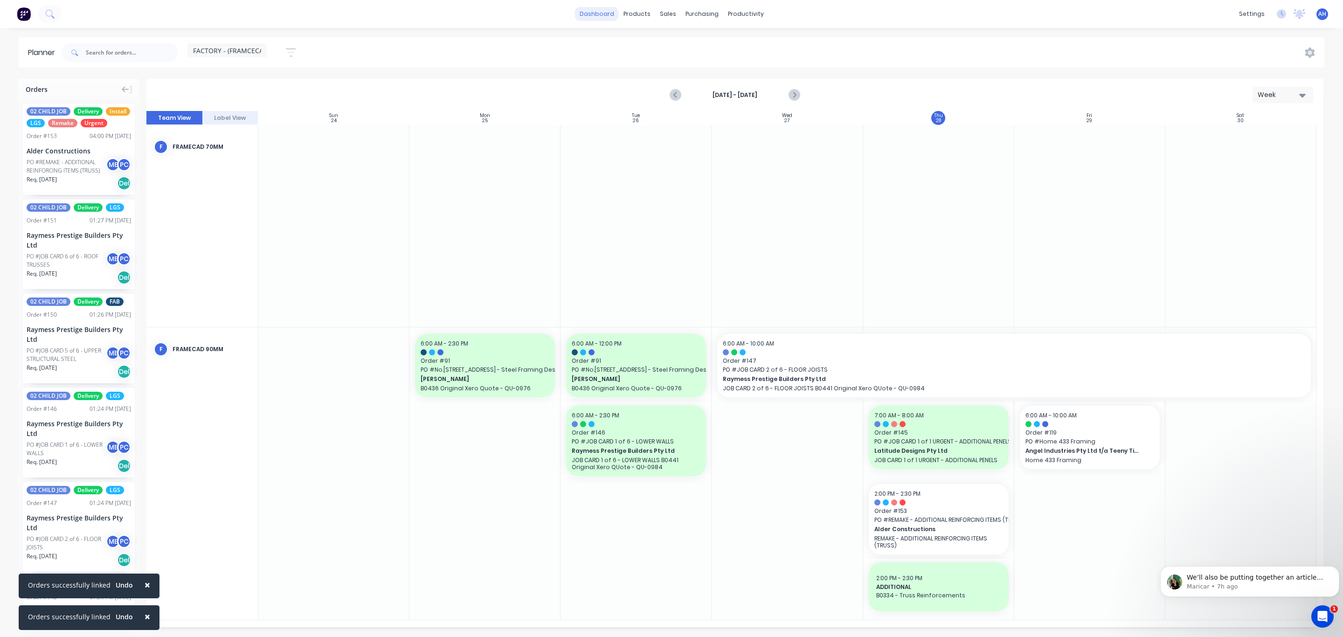
click at [589, 11] on link "dashboard" at bounding box center [597, 14] width 44 height 14
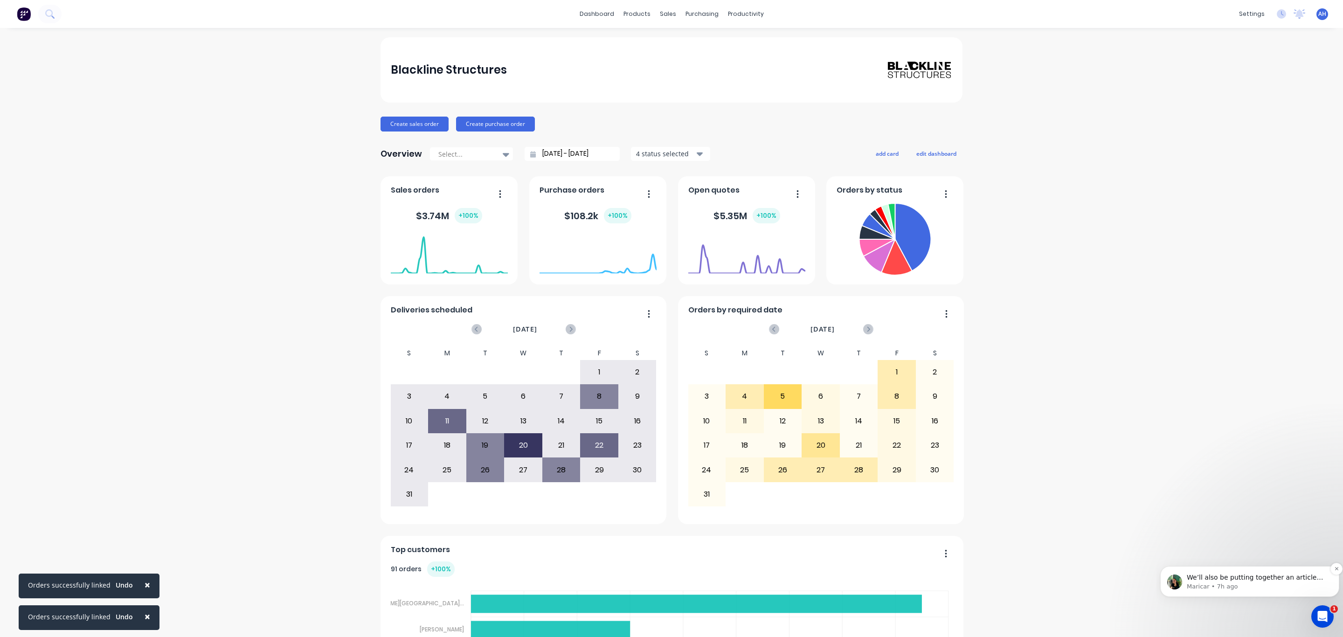
click at [1246, 583] on p "Maricar • 7h ago" at bounding box center [1257, 587] width 141 height 8
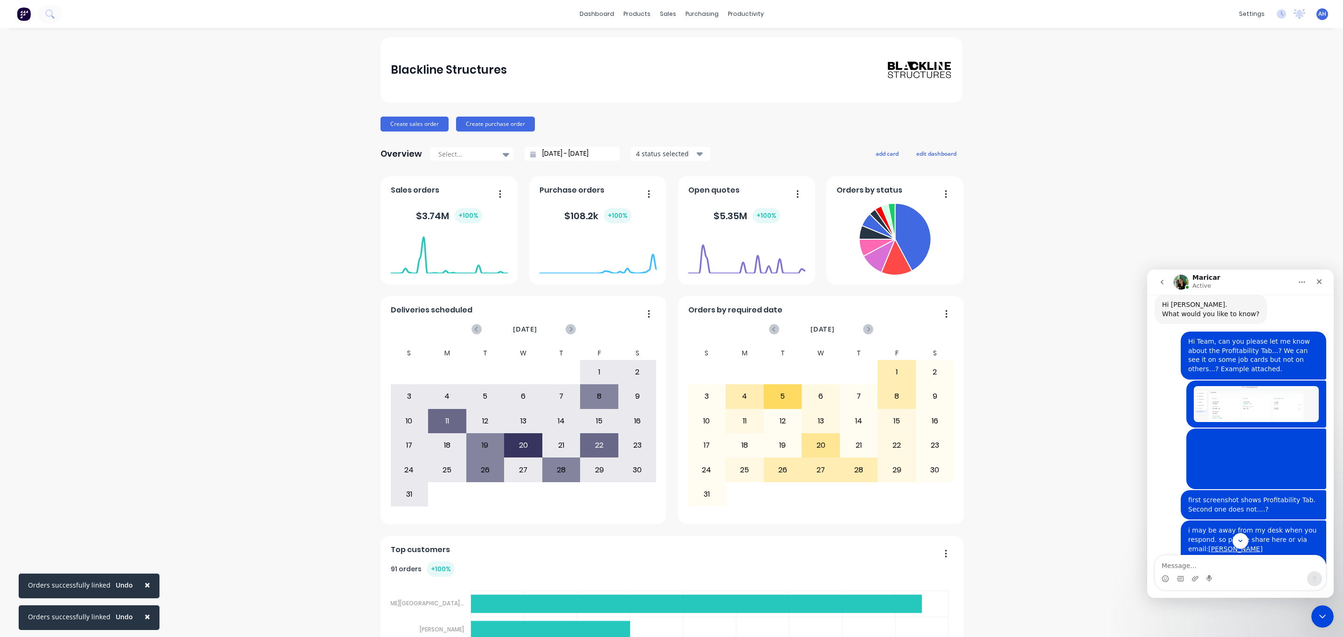
scroll to position [237, 0]
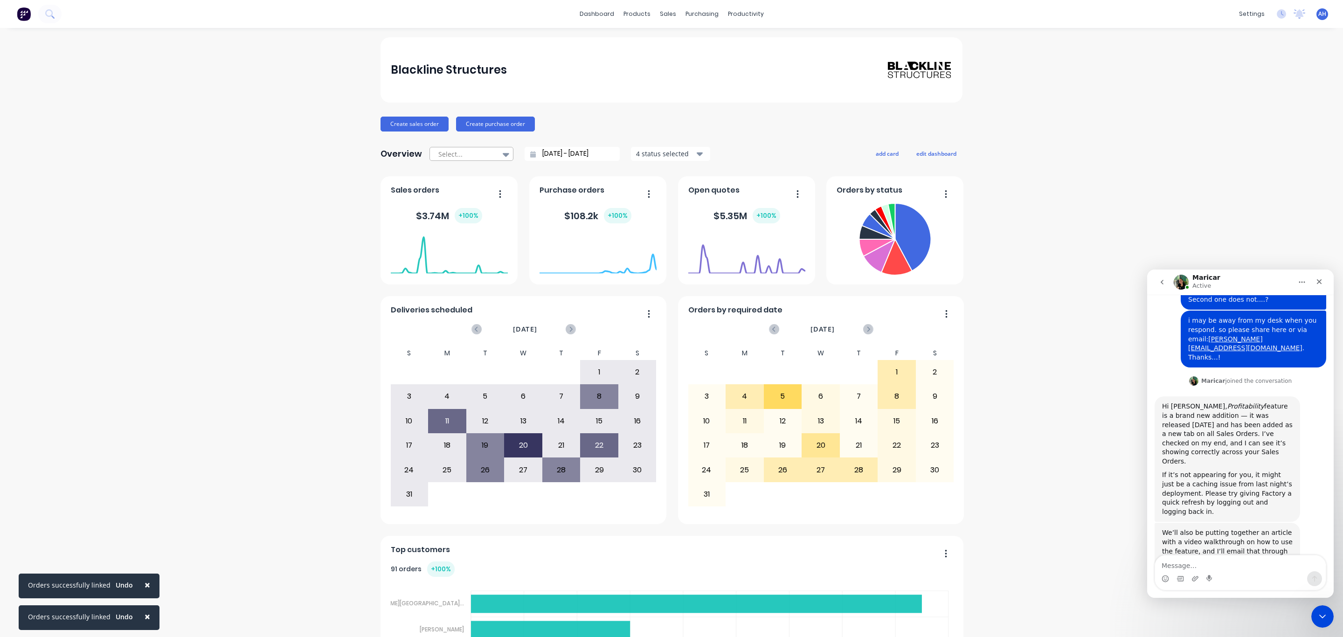
click at [484, 151] on div at bounding box center [467, 154] width 59 height 12
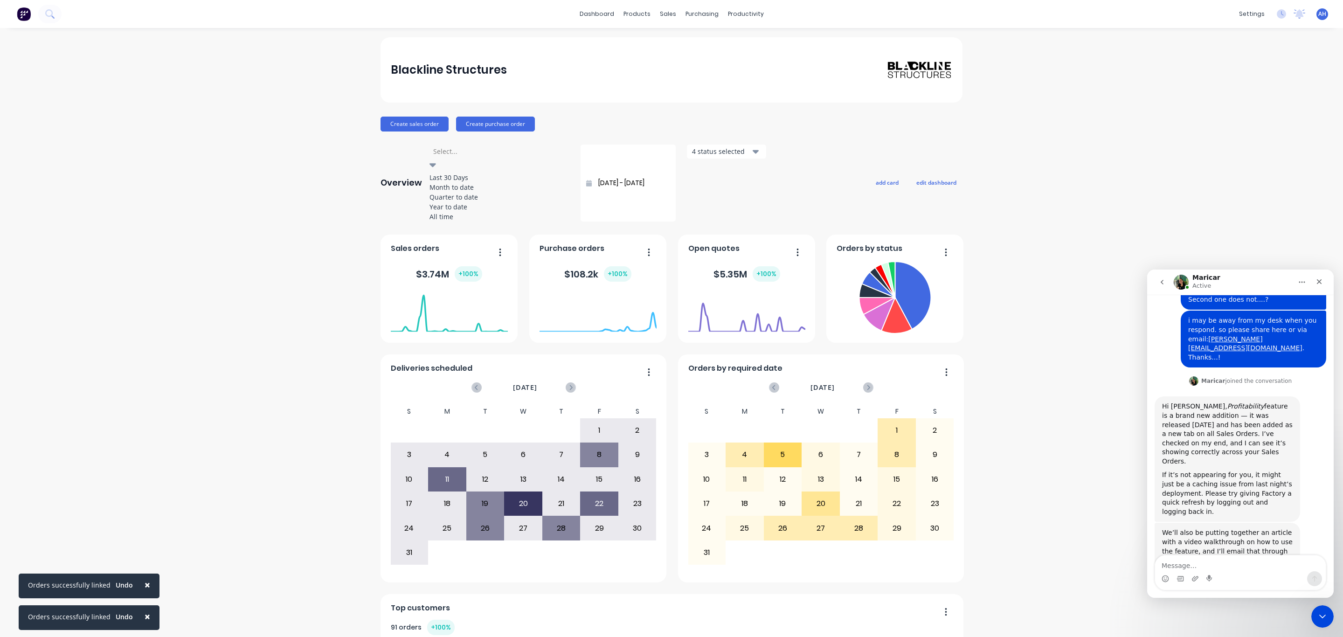
click at [484, 151] on div at bounding box center [499, 152] width 134 height 12
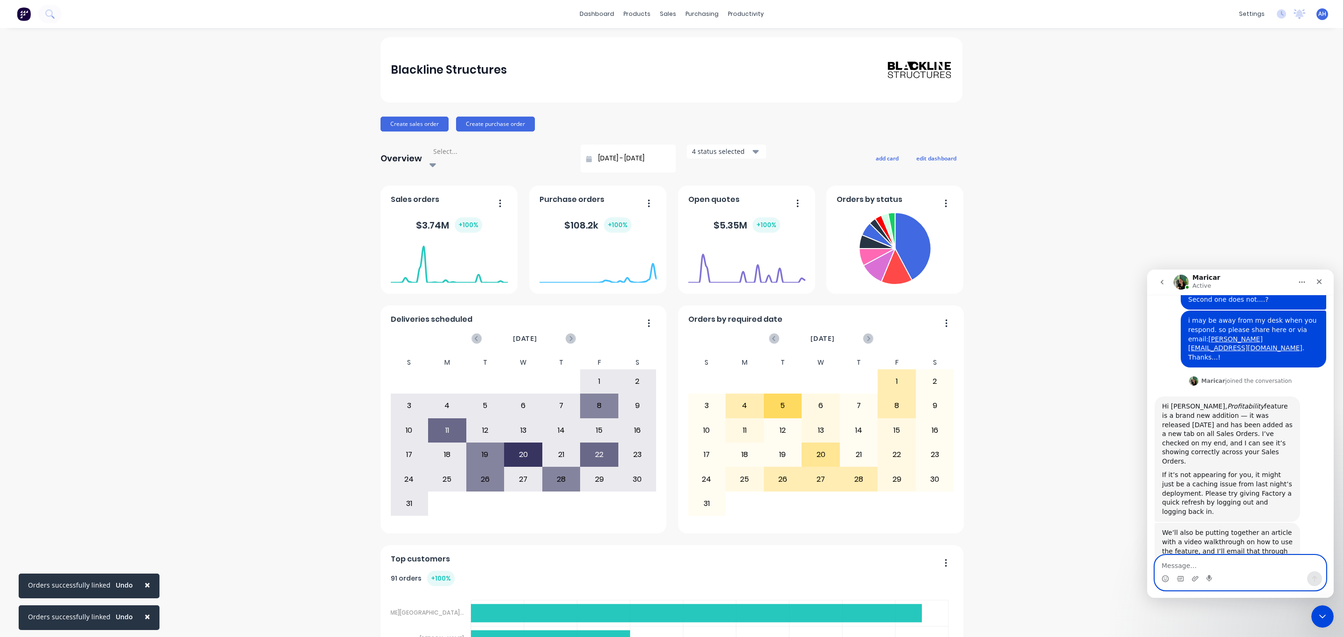
click at [1198, 565] on textarea "Message…" at bounding box center [1240, 564] width 171 height 16
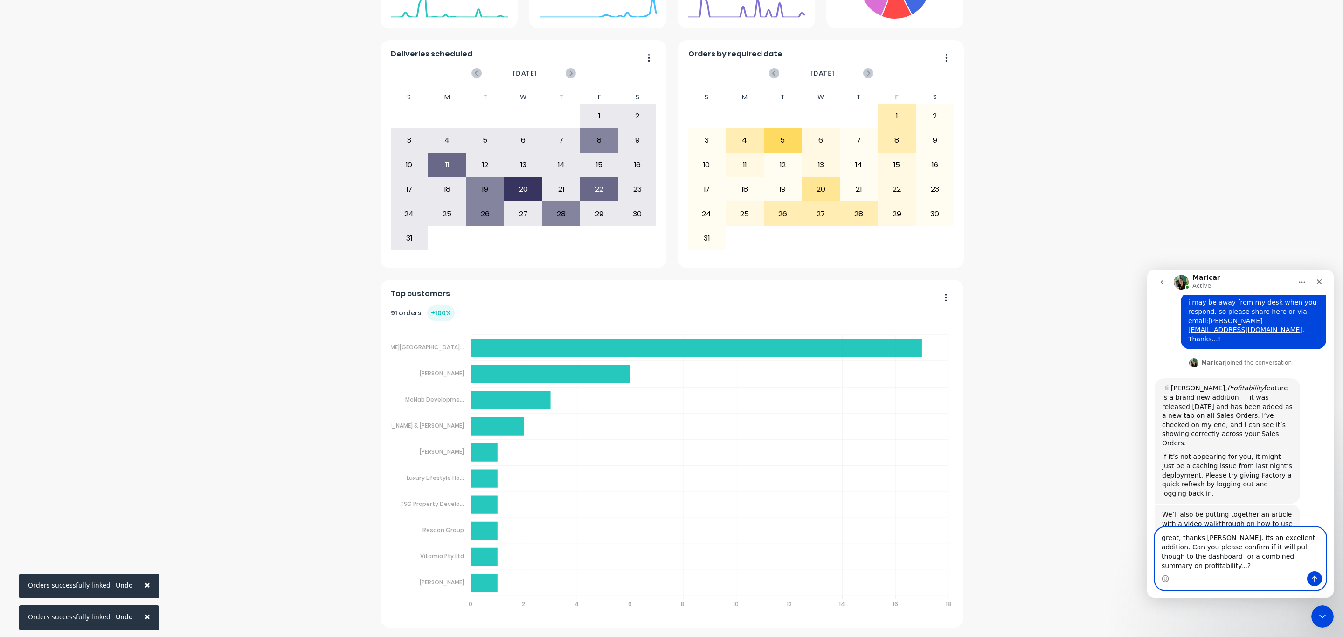
scroll to position [0, 0]
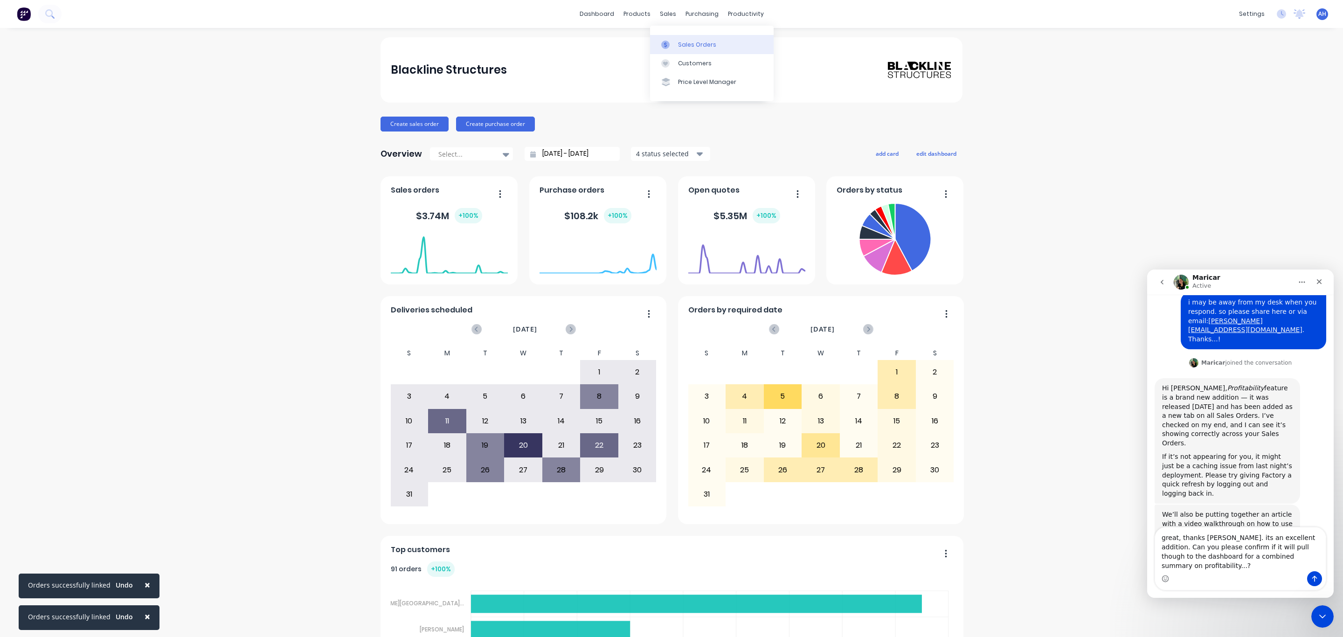
click at [706, 47] on div "Sales Orders" at bounding box center [697, 45] width 38 height 8
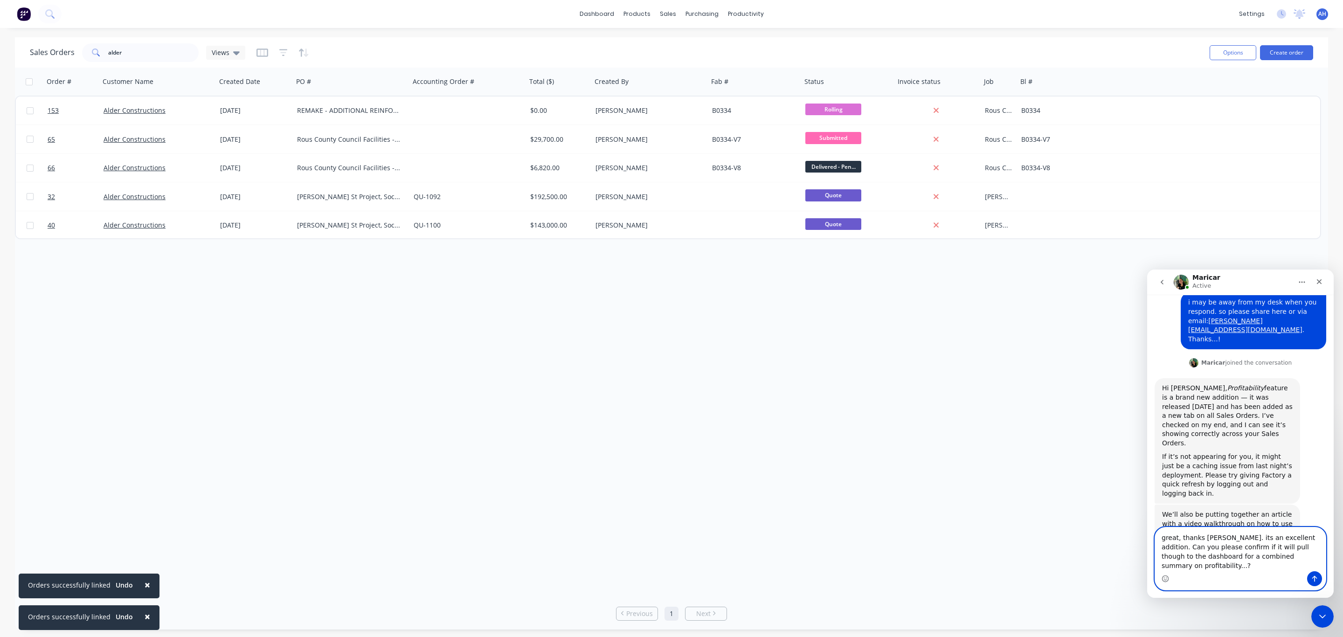
click at [1292, 561] on textarea "great, thanks Maricar. its an excellent addition. Can you please confirm if it …" at bounding box center [1240, 550] width 171 height 44
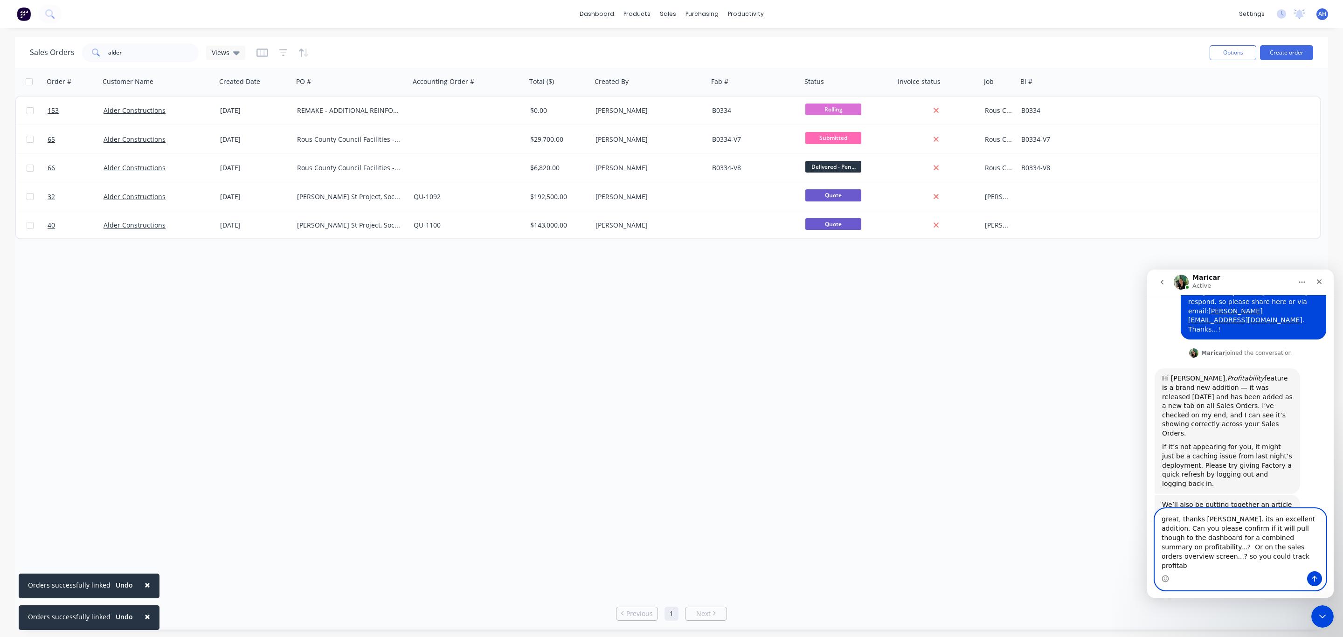
scroll to position [274, 0]
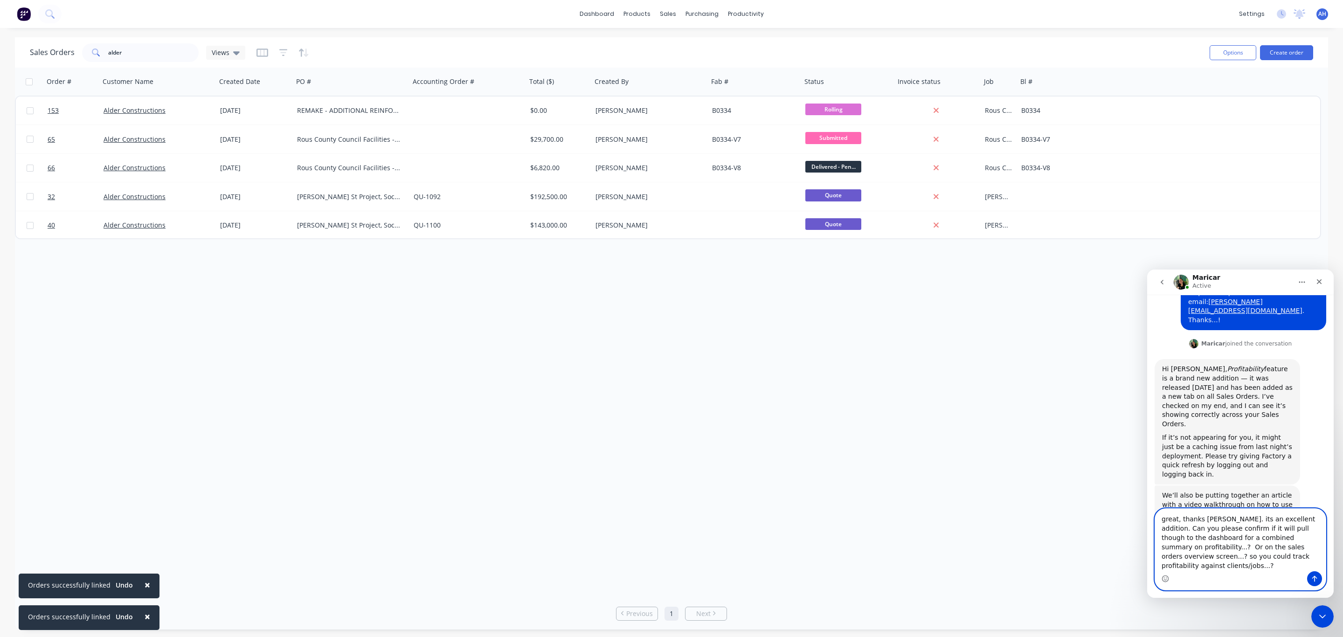
type textarea "great, thanks Maricar. its an excellent addition. Can you please confirm if it …"
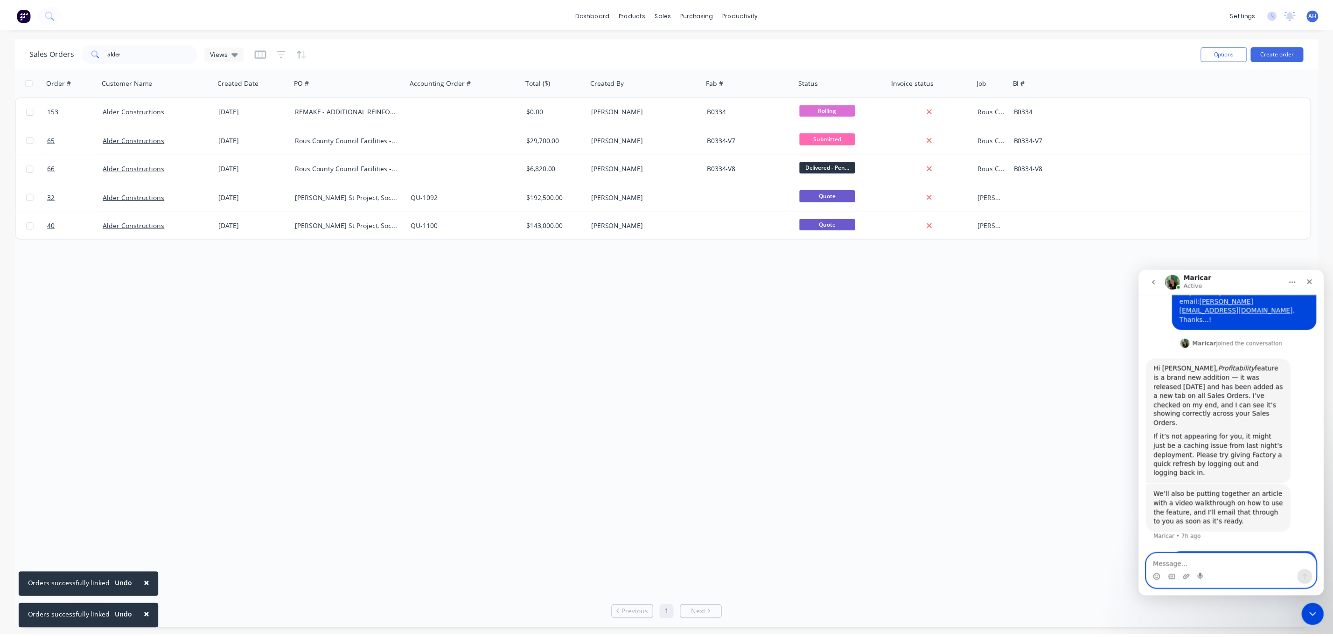
scroll to position [311, 0]
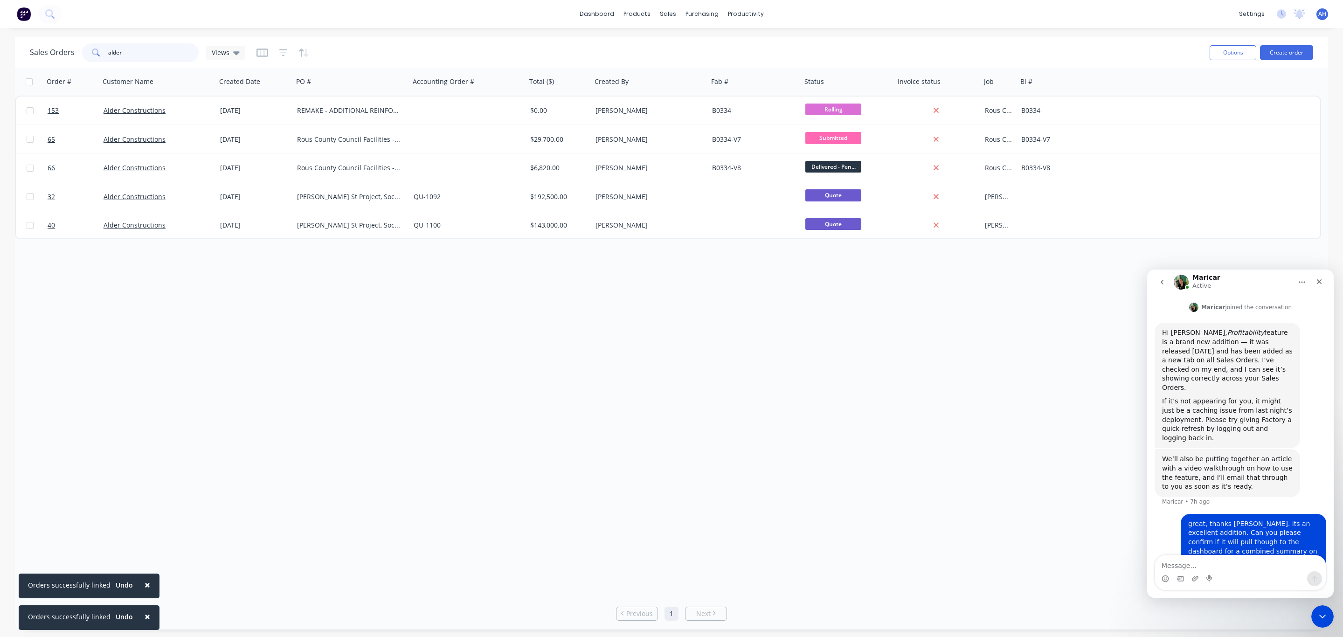
drag, startPoint x: 143, startPoint y: 53, endPoint x: 54, endPoint y: 56, distance: 89.6
click at [54, 56] on div "Sales Orders alder Views" at bounding box center [137, 52] width 215 height 19
type input "blackwood"
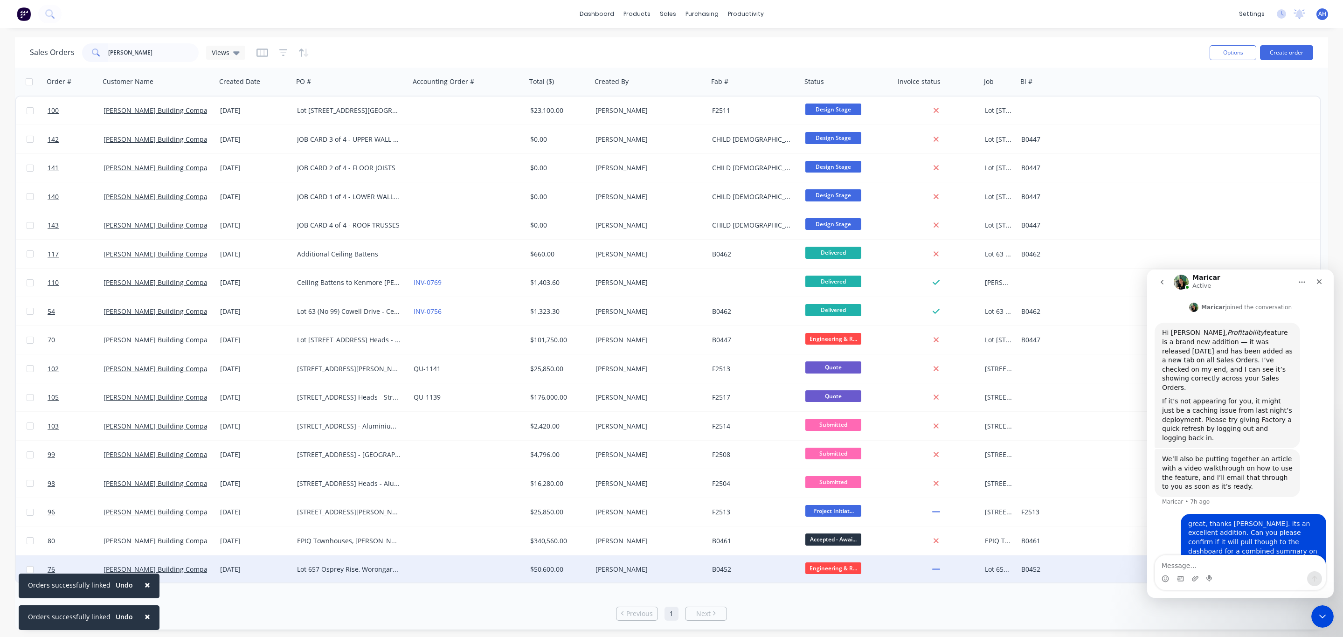
click at [354, 570] on div "Lot 657 Osprey Rise, Worongary - Light Steel Framing" at bounding box center [349, 569] width 104 height 9
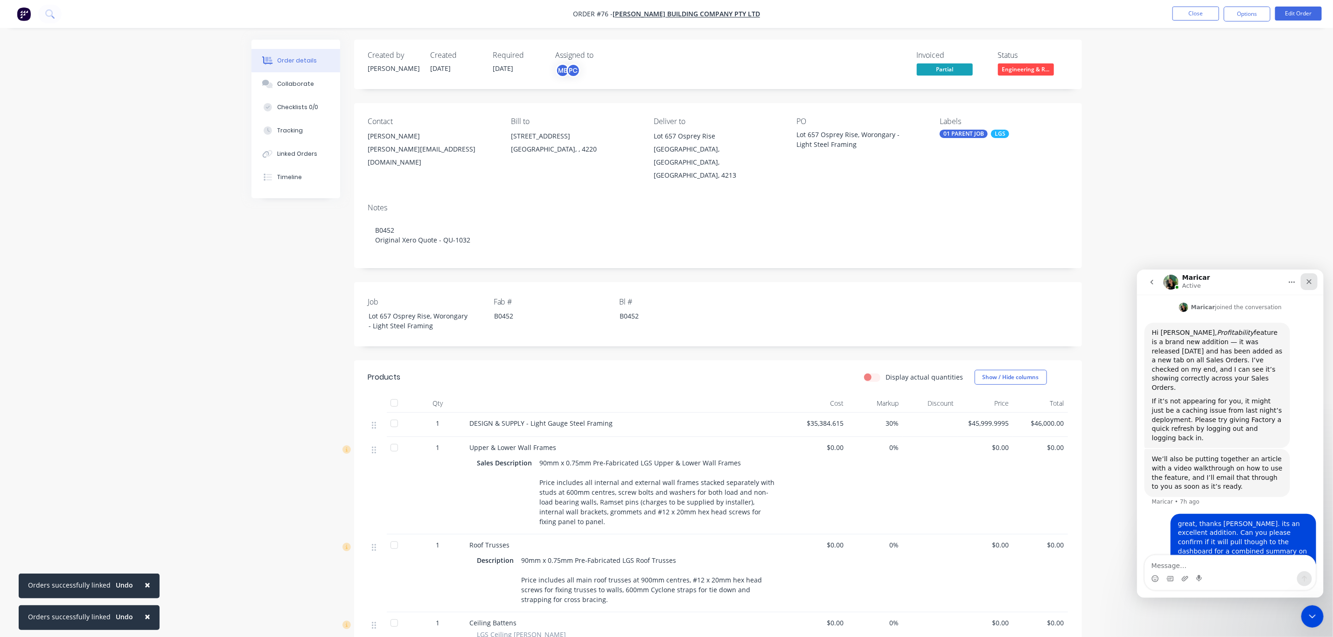
click at [1309, 280] on icon "Close" at bounding box center [1308, 281] width 5 height 5
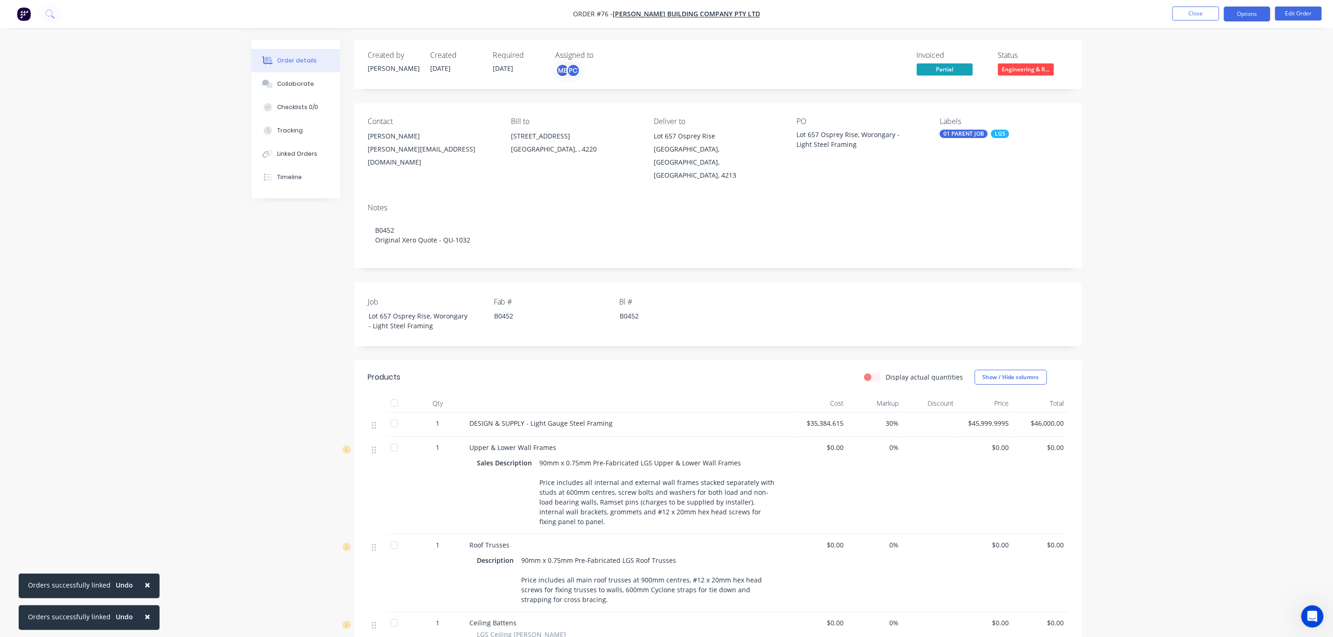
click at [1249, 14] on button "Options" at bounding box center [1246, 14] width 47 height 15
click at [1202, 228] on div "Duplicate" at bounding box center [1219, 225] width 86 height 14
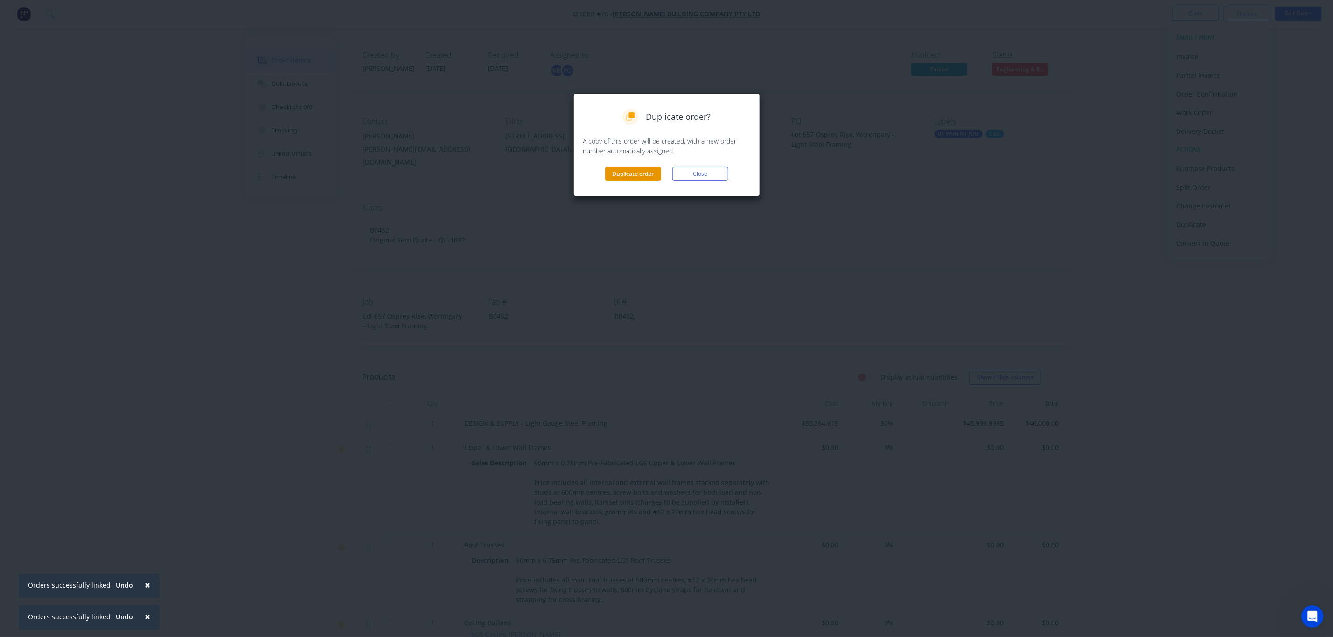
click at [632, 176] on button "Duplicate order" at bounding box center [633, 174] width 56 height 14
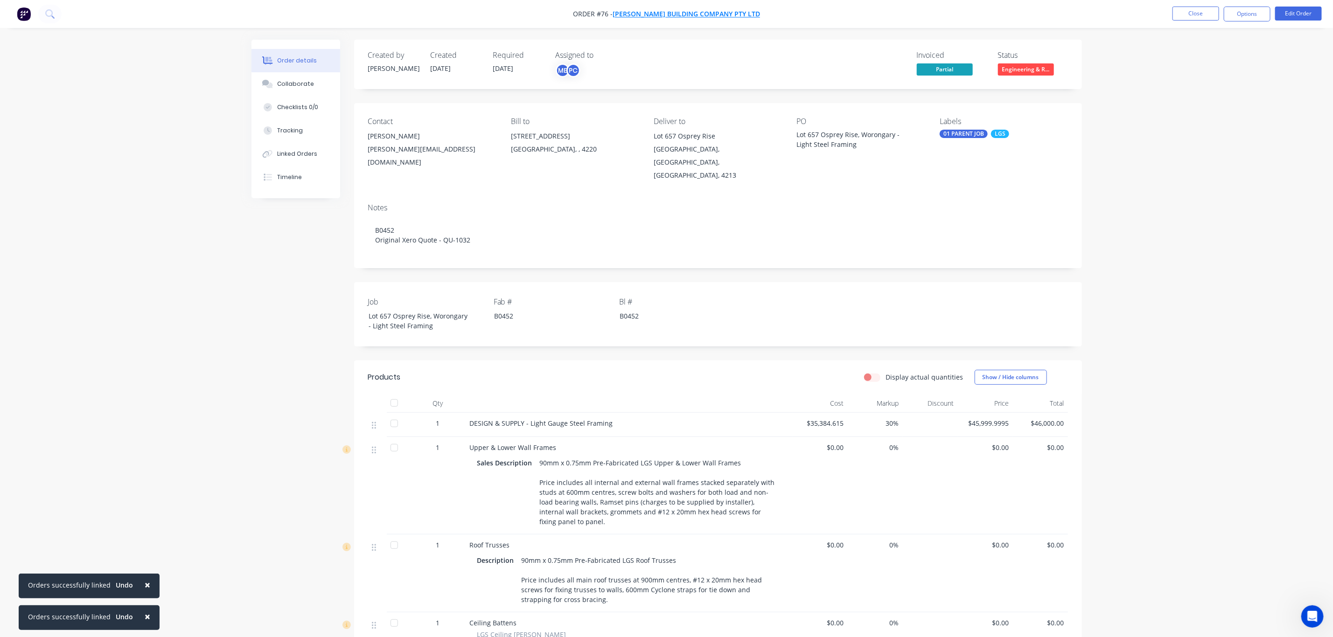
click at [688, 13] on span "[PERSON_NAME] Building Company Pty Ltd" at bounding box center [685, 14] width 147 height 9
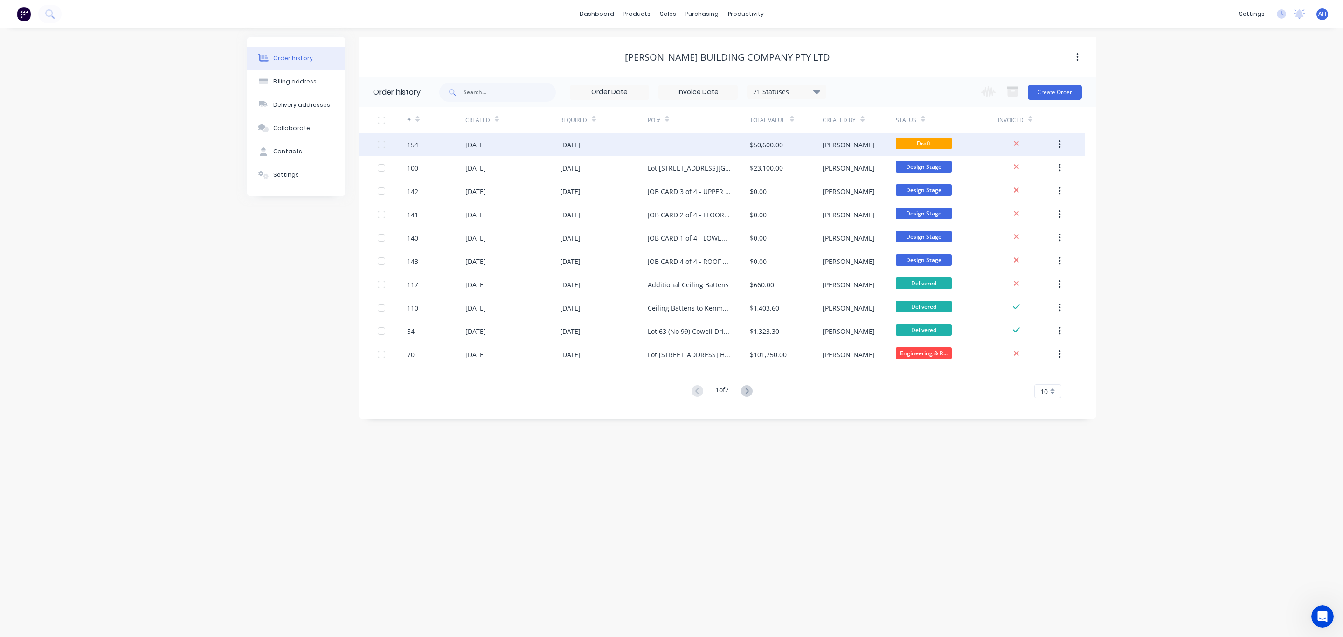
click at [581, 147] on div "[DATE]" at bounding box center [570, 145] width 21 height 10
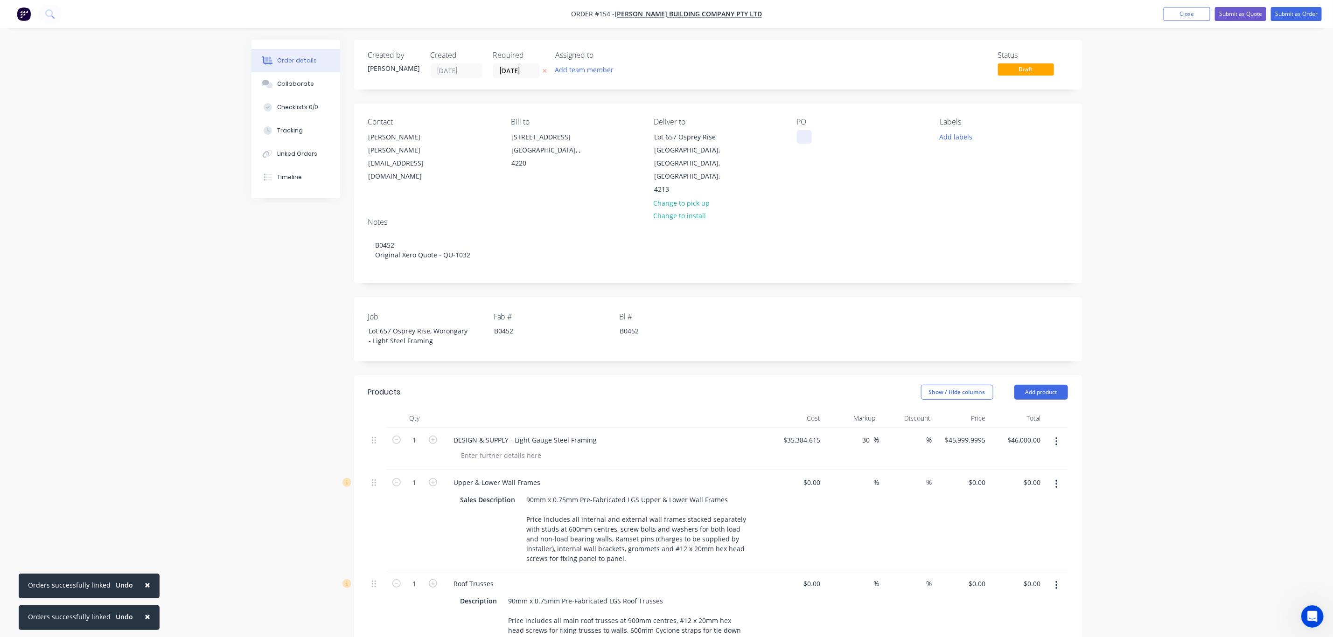
click at [802, 140] on div at bounding box center [804, 137] width 15 height 14
drag, startPoint x: 904, startPoint y: 137, endPoint x: 802, endPoint y: 146, distance: 102.0
click at [802, 146] on div "PO JOB CARD 1 of 5 - LOWER WALLS" at bounding box center [861, 157] width 128 height 79
copy div "JOB CARD 1 of 5 - LOWER WALLS"
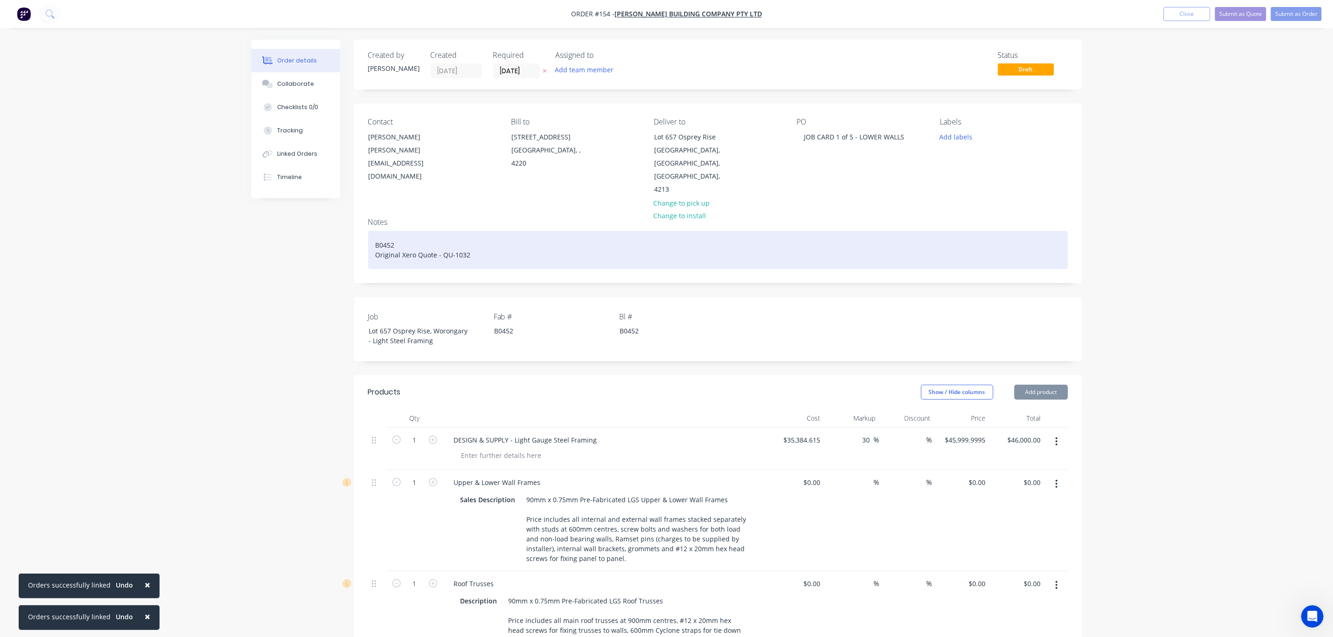
click at [374, 231] on div "B0452 Original Xero Quote - QU-1032" at bounding box center [718, 250] width 700 height 38
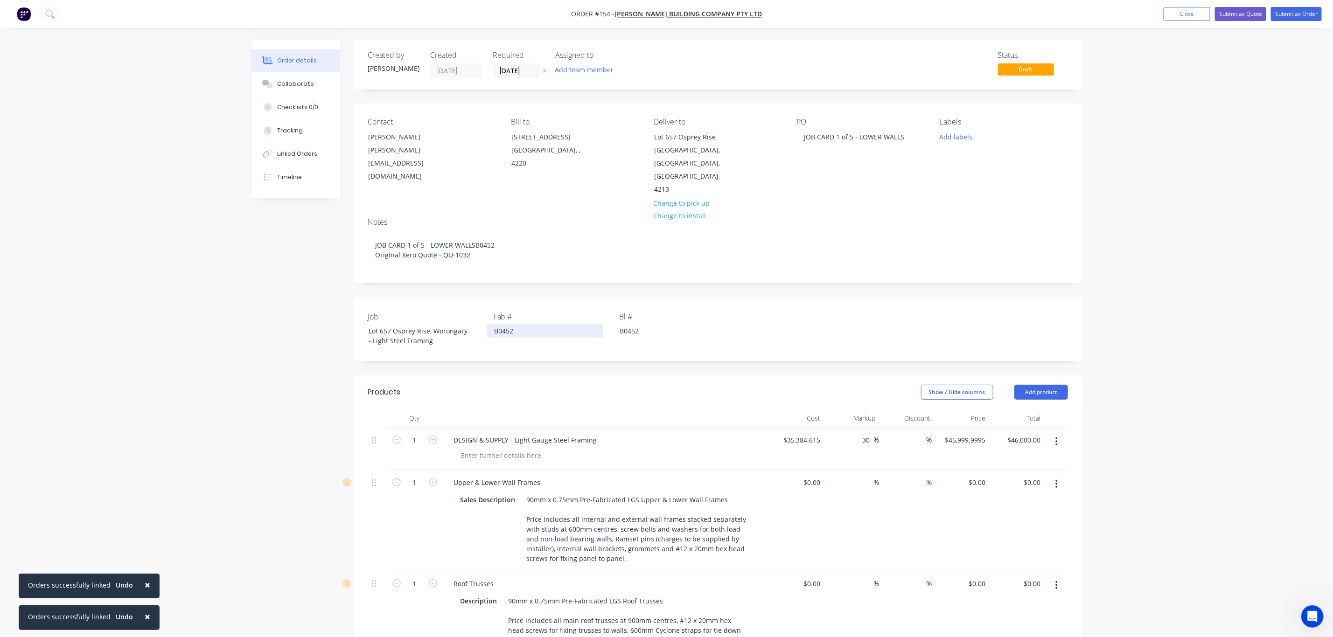
click at [494, 324] on div "B0452" at bounding box center [545, 331] width 117 height 14
click at [950, 135] on button "Add labels" at bounding box center [955, 136] width 43 height 13
click at [976, 241] on div "02 CHILD JOB" at bounding box center [987, 239] width 44 height 10
click at [975, 257] on div "Delivery" at bounding box center [979, 253] width 29 height 10
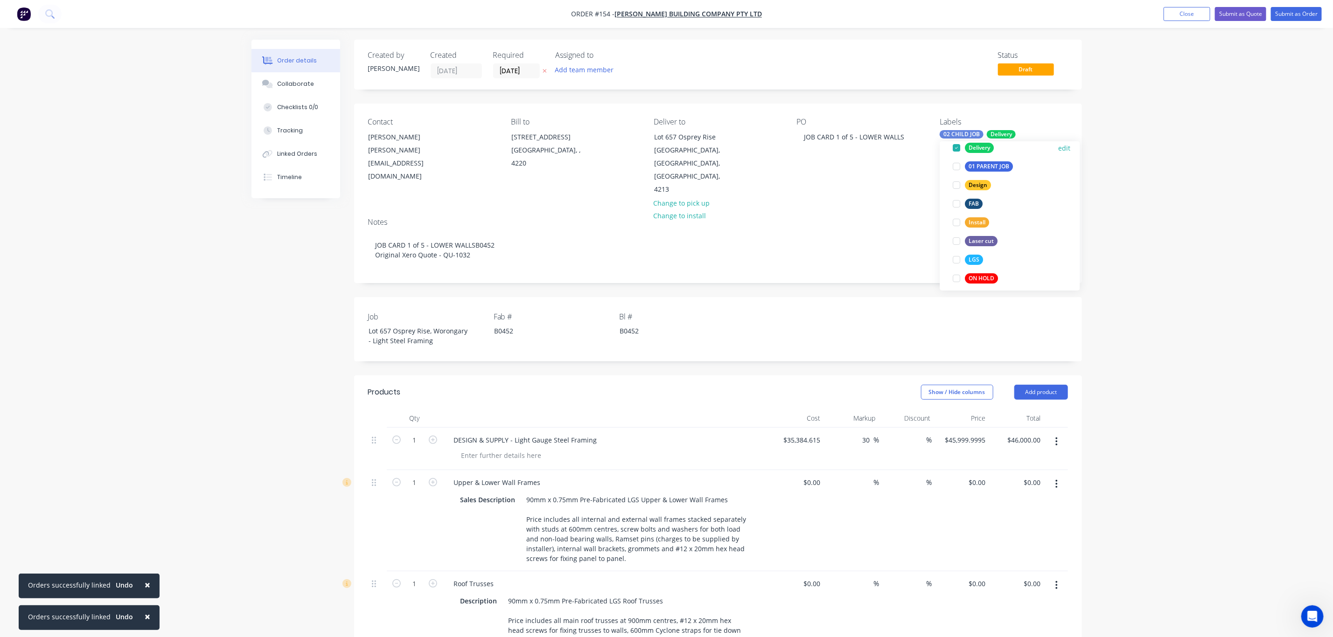
click at [975, 257] on div "LGS" at bounding box center [974, 260] width 18 height 10
click at [1116, 256] on div "Order details Collaborate Checklists 0/0 Tracking Linked Orders Timeline Order …" at bounding box center [666, 554] width 1333 height 1109
click at [492, 324] on div "B0452" at bounding box center [545, 331] width 117 height 14
click at [774, 297] on div "Job Lot 657 Osprey Rise, Worongary - Light Steel Framing Fab # Bl # B0452" at bounding box center [718, 329] width 728 height 64
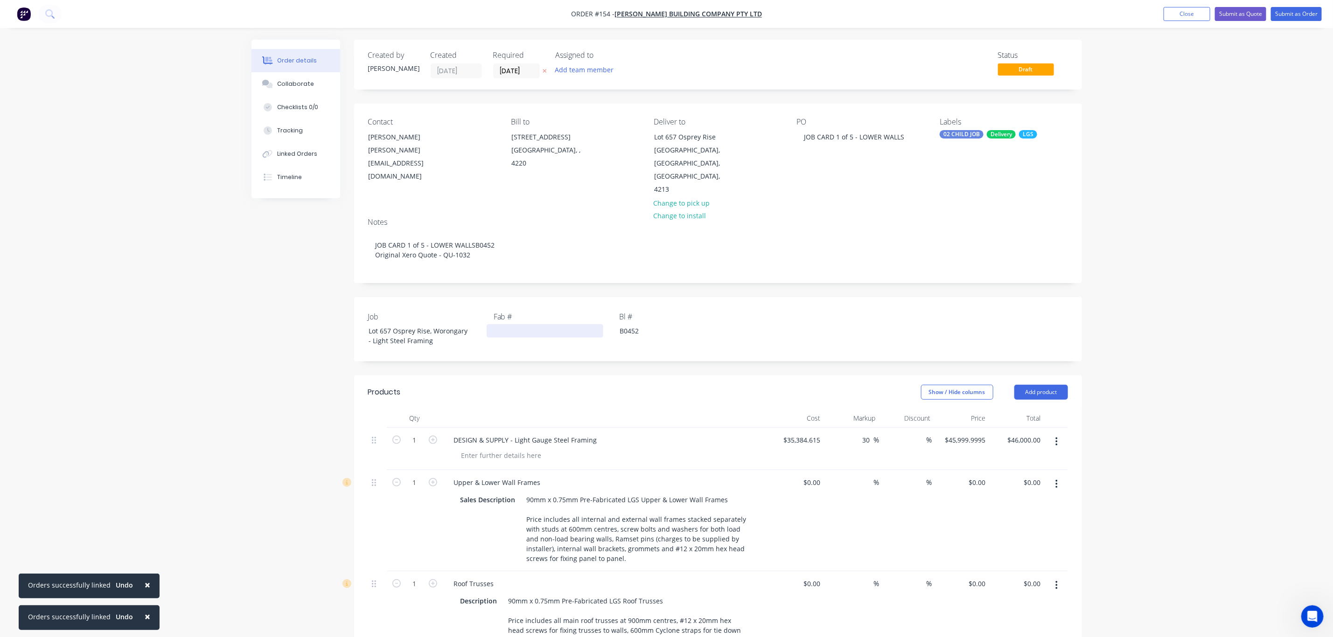
click at [508, 324] on div at bounding box center [545, 331] width 117 height 14
click at [825, 297] on div "Job Lot 657 Osprey Rise, Worongary - Light Steel Framing Fab # Bl # B0452" at bounding box center [718, 329] width 728 height 64
click at [523, 324] on div at bounding box center [545, 331] width 117 height 14
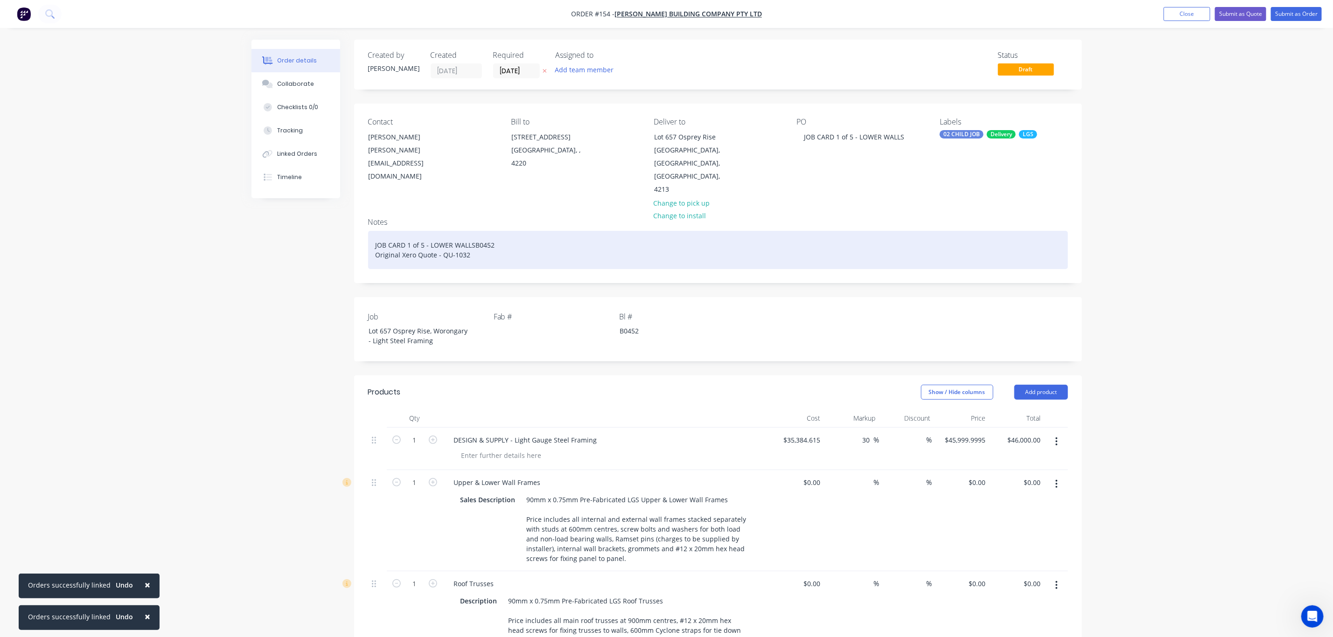
click at [477, 238] on div "JOB CARD 1 of 5 - LOWER WALLS B0452 Original Xero Quote - QU-1032" at bounding box center [718, 250] width 700 height 38
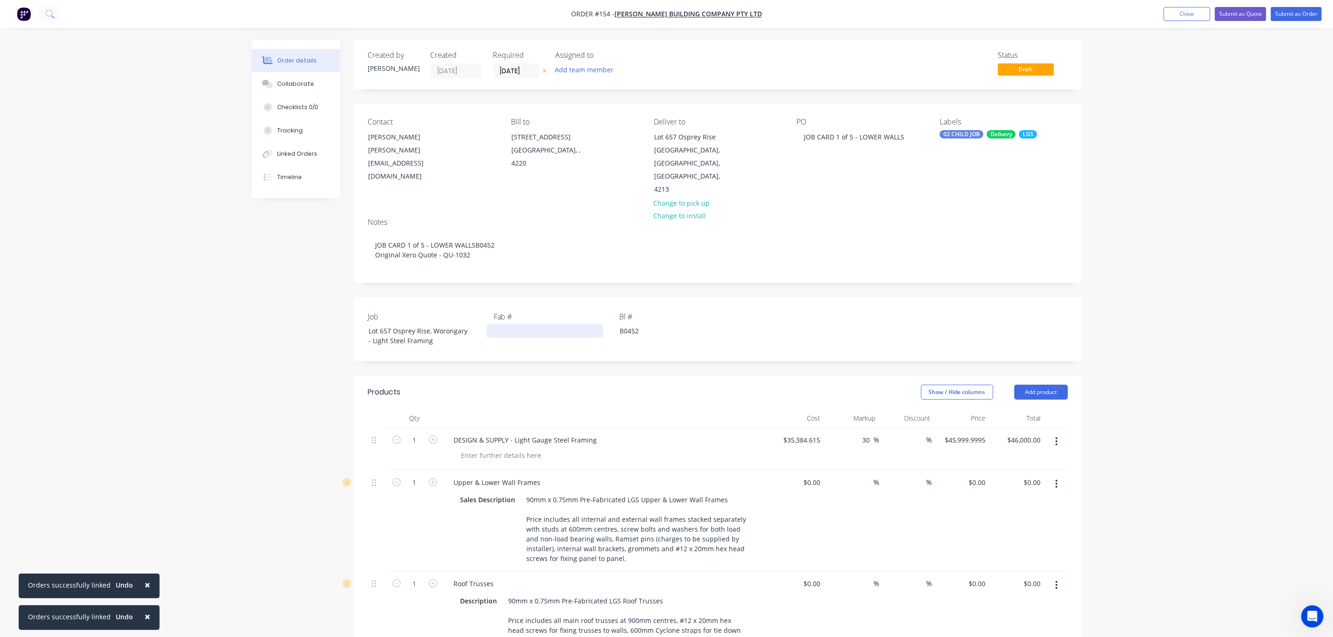
click at [511, 324] on div at bounding box center [545, 331] width 117 height 14
click at [717, 322] on div "Bl # B0452" at bounding box center [677, 329] width 117 height 36
click at [1168, 276] on div "Order details Collaborate Checklists 0/0 Tracking Linked Orders Timeline Order …" at bounding box center [666, 554] width 1333 height 1109
click at [518, 66] on input "[DATE]" at bounding box center [516, 71] width 46 height 14
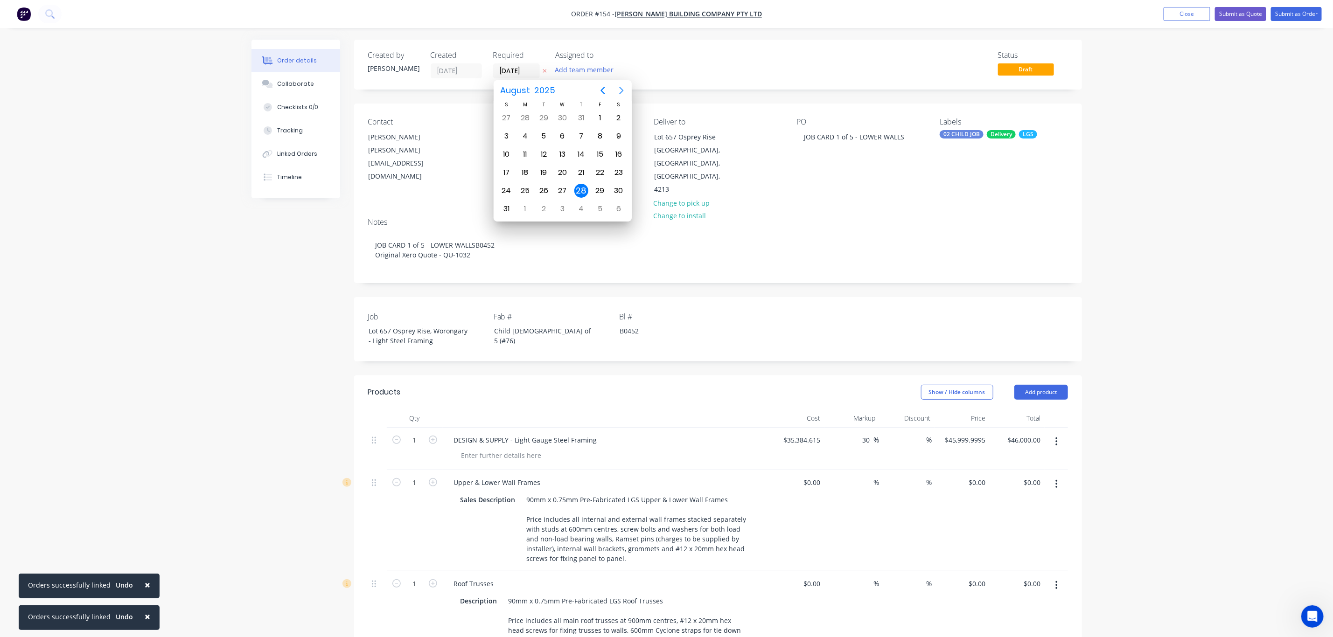
click at [618, 88] on icon "Next page" at bounding box center [621, 90] width 11 height 11
click at [525, 142] on div "8" at bounding box center [525, 136] width 14 height 14
type input "[DATE]"
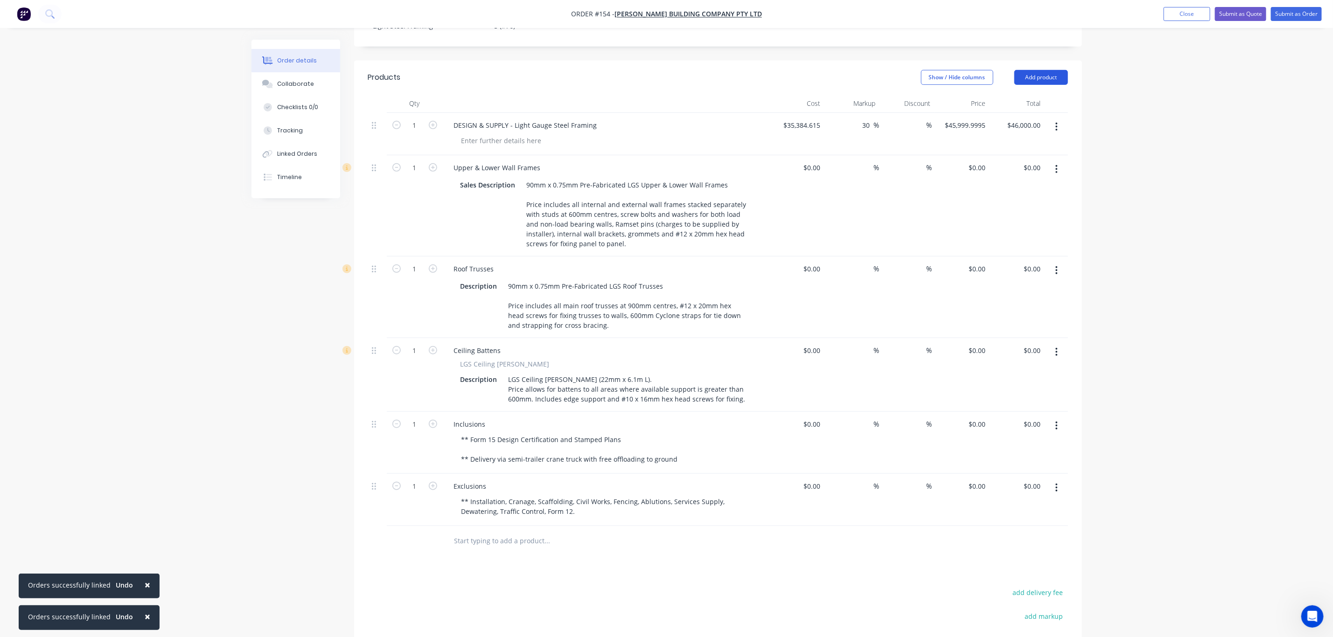
click at [1044, 70] on button "Add product" at bounding box center [1041, 77] width 54 height 15
click at [1019, 206] on div "Notes (Internal)" at bounding box center [1023, 213] width 72 height 14
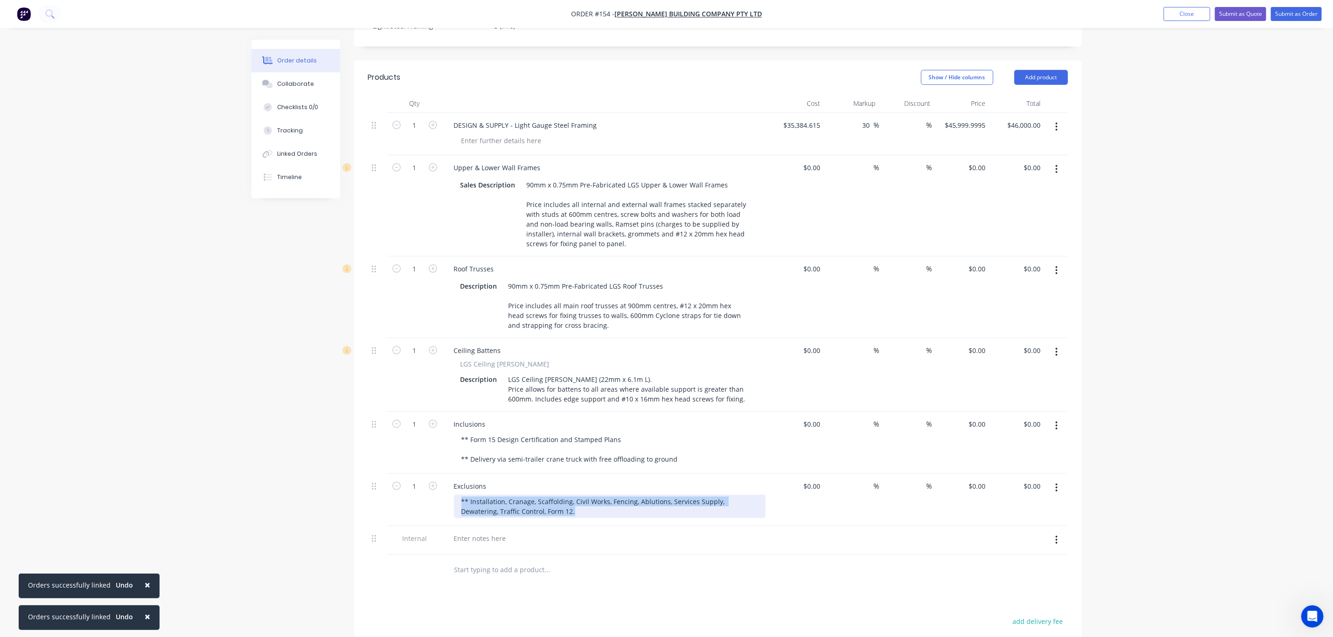
drag, startPoint x: 542, startPoint y: 494, endPoint x: 451, endPoint y: 483, distance: 91.6
click at [451, 483] on div "Exclusions ** Installation, Cranage, Scaffolding, Civil Works, Fencing, Ablutio…" at bounding box center [606, 500] width 327 height 52
copy div "** Installation, Cranage, Scaffolding, Civil Works, Fencing, Ablutions, Service…"
click at [469, 532] on div at bounding box center [479, 539] width 67 height 14
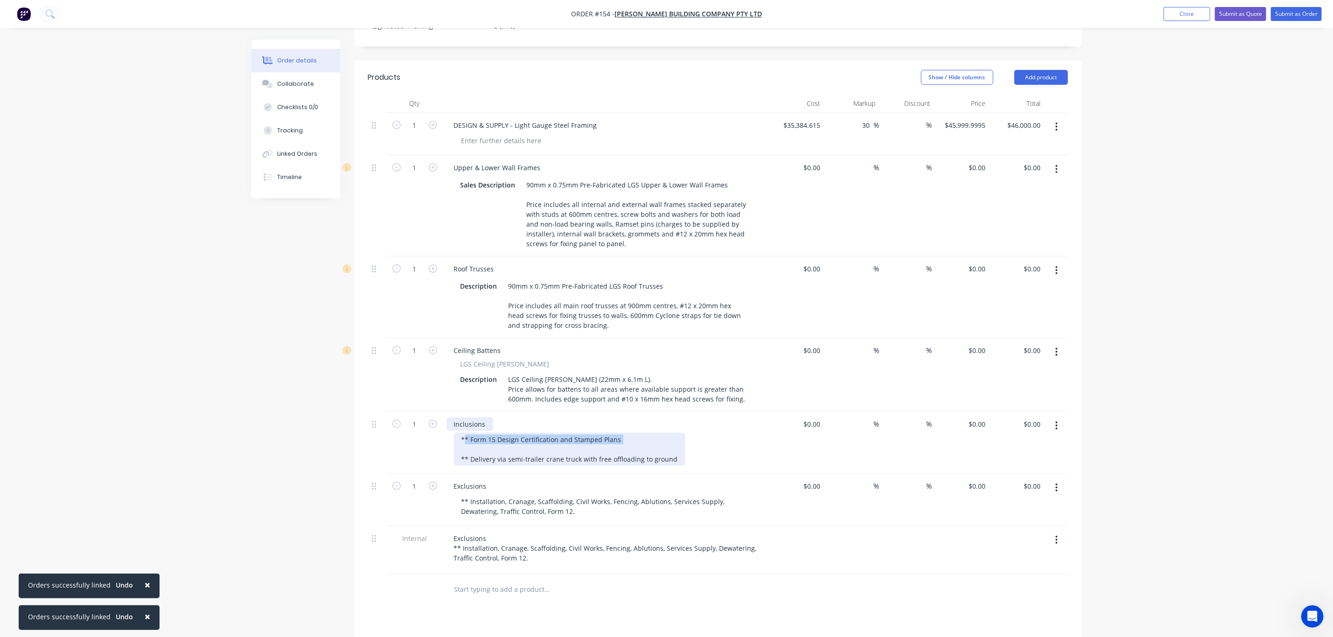
drag, startPoint x: 675, startPoint y: 437, endPoint x: 465, endPoint y: 416, distance: 211.0
click at [465, 416] on div "Inclusions ** Form 15 Design Certification and Stamped Plans ** Delivery via se…" at bounding box center [606, 443] width 327 height 62
drag, startPoint x: 458, startPoint y: 424, endPoint x: 686, endPoint y: 458, distance: 230.1
click at [686, 458] on div "Inclusions ** Form 15 Design Certification and Stamped Plans ** Delivery via se…" at bounding box center [606, 443] width 327 height 62
copy div "** Form 15 Design Certification and Stamped Plans ** Delivery via semi-trailer …"
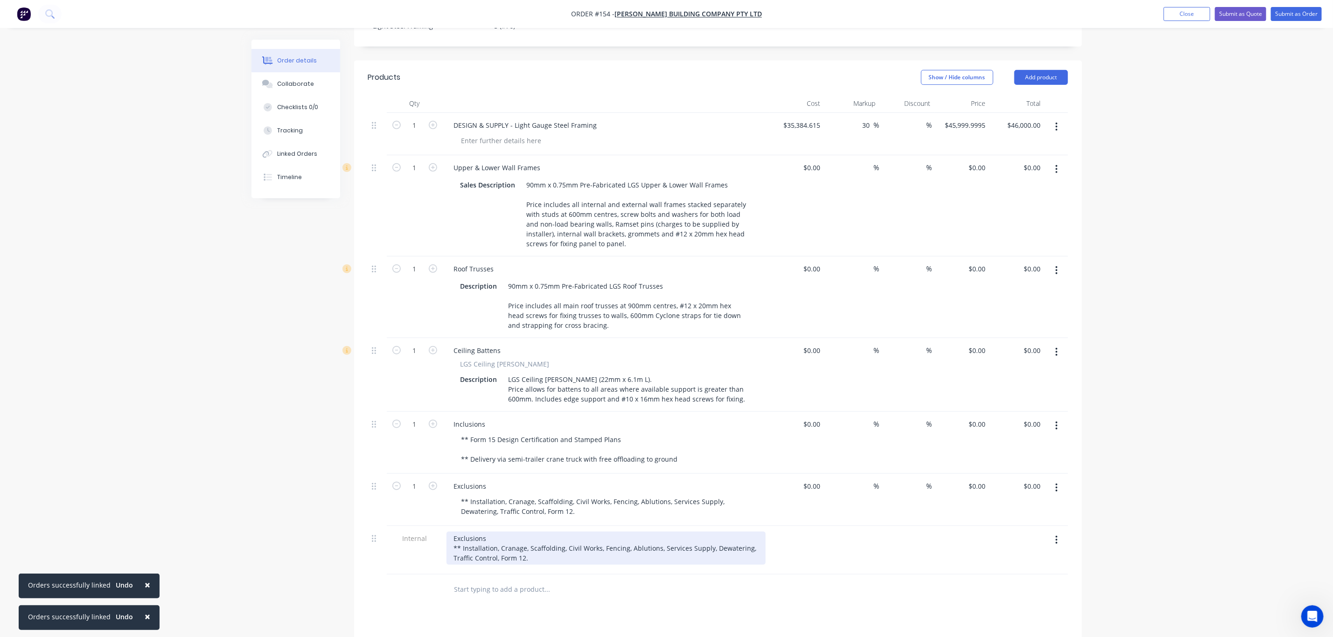
click at [452, 532] on div "Exclusions ** Installation, Cranage, Scaffolding, Civil Works, Fencing, Ablutio…" at bounding box center [605, 548] width 319 height 33
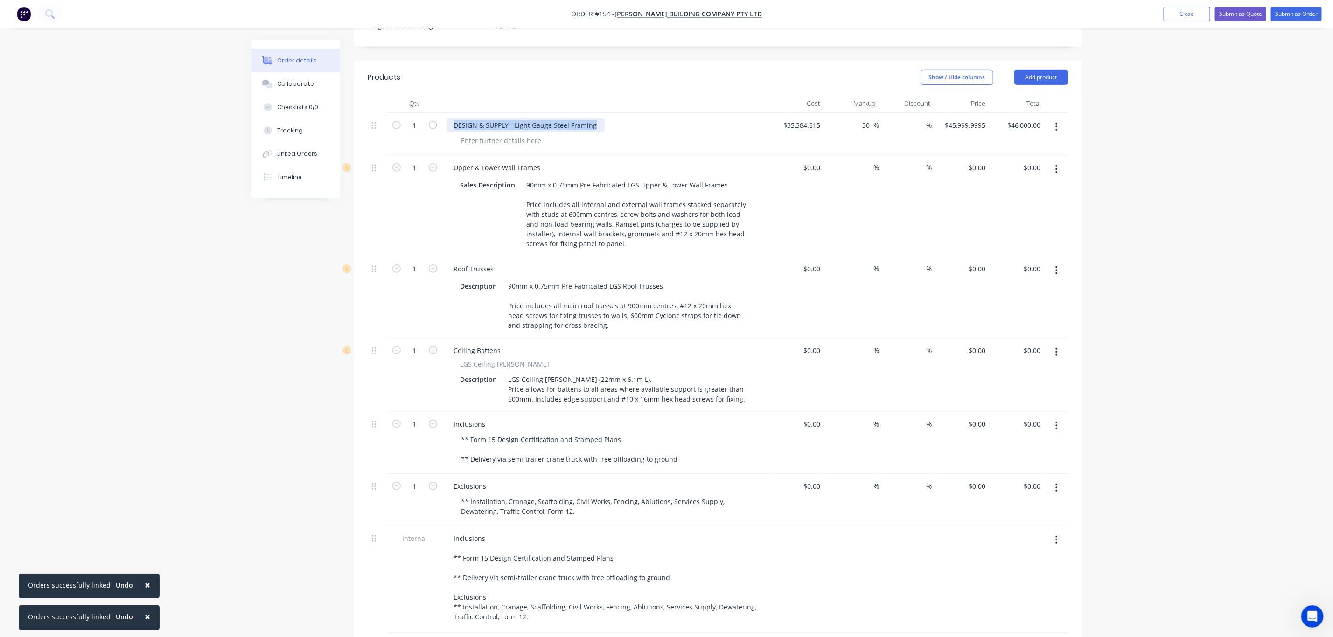
drag, startPoint x: 593, startPoint y: 108, endPoint x: 441, endPoint y: 107, distance: 152.1
click at [441, 113] on div "1 DESIGN & SUPPLY - Light Gauge Steel Framing $35,384.615 $35,384.615 30 30 % %…" at bounding box center [718, 134] width 700 height 42
copy div "DESIGN & SUPPLY - Light Gauge Steel Framing"
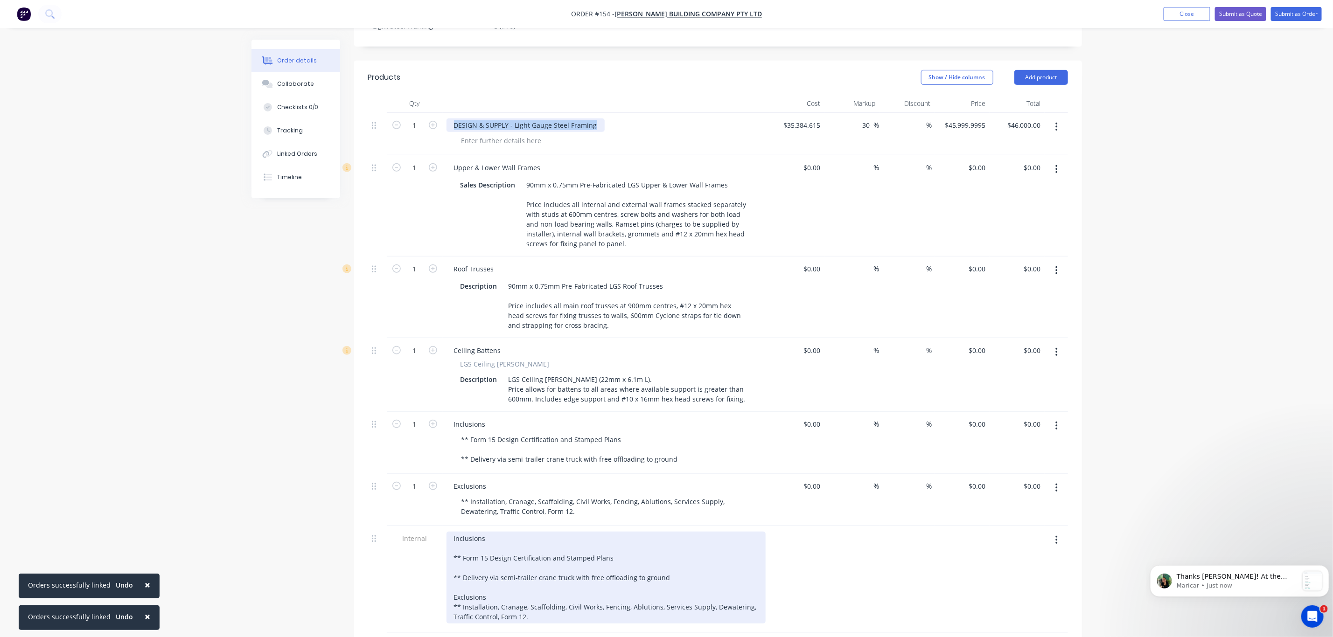
scroll to position [511, 0]
click at [451, 532] on div "Inclusions ** Form 15 Design Certification and Stamped Plans ** Delivery via se…" at bounding box center [605, 578] width 319 height 92
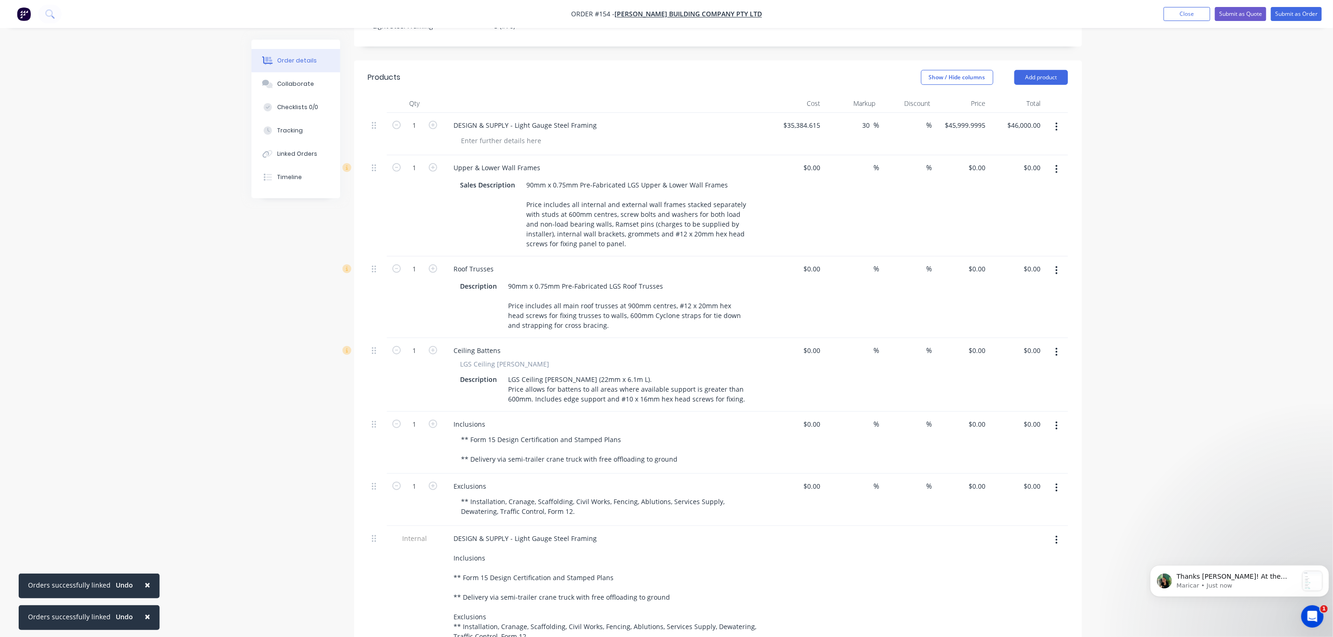
click at [1055, 483] on icon "button" at bounding box center [1056, 488] width 2 height 10
click at [1016, 562] on div "Delete" at bounding box center [1023, 569] width 72 height 14
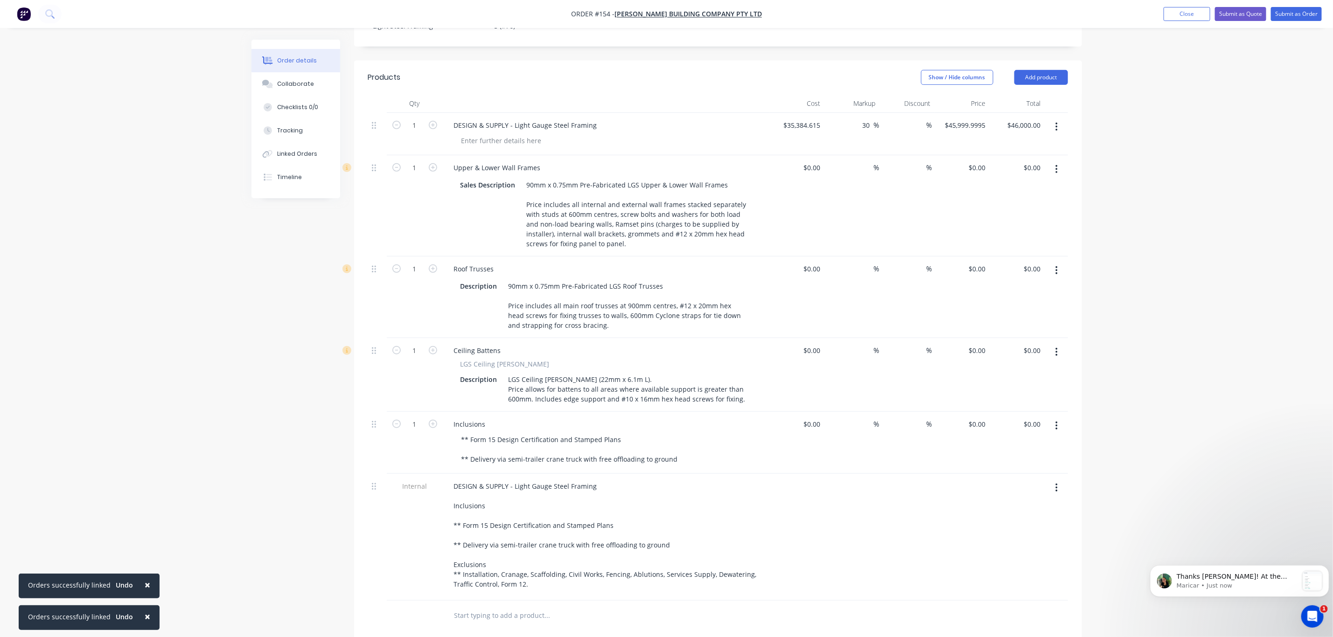
click at [1056, 422] on icon "button" at bounding box center [1057, 426] width 2 height 8
click at [1036, 500] on div "Delete" at bounding box center [1023, 507] width 72 height 14
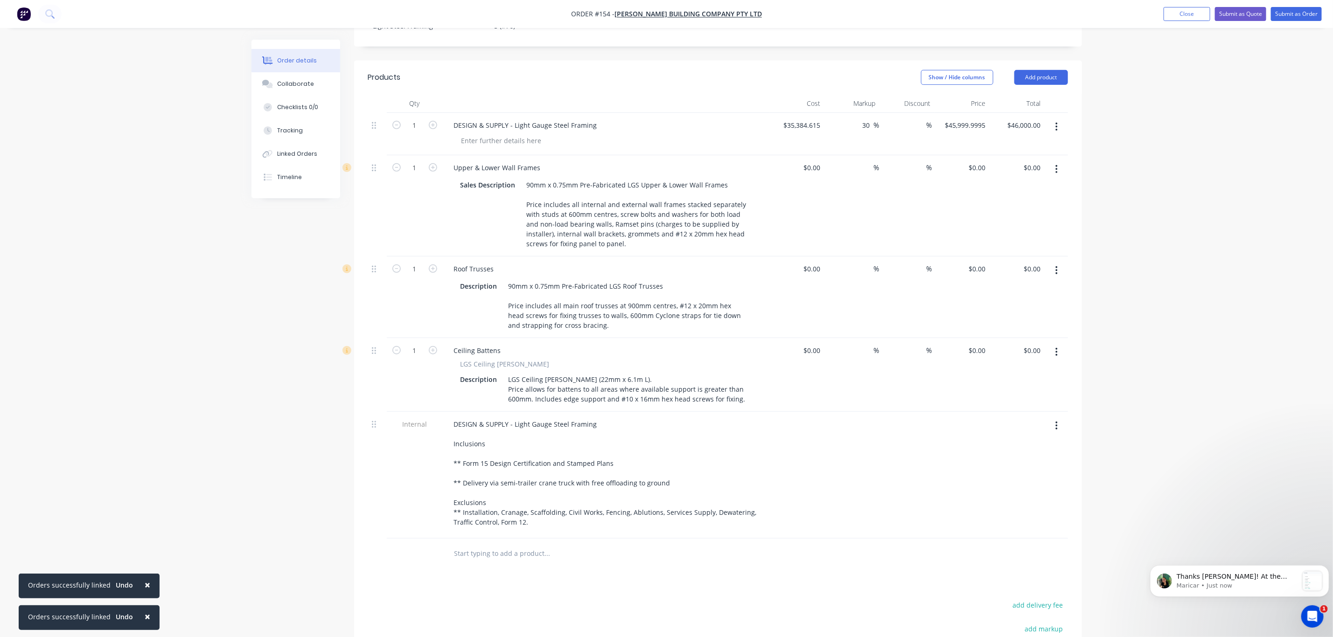
click at [1053, 344] on button "button" at bounding box center [1056, 352] width 22 height 17
click at [1006, 426] on div "Delete" at bounding box center [1023, 433] width 72 height 14
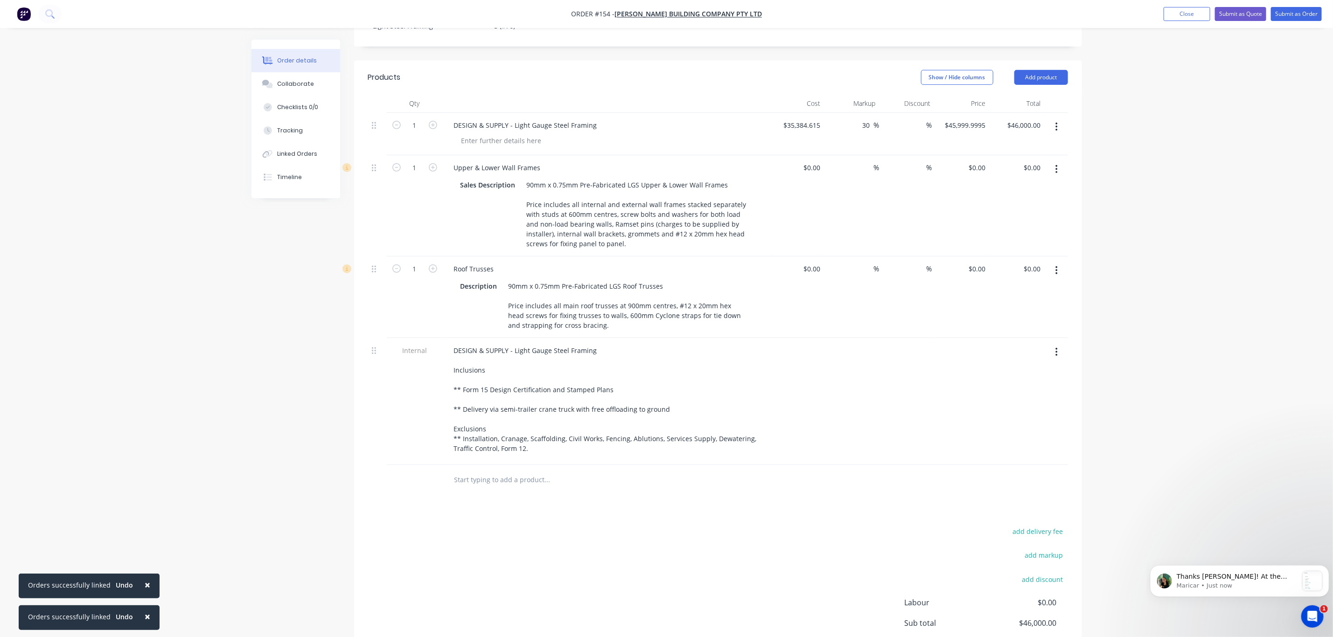
click at [1055, 265] on icon "button" at bounding box center [1056, 270] width 2 height 10
click at [1016, 344] on div "Delete" at bounding box center [1023, 351] width 72 height 14
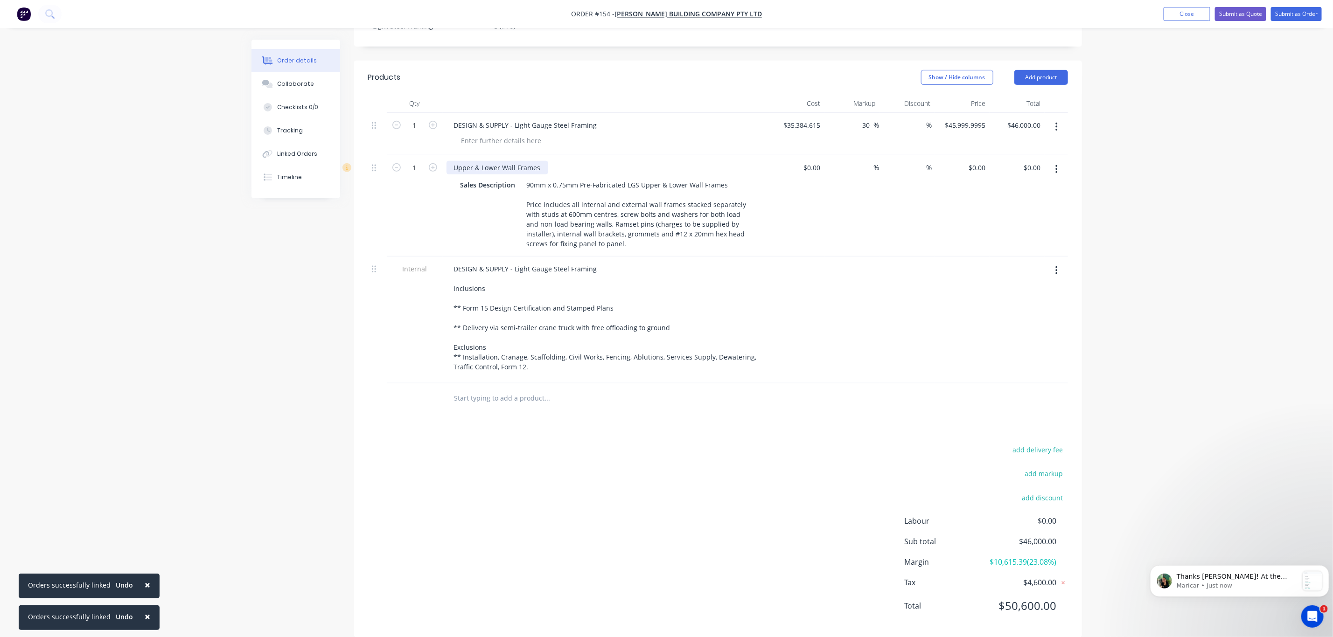
click at [498, 161] on div "Upper & Lower Wall Frames" at bounding box center [497, 168] width 102 height 14
drag, startPoint x: 482, startPoint y: 150, endPoint x: 405, endPoint y: 142, distance: 77.4
click at [405, 155] on div "1 Upper & Lower Wall Frames Sales Description 90mm x 0.75mm Pre-Fabricated LGS …" at bounding box center [718, 205] width 700 height 101
click at [1056, 123] on icon "button" at bounding box center [1057, 127] width 2 height 8
click at [1023, 201] on div "Delete" at bounding box center [1023, 208] width 72 height 14
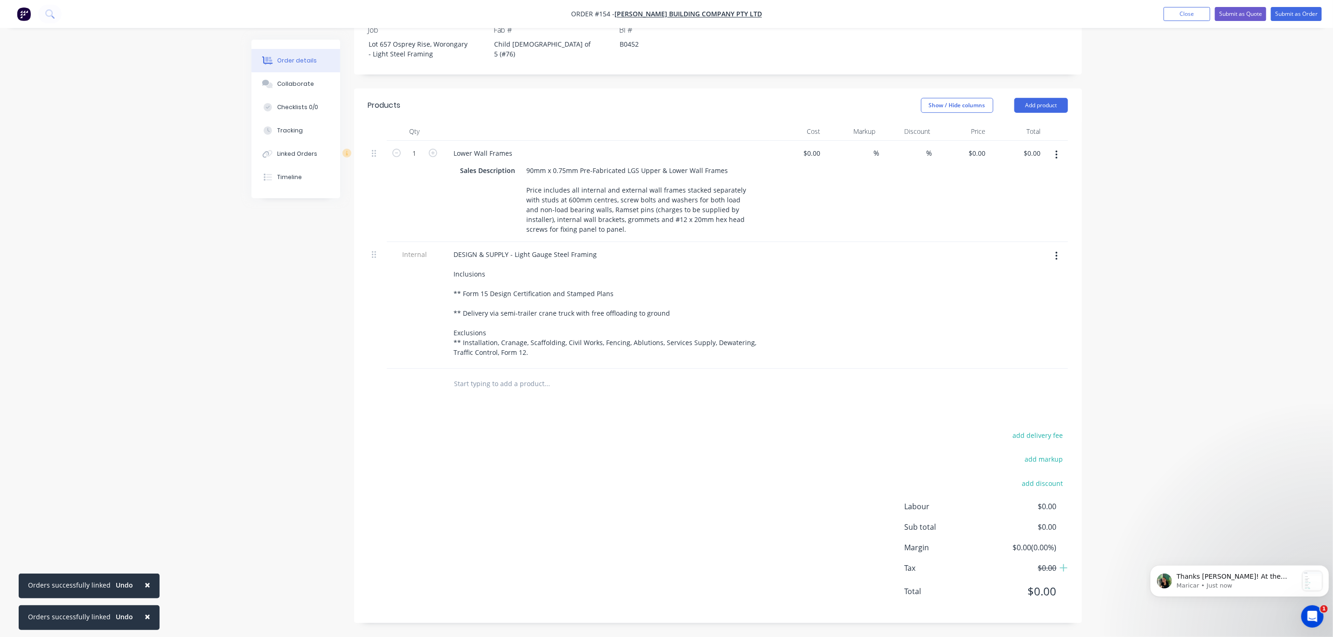
scroll to position [271, 0]
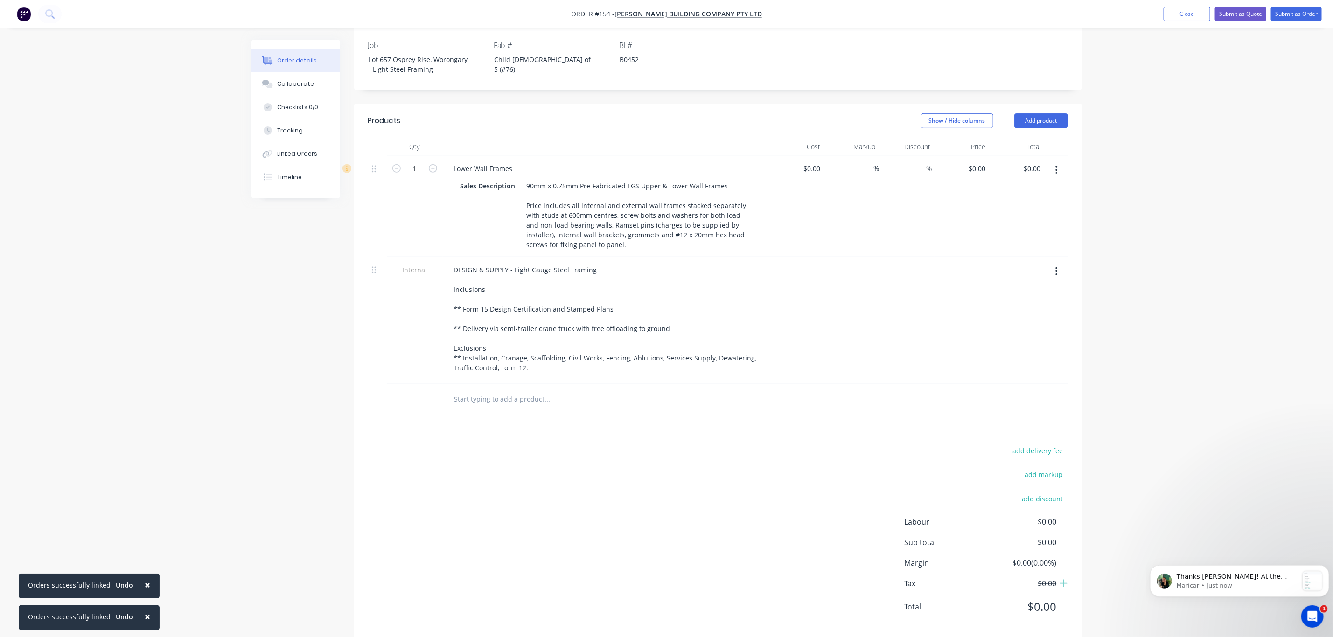
click at [1138, 251] on div "Order details Collaborate Checklists 0/0 Tracking Linked Orders Timeline Order …" at bounding box center [666, 191] width 1333 height 924
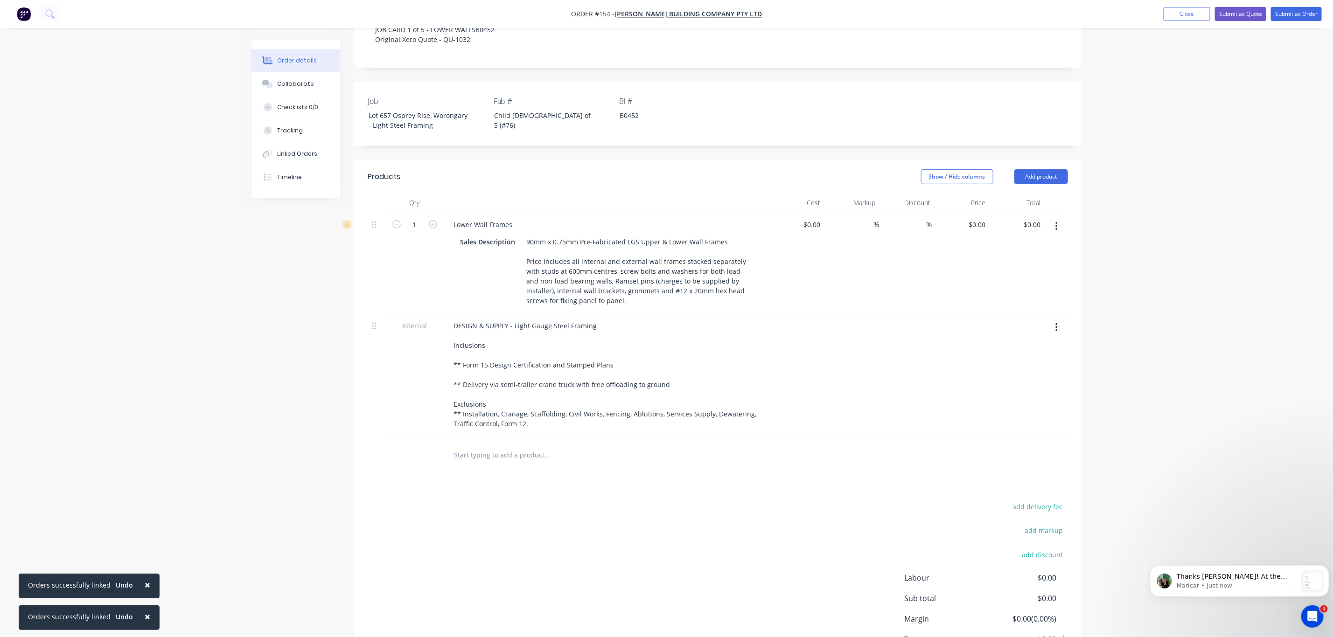
scroll to position [0, 0]
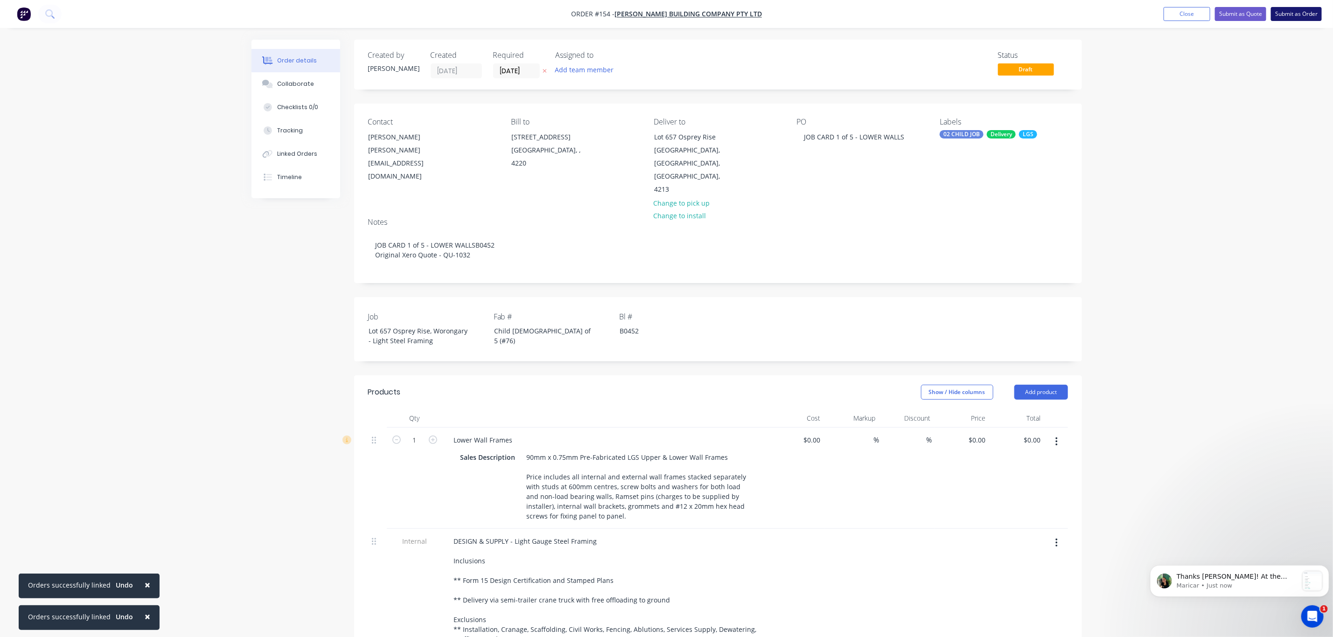
click at [1289, 15] on button "Submit as Order" at bounding box center [1296, 14] width 51 height 14
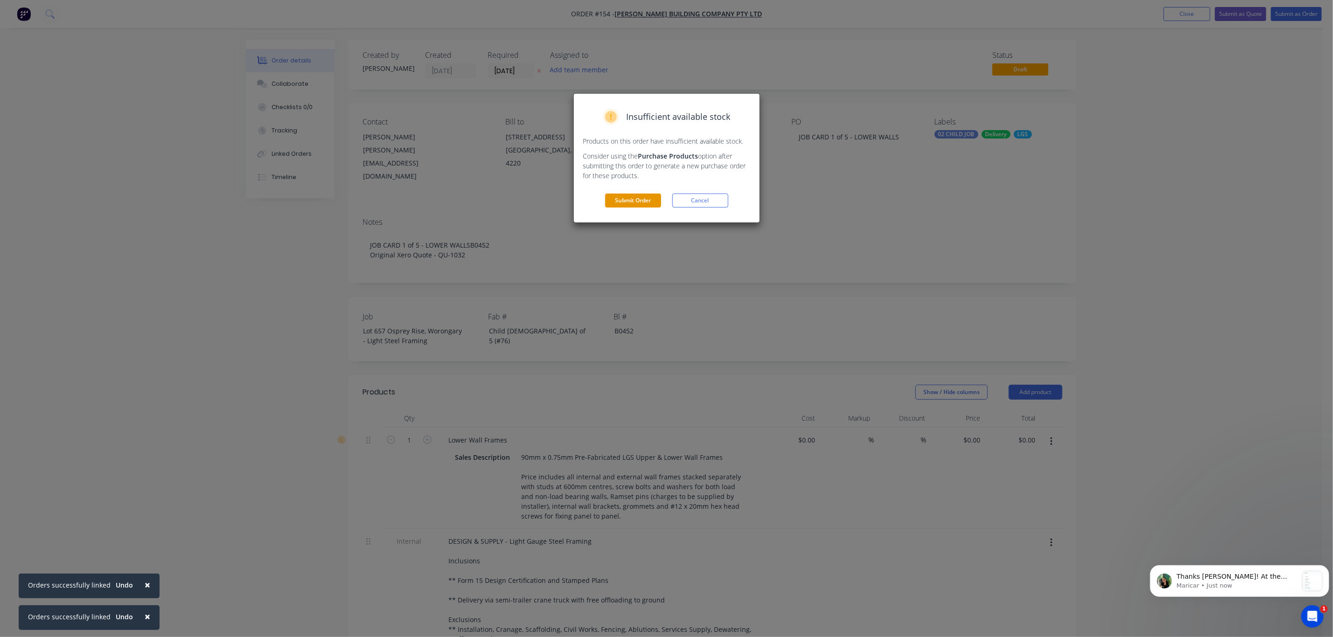
click at [627, 196] on button "Submit Order" at bounding box center [633, 201] width 56 height 14
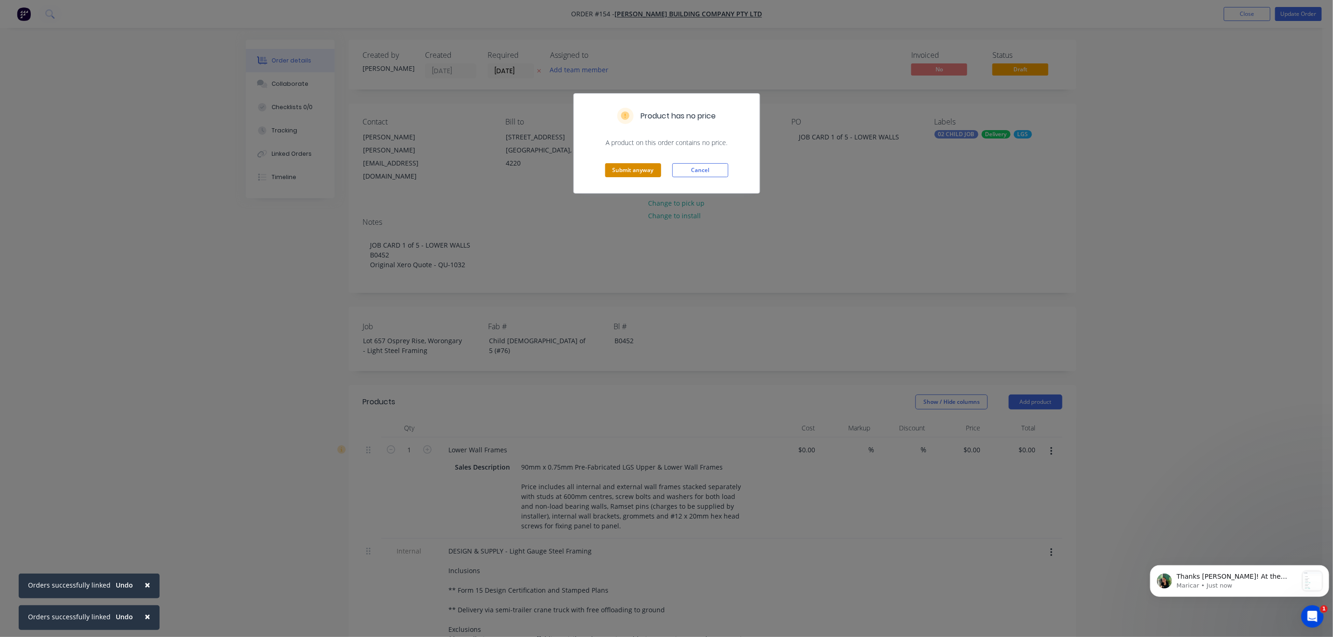
click at [616, 171] on button "Submit anyway" at bounding box center [633, 170] width 56 height 14
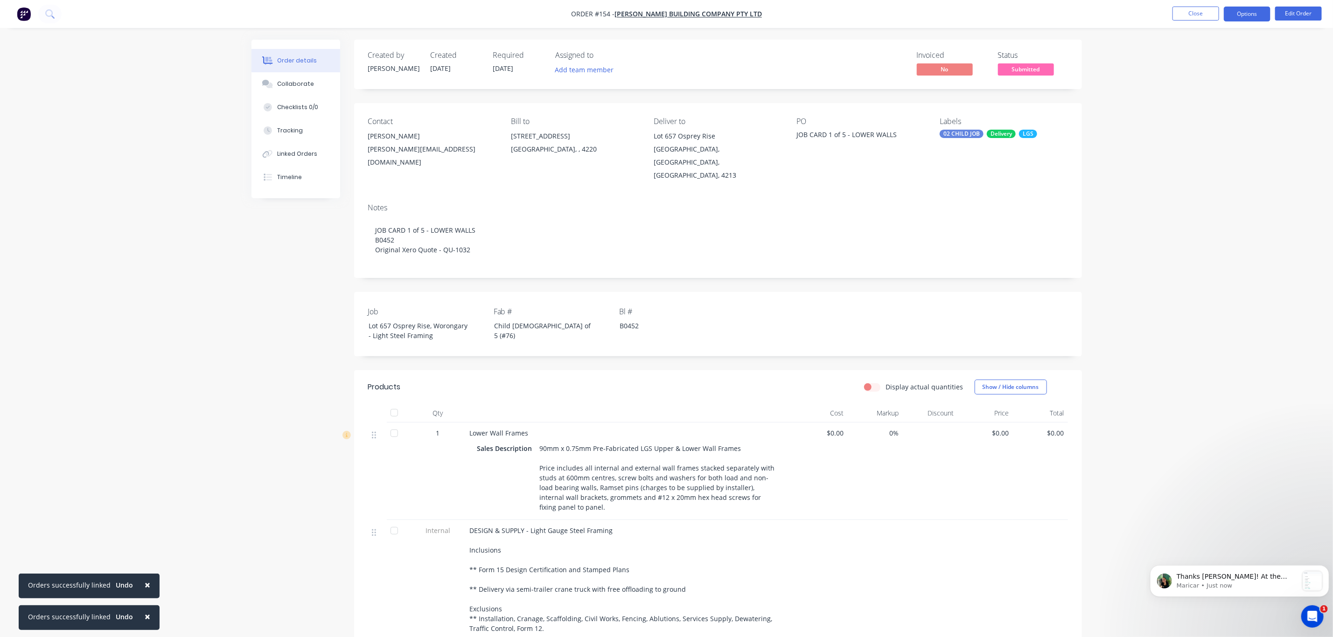
click at [1247, 14] on button "Options" at bounding box center [1246, 14] width 47 height 15
click at [1203, 218] on div "Duplicate" at bounding box center [1219, 225] width 86 height 14
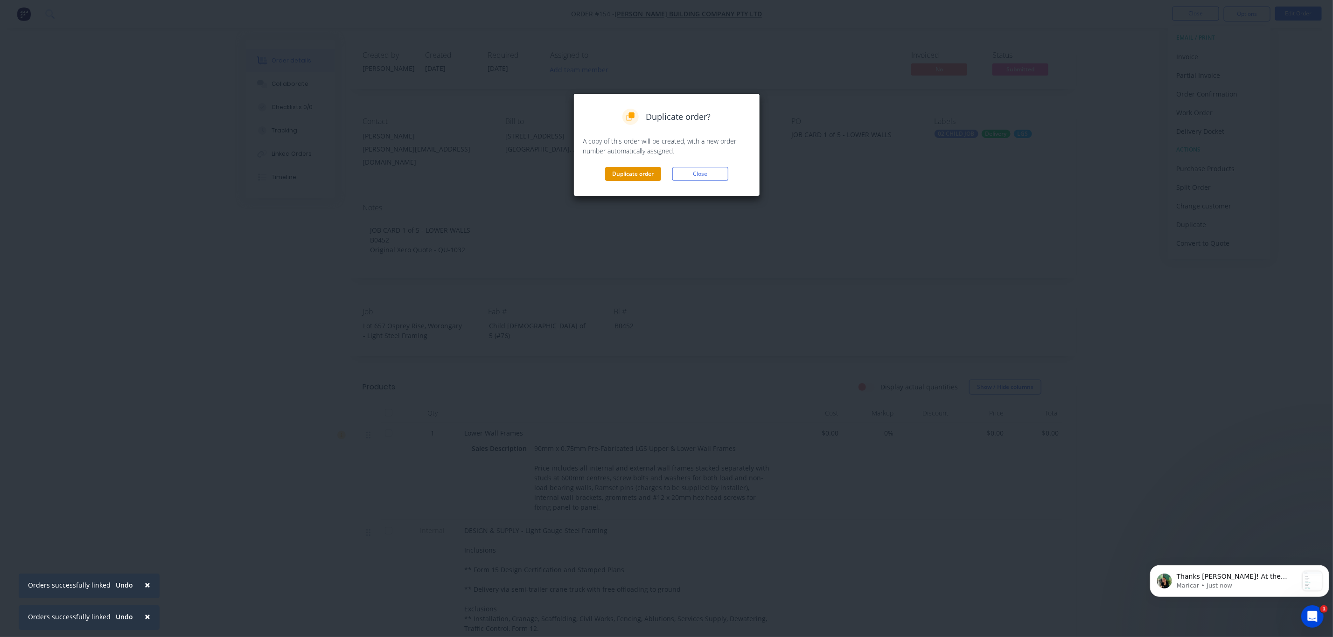
click at [624, 175] on button "Duplicate order" at bounding box center [633, 174] width 56 height 14
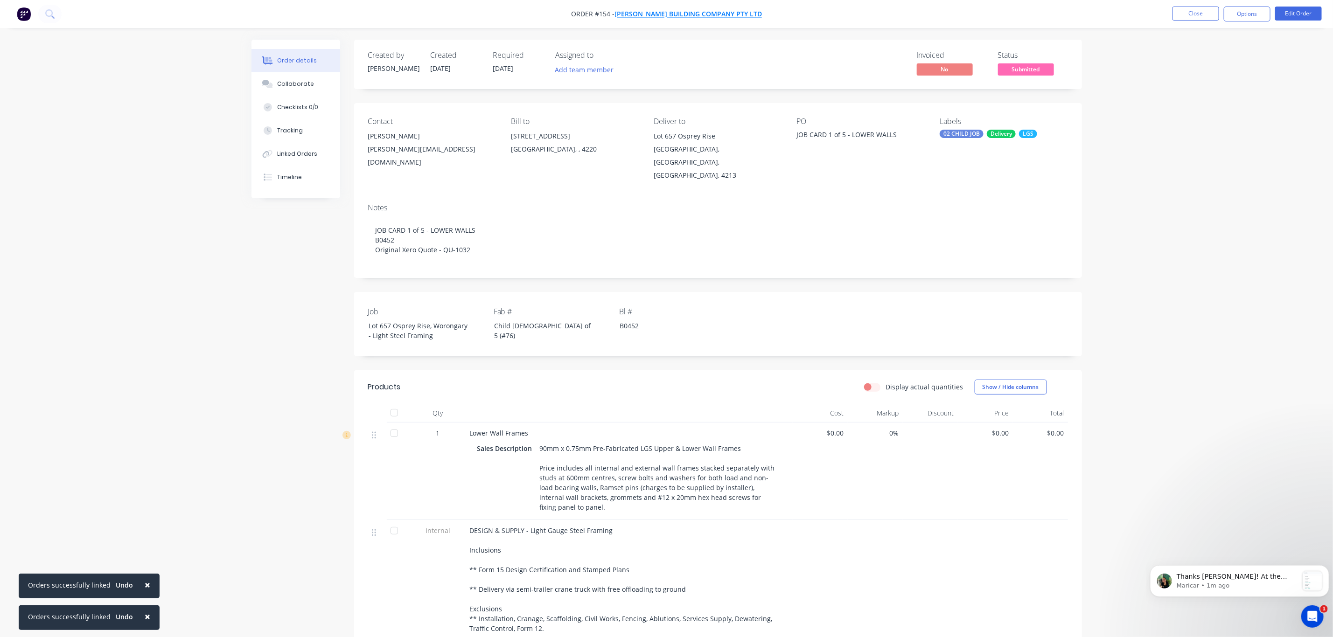
click at [650, 14] on span "[PERSON_NAME] Building Company Pty Ltd" at bounding box center [687, 14] width 147 height 9
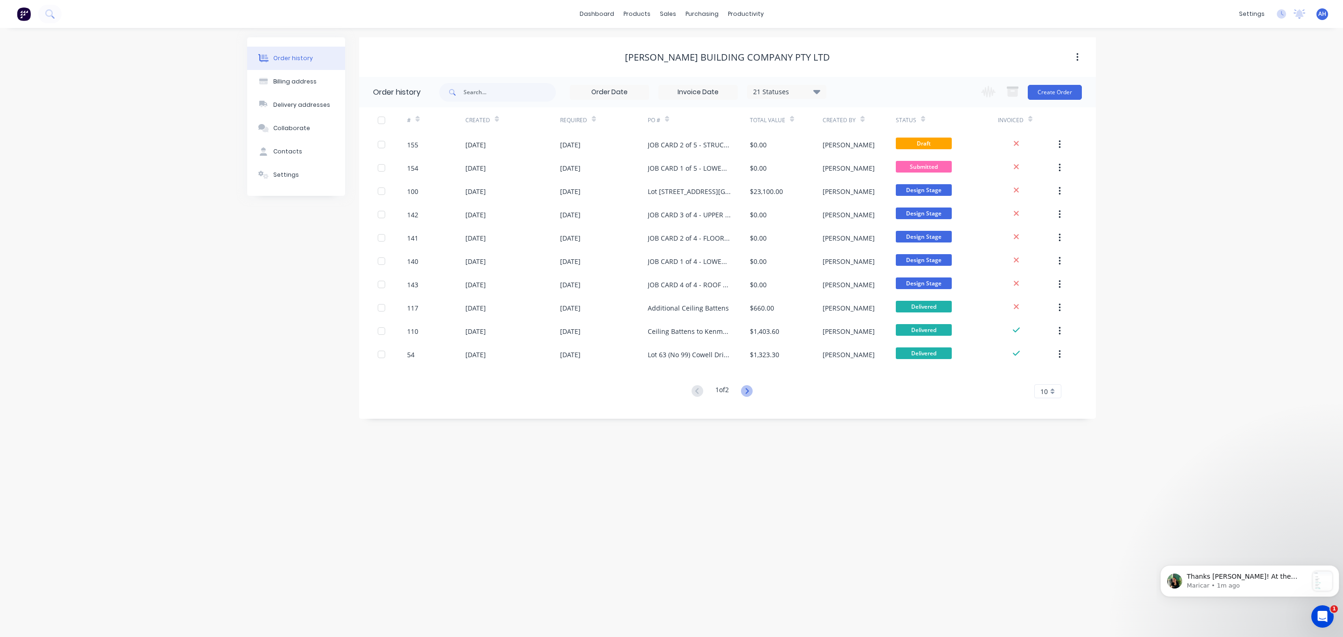
click at [751, 389] on icon at bounding box center [747, 391] width 12 height 12
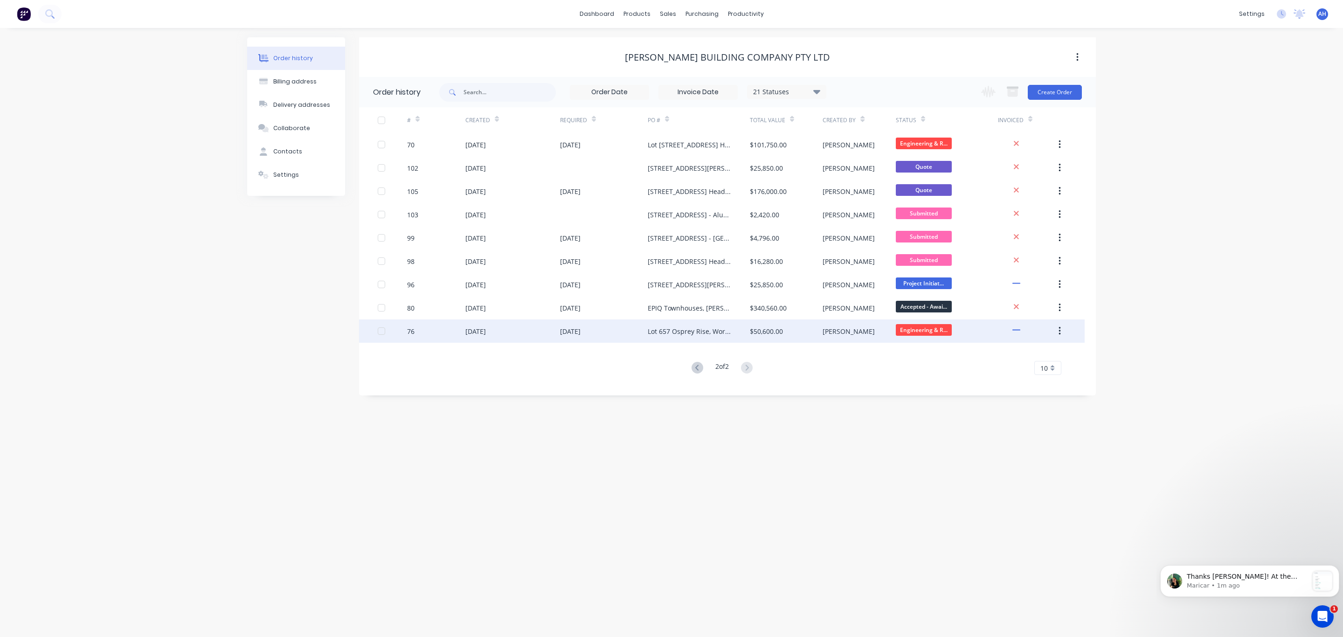
click at [700, 331] on div "Lot 657 Osprey Rise, Worongary - Light Steel Framing" at bounding box center [689, 332] width 83 height 10
click at [631, 330] on div "[DATE]" at bounding box center [604, 331] width 88 height 23
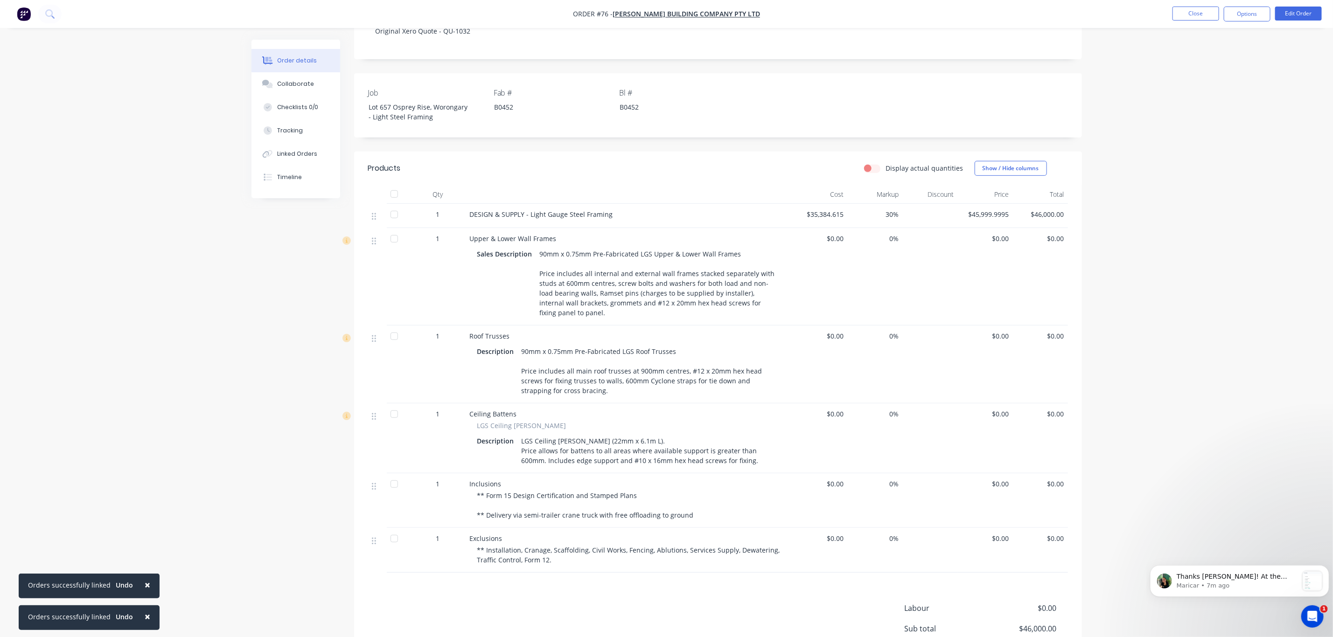
scroll to position [210, 0]
click at [568, 368] on div "90mm x 0.75mm Pre-Fabricated LGS Roof Trusses Price includes all main roof trus…" at bounding box center [650, 370] width 264 height 53
drag, startPoint x: 568, startPoint y: 368, endPoint x: 521, endPoint y: 331, distance: 60.5
click at [521, 344] on div "90mm x 0.75mm Pre-Fabricated LGS Roof Trusses Price includes all main roof trus…" at bounding box center [650, 370] width 264 height 53
copy div "90mm x 0.75mm Pre-Fabricated LGS Roof Trusses Price includes all main roof trus…"
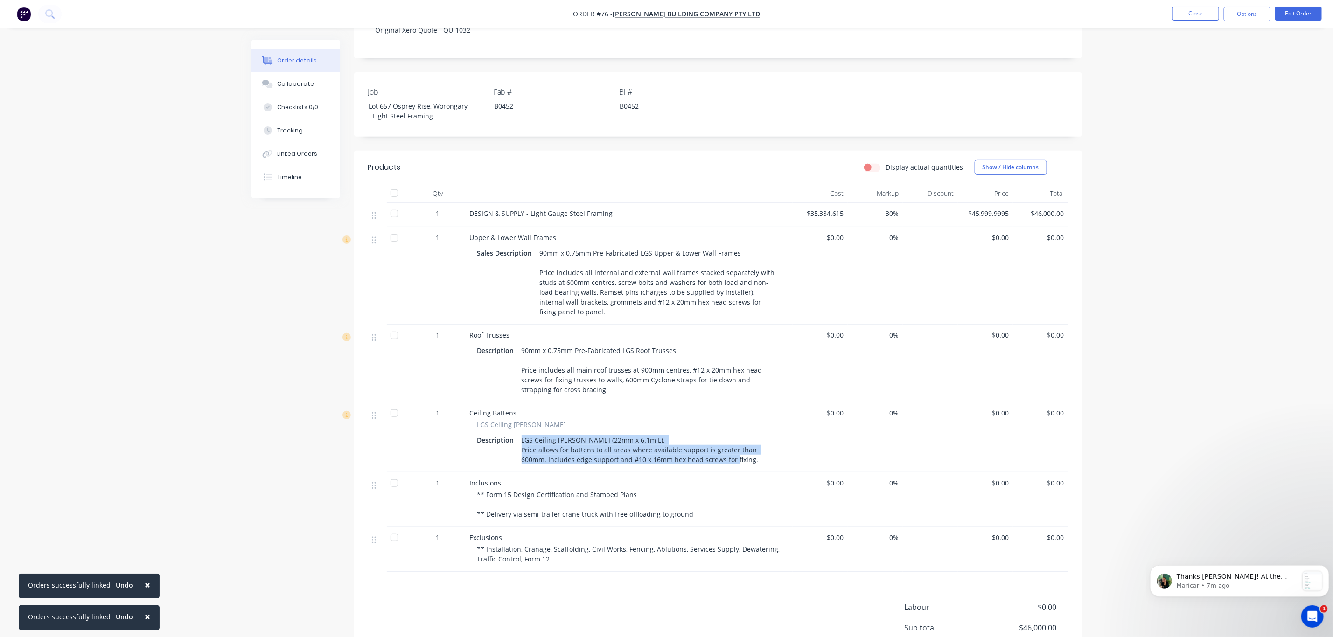
drag, startPoint x: 736, startPoint y: 441, endPoint x: 519, endPoint y: 417, distance: 218.2
click at [519, 433] on div "LGS Ceiling [PERSON_NAME] (22mm x 6.1m L). Price allows for battens to all area…" at bounding box center [650, 449] width 264 height 33
copy div "LGS Ceiling [PERSON_NAME] (22mm x 6.1m L). Price allows for battens to all area…"
click at [1187, 382] on div "Order details Collaborate Checklists 0/0 Tracking Linked Orders Timeline Order …" at bounding box center [666, 264] width 1333 height 948
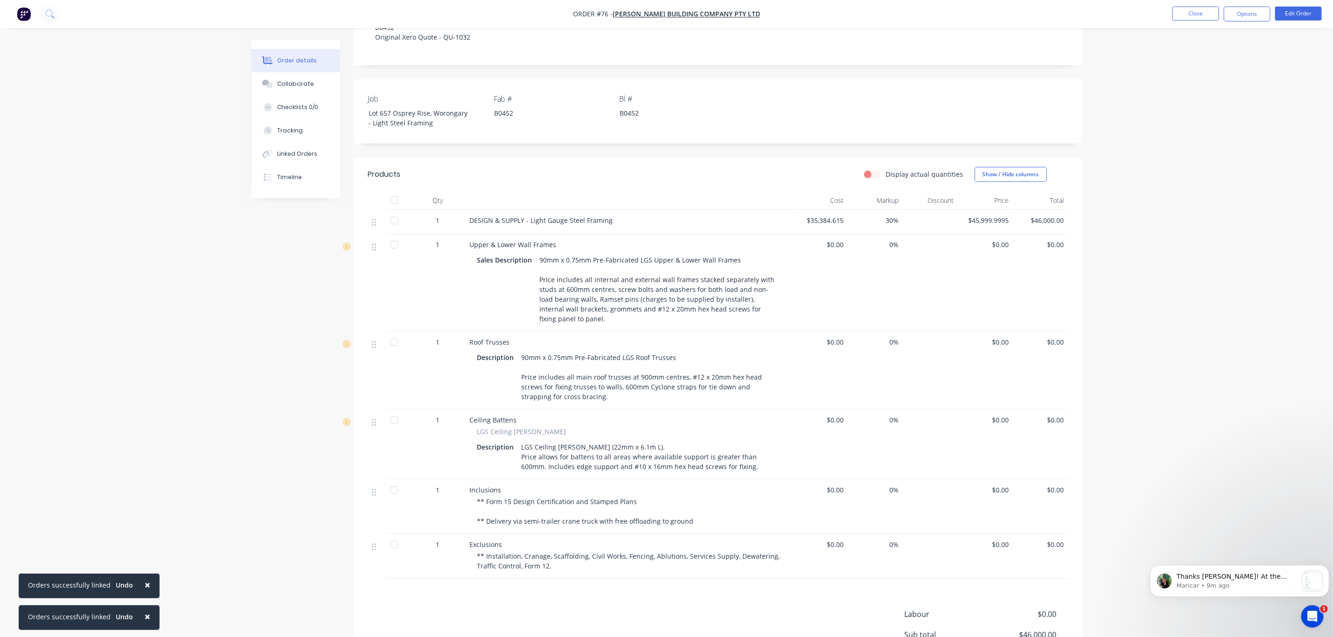
scroll to position [203, 0]
click at [298, 93] on button "Collaborate" at bounding box center [295, 83] width 89 height 23
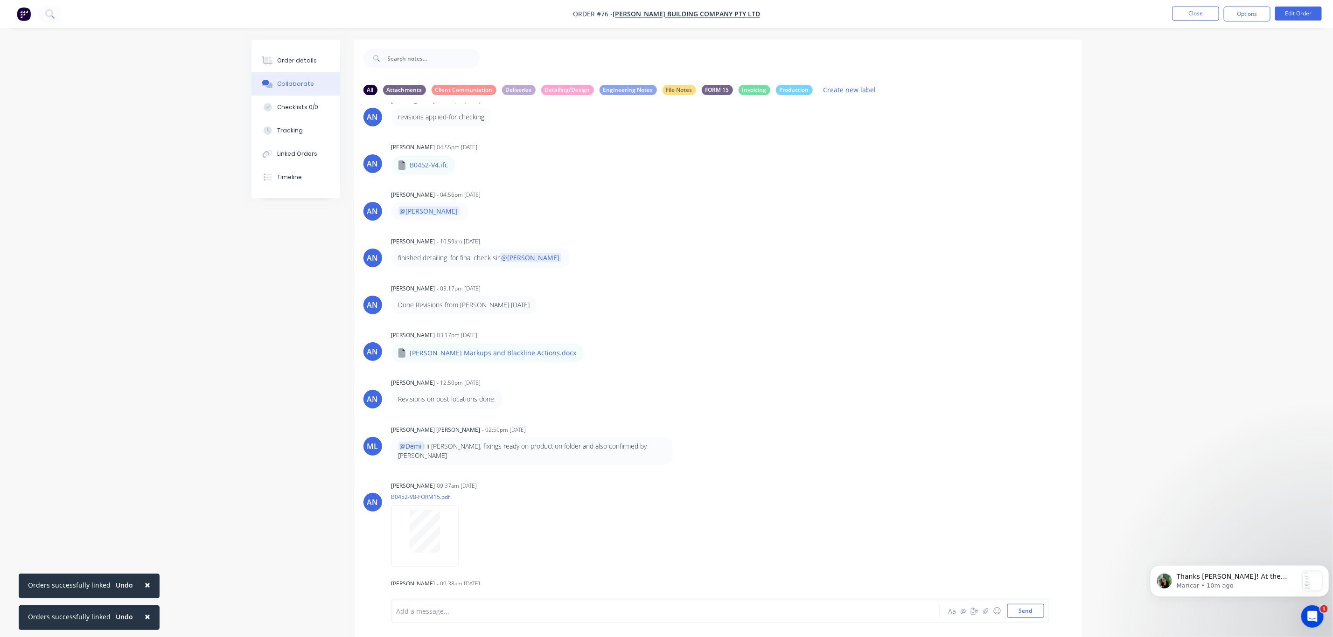
scroll to position [370, 0]
click at [281, 56] on div "Order details" at bounding box center [297, 60] width 40 height 8
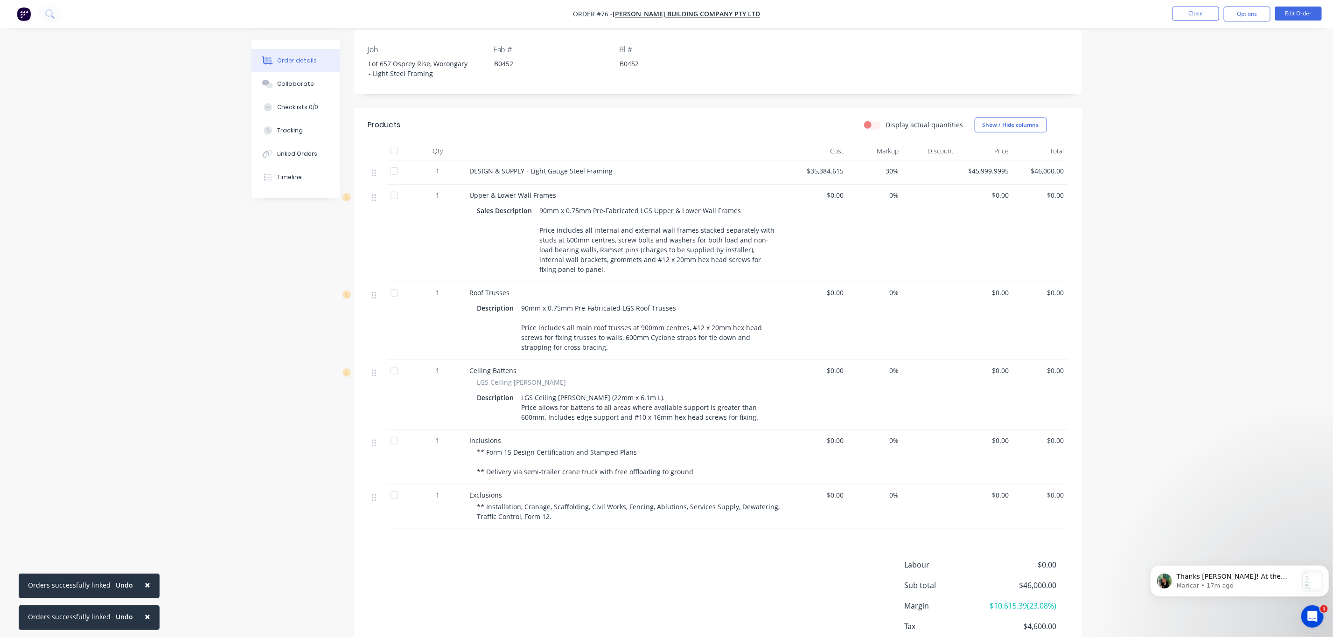
scroll to position [253, 0]
drag, startPoint x: 577, startPoint y: 327, endPoint x: 519, endPoint y: 286, distance: 70.3
click at [519, 300] on div "90mm x 0.75mm Pre-Fabricated LGS Roof Trusses Price includes all main roof trus…" at bounding box center [650, 326] width 264 height 53
copy div "90mm x 0.75mm Pre-Fabricated LGS Roof Trusses Price includes all main roof trus…"
drag, startPoint x: 521, startPoint y: 374, endPoint x: 737, endPoint y: 394, distance: 216.9
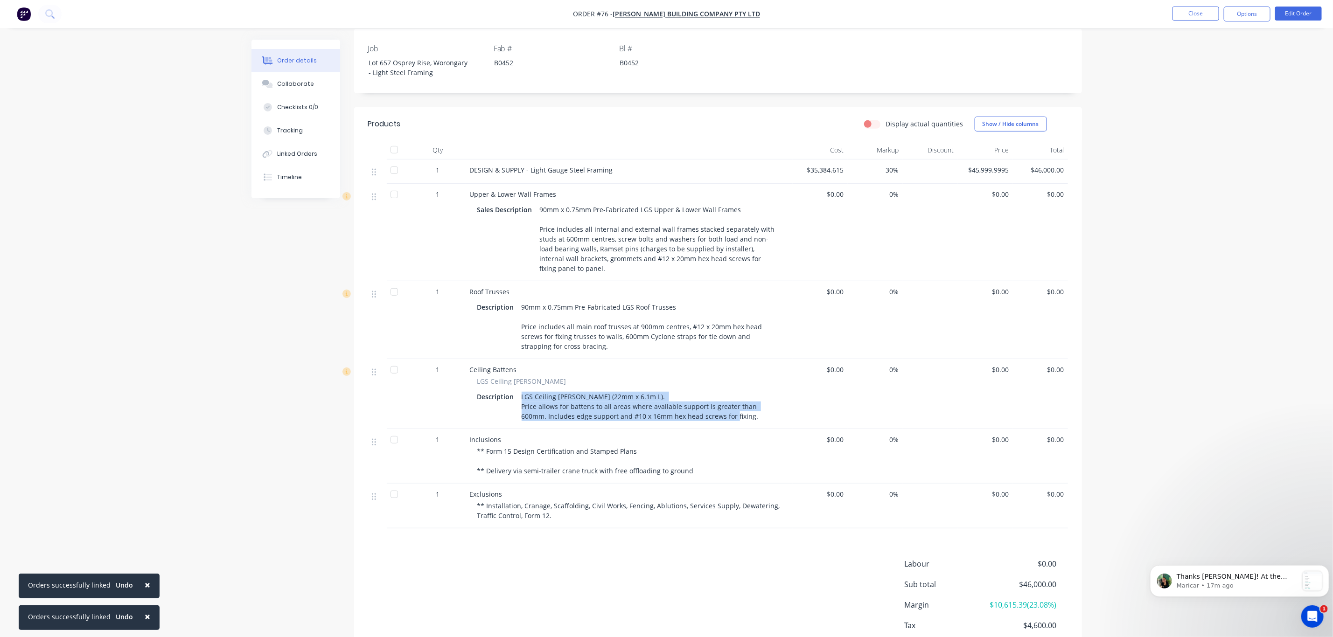
click at [737, 394] on div "LGS Ceiling [PERSON_NAME] (22mm x 6.1m L). Price allows for battens to all area…" at bounding box center [650, 406] width 264 height 33
copy div "LGS Ceiling [PERSON_NAME] (22mm x 6.1m L). Price allows for battens to all area…"
click at [1323, 563] on button "Dismiss notification" at bounding box center [1326, 568] width 12 height 12
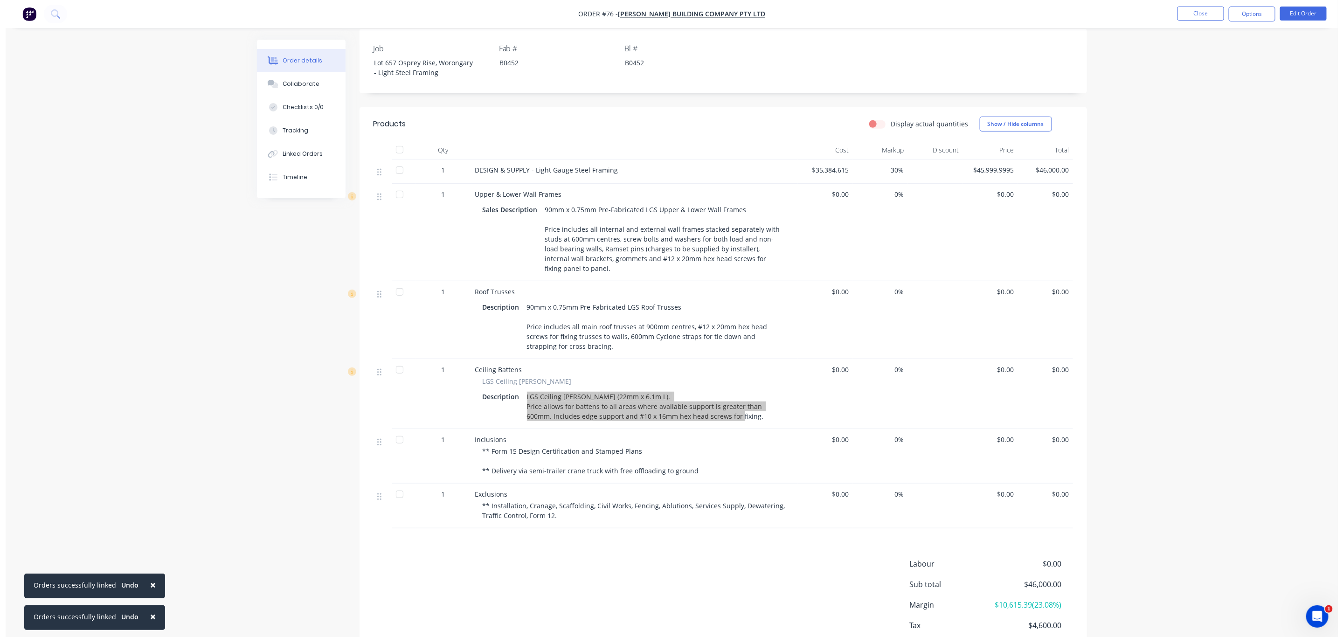
scroll to position [0, 0]
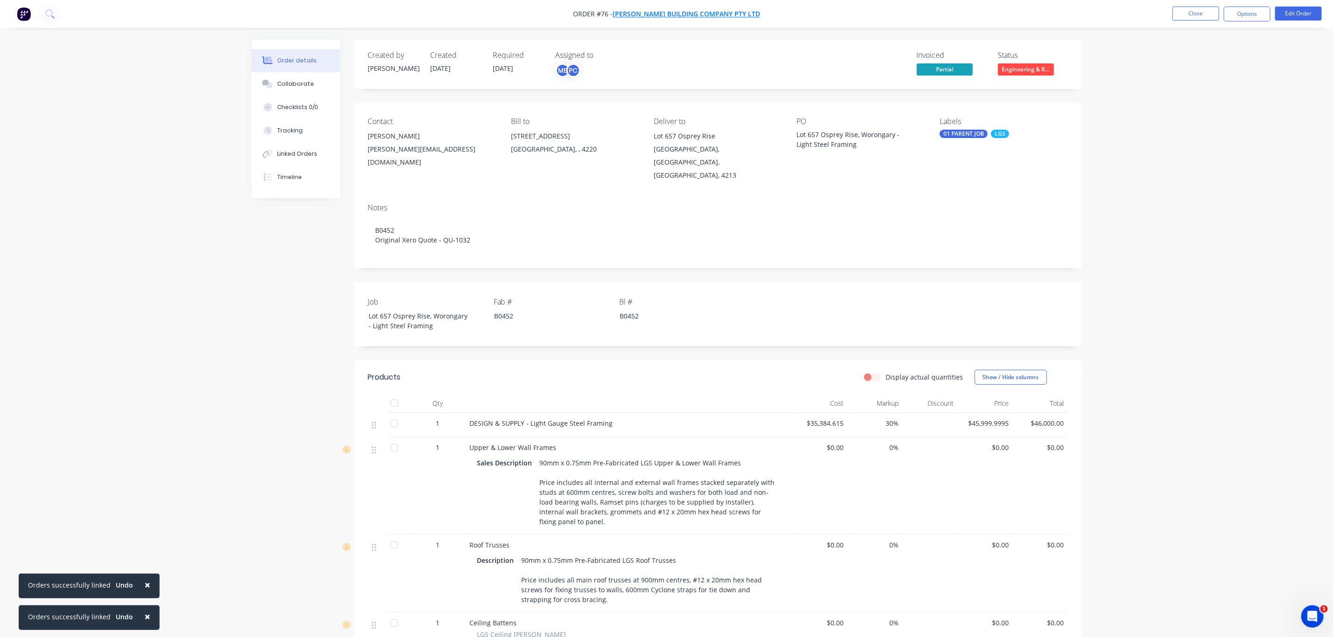
click at [655, 15] on span "[PERSON_NAME] Building Company Pty Ltd" at bounding box center [685, 14] width 147 height 9
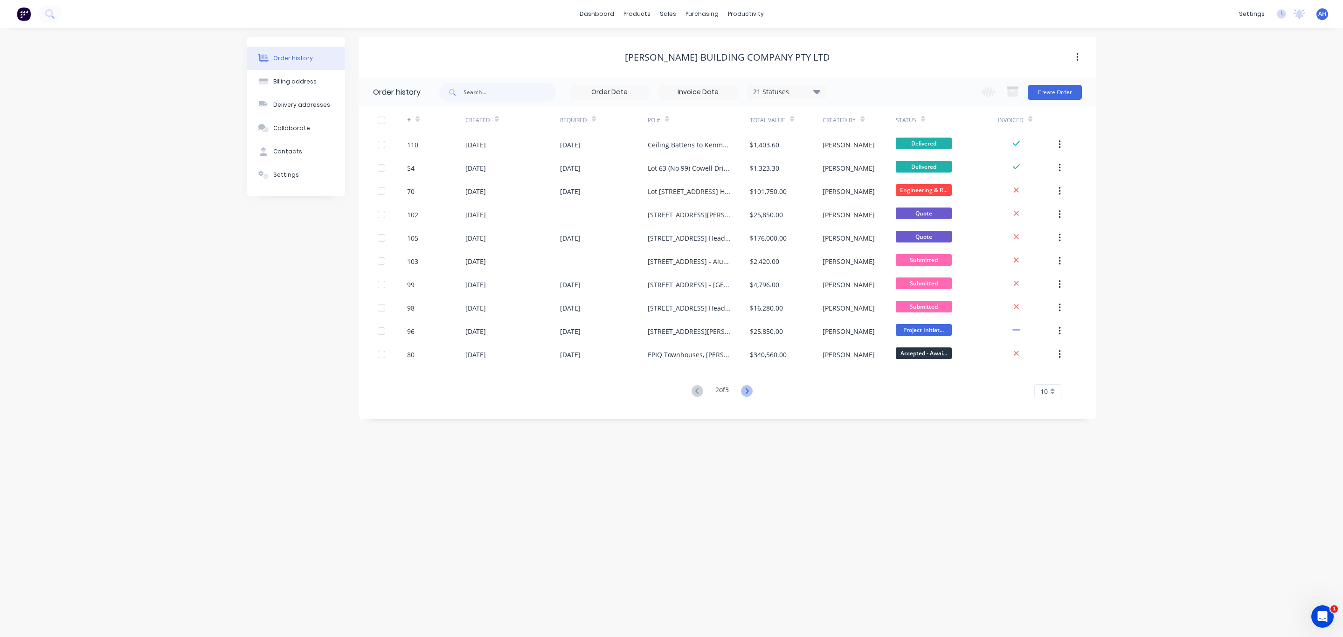
click at [746, 392] on icon at bounding box center [747, 391] width 12 height 12
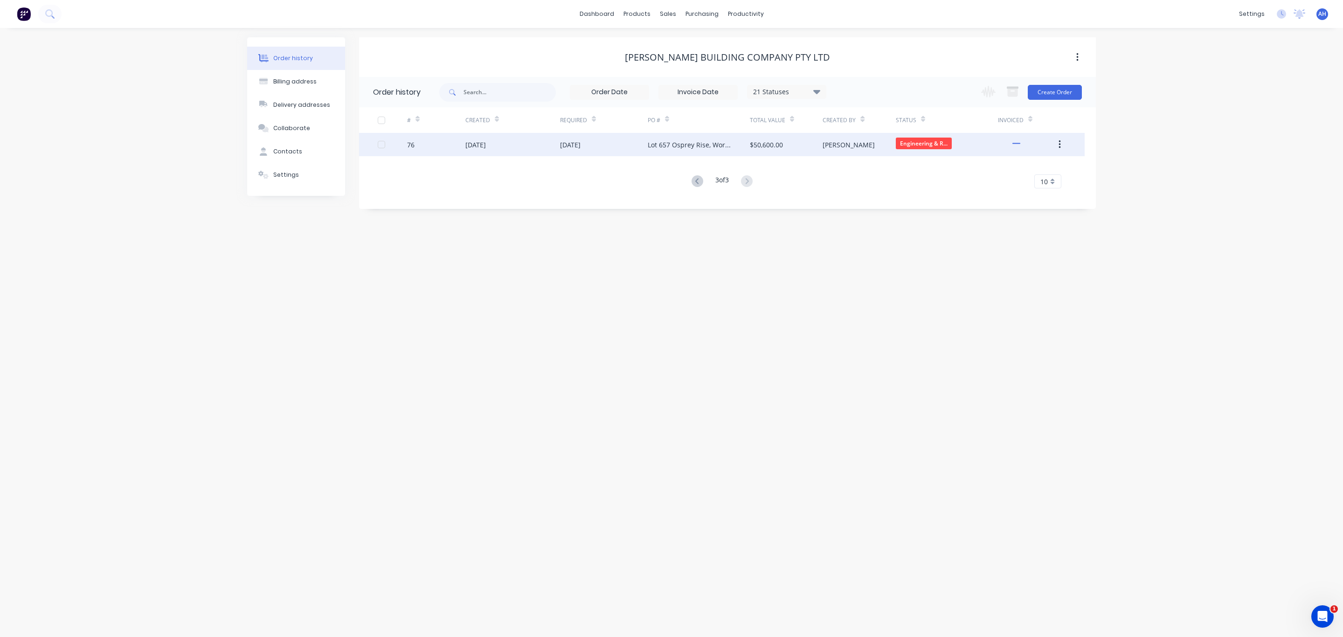
click at [479, 154] on div "[DATE]" at bounding box center [513, 144] width 95 height 23
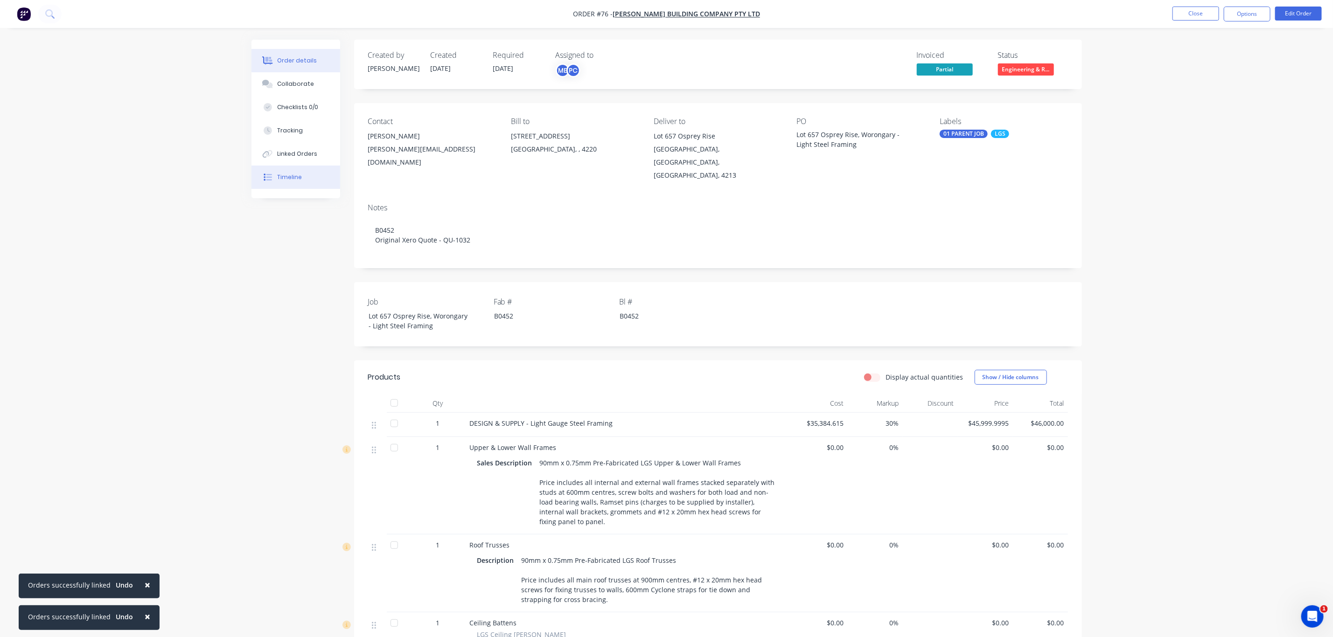
click at [282, 166] on button "Timeline" at bounding box center [295, 177] width 89 height 23
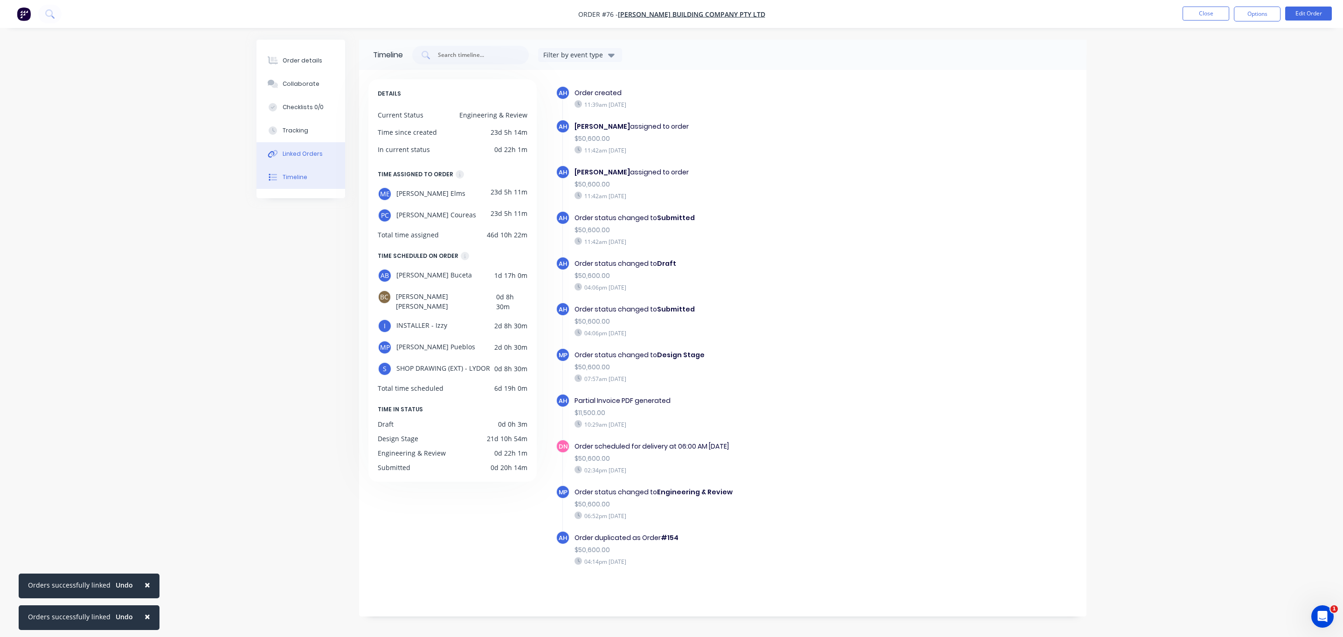
click at [281, 157] on button "Linked Orders" at bounding box center [301, 153] width 89 height 23
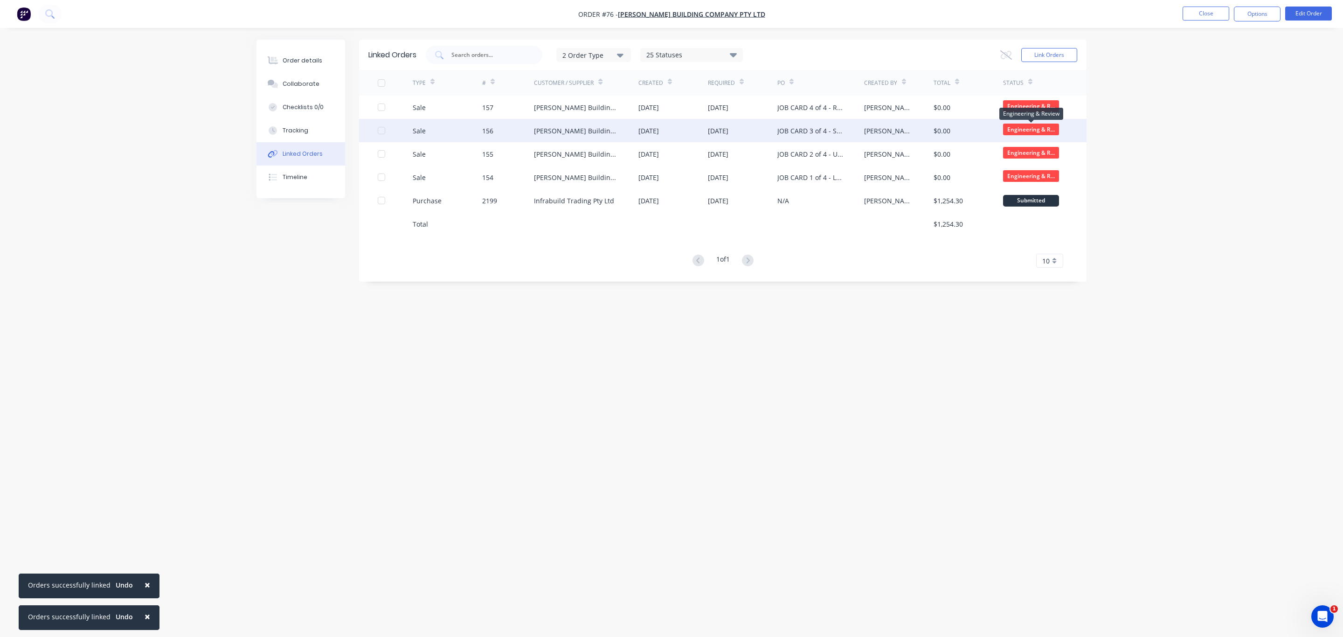
click at [1026, 129] on span "Engineering & R..." at bounding box center [1031, 130] width 56 height 12
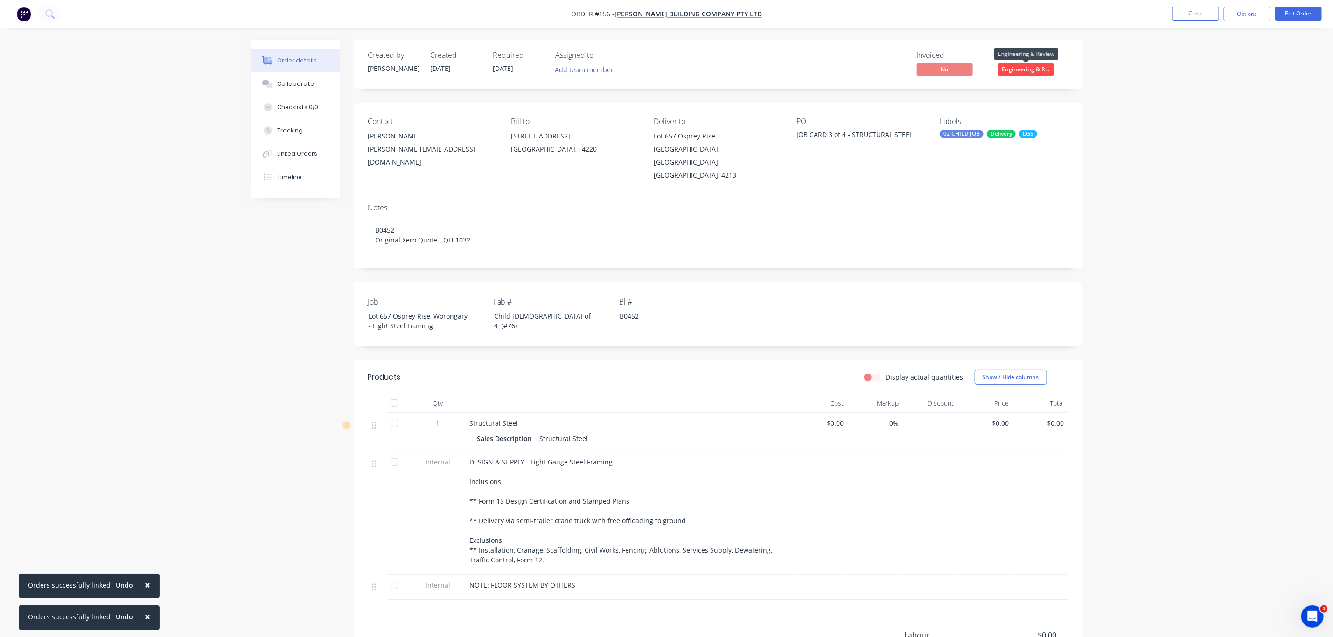
click at [1017, 70] on span "Engineering & R..." at bounding box center [1026, 69] width 56 height 12
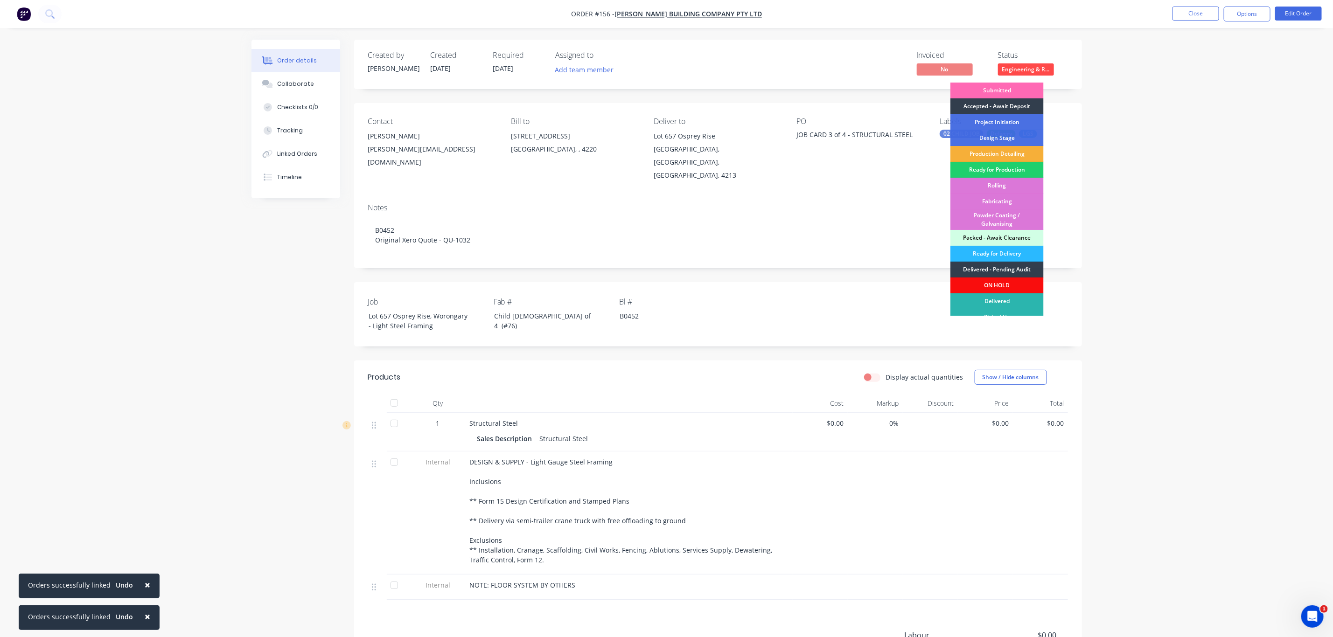
click at [1005, 89] on div "Submitted" at bounding box center [996, 91] width 93 height 16
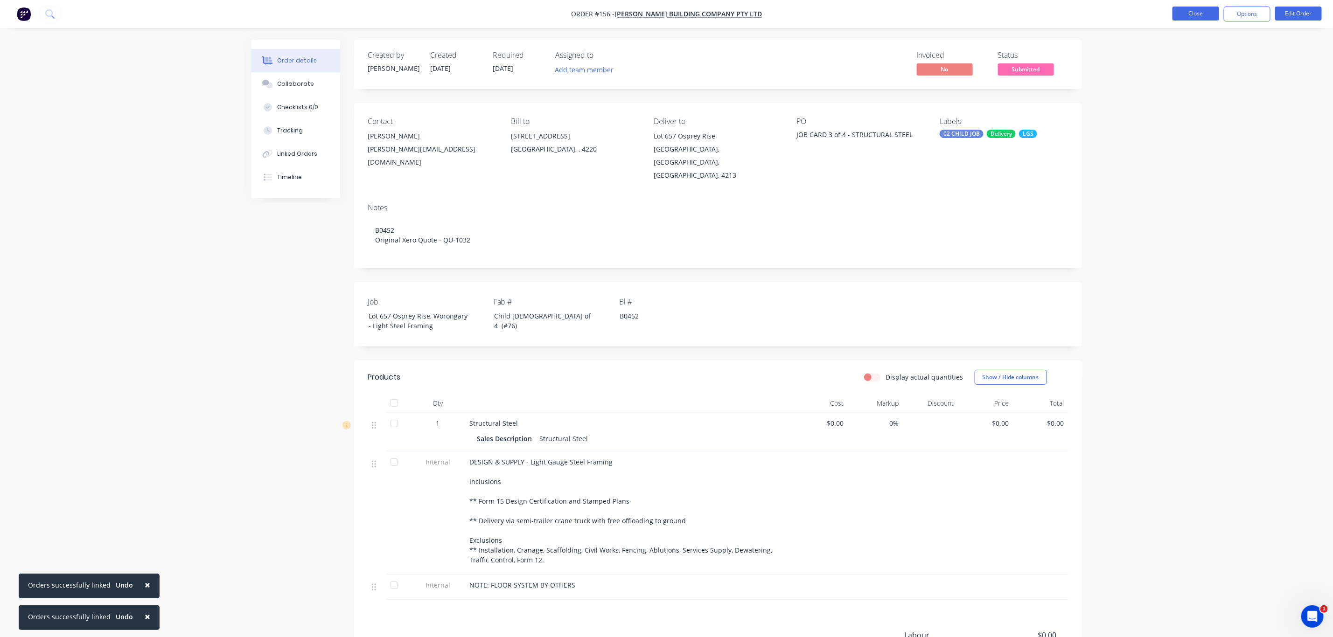
click at [1205, 17] on button "Close" at bounding box center [1195, 14] width 47 height 14
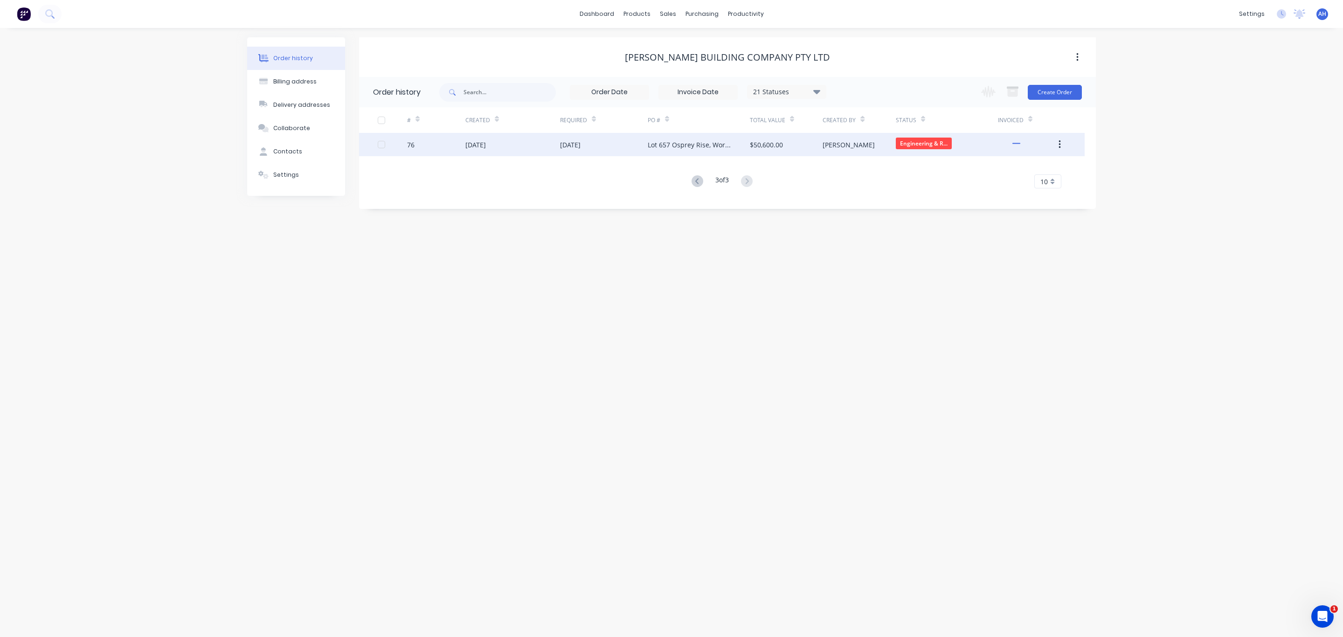
click at [862, 145] on div "[PERSON_NAME]" at bounding box center [859, 144] width 73 height 23
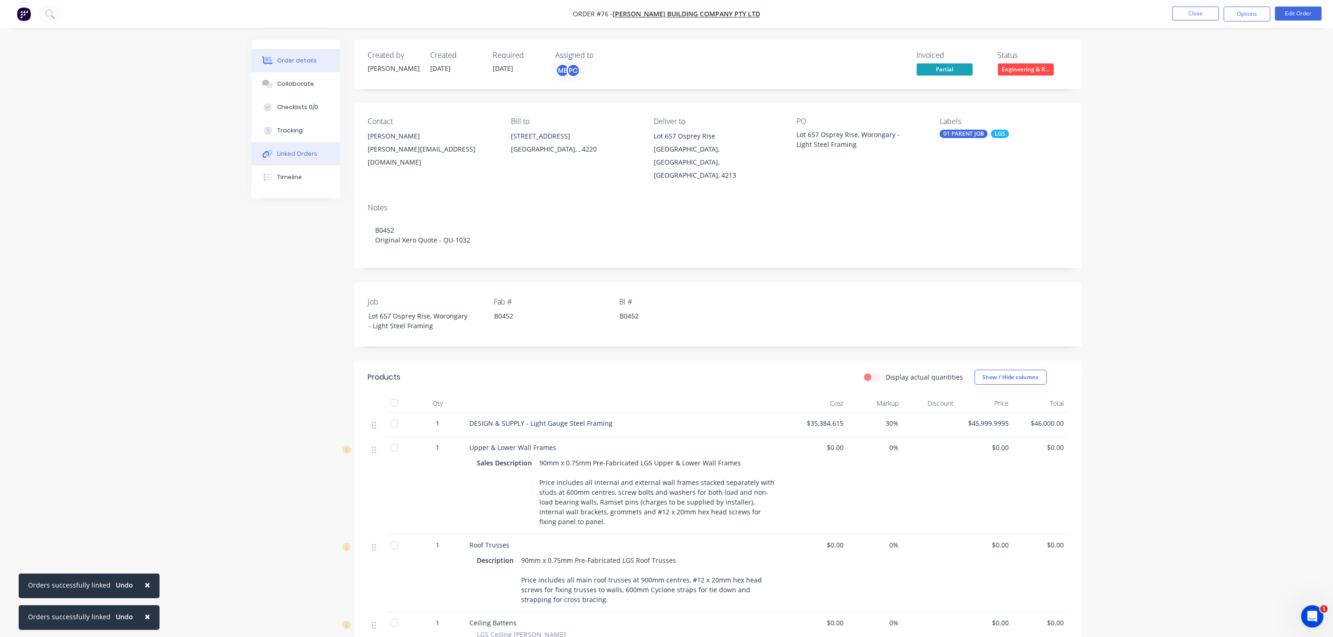
click at [288, 147] on button "Linked Orders" at bounding box center [295, 153] width 89 height 23
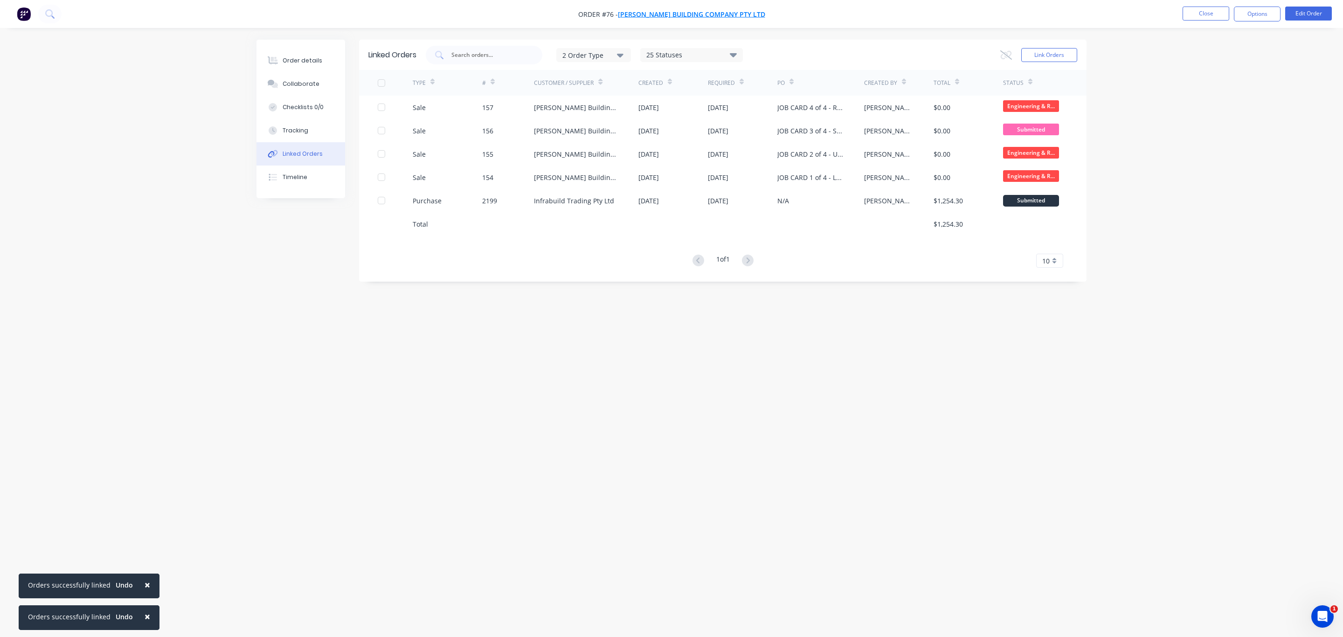
click at [681, 11] on span "[PERSON_NAME] Building Company Pty Ltd" at bounding box center [691, 14] width 147 height 9
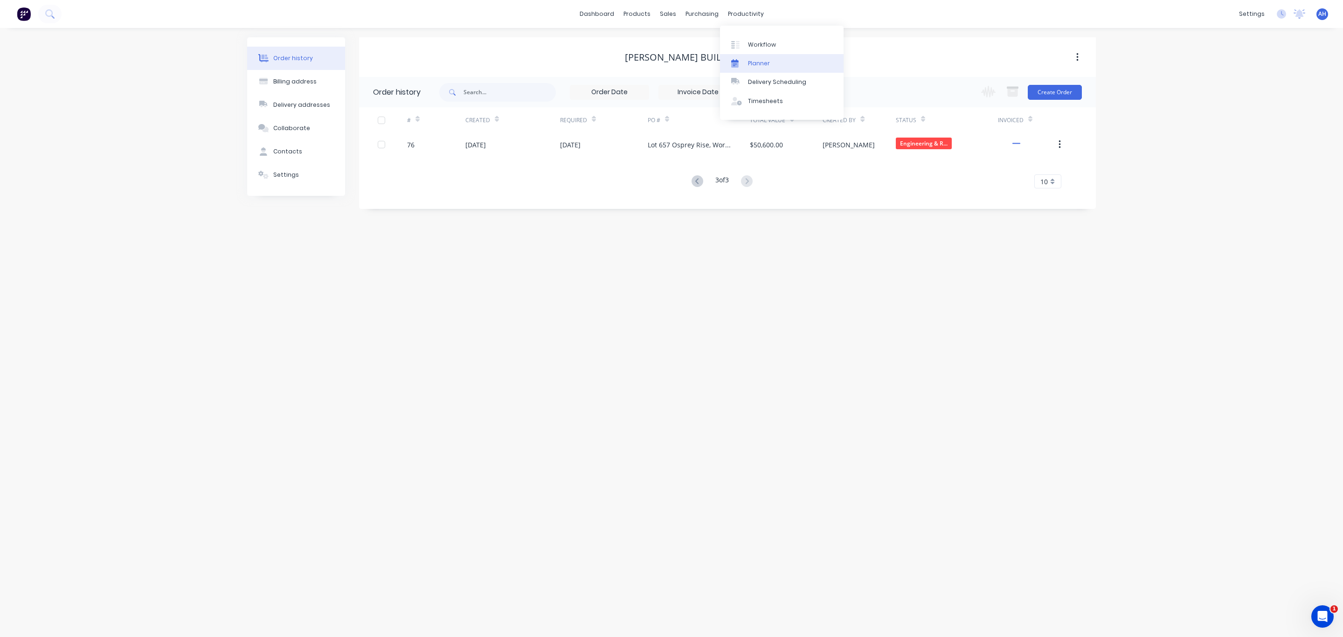
click at [755, 66] on div "Planner" at bounding box center [759, 63] width 22 height 8
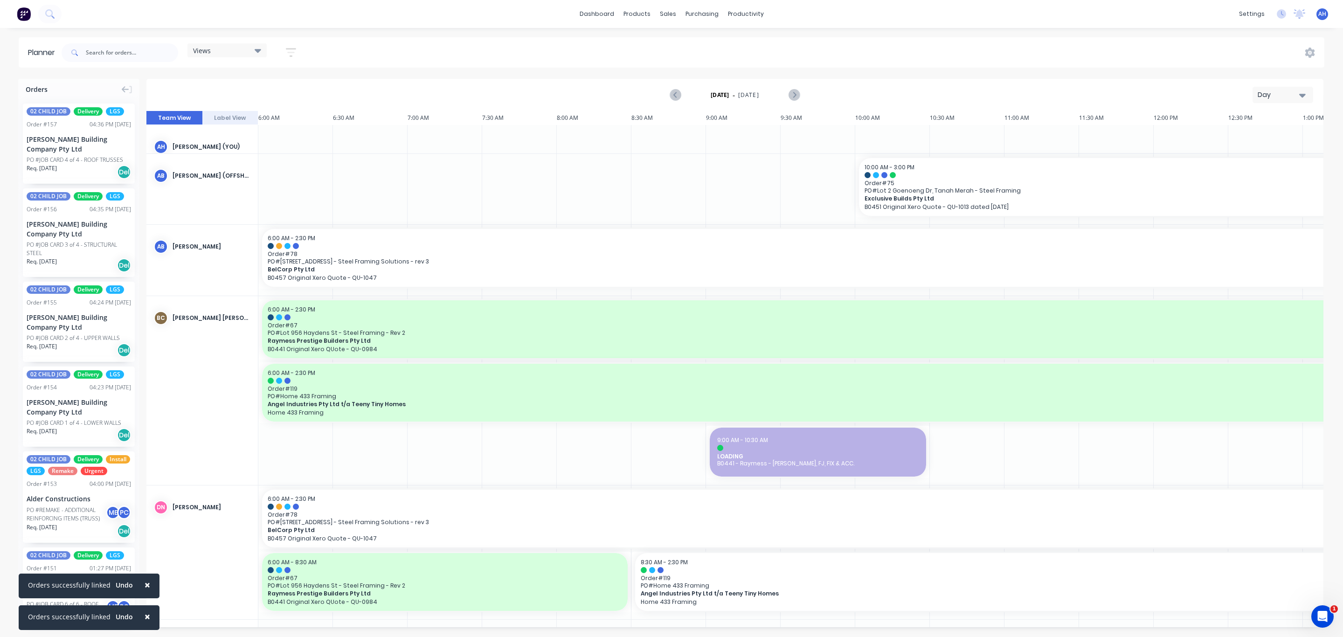
scroll to position [0, 206]
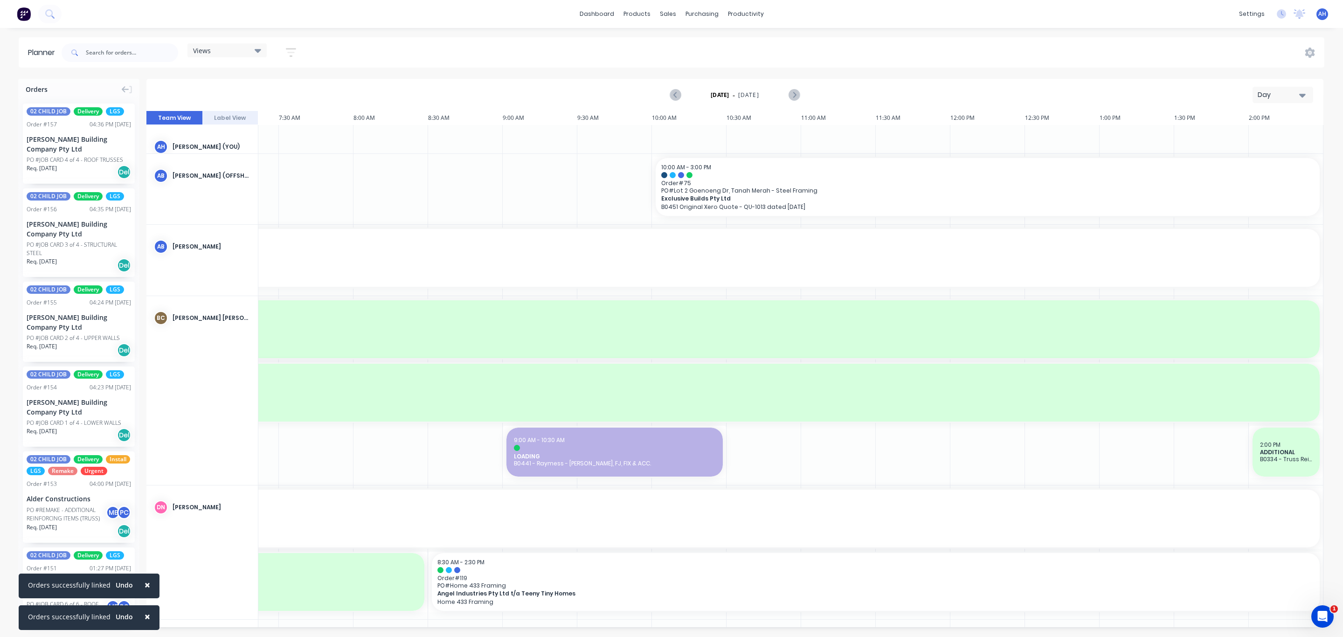
click at [209, 48] on span "Views" at bounding box center [202, 51] width 18 height 10
click at [238, 190] on button "FACTORY PRODUCTION" at bounding box center [244, 194] width 99 height 11
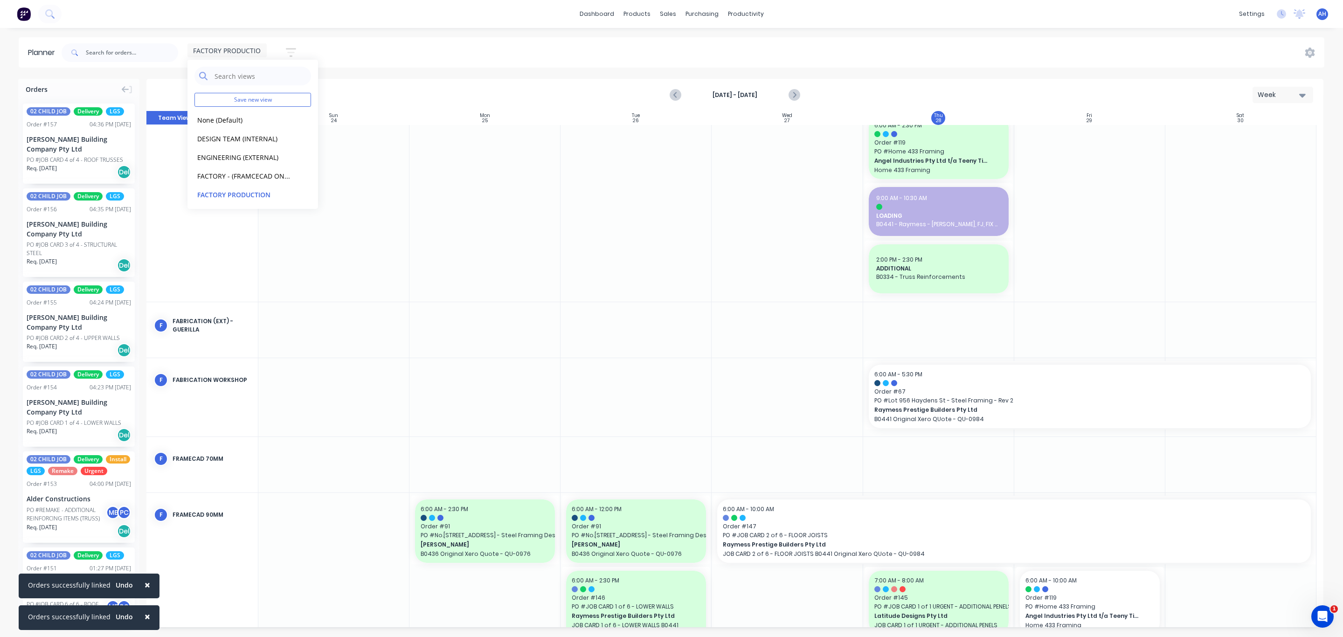
scroll to position [103, 0]
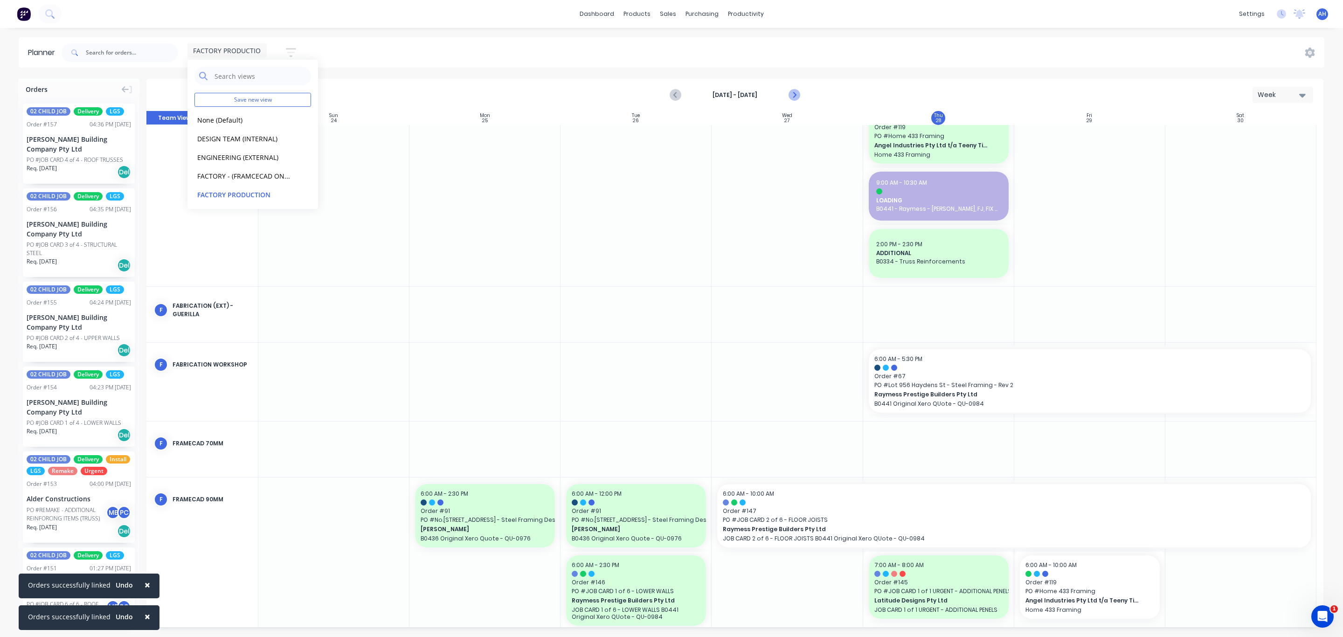
click at [794, 96] on icon "Next page" at bounding box center [794, 94] width 4 height 7
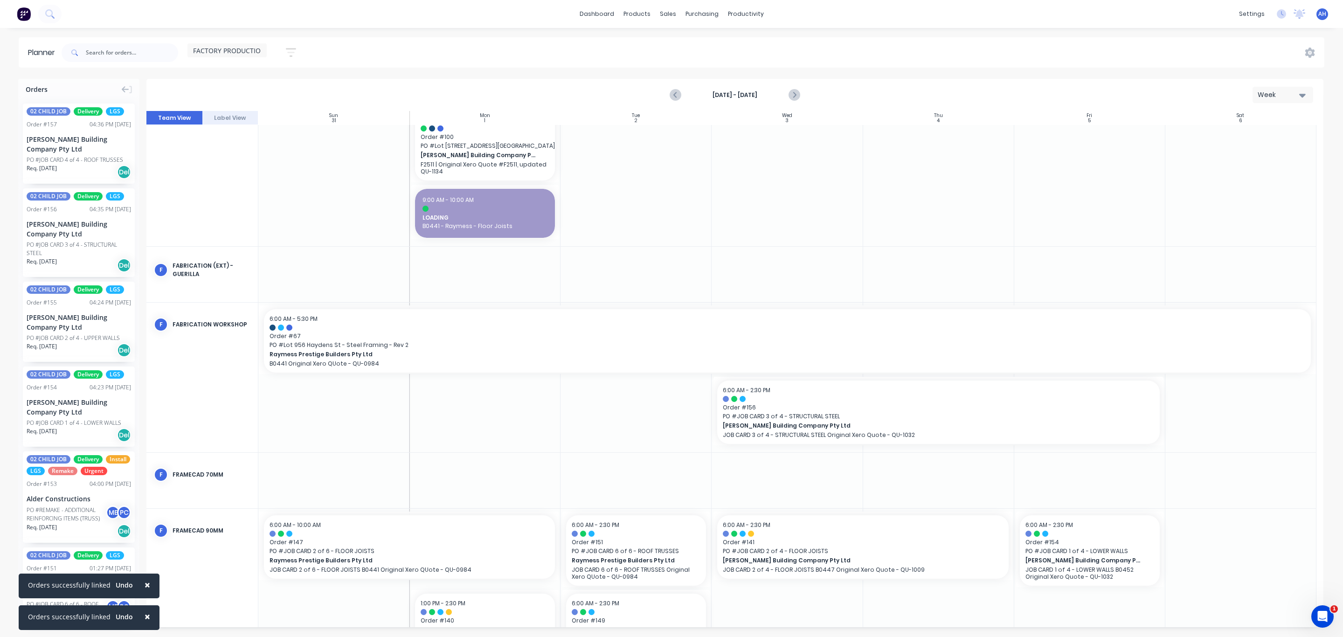
scroll to position [164, 0]
drag, startPoint x: 1160, startPoint y: 409, endPoint x: 1015, endPoint y: 409, distance: 145.5
drag, startPoint x: 711, startPoint y: 410, endPoint x: 819, endPoint y: 410, distance: 107.3
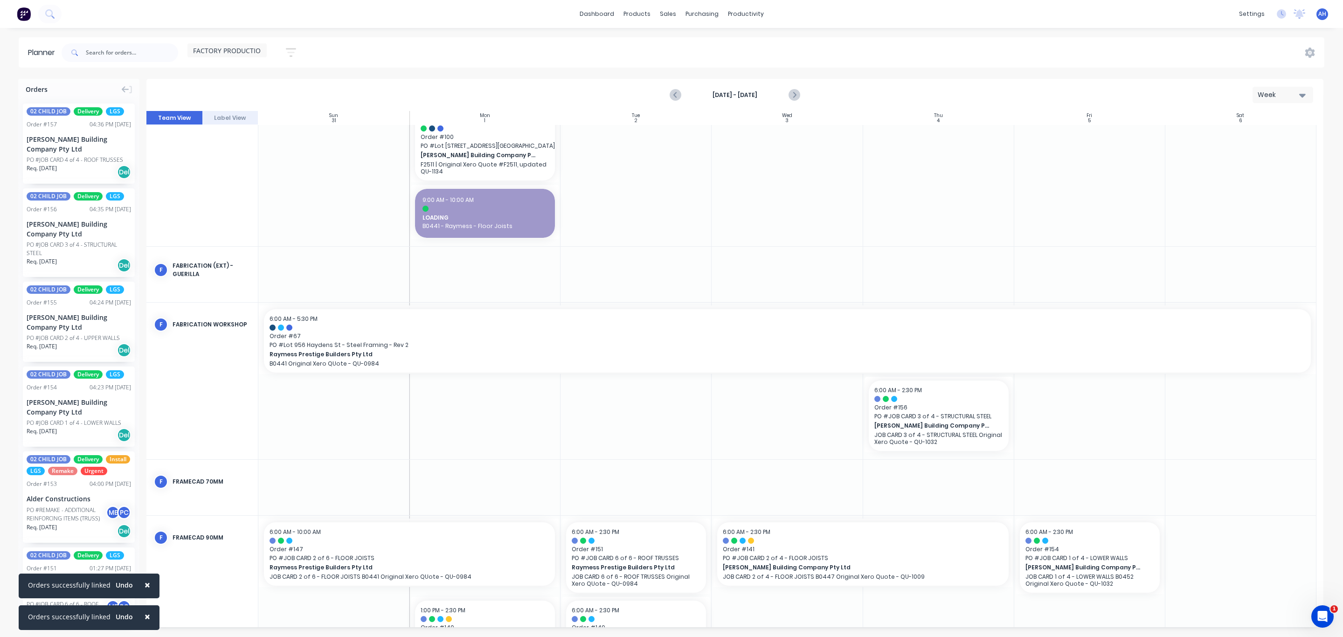
drag, startPoint x: 966, startPoint y: 396, endPoint x: 1103, endPoint y: 402, distance: 137.2
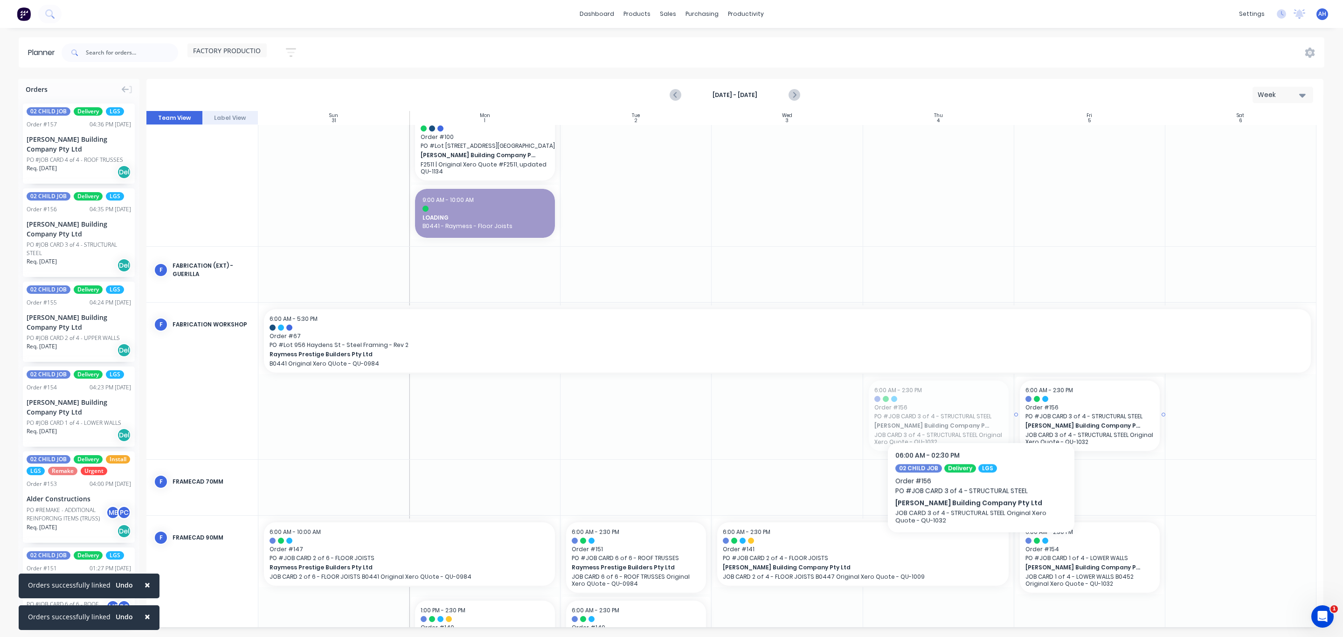
drag, startPoint x: 959, startPoint y: 409, endPoint x: 1065, endPoint y: 413, distance: 106.4
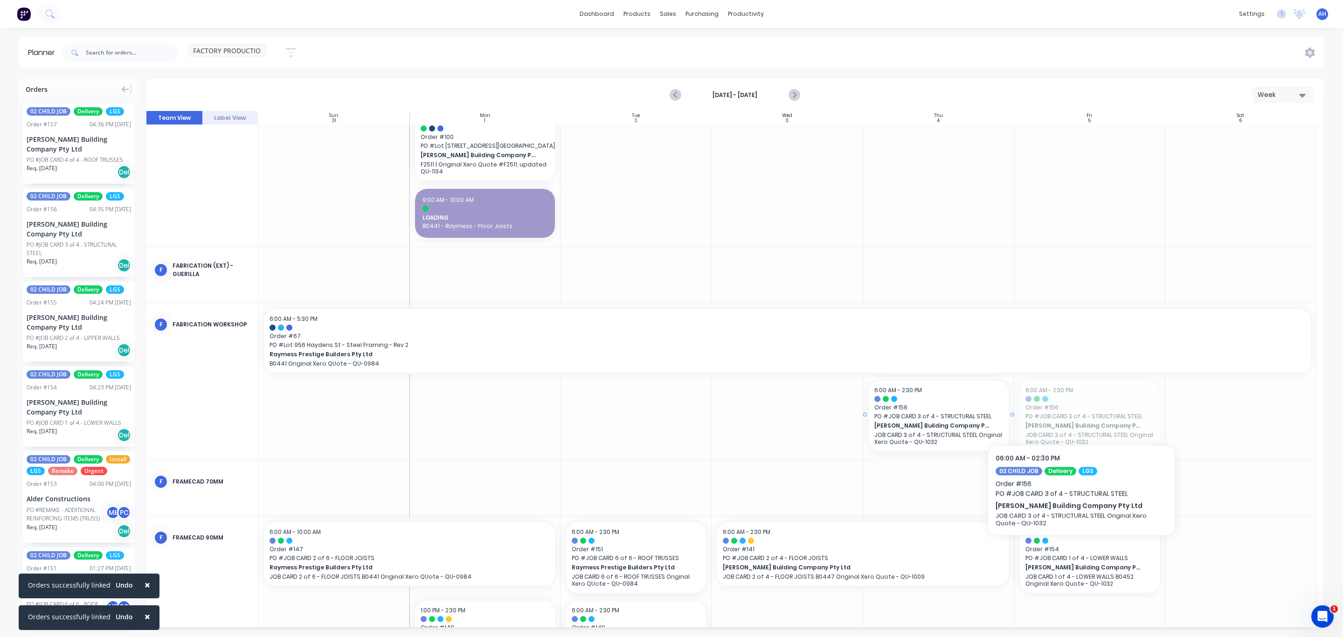
drag, startPoint x: 1110, startPoint y: 418, endPoint x: 939, endPoint y: 402, distance: 171.5
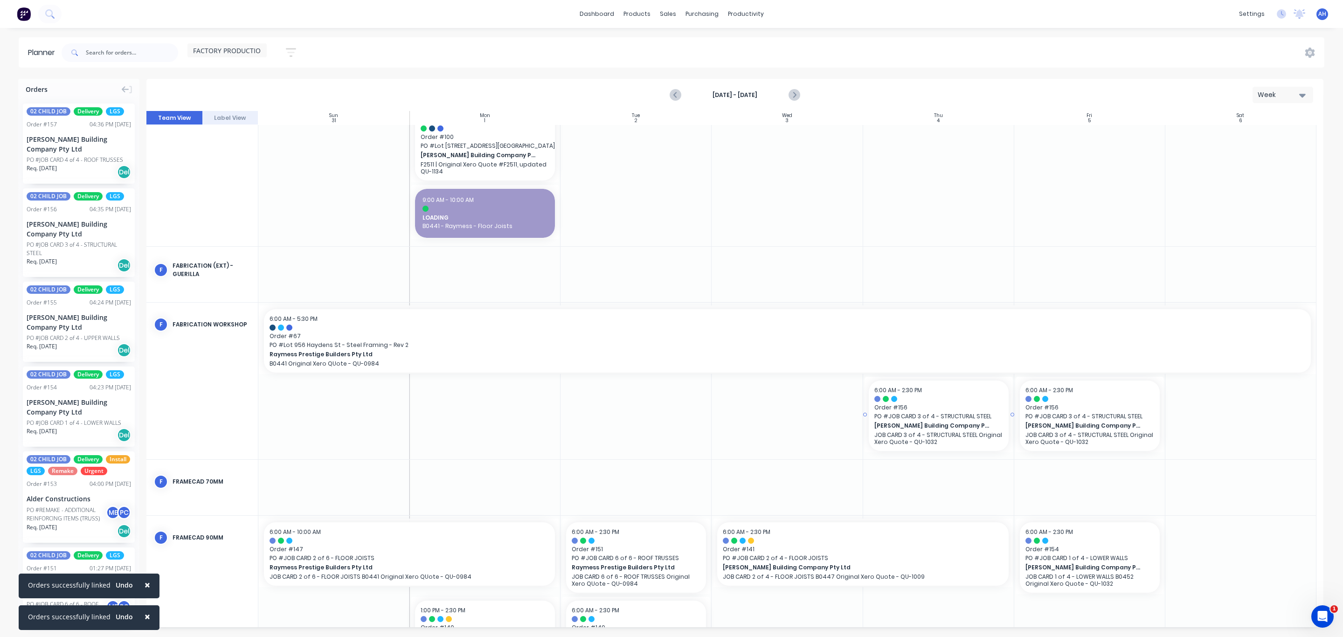
click at [1084, 430] on div at bounding box center [734, 369] width 1177 height 516
click at [1040, 413] on div at bounding box center [734, 369] width 1177 height 516
click at [779, 406] on div at bounding box center [734, 369] width 1177 height 516
